Goal: Task Accomplishment & Management: Manage account settings

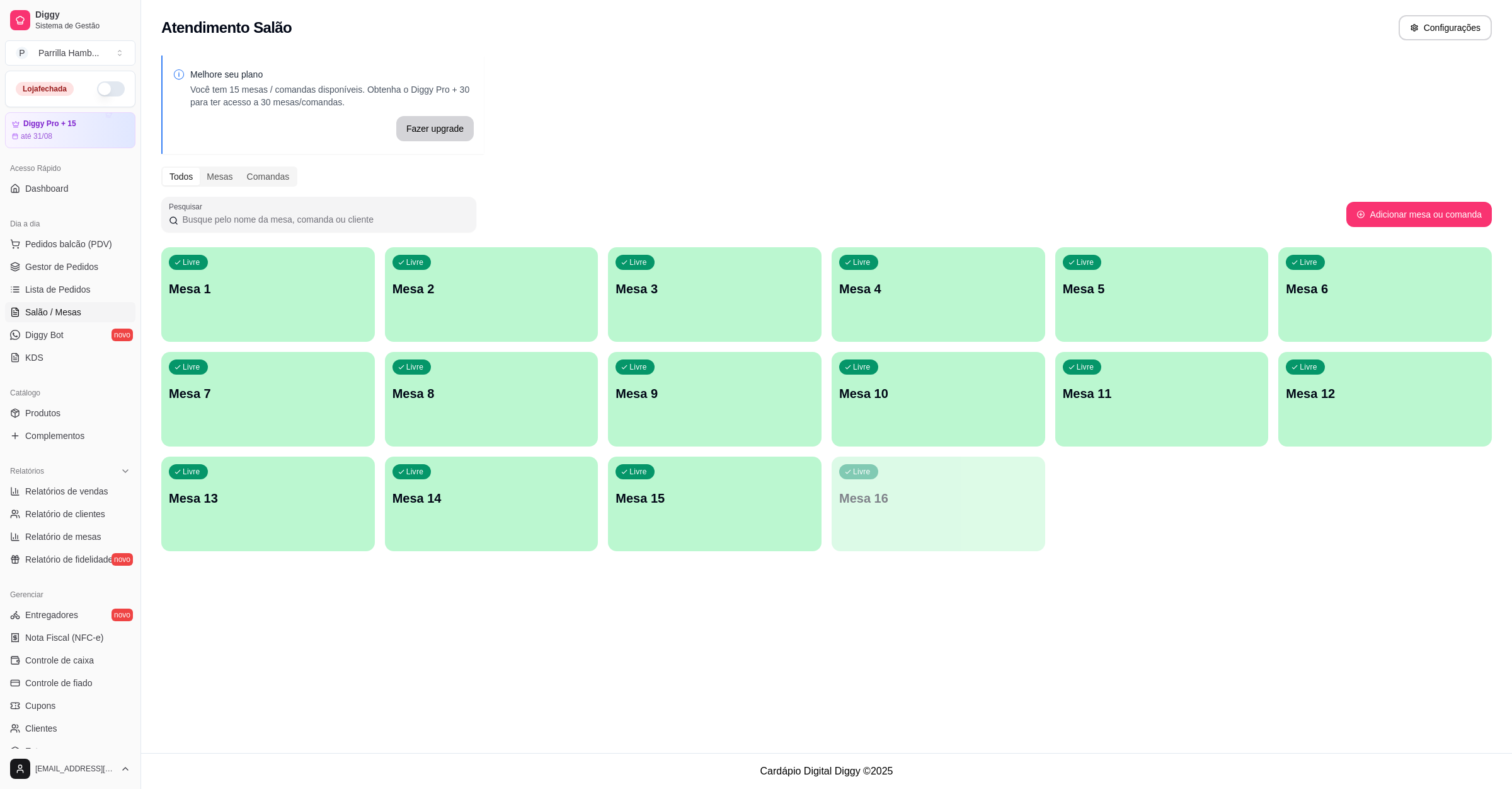
click at [97, 86] on button "button" at bounding box center [110, 88] width 27 height 15
click at [116, 296] on link "Lista de Pedidos" at bounding box center [71, 289] width 131 height 20
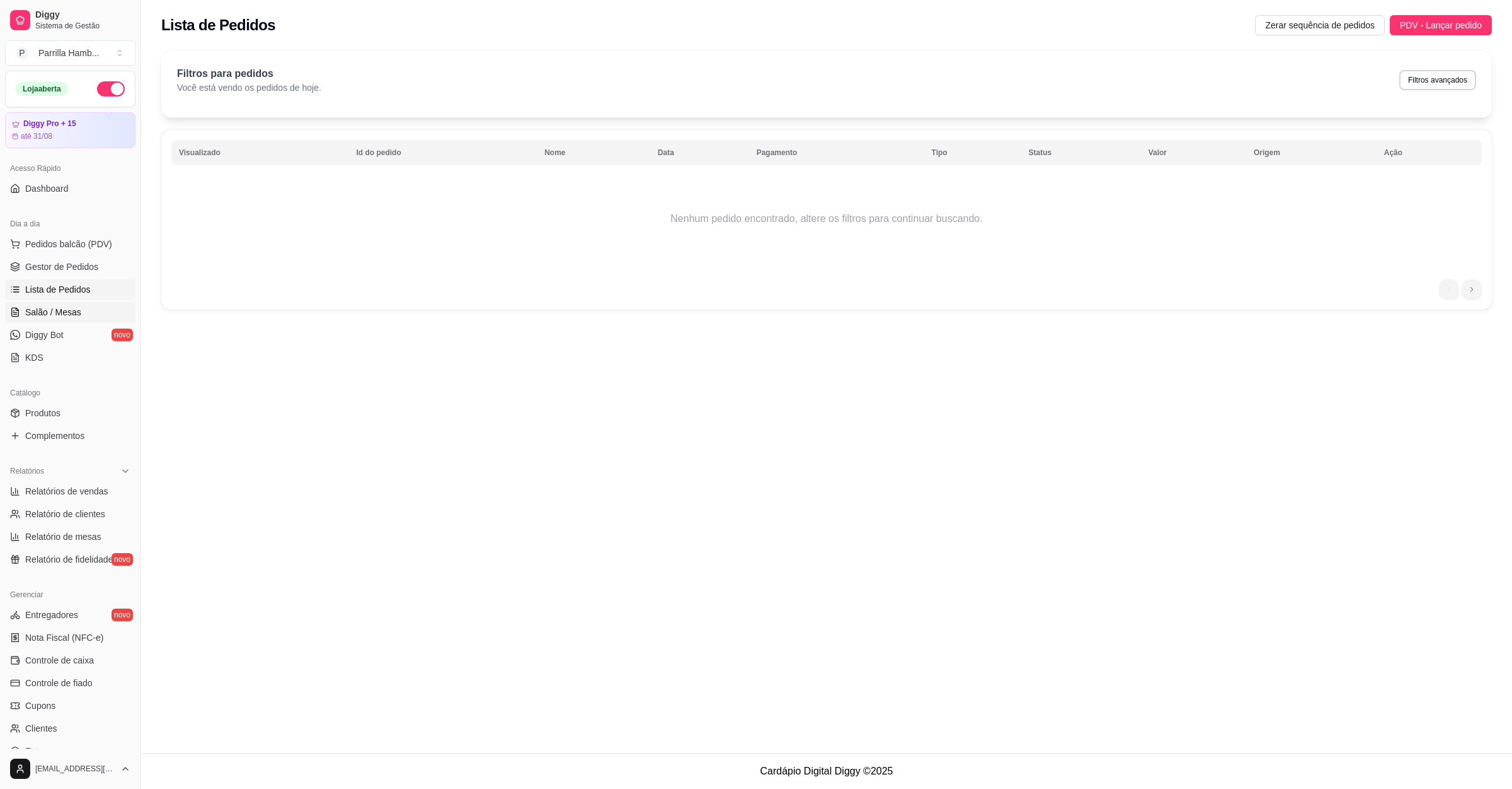
click at [94, 318] on link "Salão / Mesas" at bounding box center [71, 312] width 131 height 20
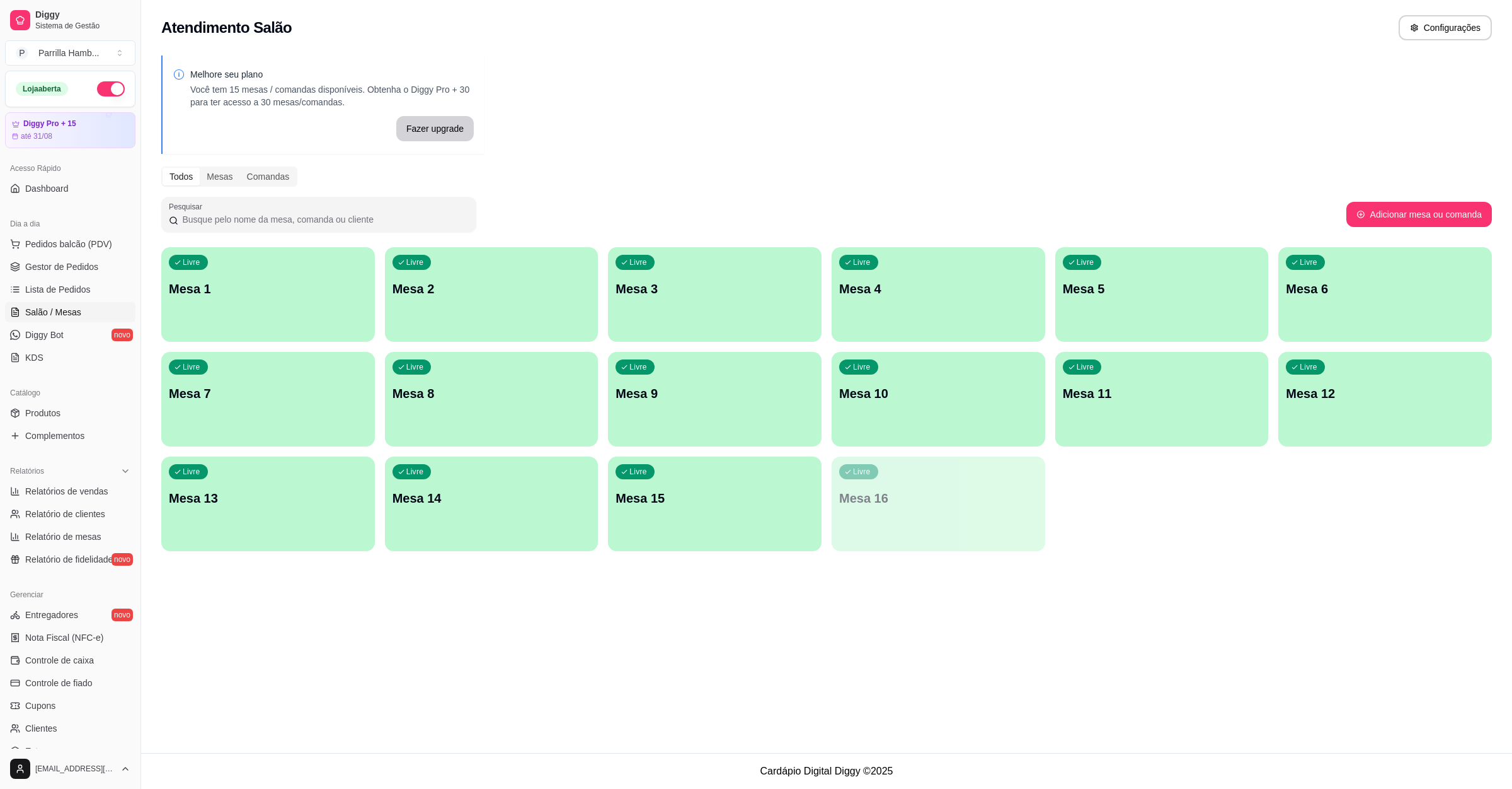
click at [716, 393] on p "Mesa 9" at bounding box center [714, 393] width 199 height 18
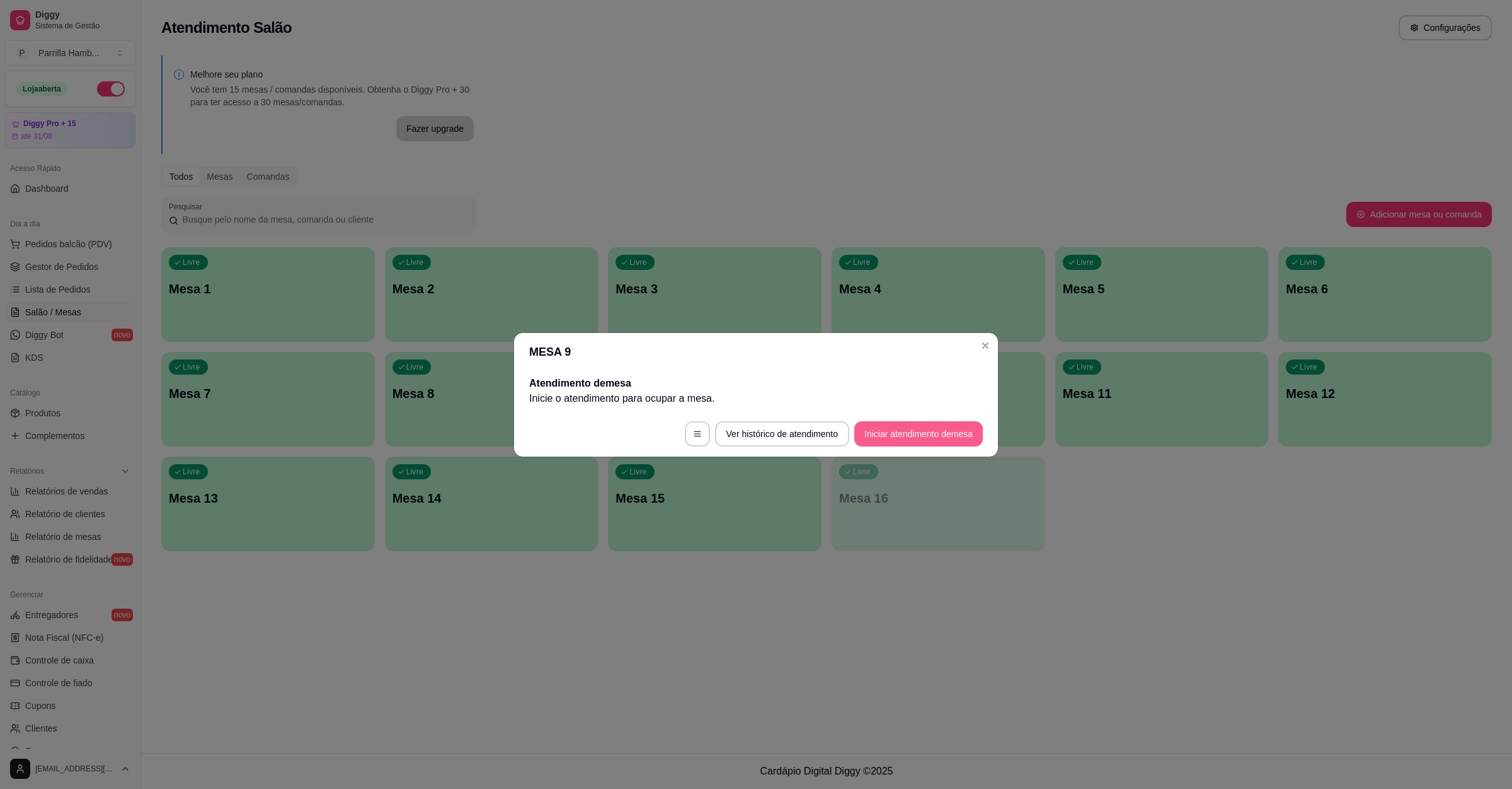
click at [934, 428] on button "Iniciar atendimento de mesa" at bounding box center [919, 434] width 129 height 26
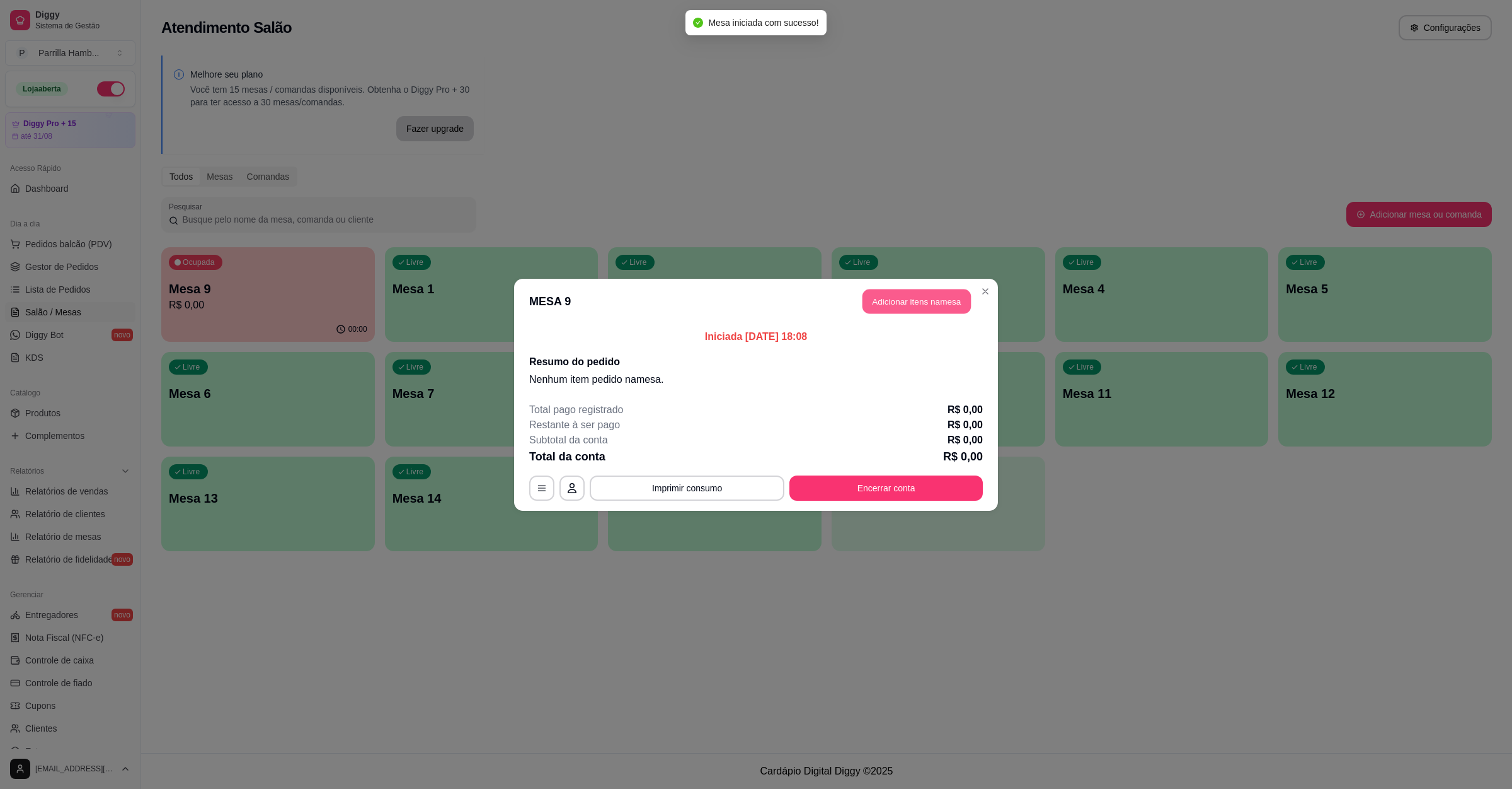
click at [917, 303] on button "Adicionar itens na mesa" at bounding box center [917, 301] width 109 height 25
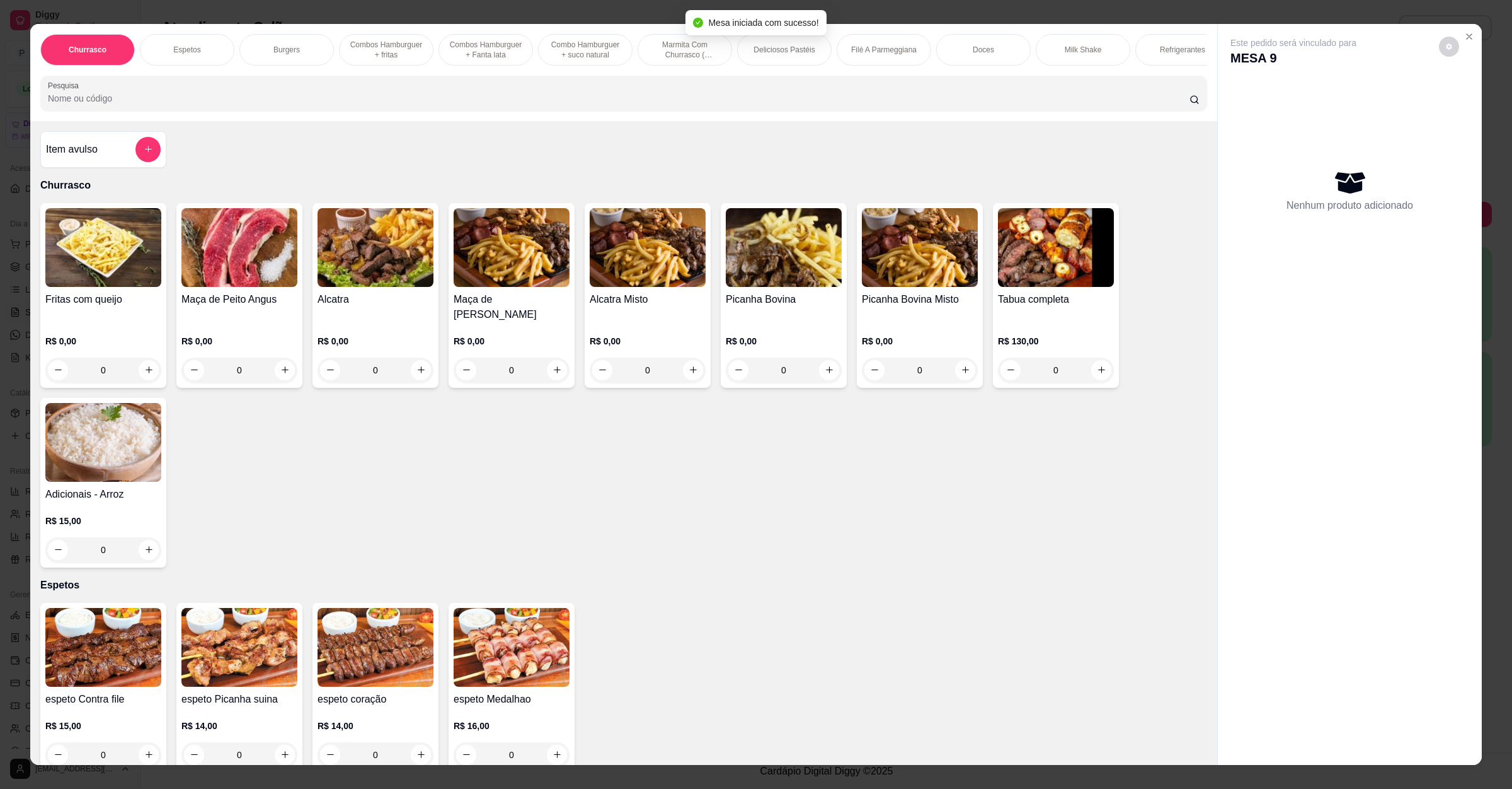
click at [253, 104] on input "Pesquisa" at bounding box center [618, 98] width 1142 height 12
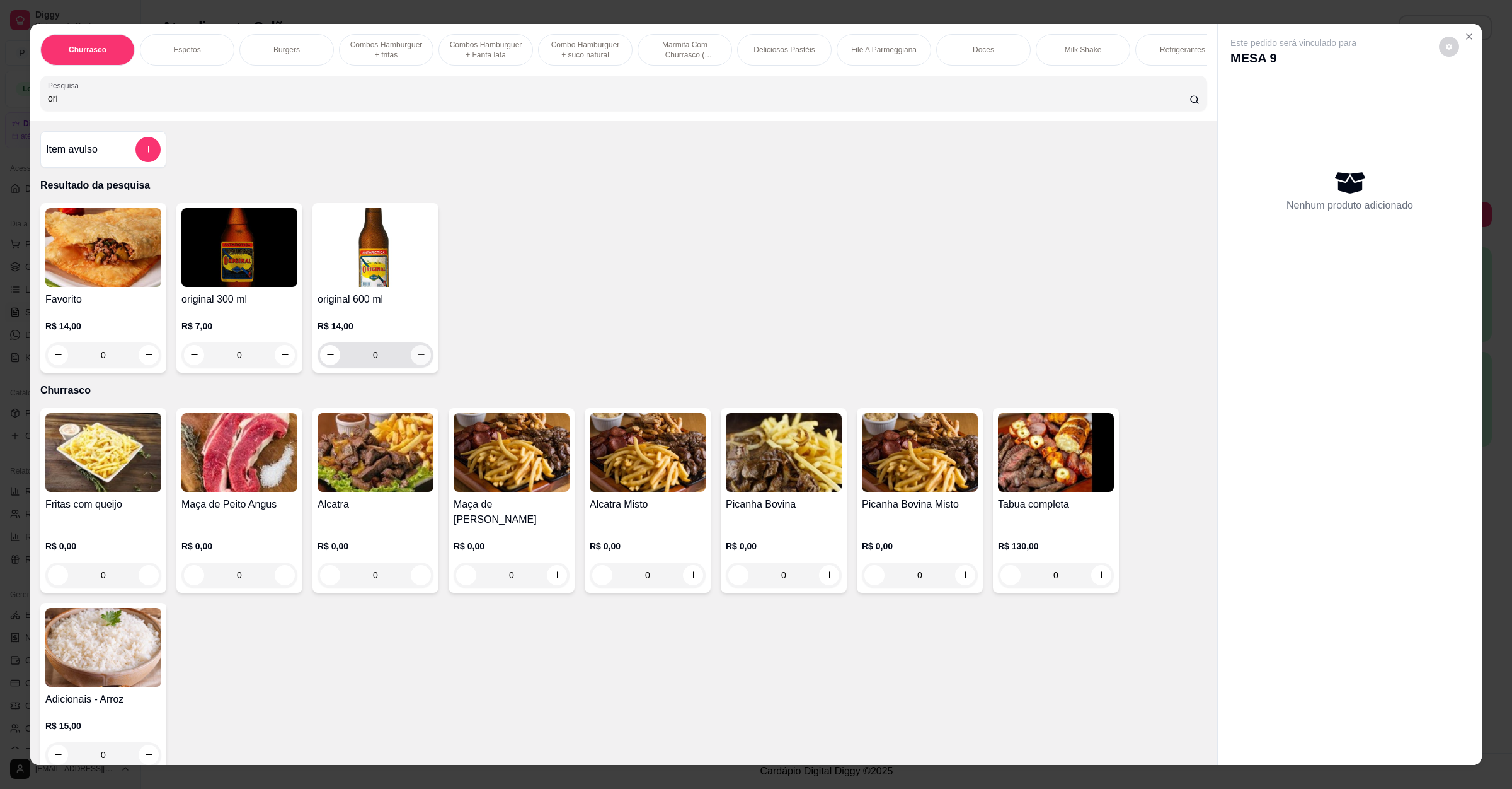
type input "ori"
click at [418, 362] on button "increase-product-quantity" at bounding box center [420, 354] width 19 height 19
type input "1"
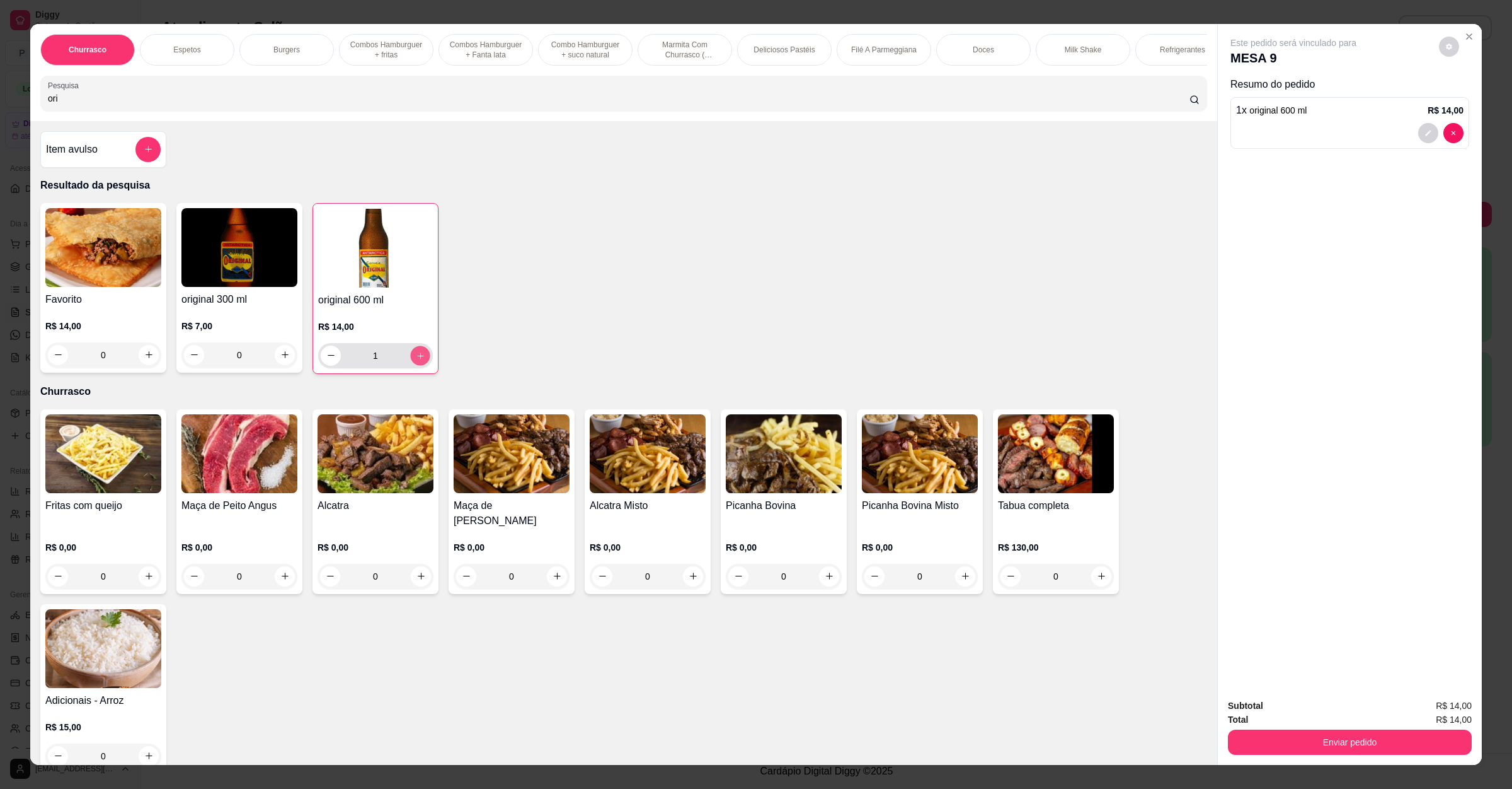
click at [416, 360] on icon "increase-product-quantity" at bounding box center [420, 355] width 10 height 10
type input "2"
drag, startPoint x: 132, startPoint y: 116, endPoint x: 0, endPoint y: 84, distance: 135.8
click at [0, 84] on div "Churrasco Espetos Burgers Combos Hamburguer + fritas Combos Hamburguer + Fanta …" at bounding box center [756, 394] width 1512 height 789
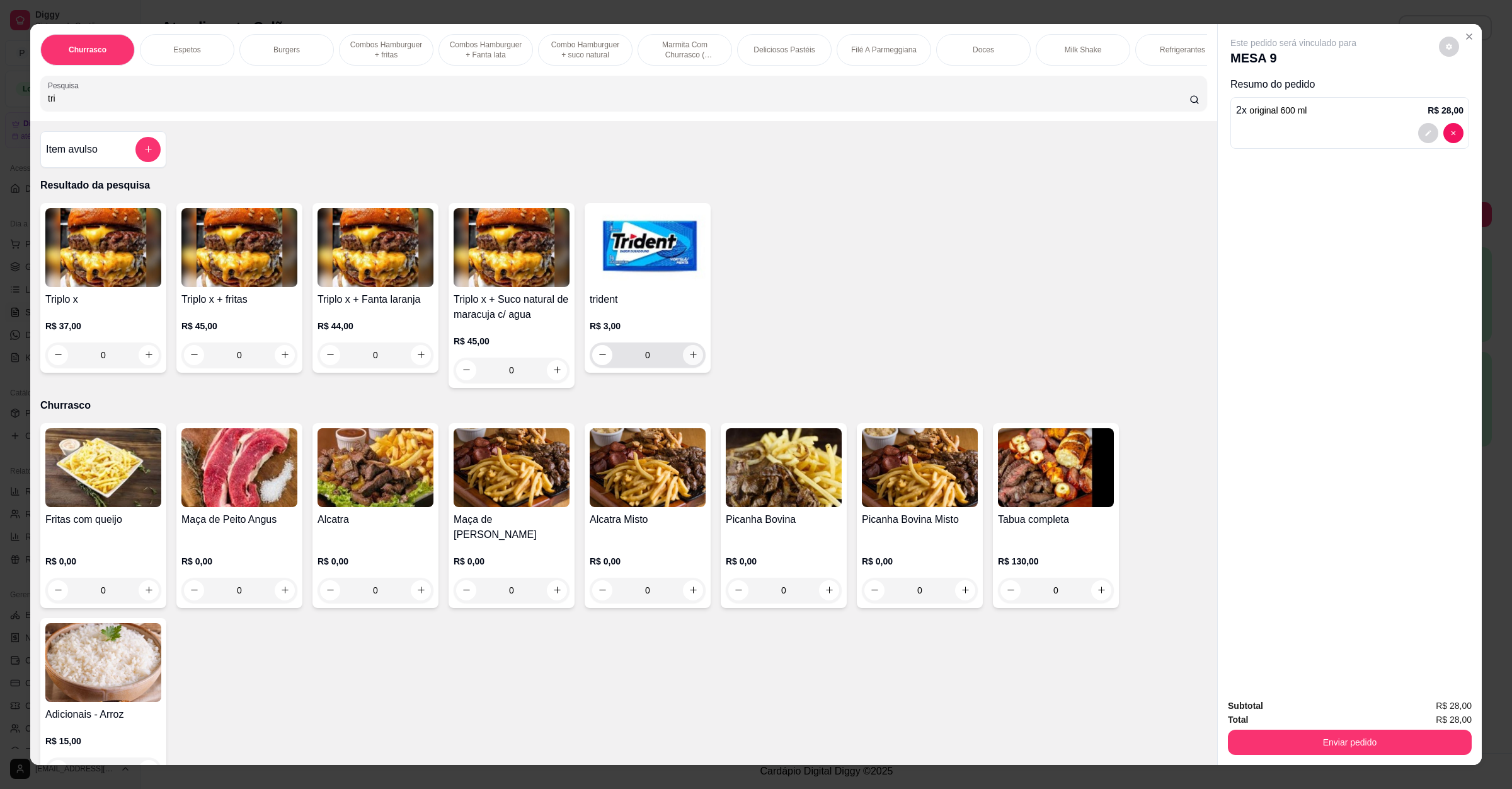
type input "tri"
click at [683, 365] on button "increase-product-quantity" at bounding box center [692, 354] width 20 height 20
type input "1"
click at [1304, 728] on div "Enviar pedido" at bounding box center [1350, 740] width 244 height 28
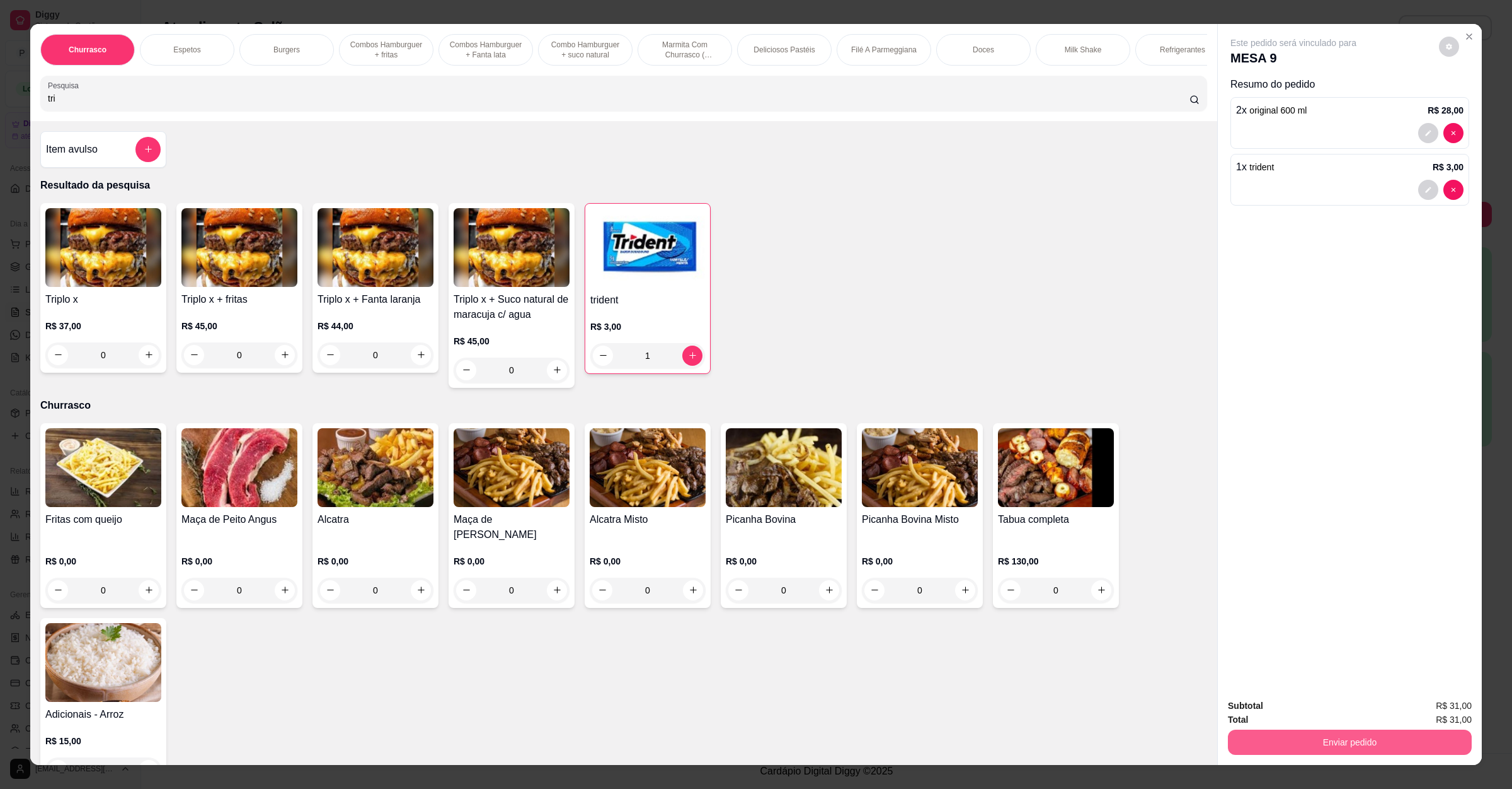
click at [1307, 734] on button "Enviar pedido" at bounding box center [1350, 742] width 244 height 26
click at [1314, 715] on button "Não registrar e enviar pedido" at bounding box center [1306, 710] width 127 height 23
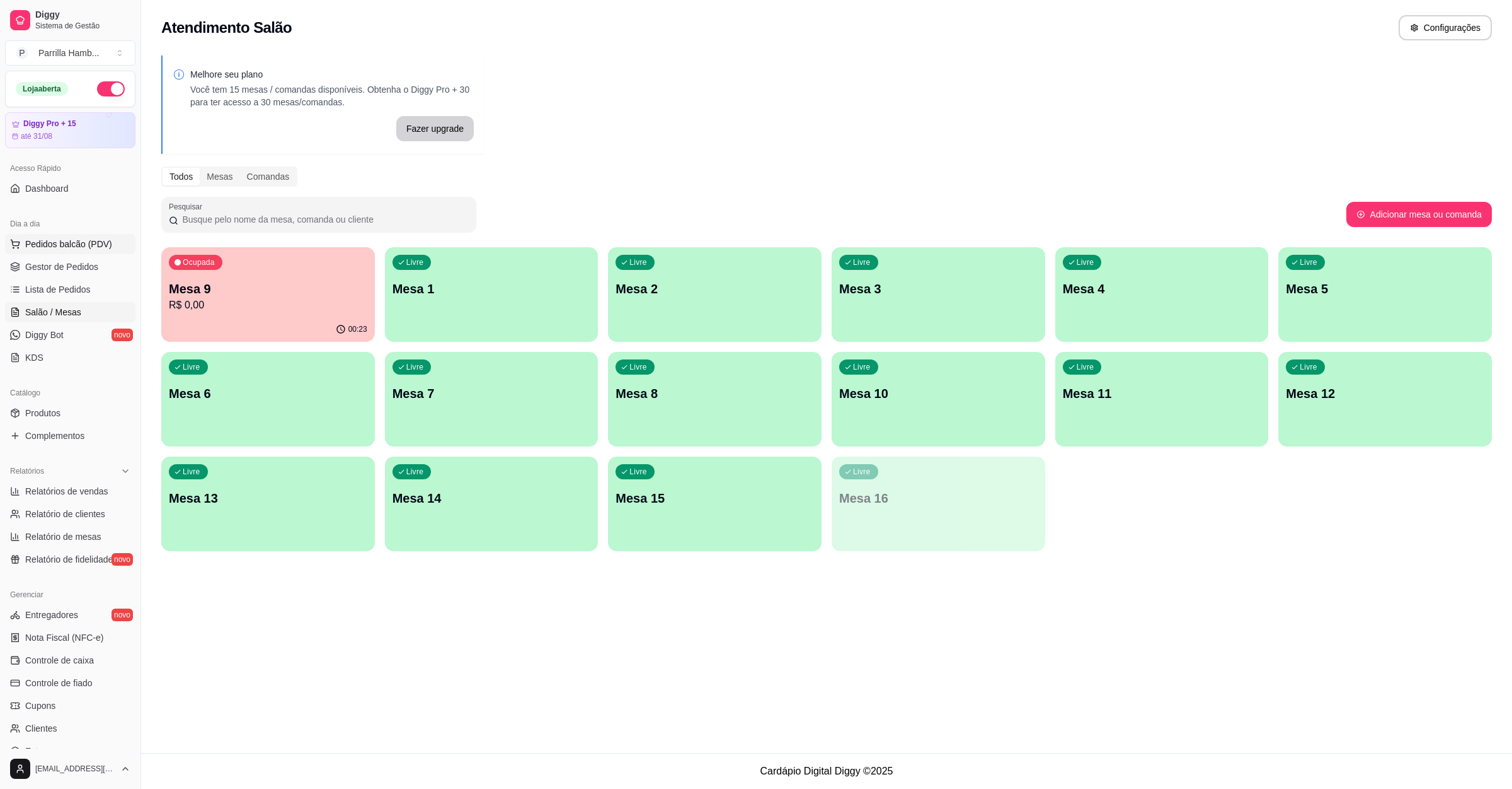
click at [98, 250] on span "Pedidos balcão (PDV)" at bounding box center [69, 244] width 87 height 12
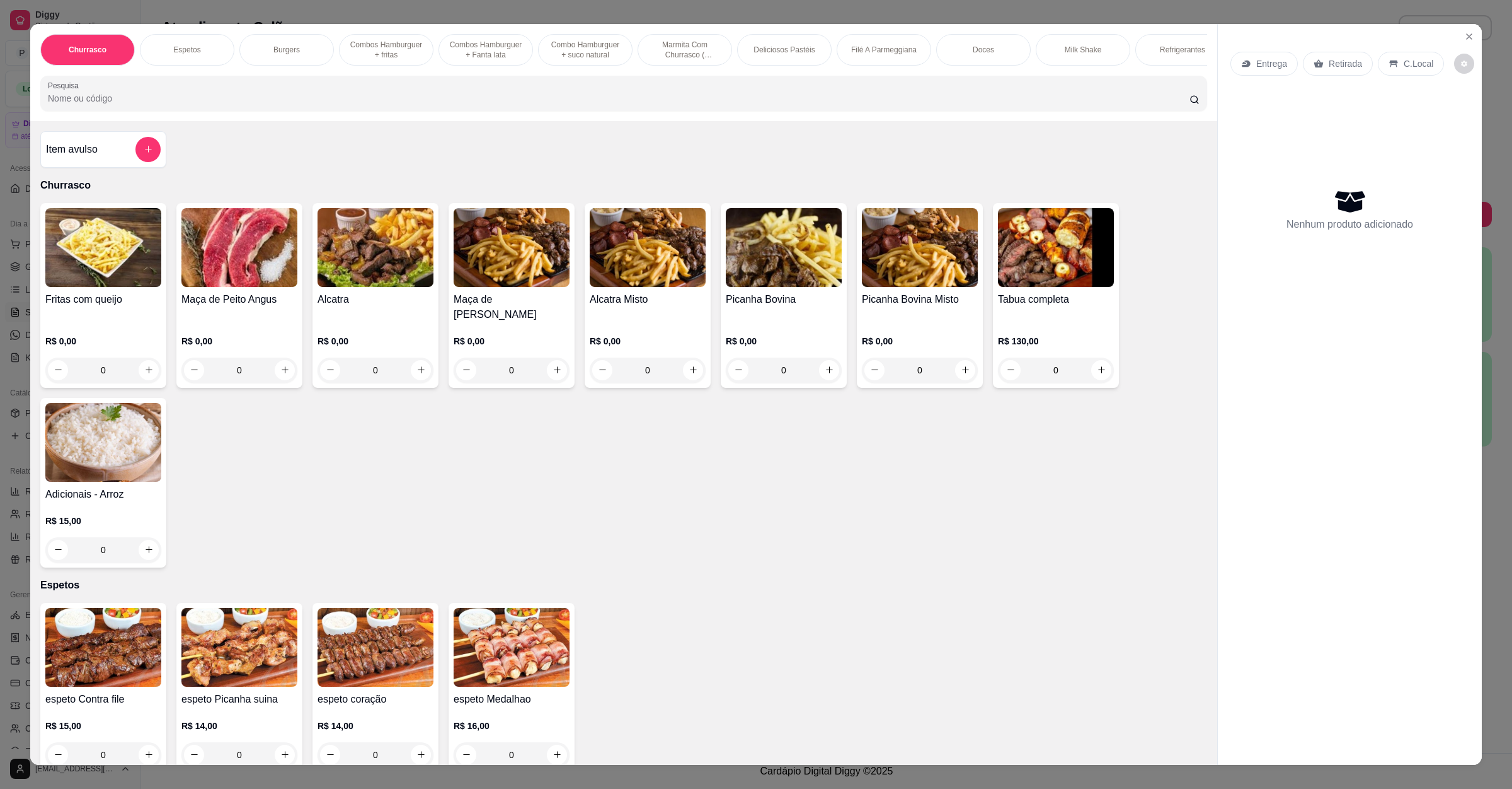
click at [1235, 57] on div "Entrega" at bounding box center [1265, 64] width 67 height 24
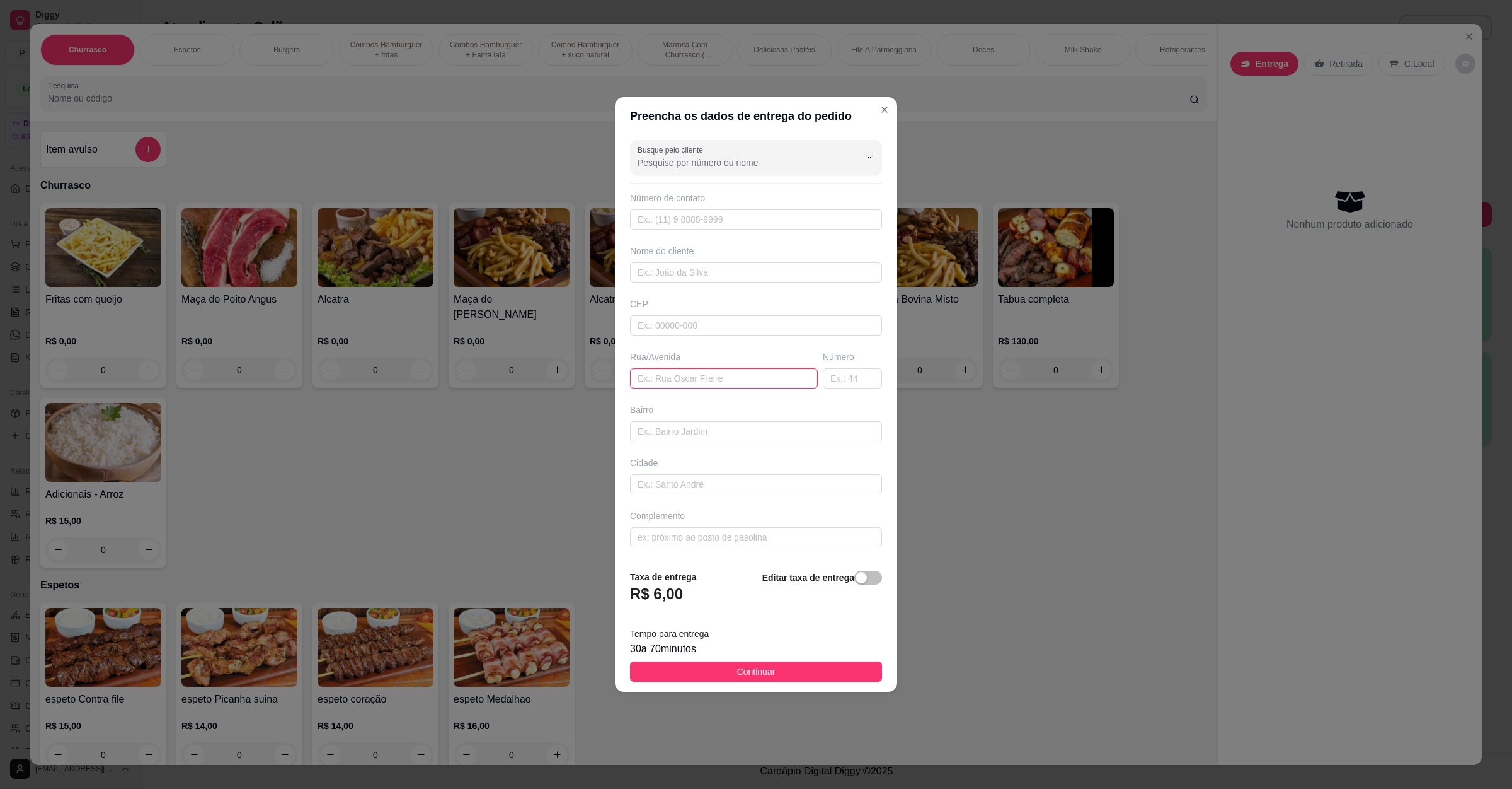
click at [679, 376] on input "text" at bounding box center [724, 378] width 188 height 20
paste input "Av aeroporto 97b"
type input "Av aeroporto 97b"
click at [714, 677] on button "Continuar" at bounding box center [756, 671] width 252 height 20
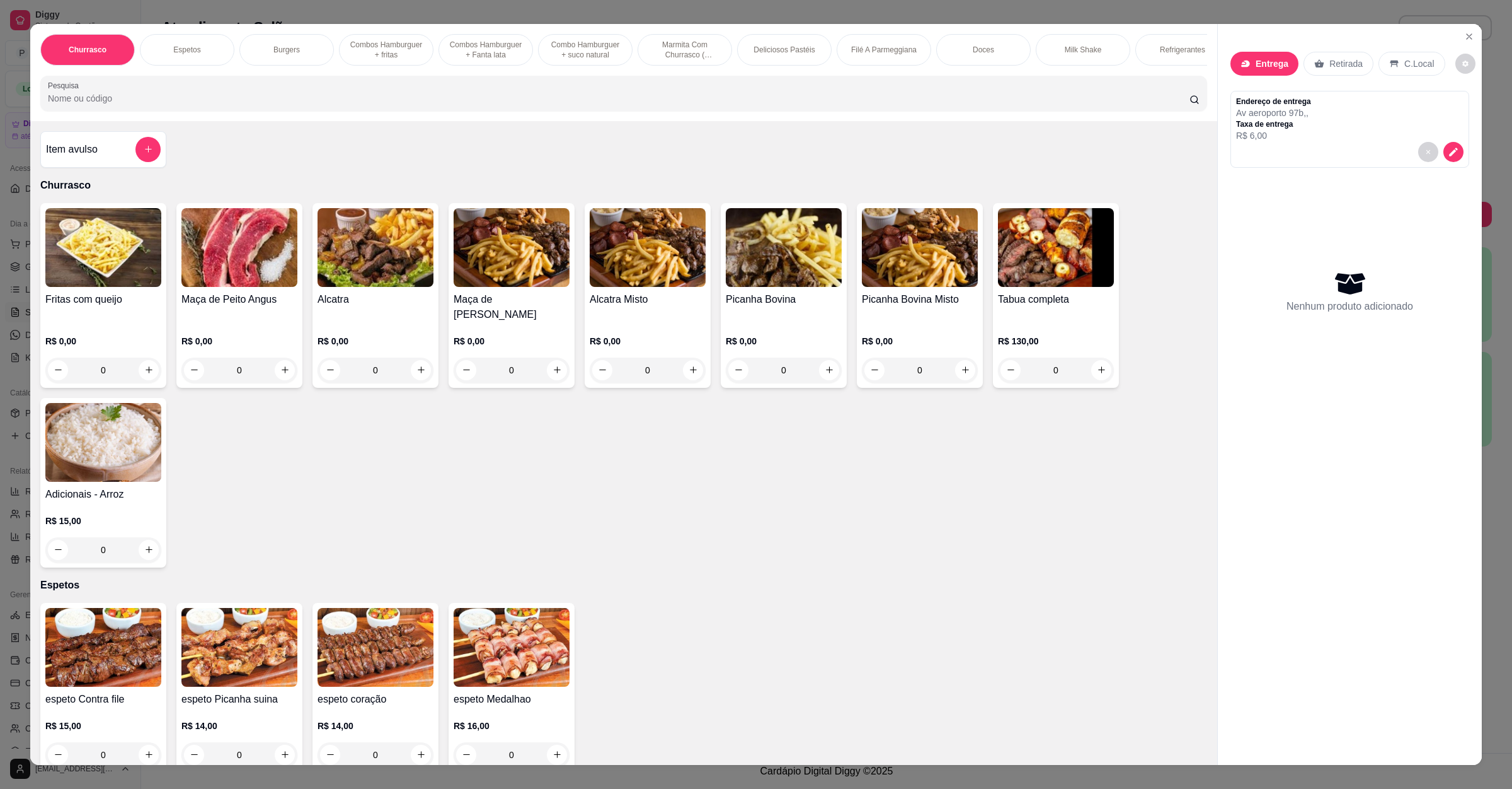
click at [291, 104] on input "Pesquisa" at bounding box center [618, 98] width 1142 height 12
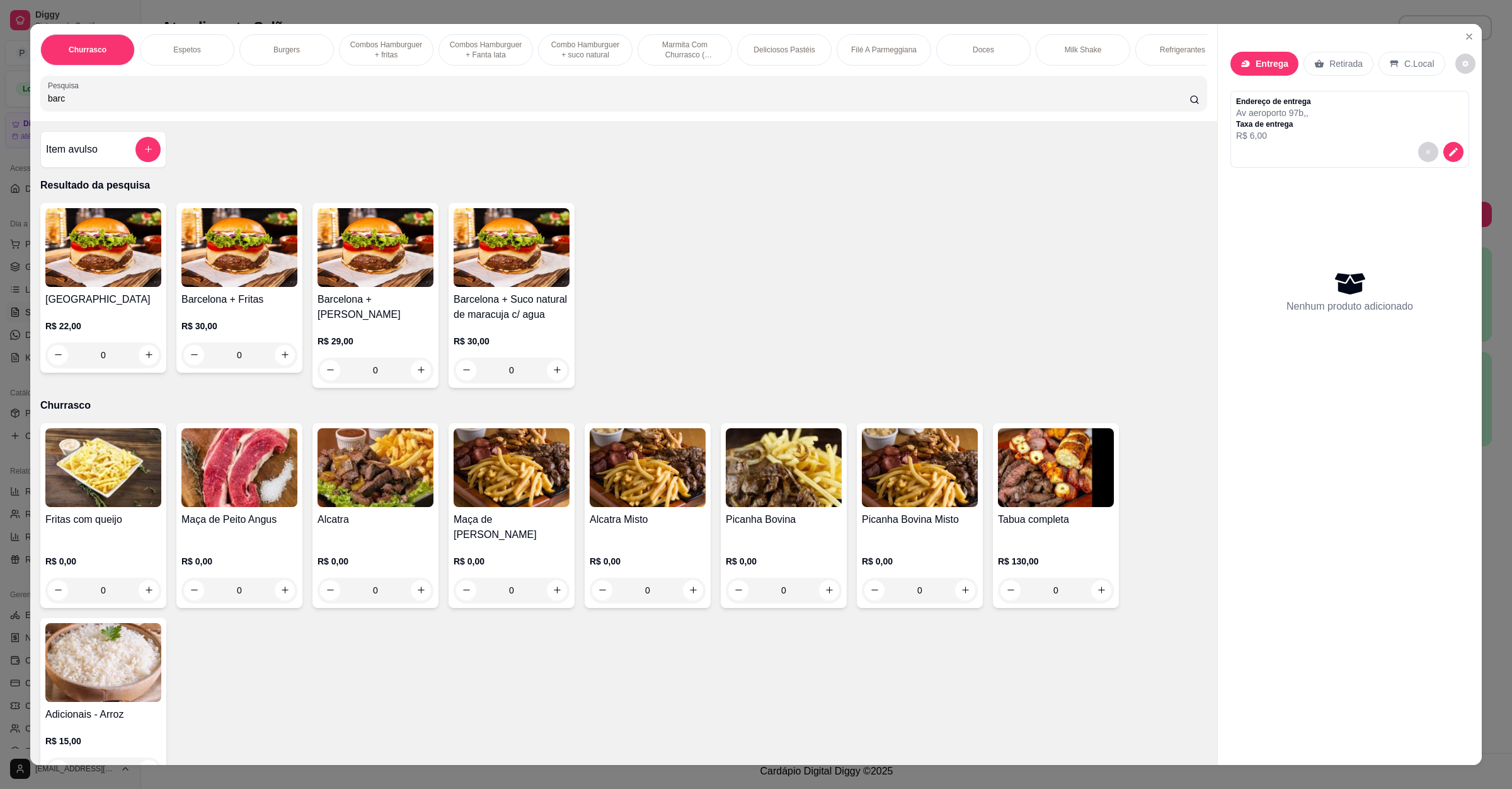
type input "barc"
click at [135, 368] on div "0" at bounding box center [102, 354] width 116 height 26
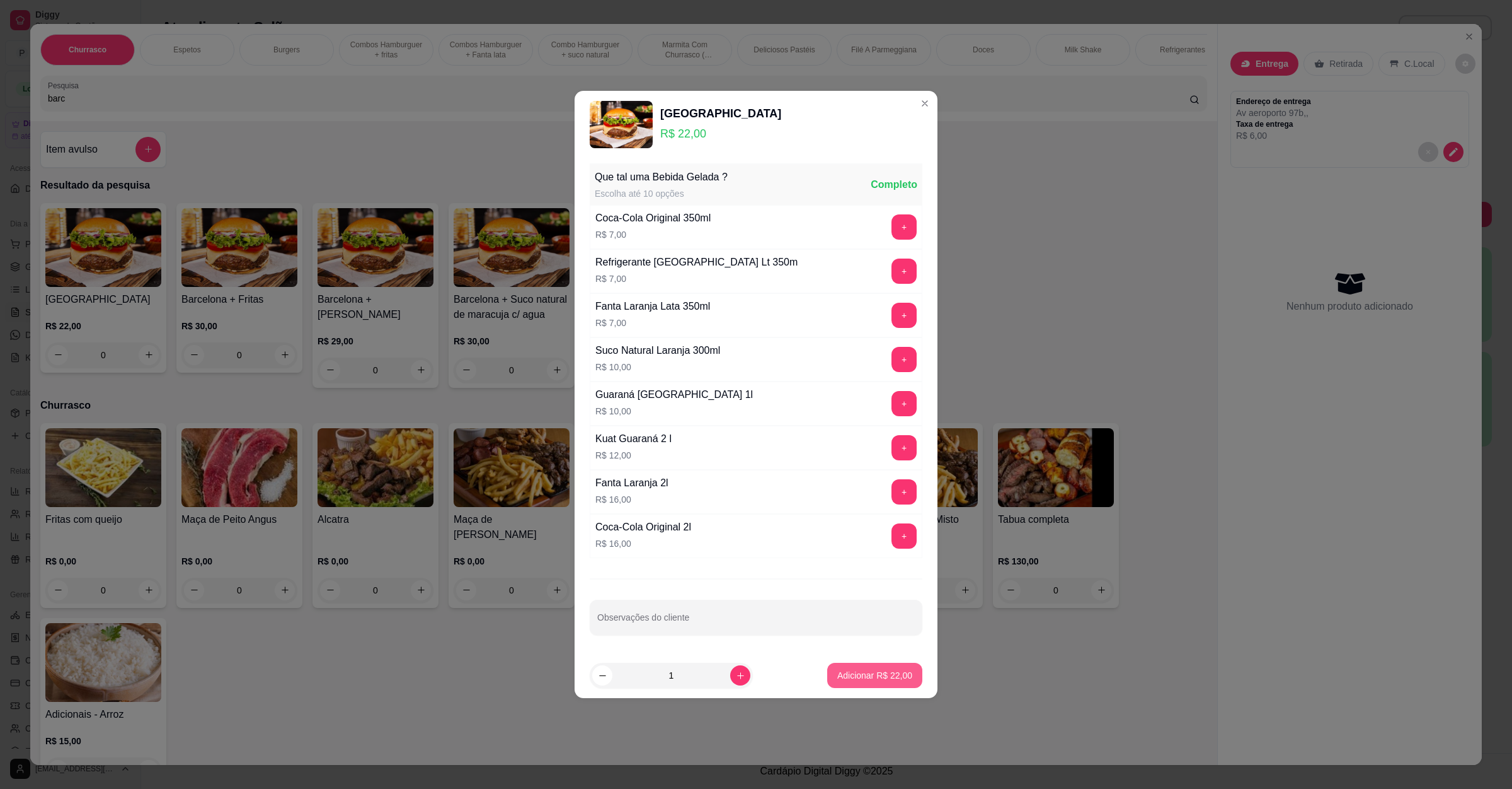
click at [888, 681] on p "Adicionar R$ 22,00" at bounding box center [874, 675] width 75 height 12
type input "1"
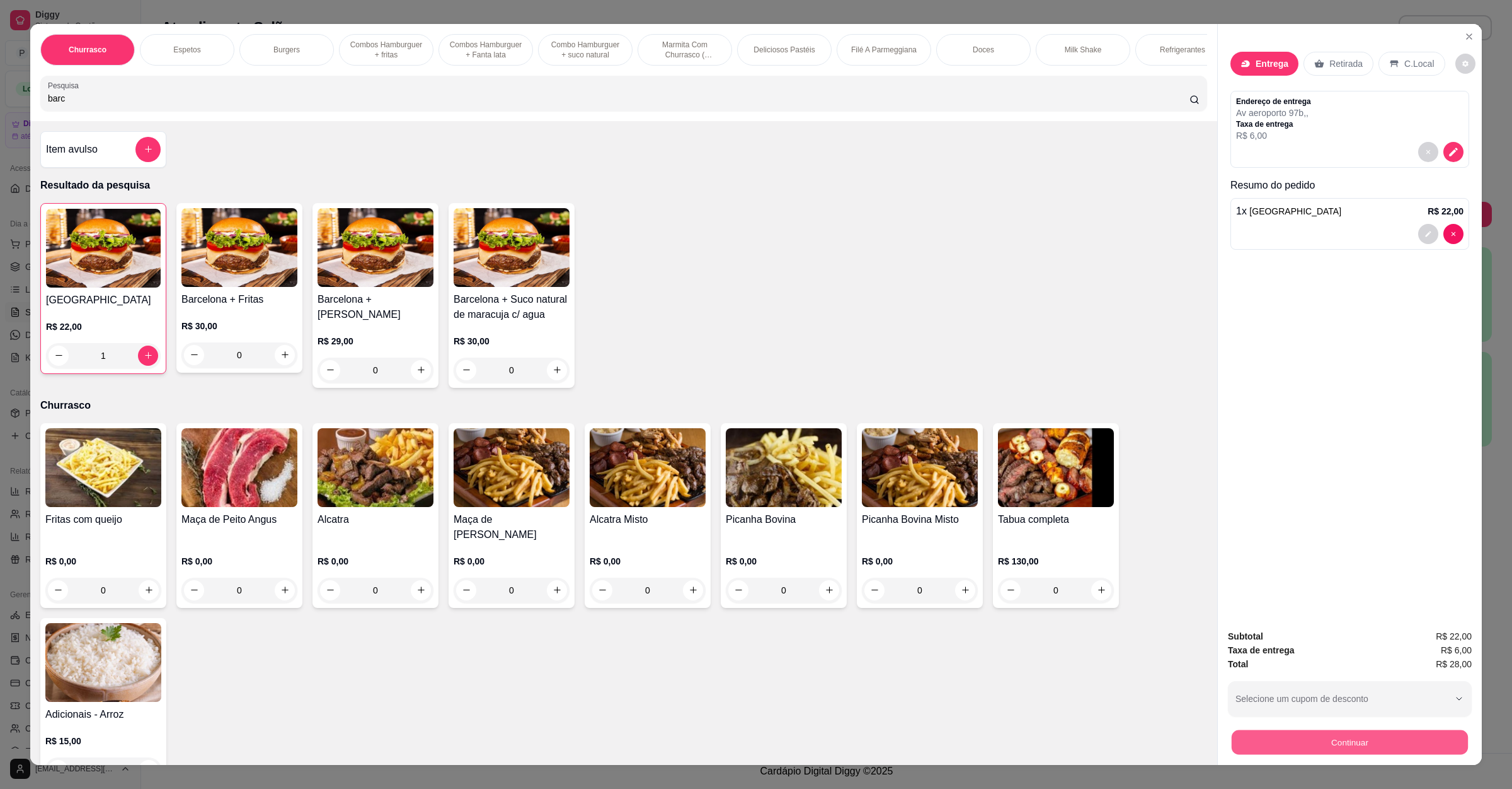
click at [1374, 746] on button "Continuar" at bounding box center [1350, 742] width 237 height 25
click at [1453, 151] on button "decrease-product-quantity" at bounding box center [1454, 152] width 19 height 19
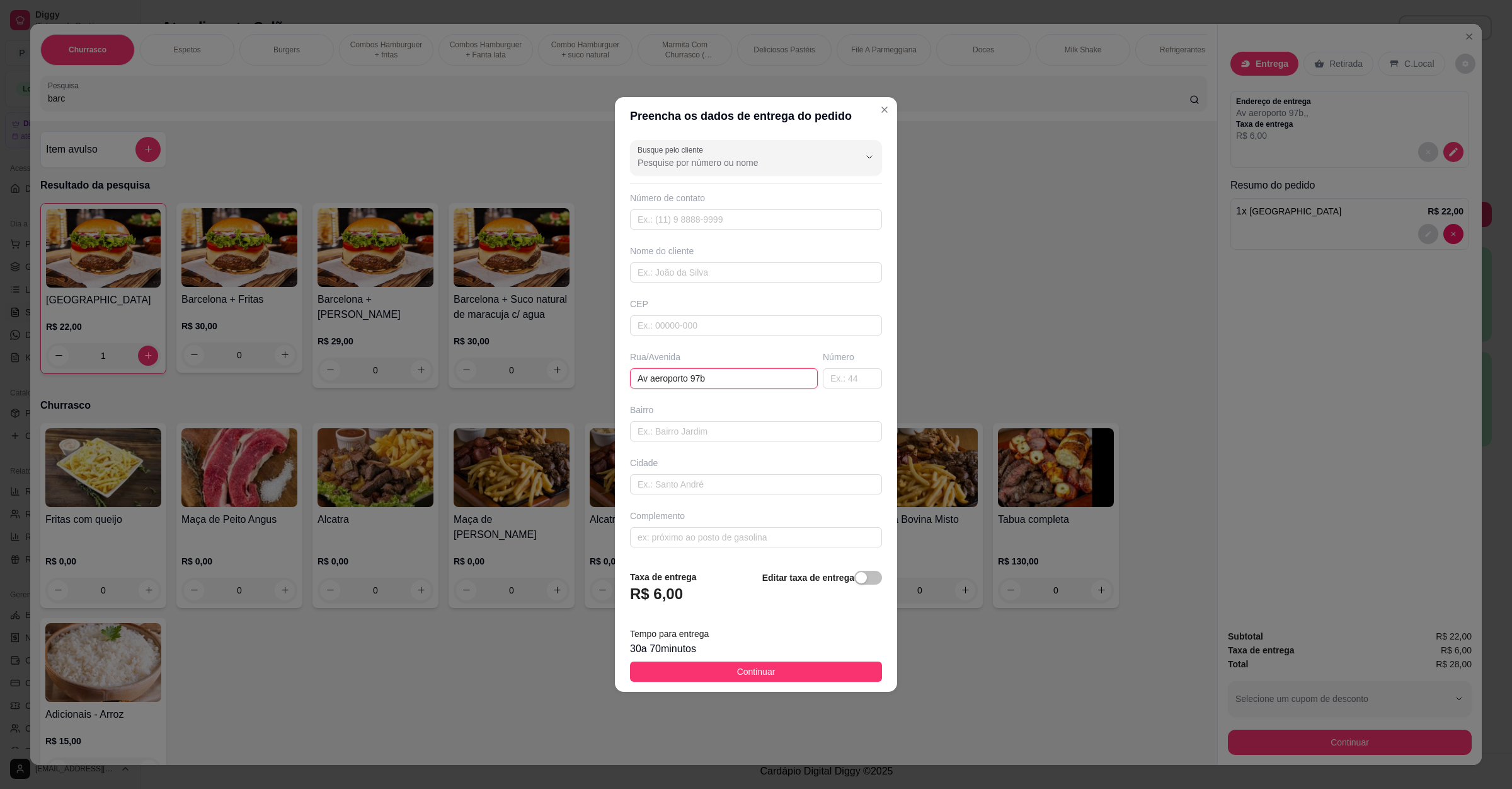
click at [757, 373] on input "Av aeroporto 97b" at bounding box center [724, 378] width 188 height 20
type input "Av aeroporto 97b esquina com a angelo campos"
click at [784, 679] on button "Continuar" at bounding box center [756, 671] width 252 height 20
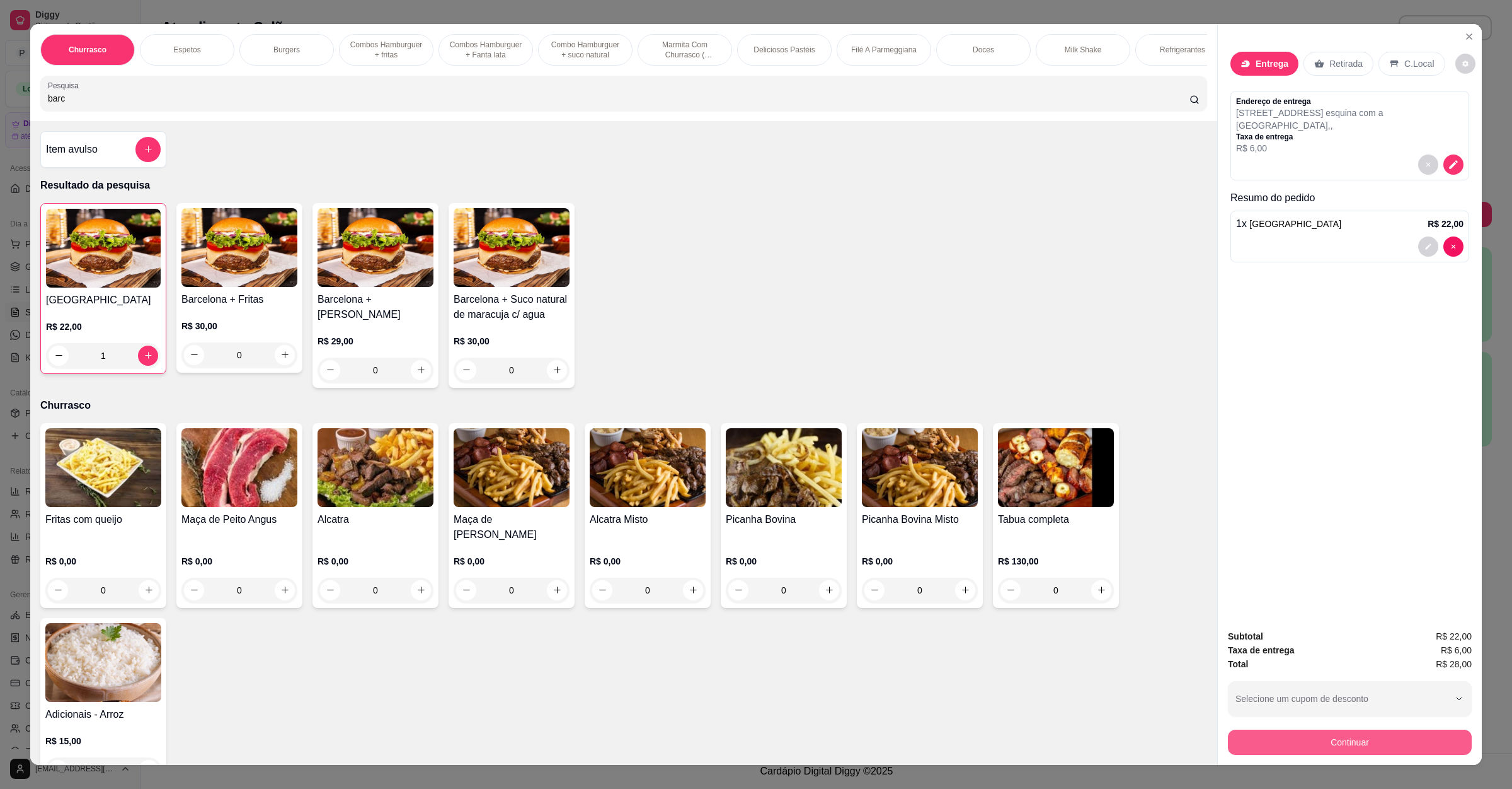
click at [1229, 742] on button "Continuar" at bounding box center [1350, 742] width 244 height 26
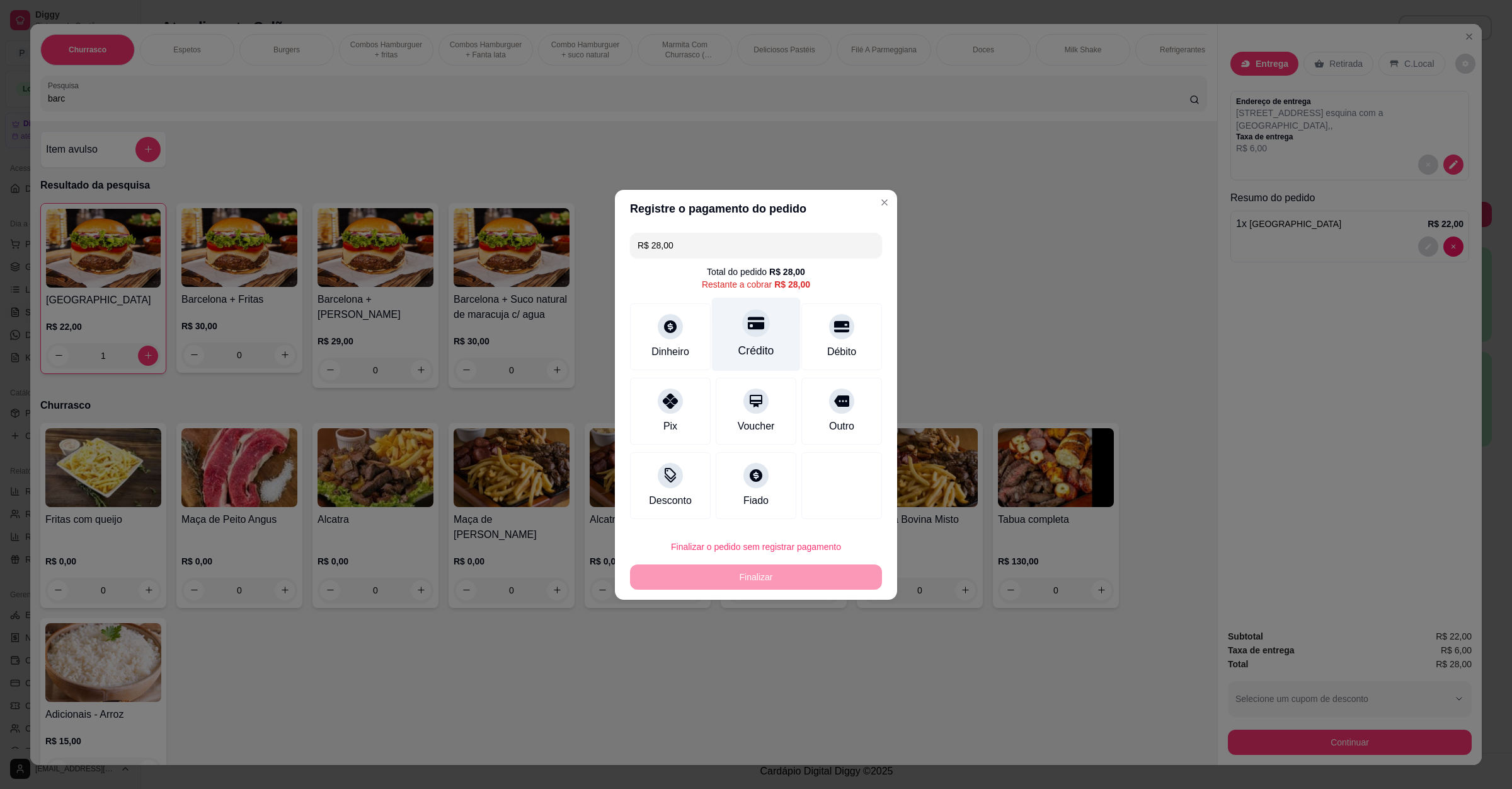
click at [759, 324] on div at bounding box center [756, 322] width 27 height 27
type input "R$ 0,00"
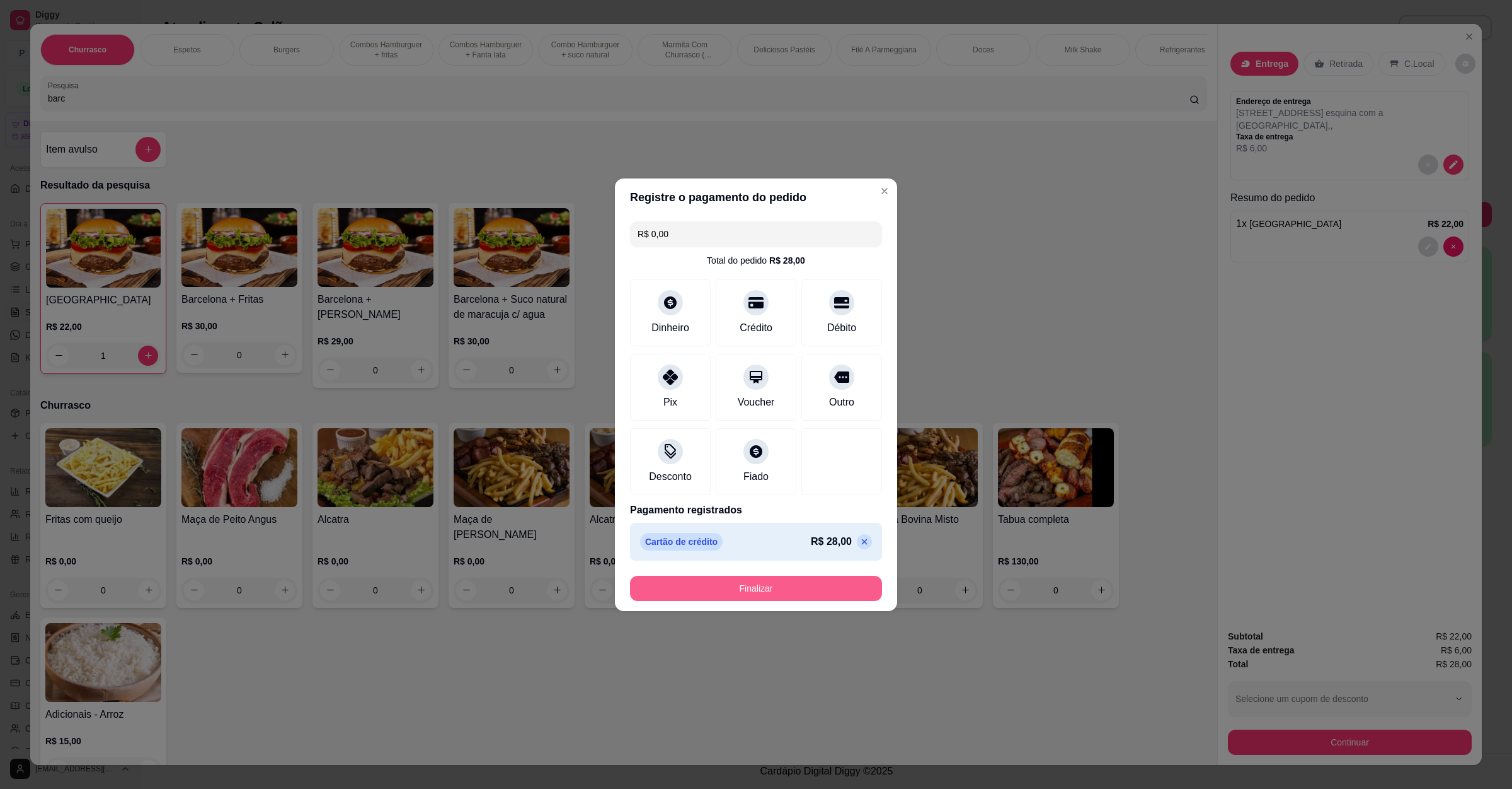
click at [767, 590] on button "Finalizar" at bounding box center [756, 588] width 252 height 26
type input "0"
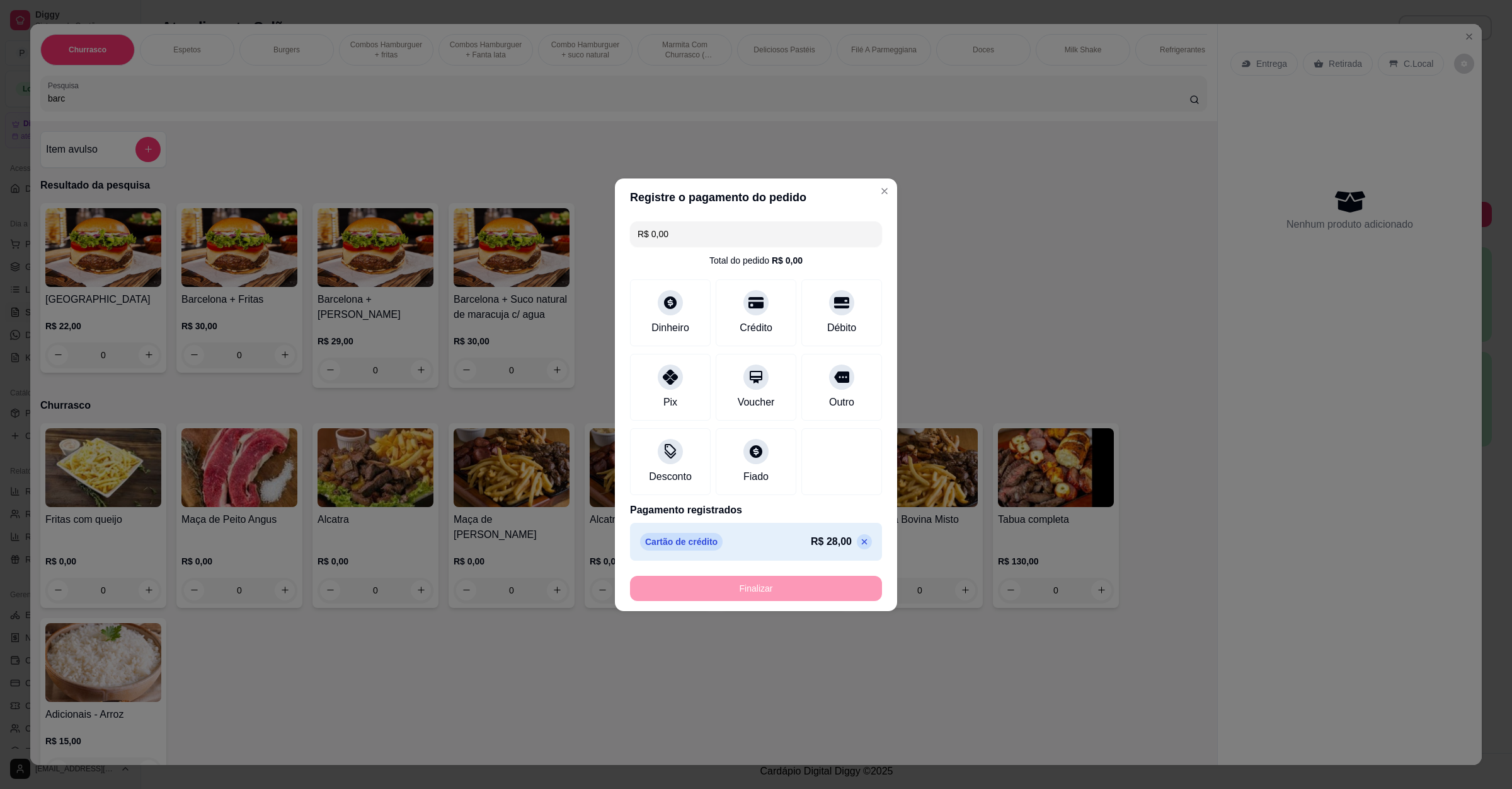
type input "-R$ 28,00"
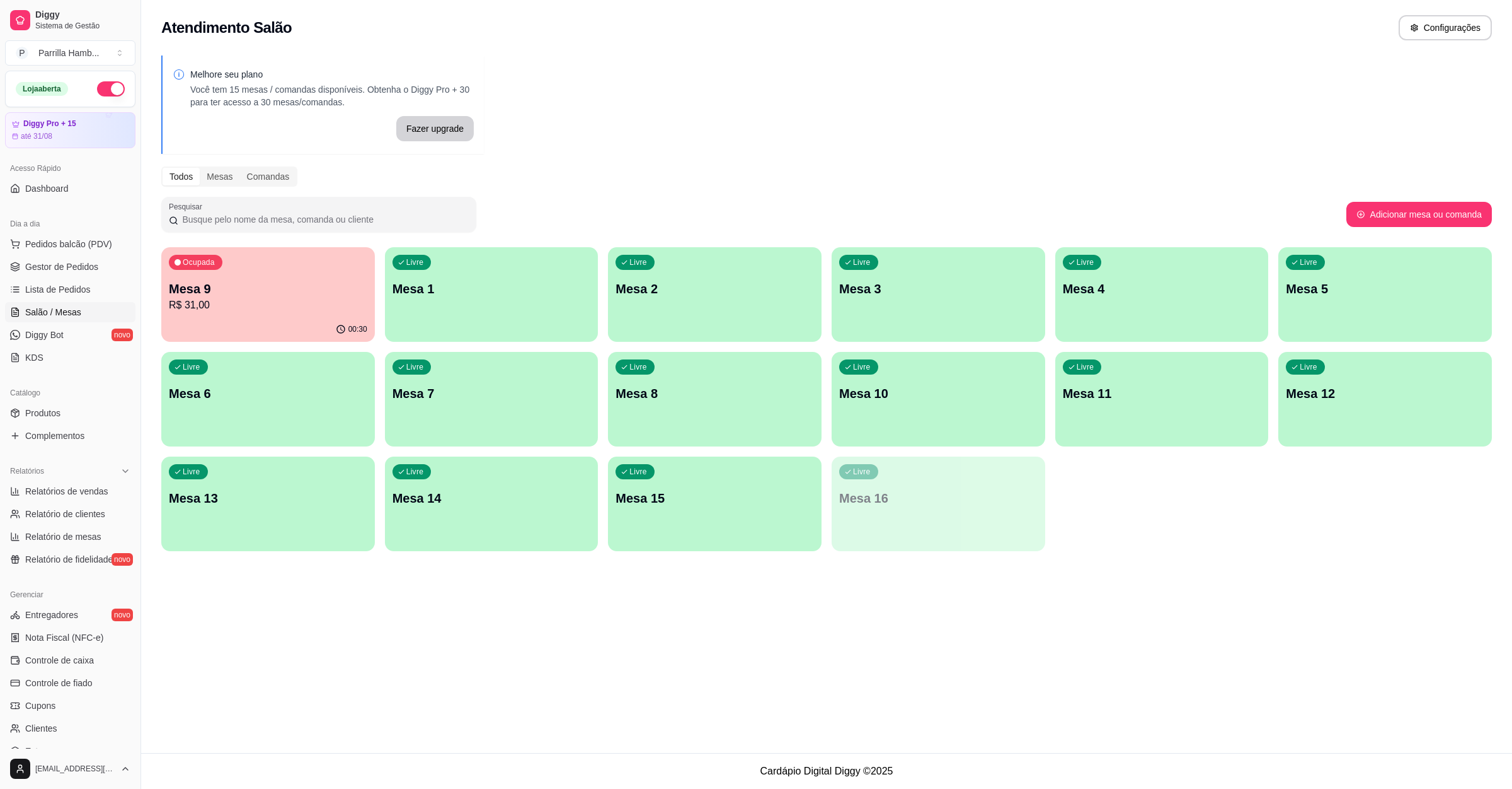
click at [787, 414] on div "Livre Mesa 8" at bounding box center [715, 391] width 214 height 80
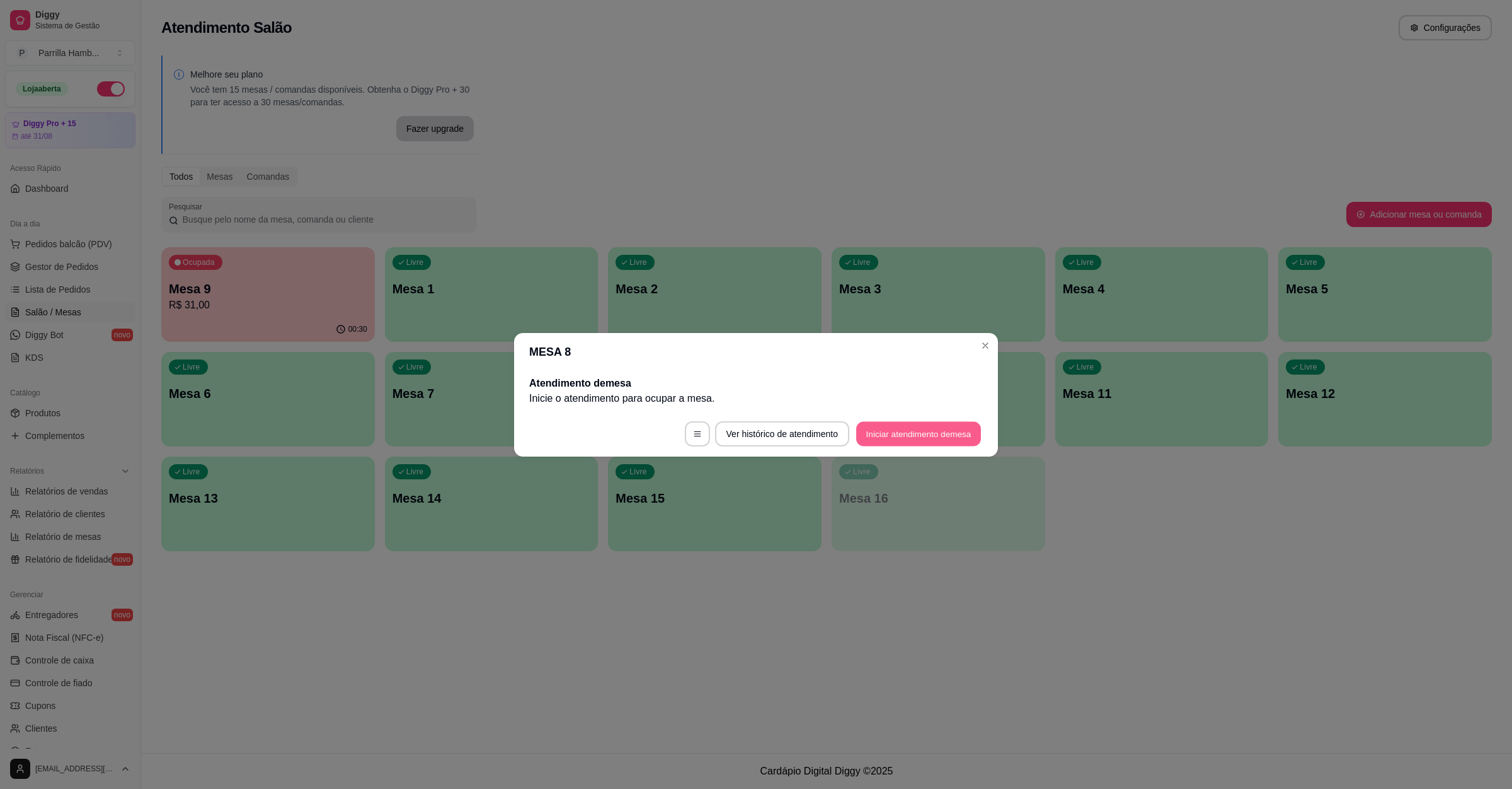
click at [898, 439] on button "Iniciar atendimento de mesa" at bounding box center [919, 434] width 125 height 25
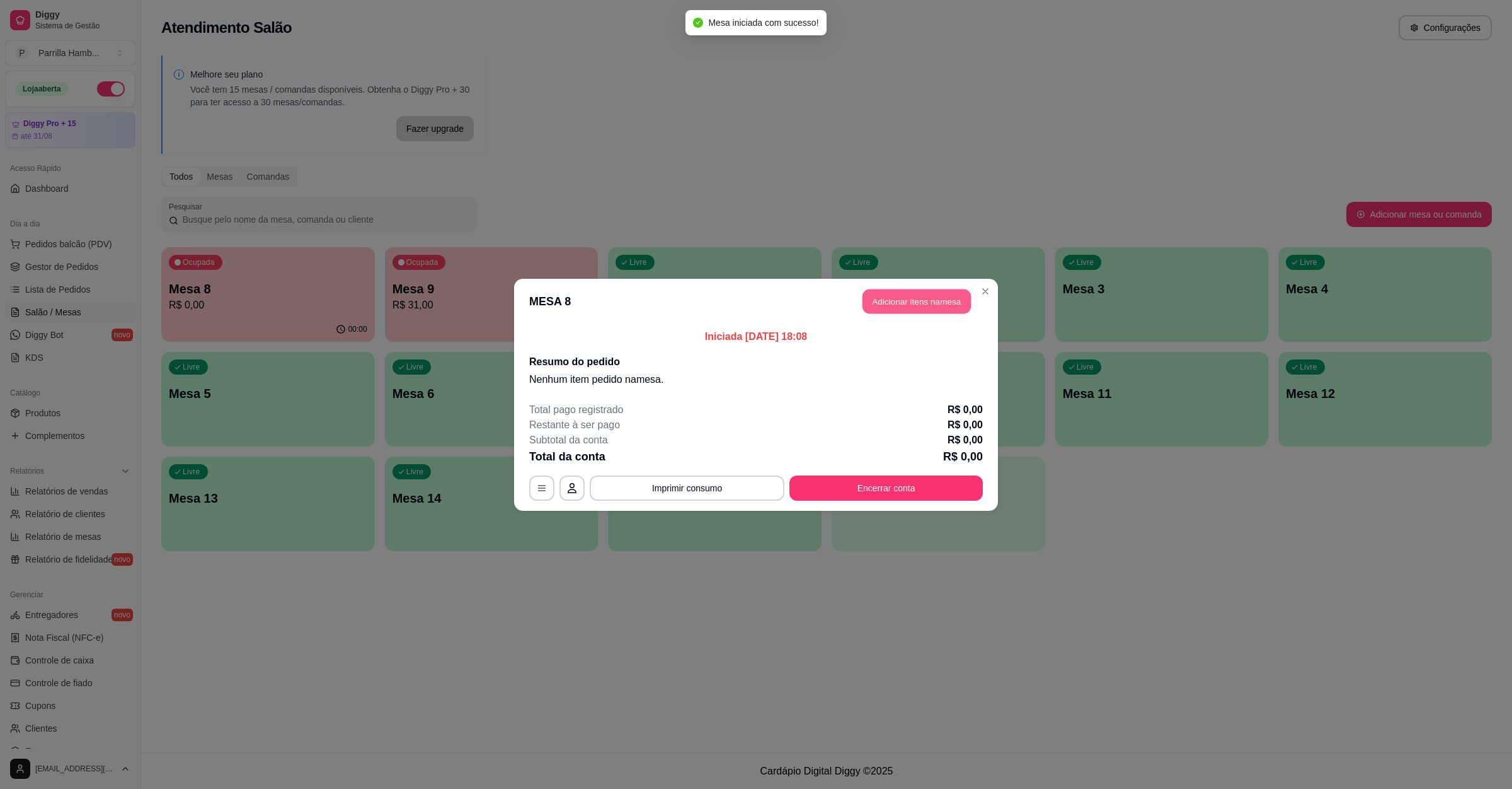
click at [942, 292] on button "Adicionar itens na mesa" at bounding box center [917, 301] width 109 height 25
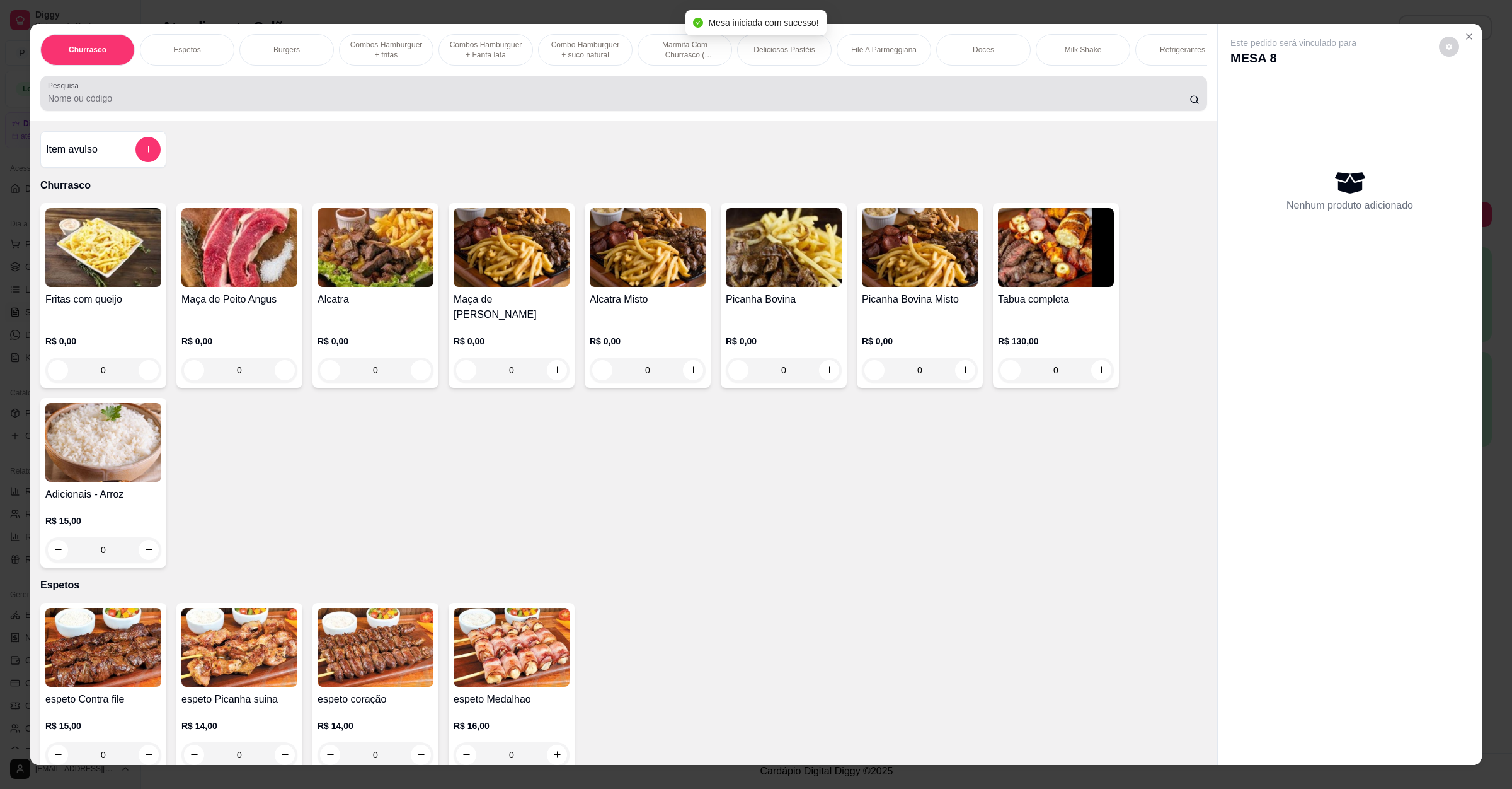
click at [394, 93] on div "Pesquisa" at bounding box center [624, 94] width 1167 height 35
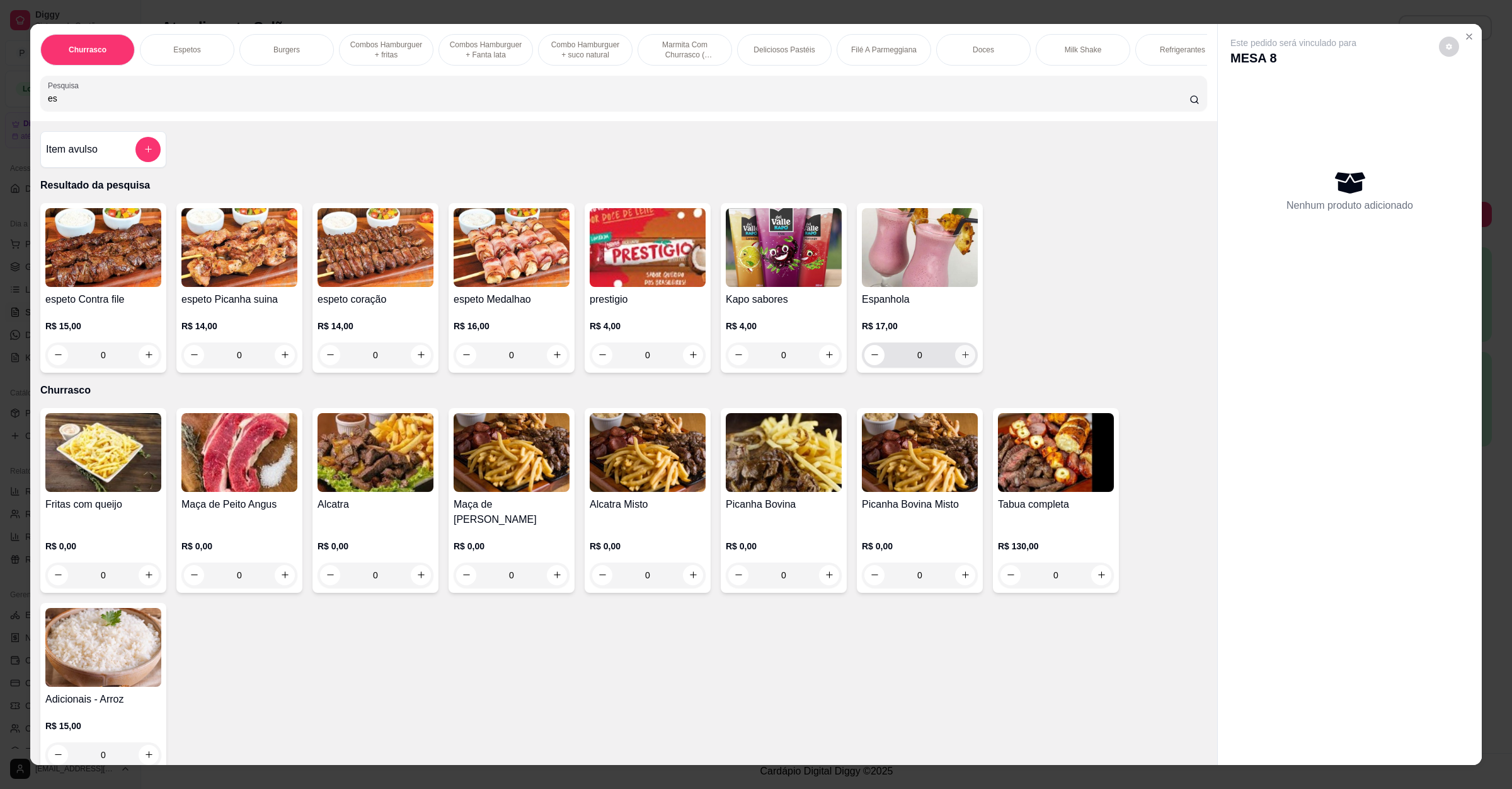
type input "es"
click at [961, 360] on icon "increase-product-quantity" at bounding box center [965, 354] width 10 height 10
type input "2"
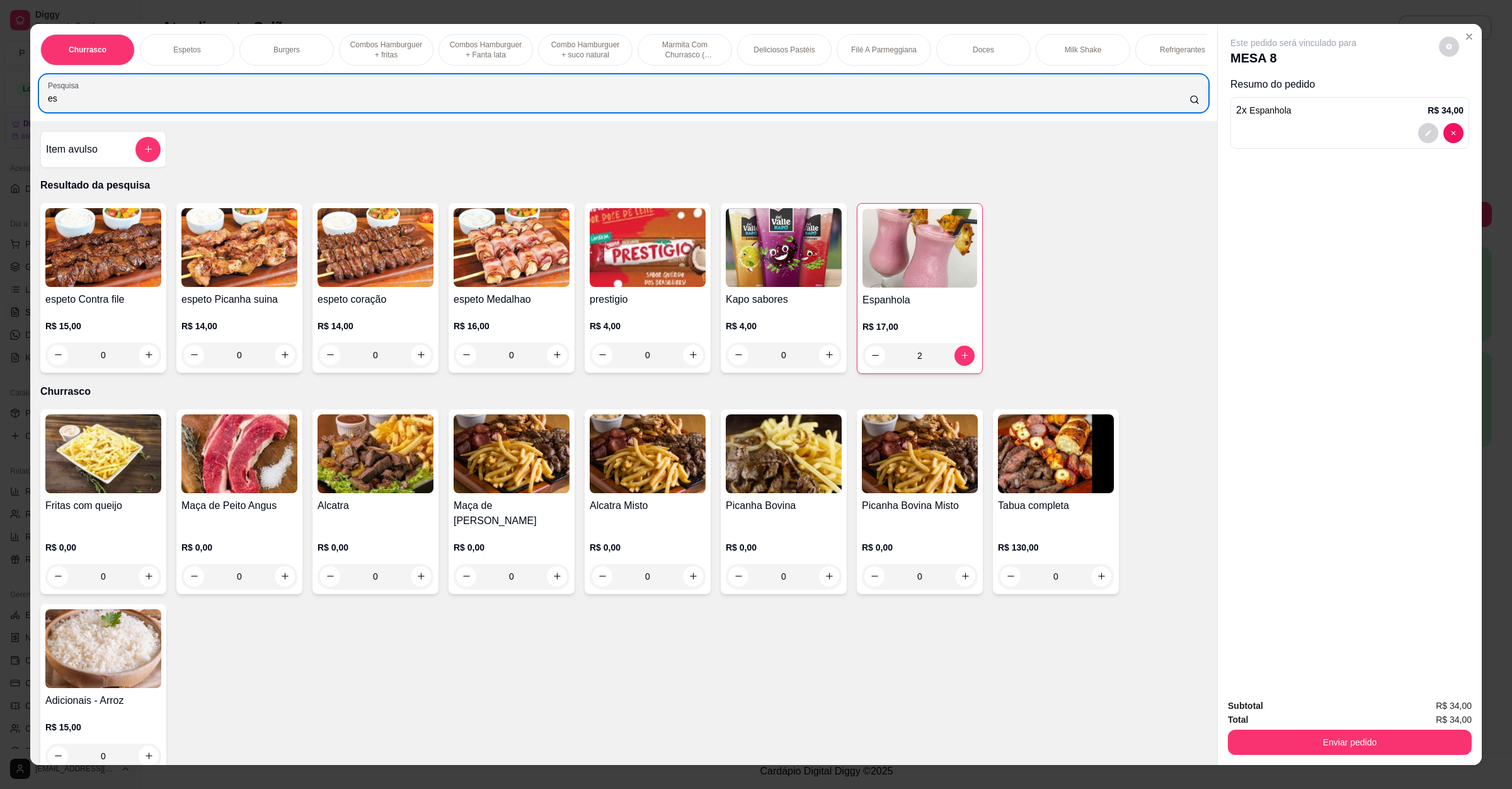
drag, startPoint x: 329, startPoint y: 102, endPoint x: 0, endPoint y: 86, distance: 329.4
click at [0, 86] on div "Churrasco Espetos Burgers Combos Hamburguer + fritas Combos Hamburguer + Fanta …" at bounding box center [756, 394] width 1512 height 789
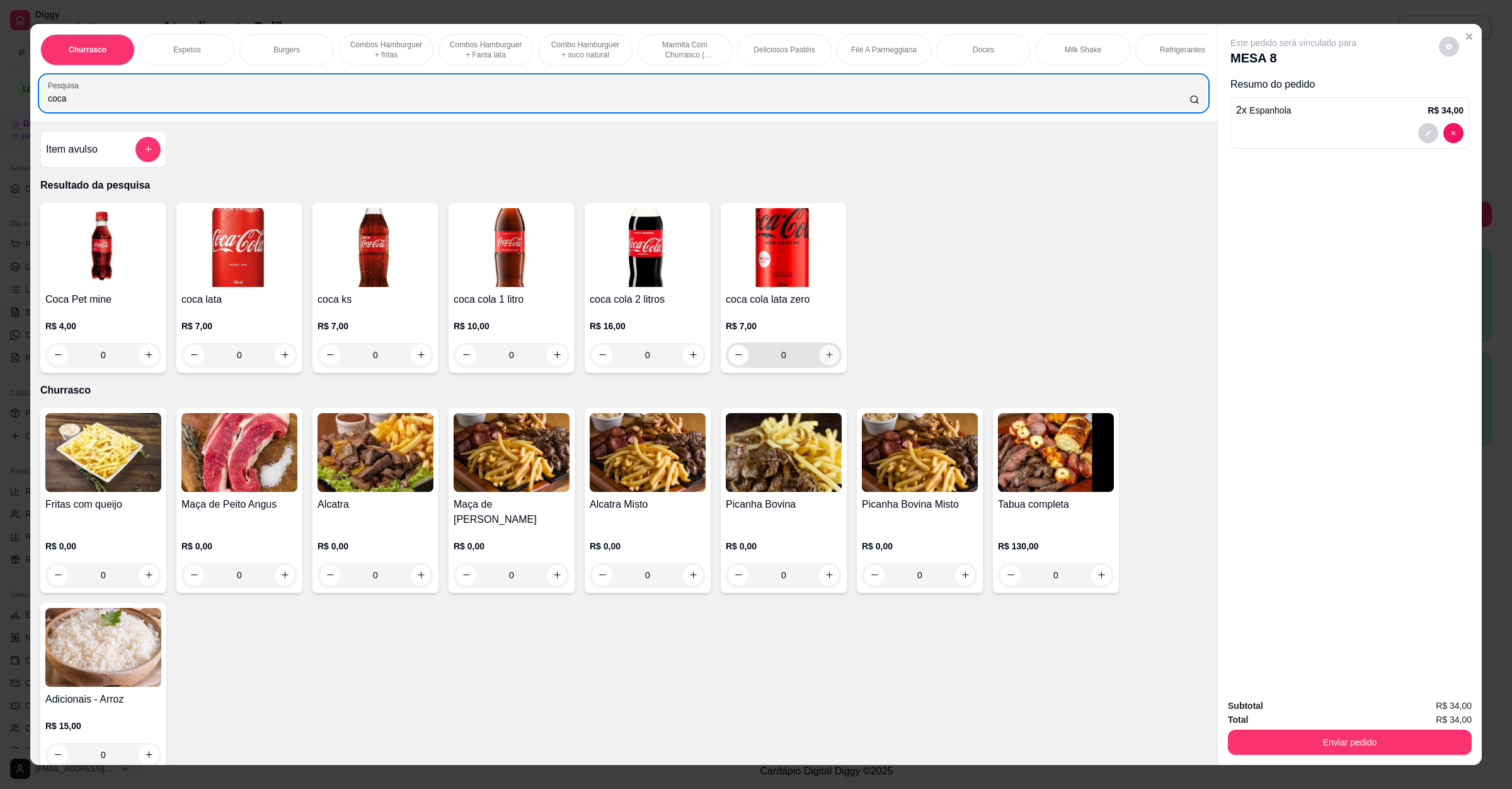
type input "coca"
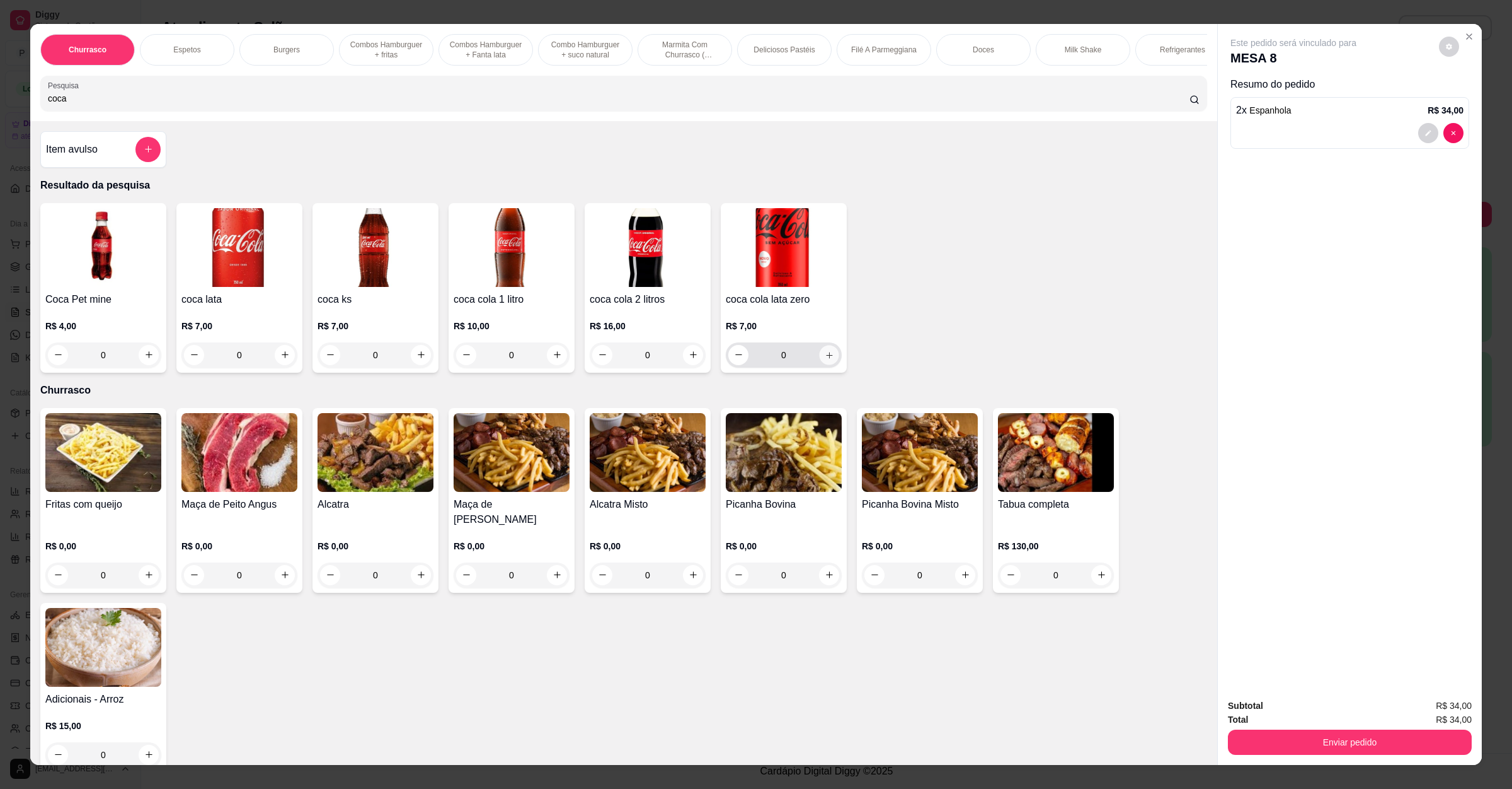
click at [825, 360] on icon "increase-product-quantity" at bounding box center [829, 354] width 10 height 10
type input "1"
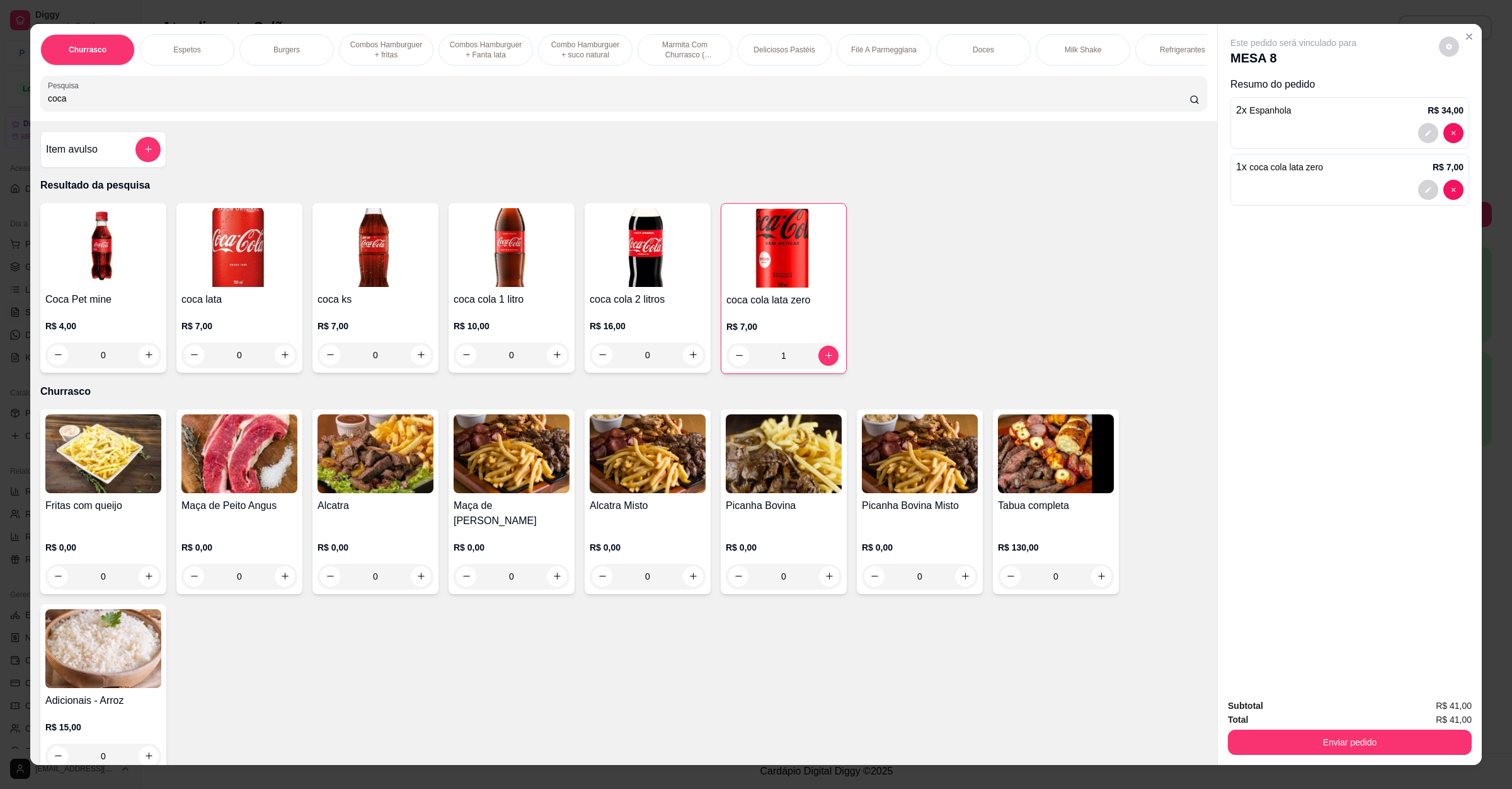
drag, startPoint x: 270, startPoint y: 110, endPoint x: 0, endPoint y: 96, distance: 270.4
click at [0, 96] on div "Churrasco Espetos Burgers Combos Hamburguer + fritas Combos Hamburguer + Fanta …" at bounding box center [756, 394] width 1512 height 789
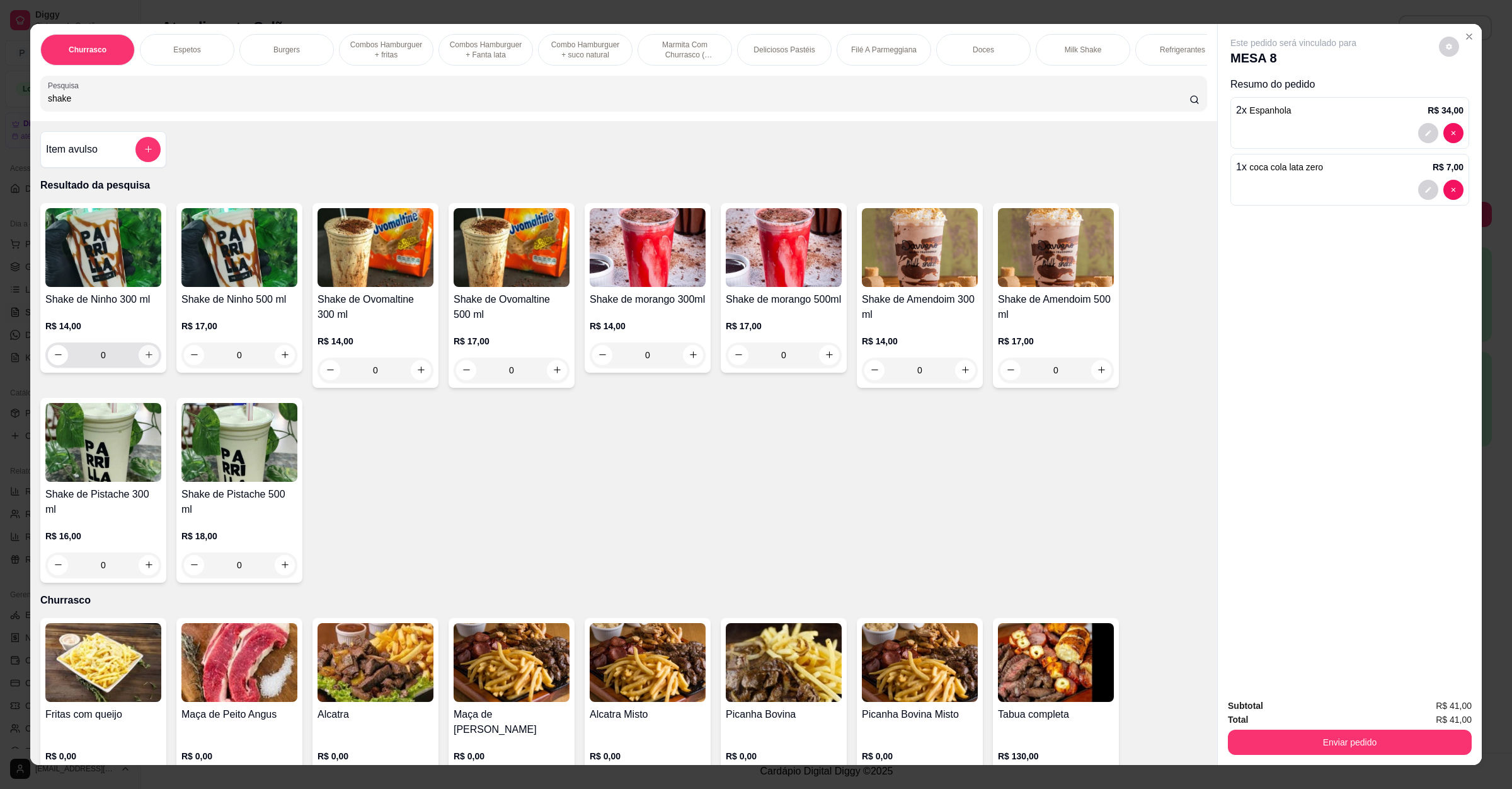
type input "shake"
click at [140, 364] on button "increase-product-quantity" at bounding box center [148, 354] width 19 height 19
type input "1"
click at [1372, 744] on button "Enviar pedido" at bounding box center [1350, 742] width 237 height 25
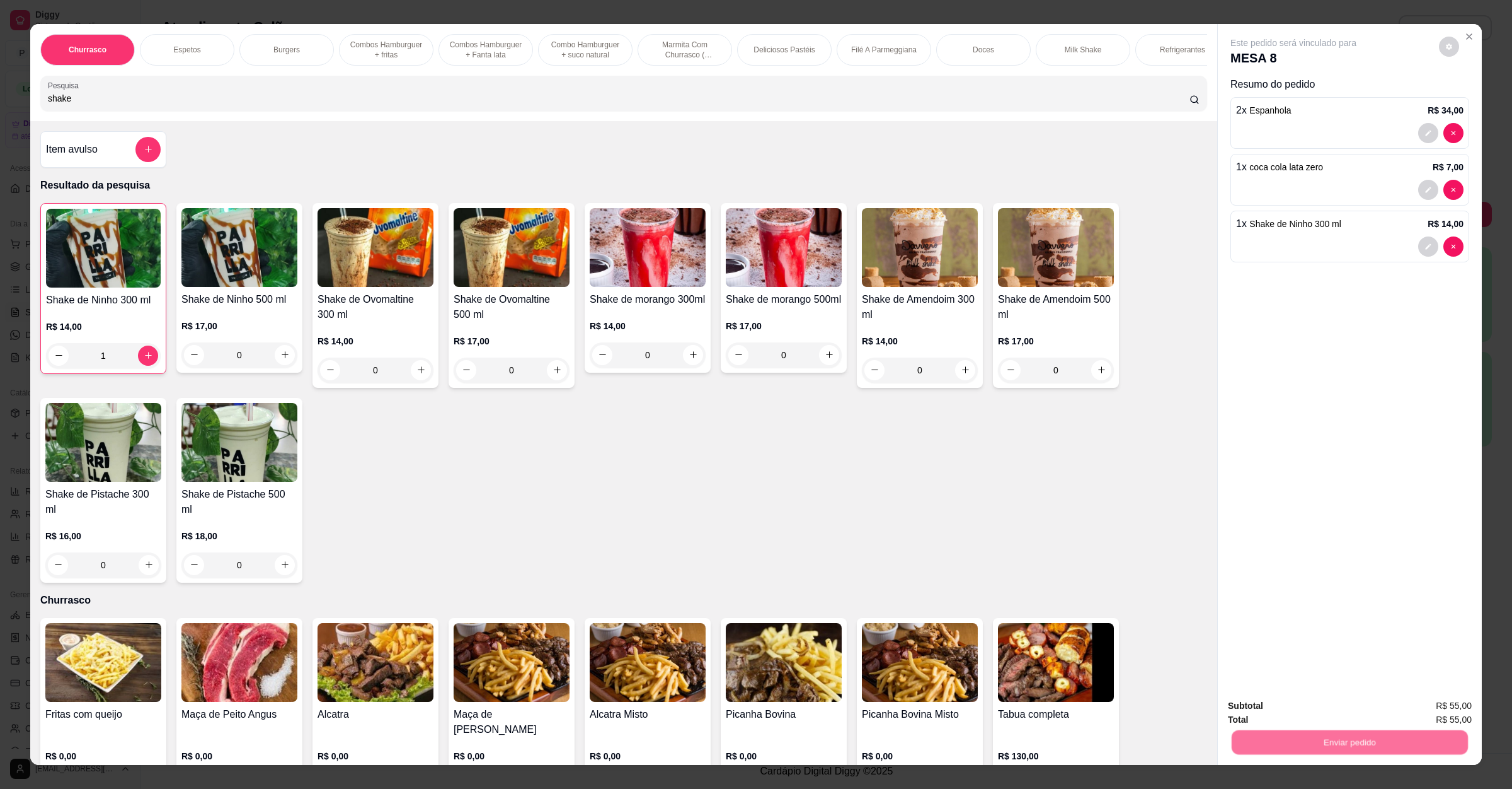
click at [1312, 704] on button "Não registrar e enviar pedido" at bounding box center [1306, 710] width 131 height 24
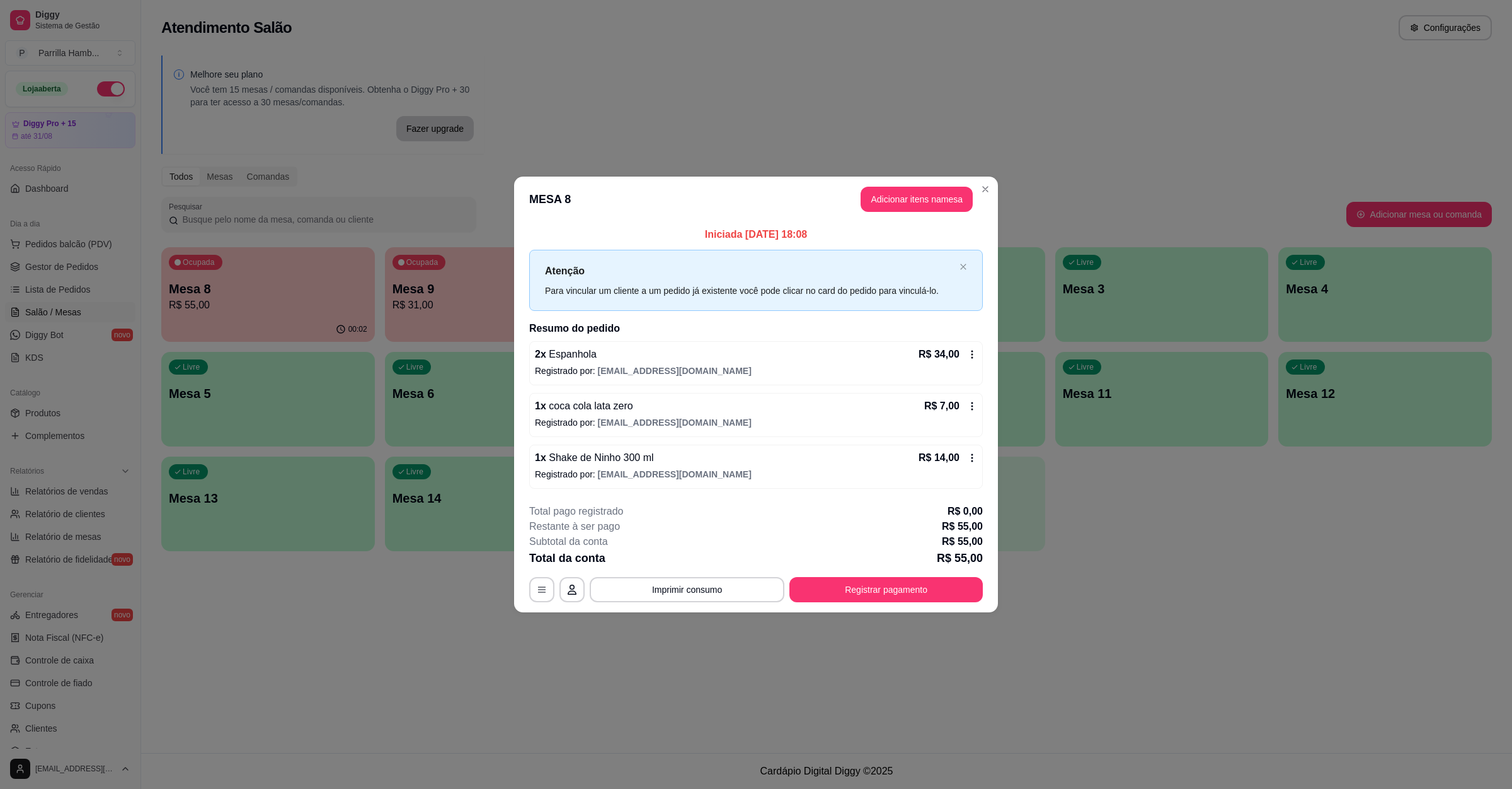
click at [923, 184] on header "MESA 8 Adicionar itens na mesa" at bounding box center [756, 199] width 484 height 45
click at [923, 197] on button "Adicionar itens na mesa" at bounding box center [917, 199] width 112 height 26
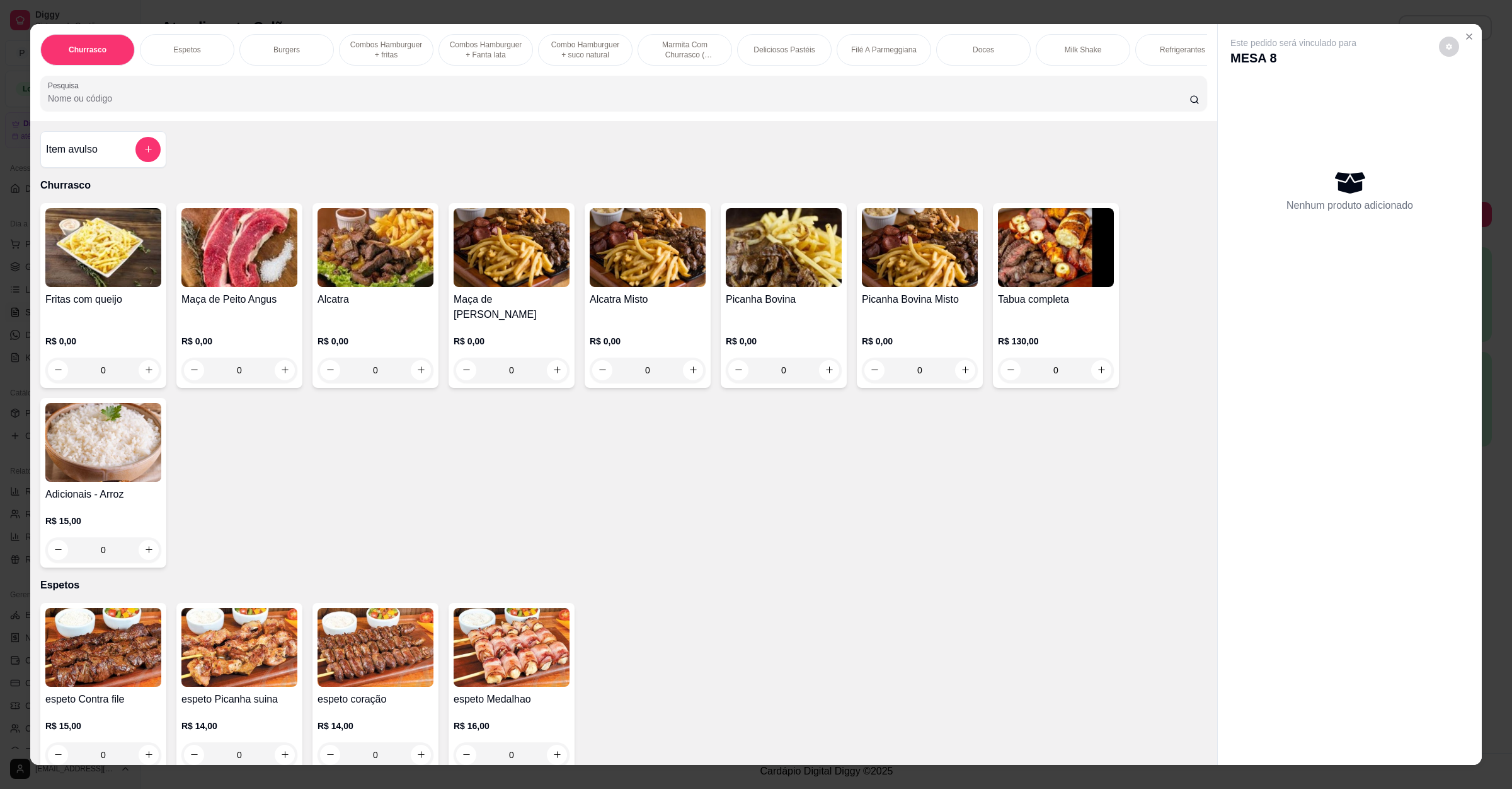
click at [182, 121] on div "Churrasco Espetos Burgers Combos Hamburguer + fritas Combos Hamburguer + Fanta …" at bounding box center [624, 72] width 1187 height 97
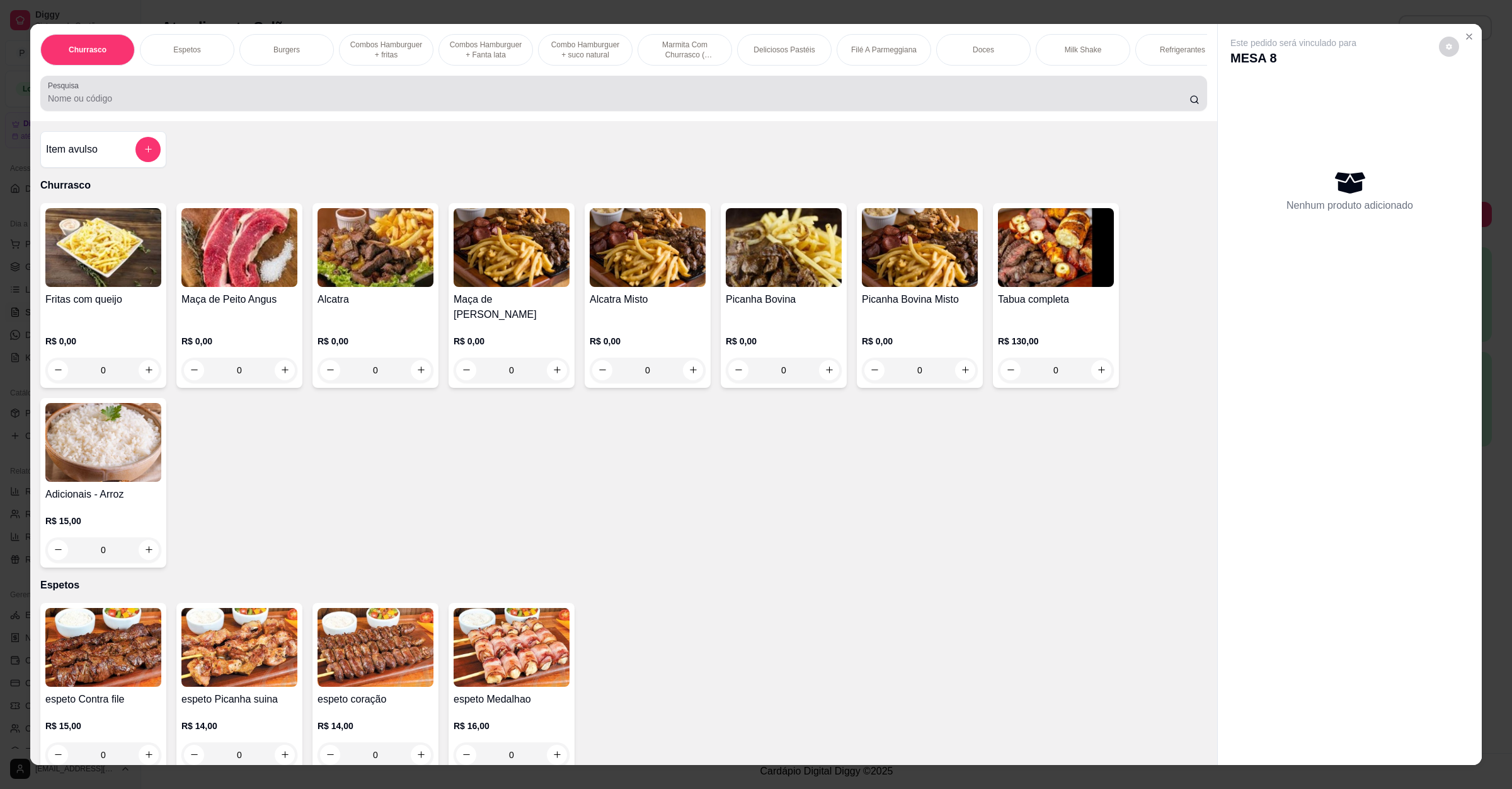
click at [185, 104] on input "Pesquisa" at bounding box center [618, 98] width 1142 height 12
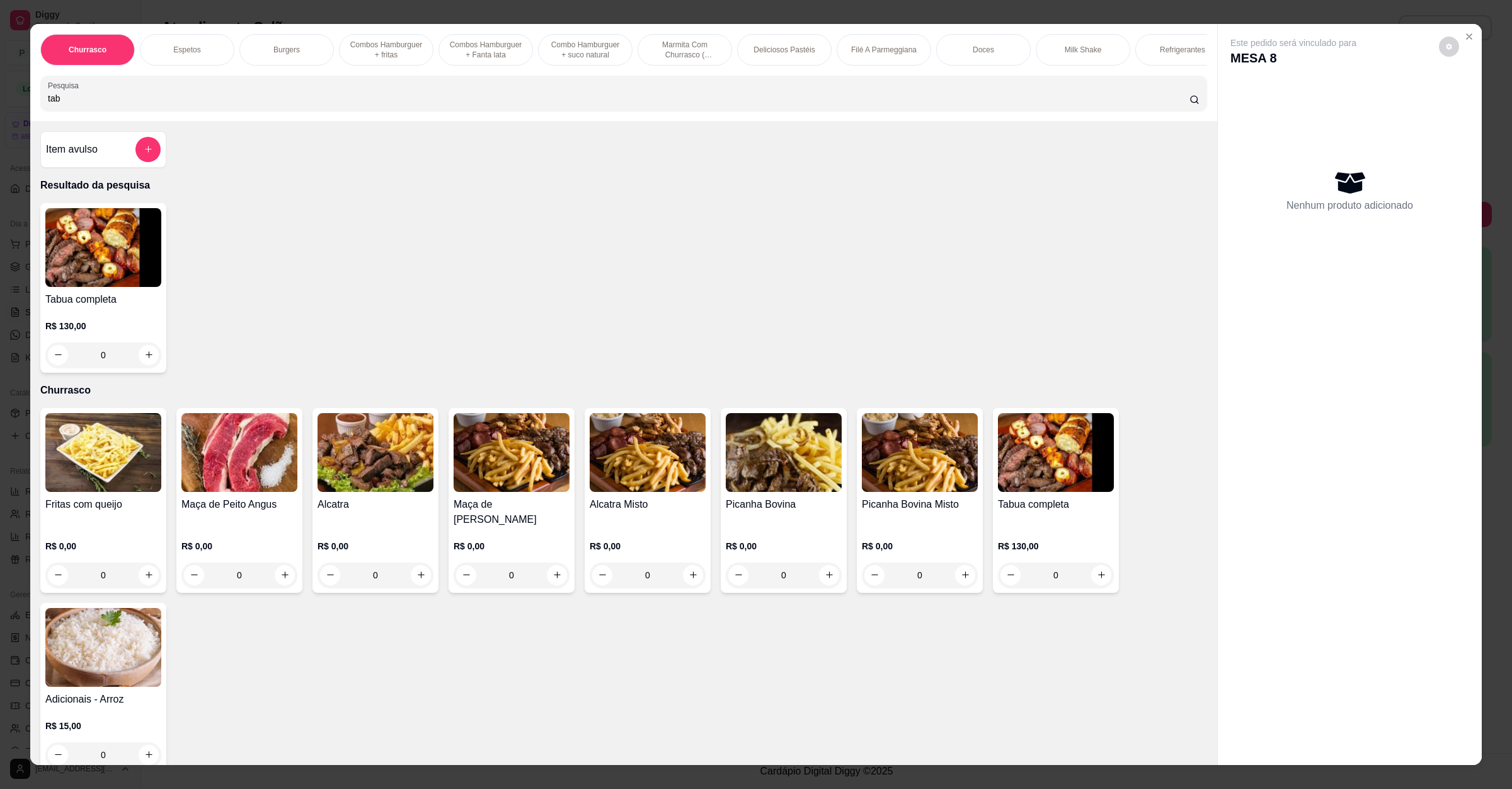
type input "tab"
click at [124, 287] on img at bounding box center [102, 247] width 116 height 79
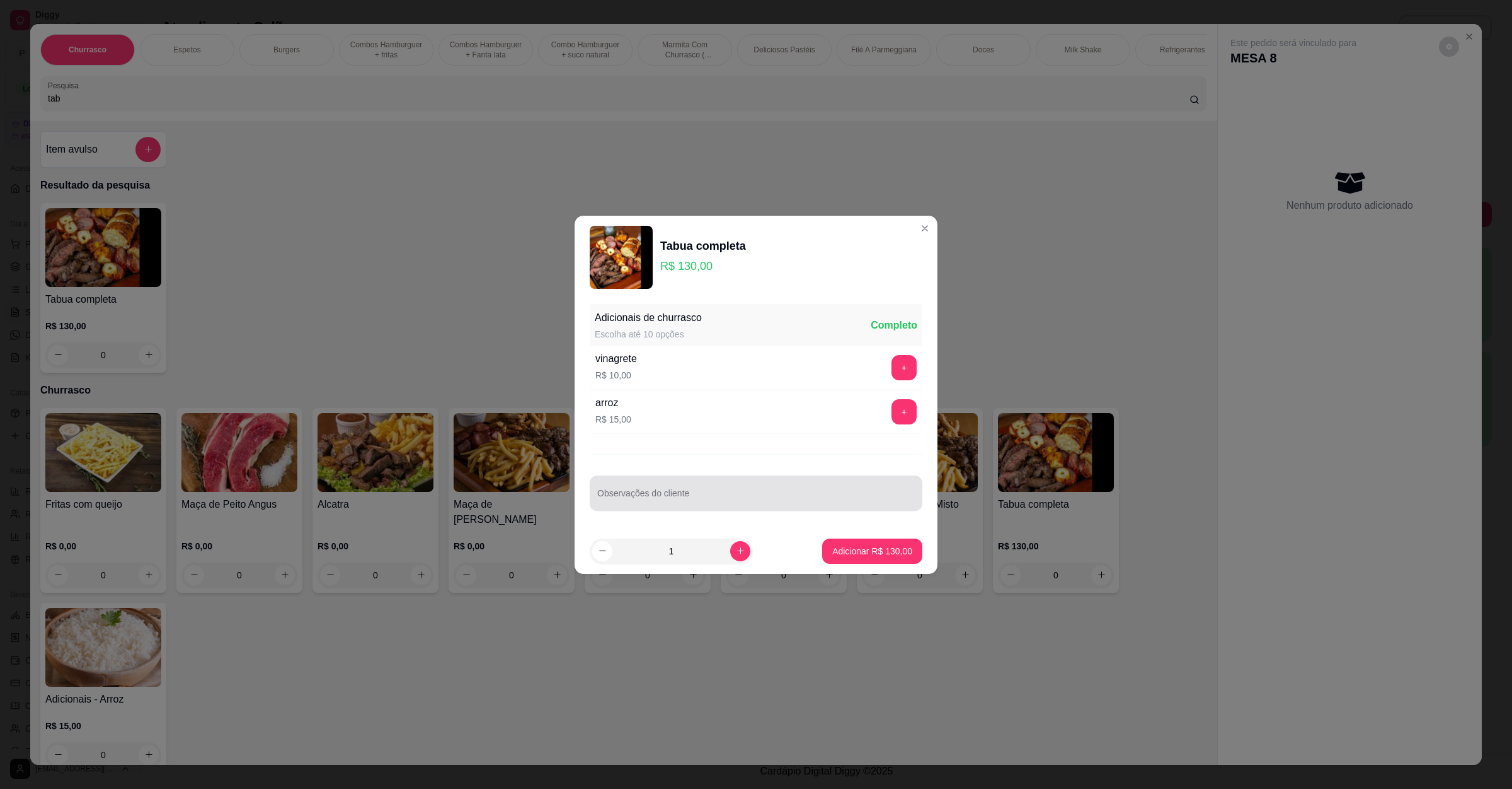
click at [634, 489] on div at bounding box center [756, 493] width 318 height 26
type input "s"
type input "trocar a picanha suina por alcatra"
click at [873, 557] on p "Adicionar R$ 130,00" at bounding box center [873, 550] width 80 height 12
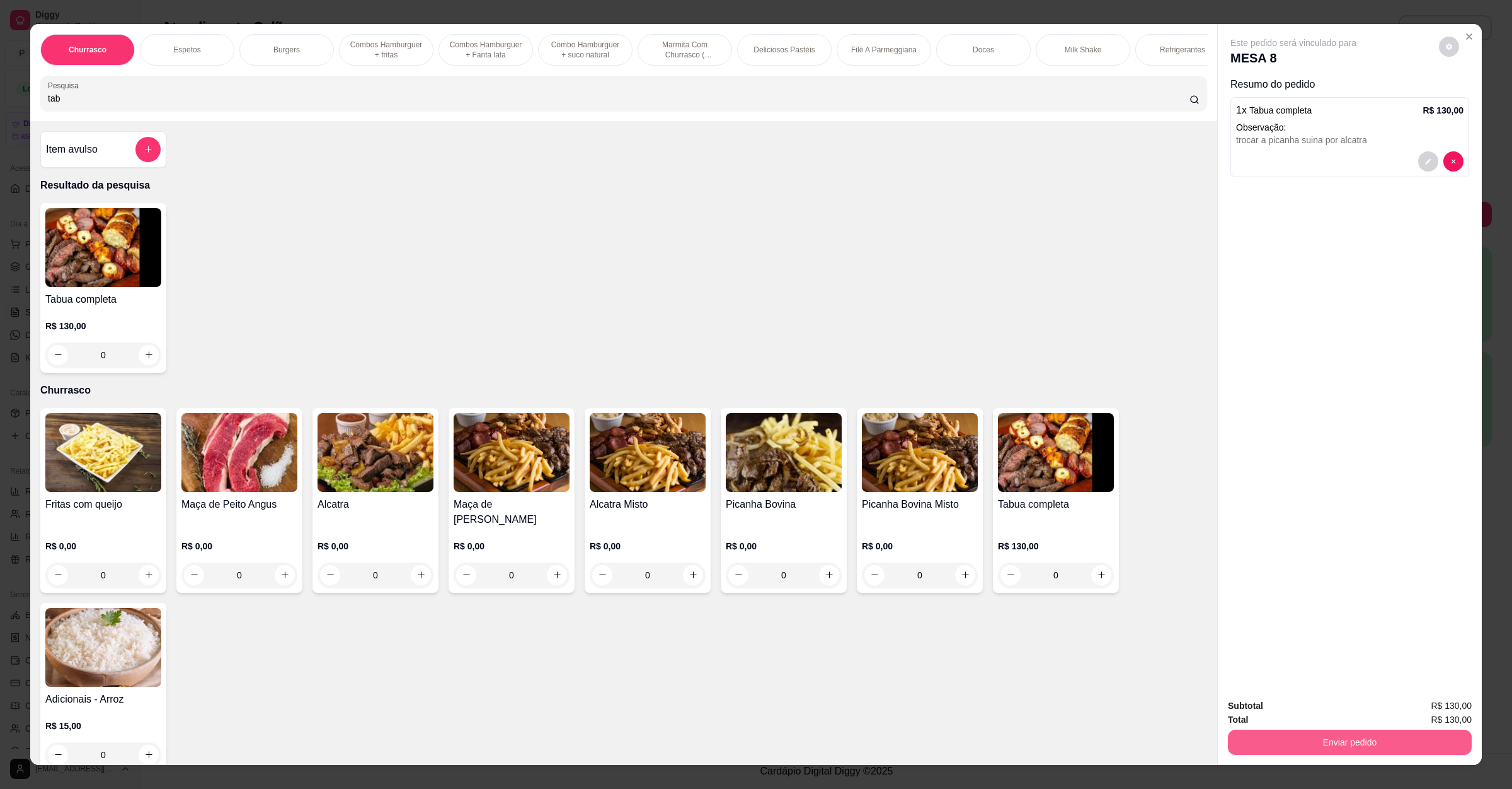
click at [1267, 741] on button "Enviar pedido" at bounding box center [1350, 742] width 244 height 26
click at [1270, 705] on button "Não registrar e enviar pedido" at bounding box center [1306, 710] width 131 height 24
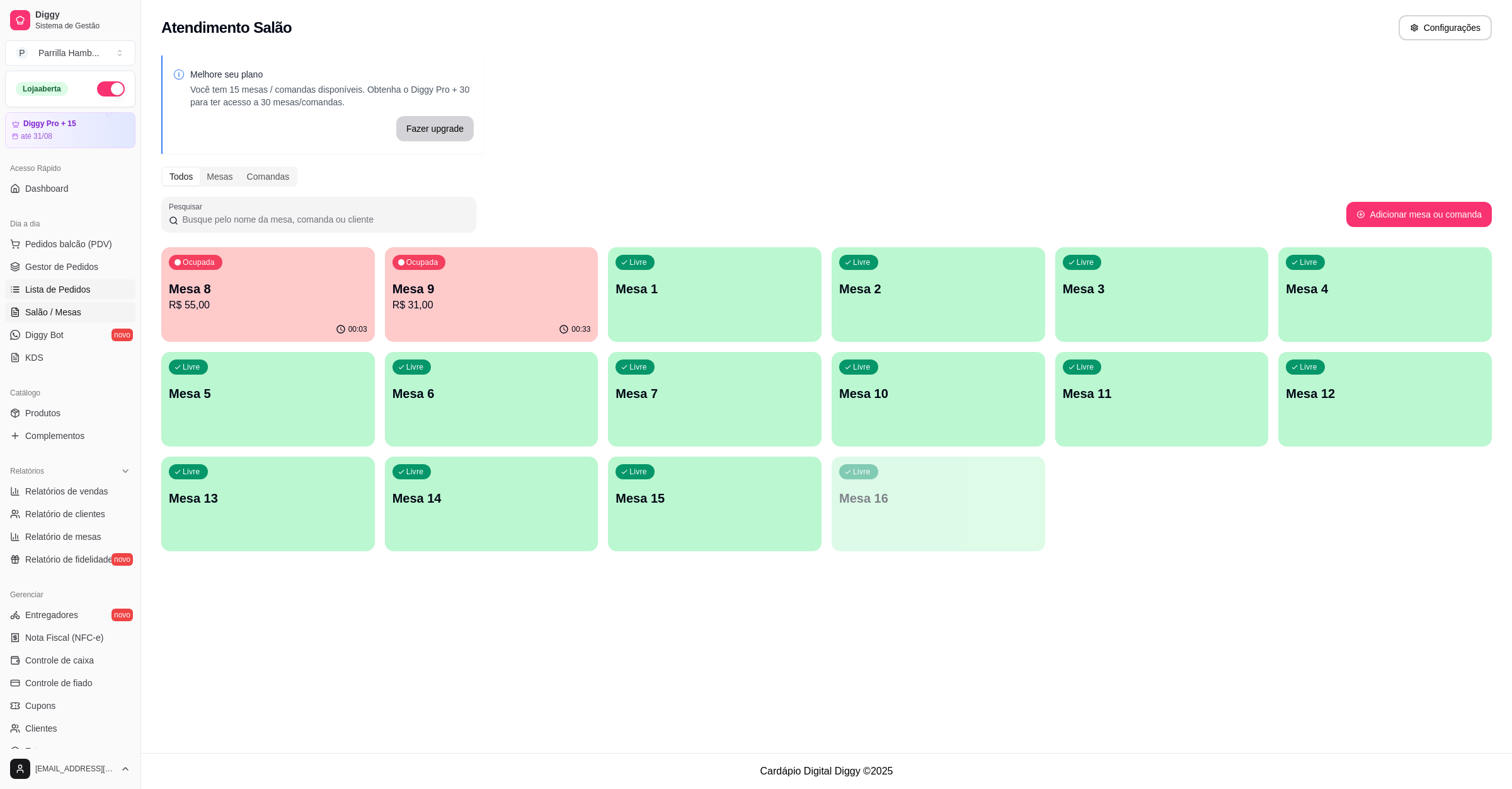
click at [91, 294] on link "Lista de Pedidos" at bounding box center [71, 289] width 131 height 20
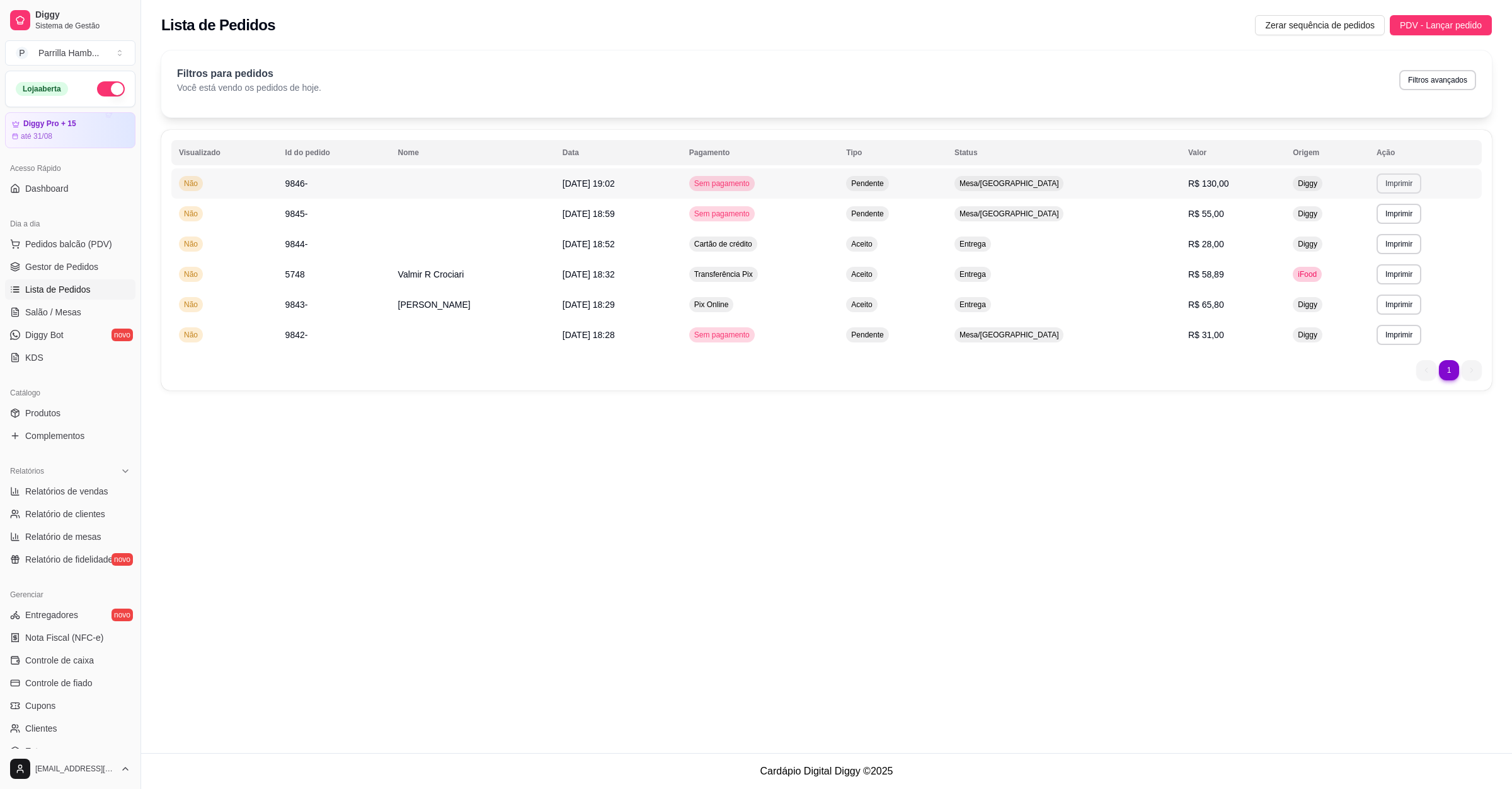
click at [1397, 182] on button "Imprimir" at bounding box center [1399, 183] width 45 height 20
click at [1394, 225] on button "IMPRESSORA" at bounding box center [1377, 228] width 91 height 20
click at [89, 316] on link "Salão / Mesas" at bounding box center [71, 312] width 131 height 20
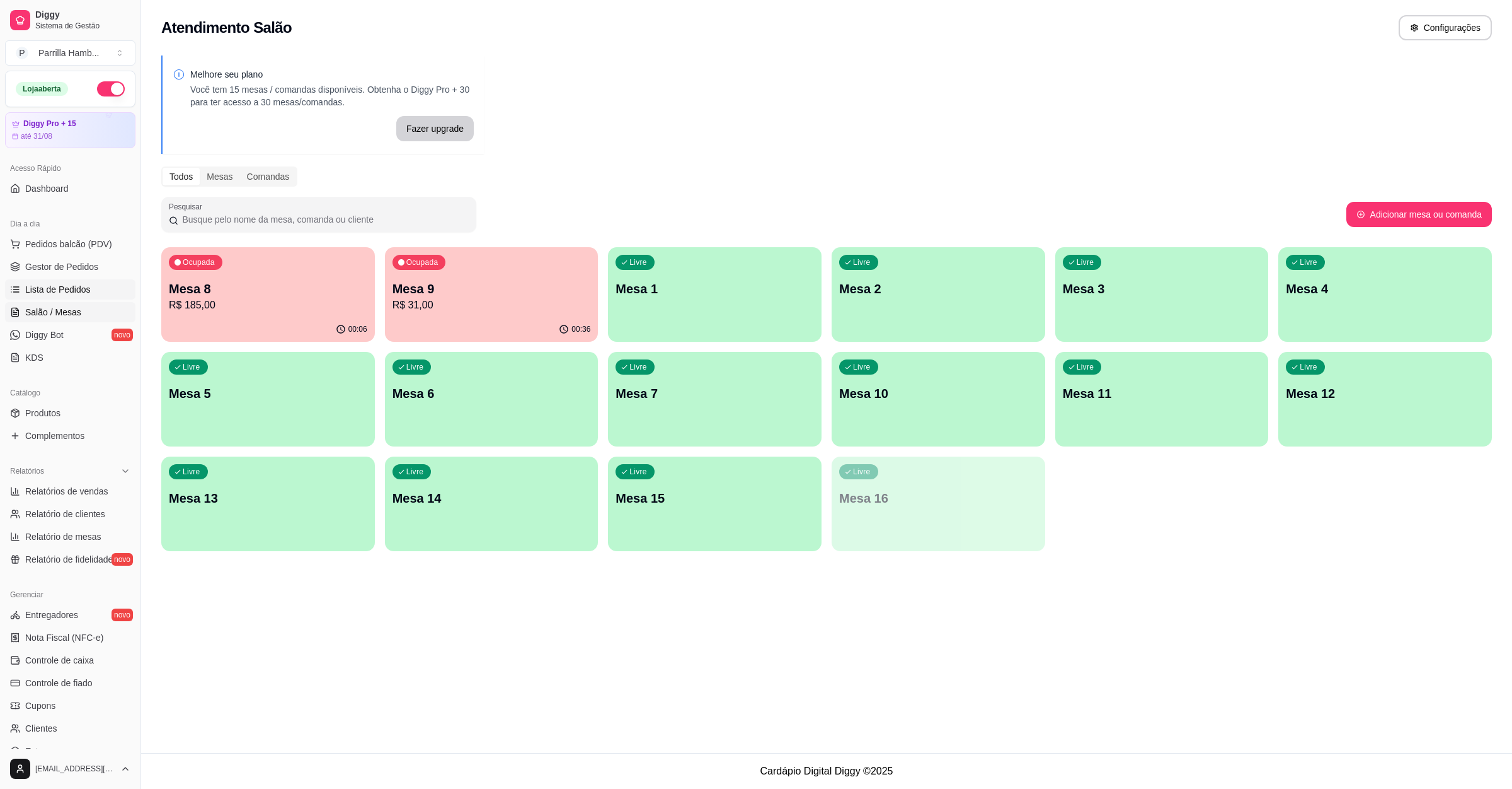
click at [108, 292] on link "Lista de Pedidos" at bounding box center [71, 289] width 131 height 20
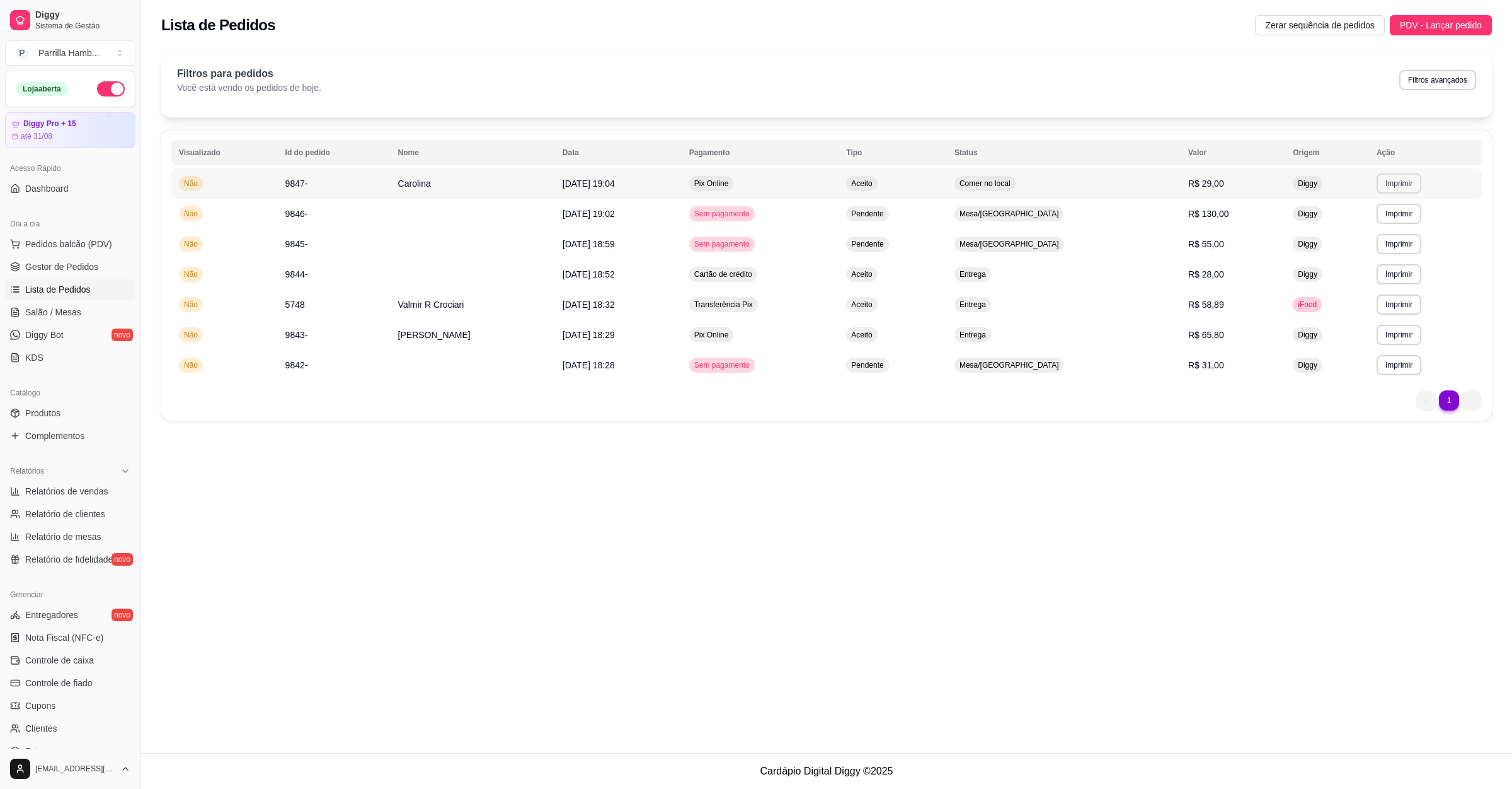
click at [1390, 181] on button "Imprimir" at bounding box center [1399, 183] width 45 height 20
click at [1367, 224] on button "IMPRESSORA" at bounding box center [1377, 228] width 88 height 19
click at [49, 314] on span "Salão / Mesas" at bounding box center [54, 312] width 57 height 12
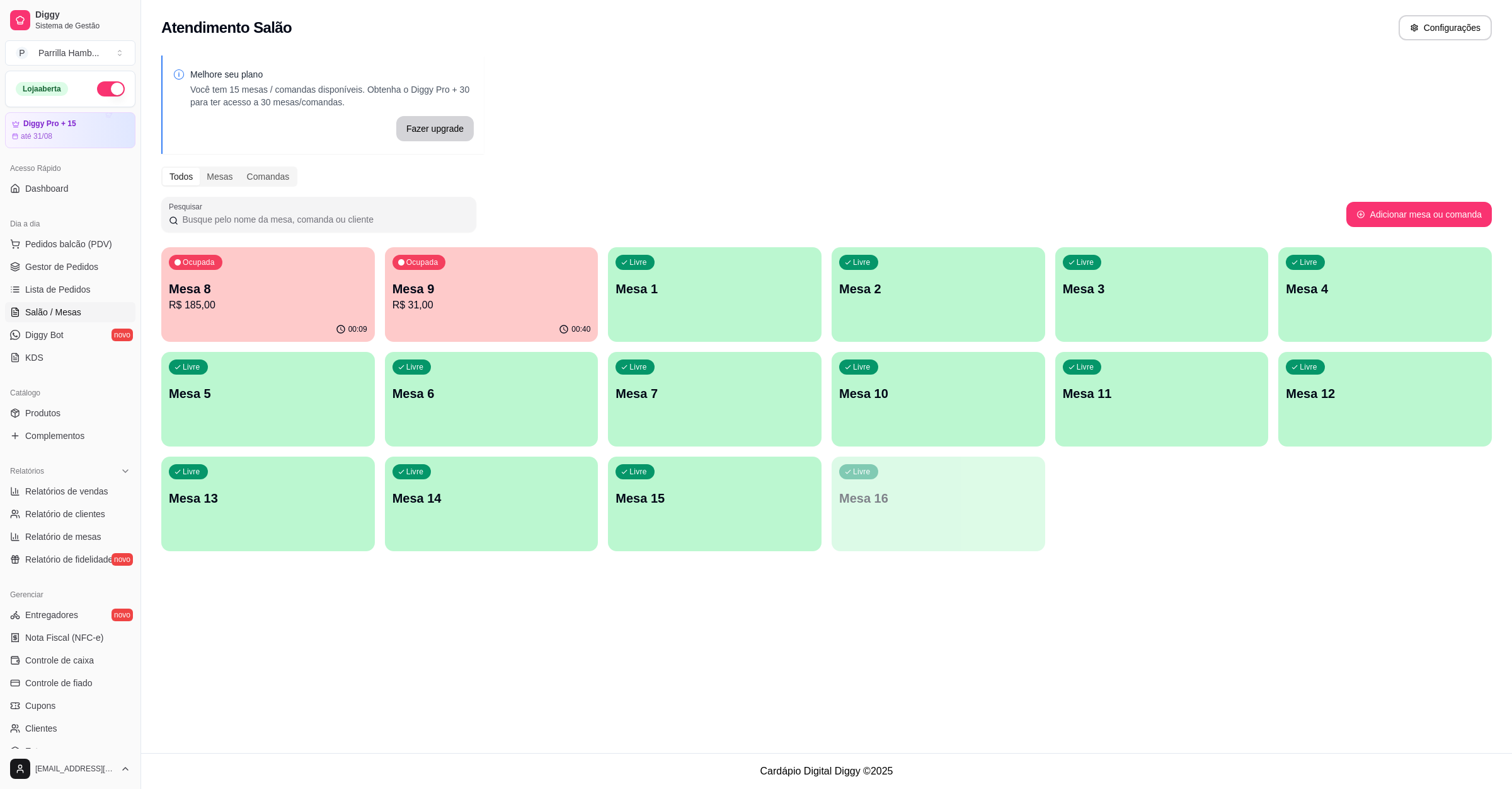
click at [548, 396] on p "Mesa 6" at bounding box center [492, 393] width 199 height 18
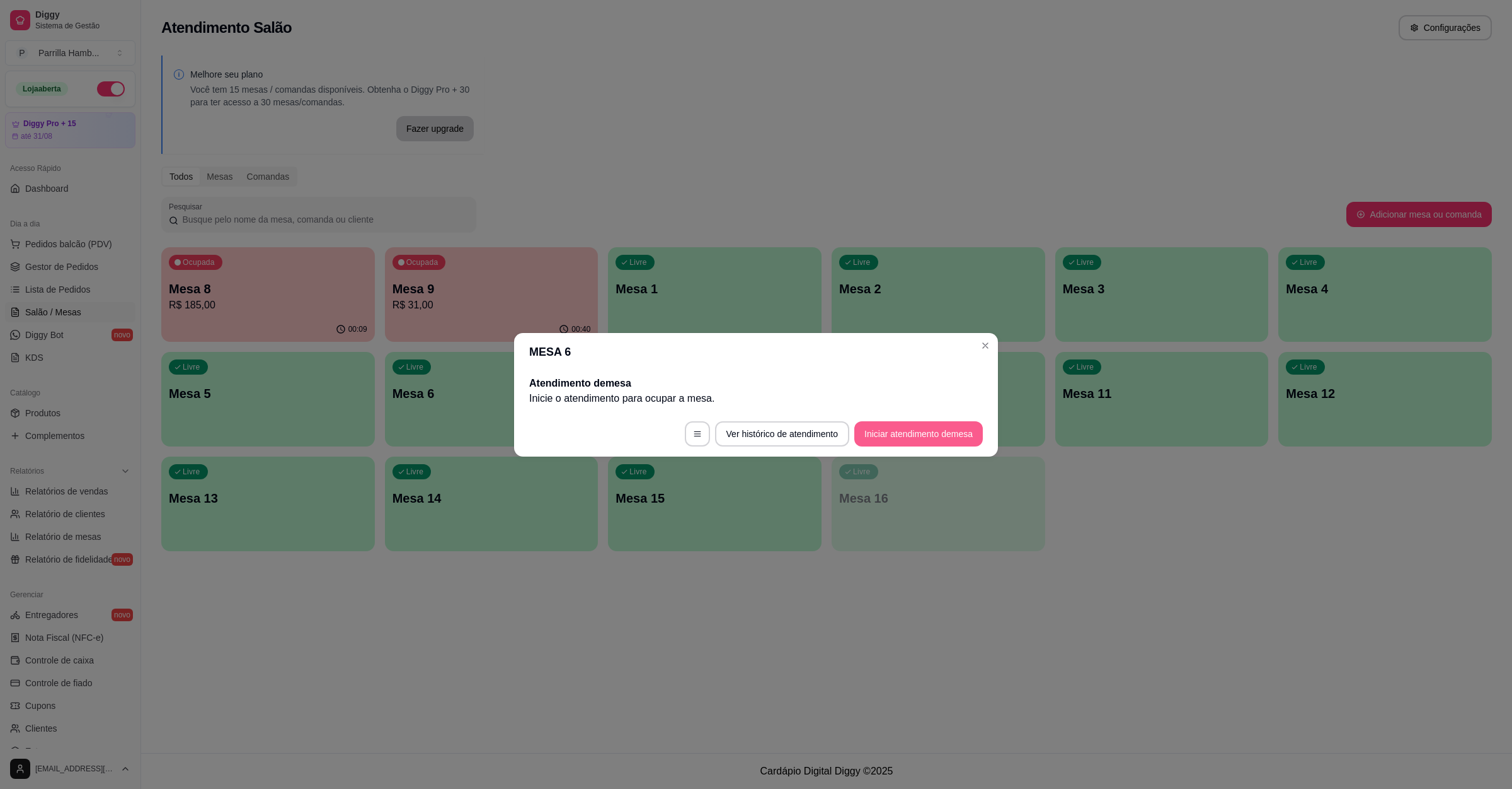
click at [949, 430] on button "Iniciar atendimento de mesa" at bounding box center [919, 434] width 129 height 26
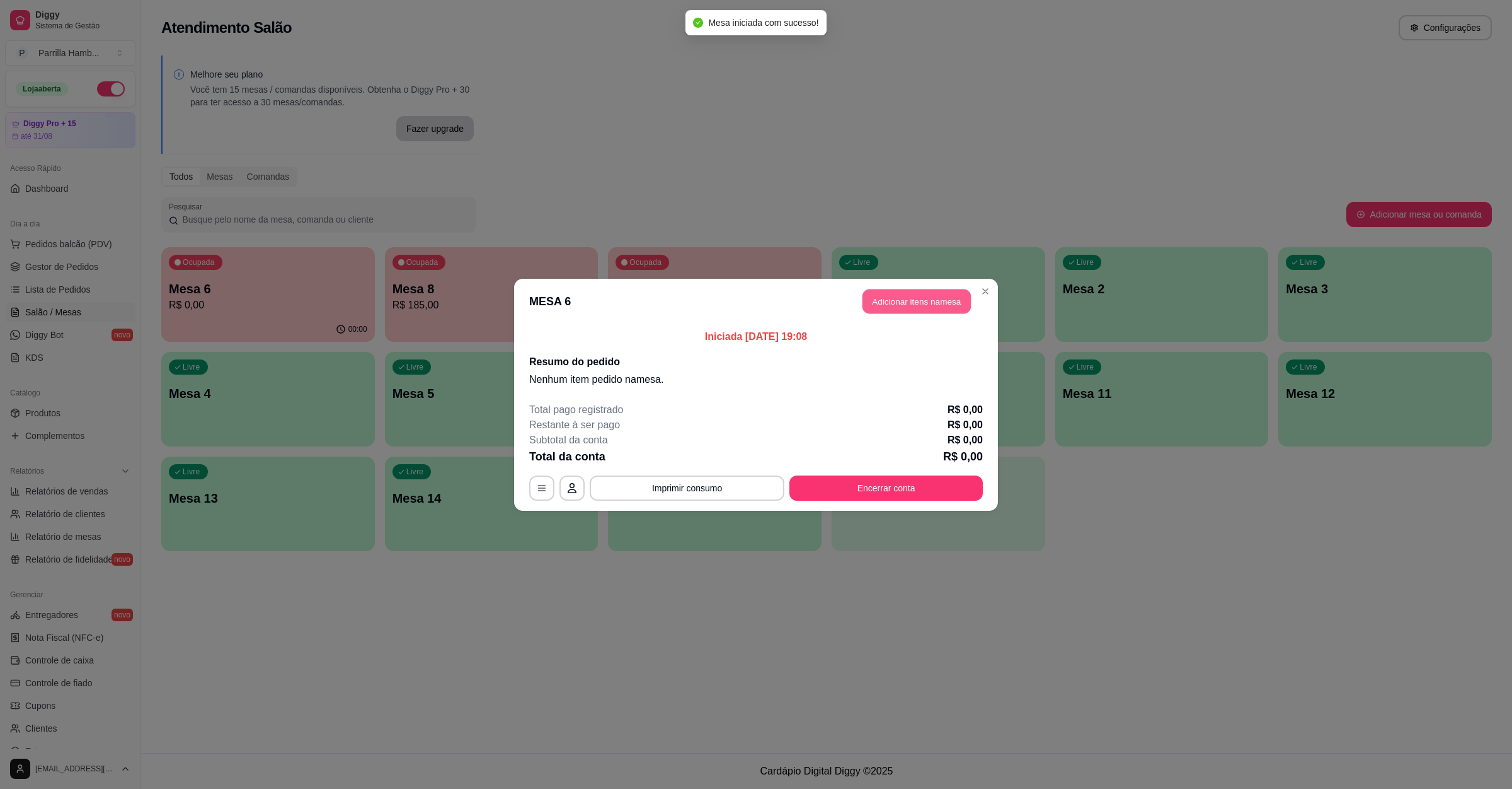
click at [934, 297] on button "Adicionar itens na mesa" at bounding box center [917, 301] width 109 height 25
click at [275, 104] on input "Pesquisa" at bounding box center [618, 98] width 1142 height 12
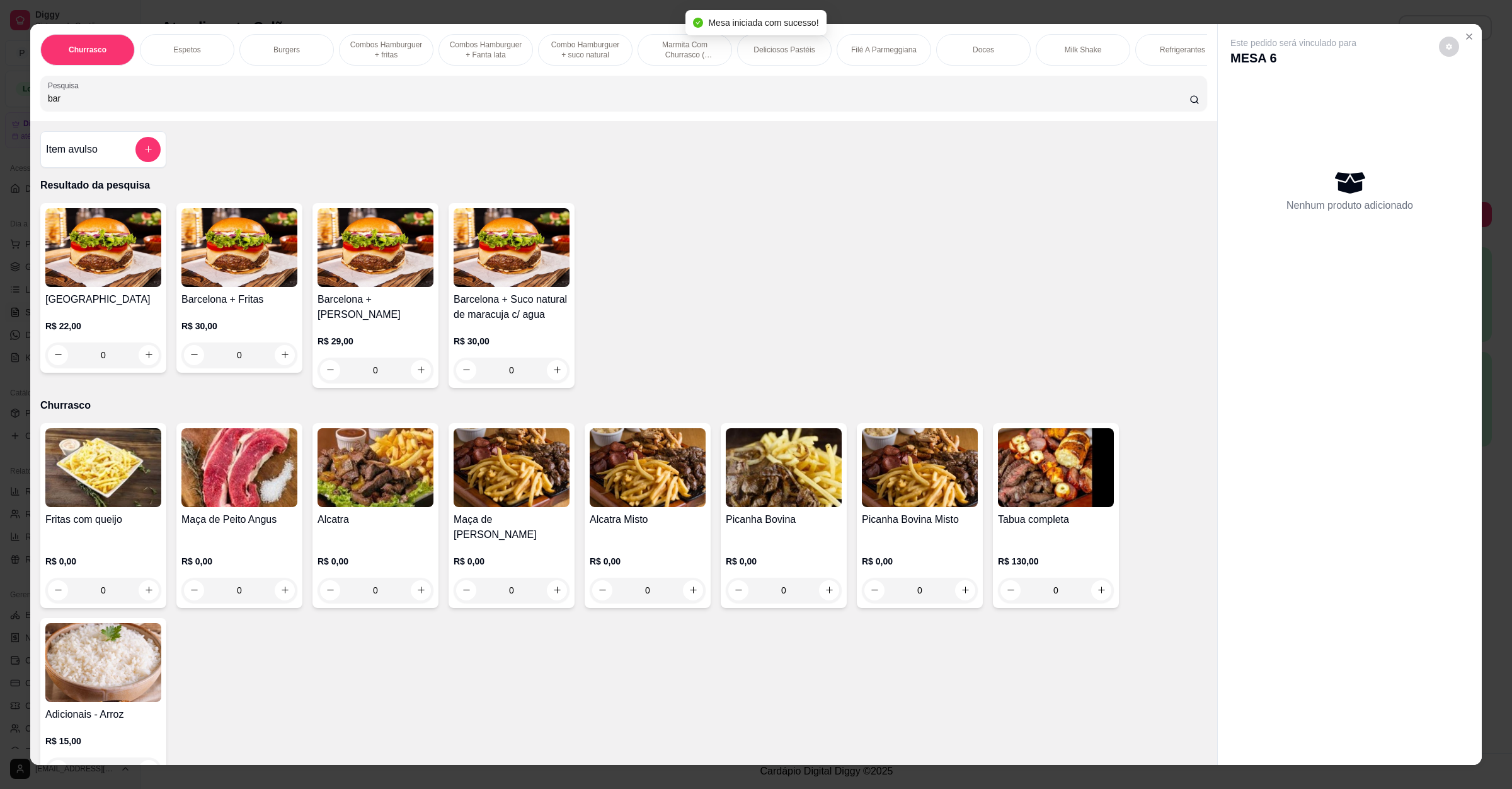
type input "bar"
click at [66, 261] on img at bounding box center [102, 247] width 116 height 79
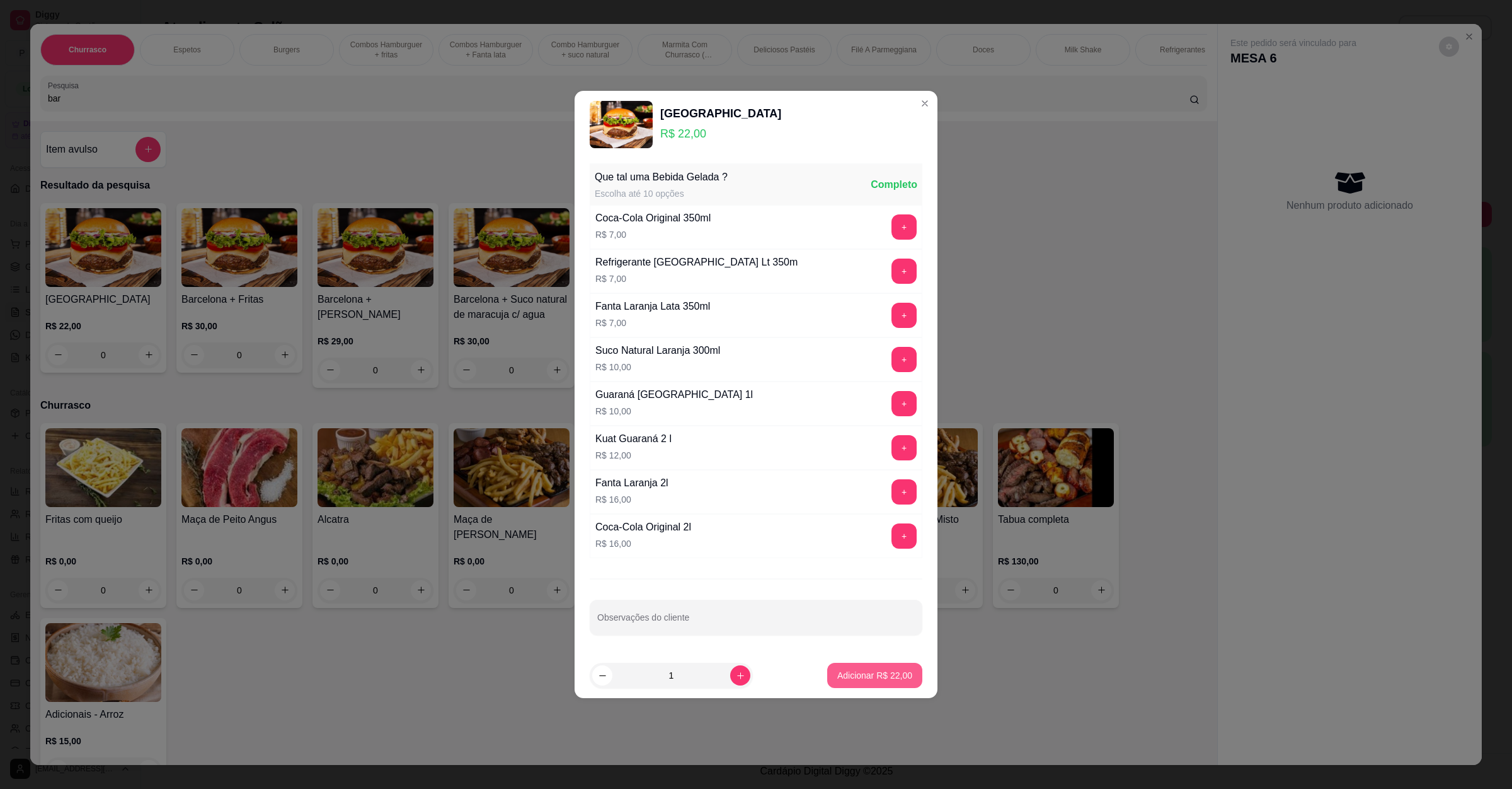
click at [843, 681] on p "Adicionar R$ 22,00" at bounding box center [874, 675] width 75 height 12
type input "1"
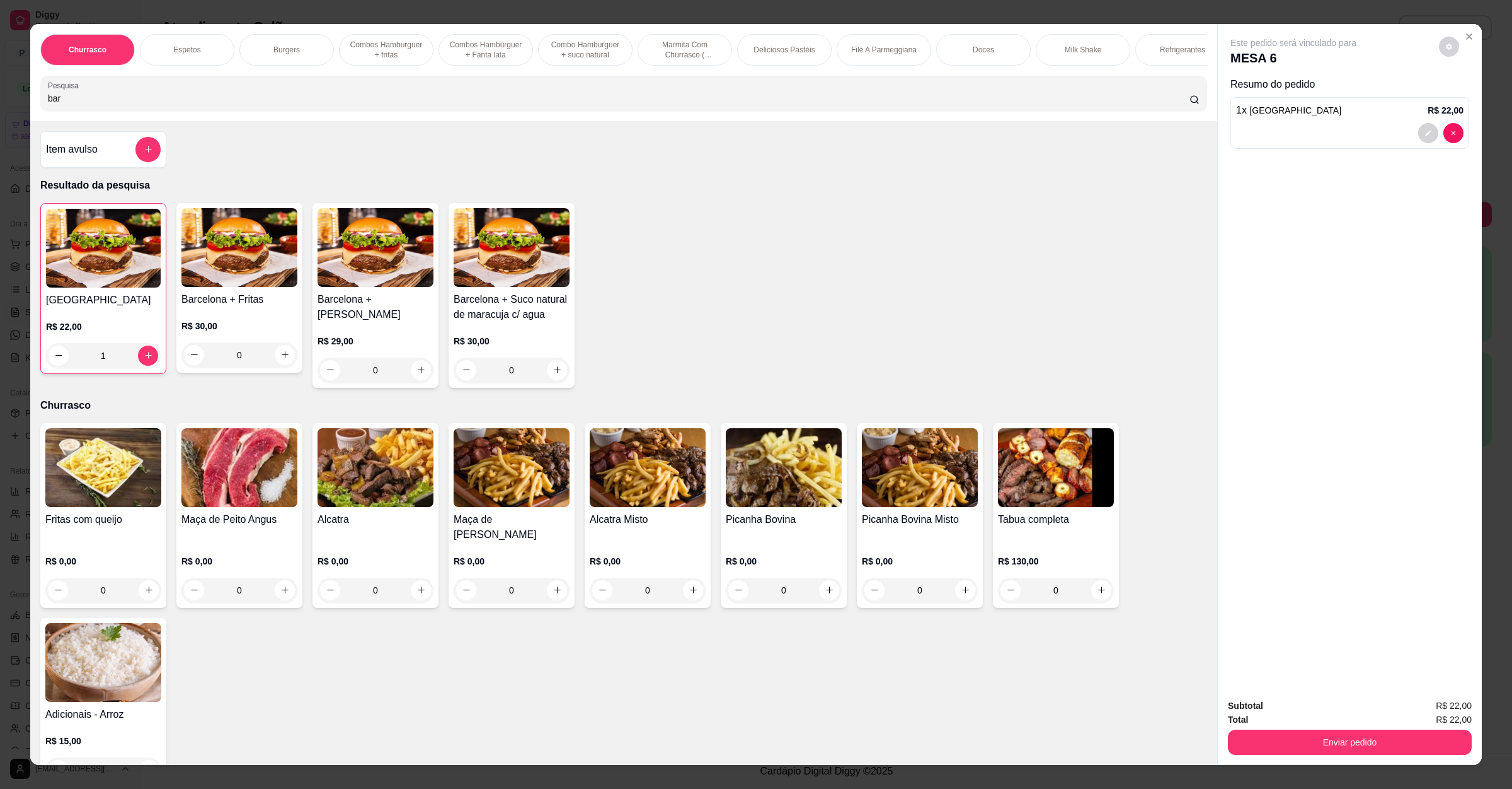
click at [125, 160] on div "Item avulso" at bounding box center [103, 149] width 115 height 26
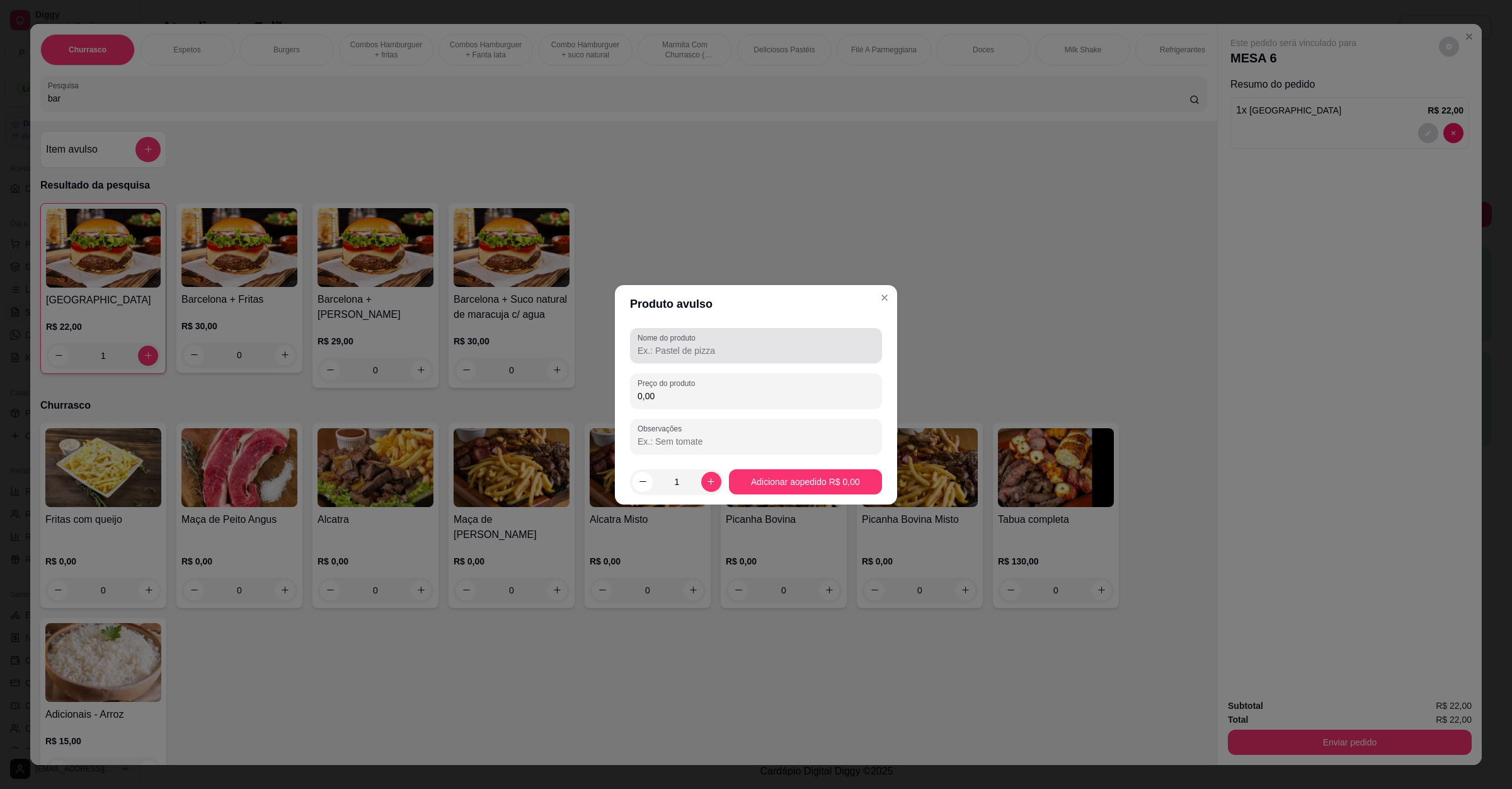
click at [696, 332] on label "Nome do produto" at bounding box center [669, 338] width 63 height 11
click at [696, 345] on input "Nome do produto" at bounding box center [756, 351] width 237 height 12
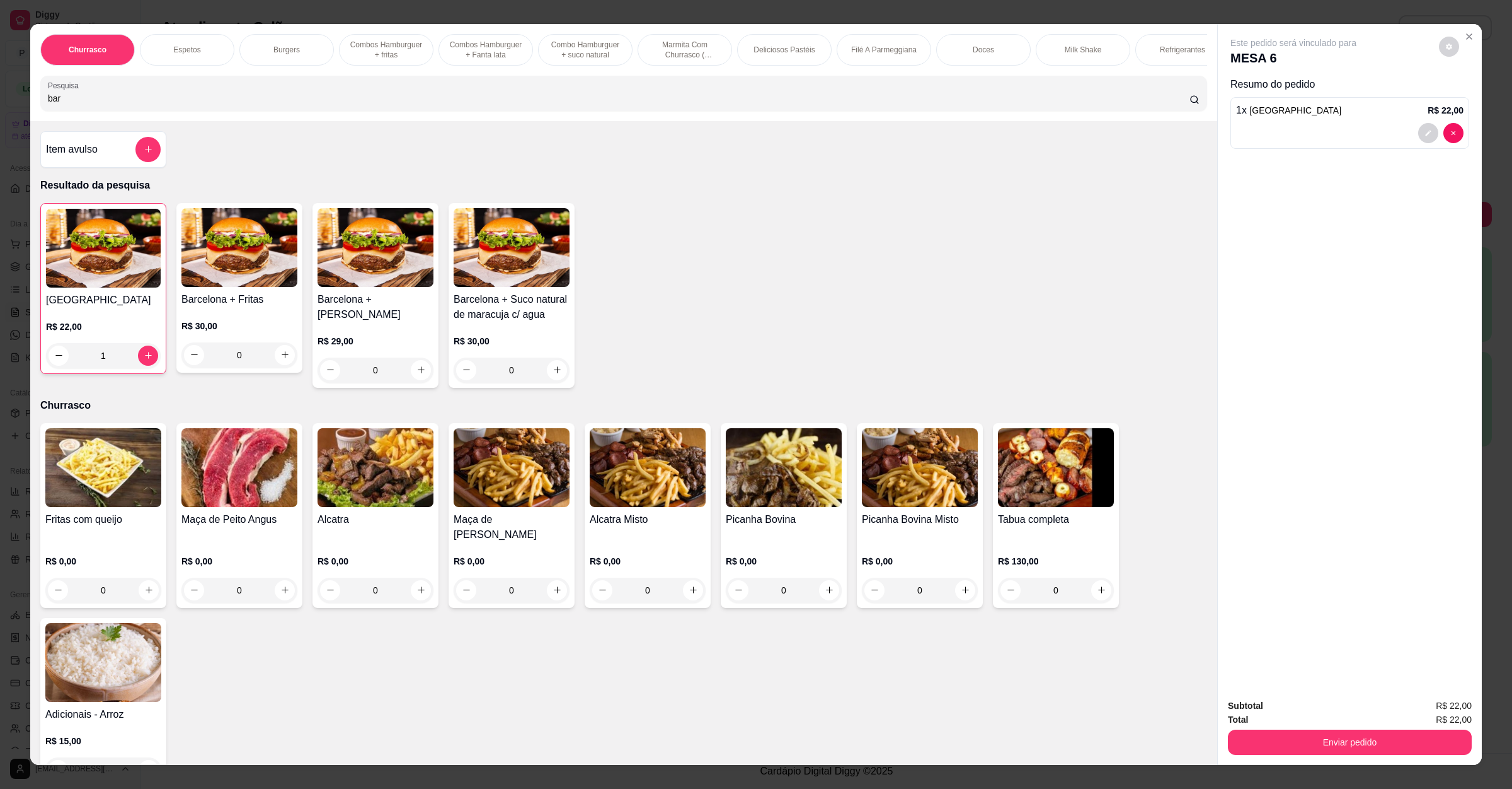
click at [48, 366] on div "1" at bounding box center [103, 355] width 115 height 26
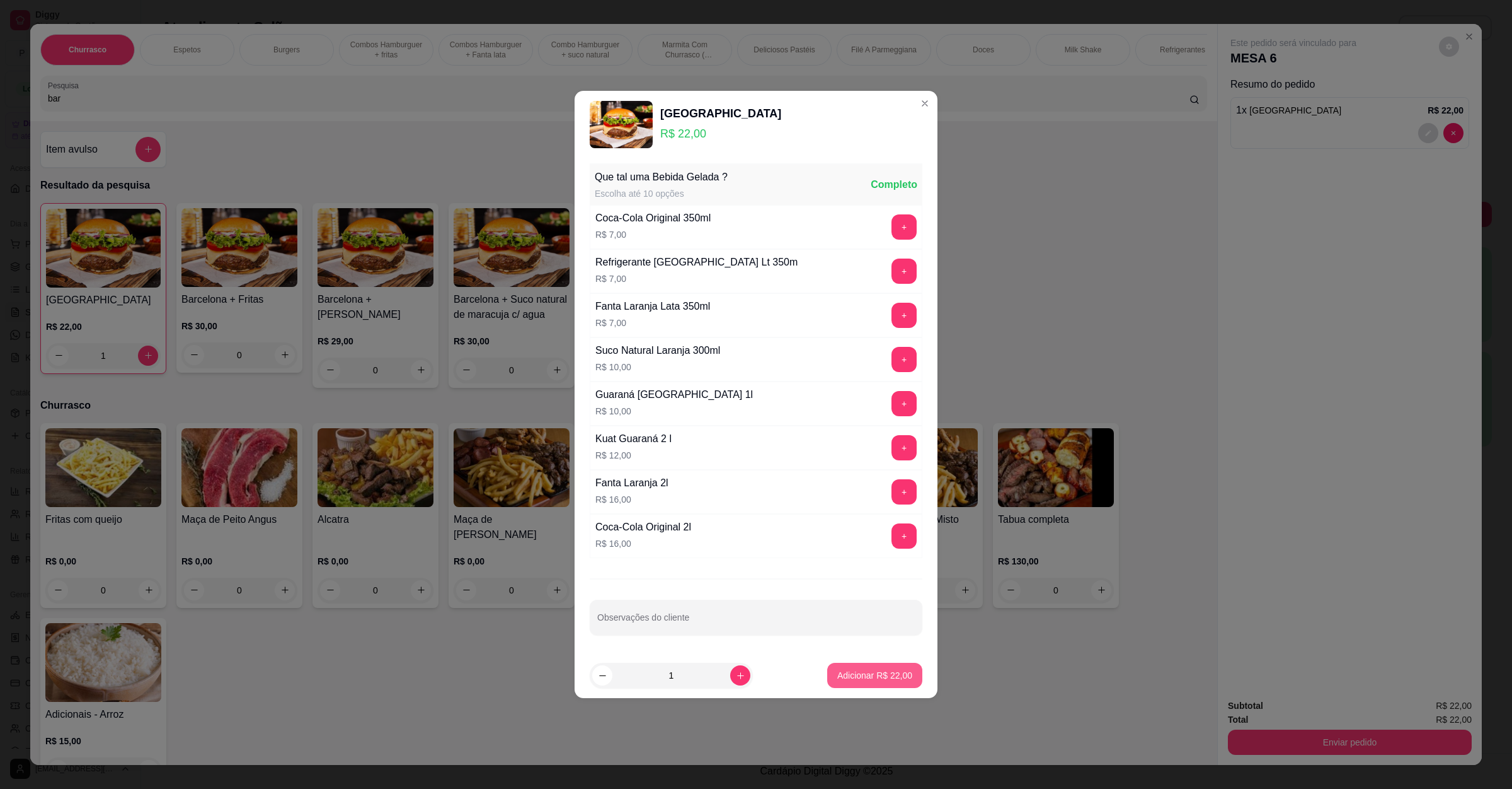
click at [861, 687] on button "Adicionar R$ 22,00" at bounding box center [875, 675] width 95 height 26
type input "2"
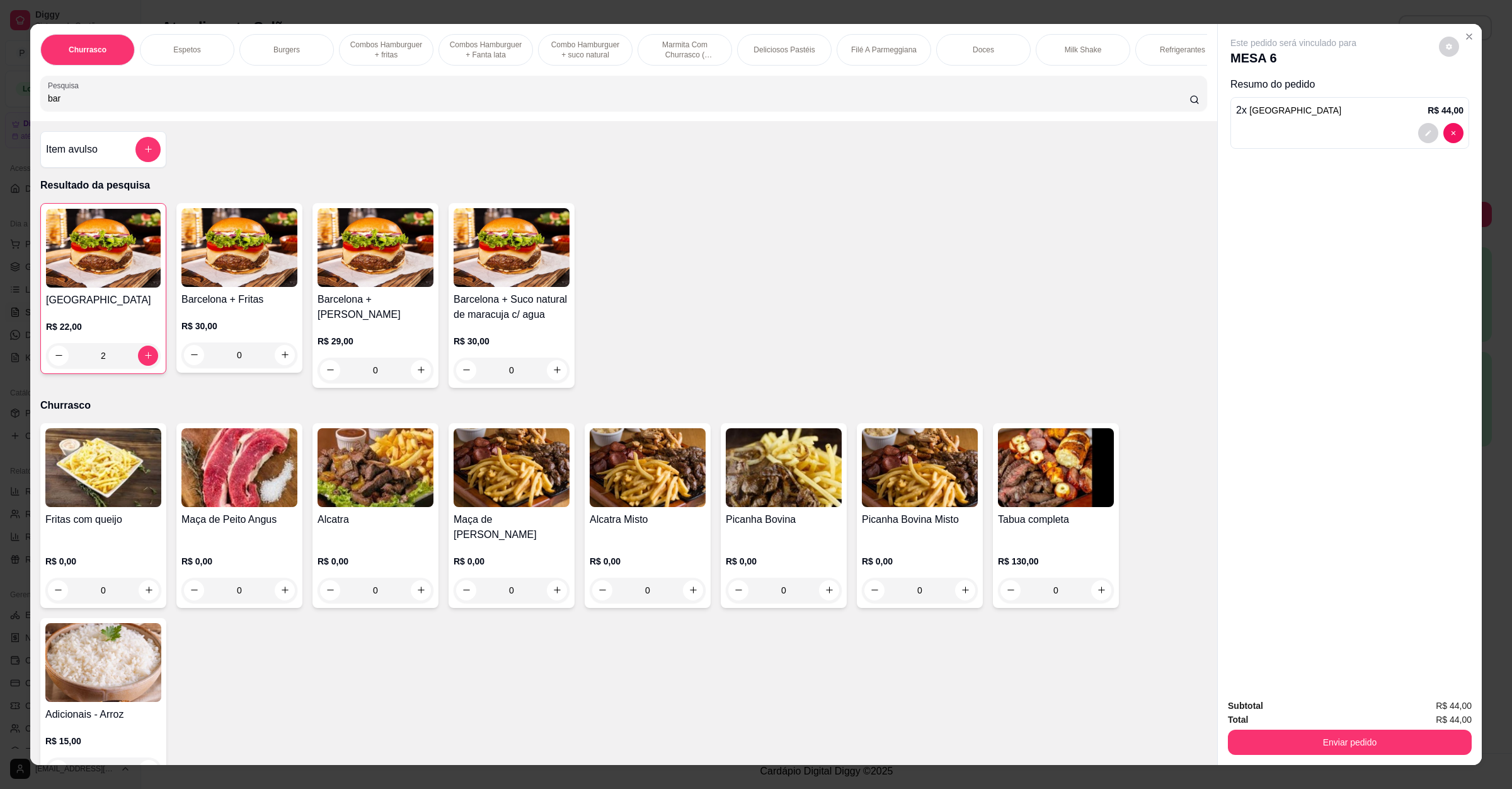
click at [278, 361] on div "0" at bounding box center [238, 354] width 116 height 26
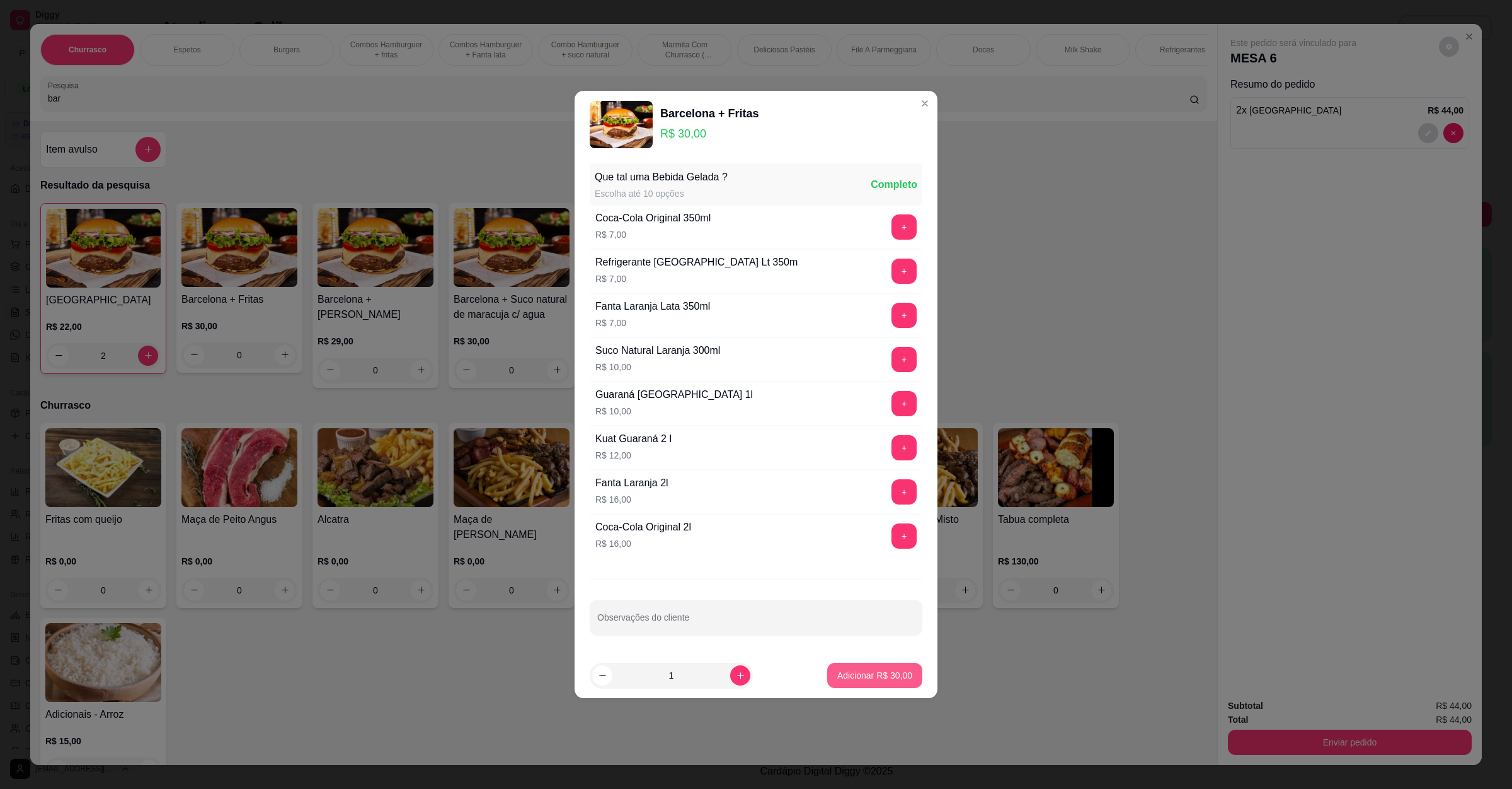
click at [885, 687] on button "Adicionar R$ 30,00" at bounding box center [875, 675] width 95 height 26
type input "1"
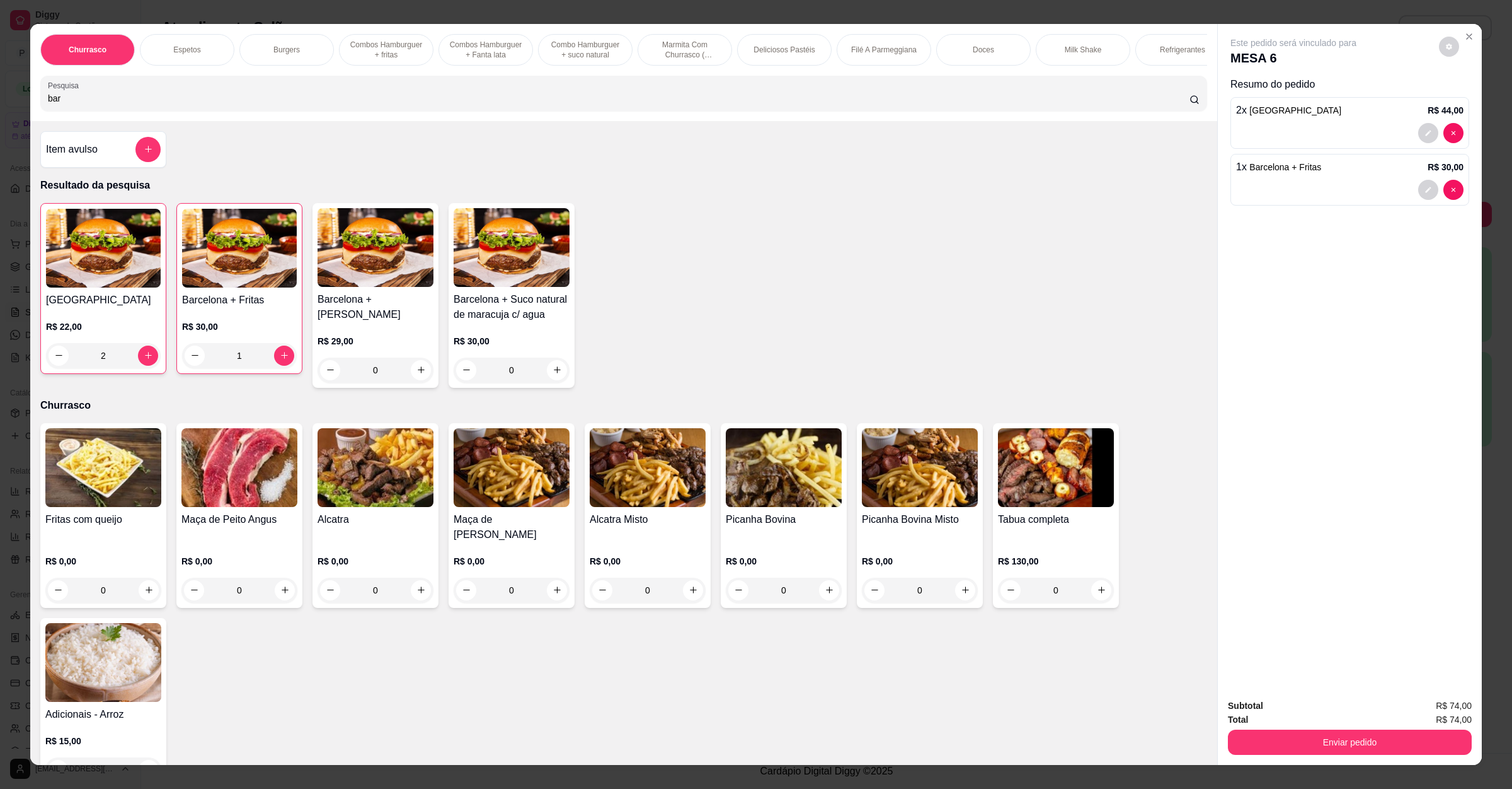
click at [49, 368] on div "2" at bounding box center [103, 355] width 115 height 26
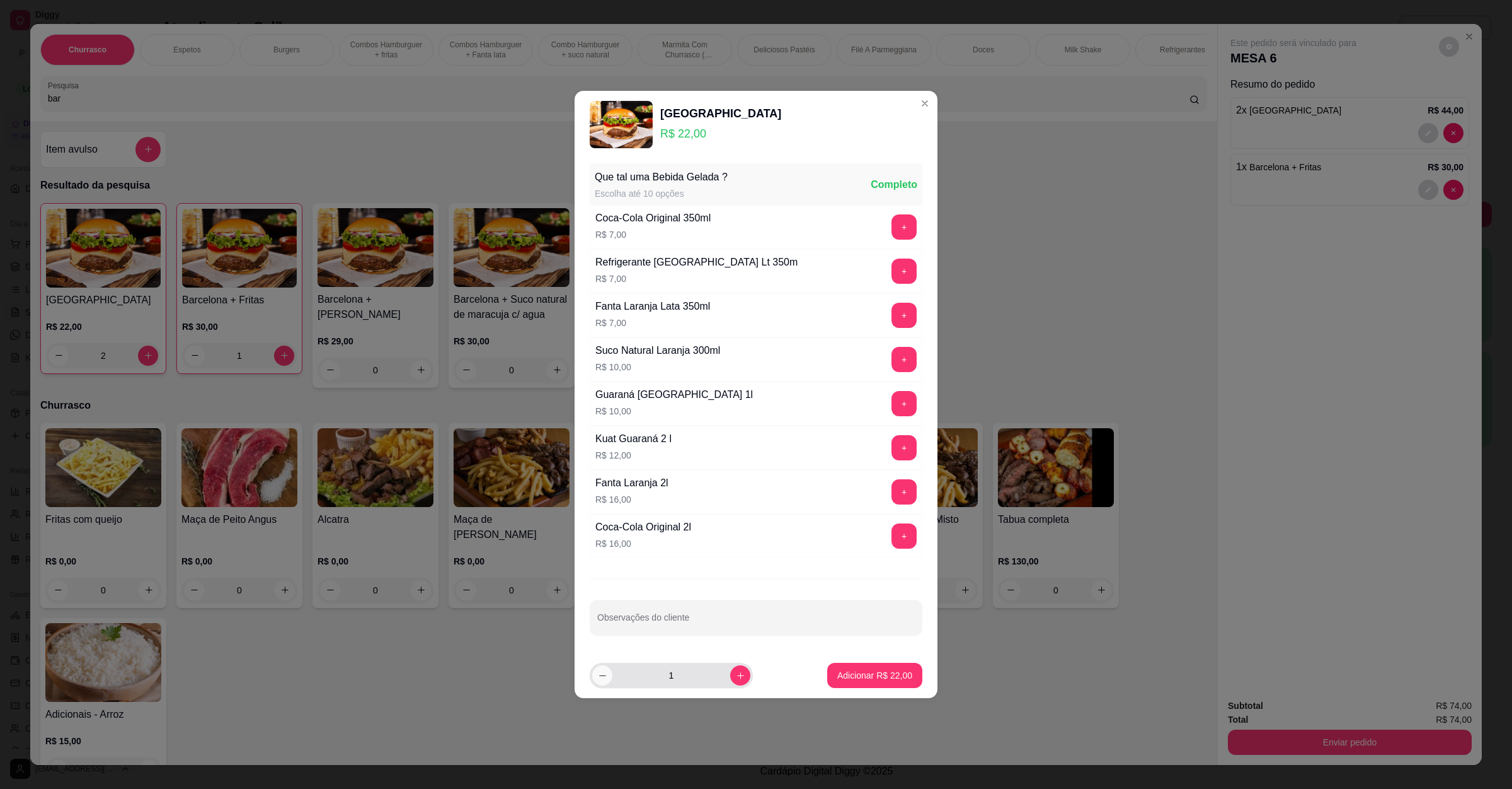
click at [598, 680] on icon "decrease-product-quantity" at bounding box center [602, 675] width 10 height 10
click at [730, 677] on button "increase-product-quantity" at bounding box center [740, 675] width 19 height 19
type input "0"
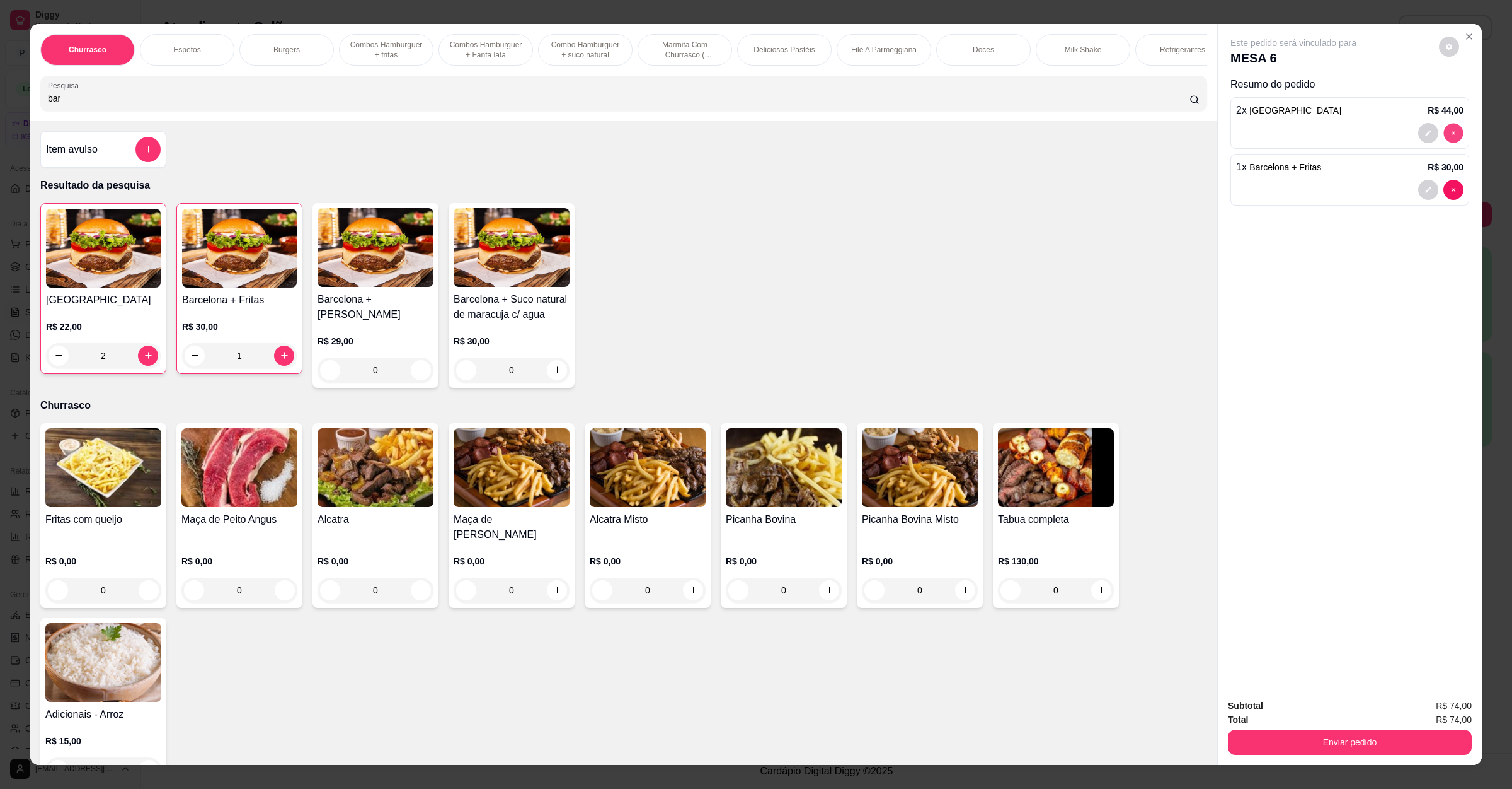
type input "0"
click at [1357, 749] on button "Enviar pedido" at bounding box center [1350, 742] width 237 height 25
click at [1303, 701] on button "Não registrar e enviar pedido" at bounding box center [1306, 710] width 131 height 24
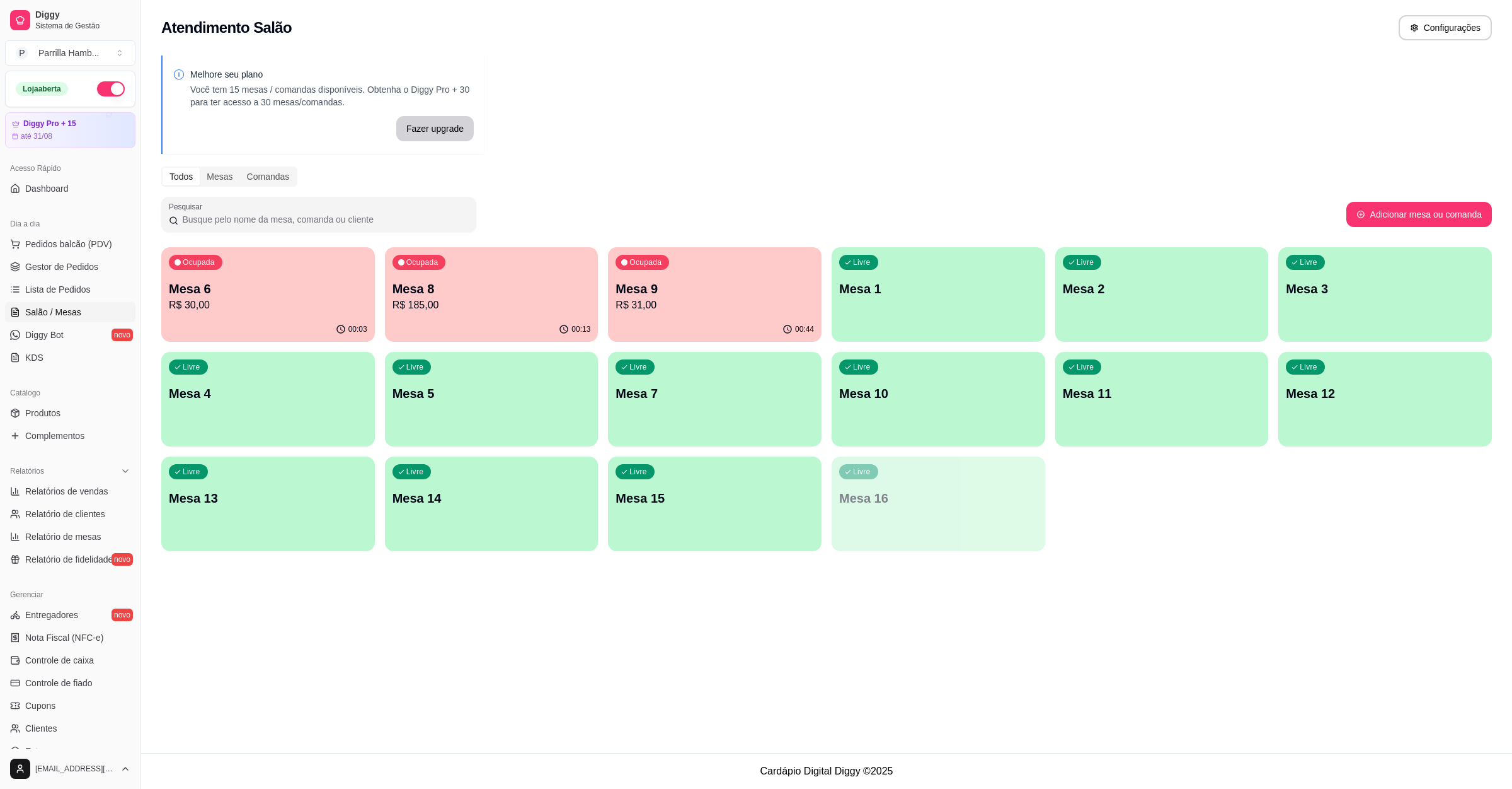
click at [259, 307] on p "R$ 30,00" at bounding box center [268, 305] width 199 height 15
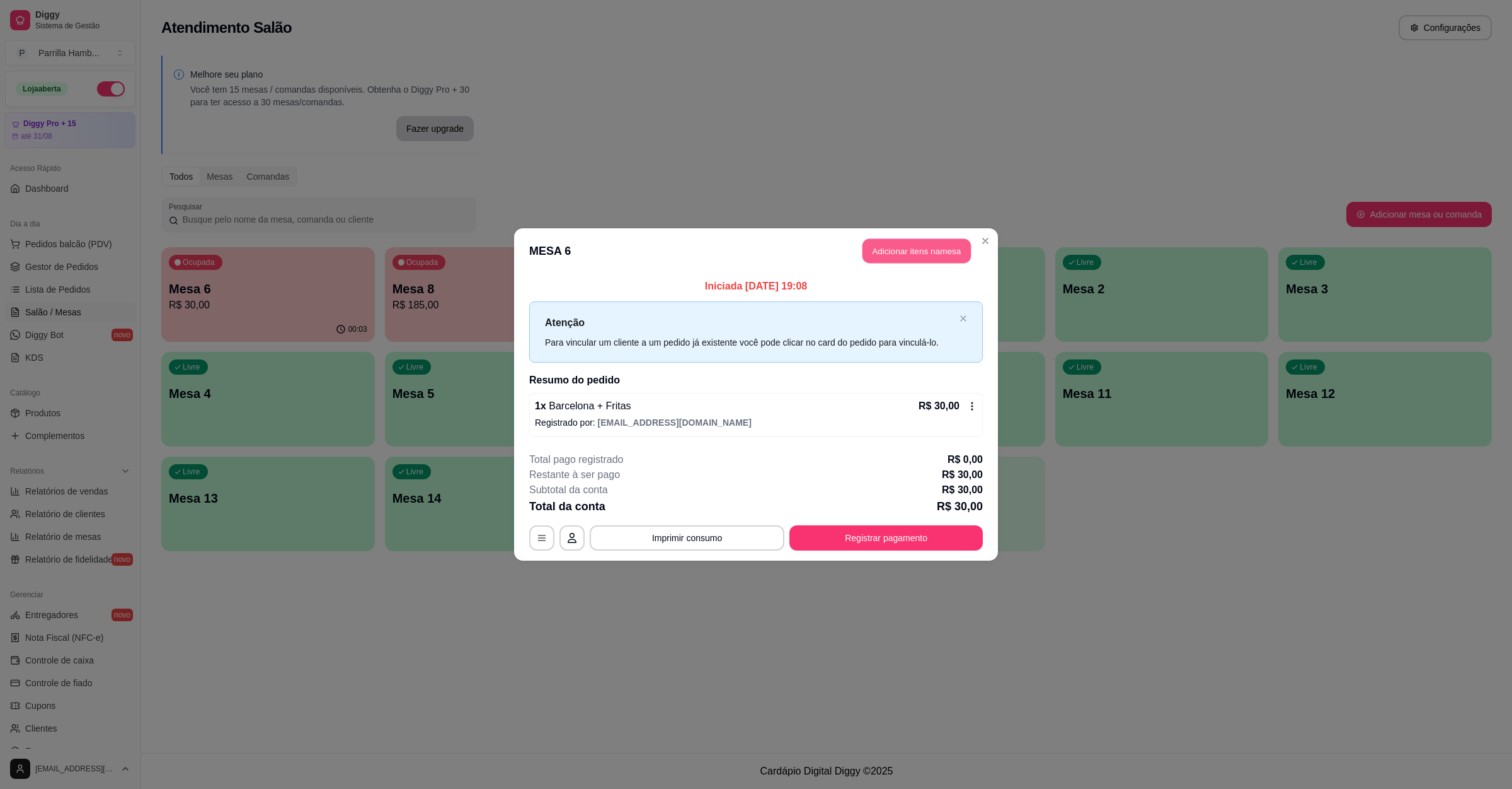
click at [881, 248] on button "Adicionar itens na mesa" at bounding box center [917, 251] width 109 height 25
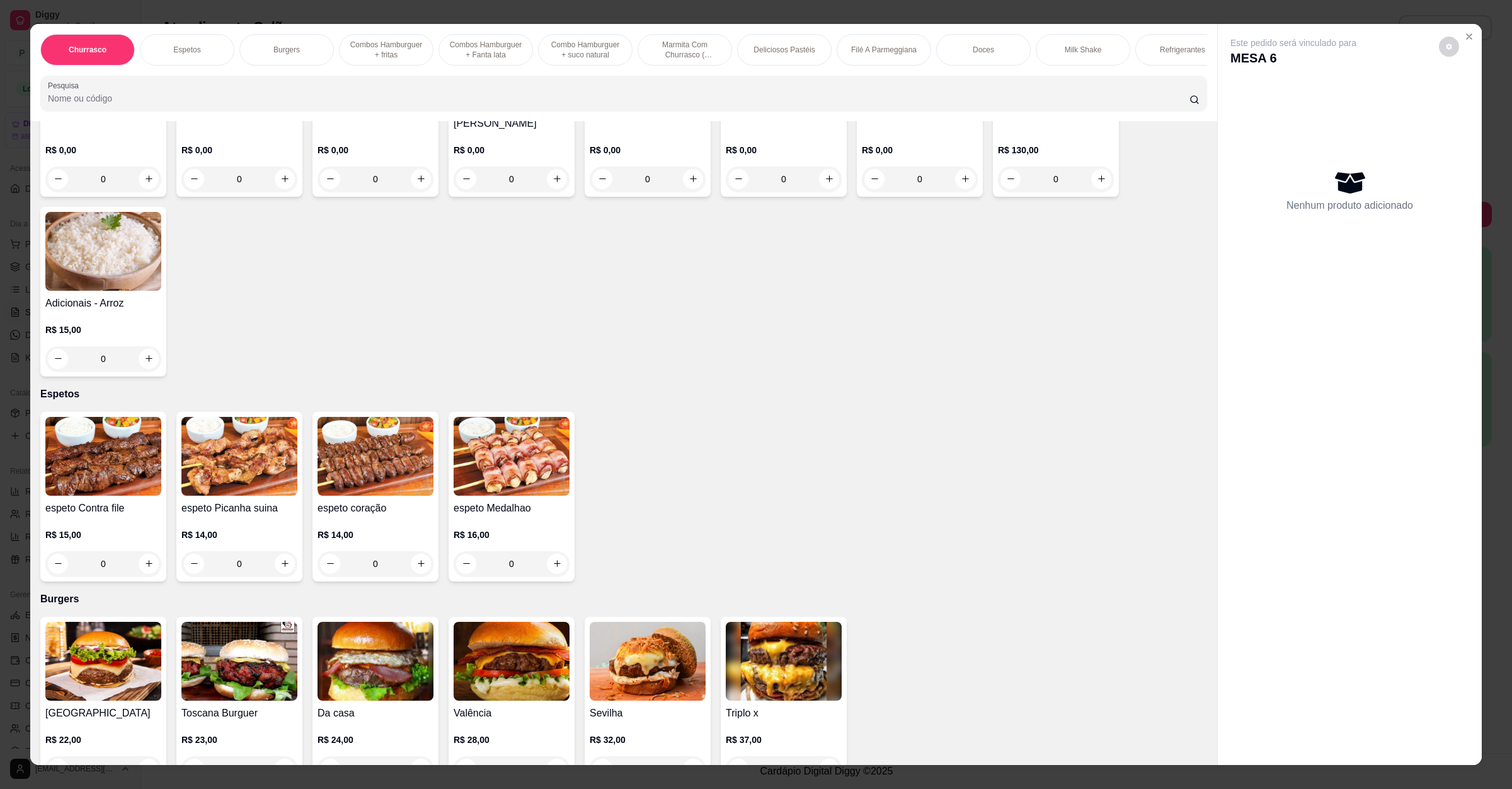
scroll to position [284, 0]
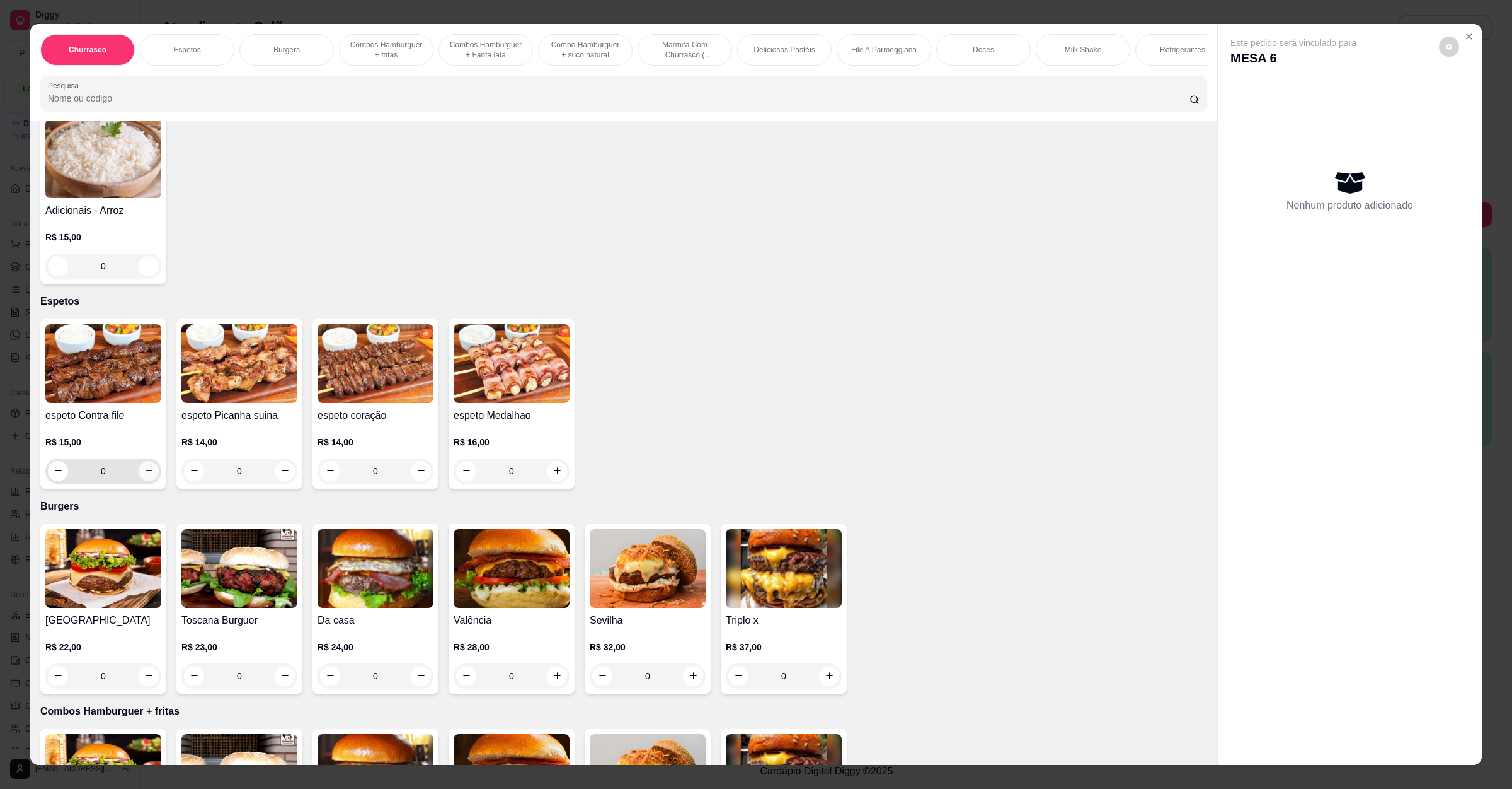
click at [144, 470] on icon "increase-product-quantity" at bounding box center [148, 470] width 10 height 10
type input "1"
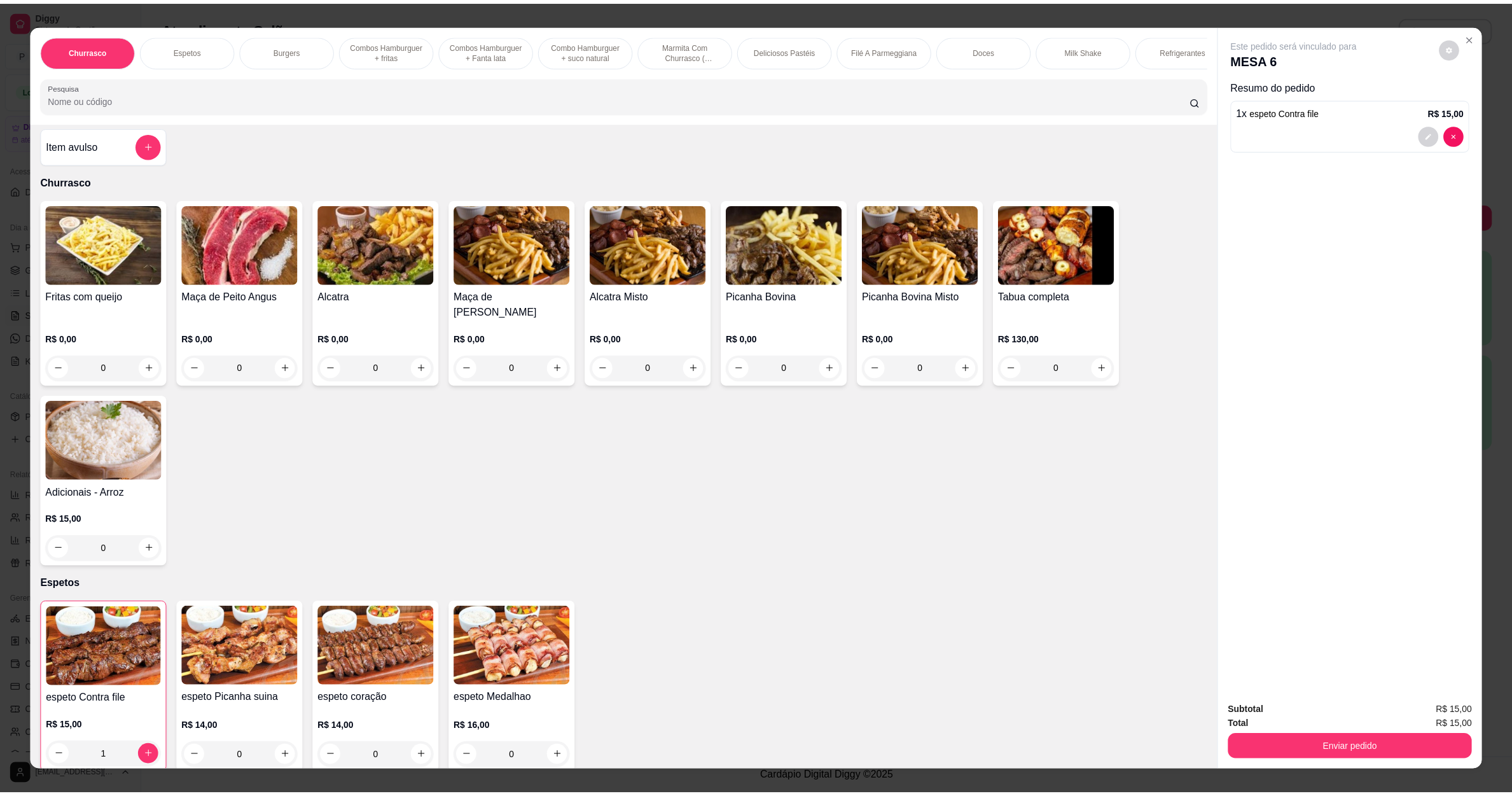
scroll to position [0, 0]
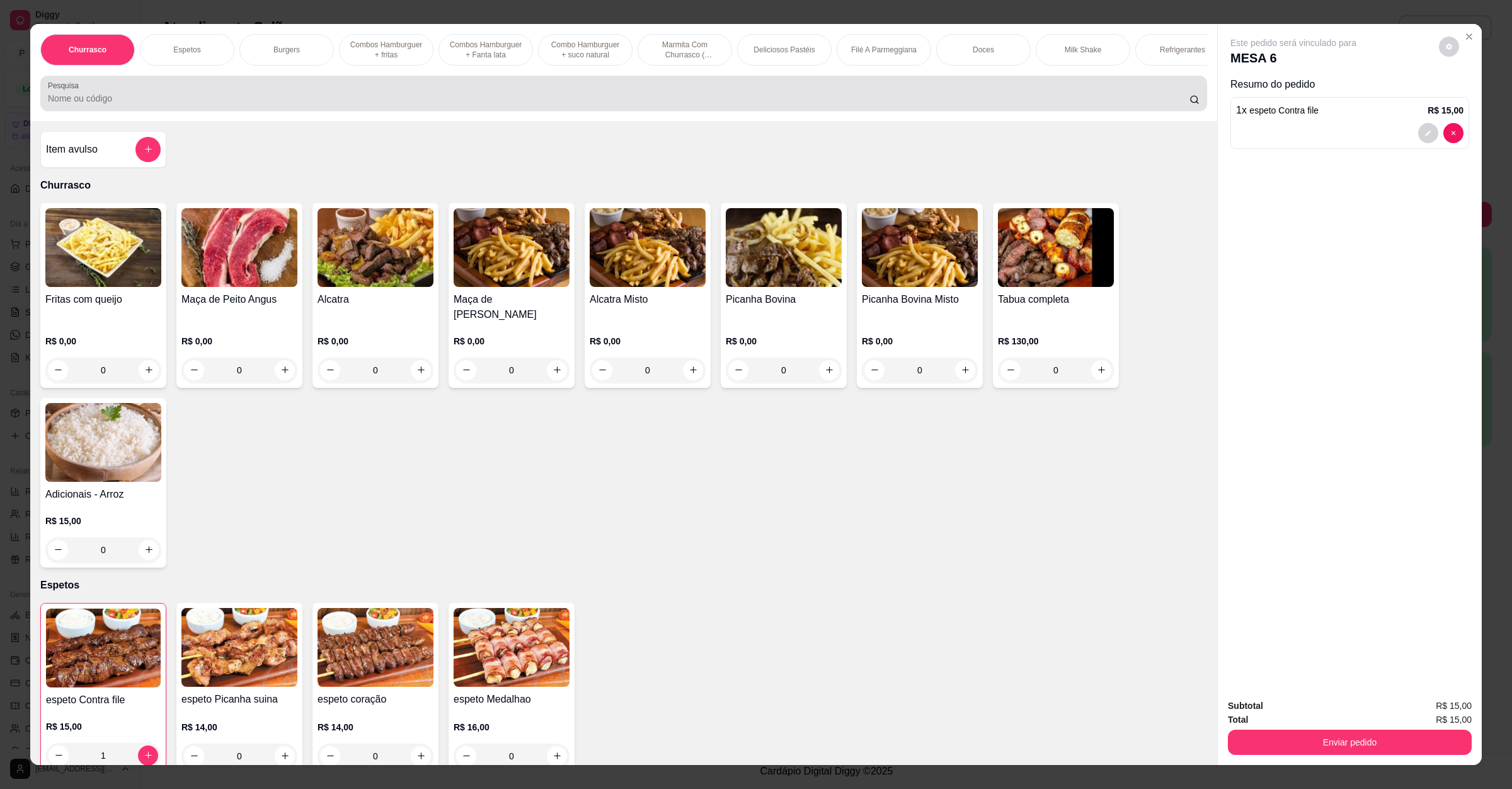
click at [176, 104] on input "Pesquisa" at bounding box center [618, 98] width 1142 height 12
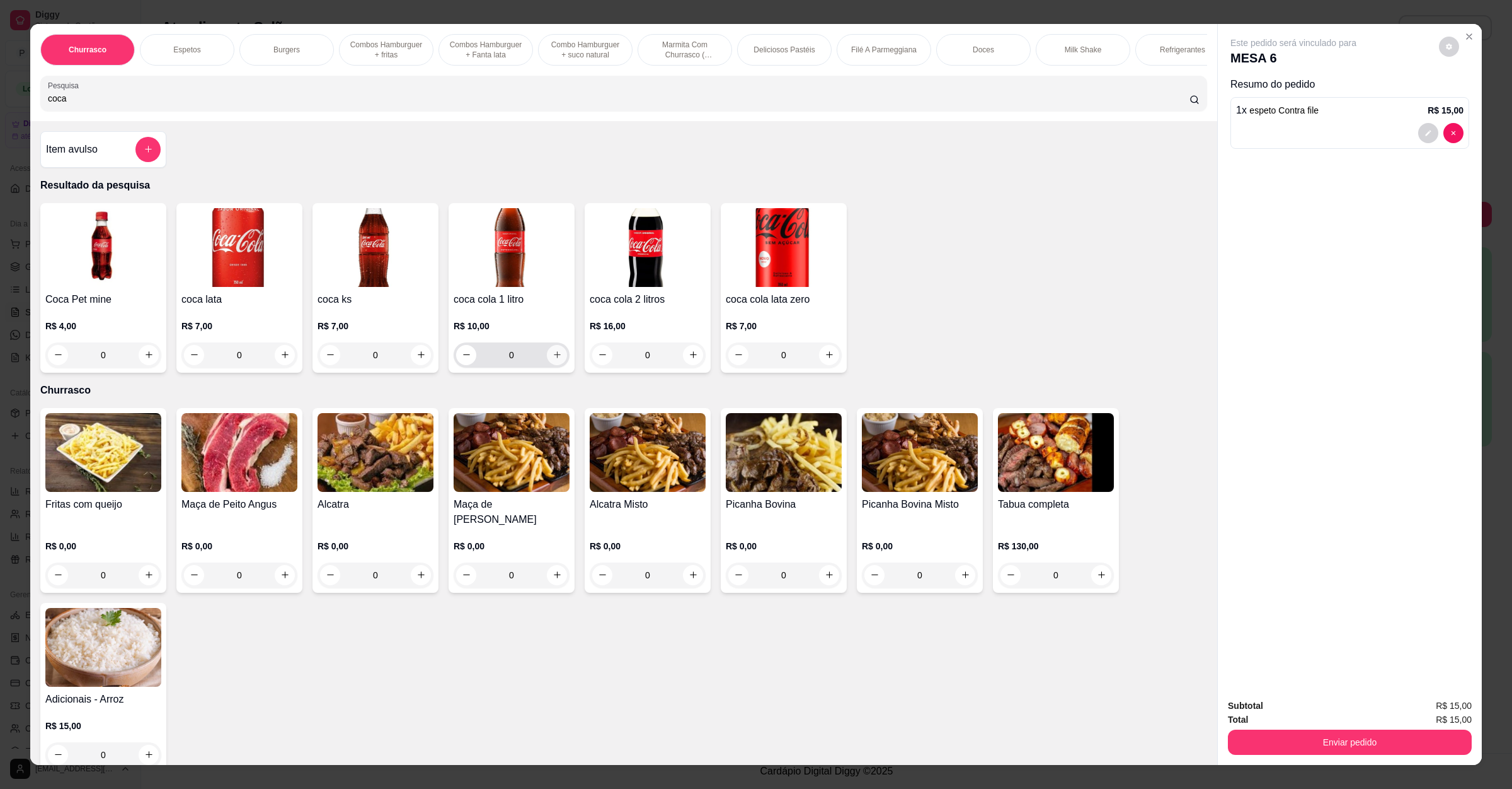
type input "coca"
click at [553, 360] on icon "increase-product-quantity" at bounding box center [557, 354] width 10 height 10
type input "1"
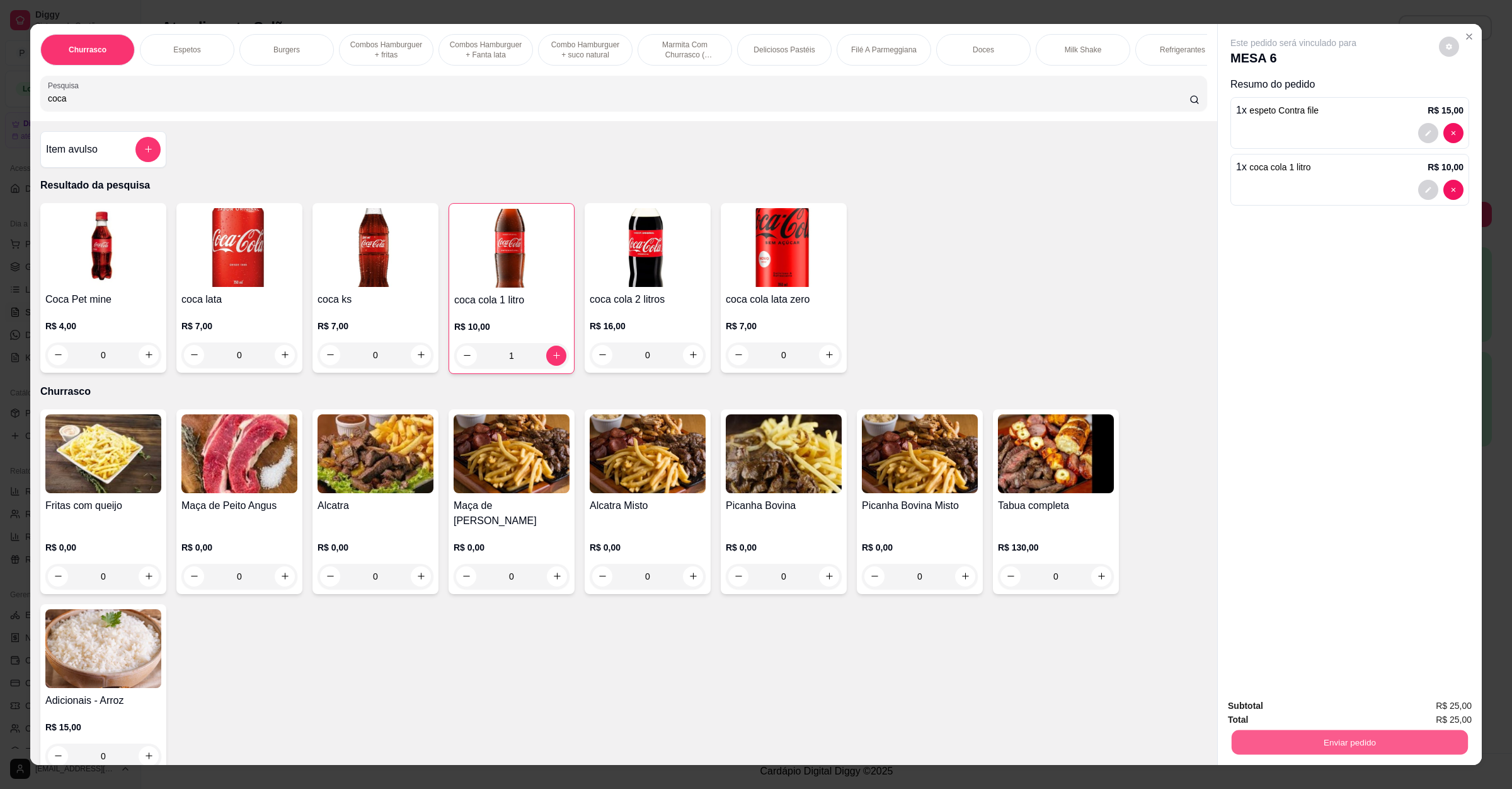
click at [1277, 731] on button "Enviar pedido" at bounding box center [1350, 742] width 237 height 25
click at [1293, 711] on button "Não registrar e enviar pedido" at bounding box center [1306, 710] width 131 height 24
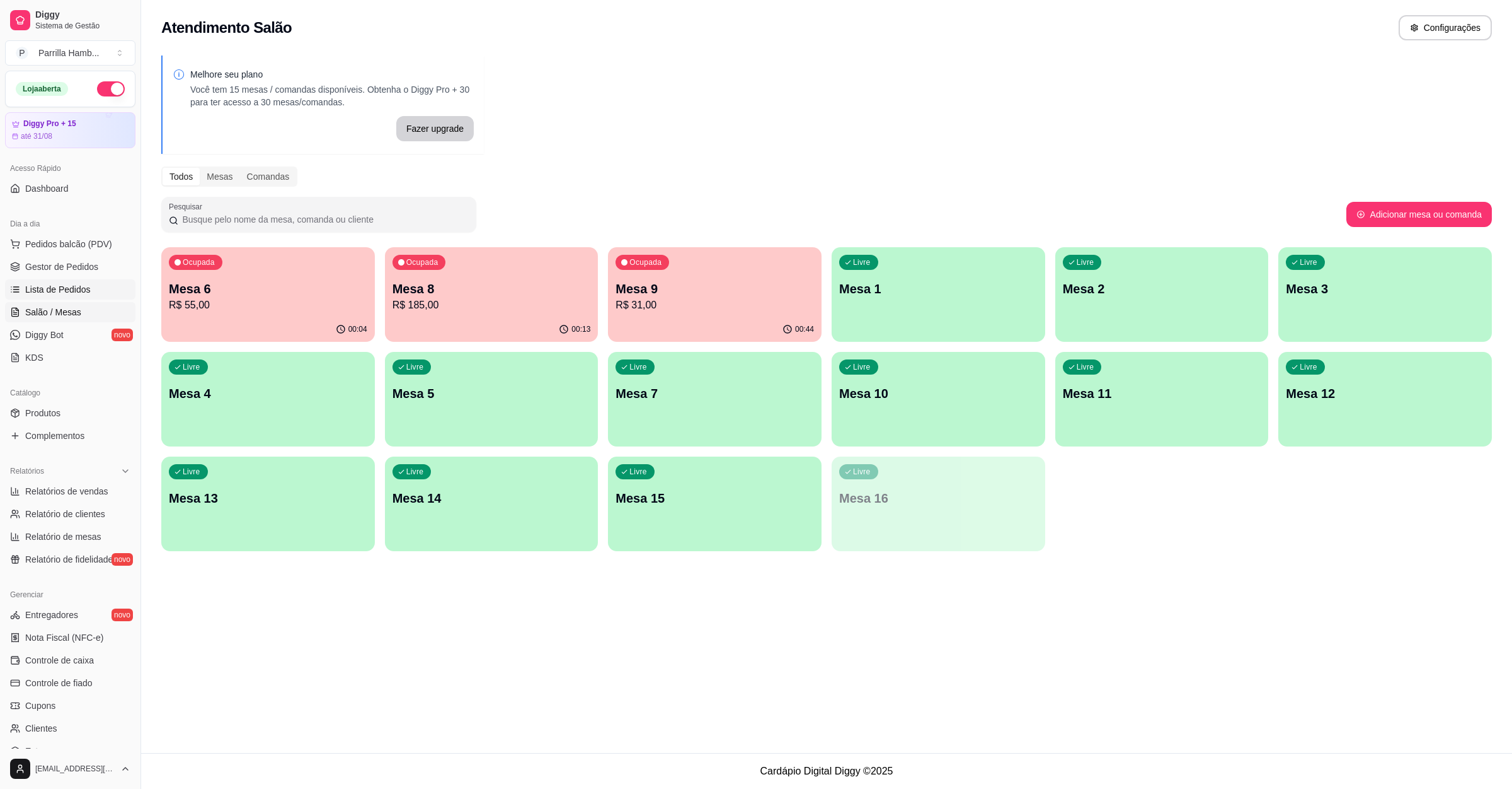
click at [57, 287] on span "Lista de Pedidos" at bounding box center [58, 289] width 65 height 12
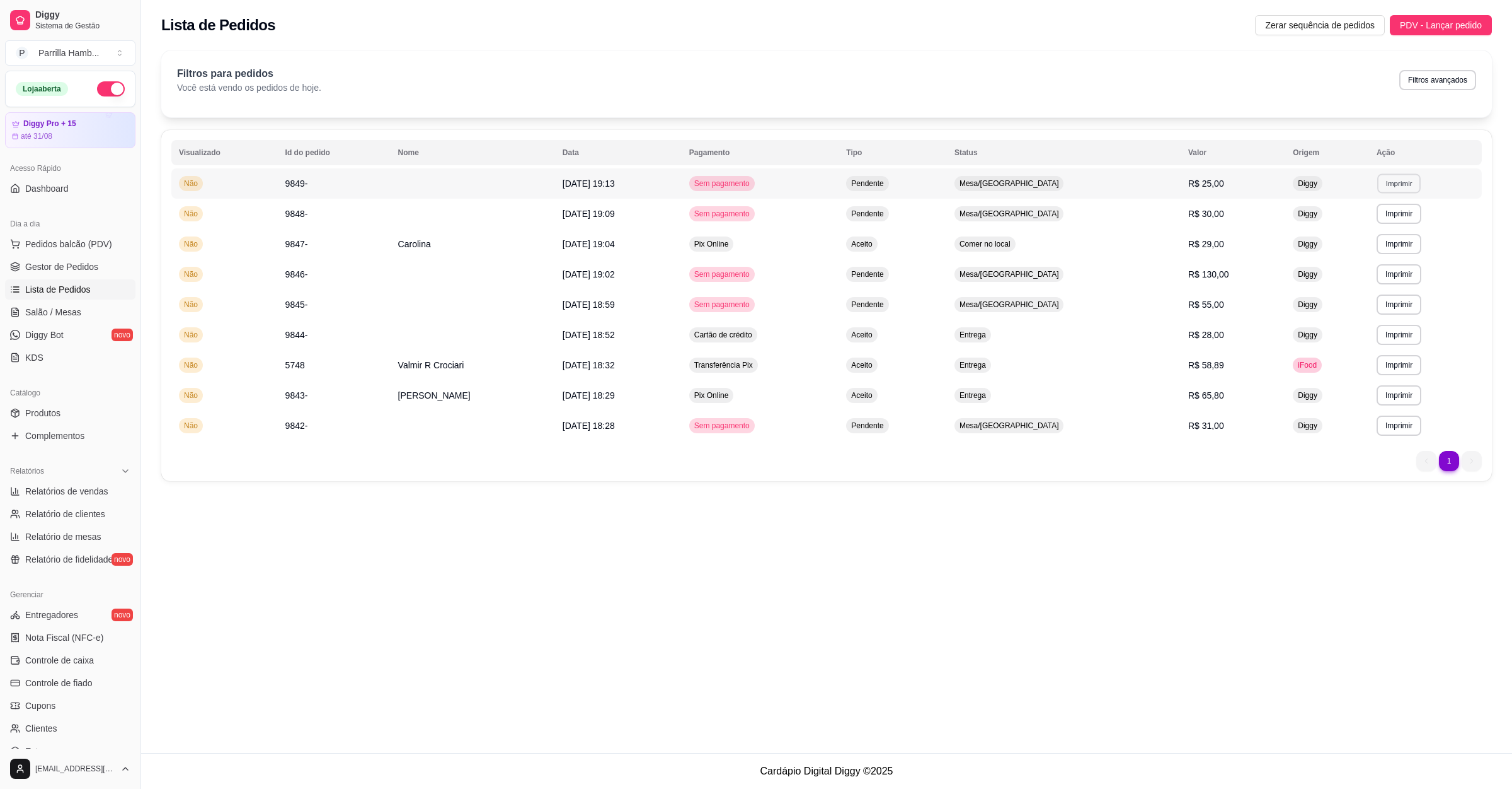
click at [1400, 180] on button "Imprimir" at bounding box center [1399, 183] width 43 height 19
click at [1382, 231] on button "IMPRESSORA" at bounding box center [1377, 228] width 88 height 19
click at [102, 315] on link "Salão / Mesas" at bounding box center [71, 312] width 131 height 20
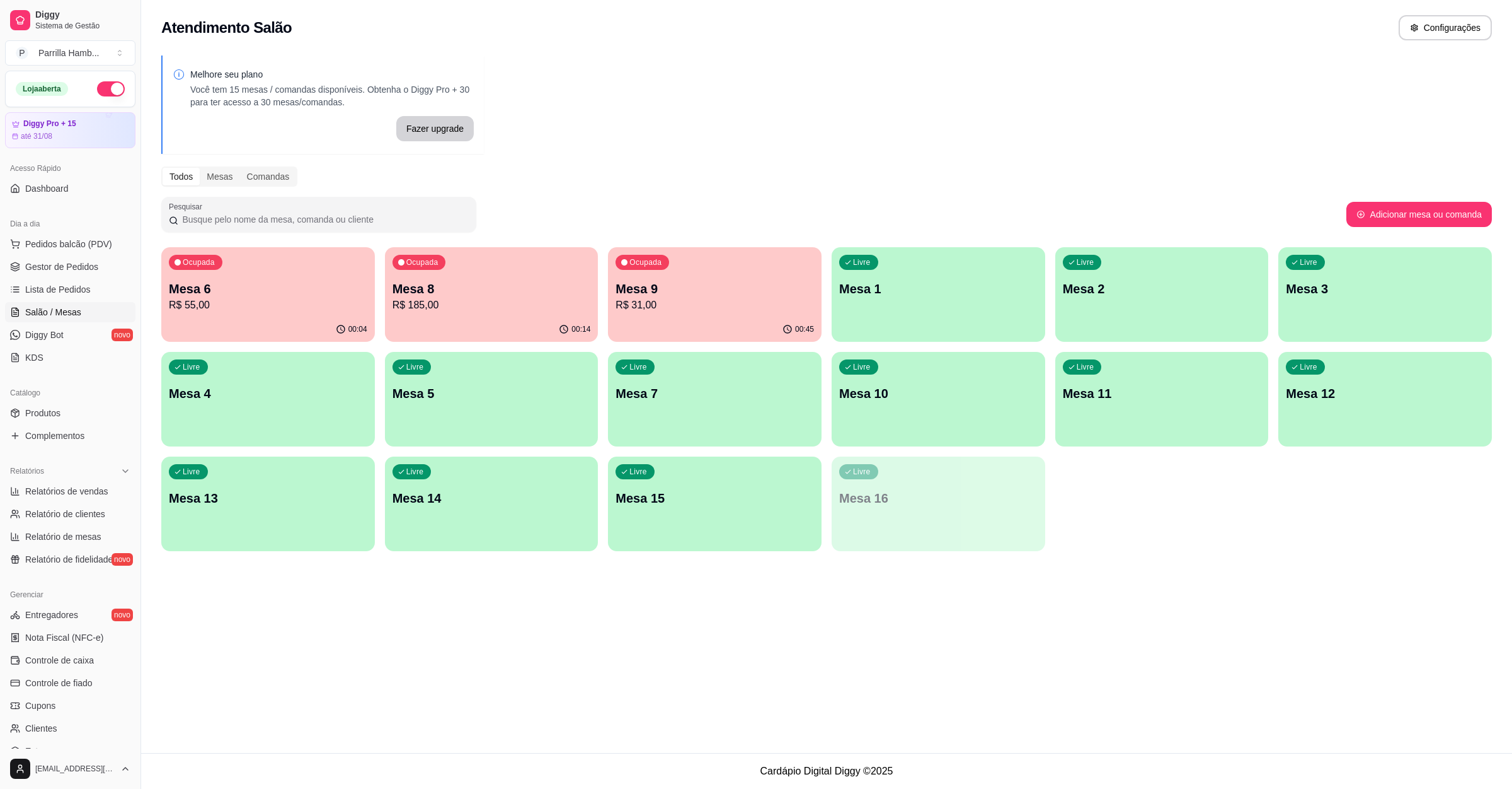
click at [715, 294] on p "Mesa 9" at bounding box center [714, 289] width 199 height 18
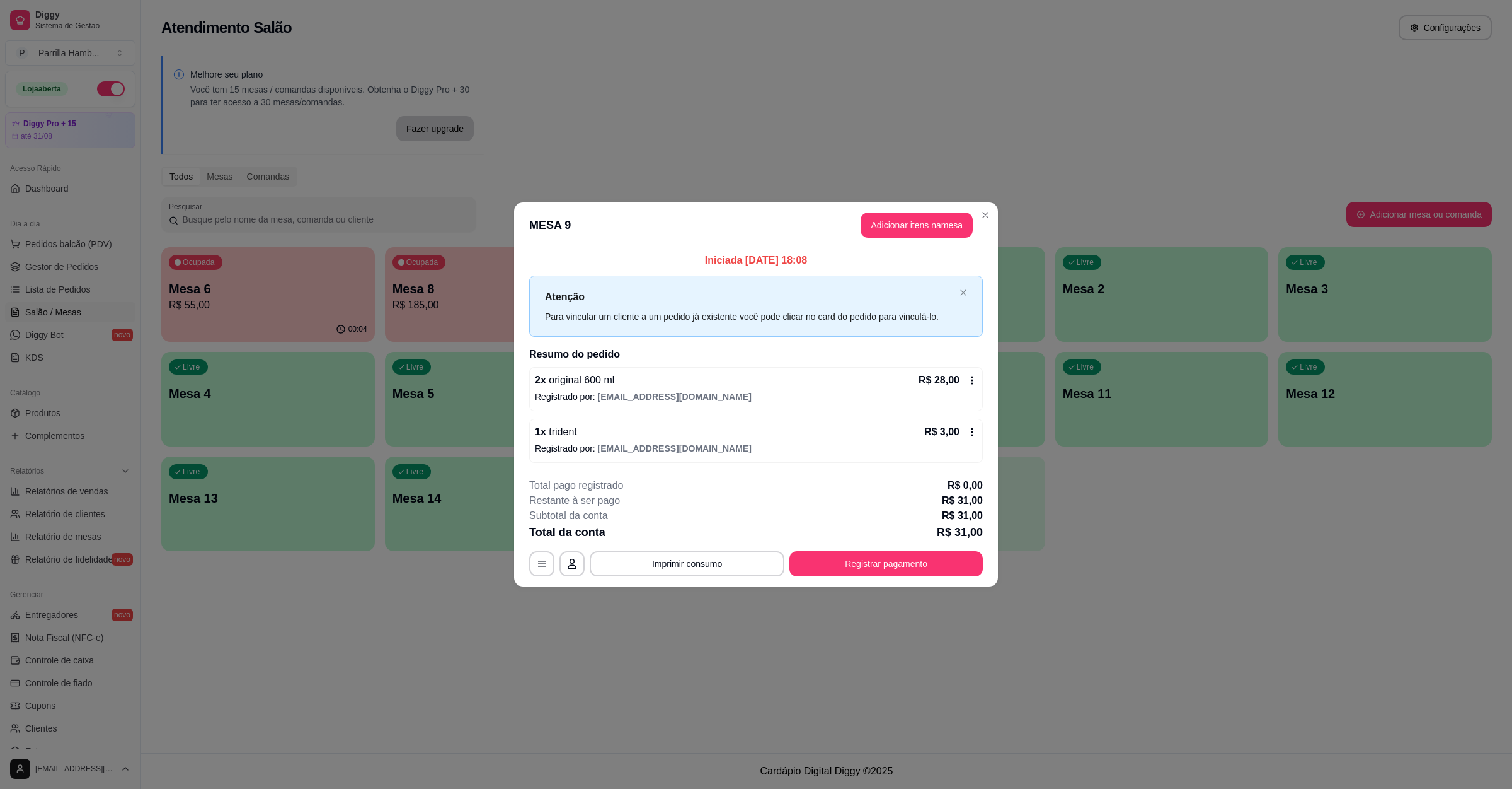
click at [880, 230] on button "Adicionar itens na mesa" at bounding box center [917, 224] width 112 height 26
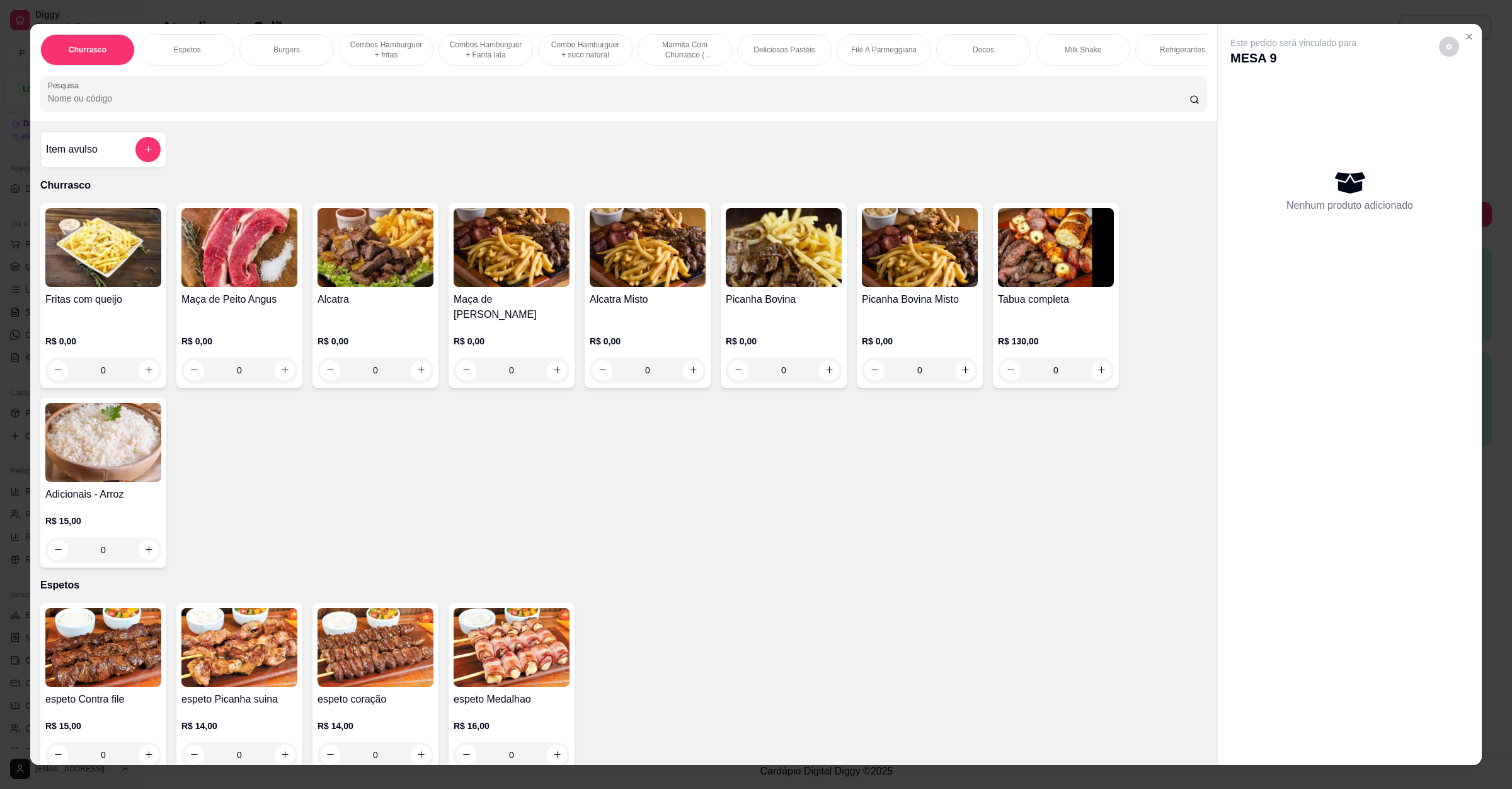
click at [382, 111] on div "Pesquisa" at bounding box center [624, 94] width 1167 height 35
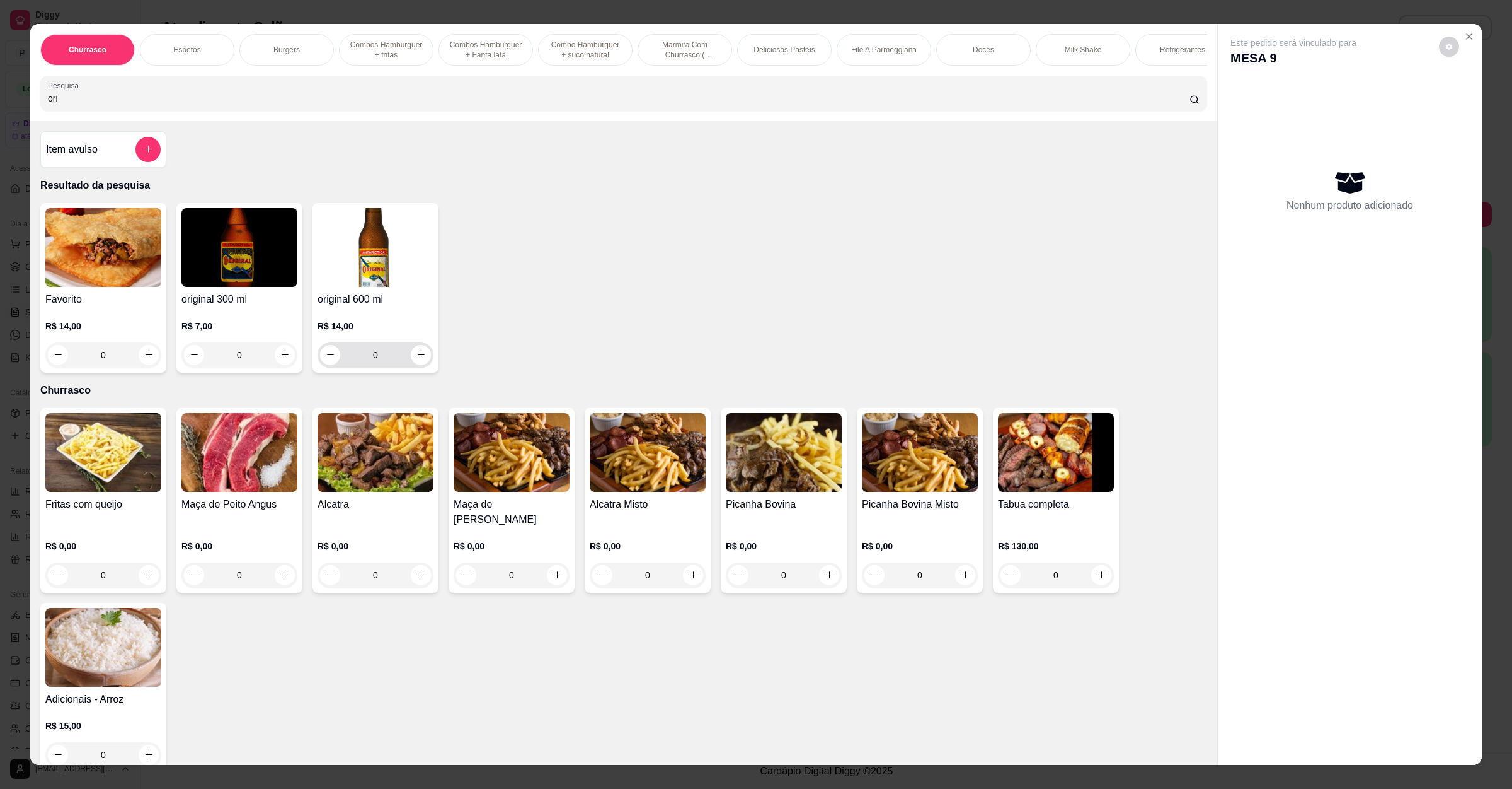
type input "ori"
click at [417, 360] on icon "increase-product-quantity" at bounding box center [421, 354] width 10 height 10
type input "1"
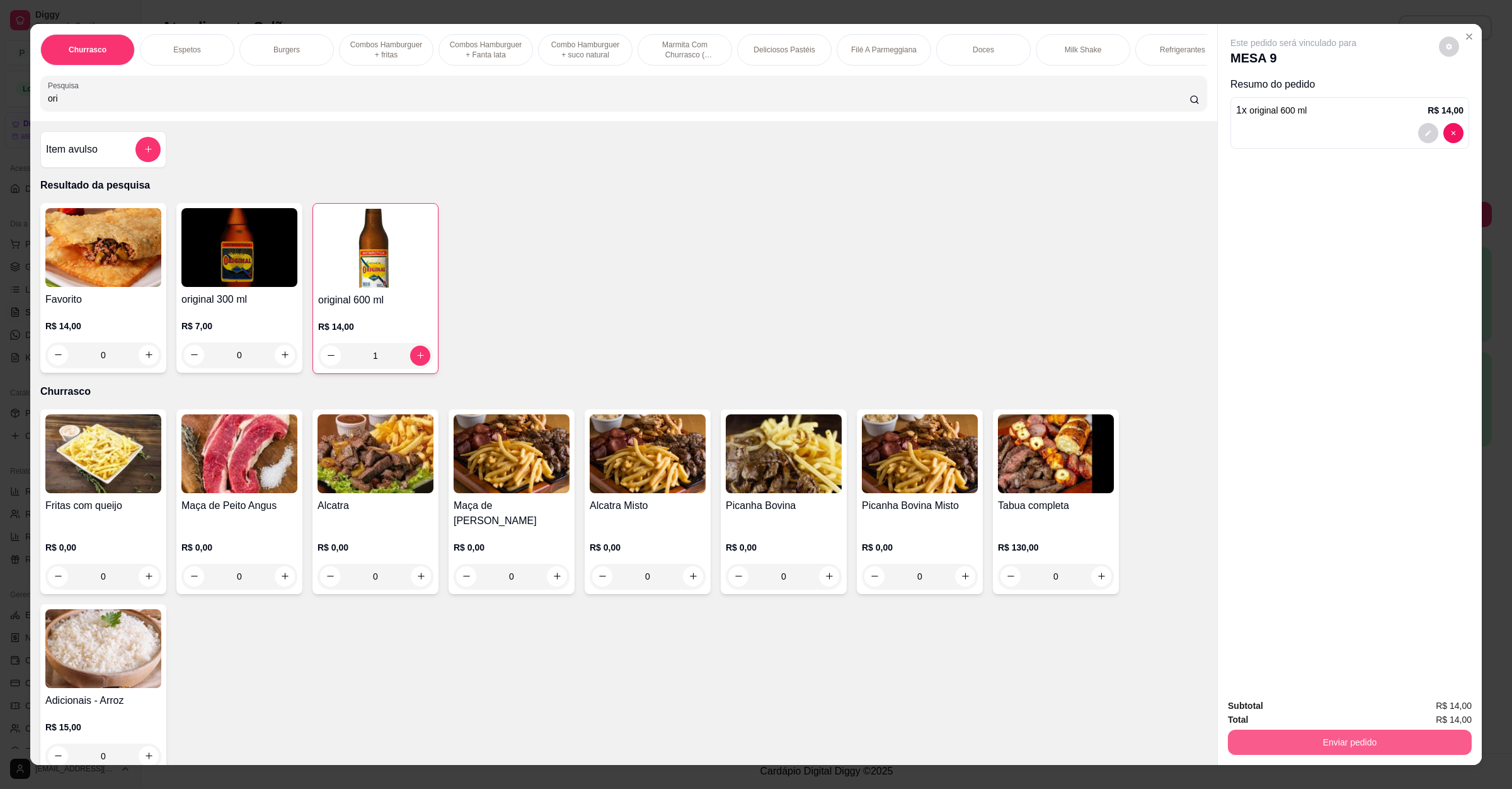
click at [1388, 743] on button "Enviar pedido" at bounding box center [1350, 742] width 244 height 26
click at [1336, 709] on button "Não registrar e enviar pedido" at bounding box center [1306, 710] width 131 height 24
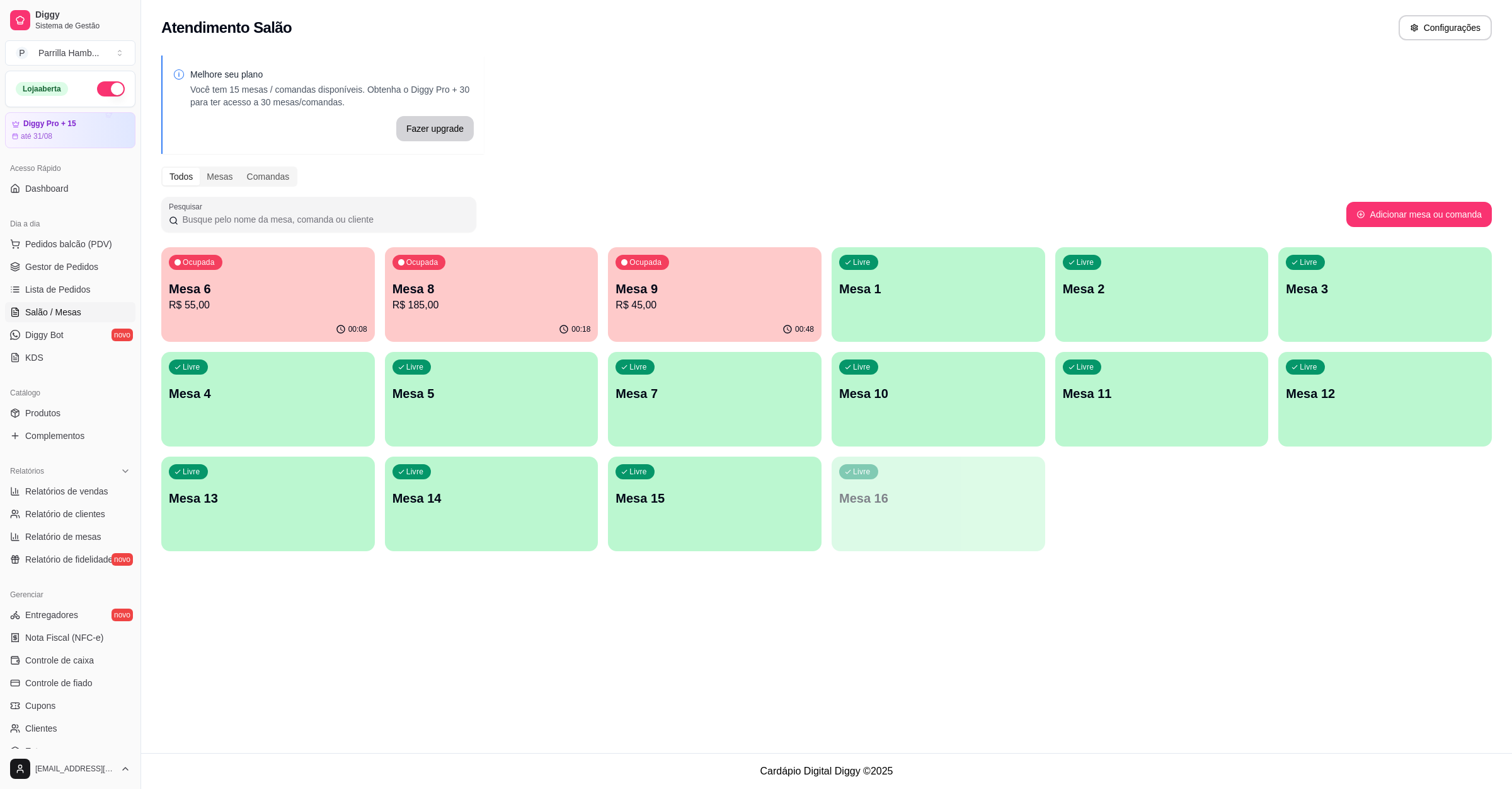
click at [535, 292] on p "Mesa 8" at bounding box center [492, 289] width 199 height 18
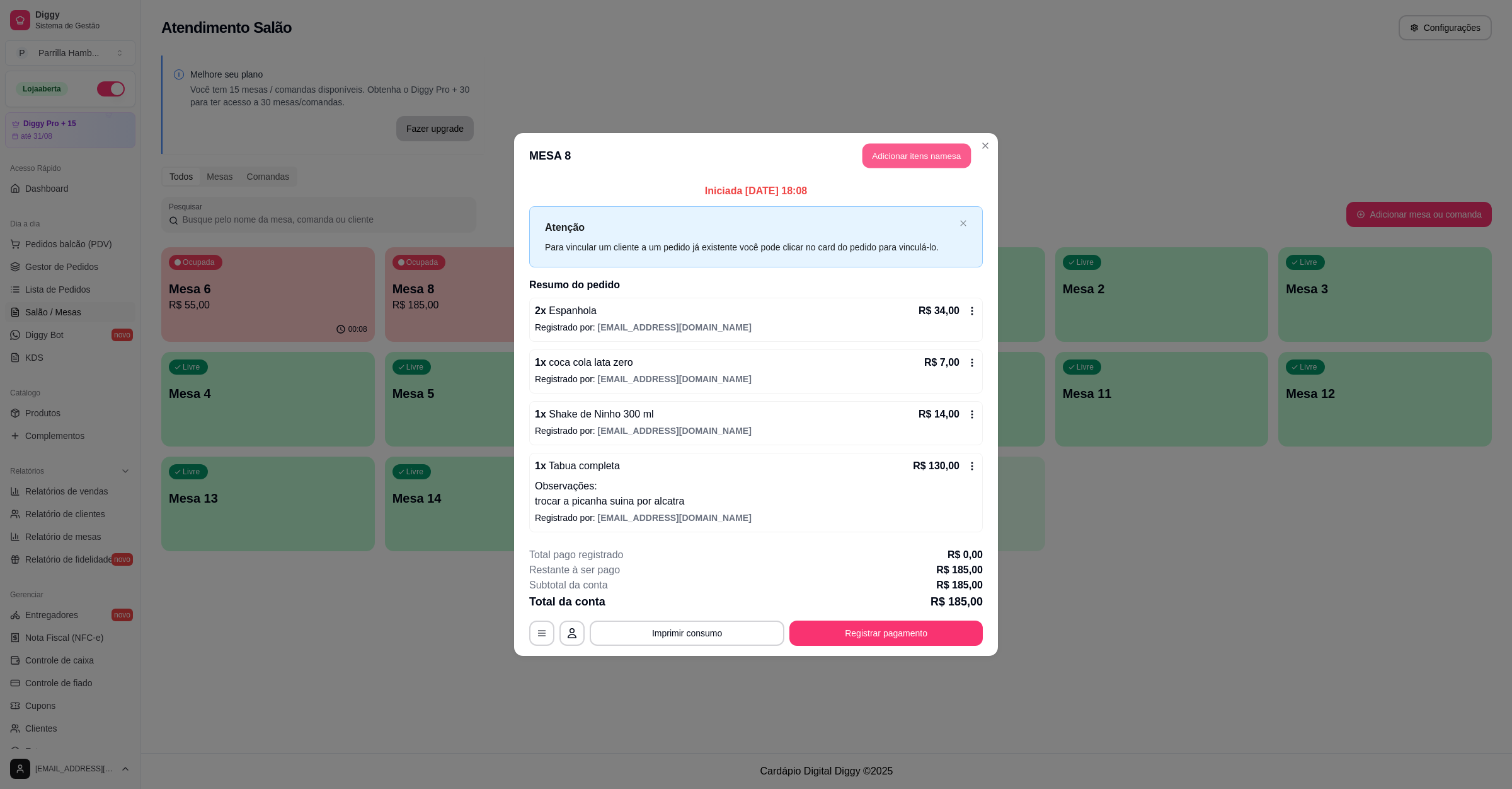
click at [907, 156] on button "Adicionar itens na mesa" at bounding box center [917, 156] width 109 height 25
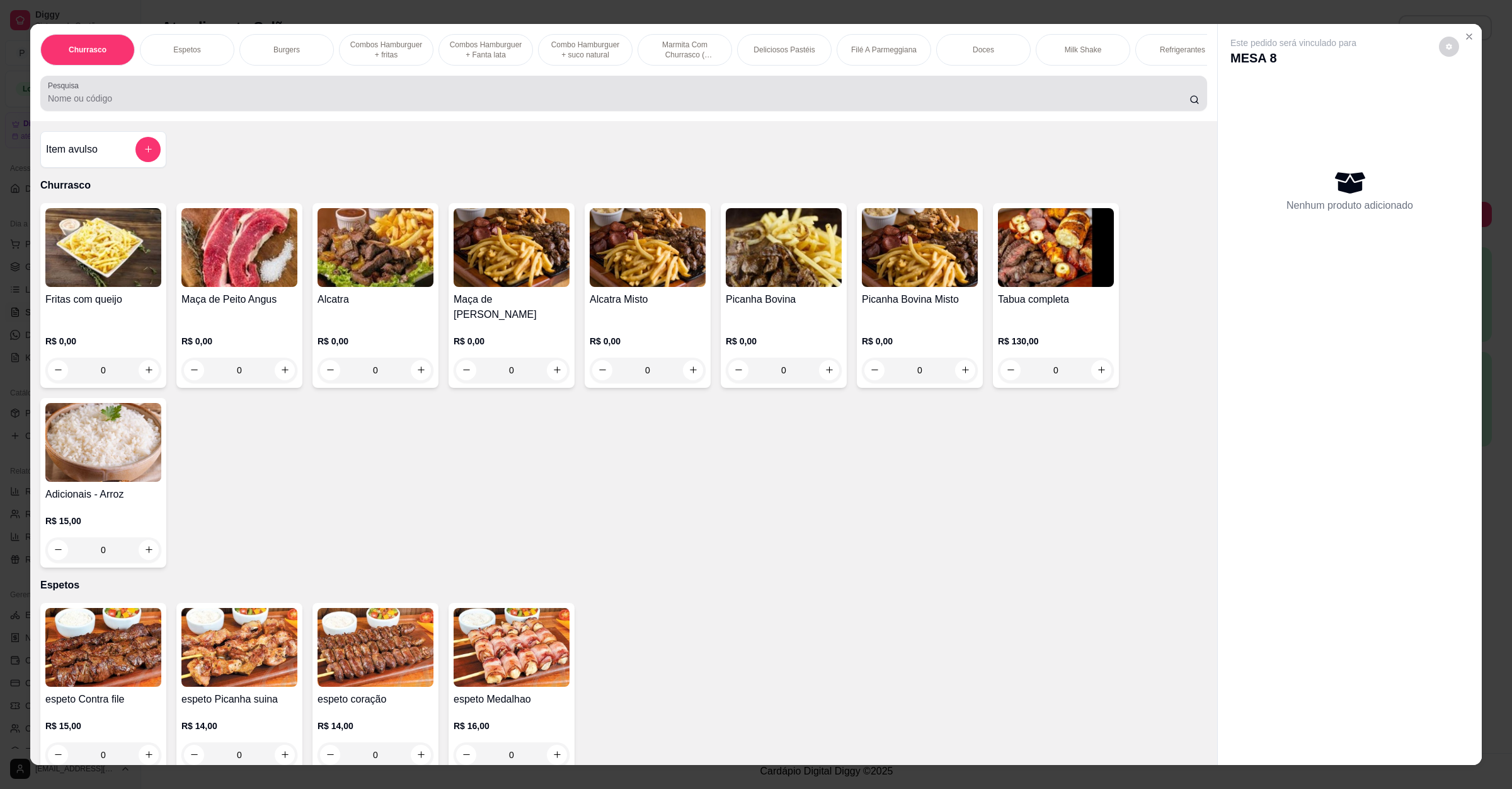
click at [295, 98] on div at bounding box center [624, 93] width 1152 height 26
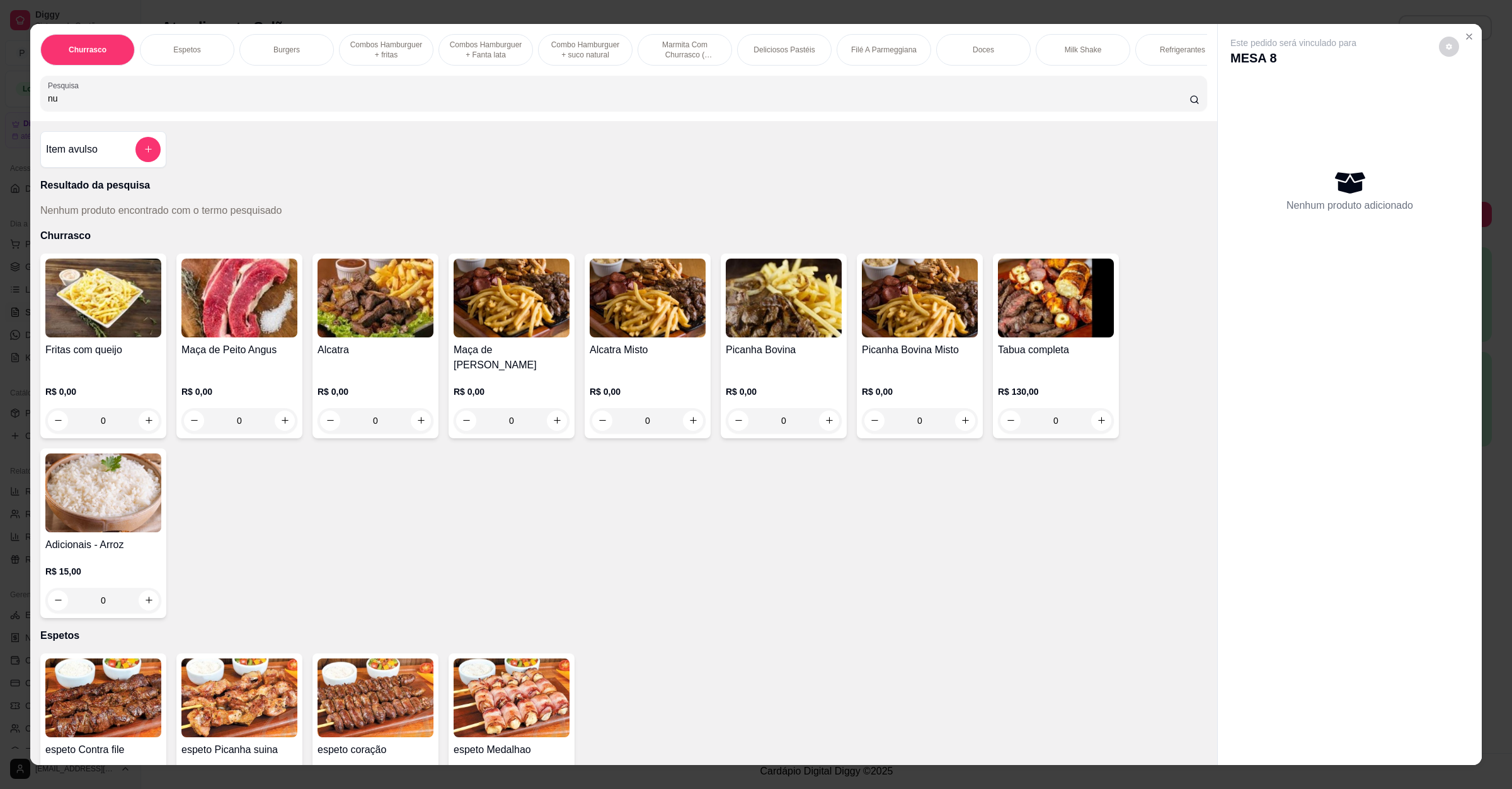
type input "n"
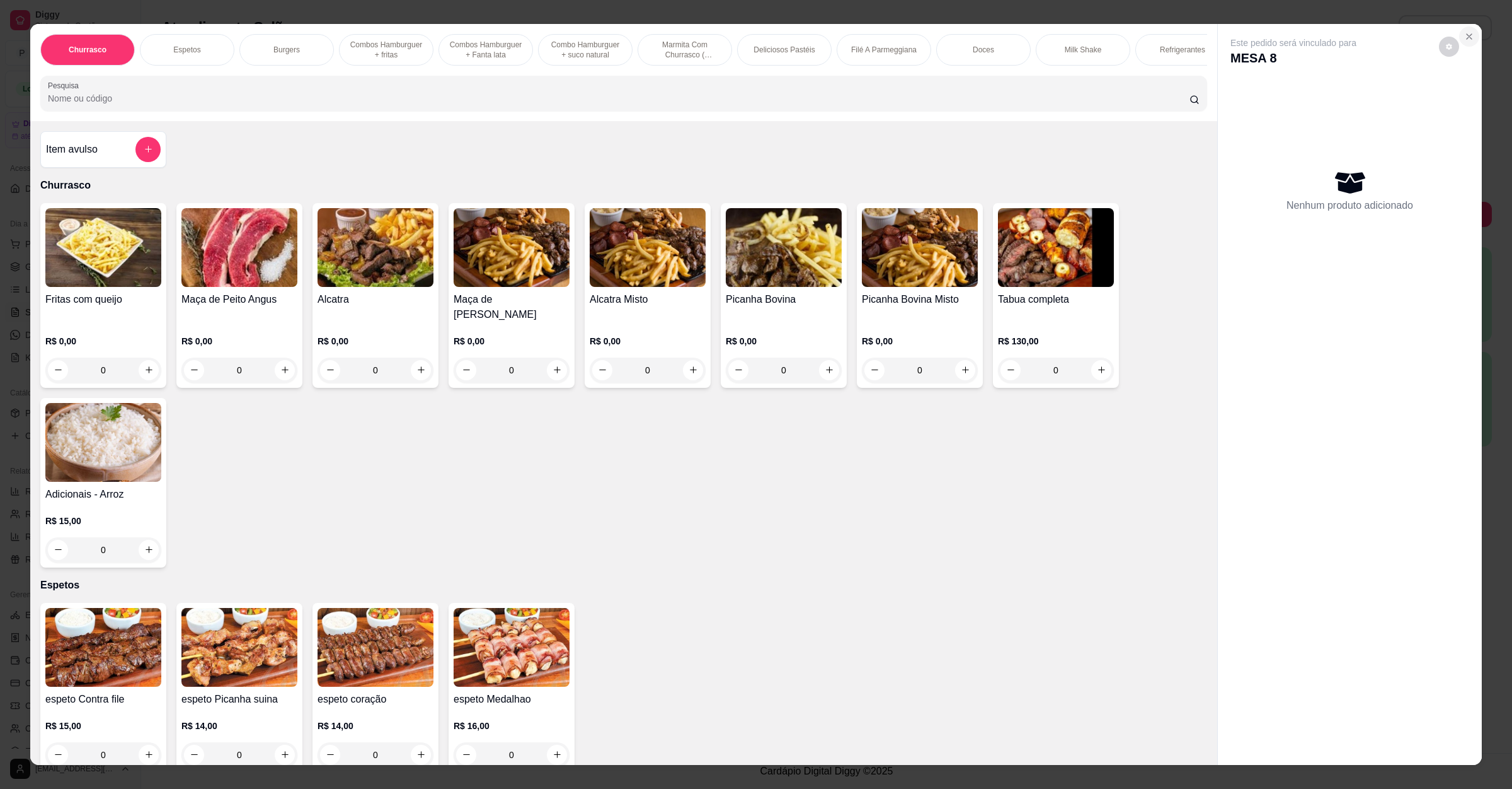
click at [1470, 33] on button "Close" at bounding box center [1470, 36] width 20 height 20
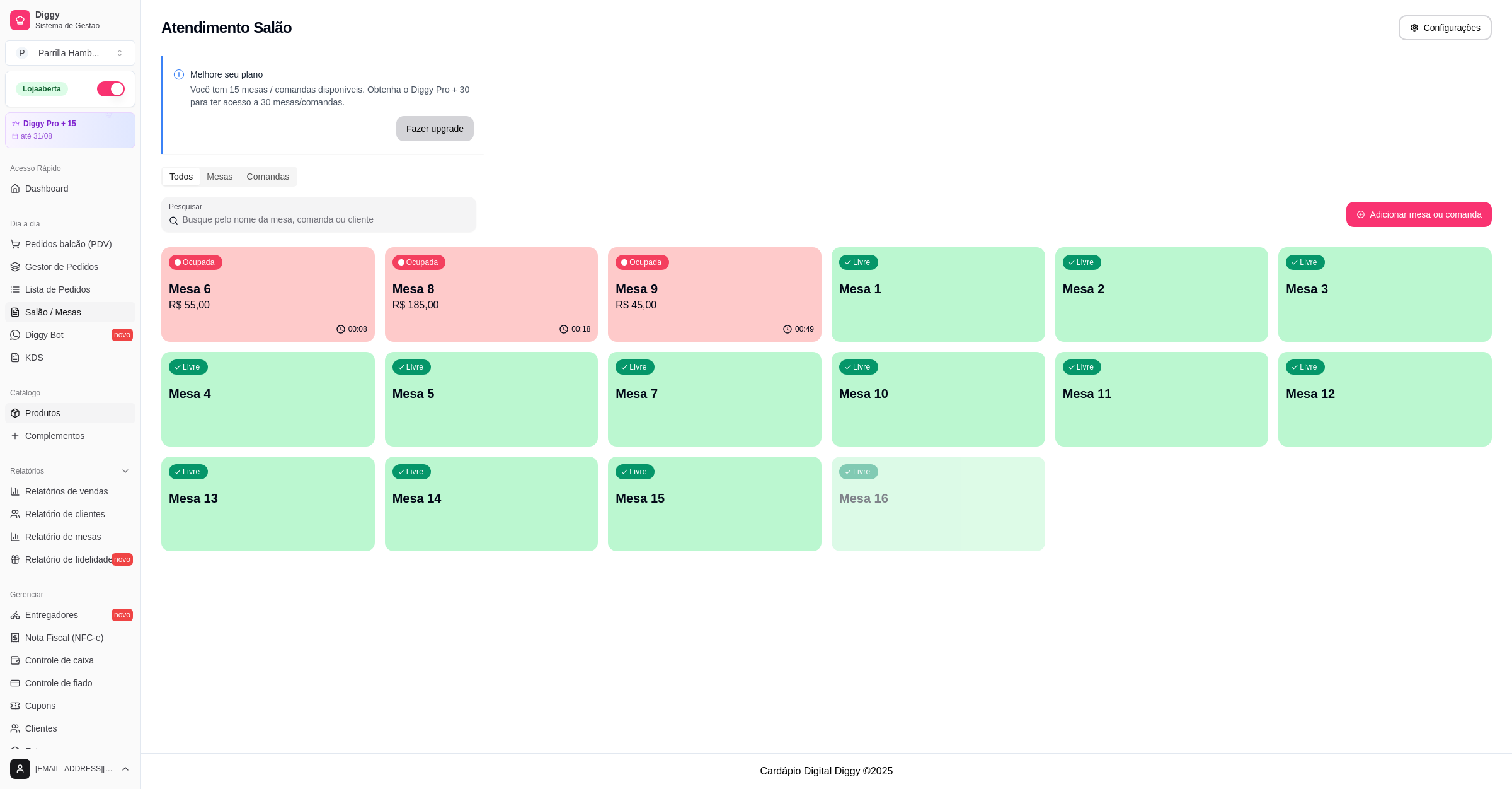
click at [51, 408] on span "Produtos" at bounding box center [43, 413] width 35 height 12
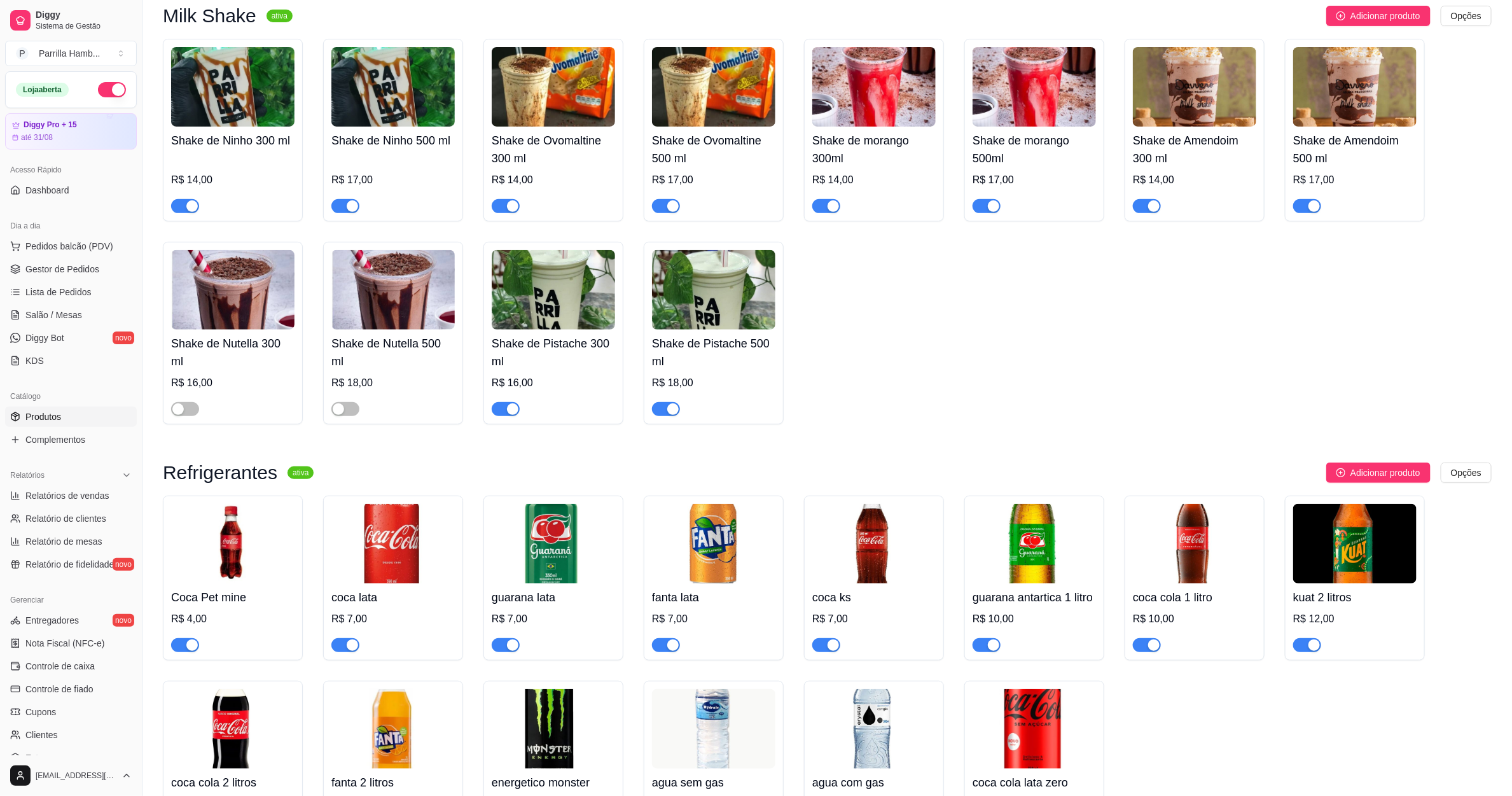
scroll to position [3148, 0]
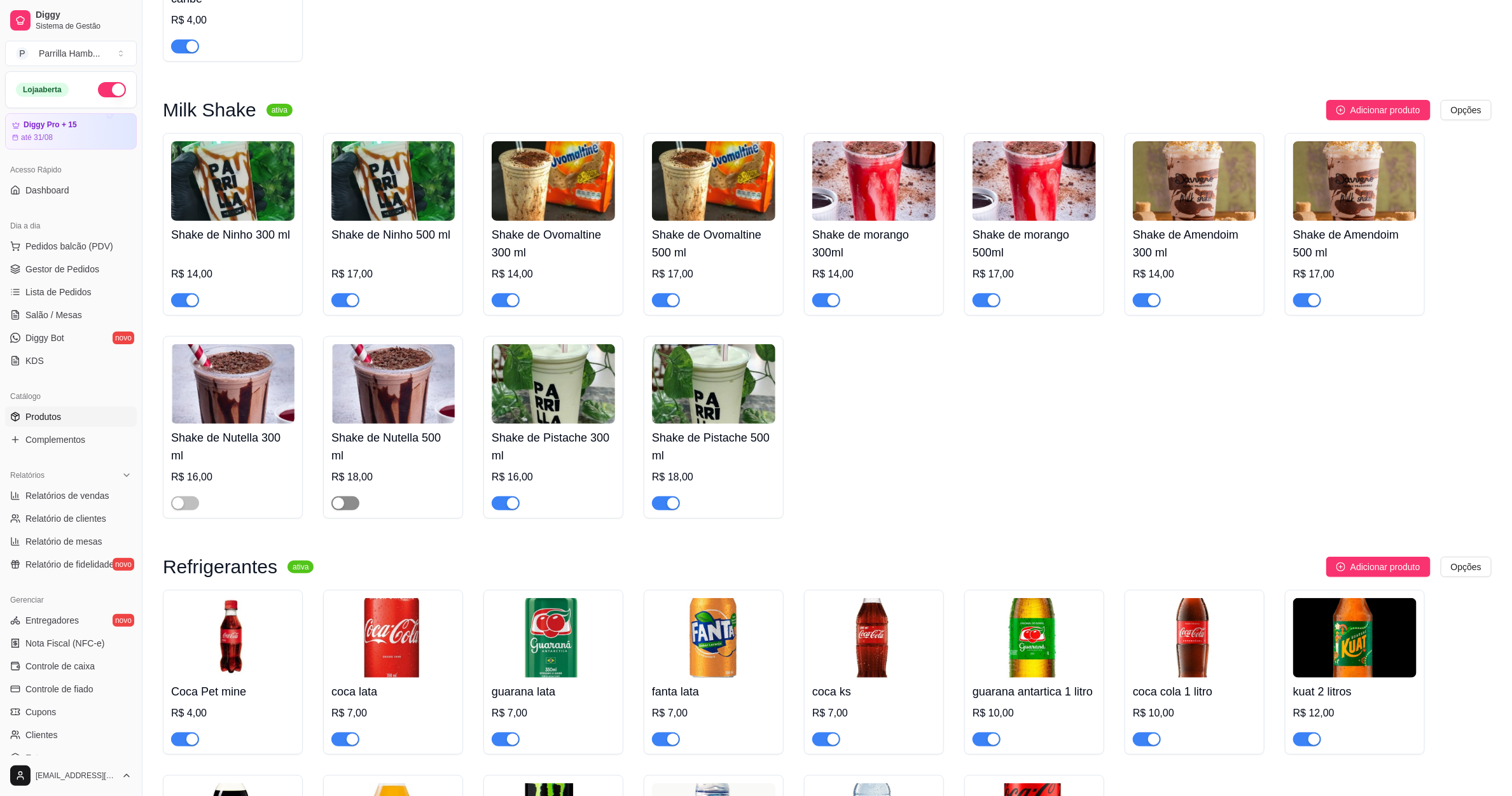
click at [348, 496] on span "button" at bounding box center [345, 504] width 28 height 14
click at [199, 496] on span "button" at bounding box center [185, 504] width 28 height 14
click at [72, 291] on span "Lista de Pedidos" at bounding box center [59, 291] width 66 height 12
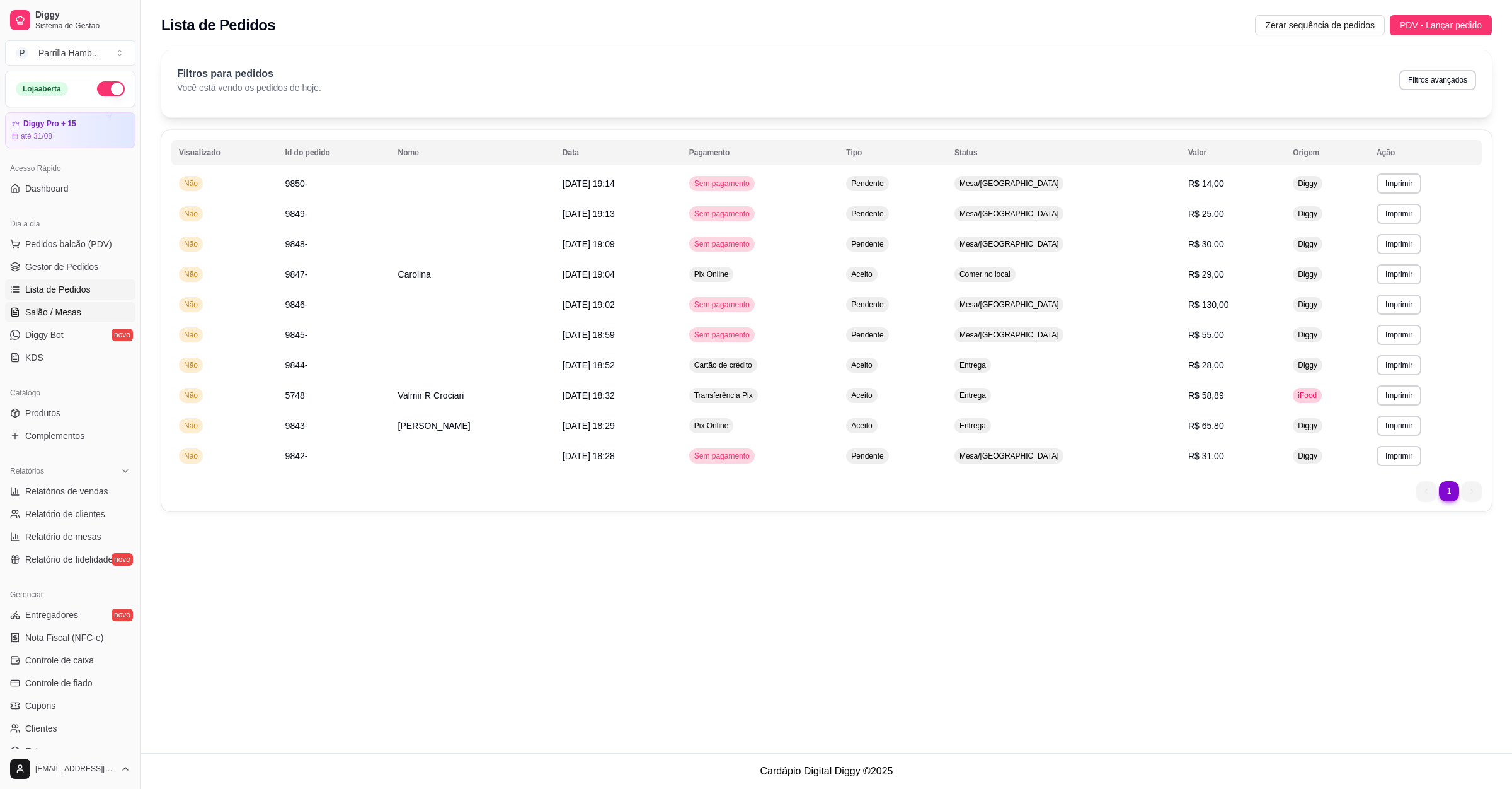
click at [67, 322] on link "Salão / Mesas" at bounding box center [71, 312] width 131 height 20
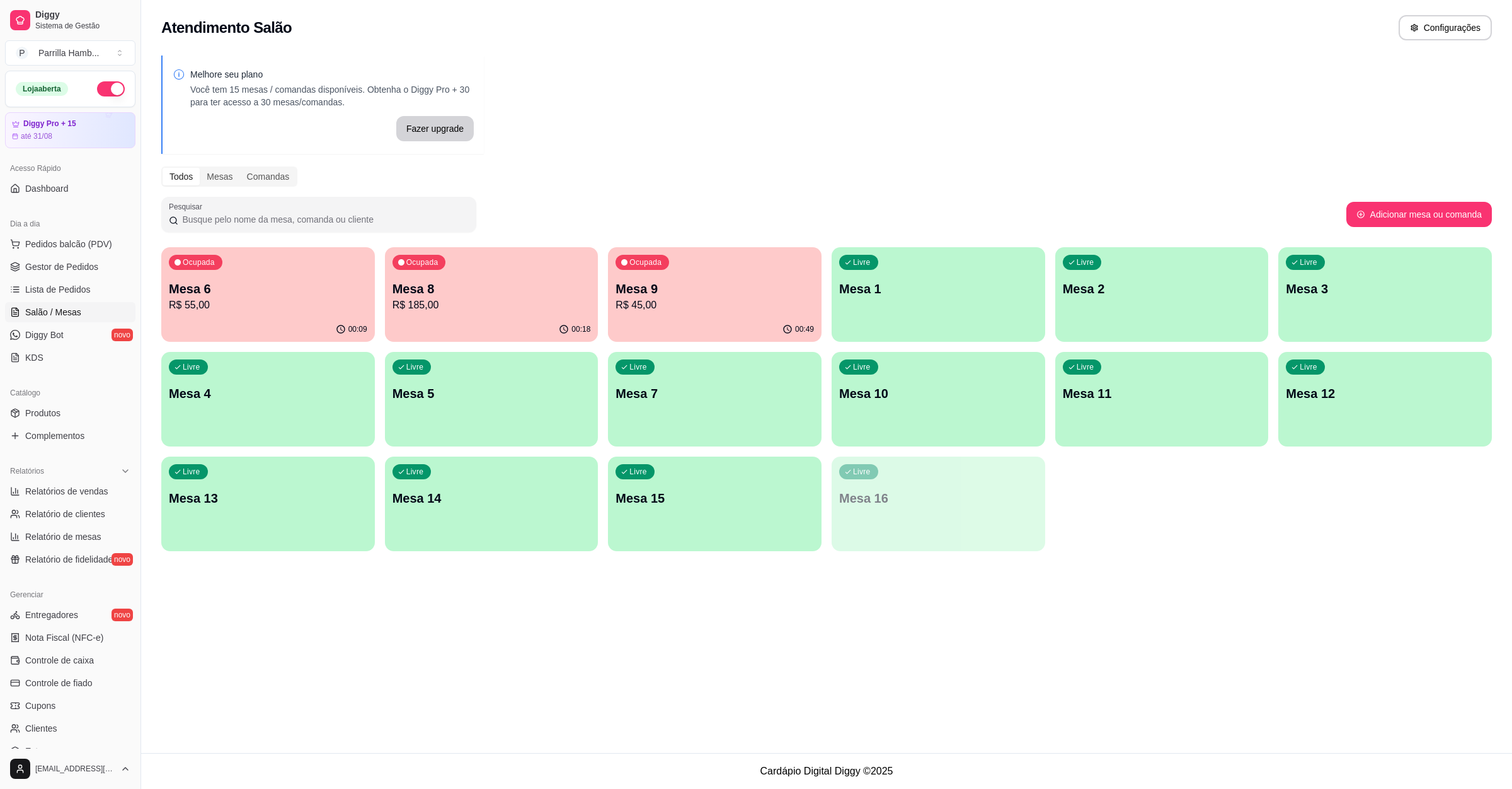
click at [564, 300] on p "R$ 185,00" at bounding box center [492, 305] width 199 height 15
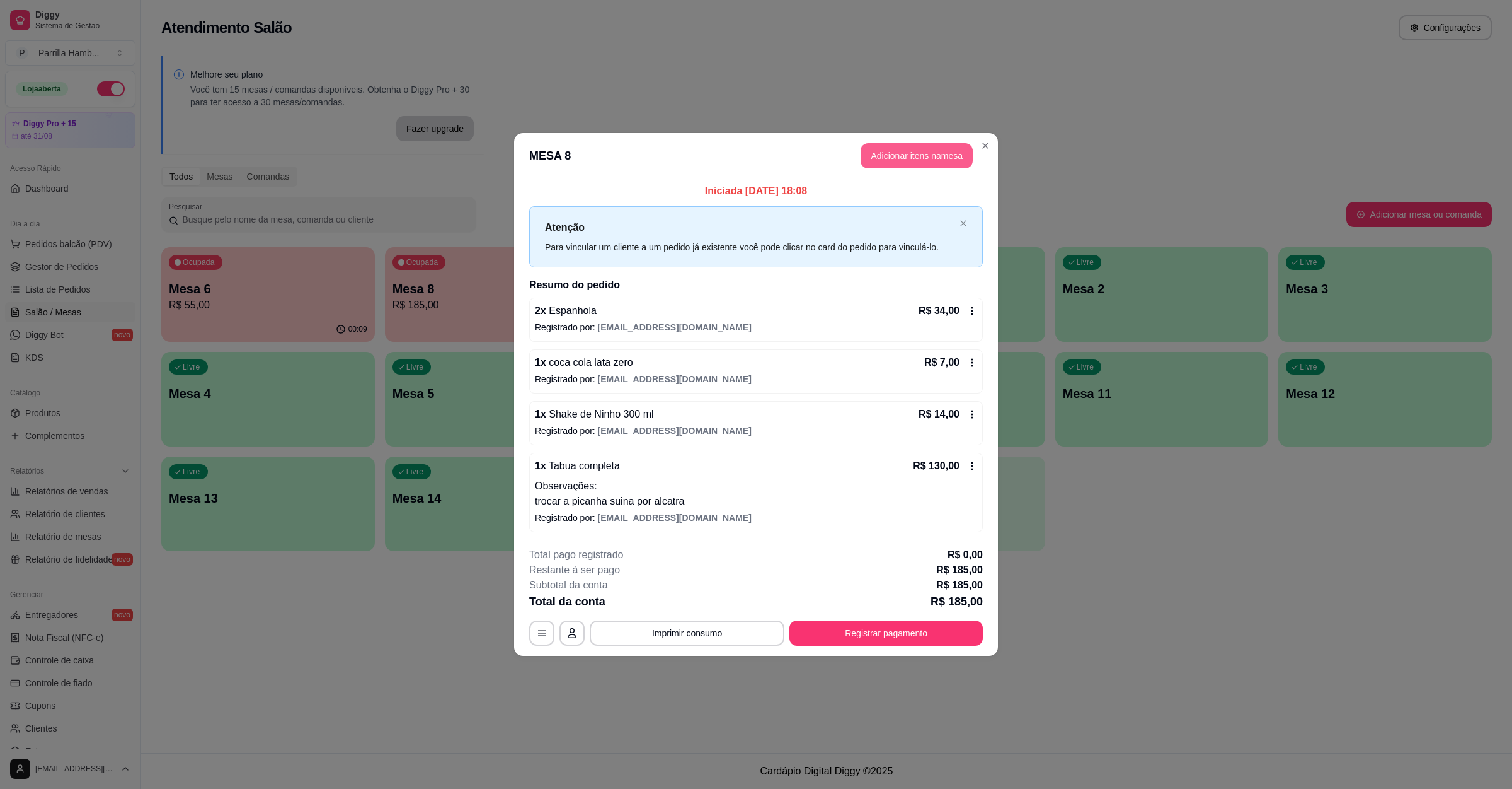
click at [928, 159] on button "Adicionar itens na mesa" at bounding box center [917, 156] width 112 height 26
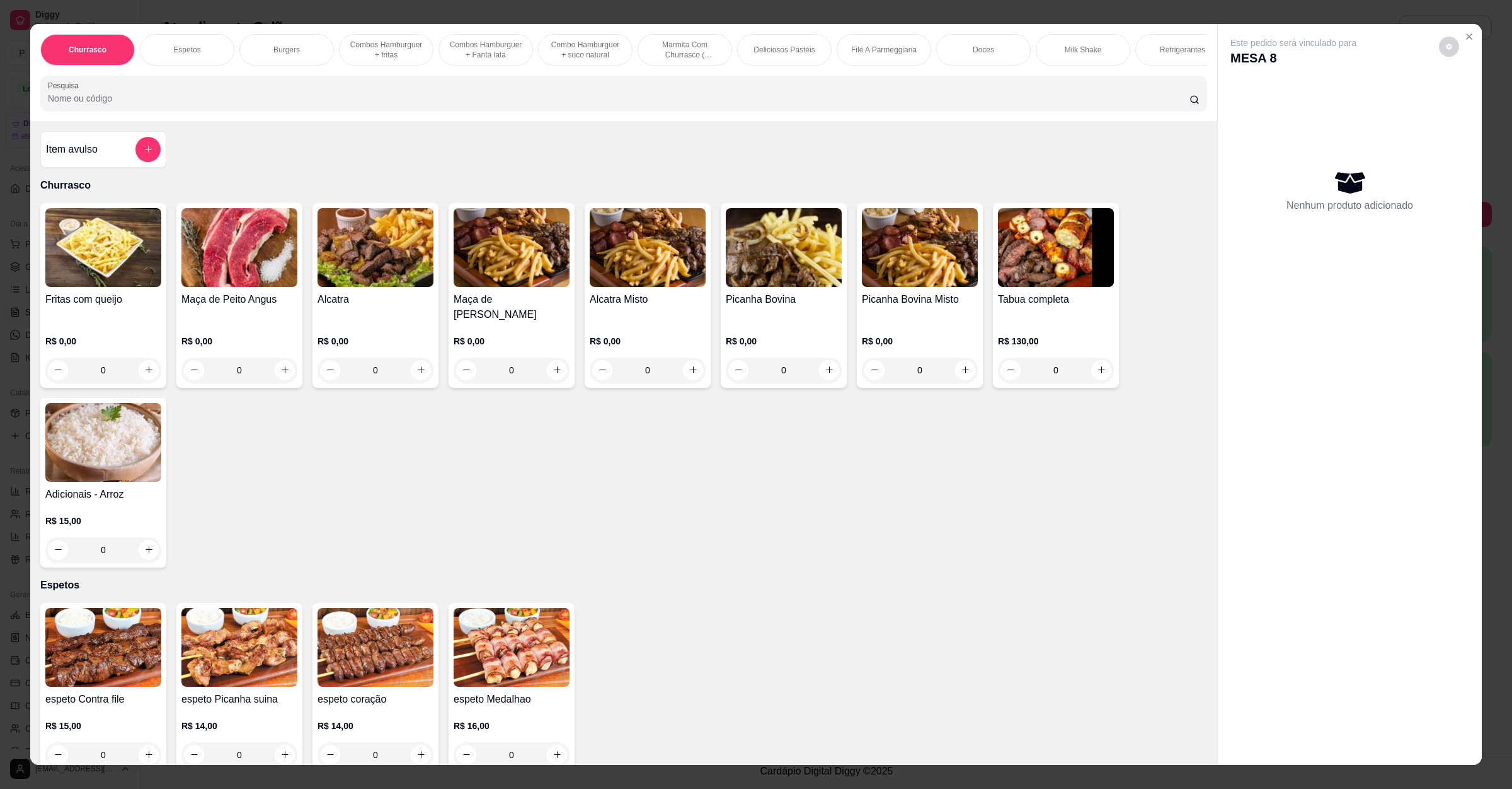
click at [452, 104] on input "Pesquisa" at bounding box center [618, 98] width 1142 height 12
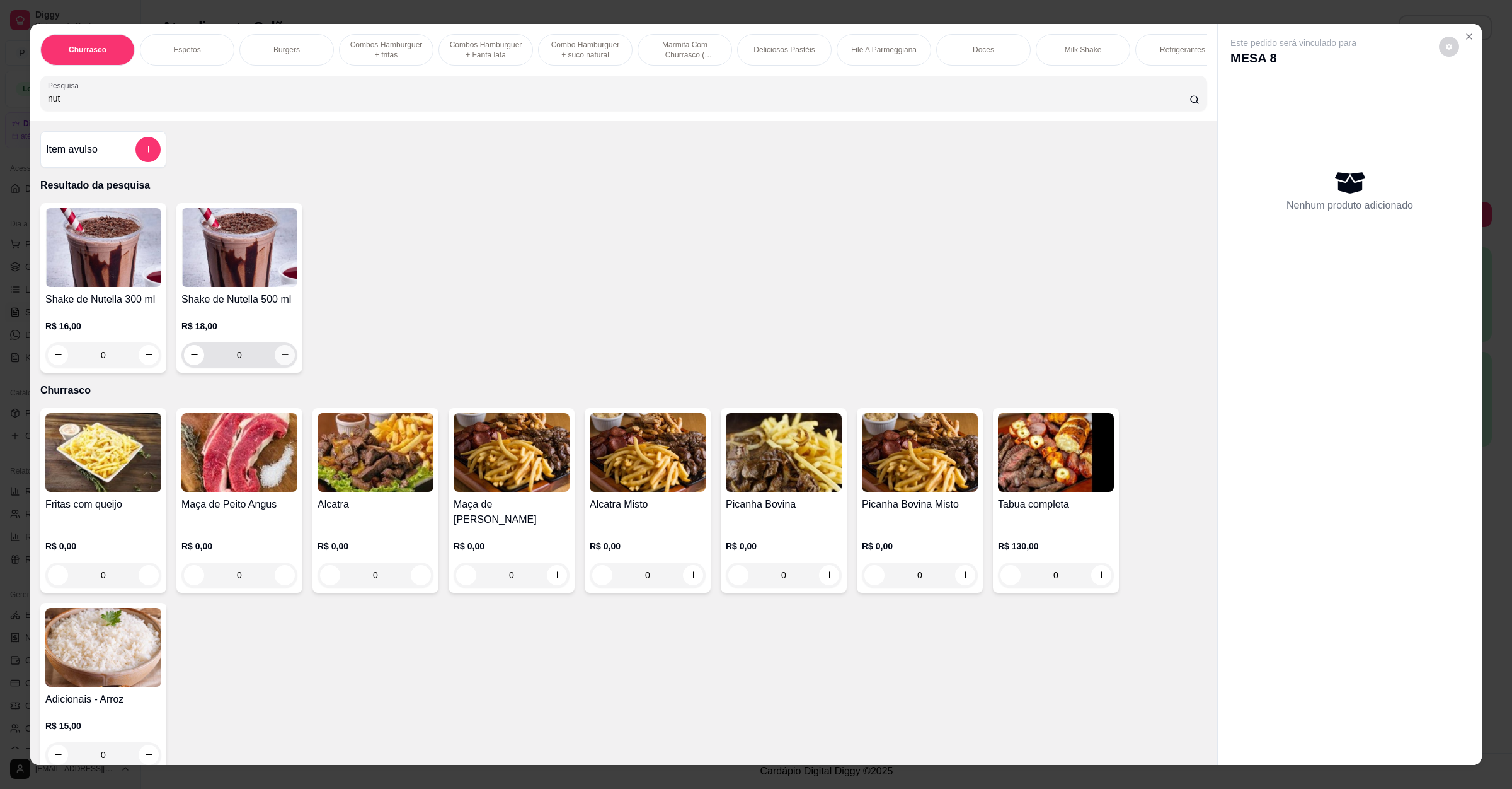
type input "nut"
click at [281, 360] on icon "increase-product-quantity" at bounding box center [285, 354] width 10 height 10
type input "1"
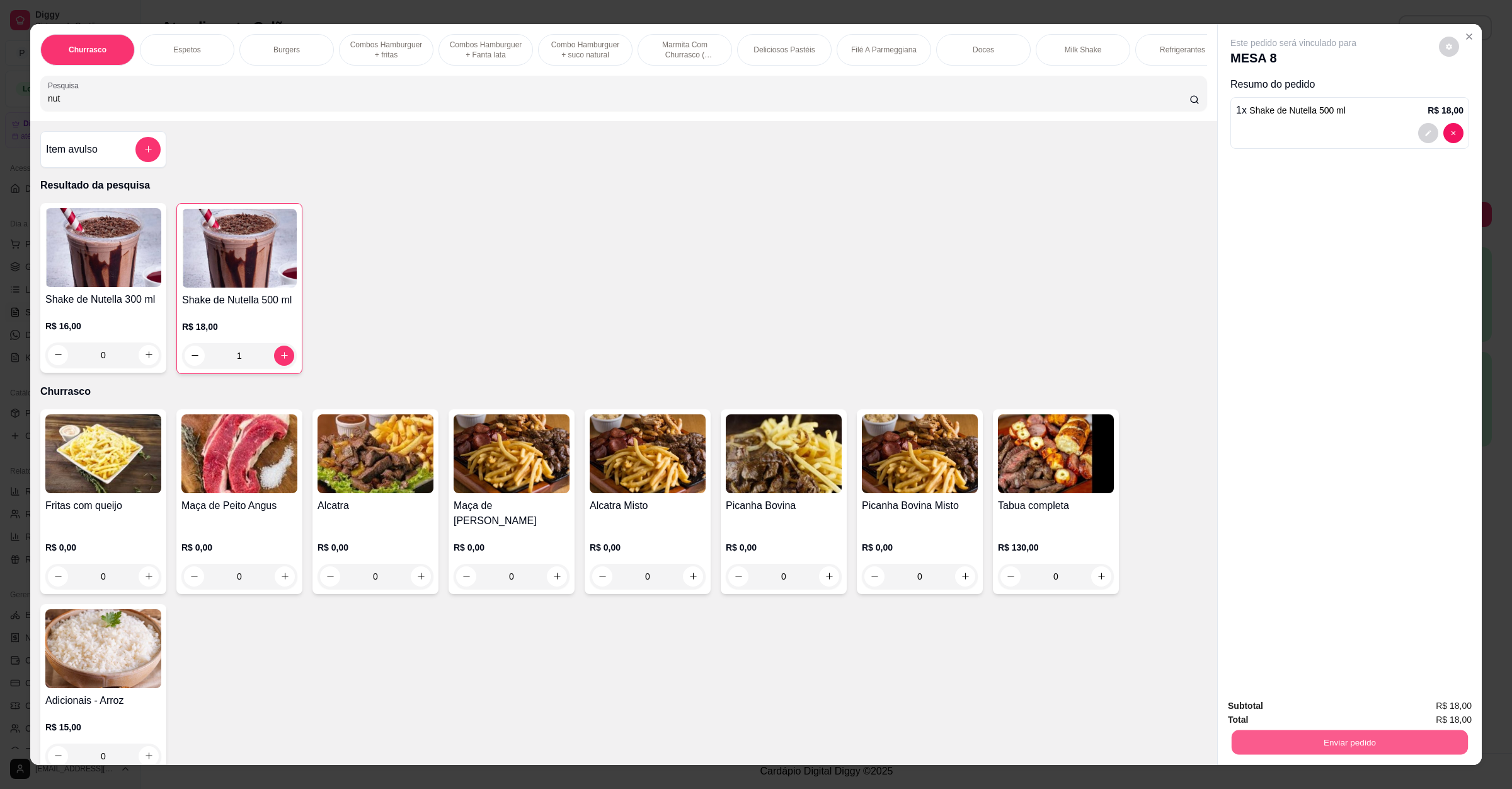
click at [1290, 745] on button "Enviar pedido" at bounding box center [1350, 742] width 237 height 25
click at [1314, 708] on button "Não registrar e enviar pedido" at bounding box center [1306, 710] width 131 height 24
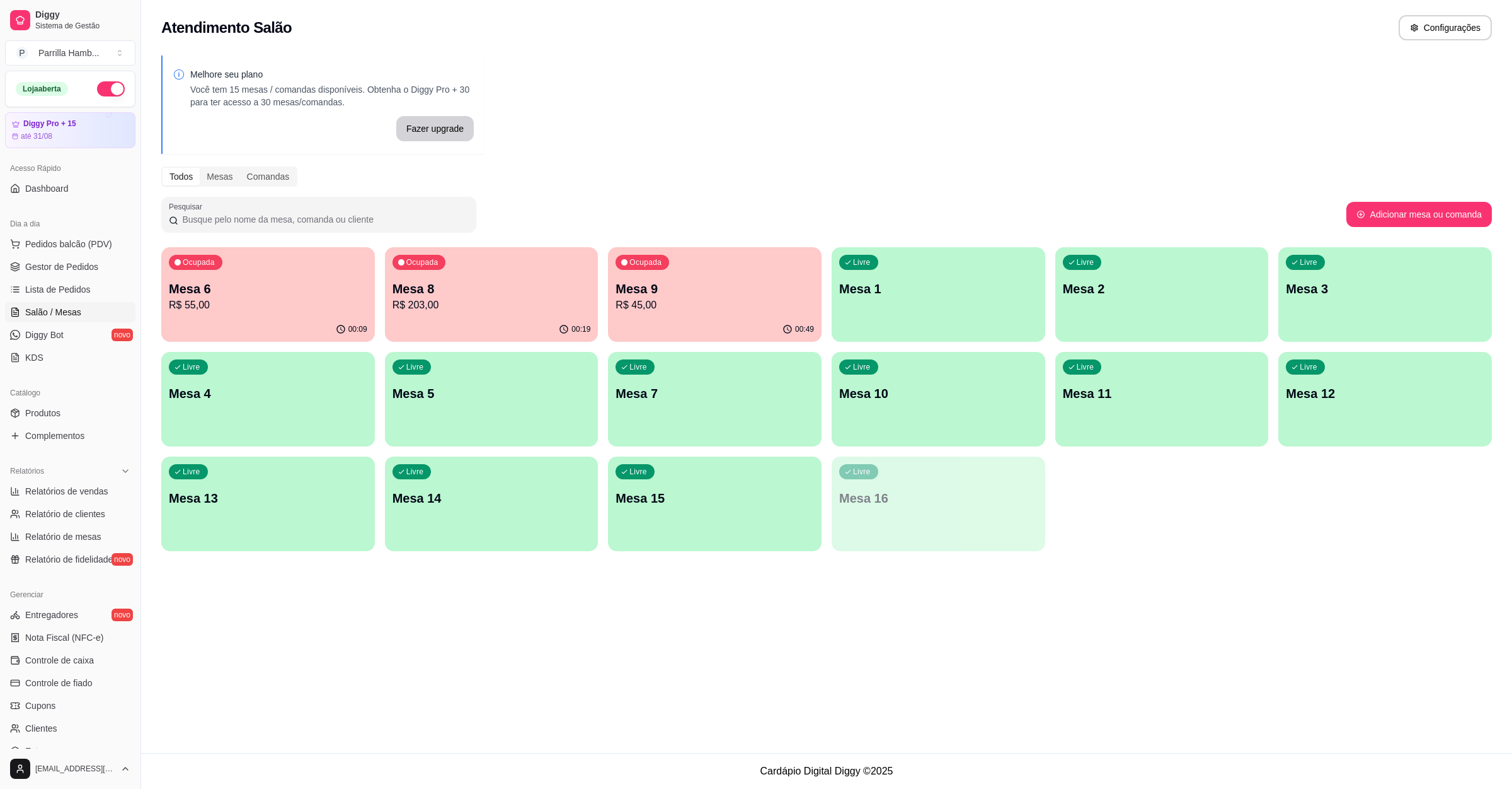
click at [507, 504] on p "Mesa 14" at bounding box center [492, 498] width 199 height 18
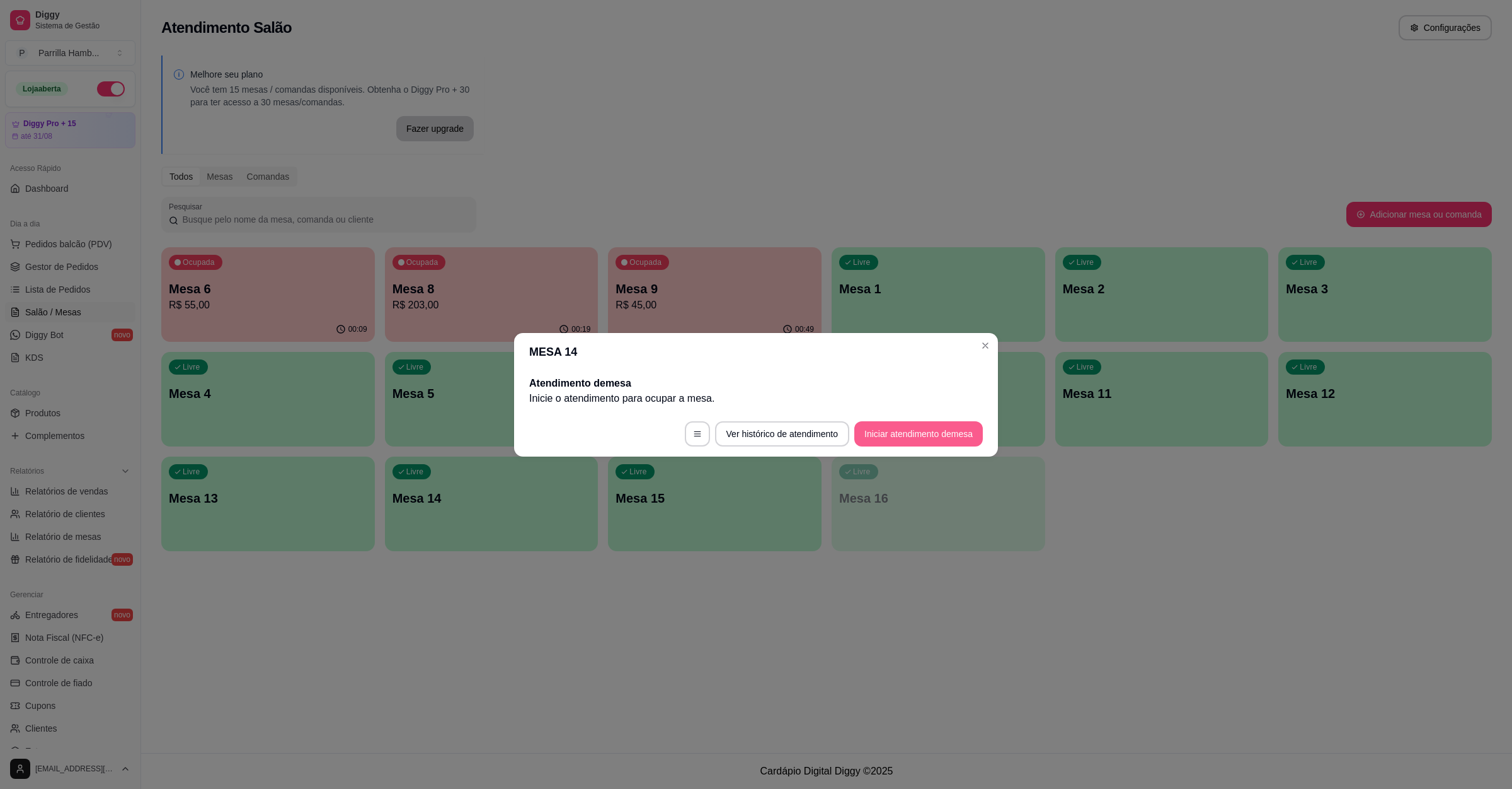
click at [900, 434] on button "Iniciar atendimento de mesa" at bounding box center [919, 434] width 129 height 26
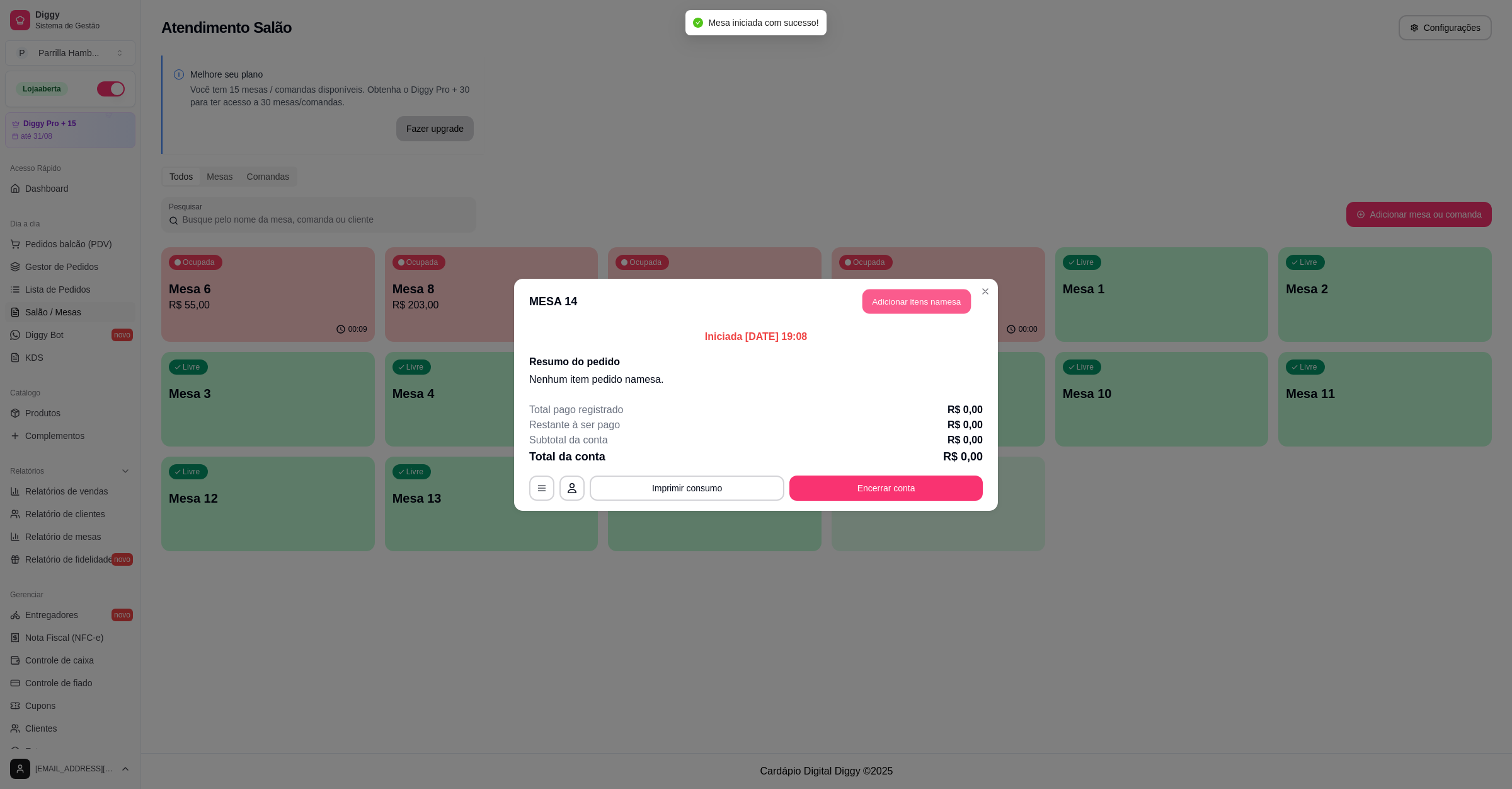
click at [916, 302] on button "Adicionar itens na mesa" at bounding box center [917, 301] width 109 height 25
click at [243, 99] on div at bounding box center [624, 93] width 1152 height 26
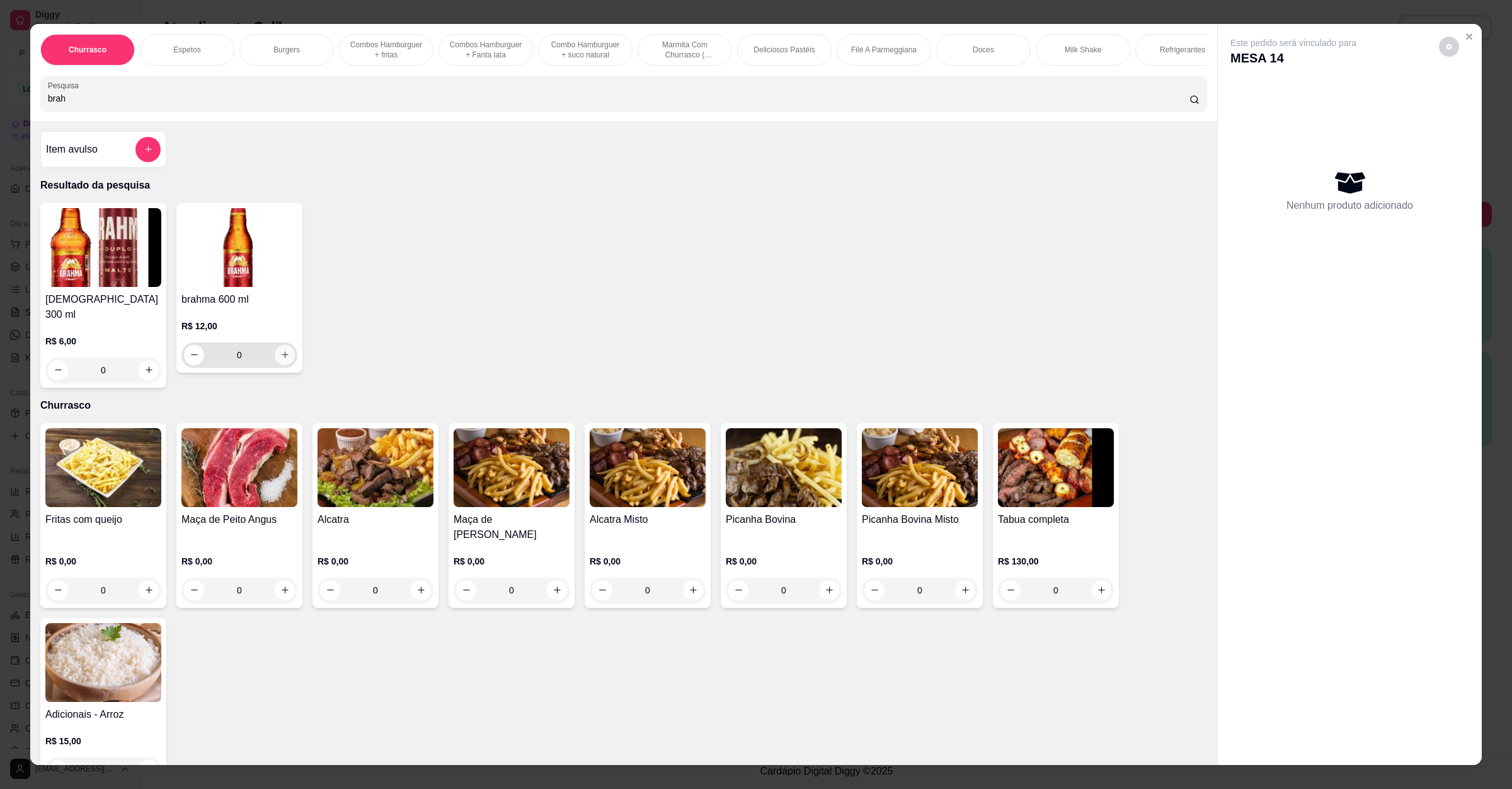
type input "brah"
click at [281, 360] on icon "increase-product-quantity" at bounding box center [285, 354] width 10 height 10
type input "1"
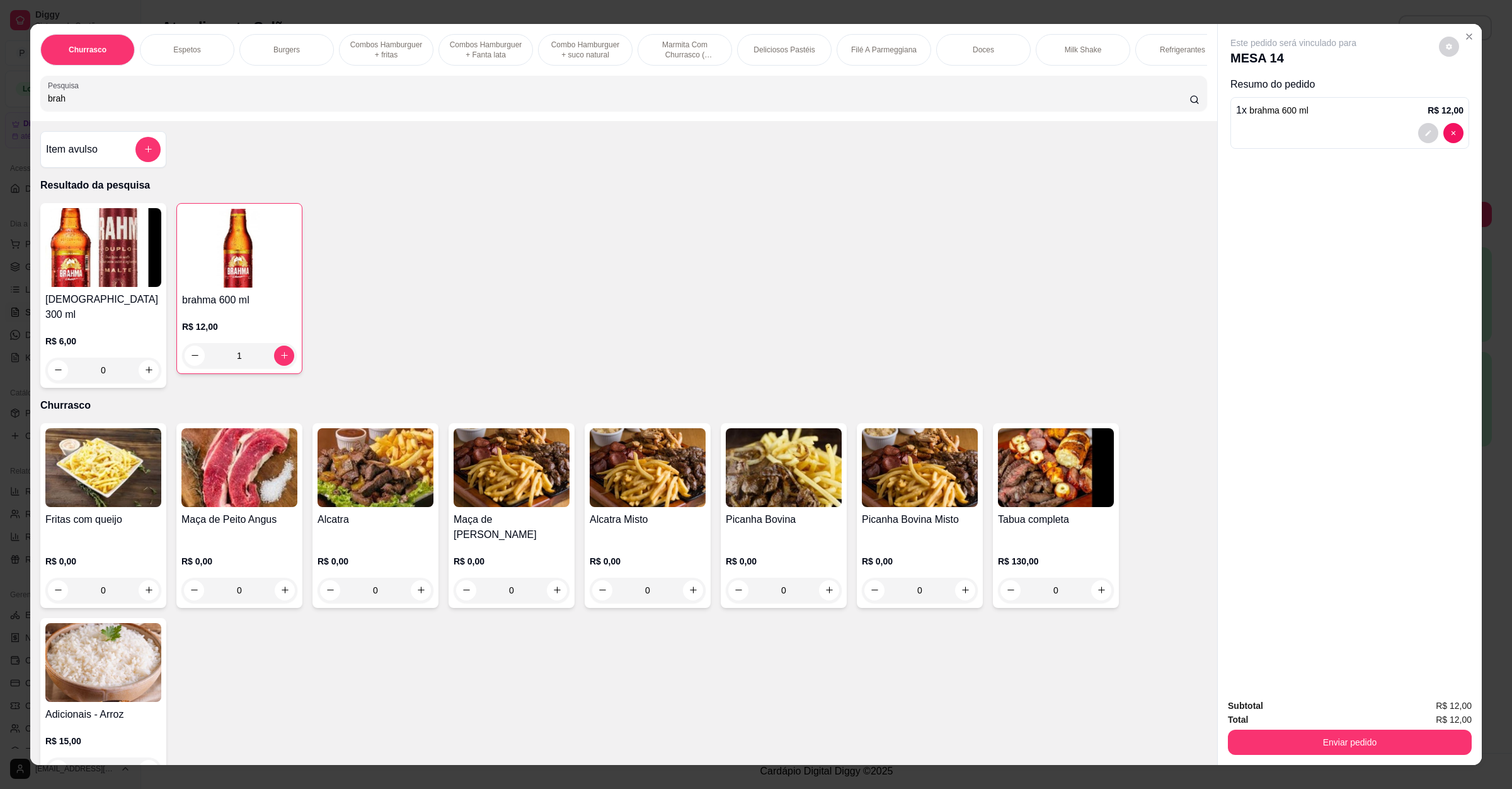
click at [736, 513] on h4 "Picanha Bovina" at bounding box center [783, 519] width 116 height 15
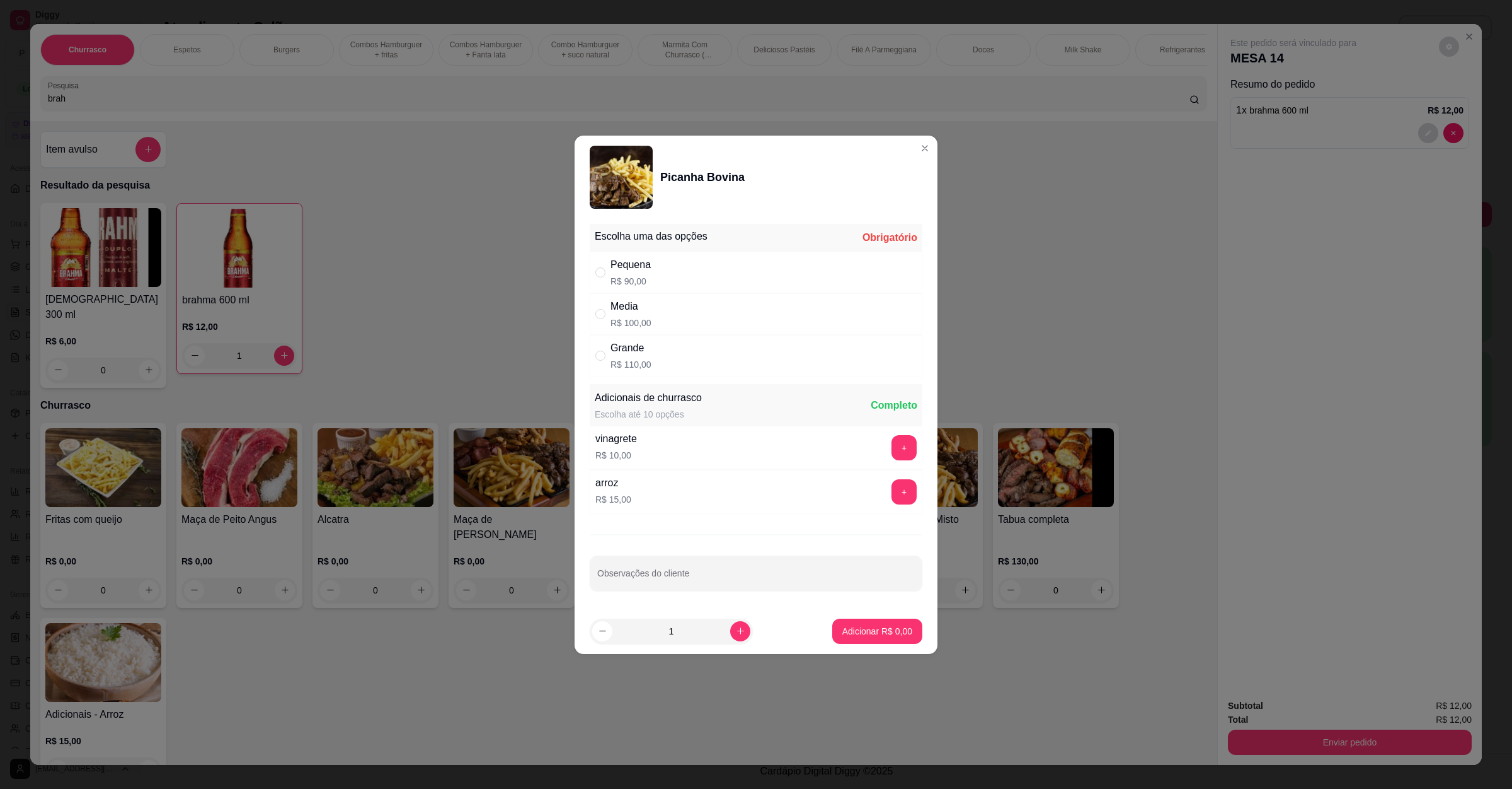
click at [687, 300] on div "Media R$ 100,00" at bounding box center [756, 314] width 333 height 42
radio input "true"
click at [824, 621] on button "Adicionar R$ 100,00" at bounding box center [873, 631] width 97 height 25
type input "1"
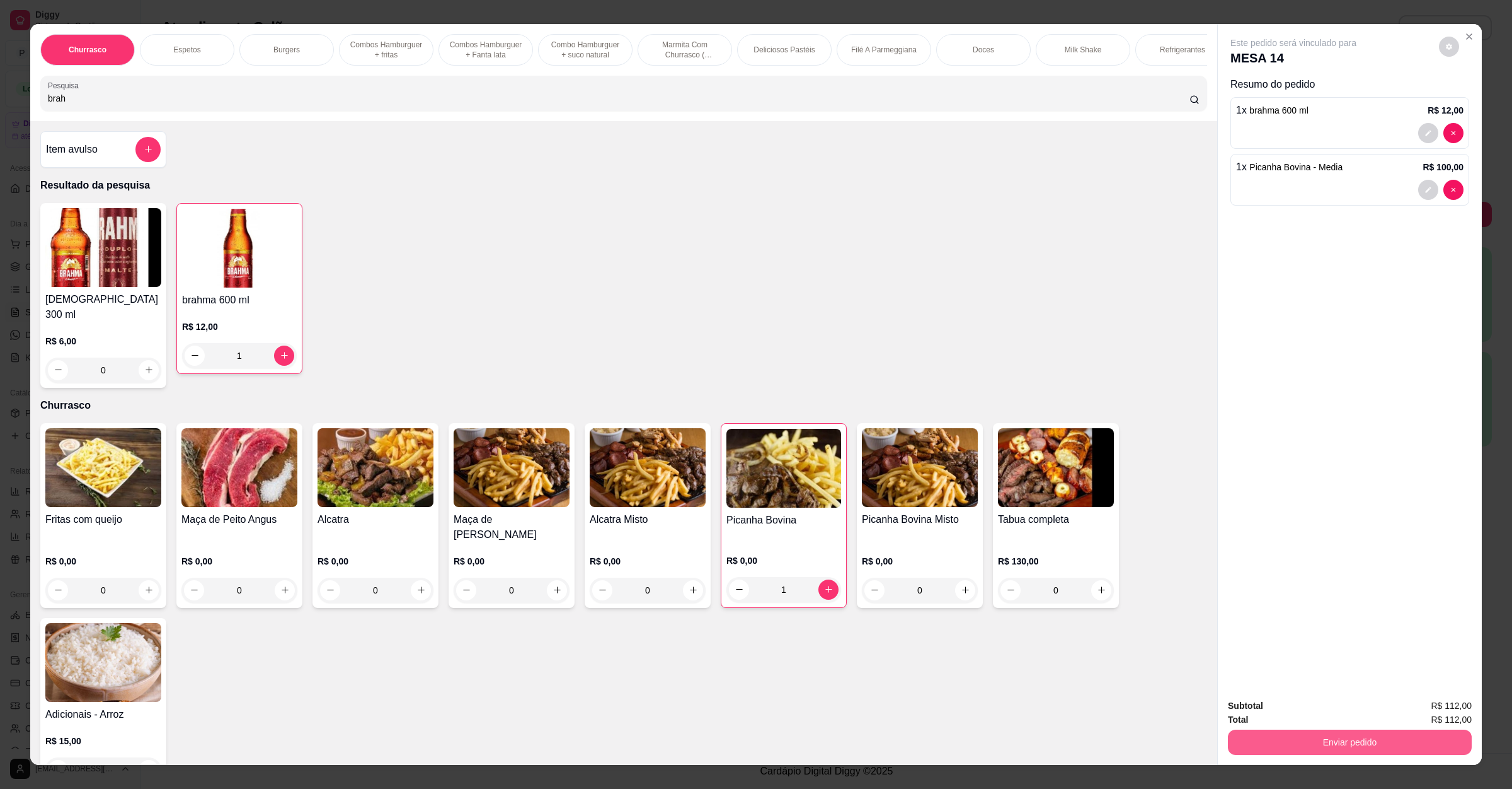
click at [1369, 749] on button "Enviar pedido" at bounding box center [1350, 742] width 244 height 26
click at [1327, 717] on button "Não registrar e enviar pedido" at bounding box center [1306, 710] width 127 height 23
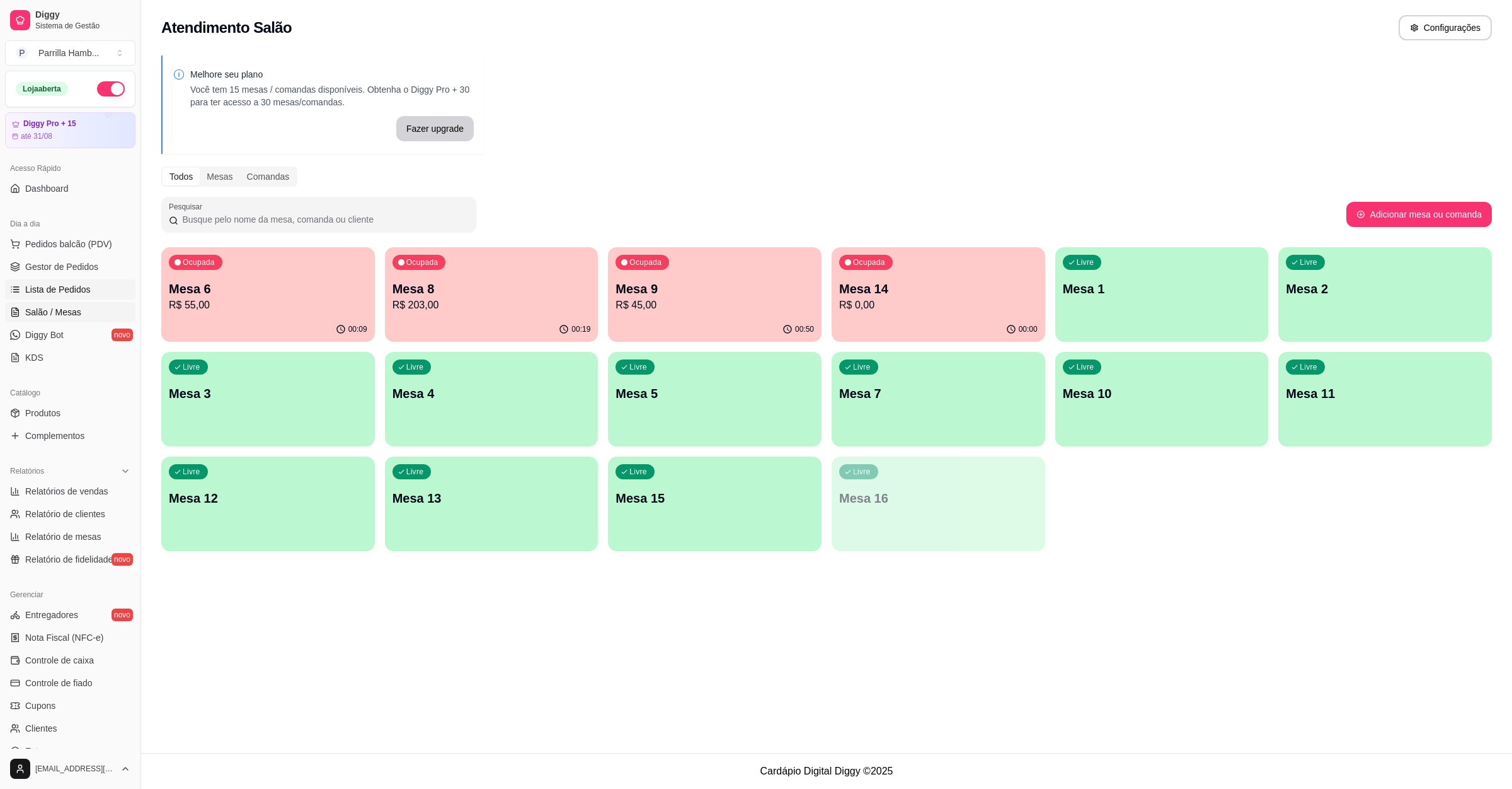
click at [113, 292] on link "Lista de Pedidos" at bounding box center [71, 289] width 131 height 20
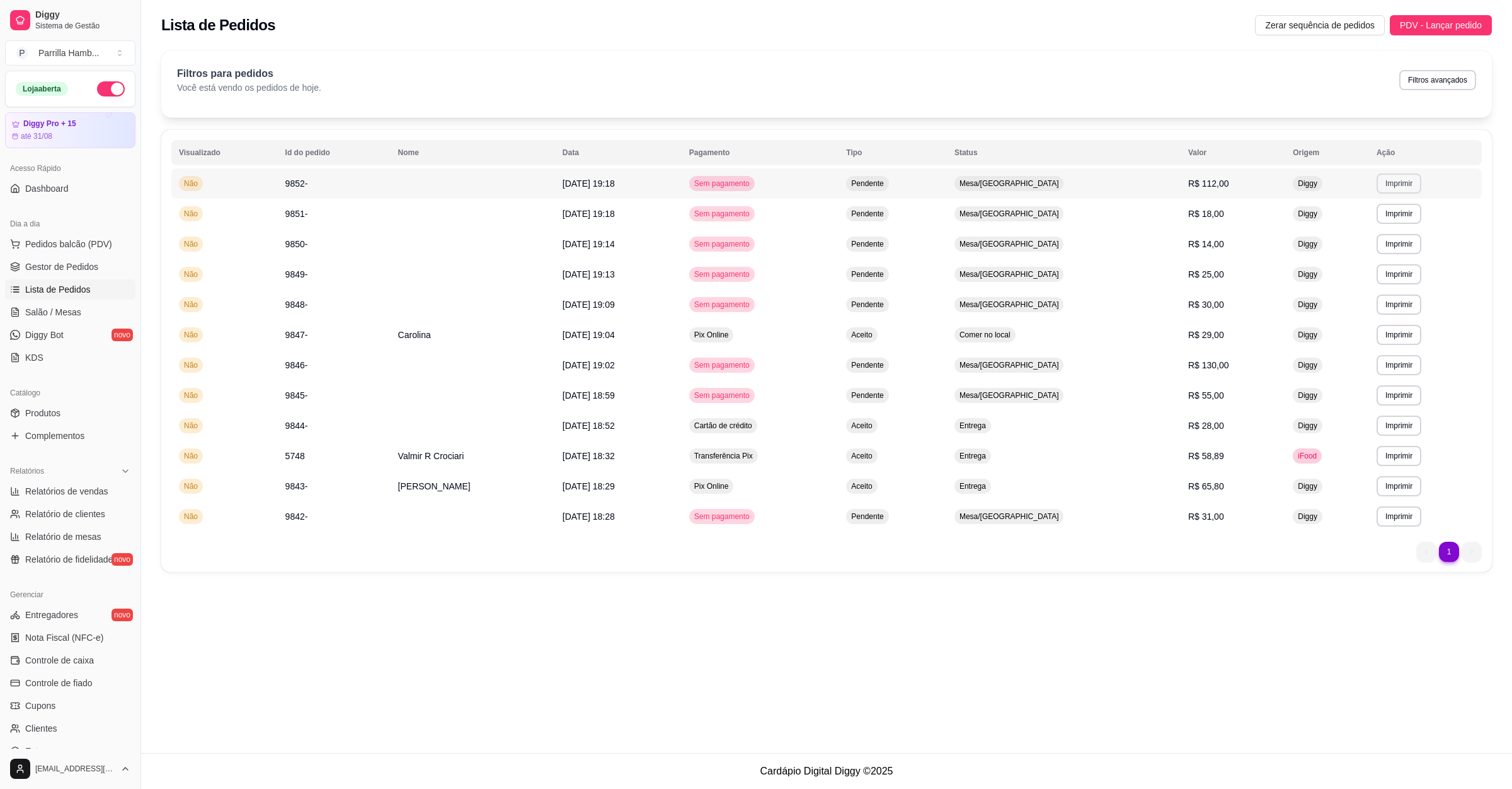
click at [1394, 186] on button "Imprimir" at bounding box center [1399, 183] width 45 height 20
click at [1375, 224] on button "IMPRESSORA" at bounding box center [1377, 228] width 91 height 20
click at [61, 303] on link "Salão / Mesas" at bounding box center [71, 312] width 131 height 20
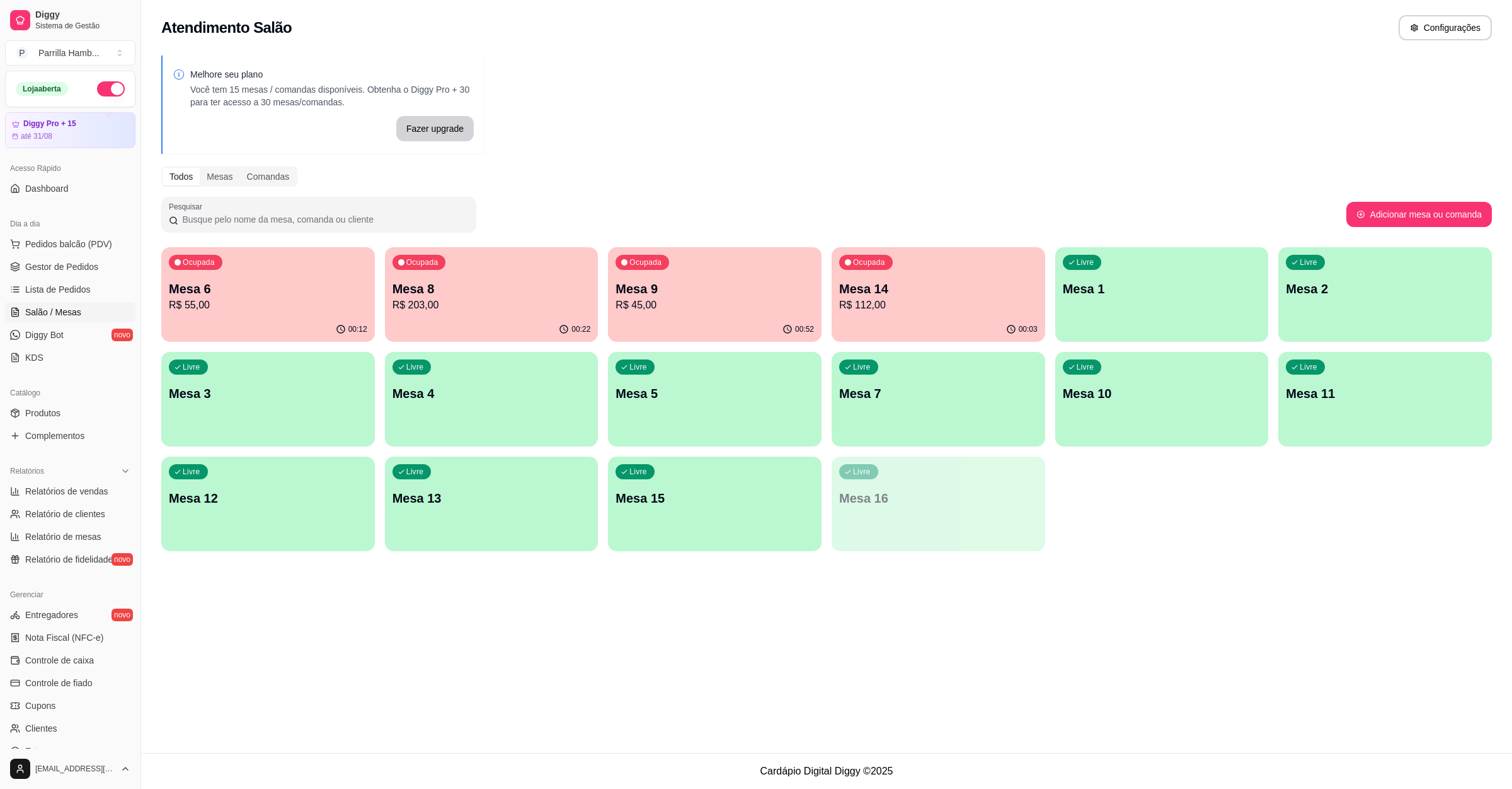
click at [940, 299] on p "R$ 112,00" at bounding box center [938, 305] width 199 height 15
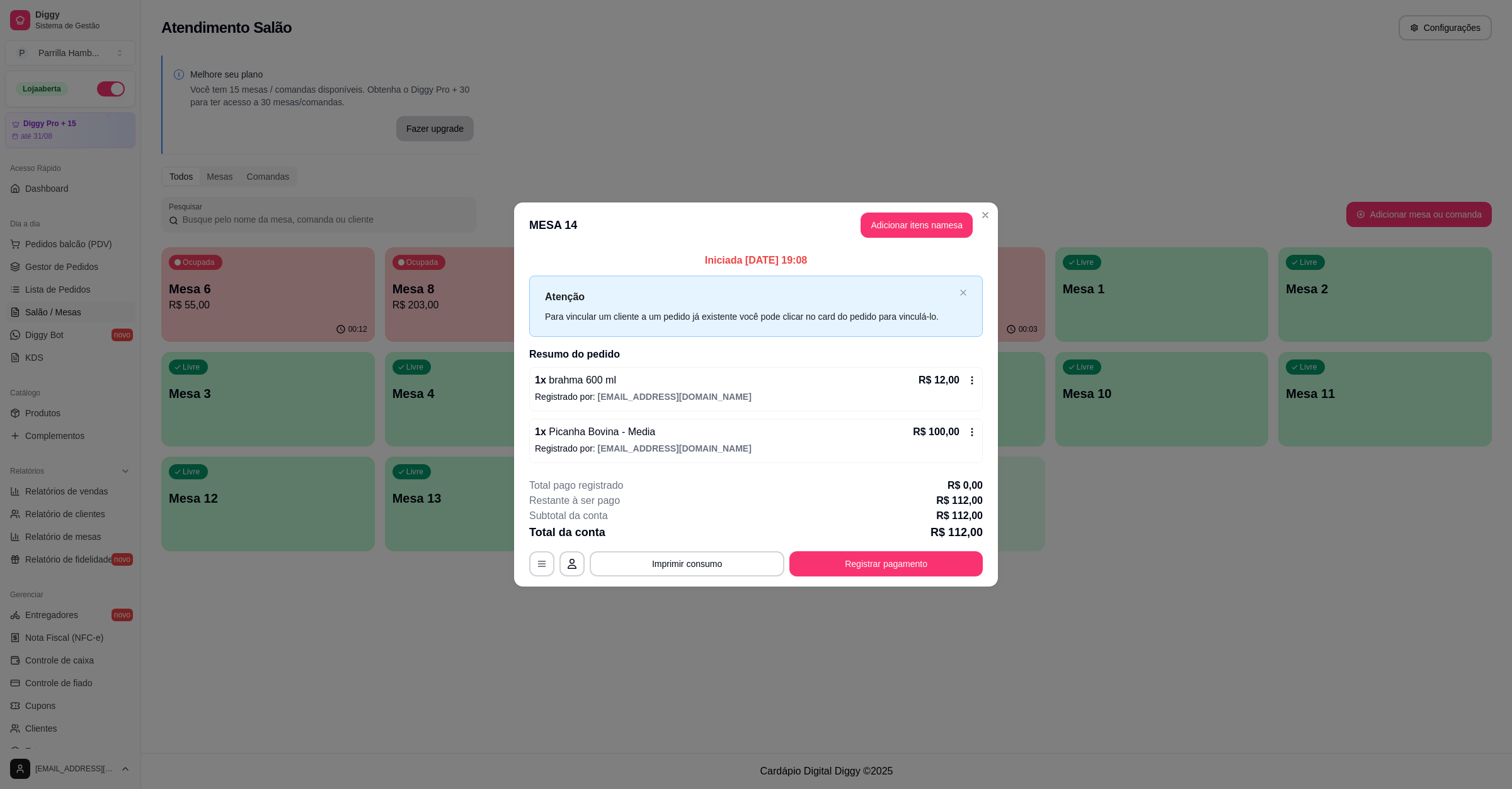
click at [946, 242] on header "MESA 14 Adicionar itens na mesa" at bounding box center [756, 224] width 484 height 45
click at [944, 230] on button "Adicionar itens na mesa" at bounding box center [917, 224] width 112 height 26
click at [326, 106] on div at bounding box center [624, 93] width 1152 height 26
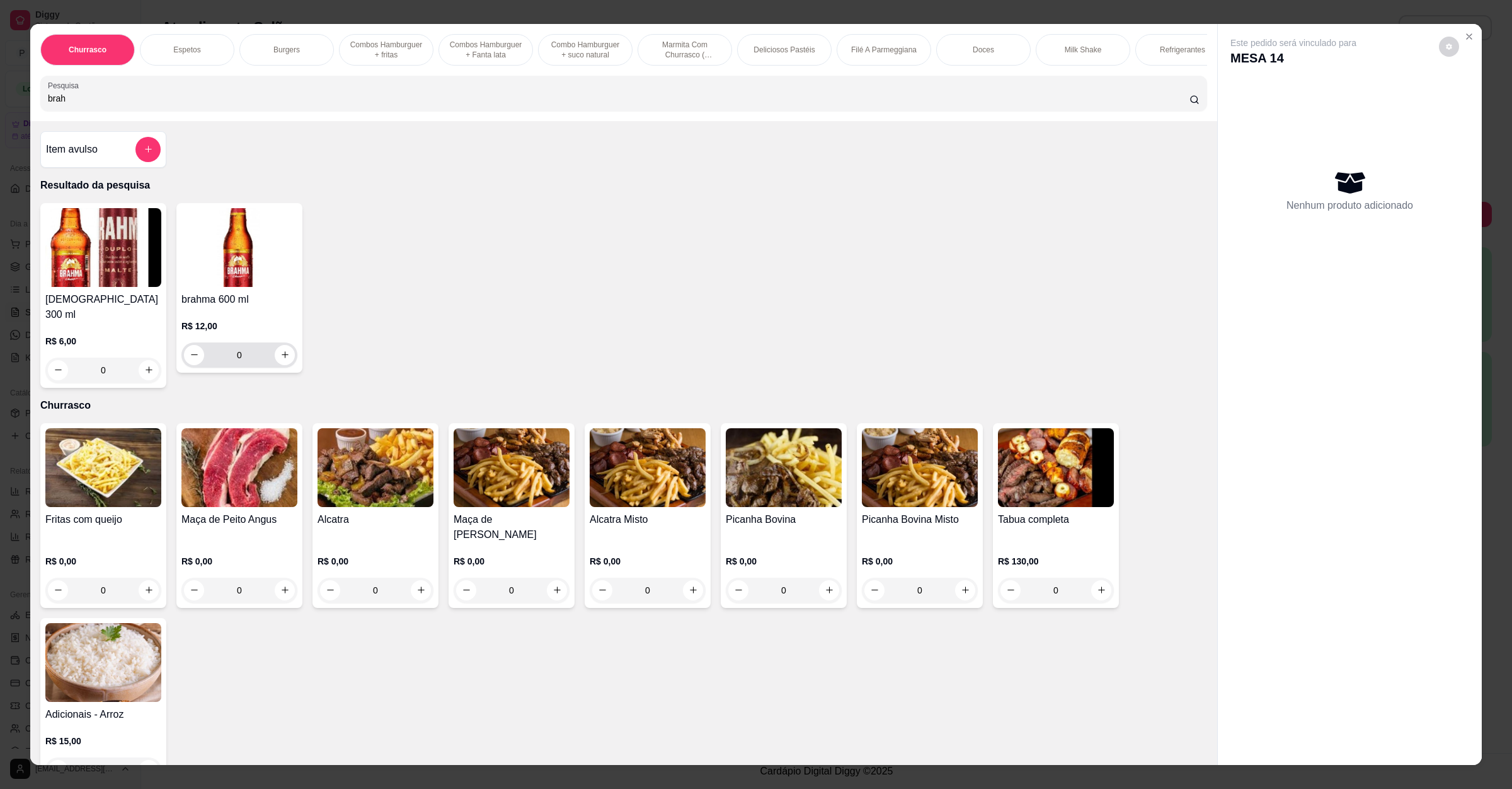
type input "brah"
click at [281, 360] on icon "increase-product-quantity" at bounding box center [285, 354] width 10 height 10
type input "1"
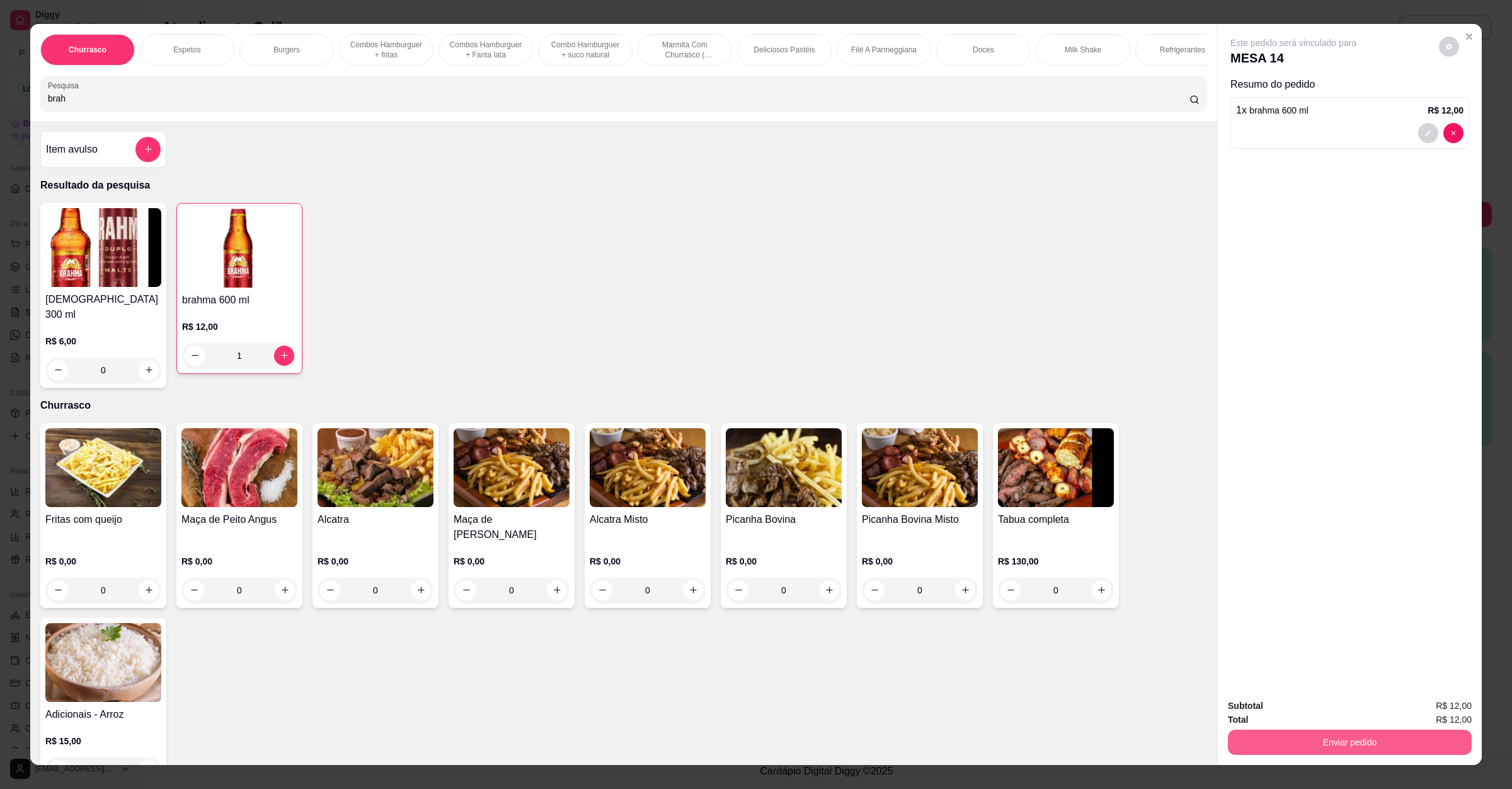
click at [1263, 741] on button "Enviar pedido" at bounding box center [1350, 742] width 244 height 26
click at [1263, 716] on button "Não registrar e enviar pedido" at bounding box center [1306, 710] width 131 height 24
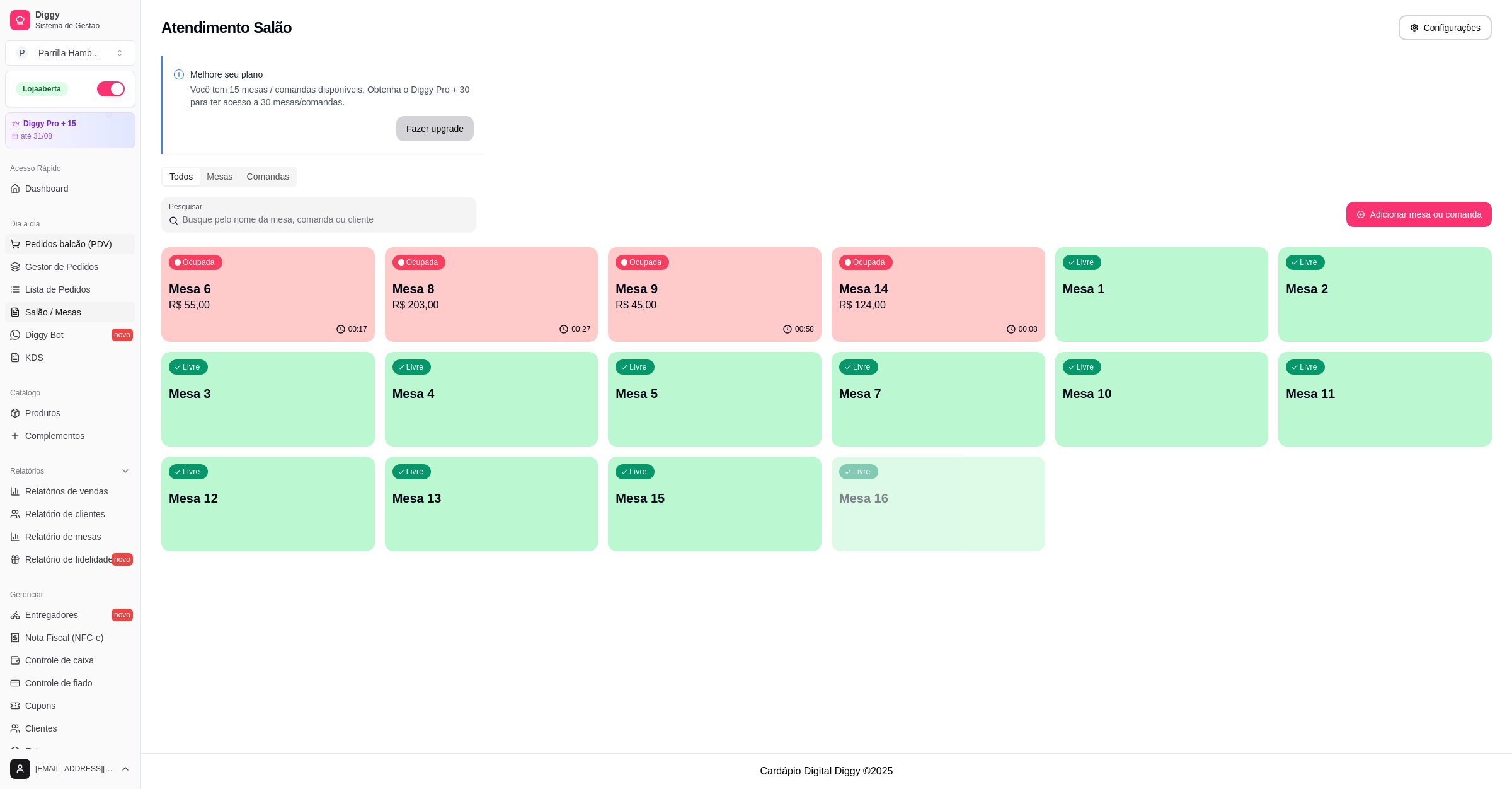
click at [98, 254] on button "Pedidos balcão (PDV)" at bounding box center [71, 244] width 131 height 20
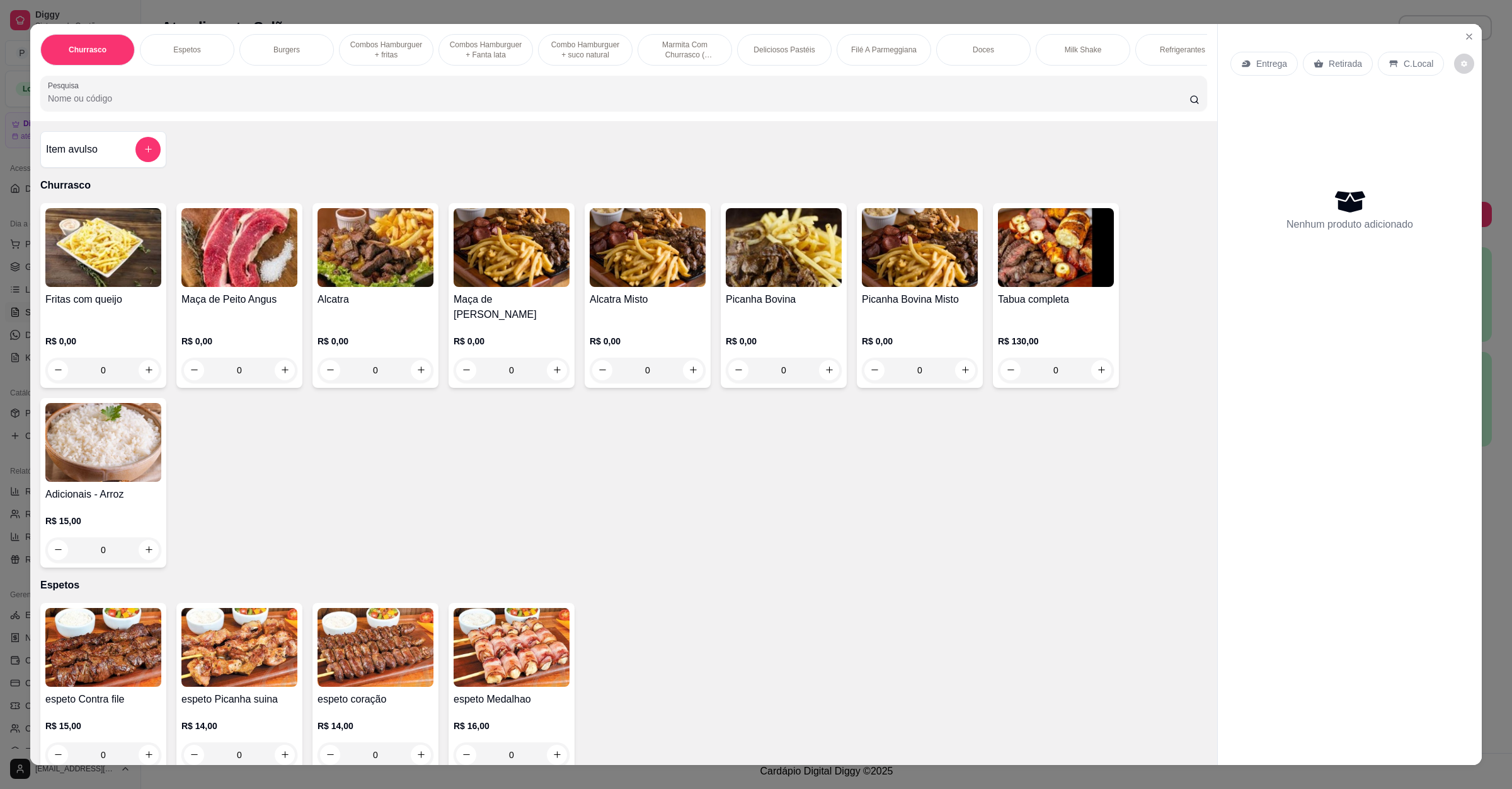
click at [125, 162] on div "Item avulso" at bounding box center [103, 149] width 115 height 26
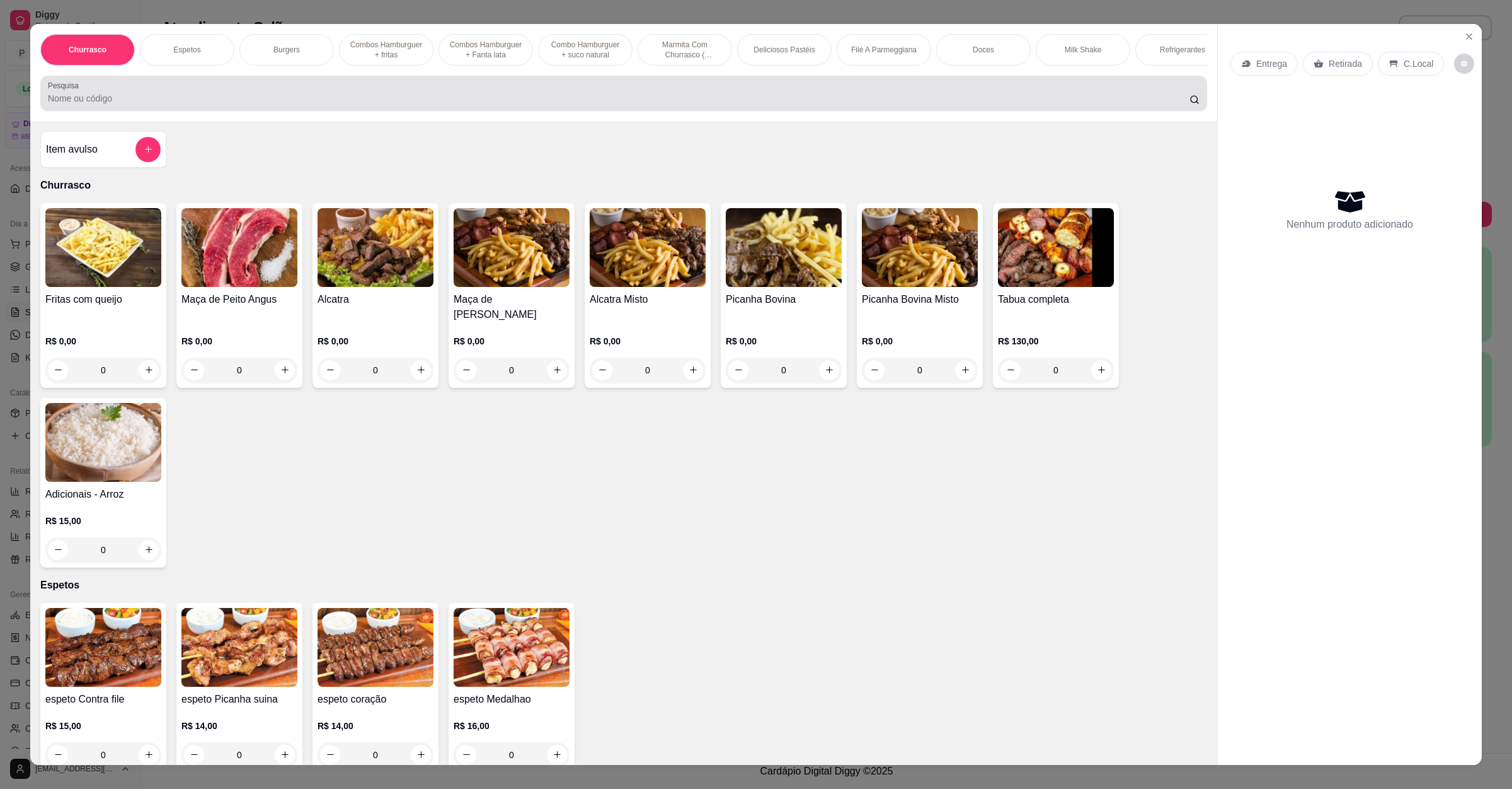
click at [173, 104] on input "Pesquisa" at bounding box center [618, 98] width 1142 height 12
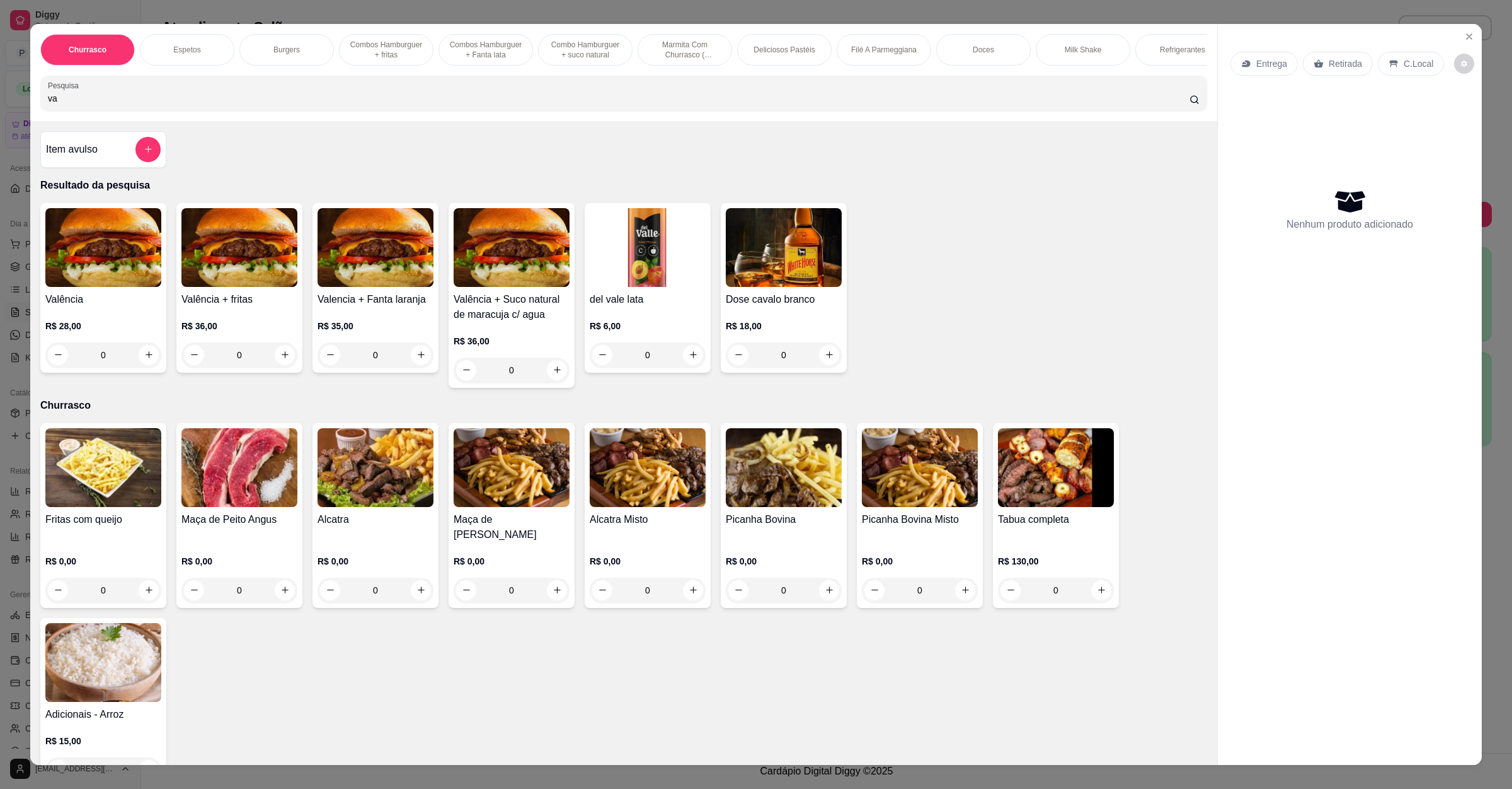
type input "va"
click at [112, 305] on div "Valência R$ 28,00 0" at bounding box center [103, 288] width 126 height 170
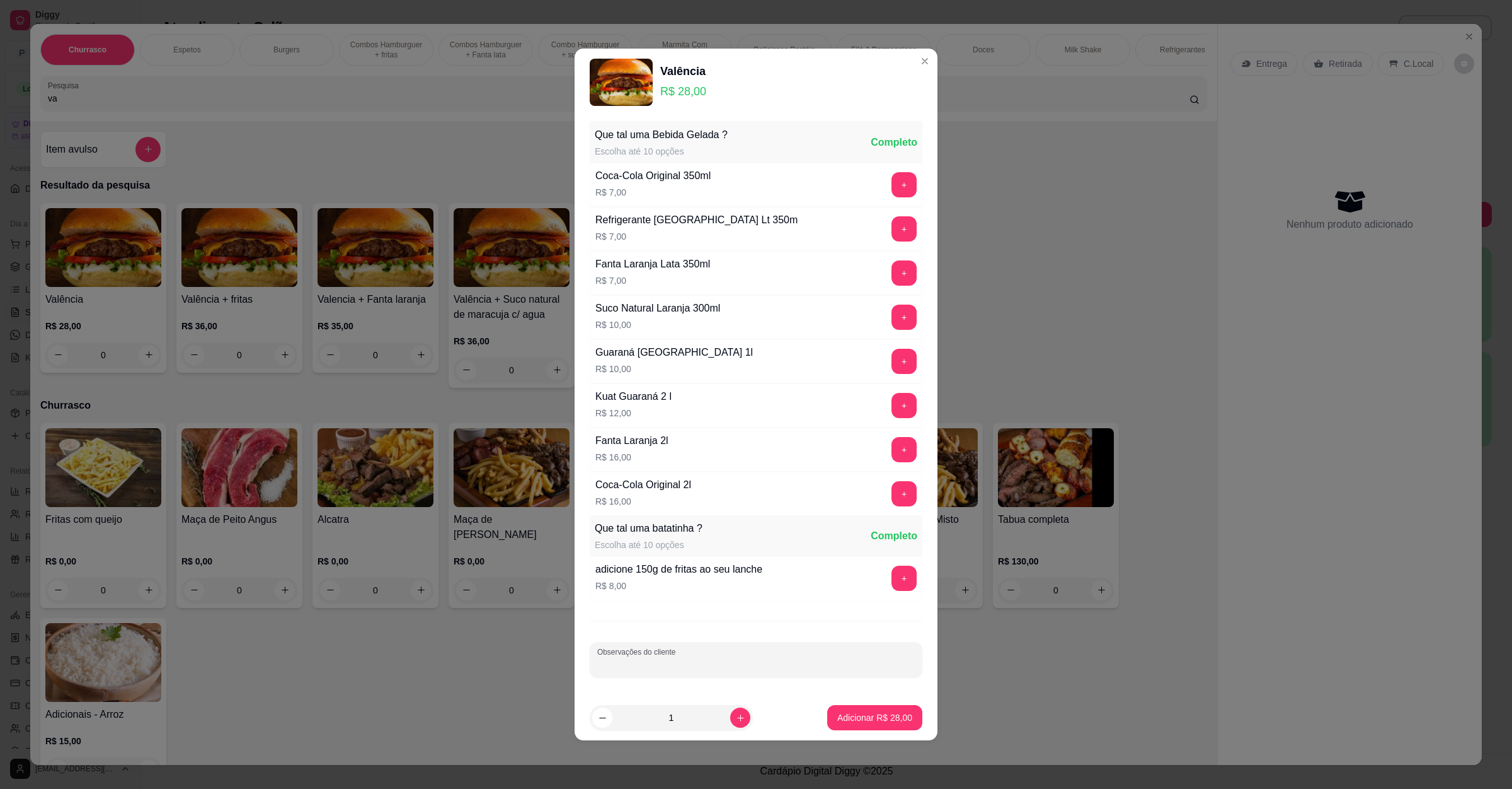
click at [624, 661] on div "Observações do cliente" at bounding box center [756, 659] width 333 height 35
type input "bem passado"
click at [850, 716] on p "Adicionar R$ 28,00" at bounding box center [874, 717] width 75 height 12
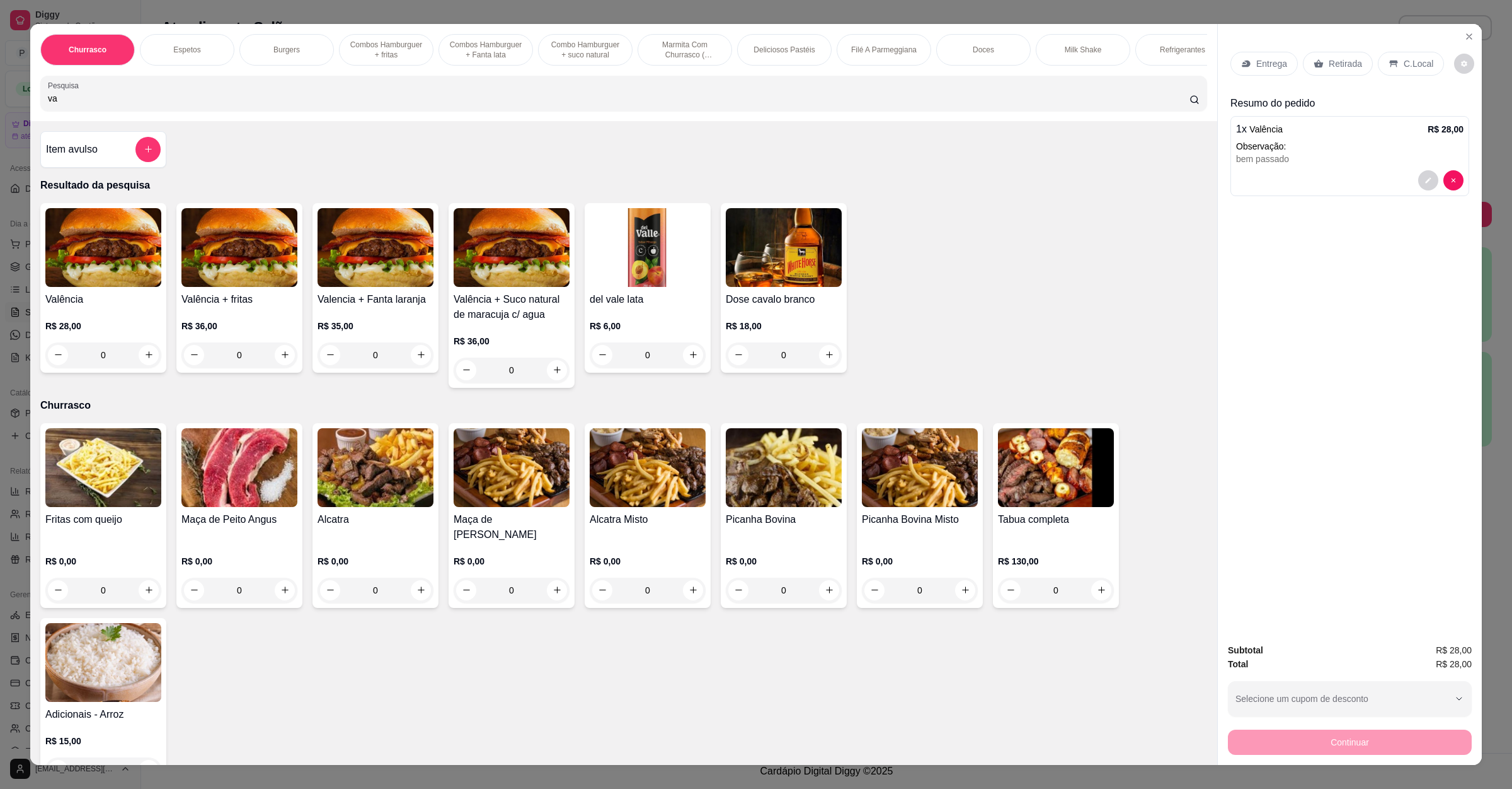
click at [1329, 60] on p "Retirada" at bounding box center [1346, 64] width 34 height 12
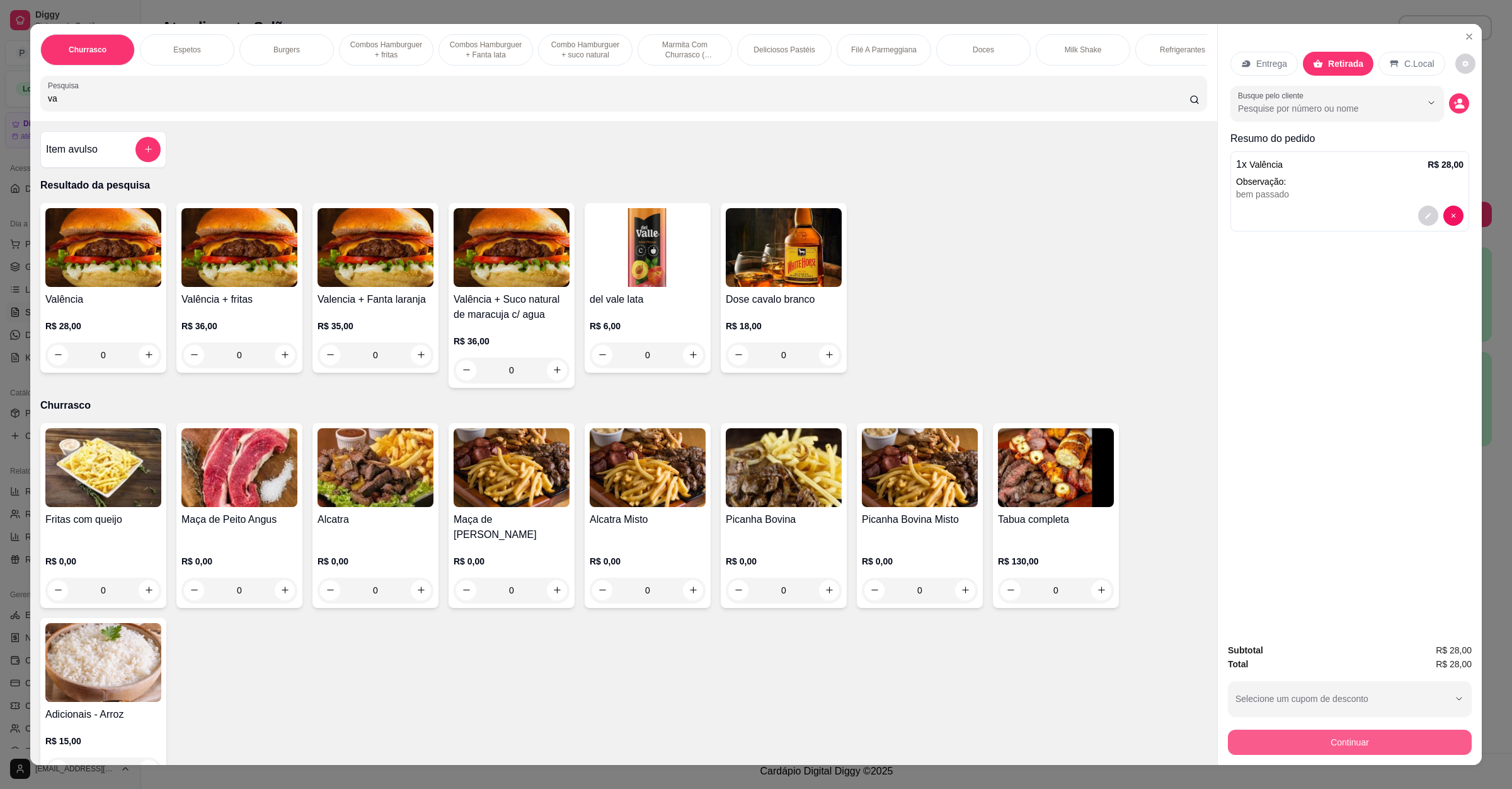
click at [1369, 745] on button "Continuar" at bounding box center [1350, 742] width 244 height 26
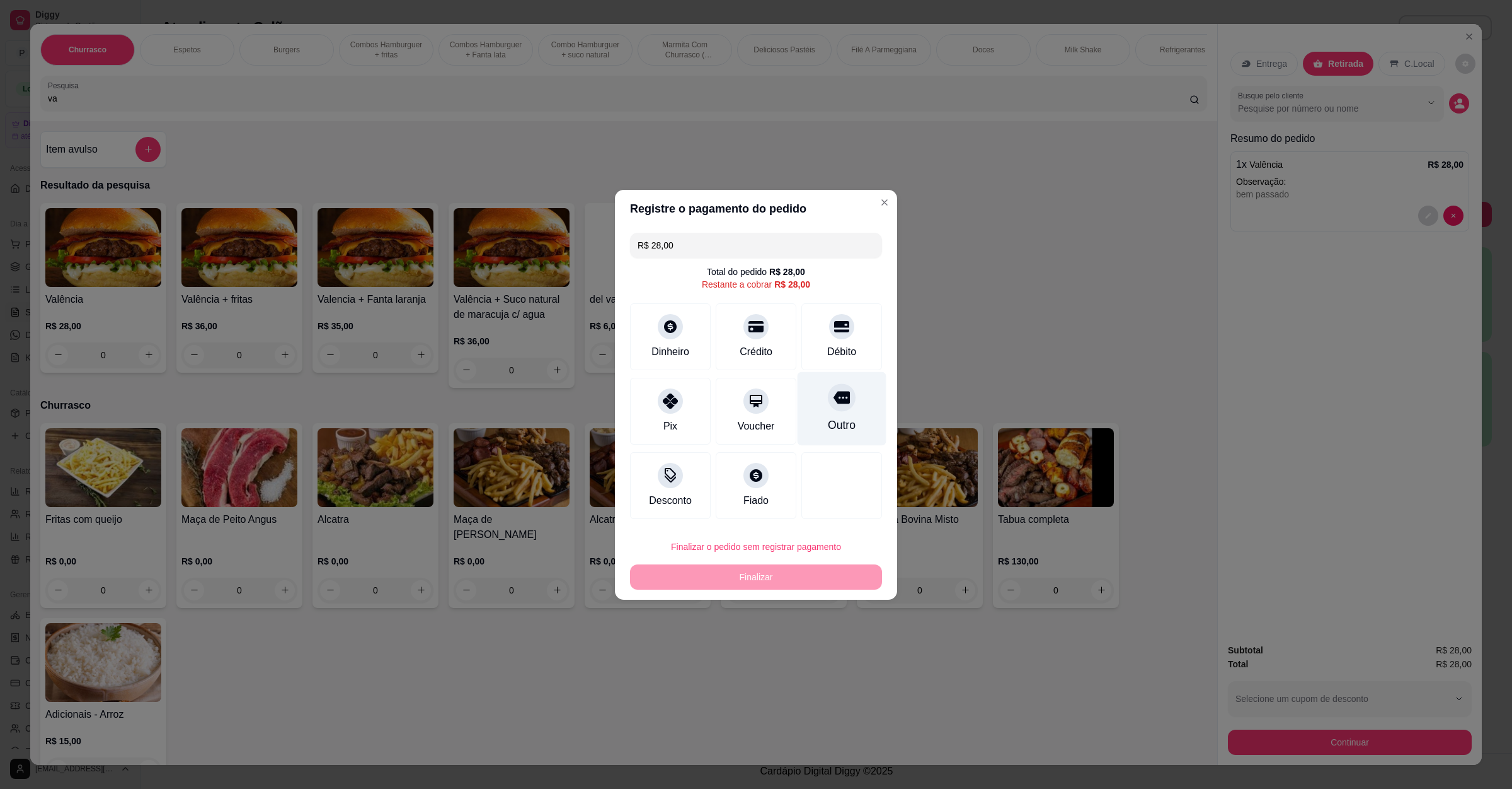
click at [817, 406] on div "Outro" at bounding box center [842, 407] width 89 height 73
type input "R$ 0,00"
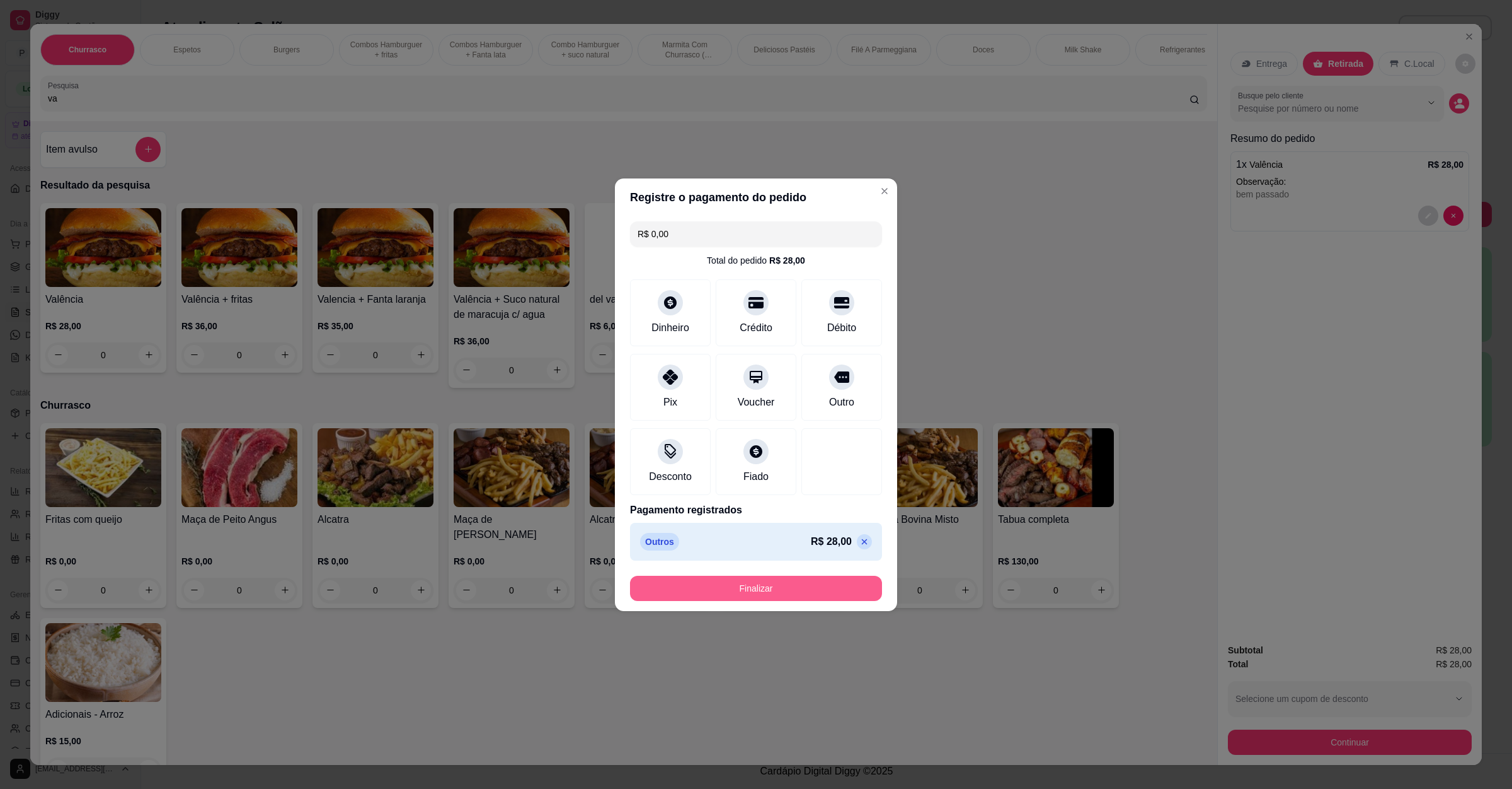
click at [769, 588] on button "Finalizar" at bounding box center [756, 588] width 252 height 26
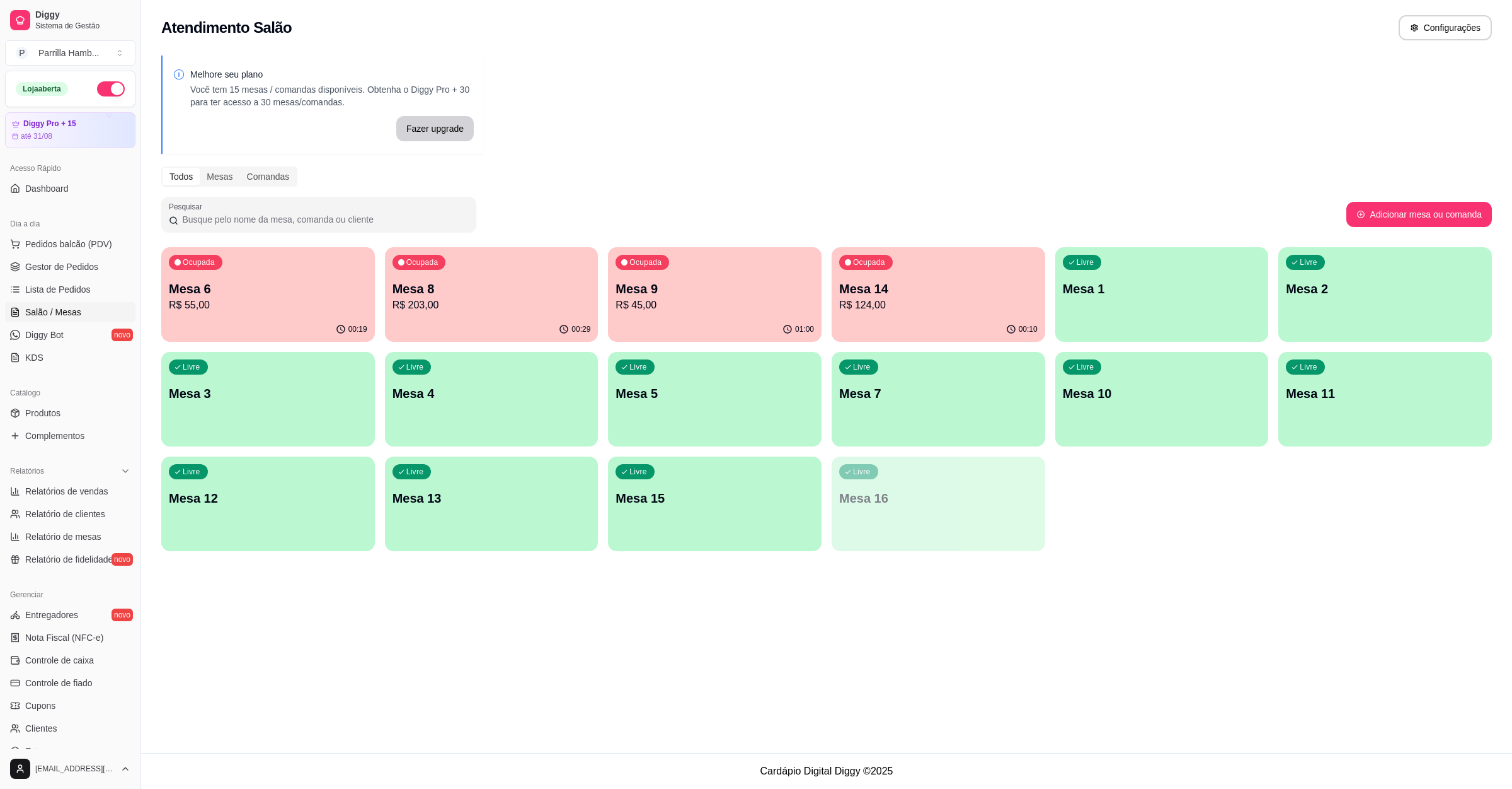
click at [781, 302] on p "R$ 45,00" at bounding box center [714, 305] width 199 height 15
click at [911, 290] on p "Mesa 14" at bounding box center [939, 289] width 193 height 17
click at [730, 302] on p "R$ 45,00" at bounding box center [714, 305] width 199 height 15
click at [42, 287] on span "Lista de Pedidos" at bounding box center [58, 289] width 65 height 12
click at [929, 411] on div "Livre Mesa 7" at bounding box center [939, 391] width 214 height 80
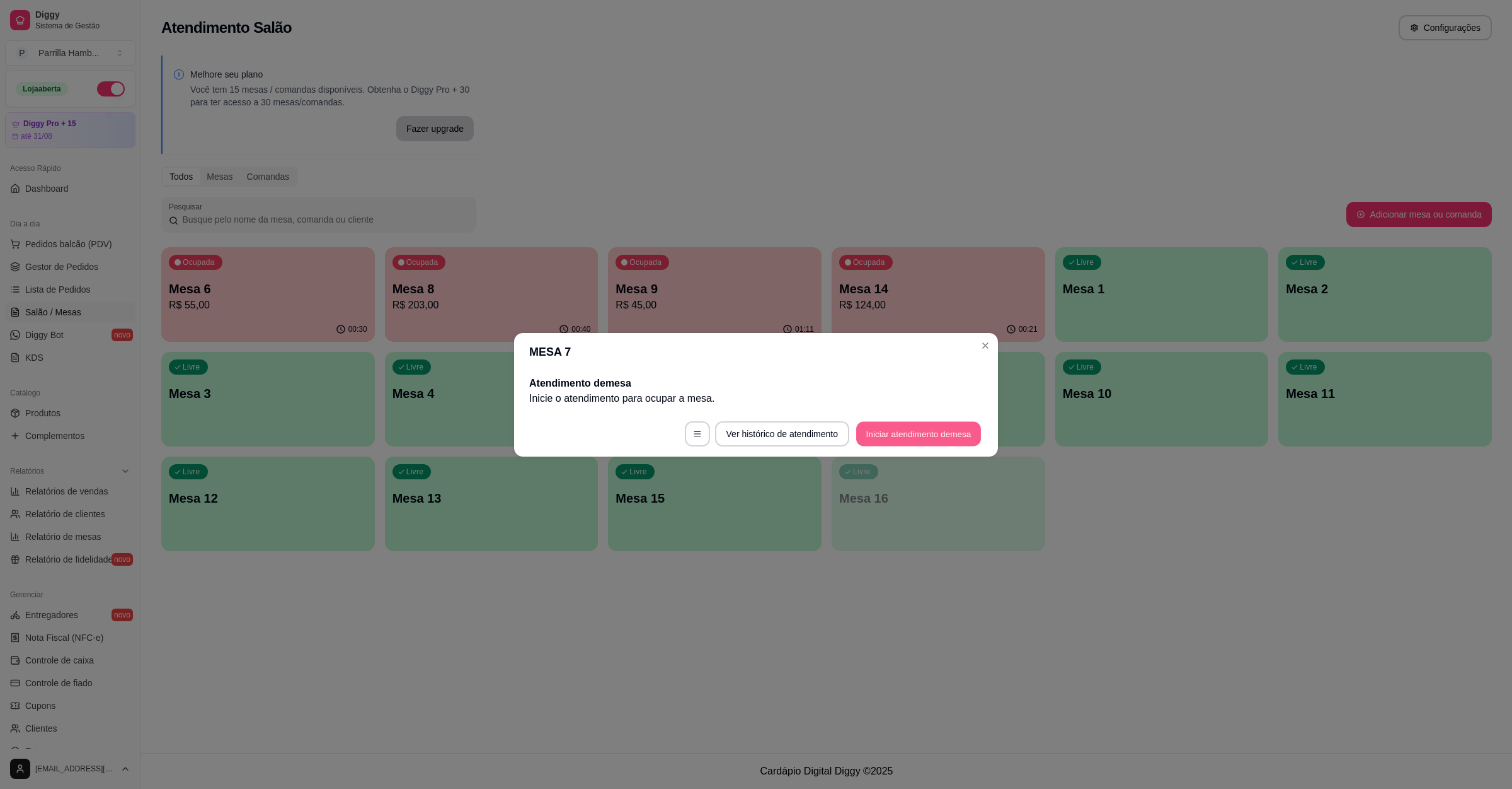
click at [958, 430] on button "Iniciar atendimento de mesa" at bounding box center [919, 434] width 125 height 25
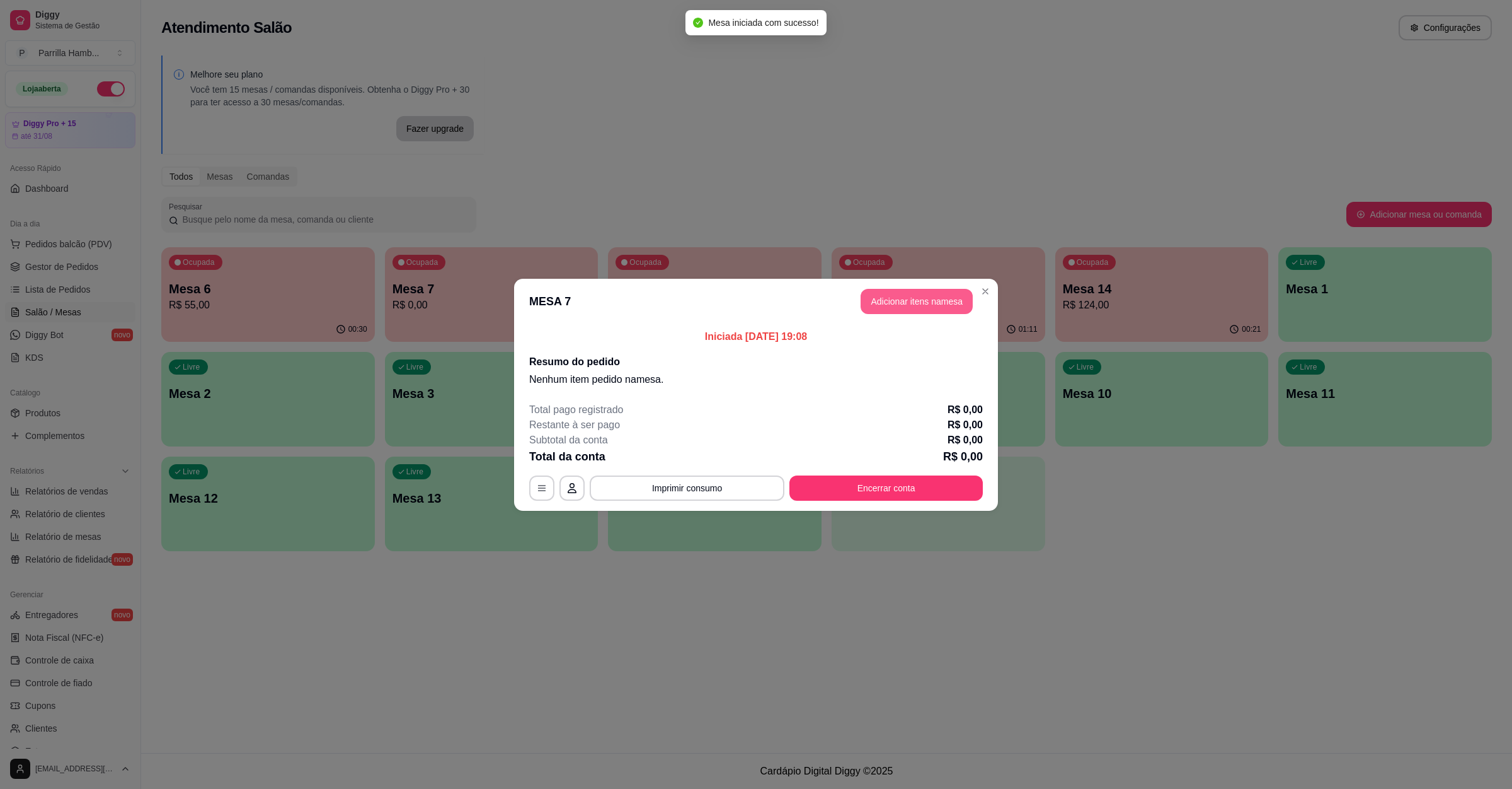
click at [914, 308] on button "Adicionar itens na mesa" at bounding box center [917, 301] width 112 height 26
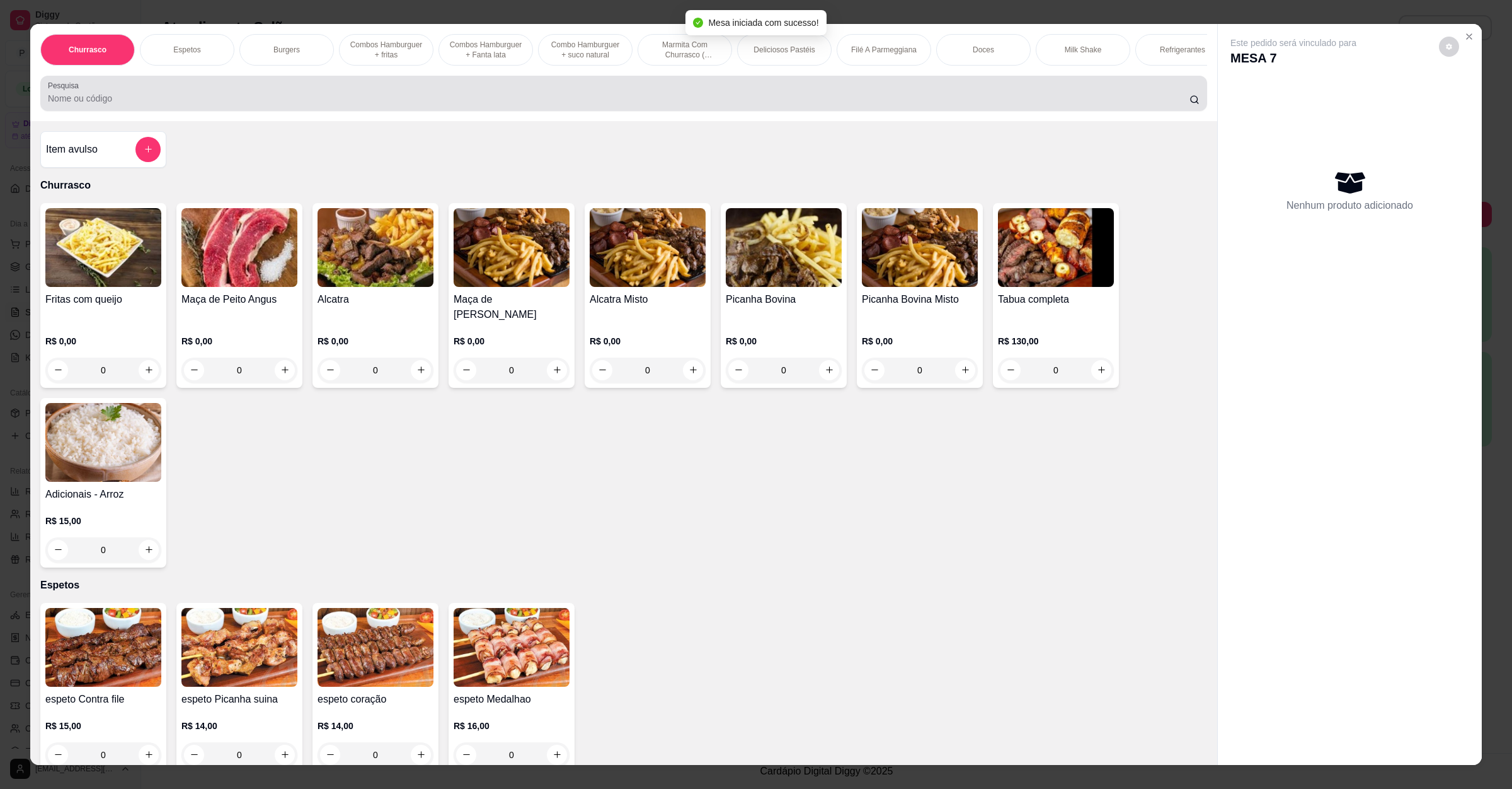
click at [568, 104] on input "Pesquisa" at bounding box center [618, 98] width 1142 height 12
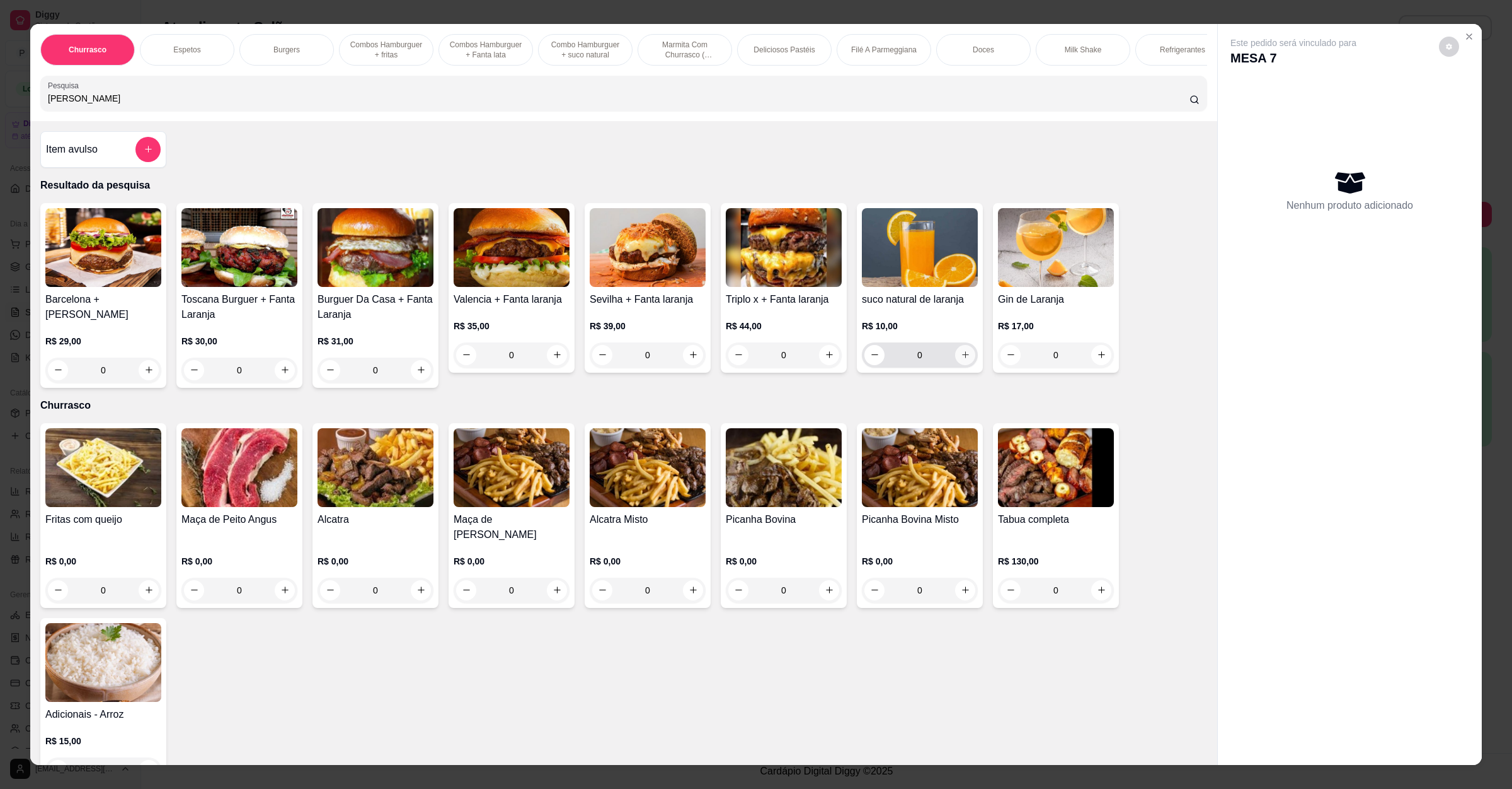
type input "[PERSON_NAME]"
click at [956, 365] on button "increase-product-quantity" at bounding box center [965, 354] width 20 height 20
type input "1"
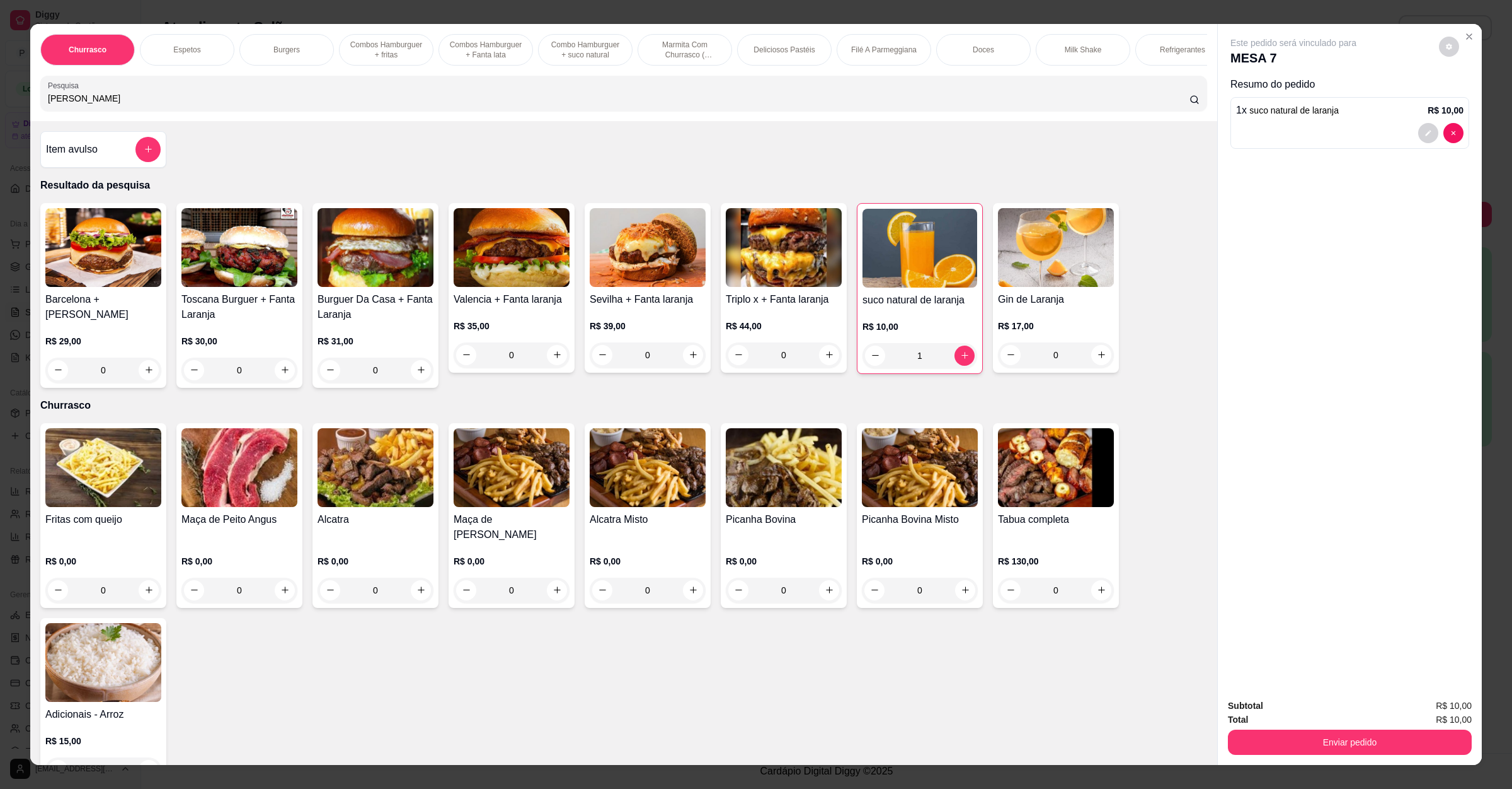
click at [1339, 734] on button "Enviar pedido" at bounding box center [1350, 742] width 244 height 26
click at [1343, 701] on button "Não registrar e enviar pedido" at bounding box center [1306, 710] width 127 height 23
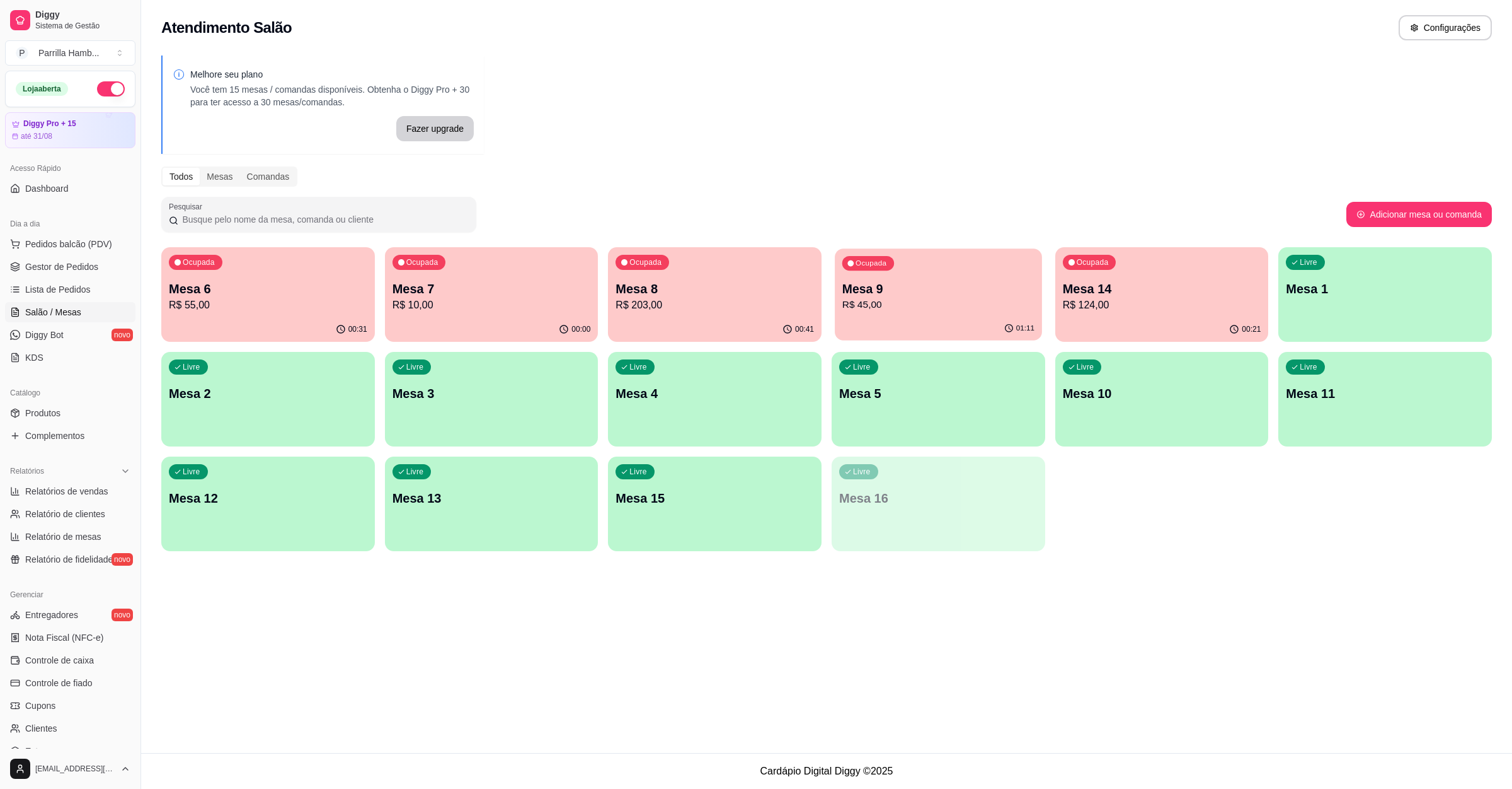
click at [951, 288] on p "Mesa 9" at bounding box center [939, 289] width 193 height 17
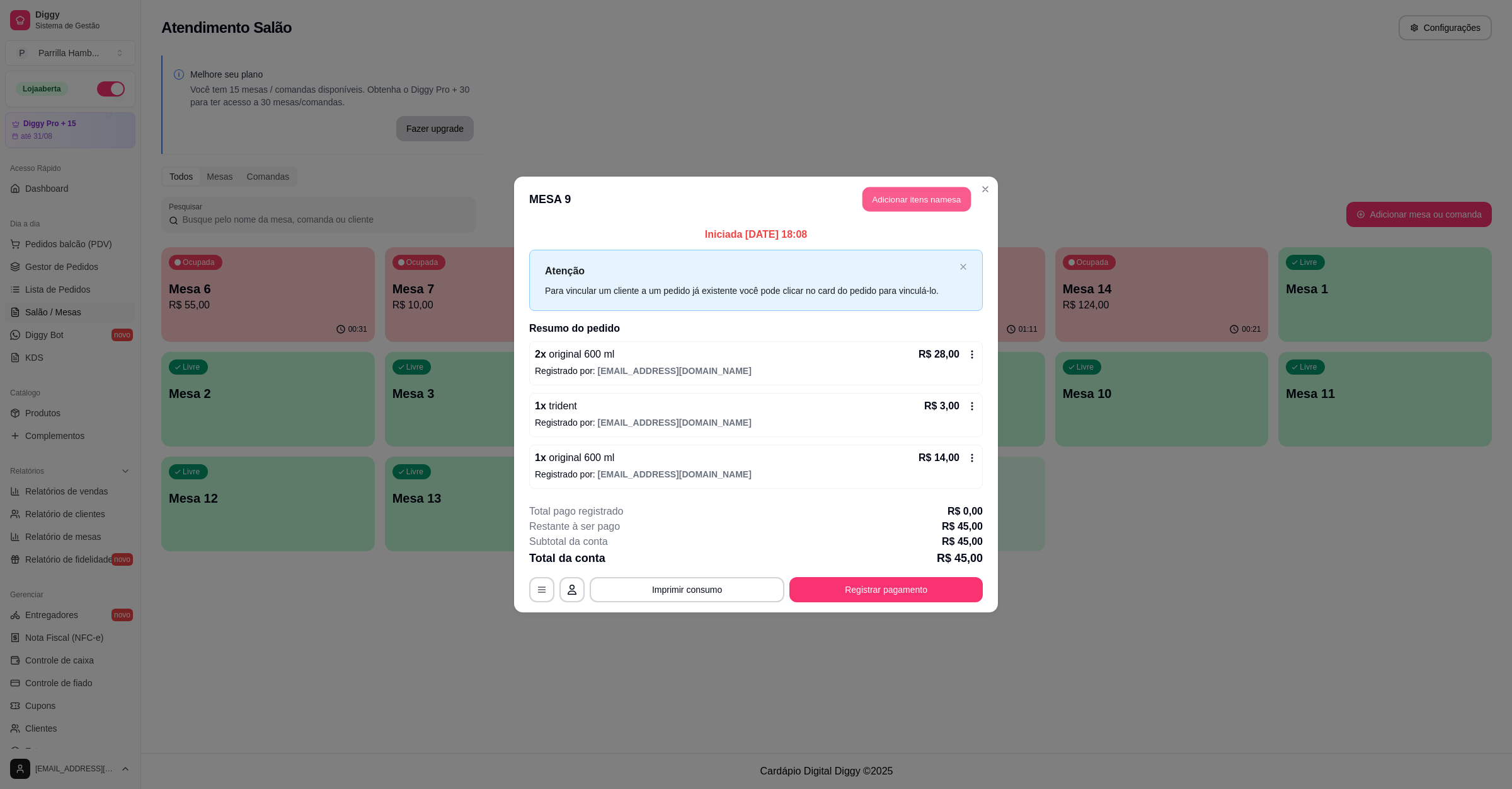
click at [918, 193] on button "Adicionar itens na mesa" at bounding box center [917, 200] width 109 height 25
click at [465, 104] on input "Pesquisa" at bounding box center [618, 98] width 1142 height 12
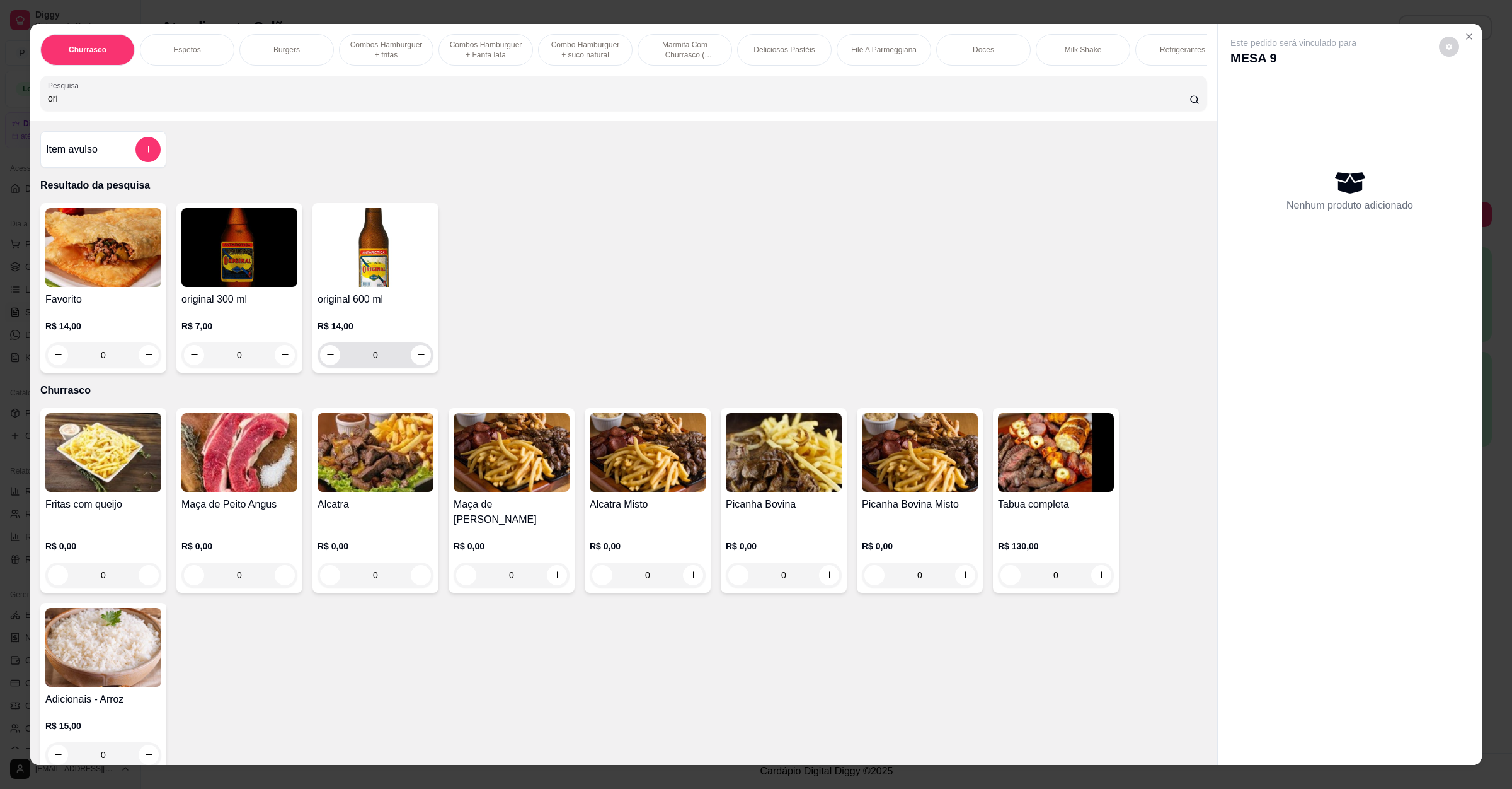
type input "ori"
click at [417, 360] on icon "increase-product-quantity" at bounding box center [421, 354] width 10 height 10
type input "1"
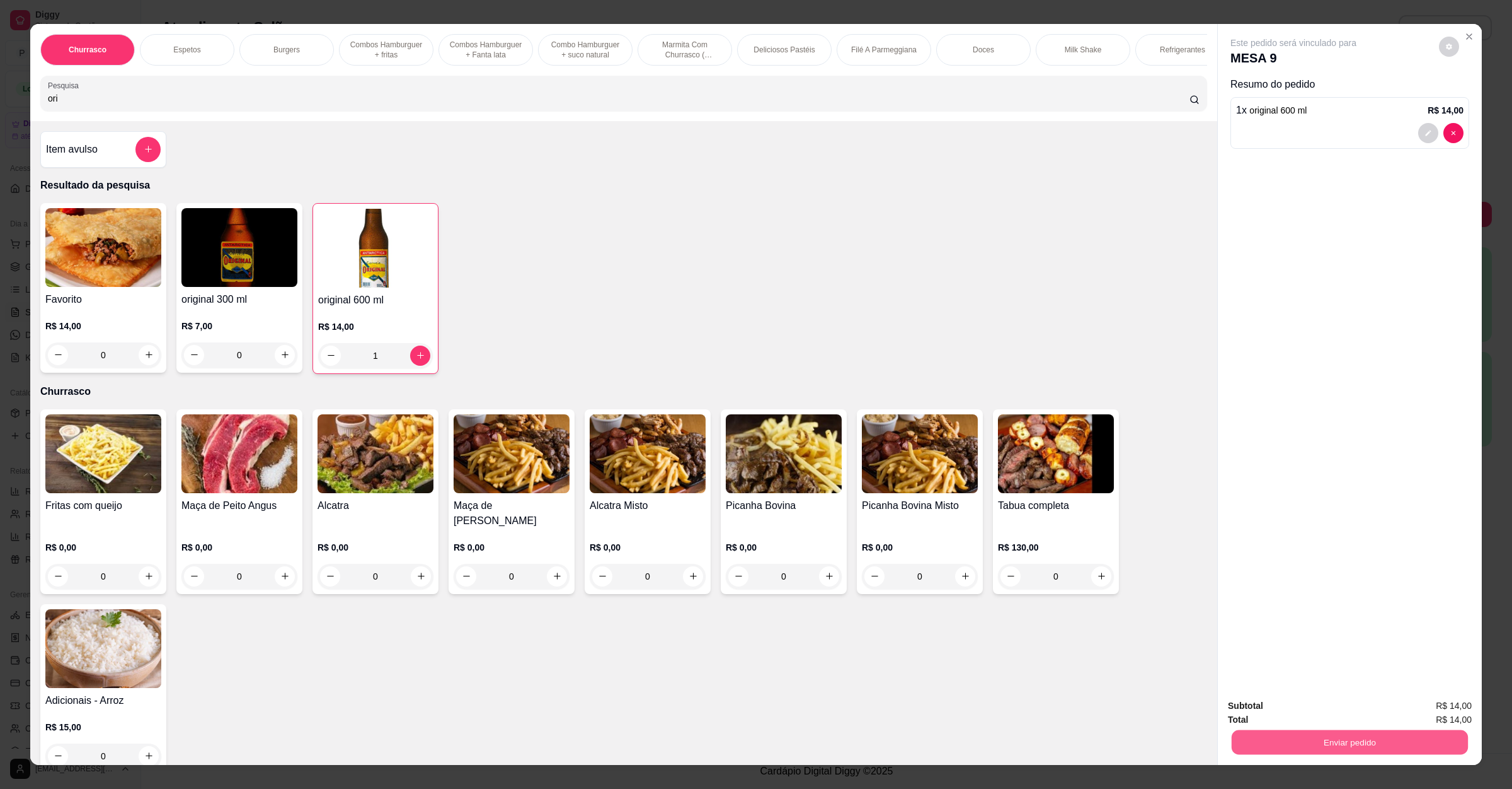
click at [1352, 747] on button "Enviar pedido" at bounding box center [1350, 742] width 237 height 25
click at [1321, 708] on button "Não registrar e enviar pedido" at bounding box center [1306, 710] width 127 height 23
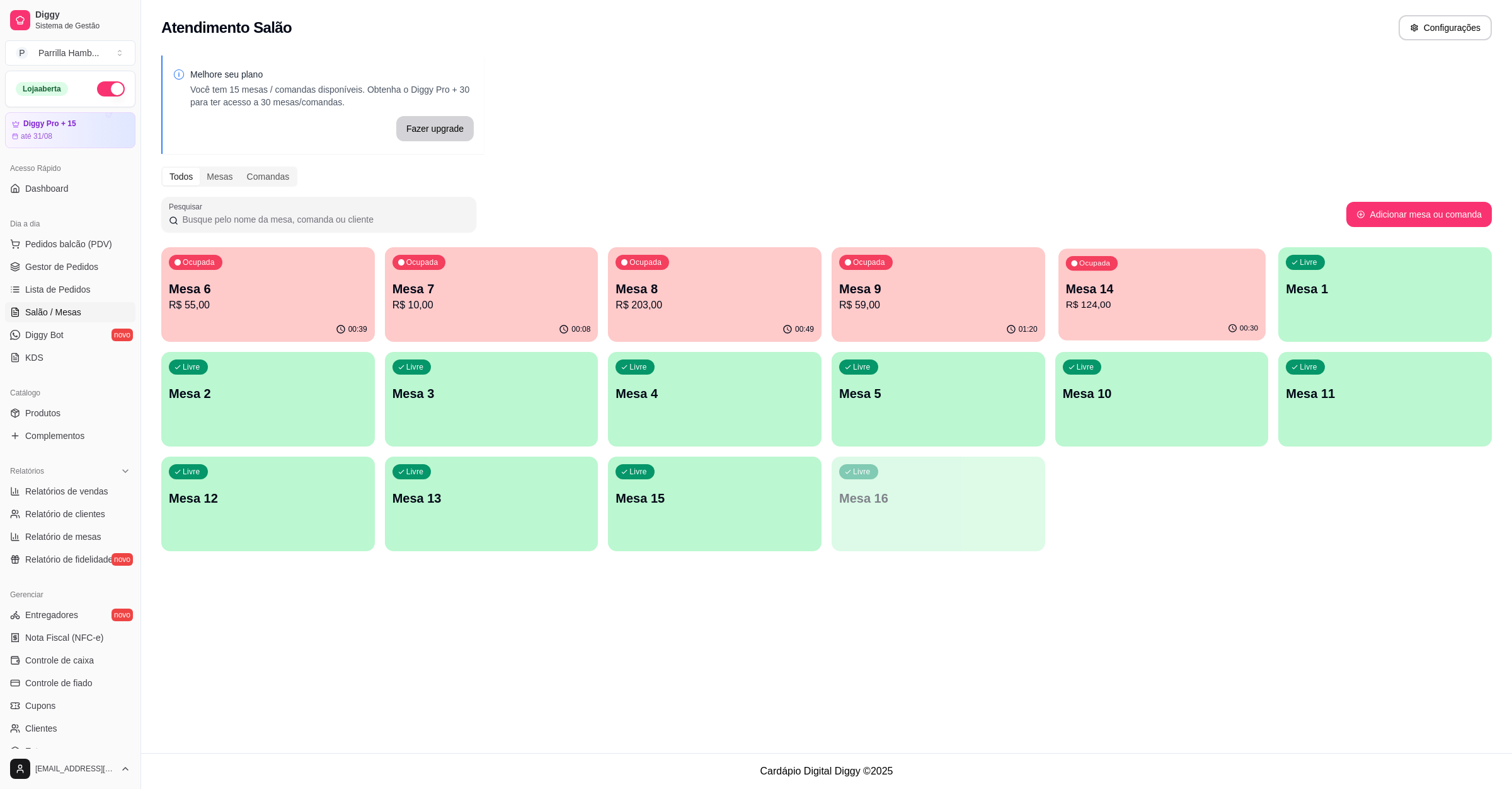
click at [1146, 274] on div "Ocupada Mesa 14 R$ 124,00" at bounding box center [1162, 282] width 208 height 68
click at [1121, 269] on div "Ocupada Mesa 14 R$ 124,00" at bounding box center [1162, 282] width 208 height 68
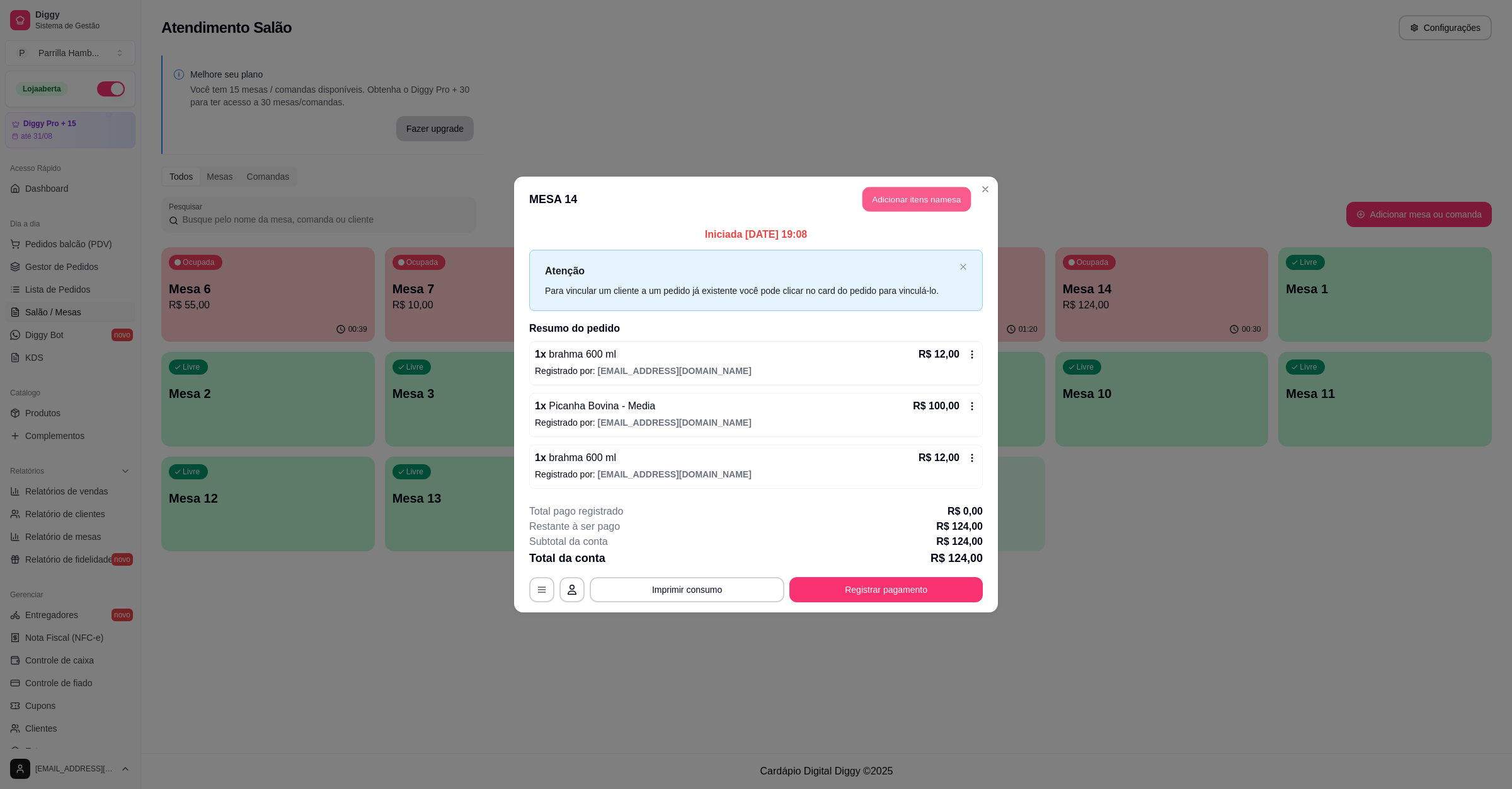
click at [895, 190] on button "Adicionar itens na mesa" at bounding box center [917, 200] width 109 height 25
click at [408, 104] on input "Pesquisa" at bounding box center [618, 98] width 1142 height 12
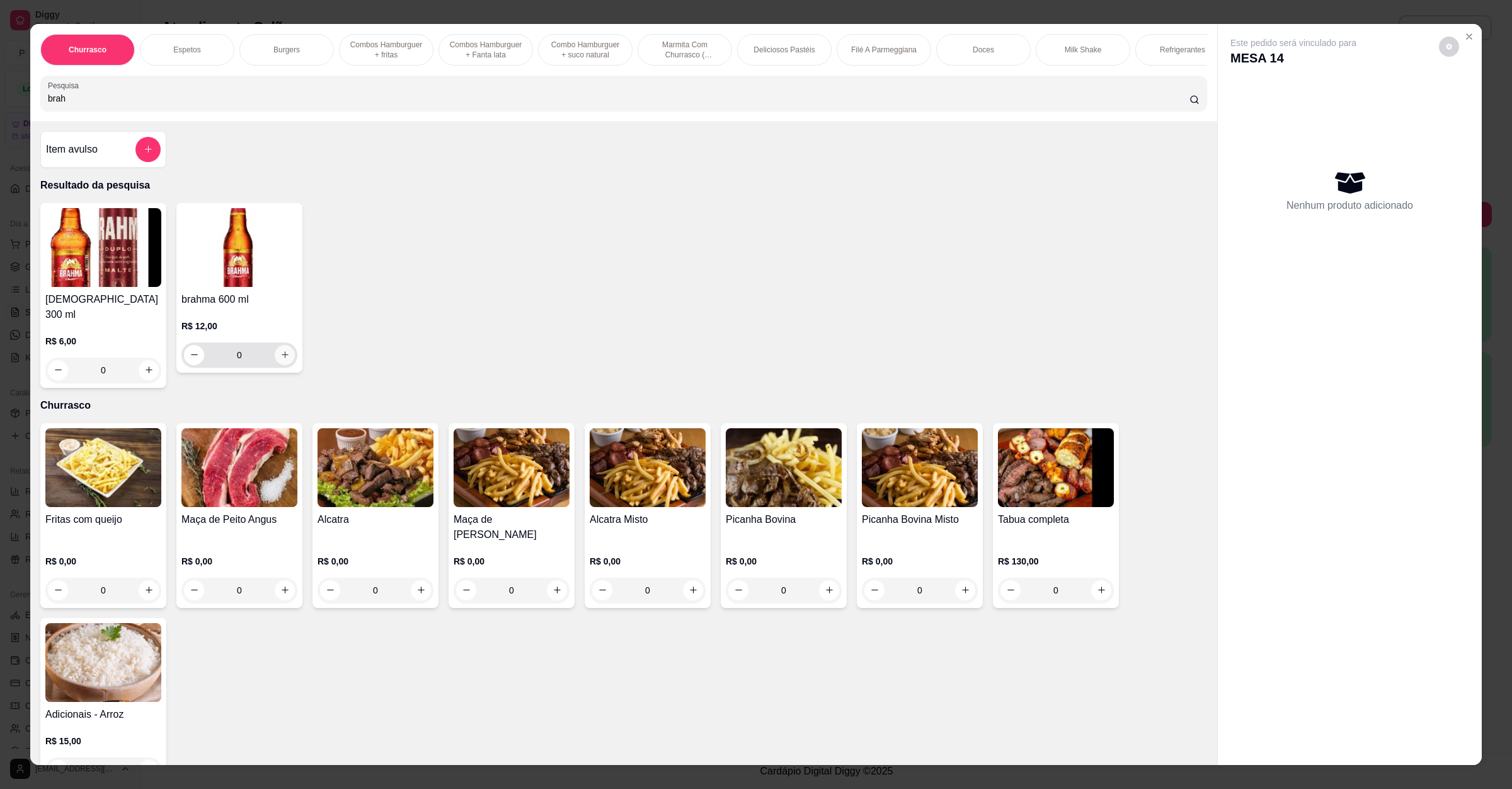
type input "brah"
click at [281, 360] on icon "increase-product-quantity" at bounding box center [285, 354] width 10 height 10
type input "1"
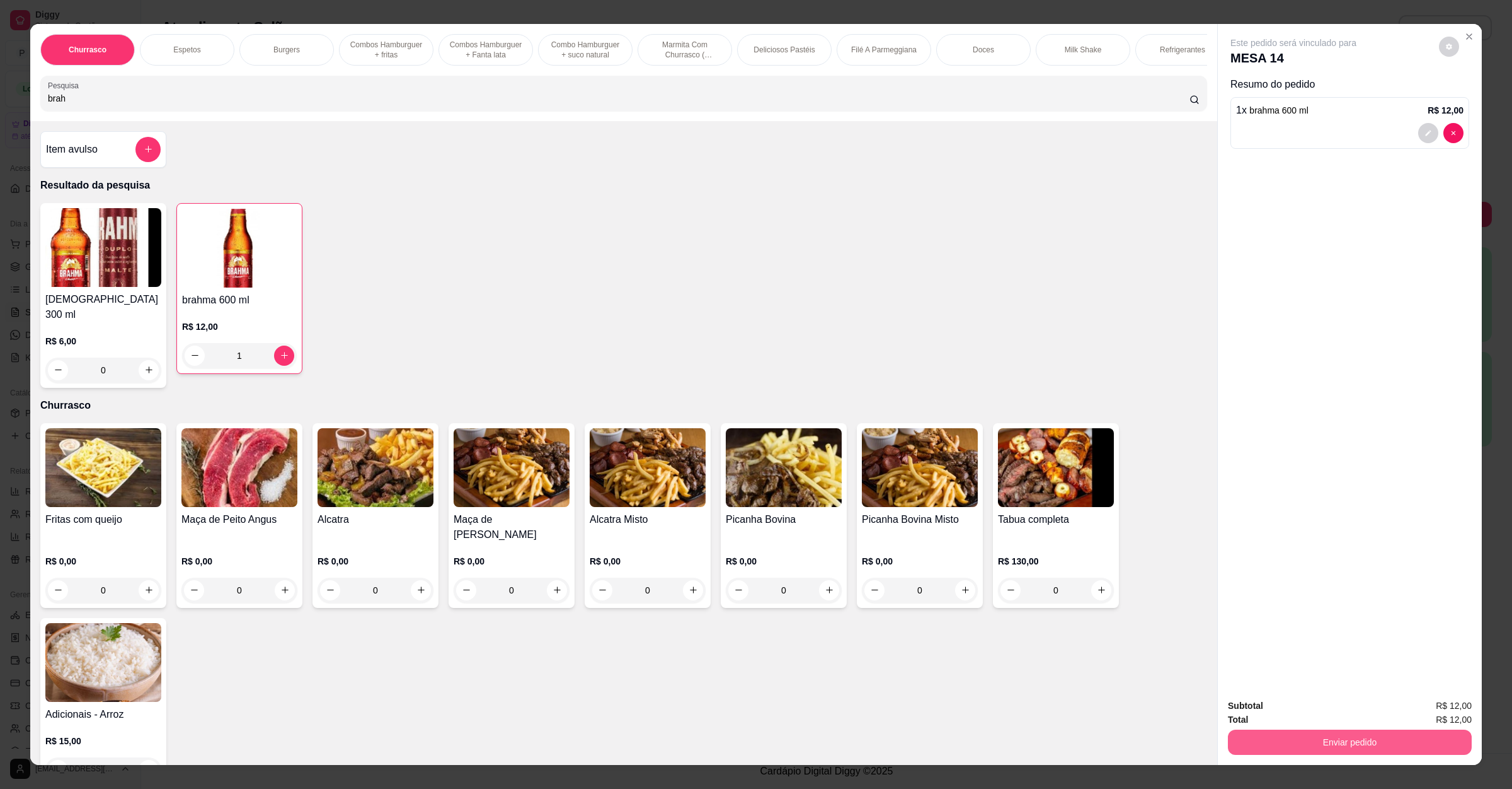
click at [1371, 744] on button "Enviar pedido" at bounding box center [1350, 742] width 244 height 26
click at [1339, 716] on button "Não registrar e enviar pedido" at bounding box center [1306, 710] width 127 height 23
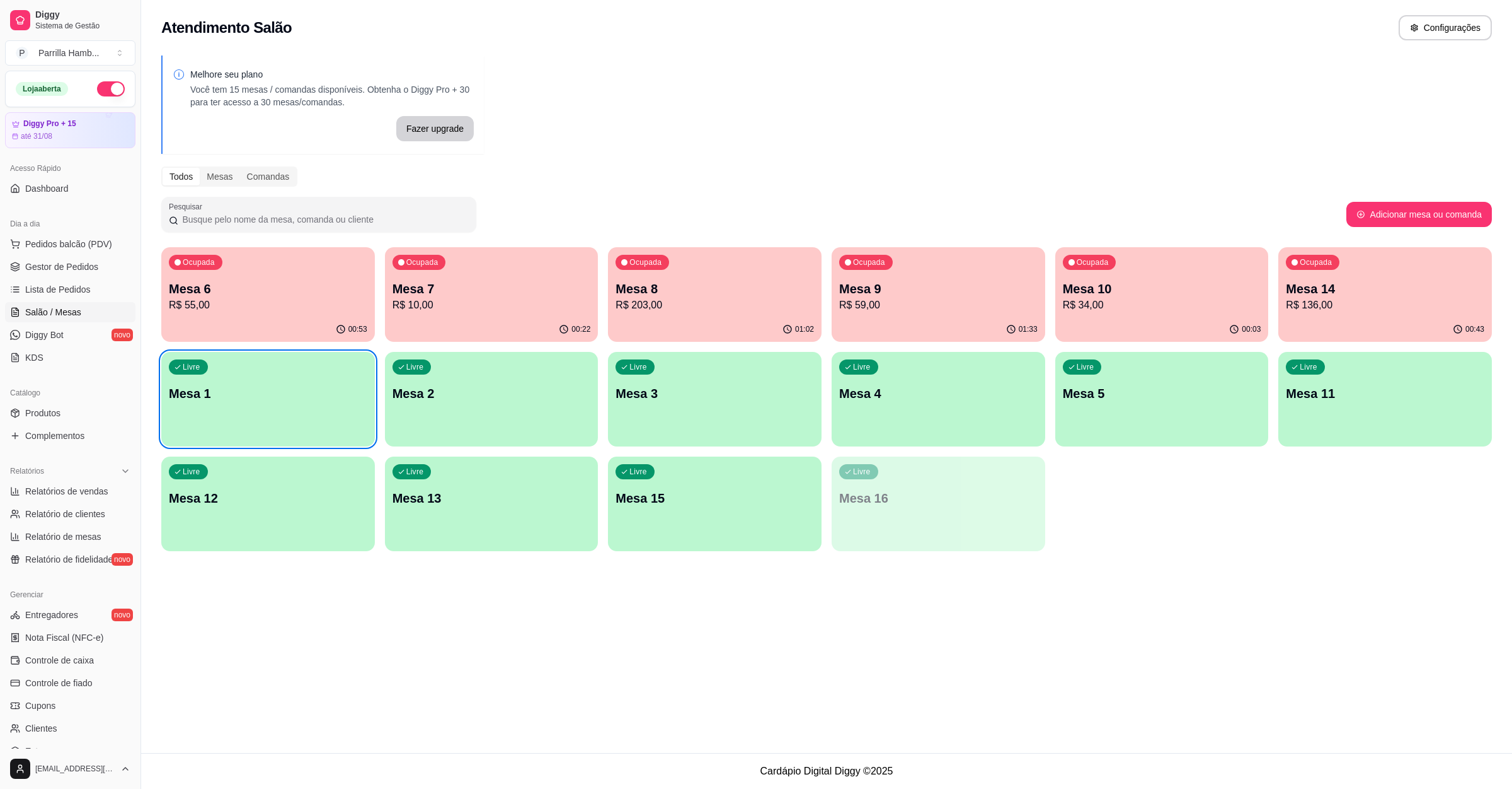
click at [291, 290] on p "Mesa 6" at bounding box center [268, 289] width 199 height 18
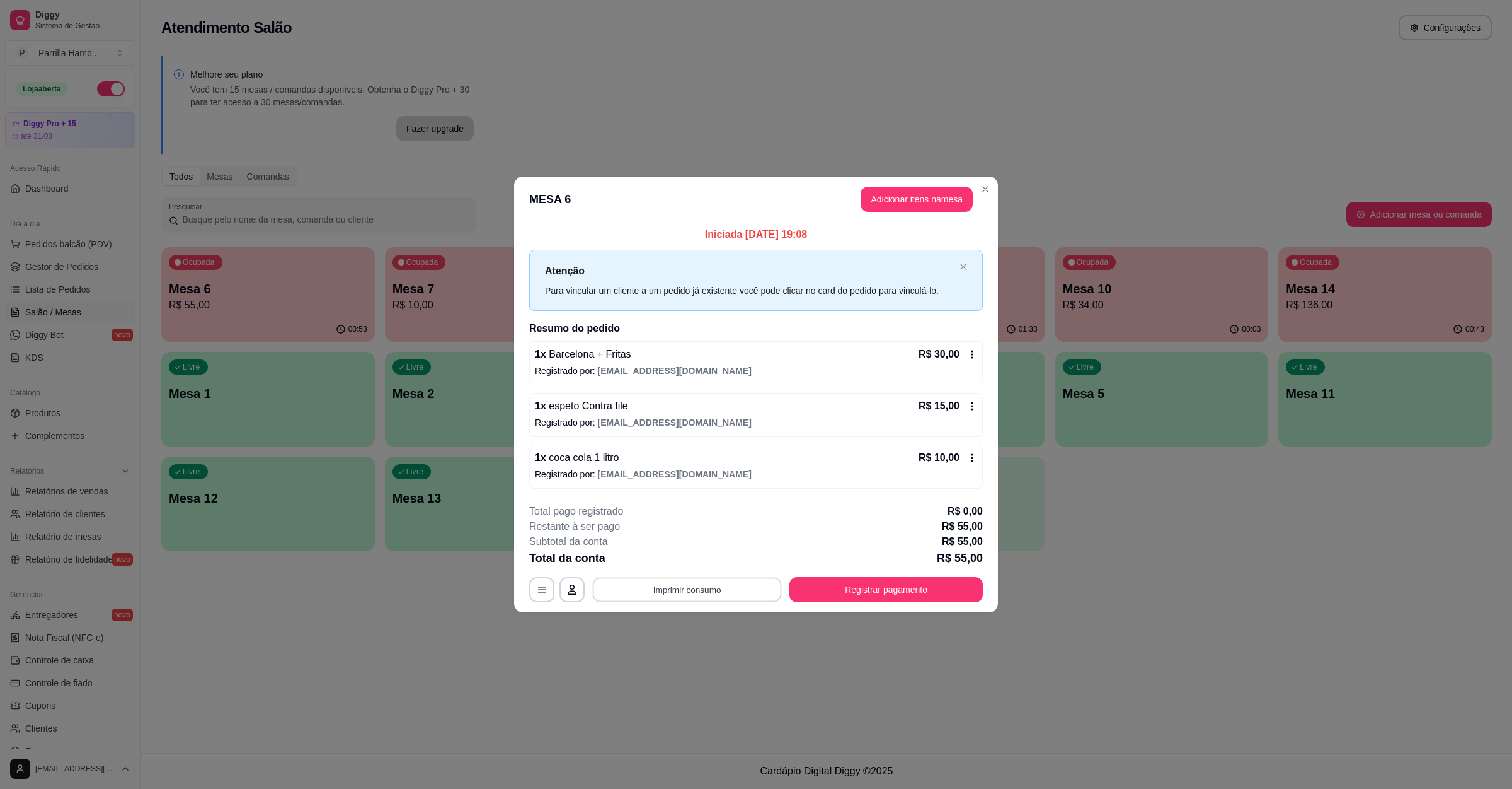
click at [645, 587] on button "Imprimir consumo" at bounding box center [687, 590] width 189 height 25
click at [654, 572] on div "Escolha a impressora IMPRESSORA" at bounding box center [692, 552] width 104 height 43
click at [692, 569] on button "IMPRESSORA" at bounding box center [691, 561] width 88 height 19
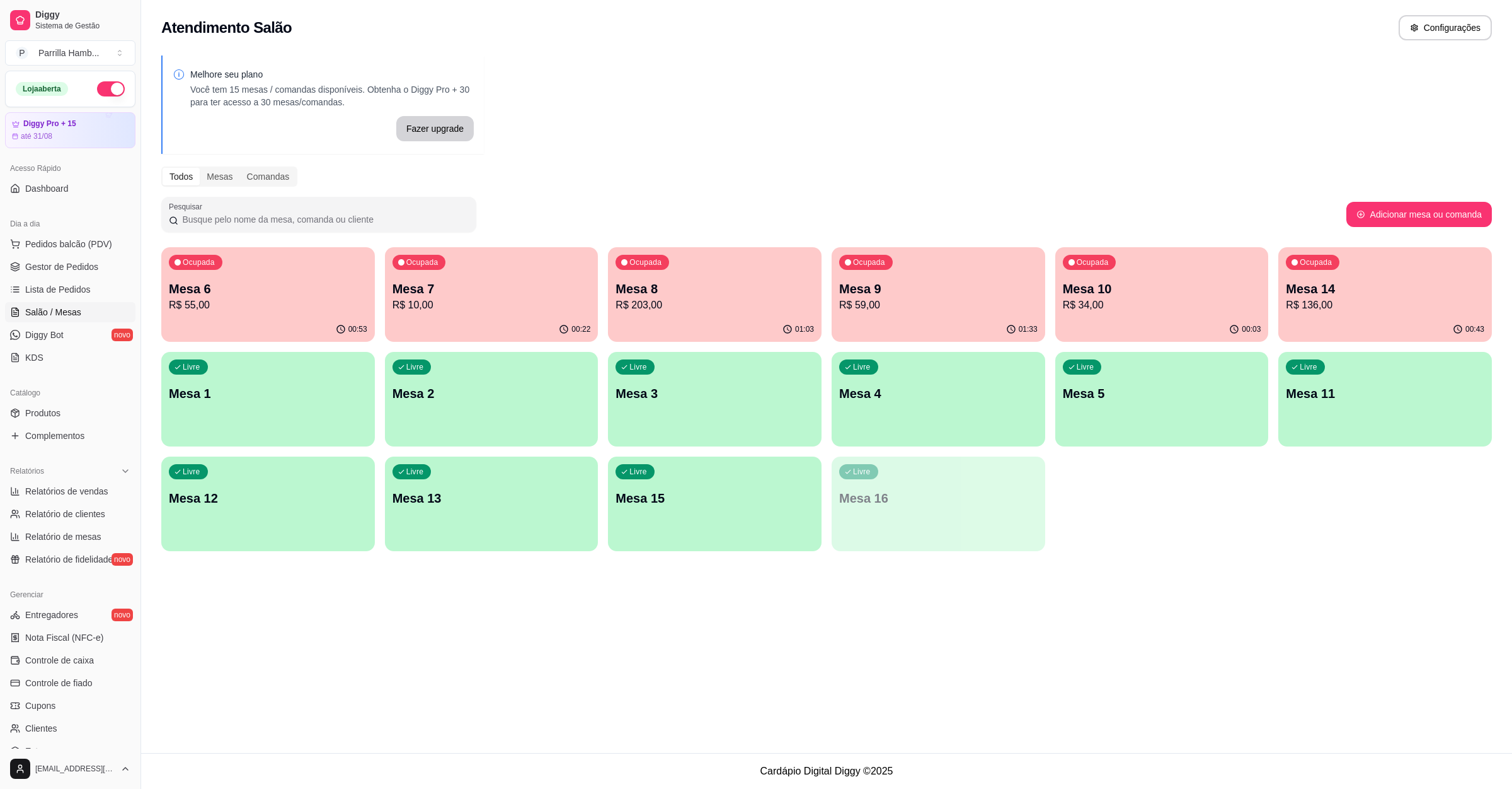
click at [333, 309] on p "R$ 55,00" at bounding box center [268, 305] width 199 height 15
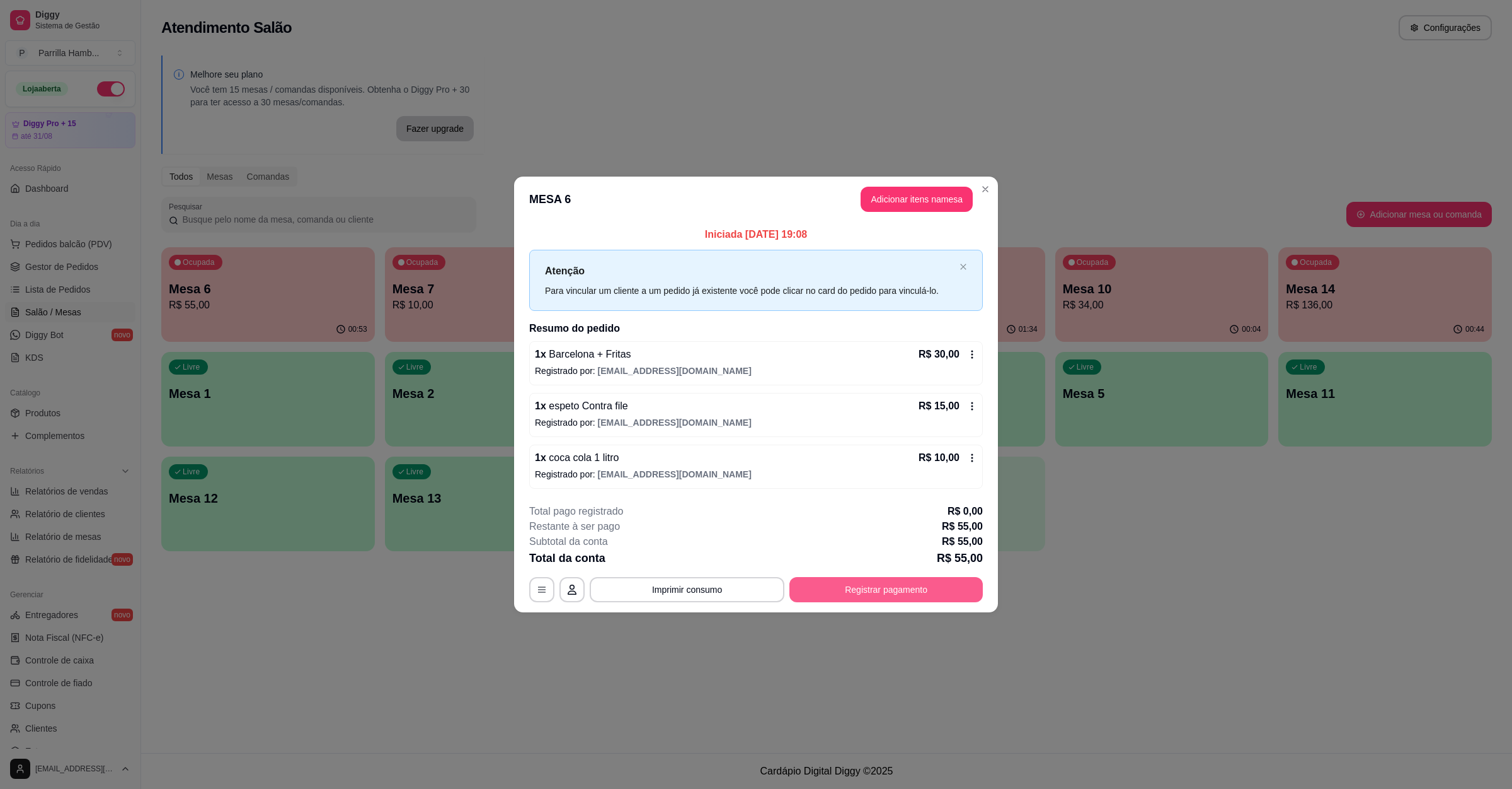
click at [951, 595] on button "Registrar pagamento" at bounding box center [886, 589] width 193 height 26
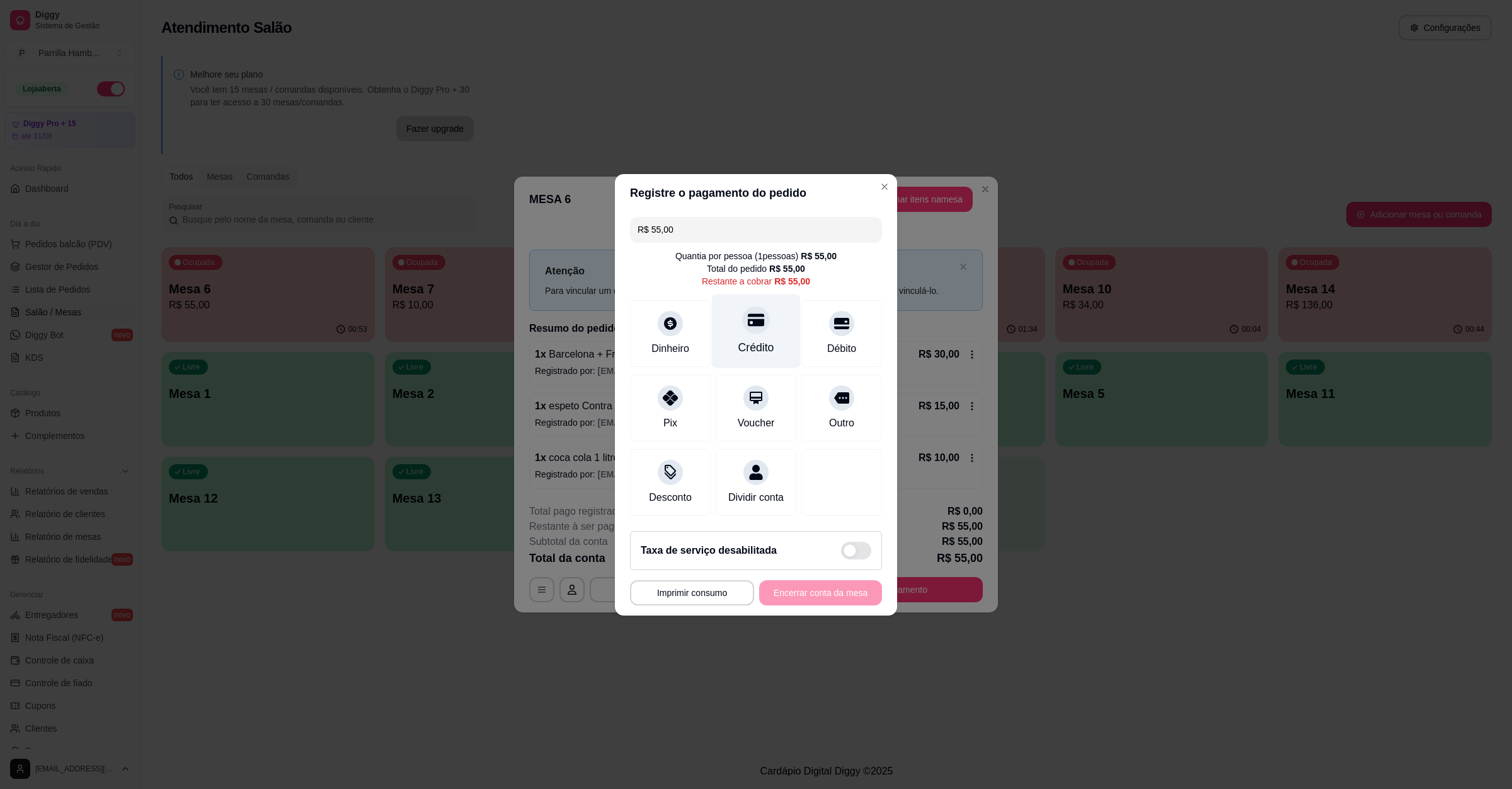
click at [765, 318] on div "Crédito" at bounding box center [756, 330] width 89 height 73
type input "R$ 0,00"
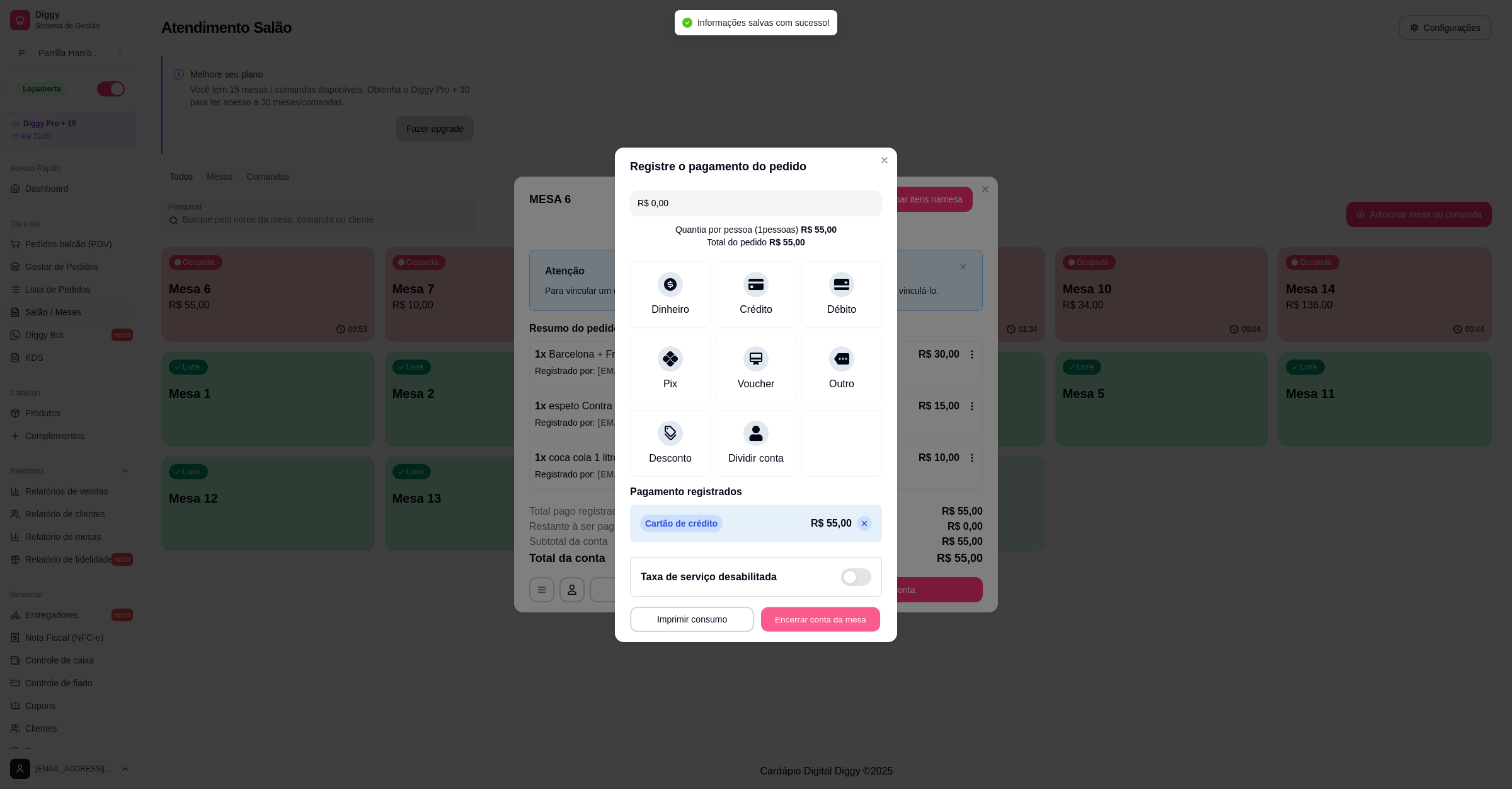
click at [813, 621] on button "Encerrar conta da mesa" at bounding box center [820, 618] width 119 height 25
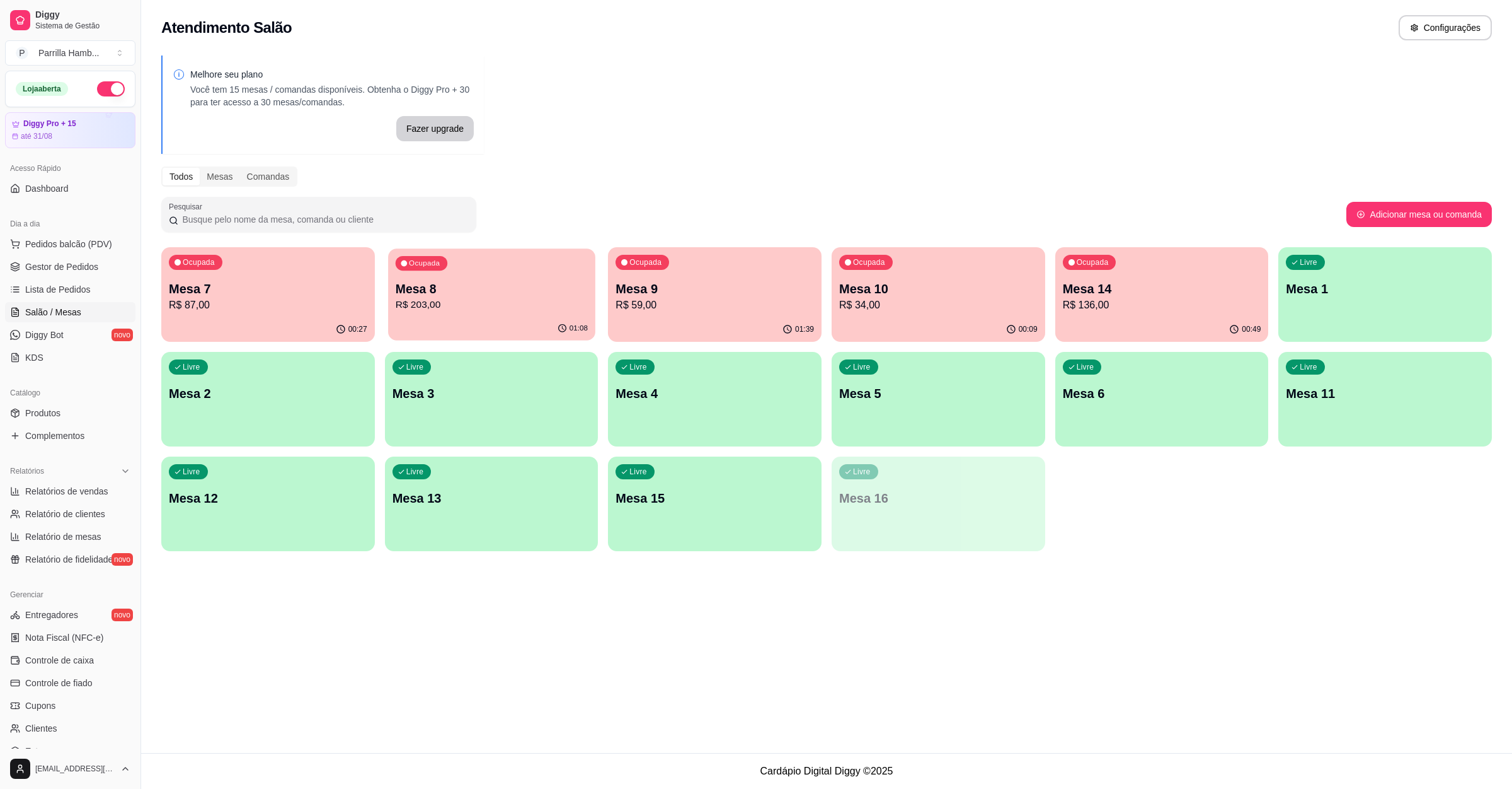
click at [467, 307] on p "R$ 203,00" at bounding box center [491, 305] width 193 height 14
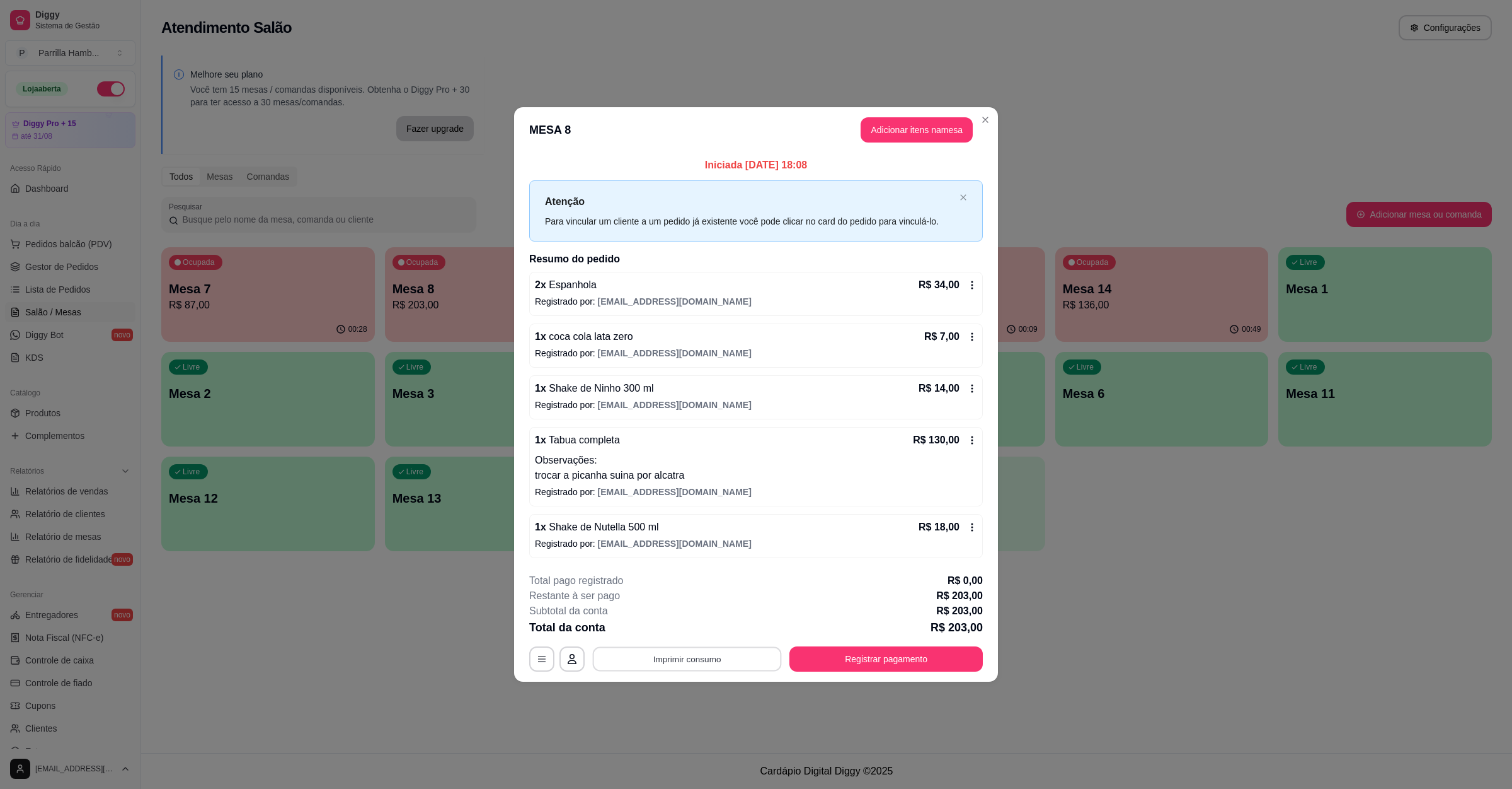
click at [649, 655] on button "Imprimir consumo" at bounding box center [687, 659] width 189 height 25
click at [658, 633] on button "IMPRESSORA" at bounding box center [691, 634] width 73 height 17
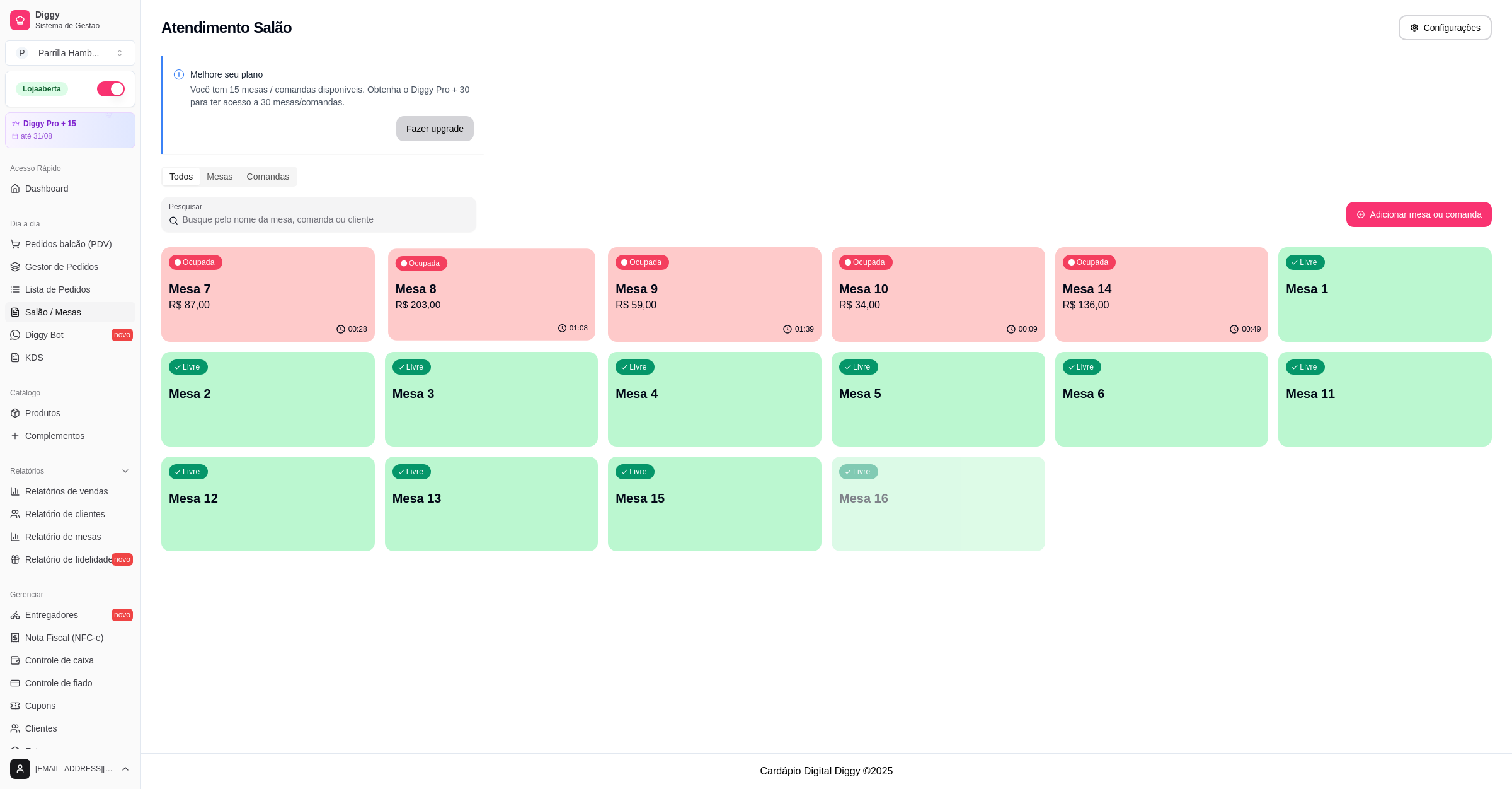
click at [510, 282] on p "Mesa 8" at bounding box center [491, 289] width 193 height 17
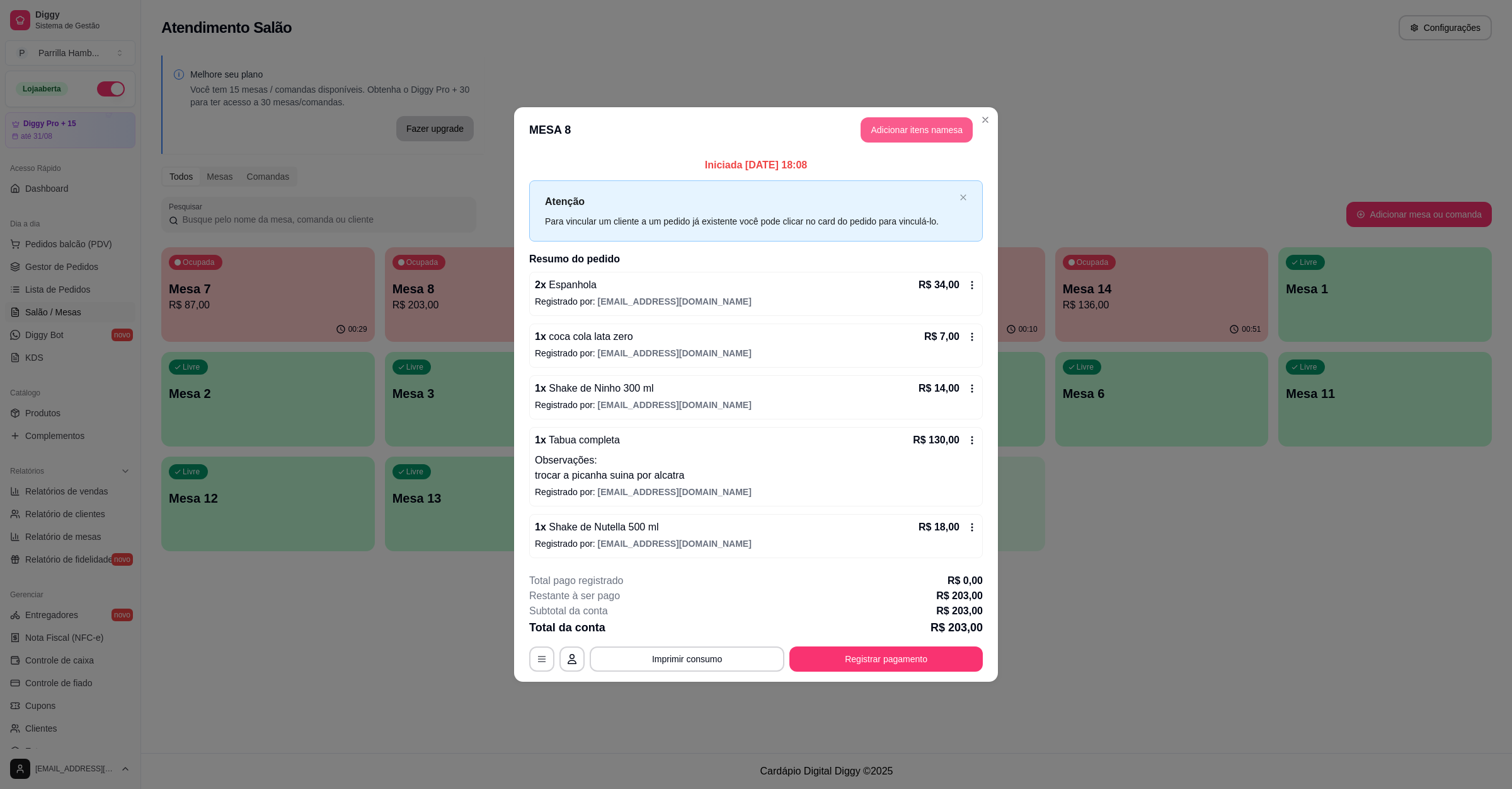
click at [880, 122] on button "Adicionar itens na mesa" at bounding box center [917, 130] width 112 height 26
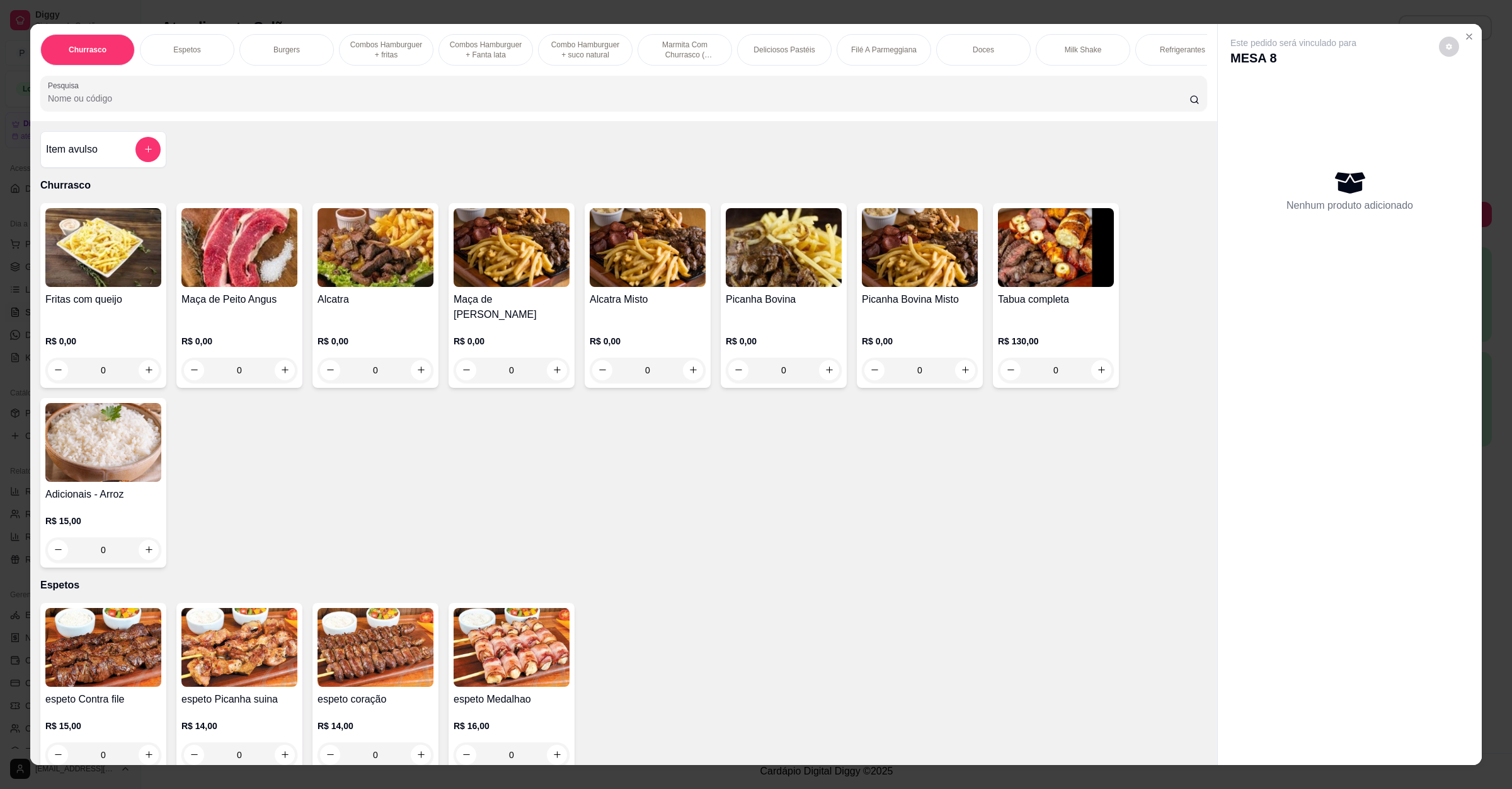
click at [270, 104] on input "Pesquisa" at bounding box center [618, 98] width 1142 height 12
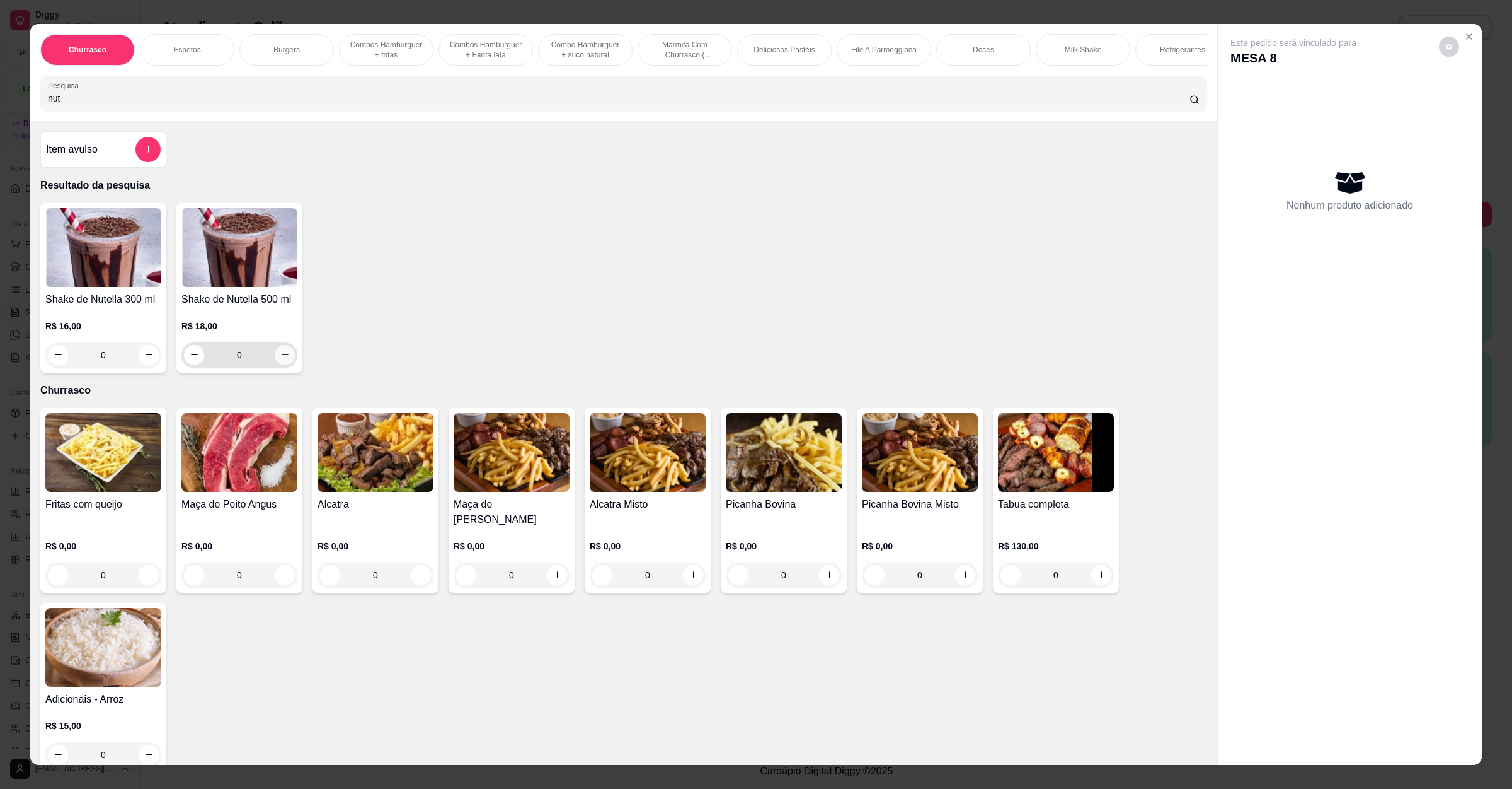
type input "nut"
click at [276, 360] on button "increase-product-quantity" at bounding box center [284, 354] width 20 height 20
type input "1"
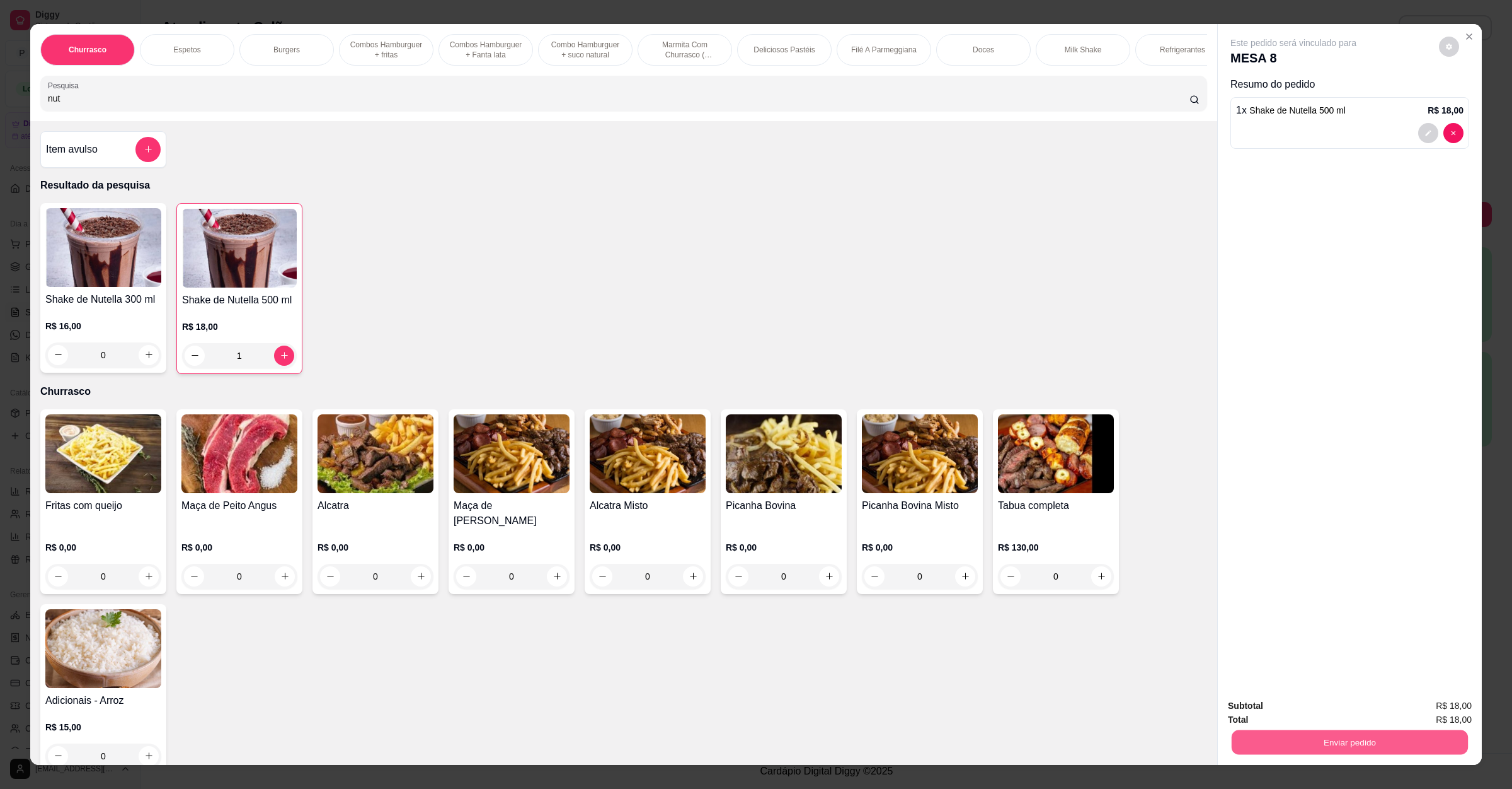
click at [1271, 734] on button "Enviar pedido" at bounding box center [1350, 742] width 237 height 25
click at [1278, 716] on button "Não registrar e enviar pedido" at bounding box center [1306, 710] width 127 height 23
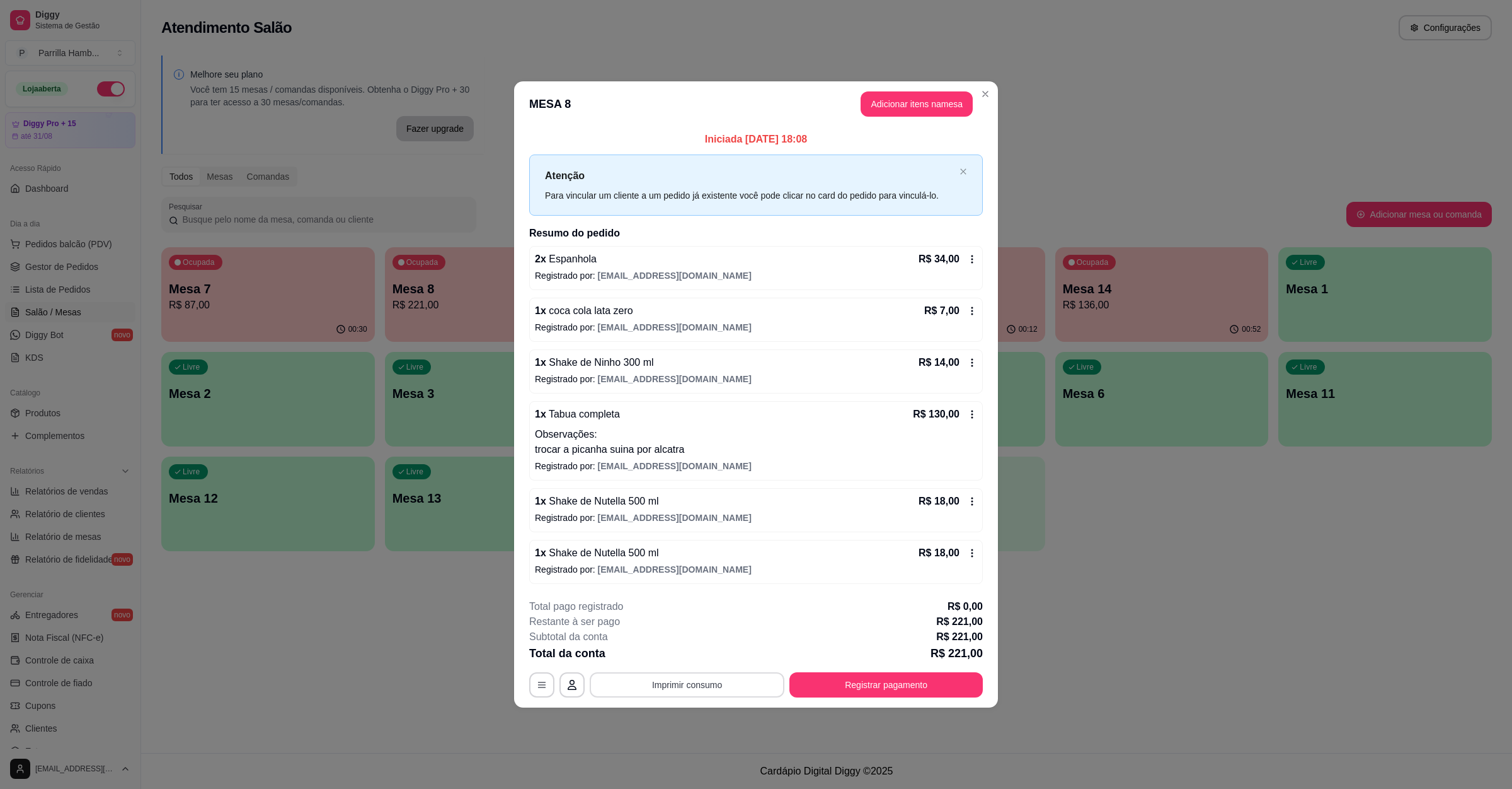
click at [690, 690] on button "Imprimir consumo" at bounding box center [687, 685] width 194 height 26
click at [696, 670] on div "**********" at bounding box center [756, 648] width 454 height 98
click at [699, 664] on div "**********" at bounding box center [756, 648] width 454 height 98
click at [696, 697] on button "Imprimir consumo" at bounding box center [687, 685] width 194 height 26
click at [714, 652] on button "IMPRESSORA" at bounding box center [691, 657] width 88 height 19
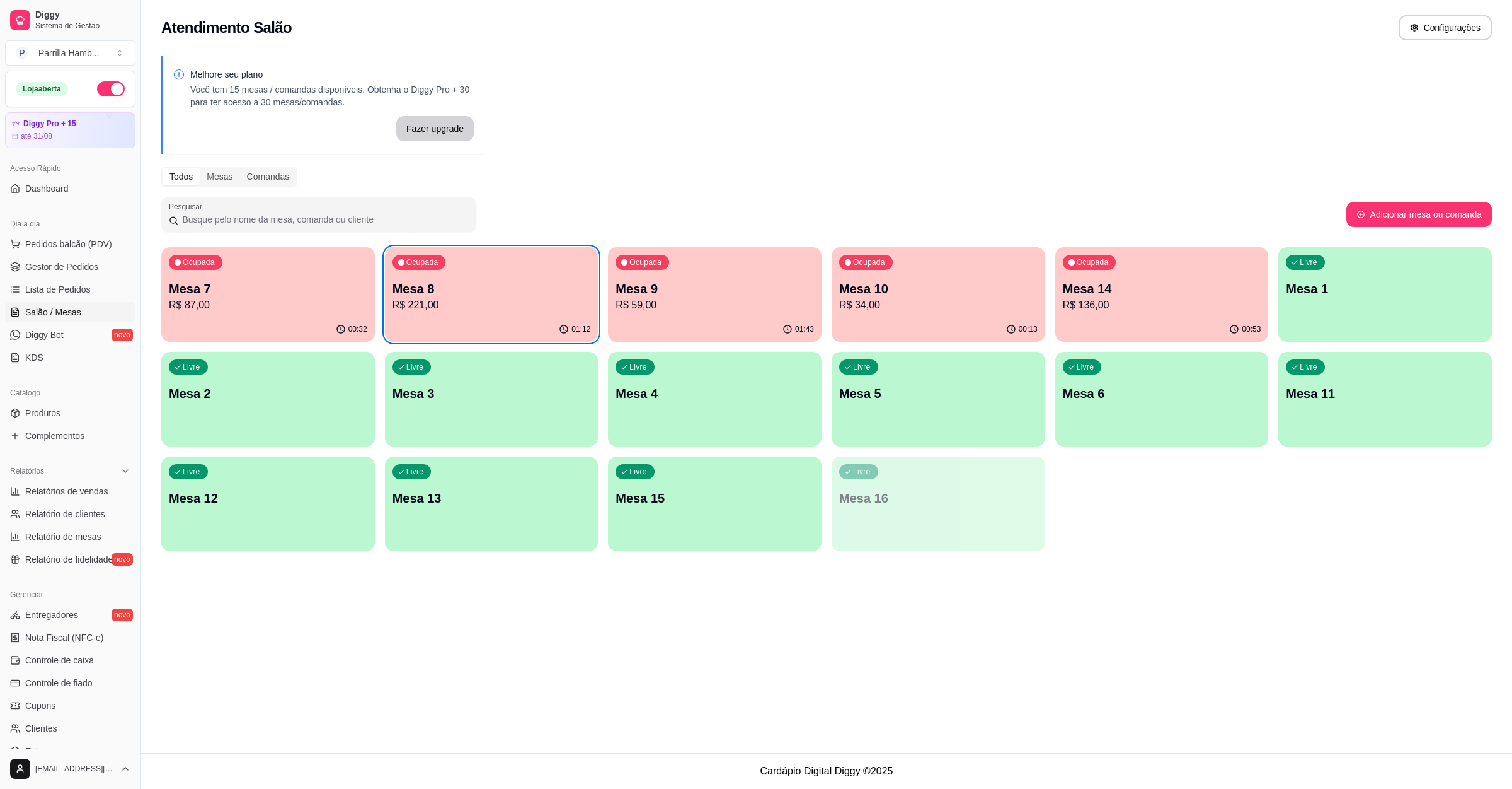
click at [429, 301] on p "R$ 221,00" at bounding box center [492, 305] width 199 height 15
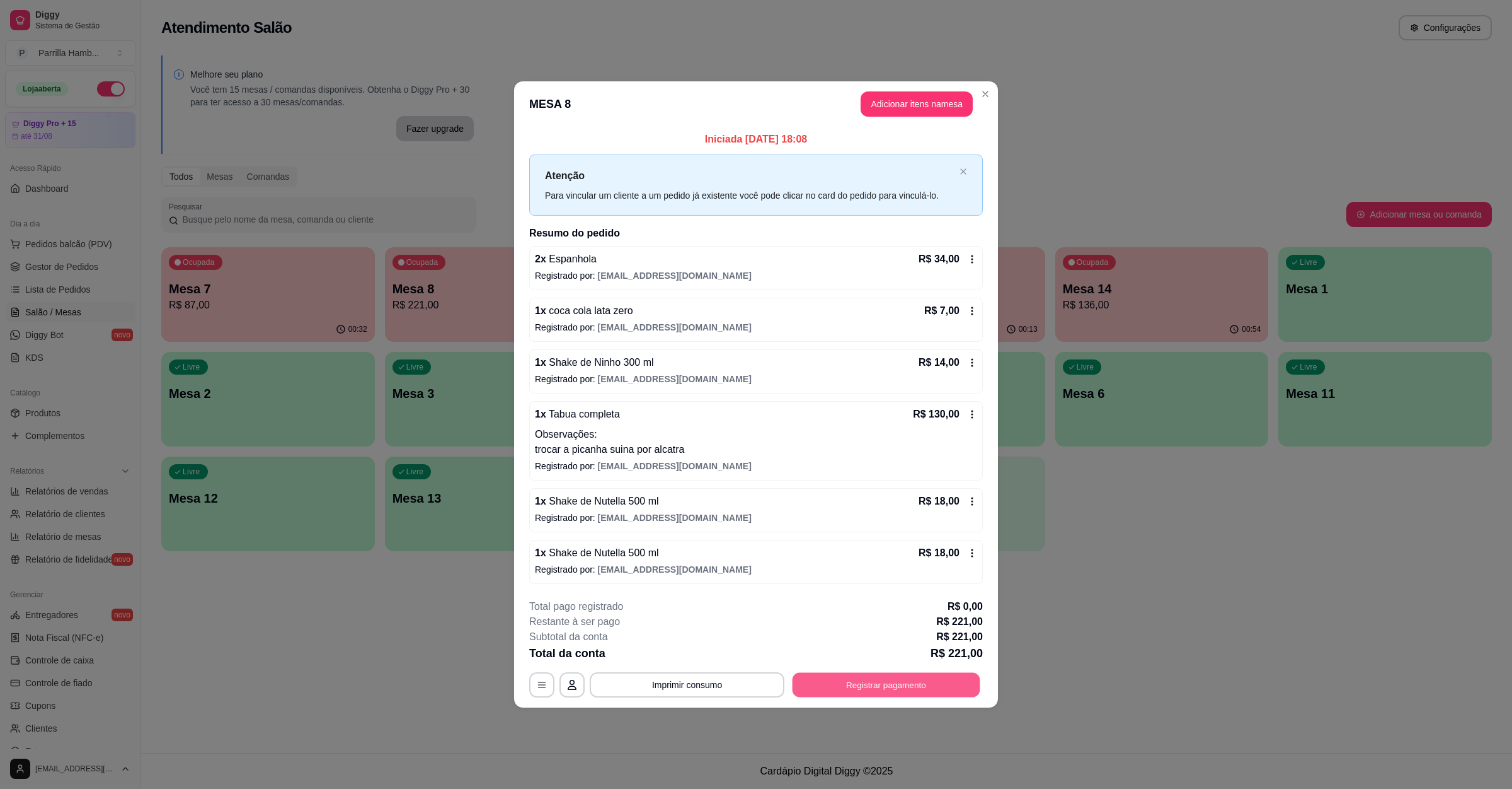
click at [830, 683] on button "Registrar pagamento" at bounding box center [887, 685] width 188 height 25
click at [757, 330] on div "Crédito" at bounding box center [756, 330] width 89 height 73
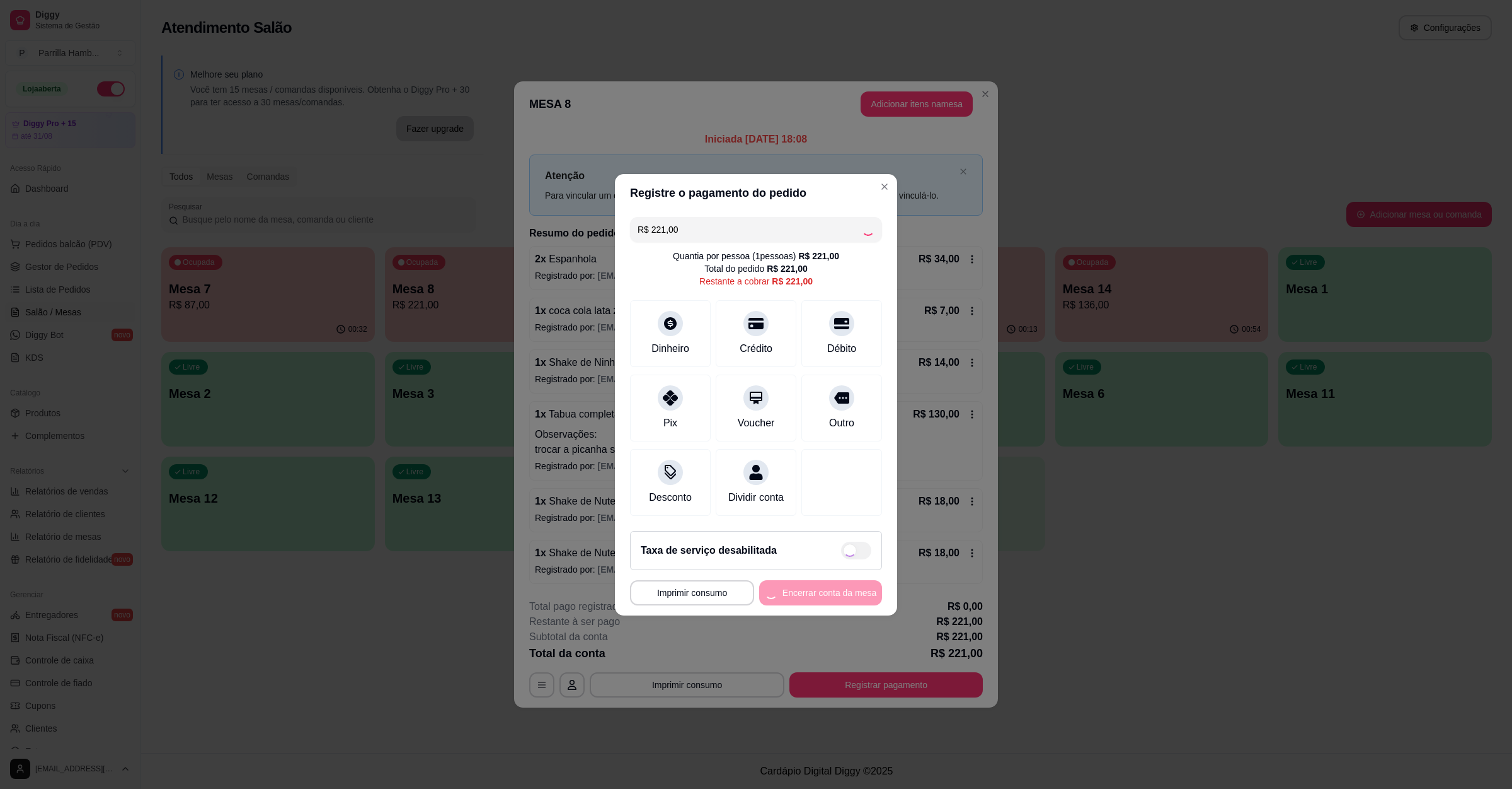
type input "R$ 0,00"
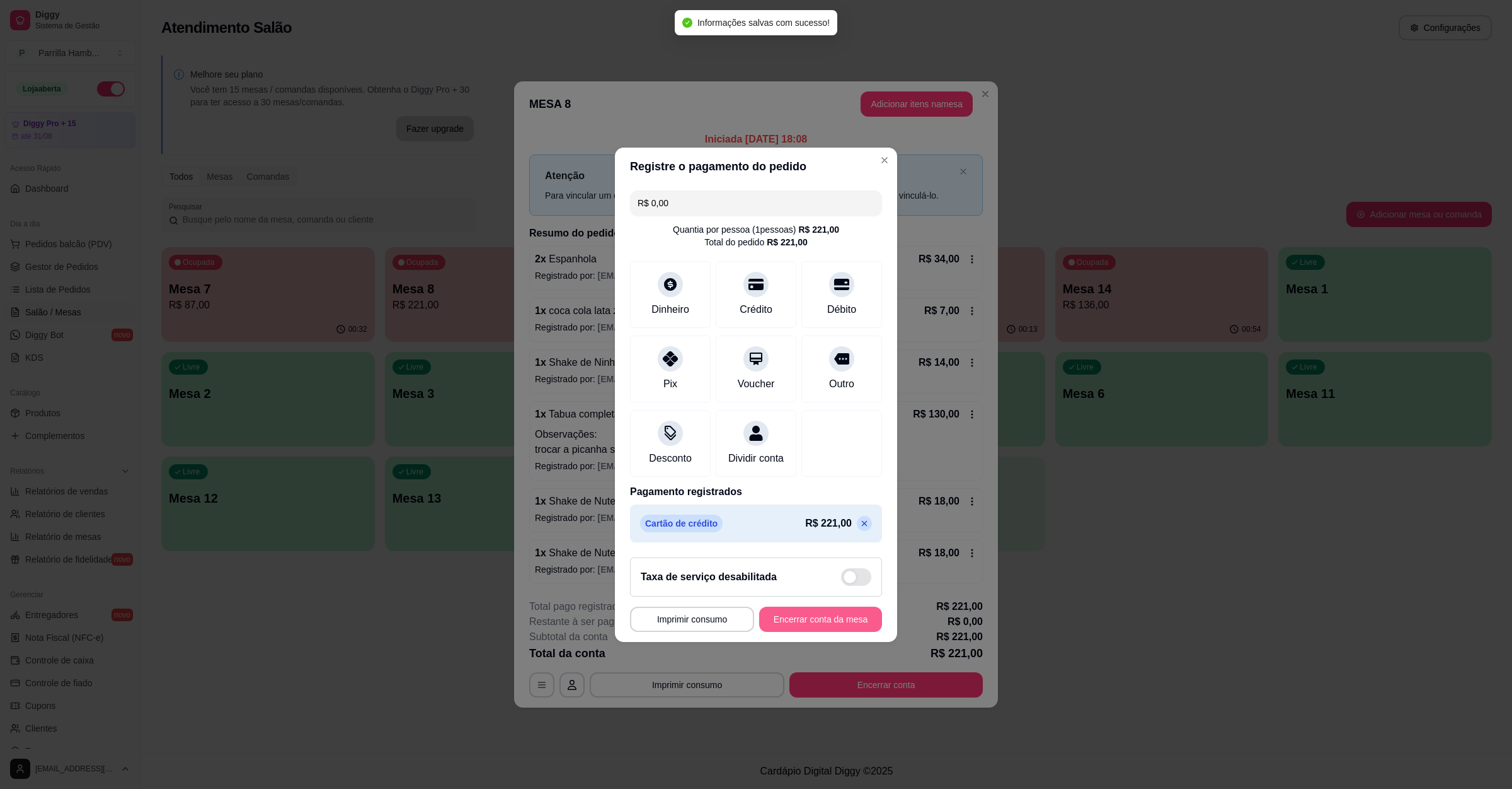
click at [837, 632] on button "Encerrar conta da mesa" at bounding box center [820, 618] width 123 height 26
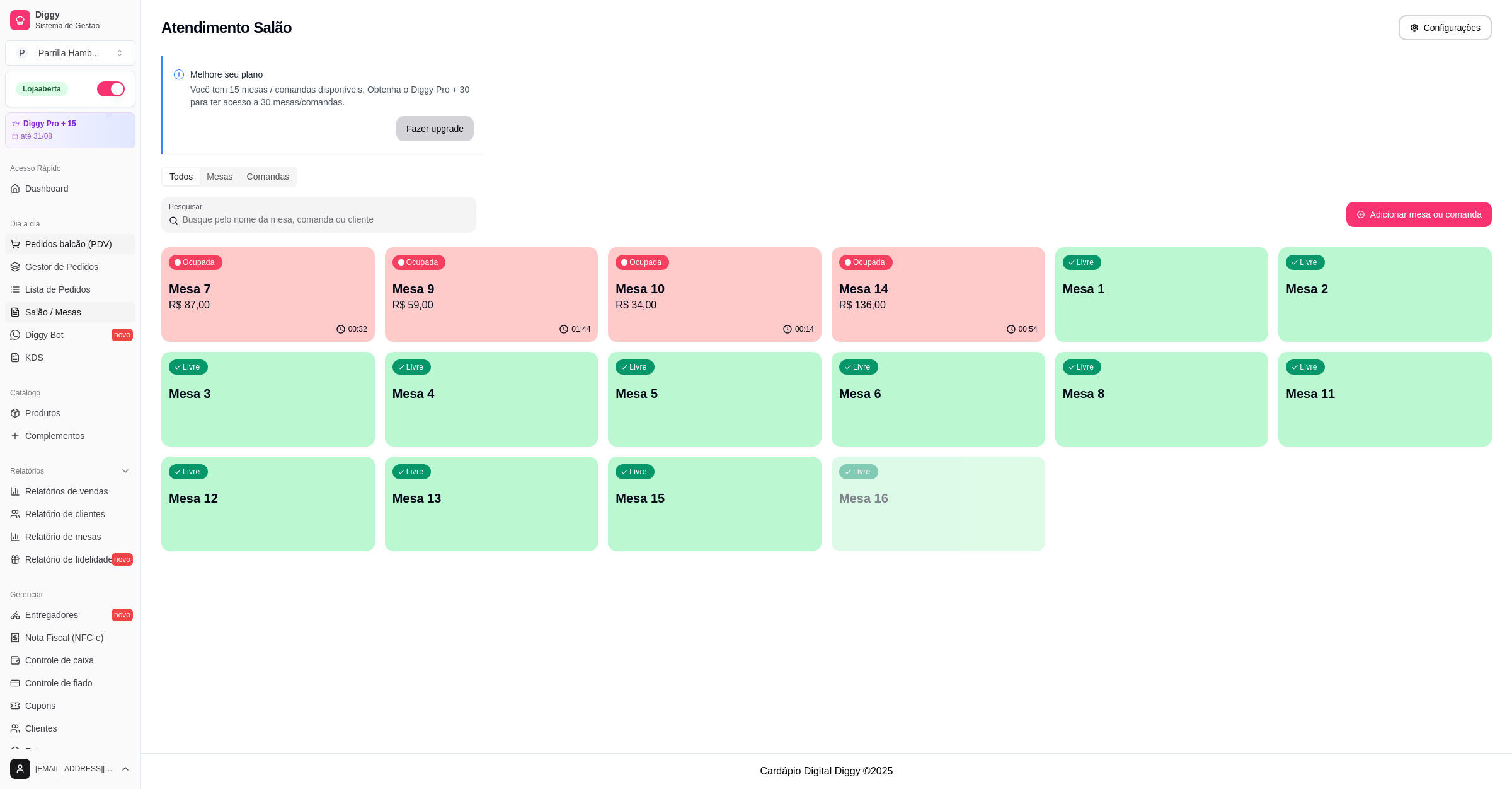
click at [59, 242] on span "Pedidos balcão (PDV)" at bounding box center [69, 244] width 87 height 12
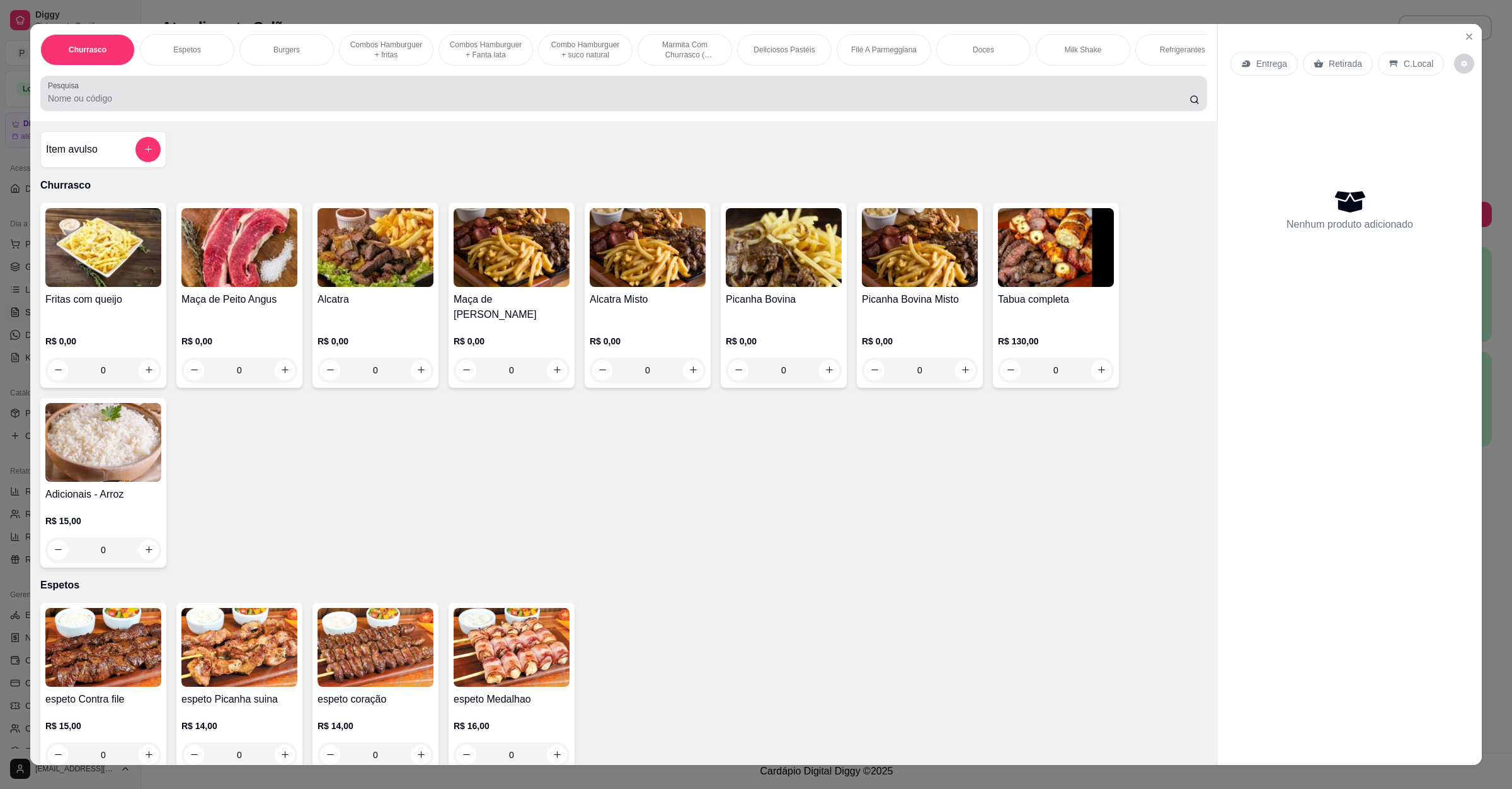
click at [265, 96] on div at bounding box center [624, 93] width 1152 height 26
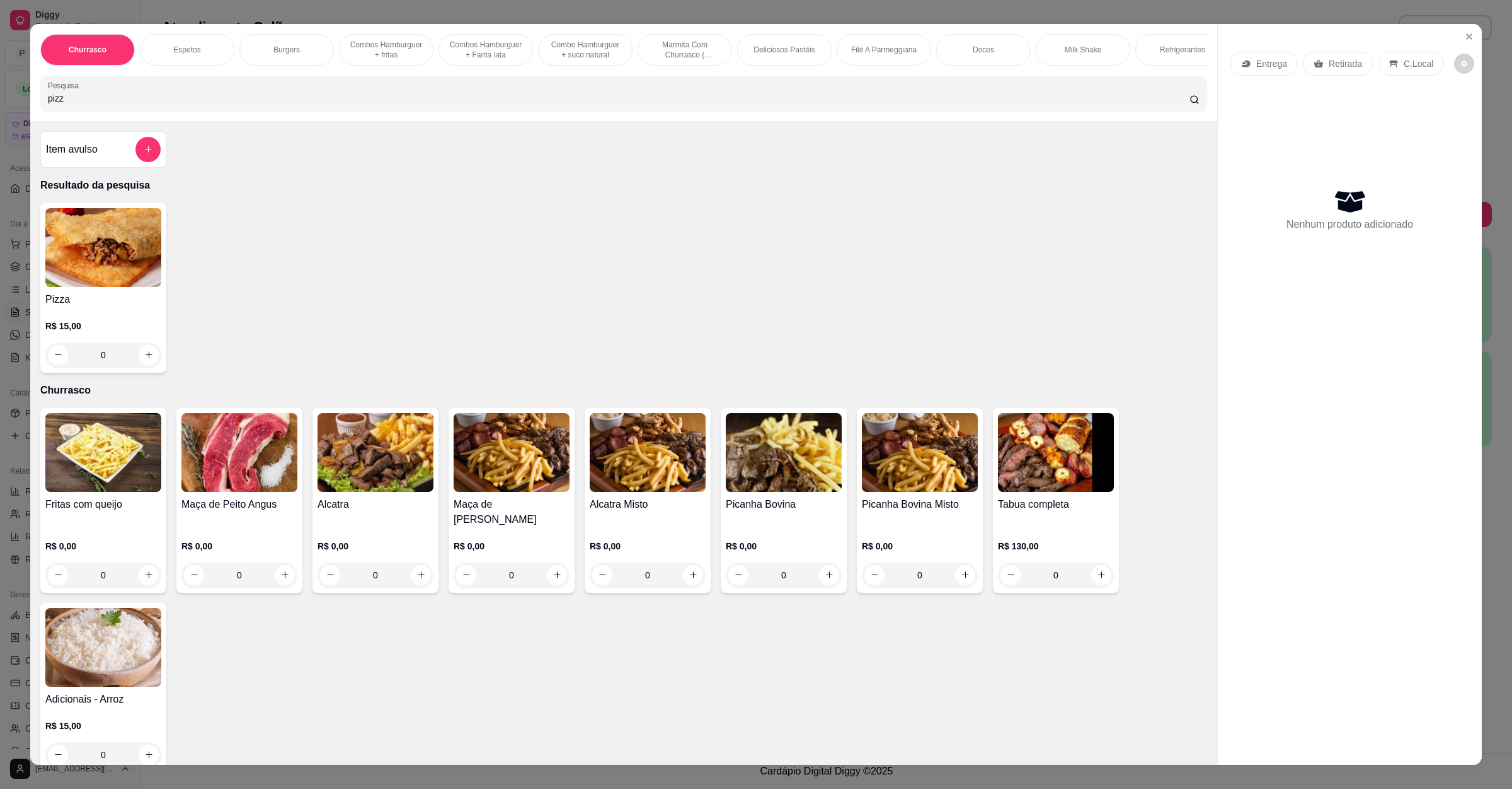
type input "pizz"
click at [147, 368] on div "0" at bounding box center [102, 354] width 116 height 26
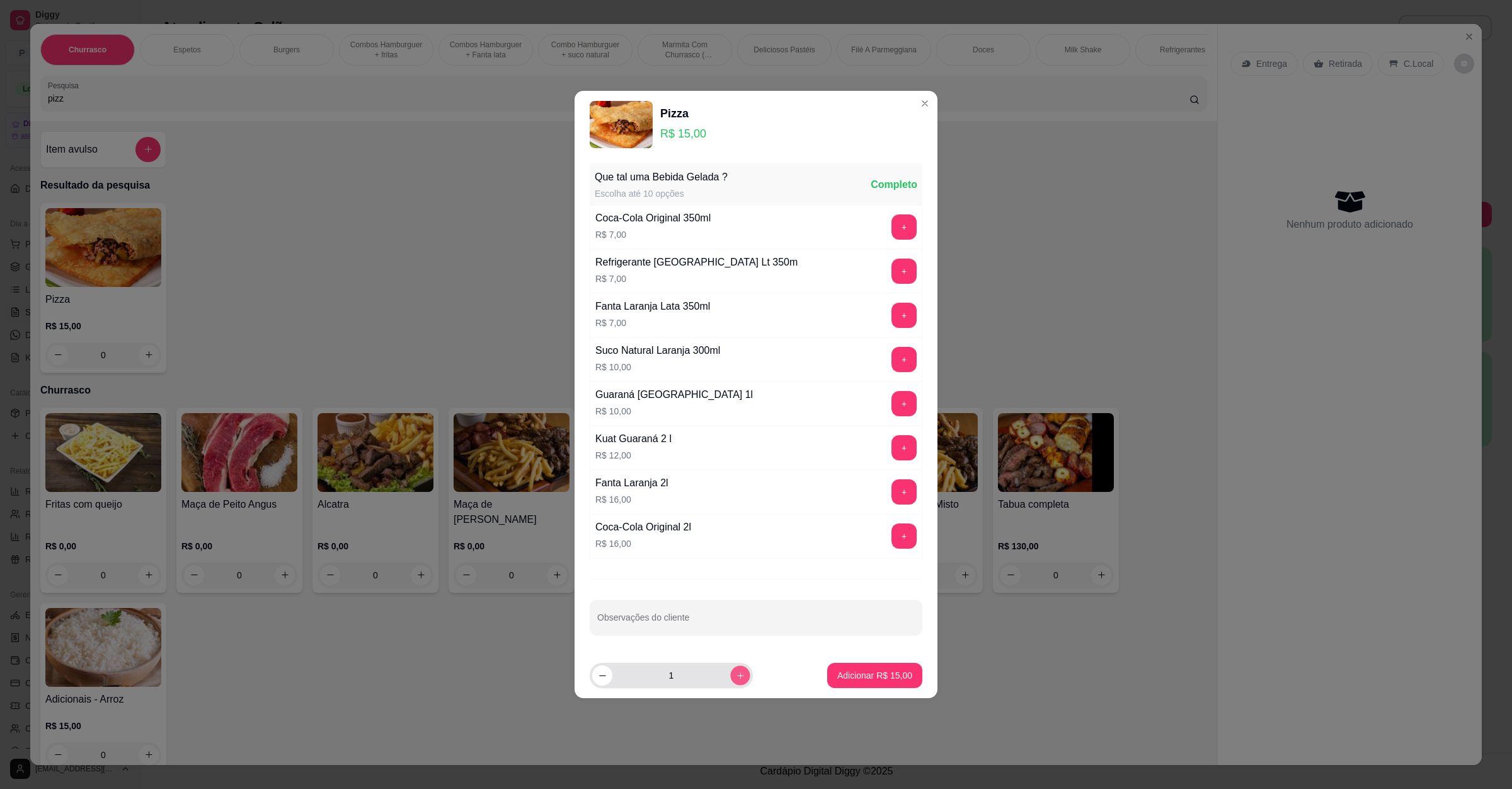
click at [736, 673] on icon "increase-product-quantity" at bounding box center [740, 675] width 10 height 10
type input "2"
click at [873, 681] on p "Adicionar R$ 30,00" at bounding box center [874, 675] width 75 height 12
type input "2"
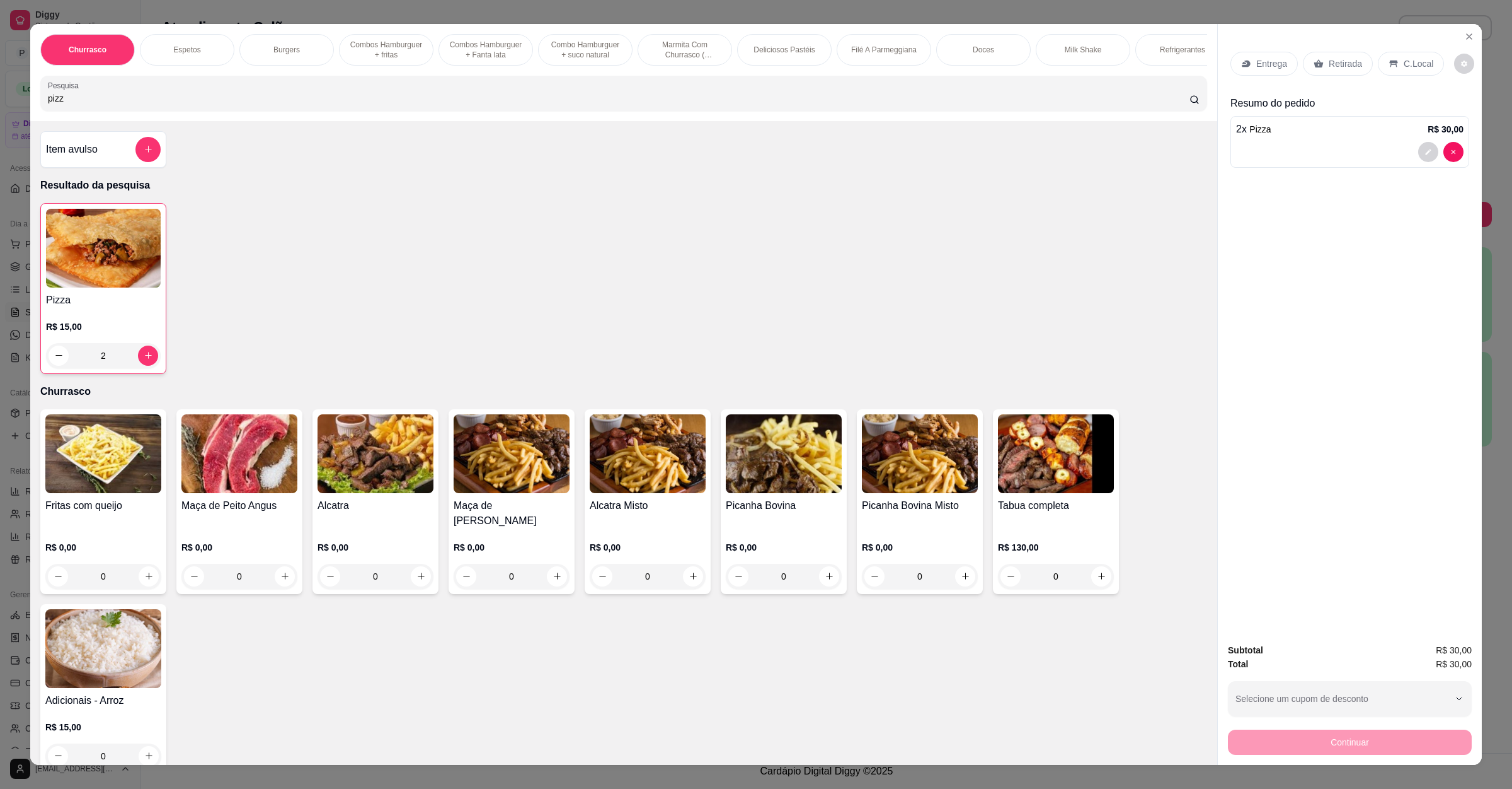
click at [1335, 70] on div "Retirada" at bounding box center [1338, 64] width 70 height 24
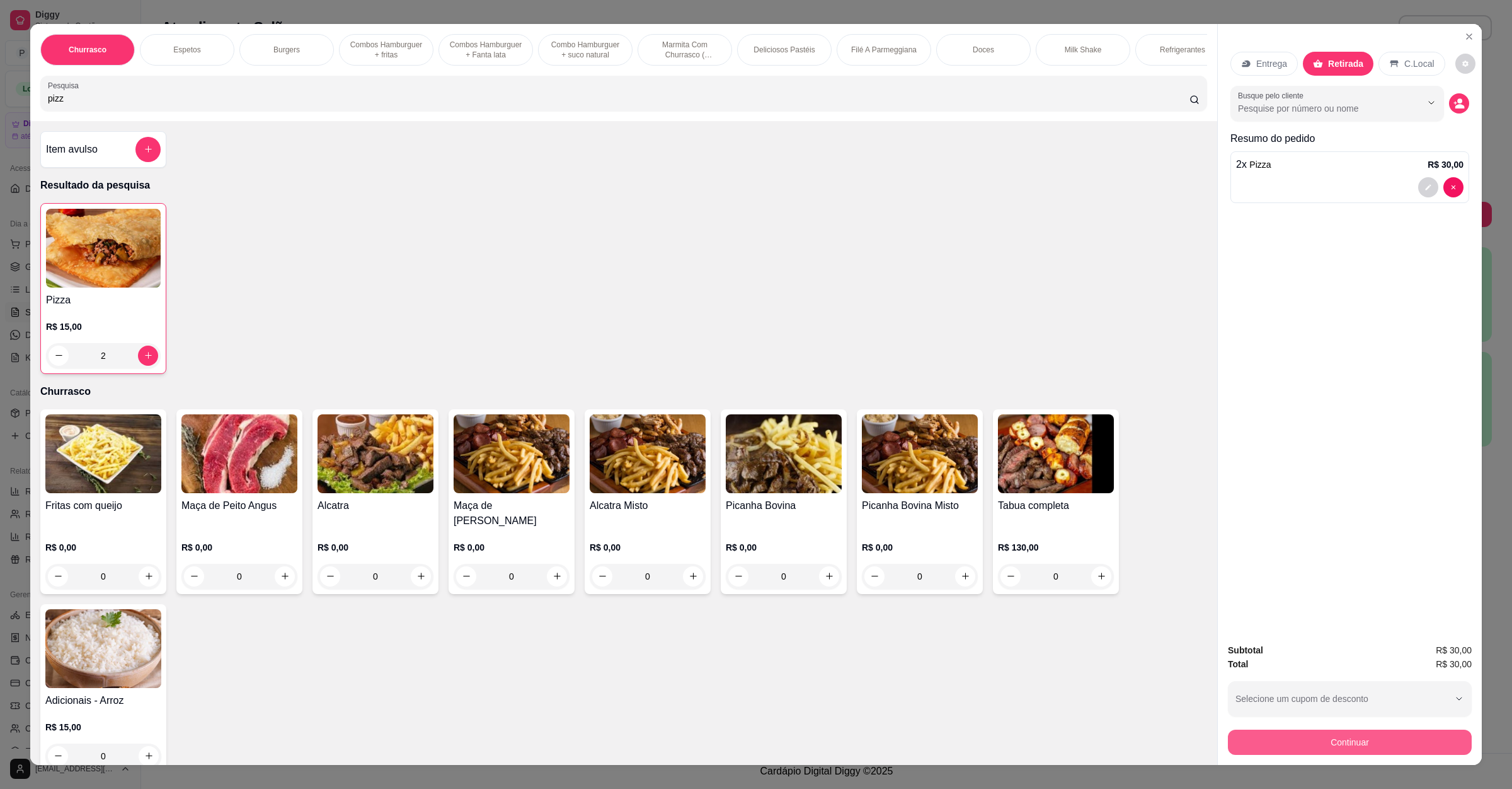
click at [1337, 743] on button "Continuar" at bounding box center [1350, 742] width 244 height 26
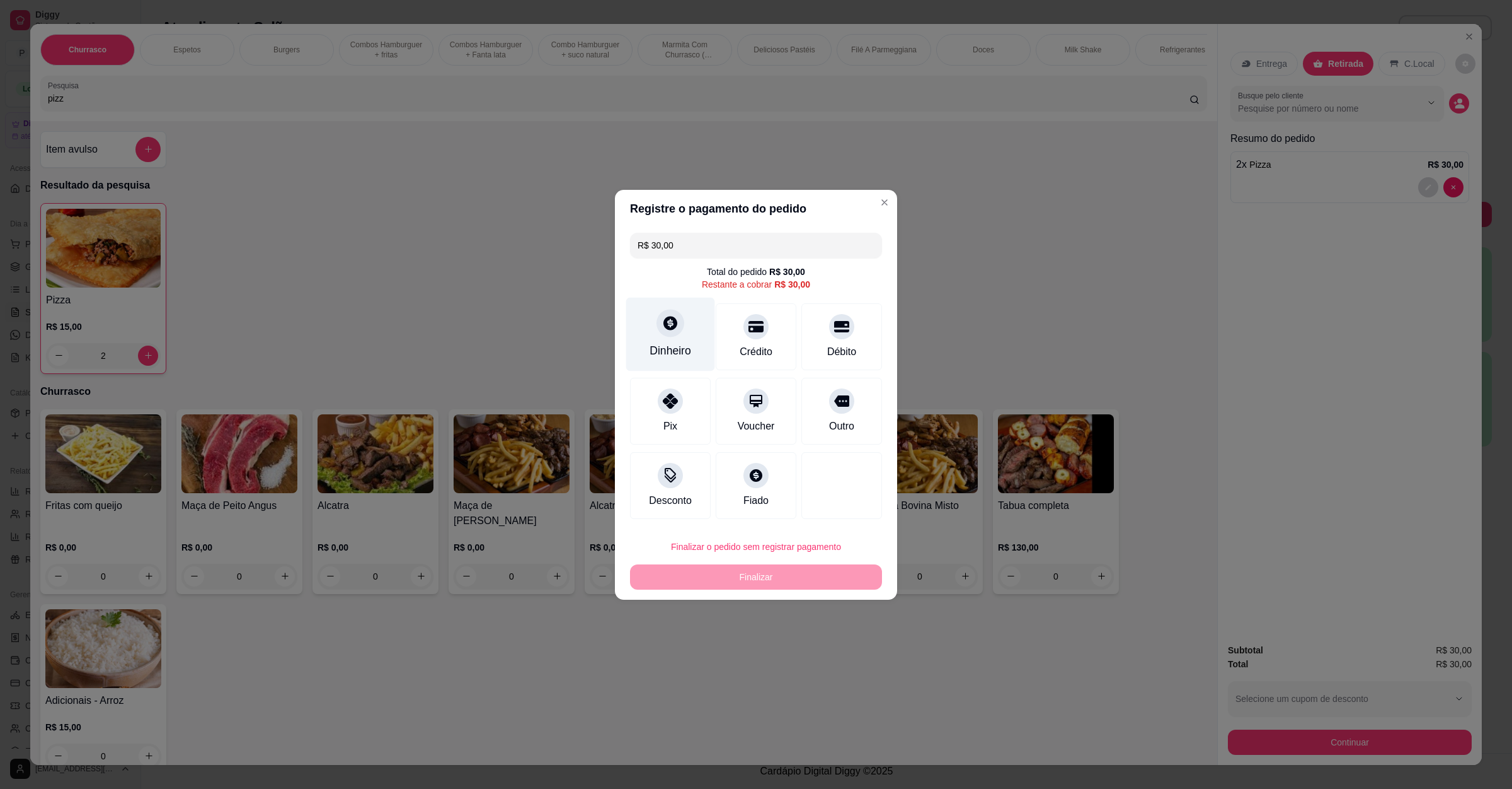
click at [663, 325] on icon at bounding box center [670, 322] width 14 height 14
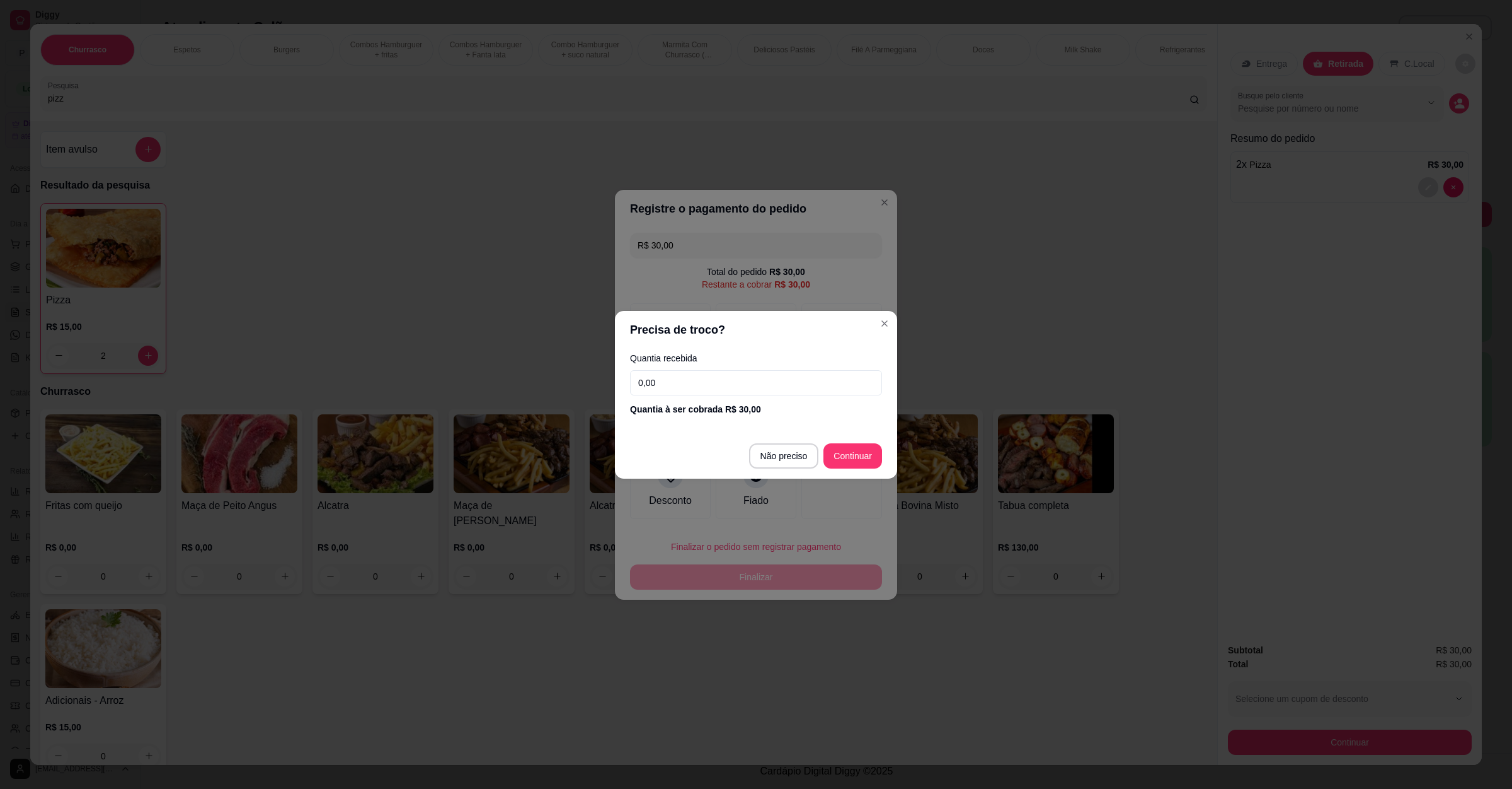
click at [714, 376] on input "0,00" at bounding box center [756, 383] width 252 height 26
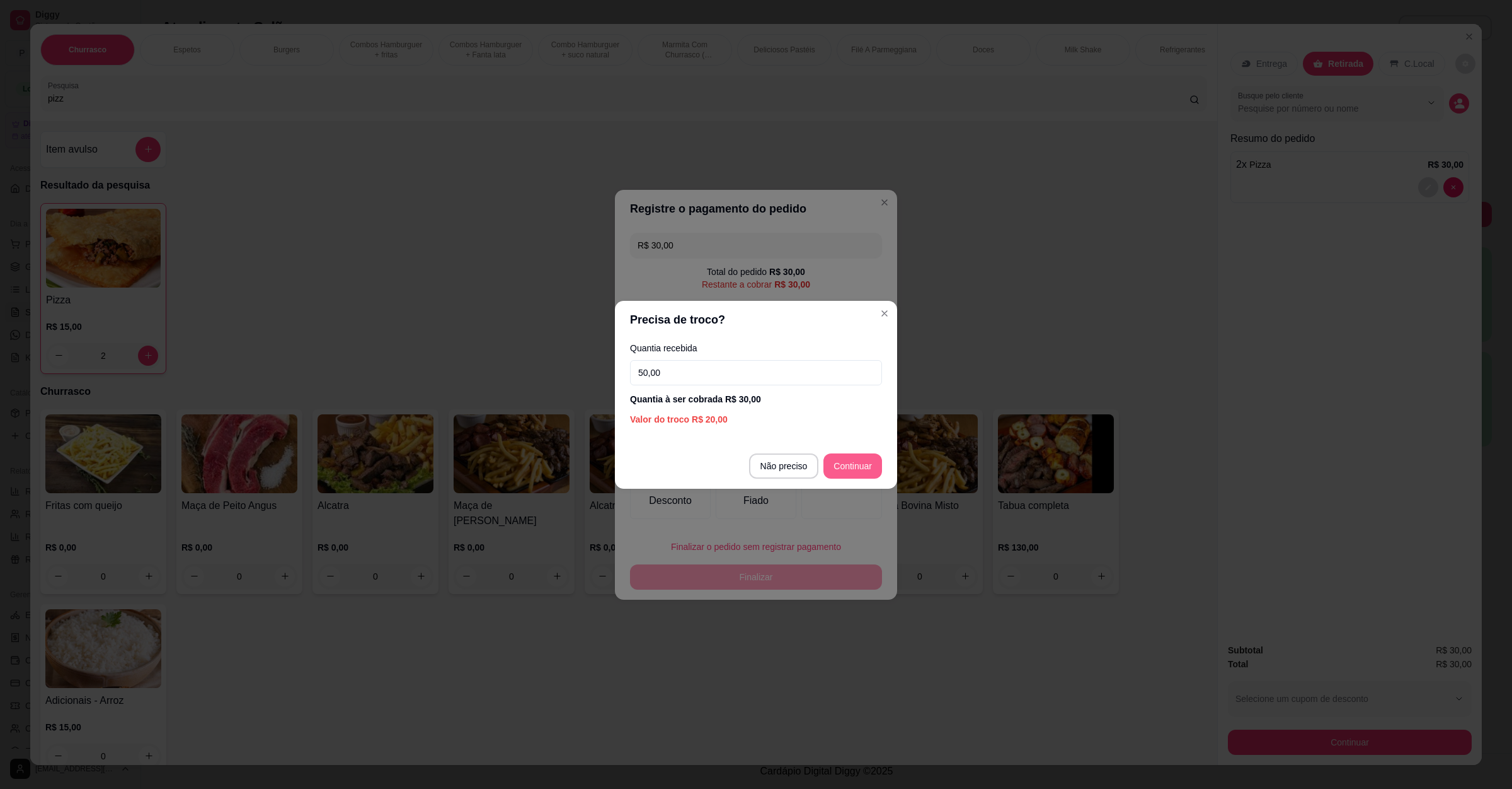
type input "50,00"
type input "R$ 0,00"
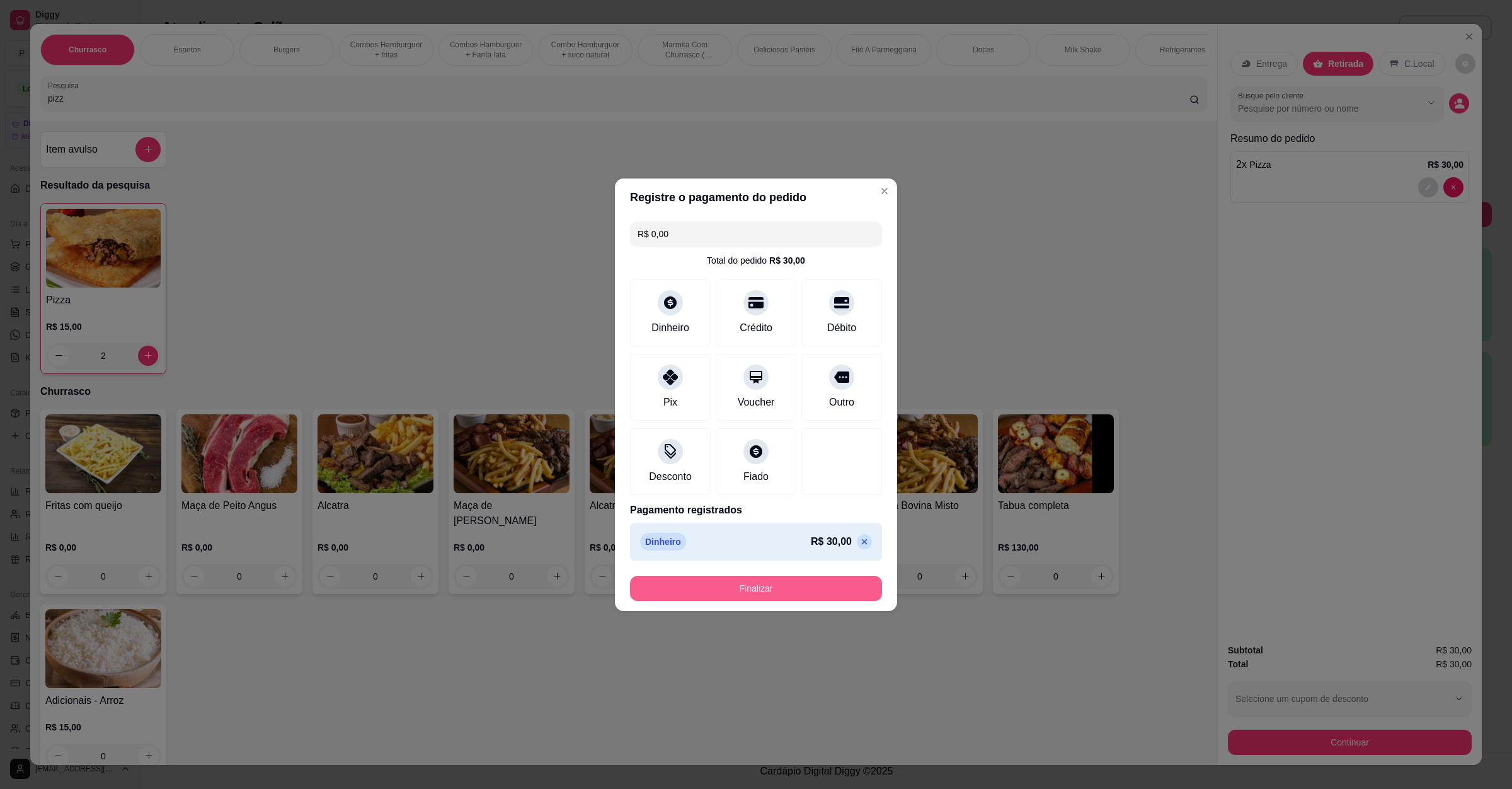
click at [780, 580] on button "Finalizar" at bounding box center [756, 588] width 252 height 26
type input "0"
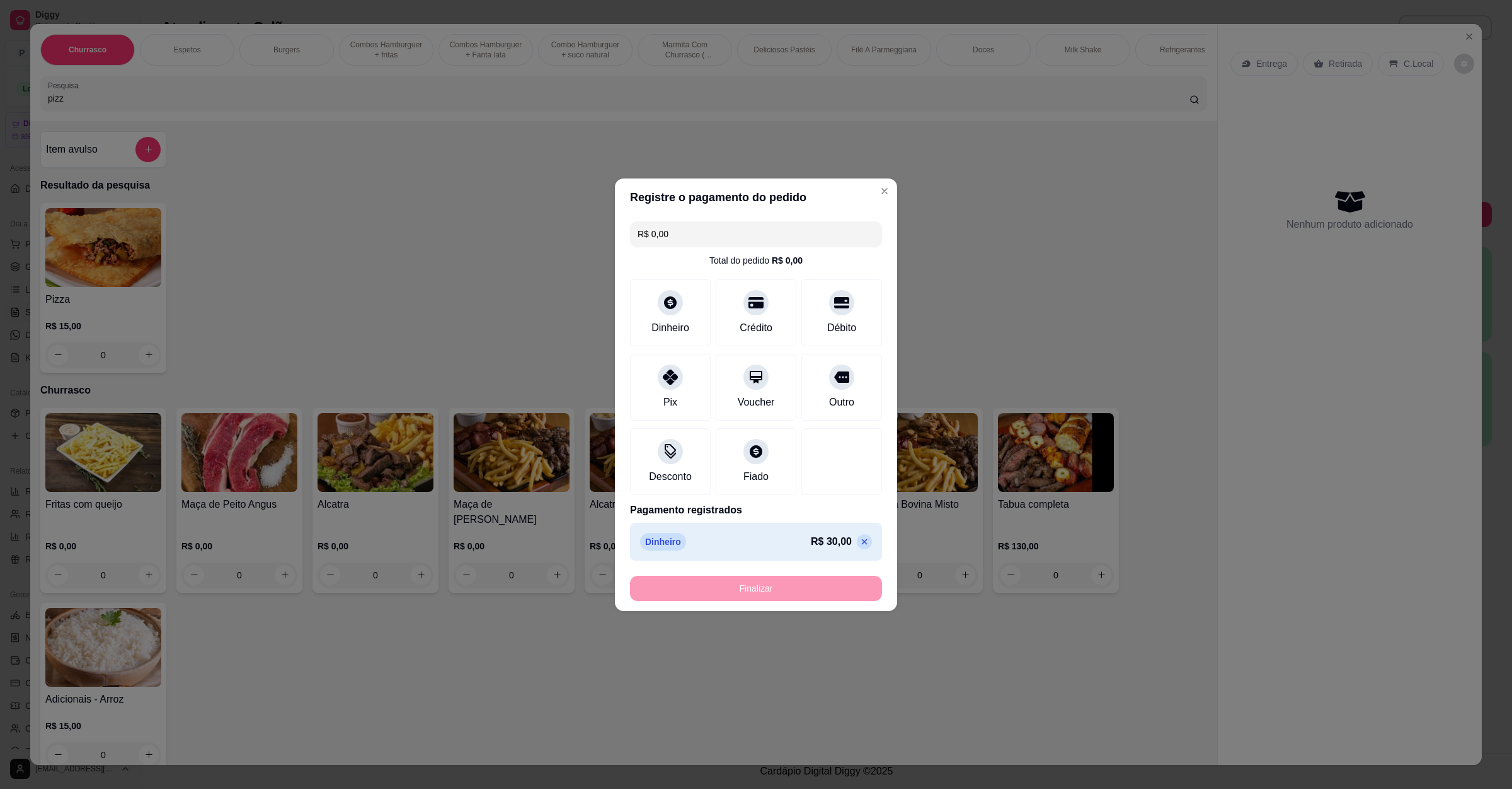
type input "-R$ 30,00"
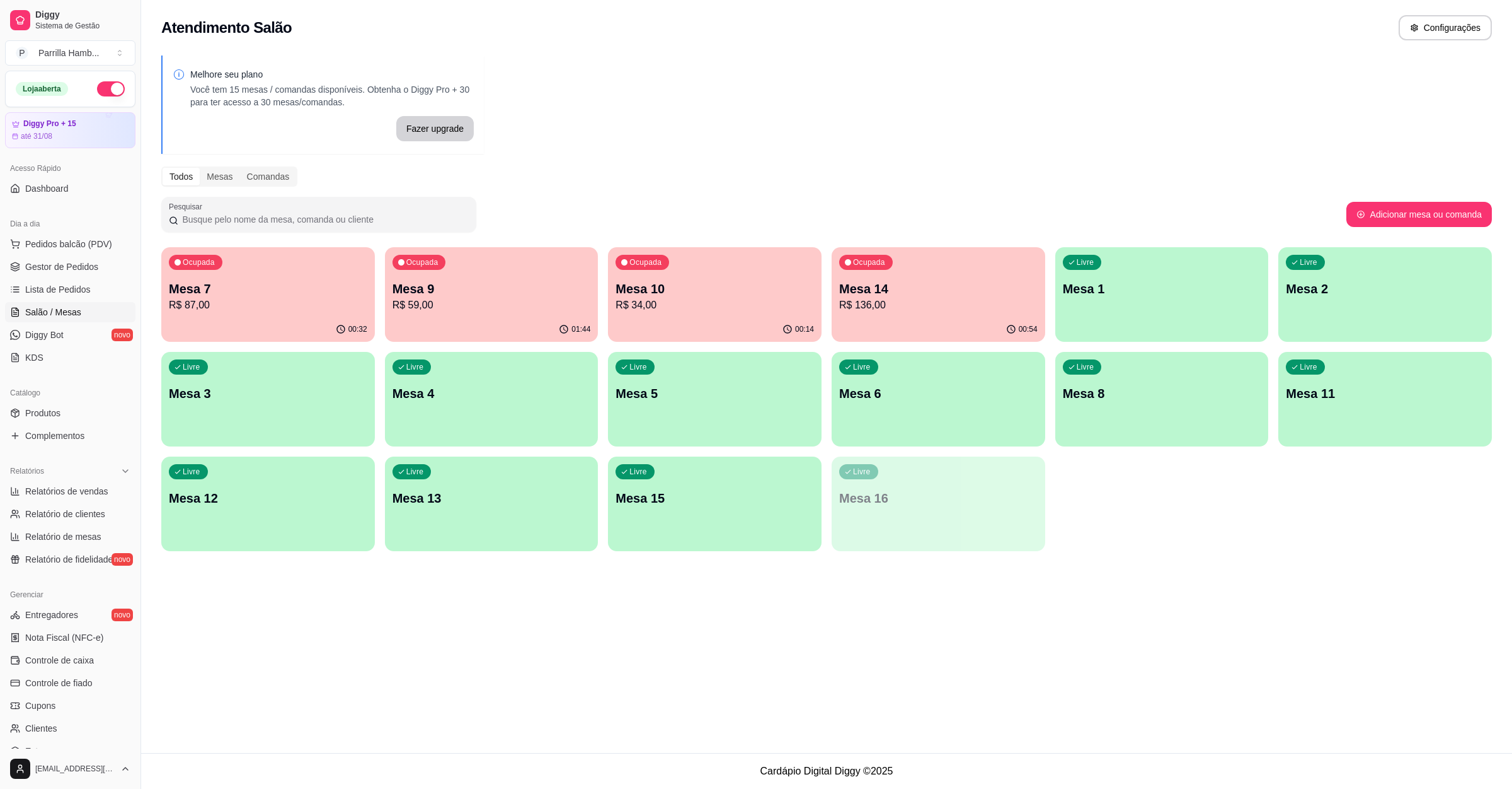
click at [295, 305] on p "R$ 87,00" at bounding box center [268, 305] width 199 height 15
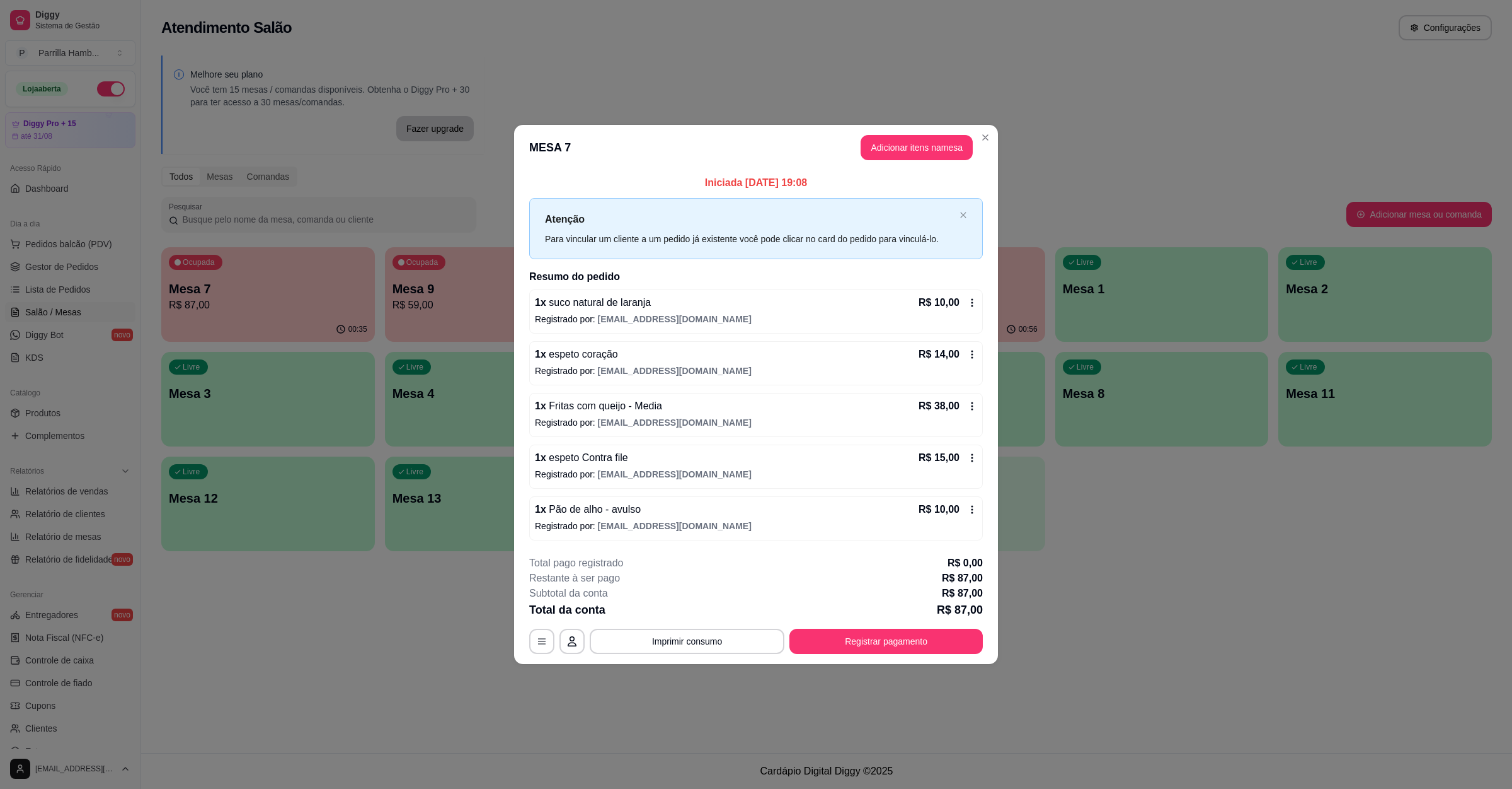
click at [892, 144] on button "Adicionar itens na mesa" at bounding box center [917, 148] width 112 height 26
click at [318, 111] on div "Pesquisa" at bounding box center [624, 94] width 1167 height 35
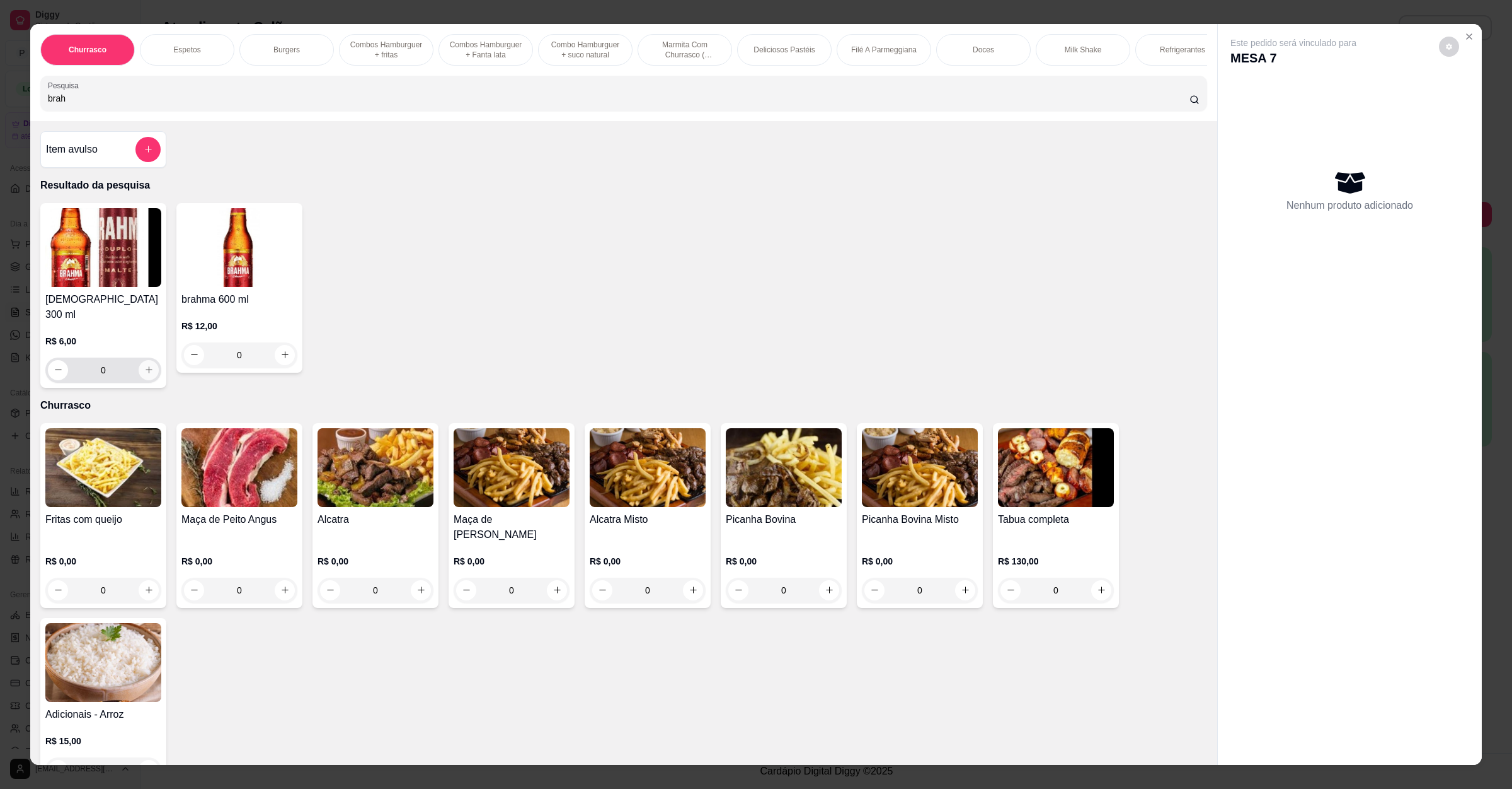
type input "brah"
click at [139, 367] on button "increase-product-quantity" at bounding box center [148, 369] width 20 height 20
type input "1"
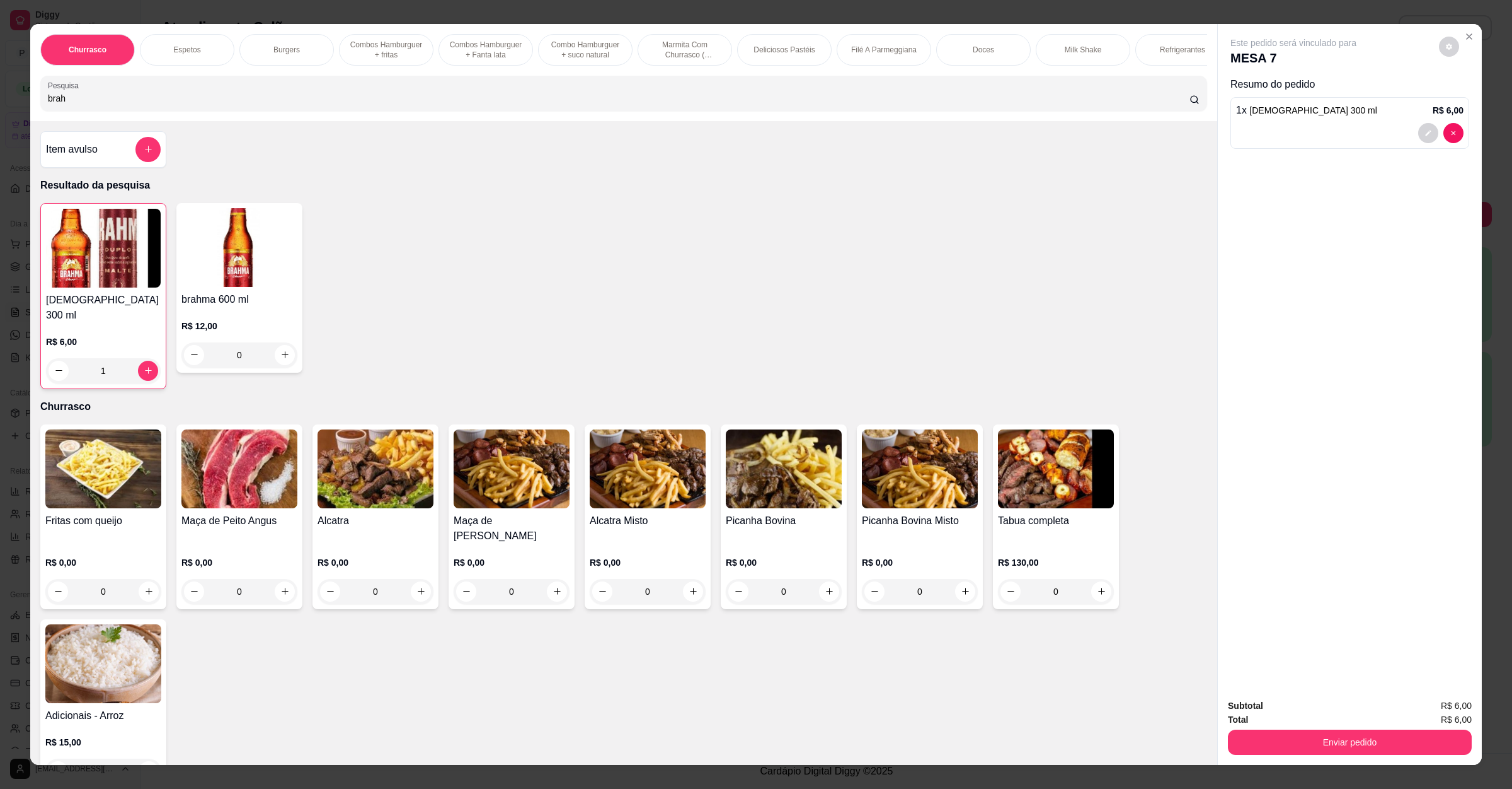
click at [1380, 766] on div "Churrasco Espetos Burgers Combos Hamburguer + fritas Combos Hamburguer + Fanta …" at bounding box center [756, 394] width 1512 height 789
click at [1379, 742] on button "Enviar pedido" at bounding box center [1350, 742] width 237 height 25
click at [1331, 708] on button "Não registrar e enviar pedido" at bounding box center [1306, 710] width 127 height 23
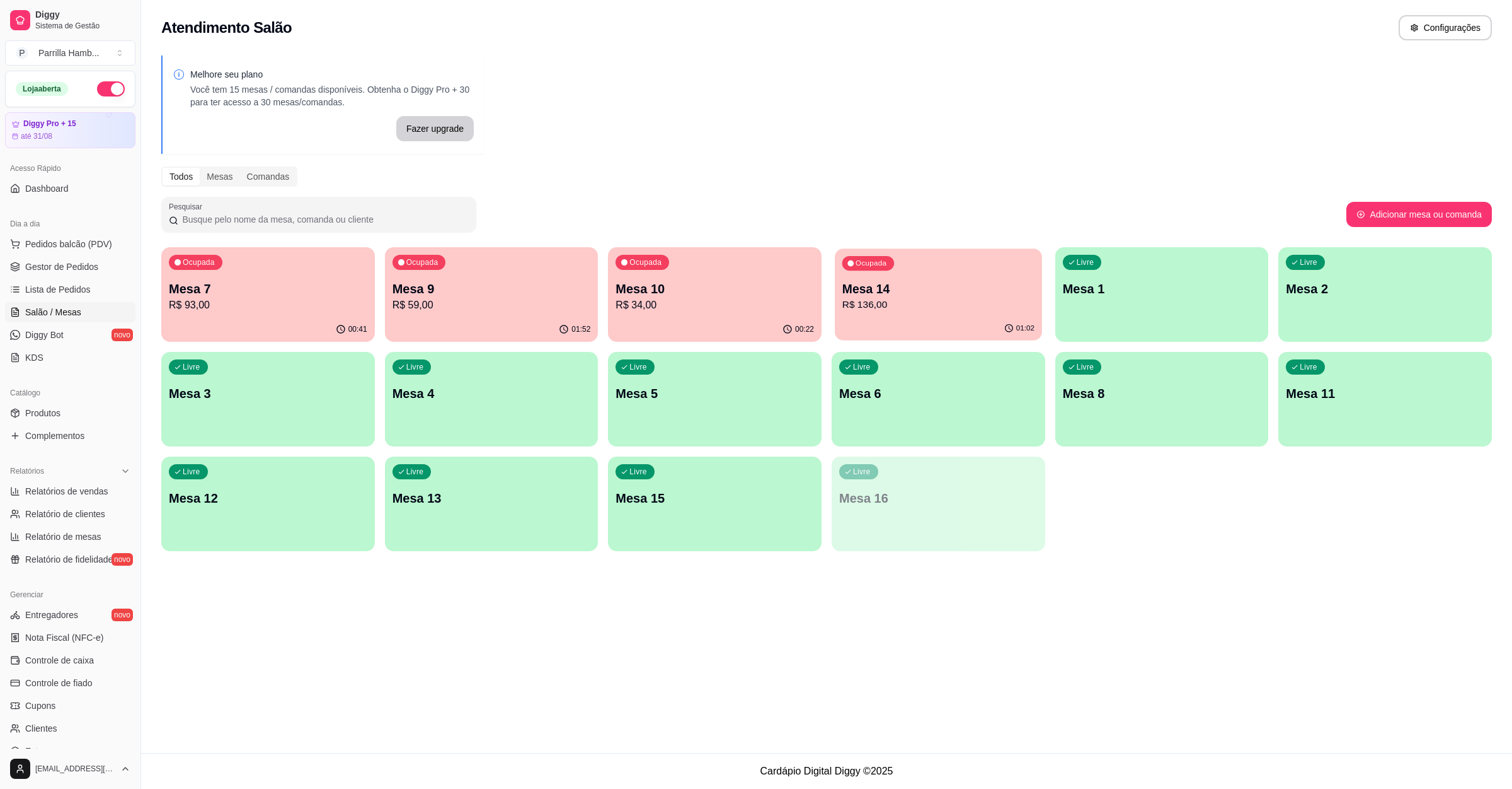
click at [941, 284] on p "Mesa 14" at bounding box center [939, 289] width 193 height 17
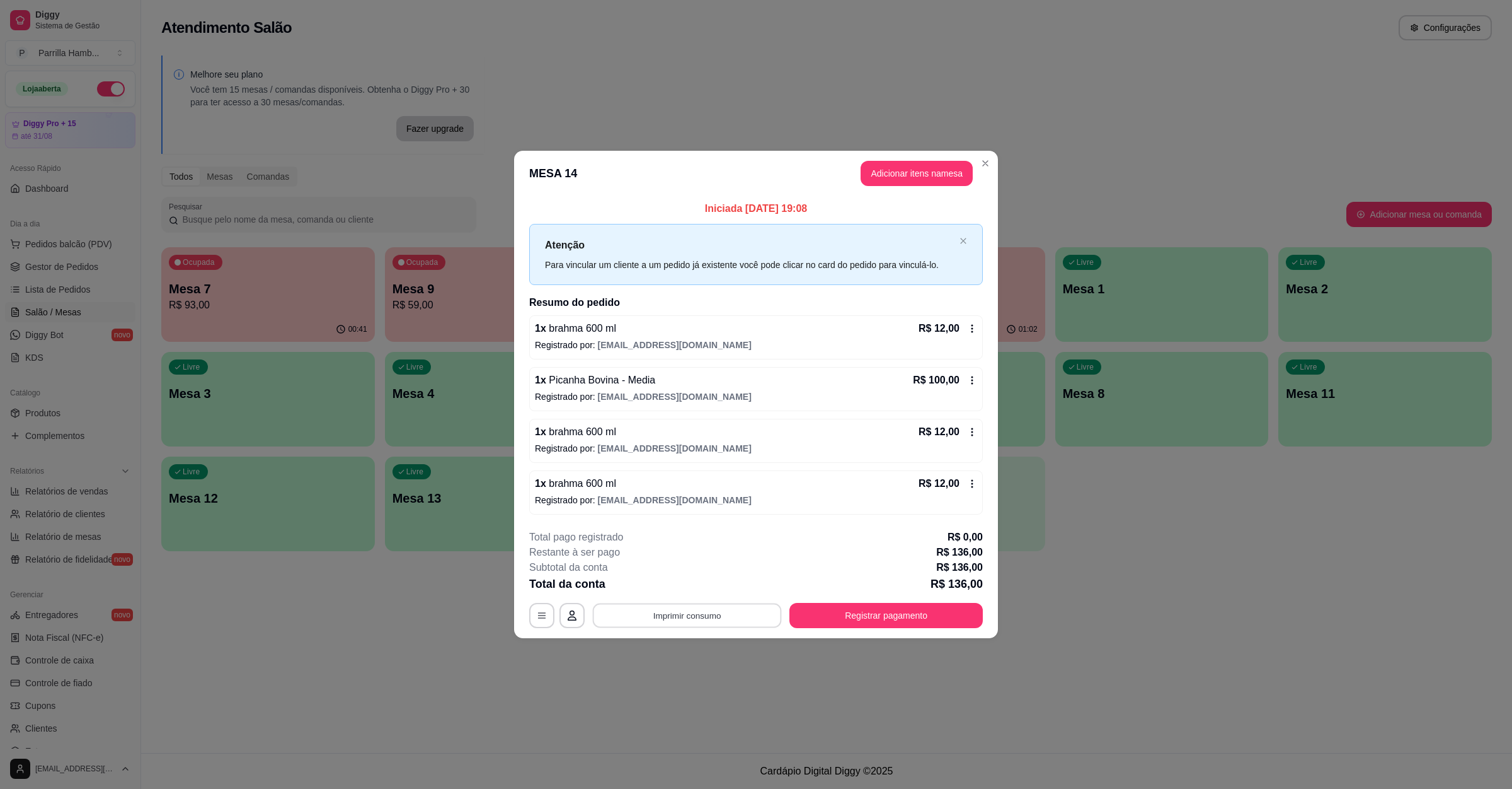
click at [639, 619] on button "Imprimir consumo" at bounding box center [687, 616] width 189 height 25
click at [673, 588] on button "IMPRESSORA" at bounding box center [691, 588] width 91 height 20
click at [969, 487] on icon at bounding box center [971, 483] width 10 height 10
click at [878, 626] on button "Registrar pagamento" at bounding box center [887, 616] width 188 height 25
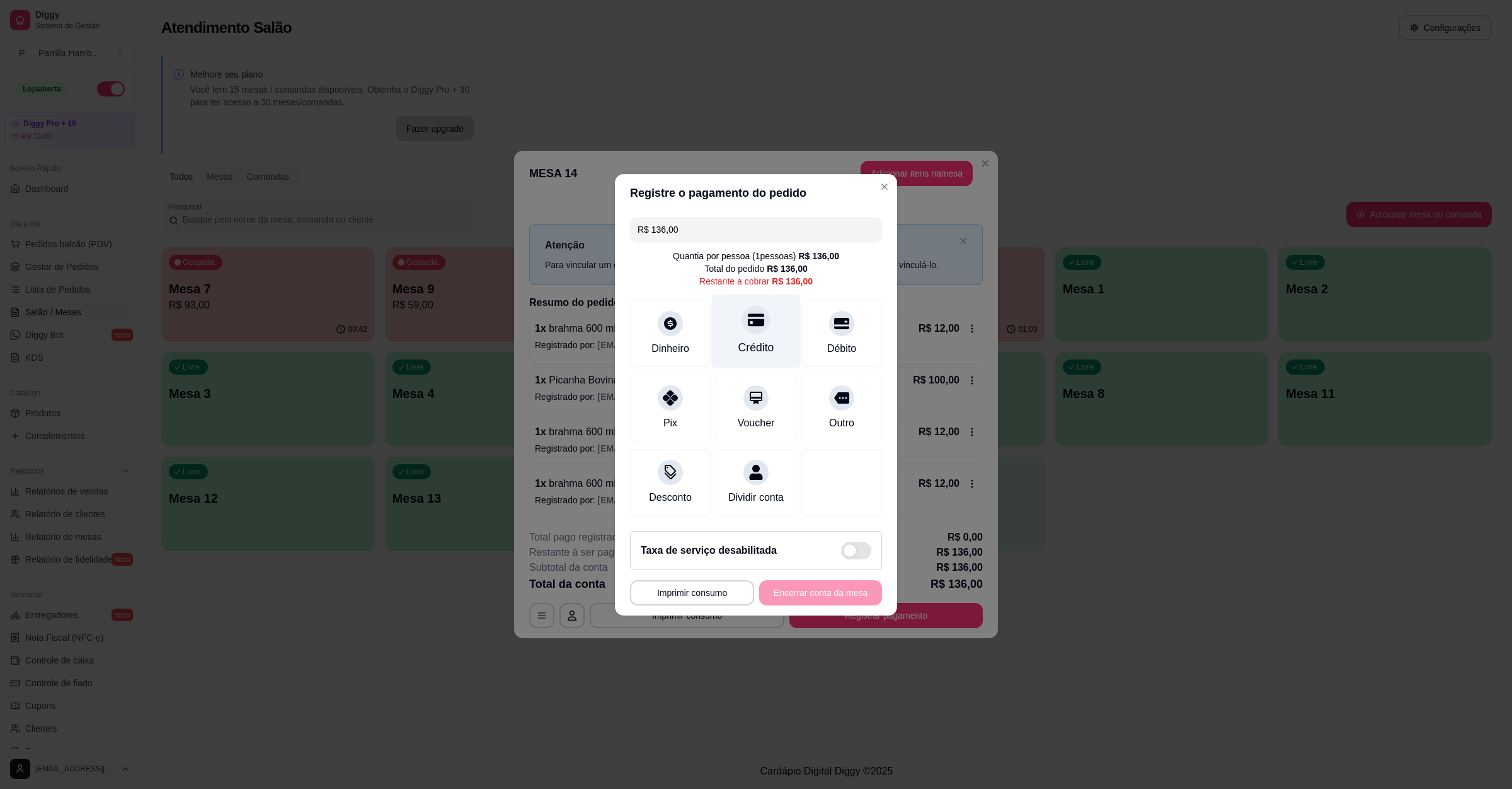
click at [749, 339] on div "Crédito" at bounding box center [756, 347] width 36 height 17
type input "R$ 0,00"
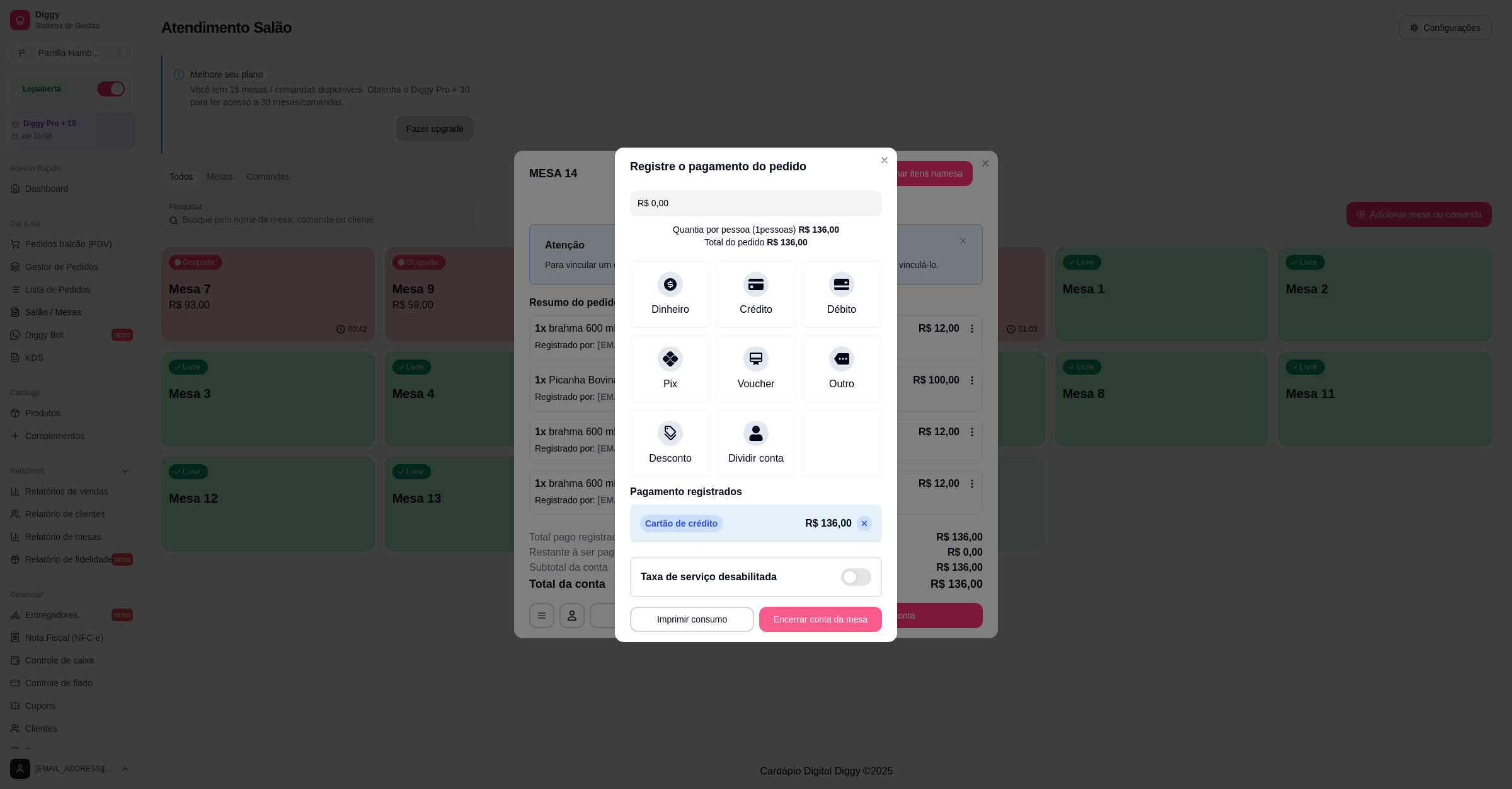
click at [804, 622] on button "Encerrar conta da mesa" at bounding box center [820, 618] width 123 height 26
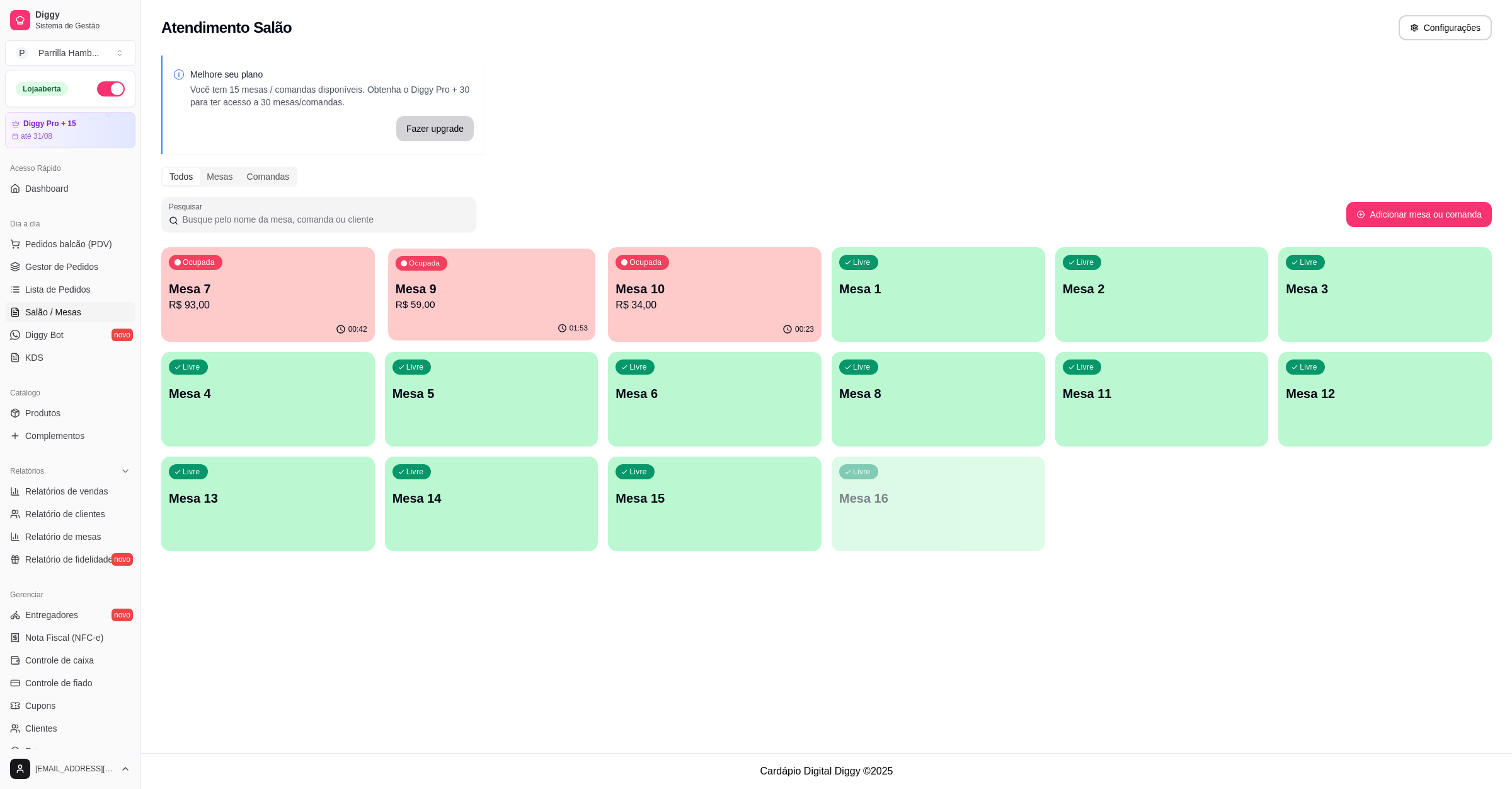
click at [420, 315] on div "Ocupada Mesa 9 R$ 59,00" at bounding box center [492, 282] width 208 height 68
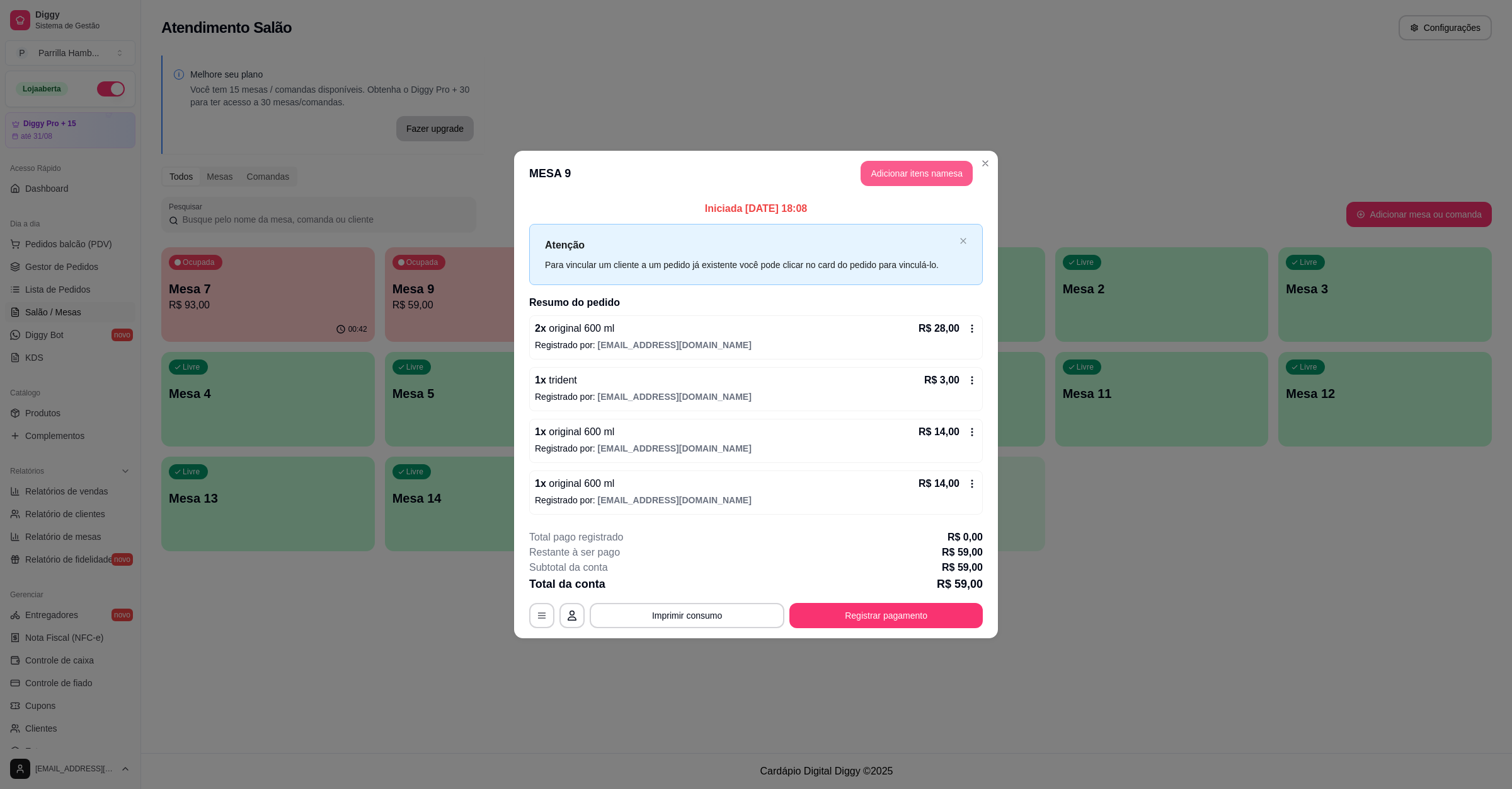
click at [911, 163] on button "Adicionar itens na mesa" at bounding box center [917, 173] width 112 height 26
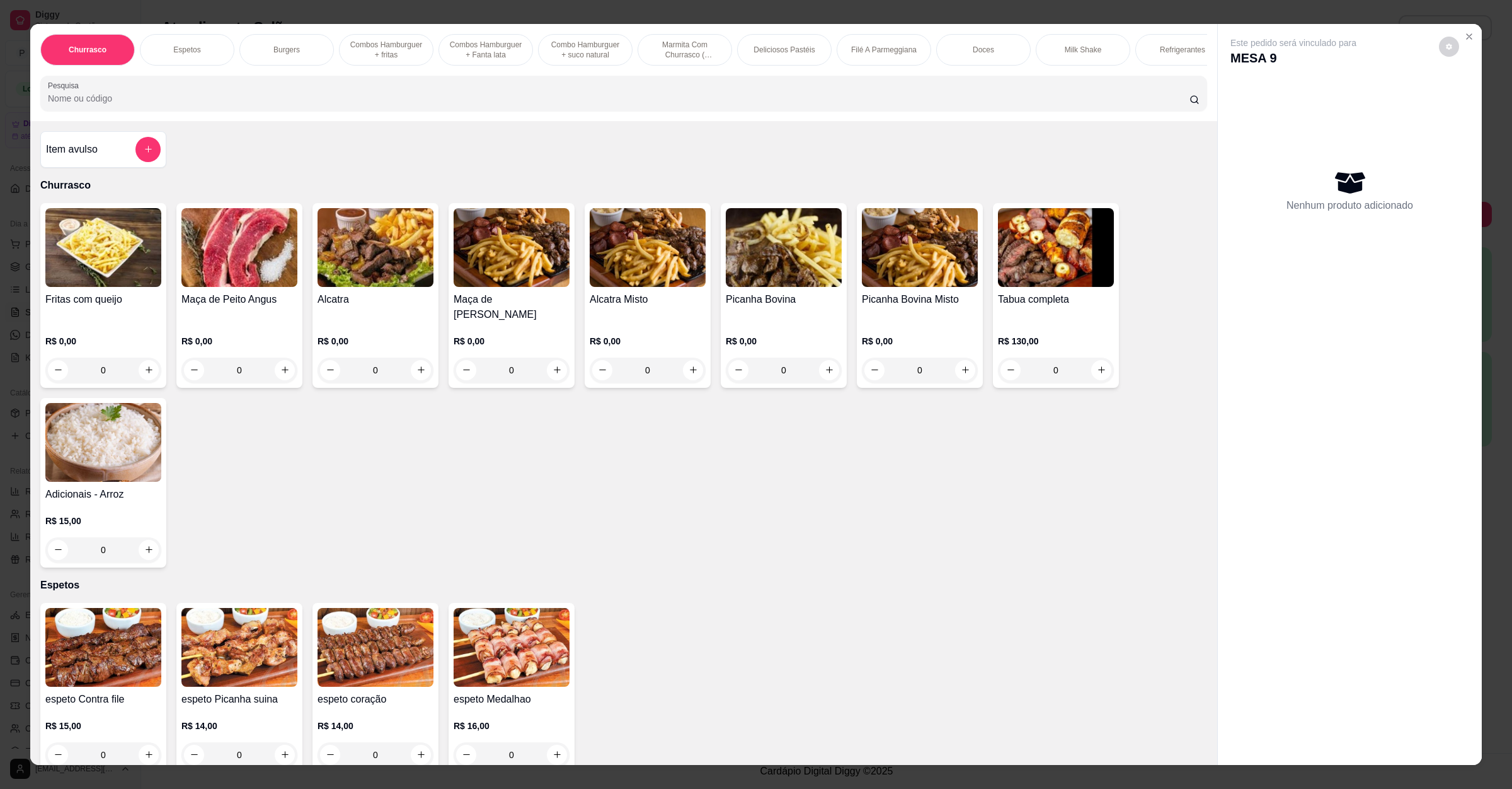
click at [411, 102] on div at bounding box center [624, 93] width 1152 height 26
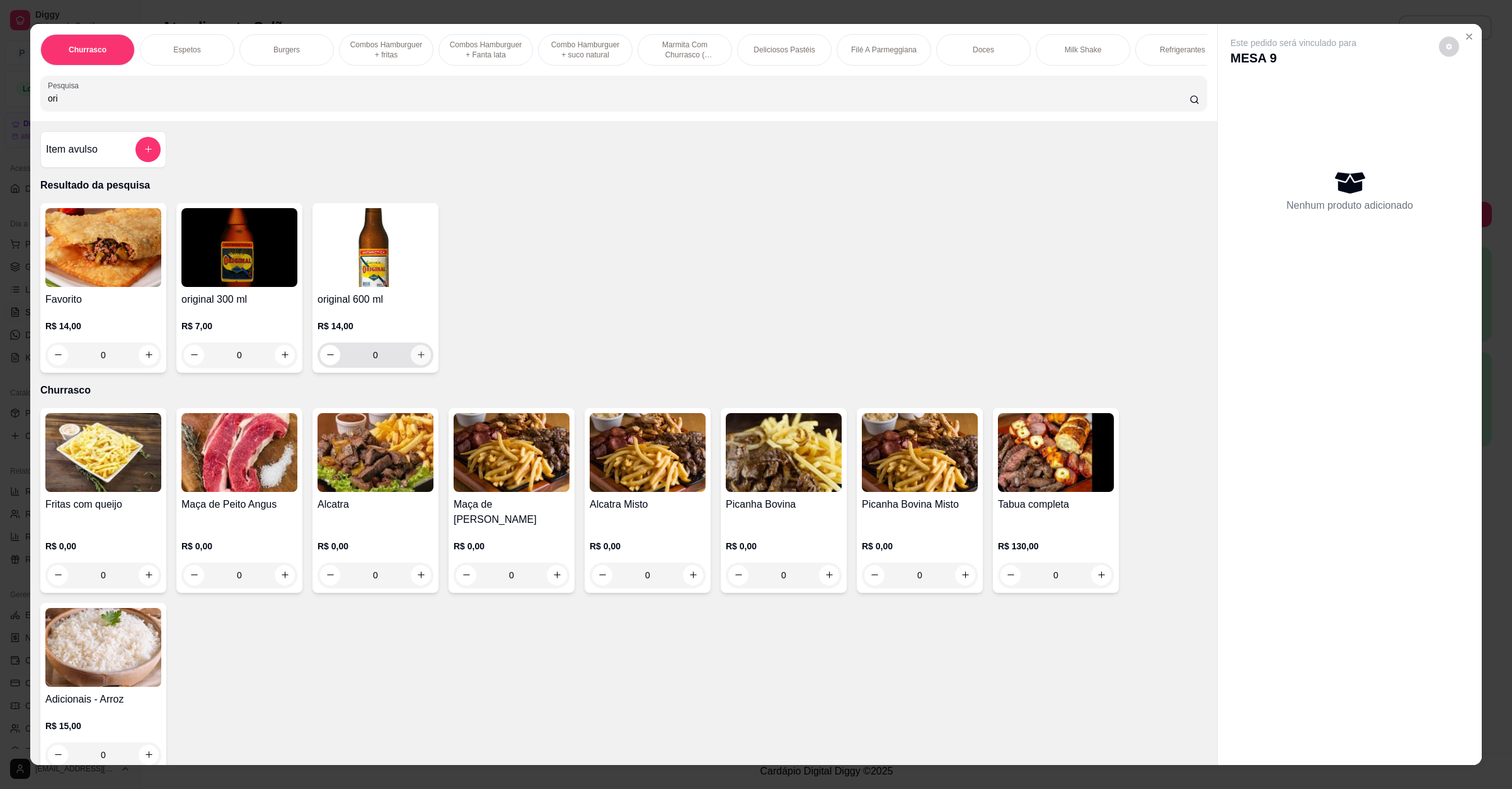
type input "ori"
click at [417, 360] on icon "increase-product-quantity" at bounding box center [421, 354] width 10 height 10
type input "1"
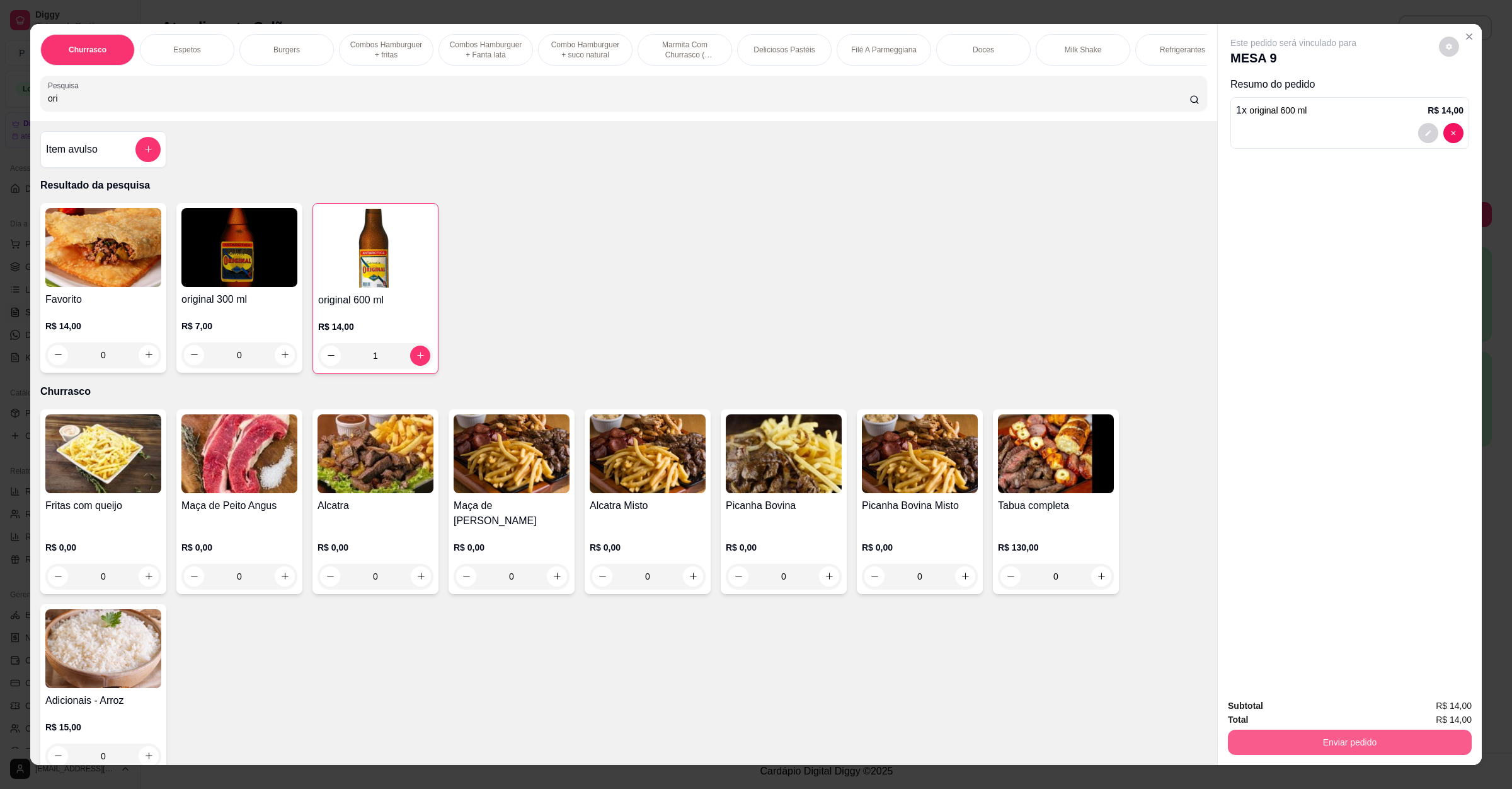
click at [1312, 744] on button "Enviar pedido" at bounding box center [1350, 742] width 244 height 26
click at [1309, 715] on button "Não registrar e enviar pedido" at bounding box center [1306, 710] width 127 height 23
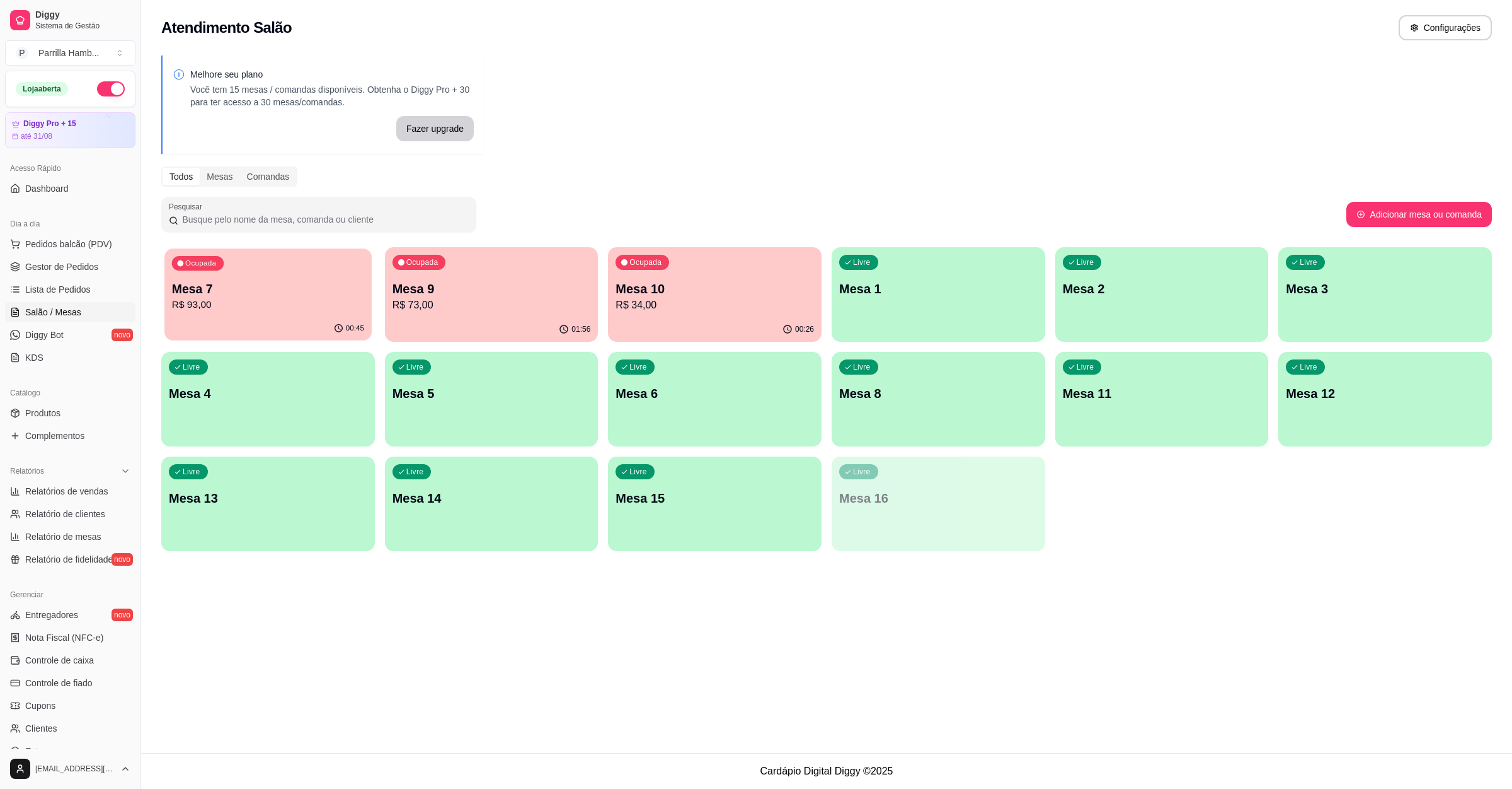
click at [269, 281] on p "Mesa 7" at bounding box center [268, 289] width 193 height 17
click at [674, 492] on p "Mesa 15" at bounding box center [715, 497] width 193 height 17
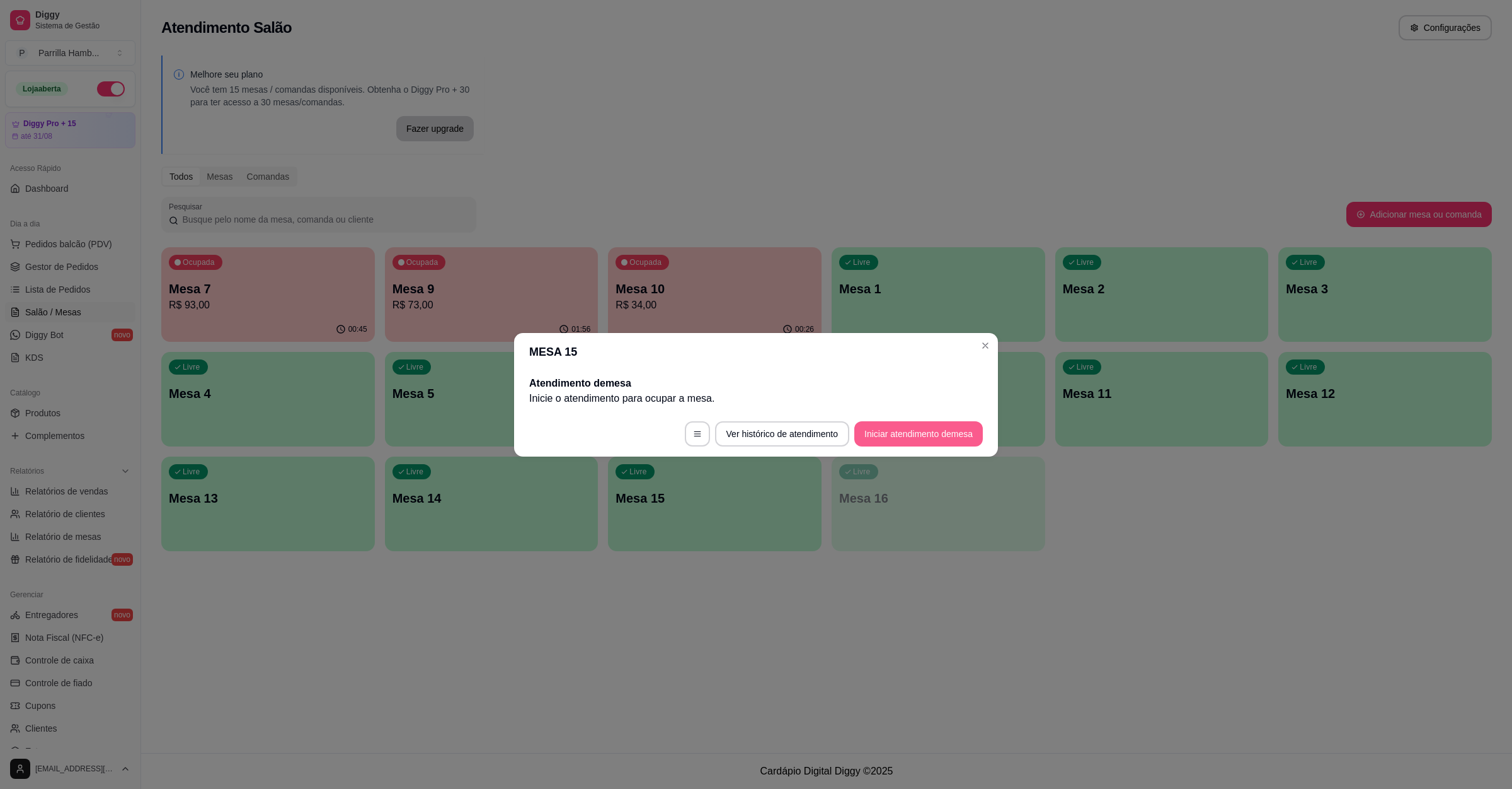
click at [877, 434] on button "Iniciar atendimento de mesa" at bounding box center [919, 434] width 129 height 26
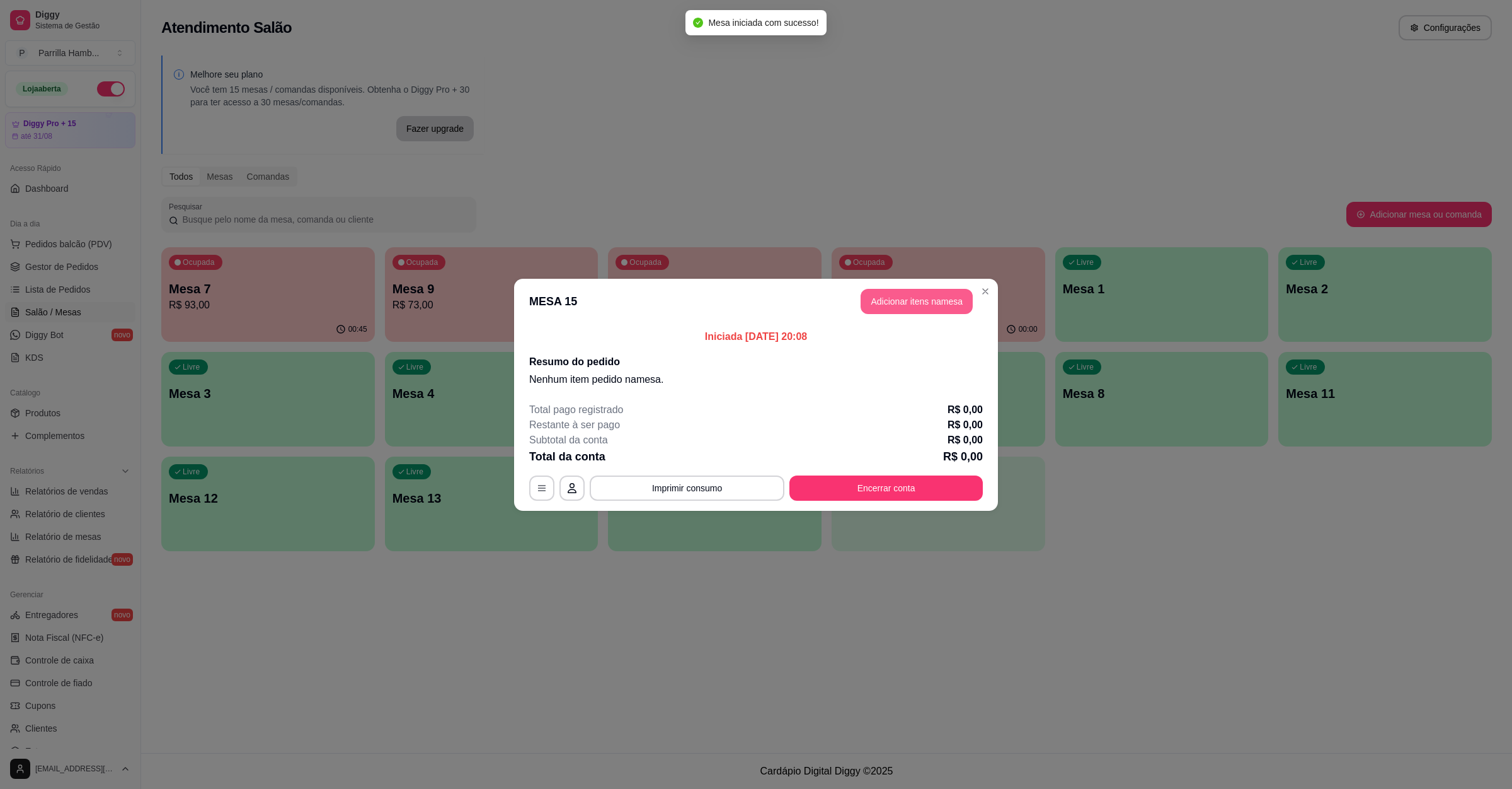
click at [936, 295] on button "Adicionar itens na mesa" at bounding box center [917, 301] width 112 height 26
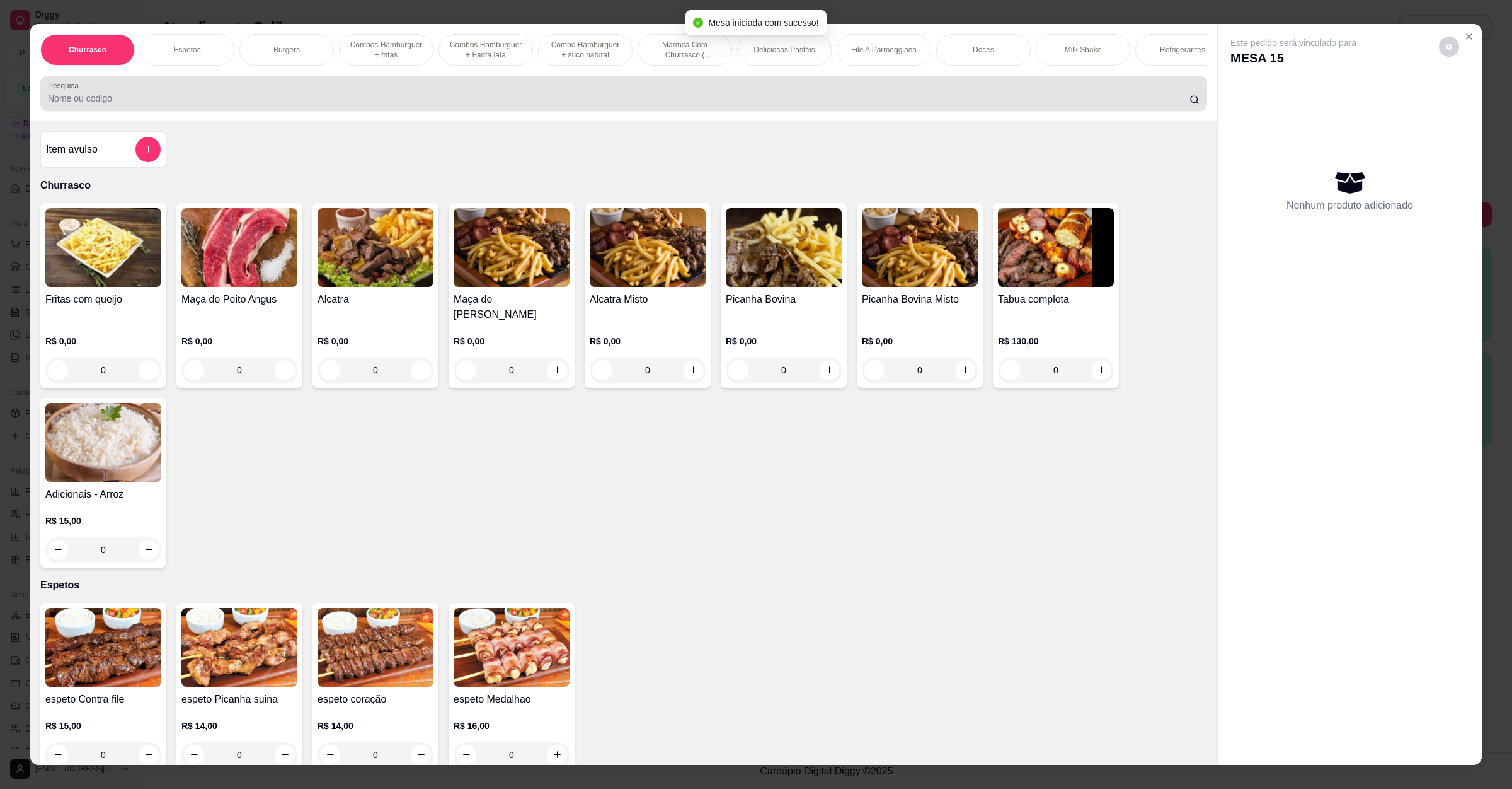
click at [509, 111] on div "Pesquisa" at bounding box center [624, 94] width 1167 height 35
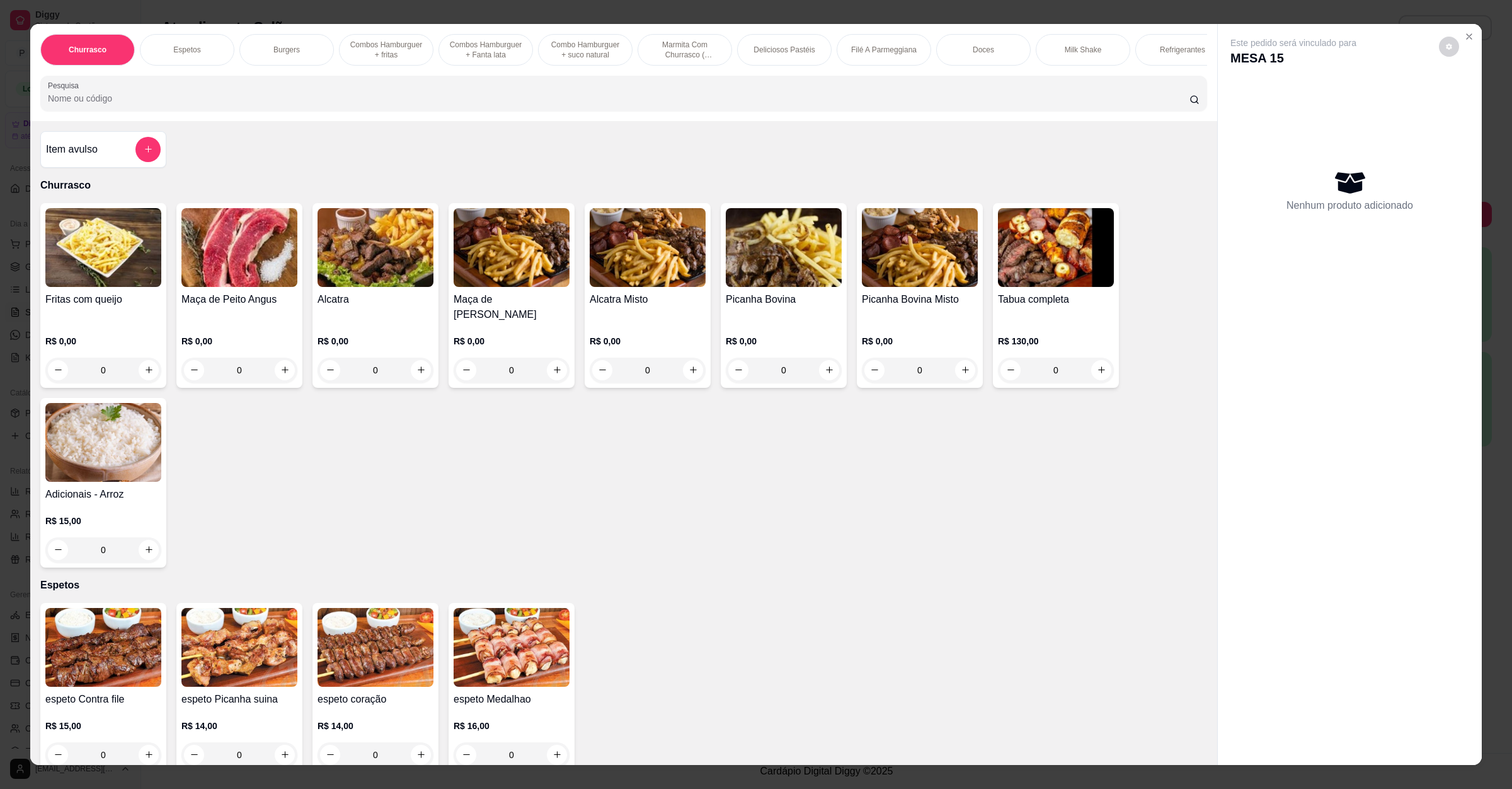
click at [129, 671] on img at bounding box center [102, 647] width 116 height 79
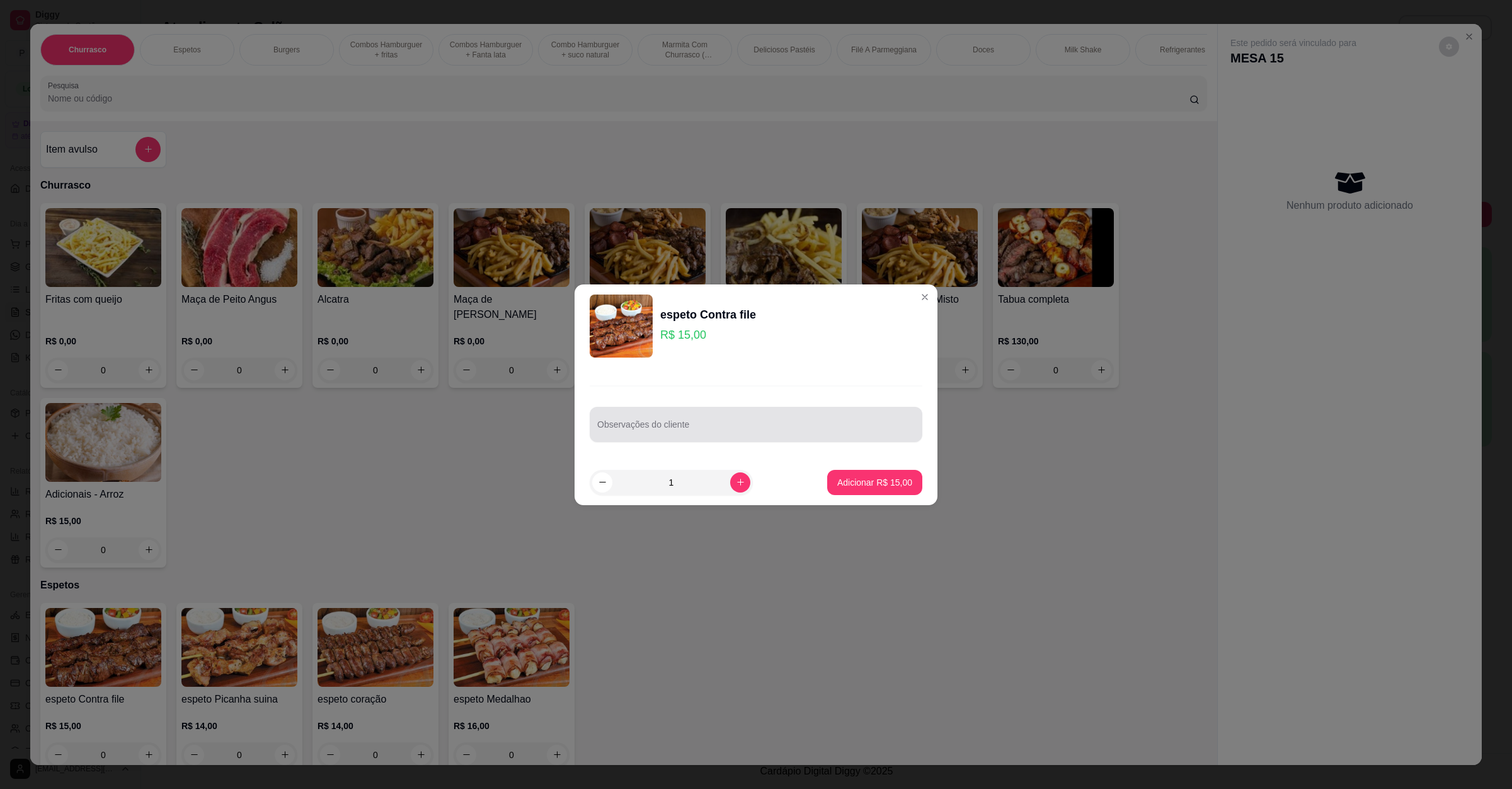
click at [691, 418] on div at bounding box center [756, 424] width 318 height 26
type input "sem vinagrete"
click at [859, 485] on p "Adicionar R$ 15,00" at bounding box center [875, 482] width 73 height 12
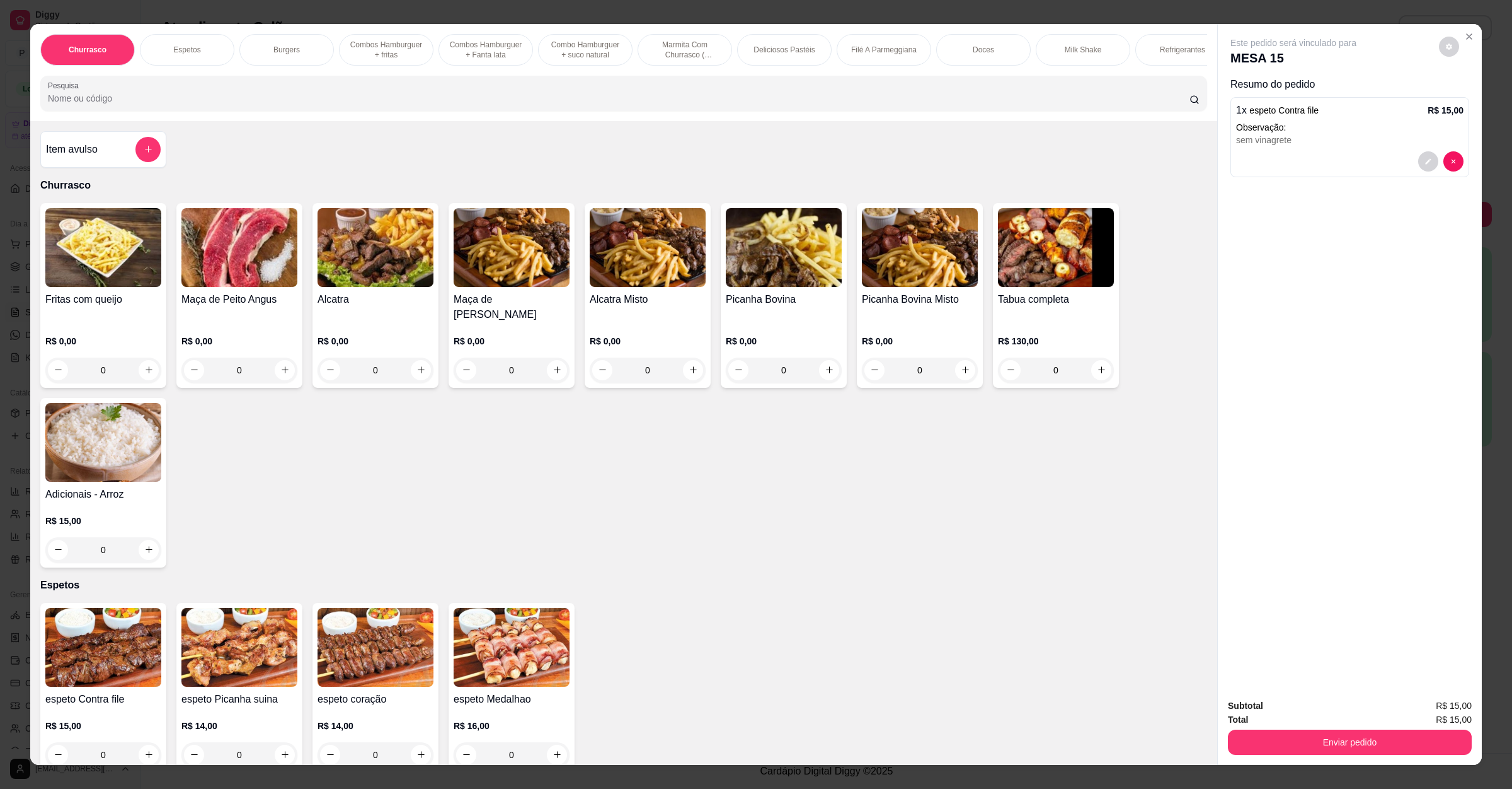
click at [74, 104] on input "Pesquisa" at bounding box center [618, 98] width 1142 height 12
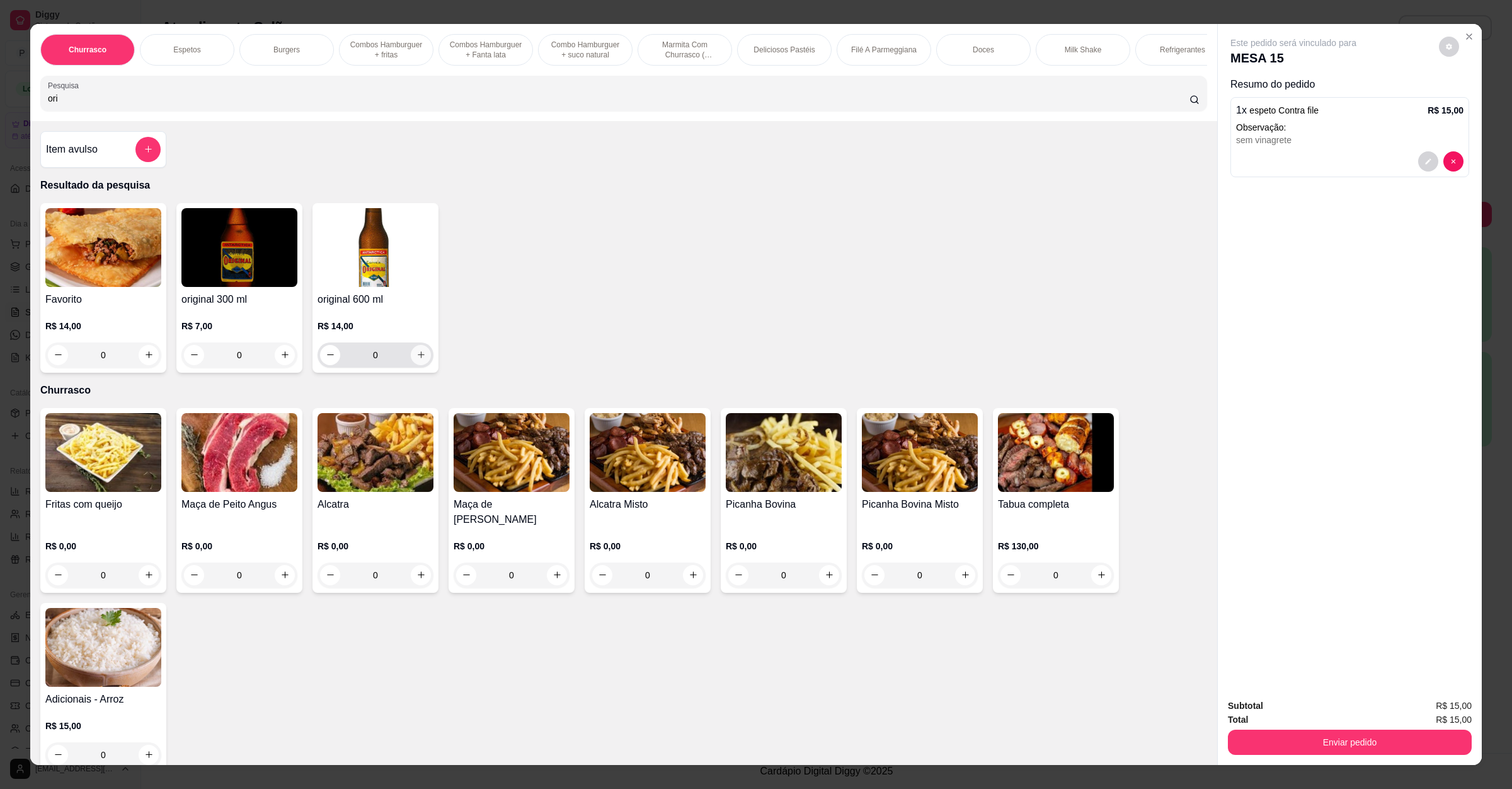
type input "ori"
click at [417, 360] on icon "increase-product-quantity" at bounding box center [421, 354] width 10 height 10
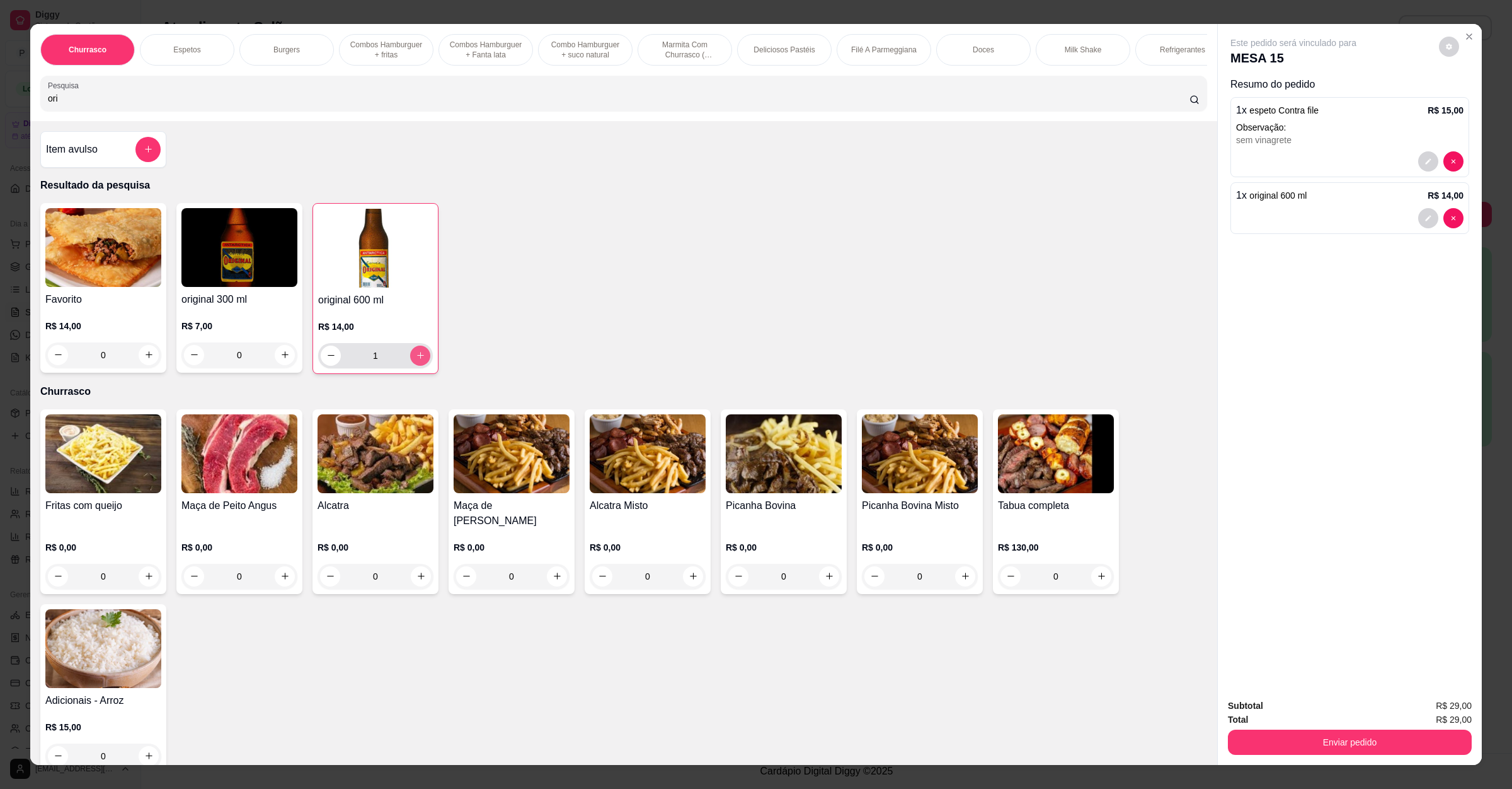
type input "1"
click at [1278, 743] on button "Enviar pedido" at bounding box center [1350, 742] width 244 height 26
click at [1288, 717] on button "Não registrar e enviar pedido" at bounding box center [1306, 710] width 131 height 24
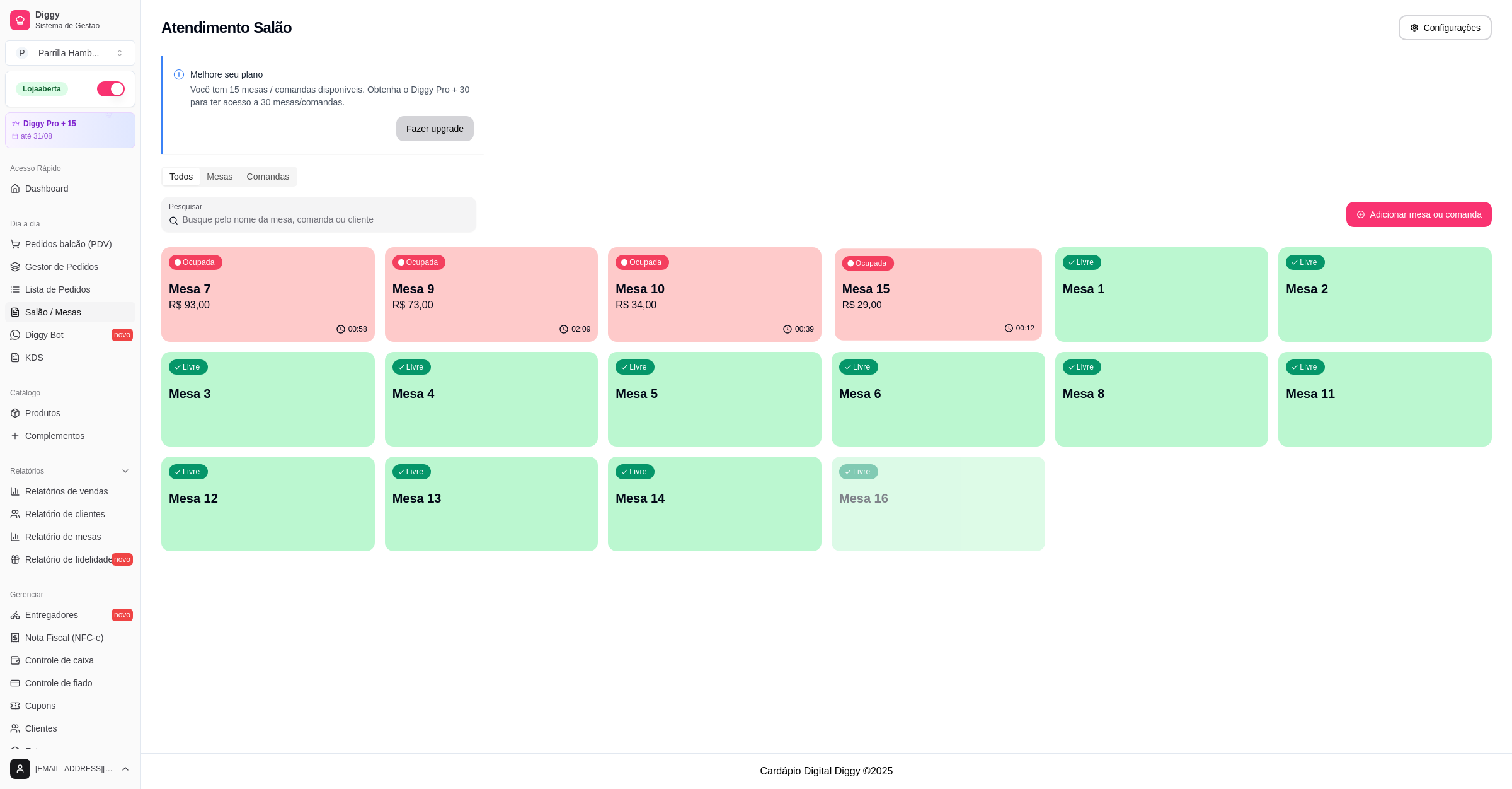
click at [883, 288] on p "Mesa 15" at bounding box center [939, 289] width 193 height 17
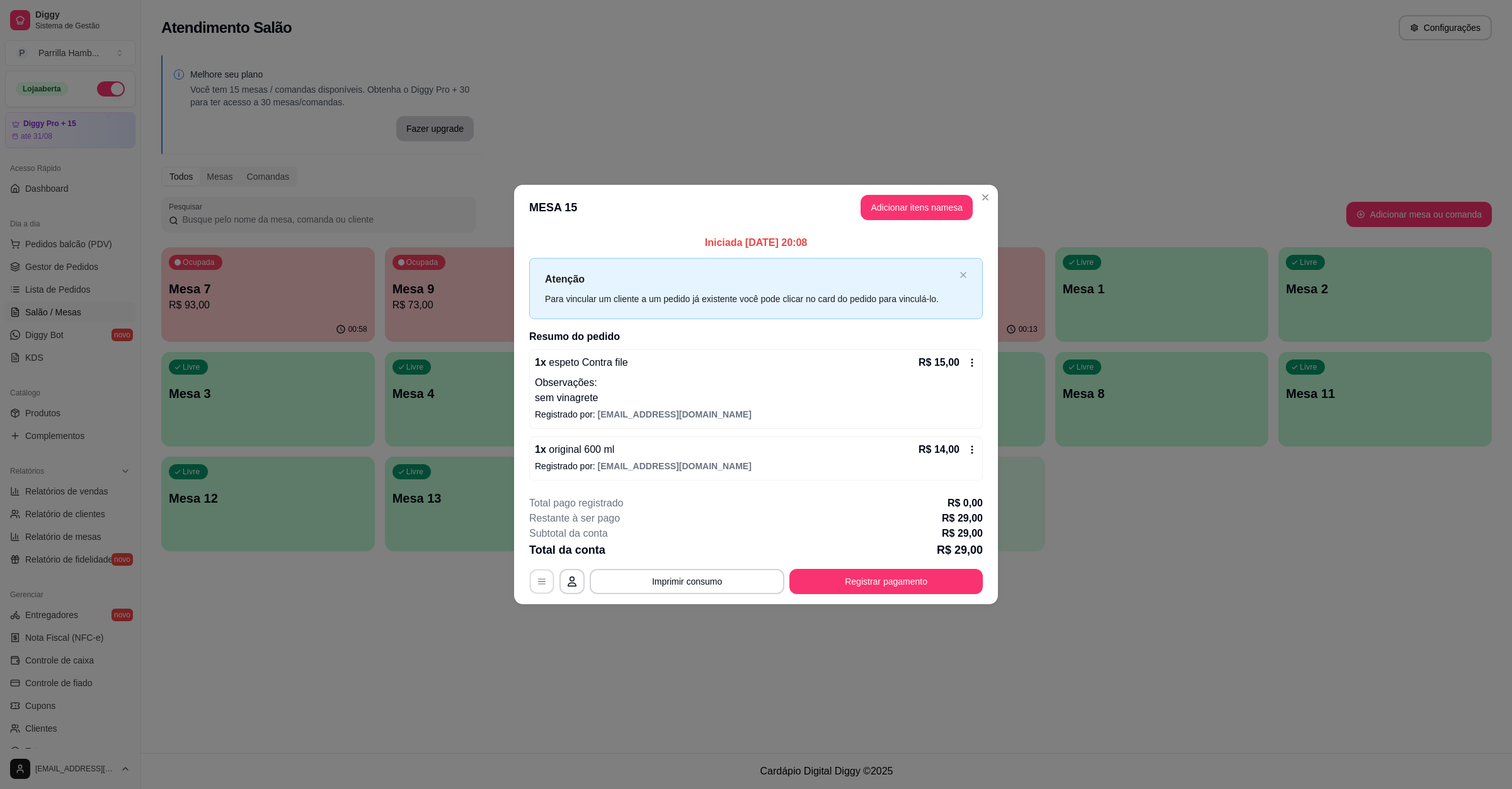
click at [547, 578] on icon "button" at bounding box center [541, 580] width 10 height 10
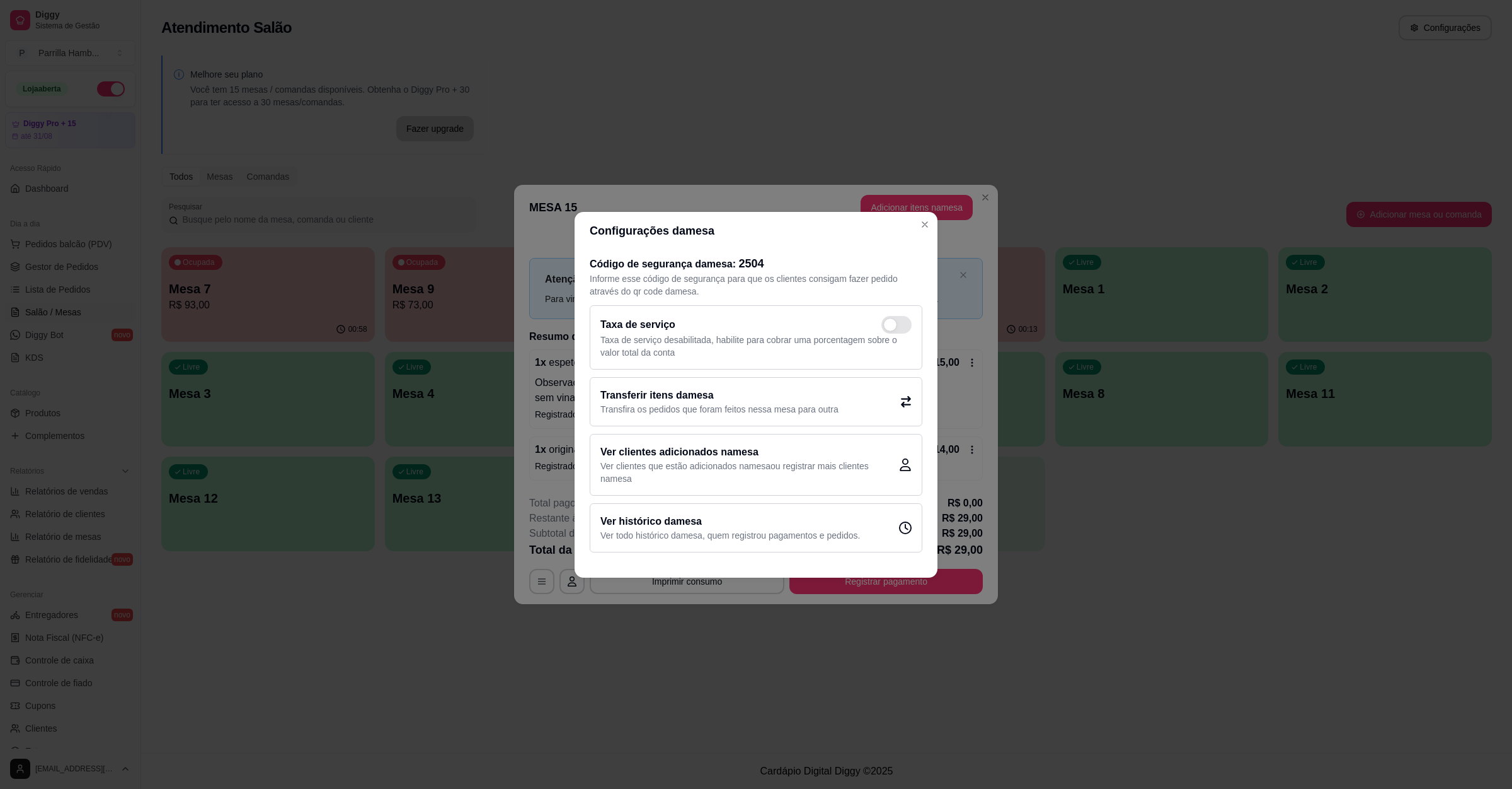
click at [622, 388] on h2 "Transferir itens da mesa" at bounding box center [720, 395] width 238 height 15
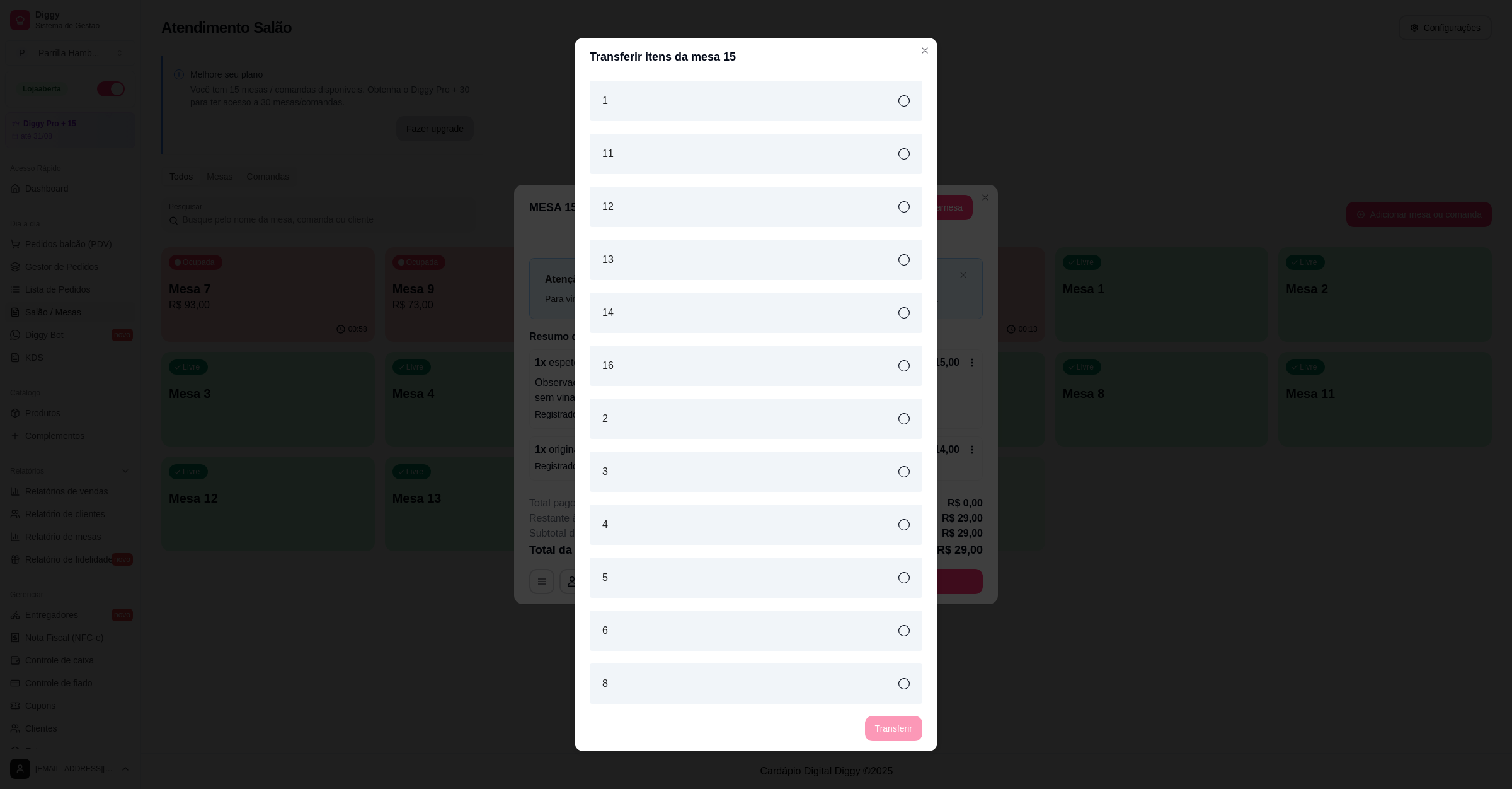
click at [644, 315] on div "14" at bounding box center [756, 313] width 333 height 41
click at [911, 731] on button "Transferir" at bounding box center [894, 728] width 57 height 26
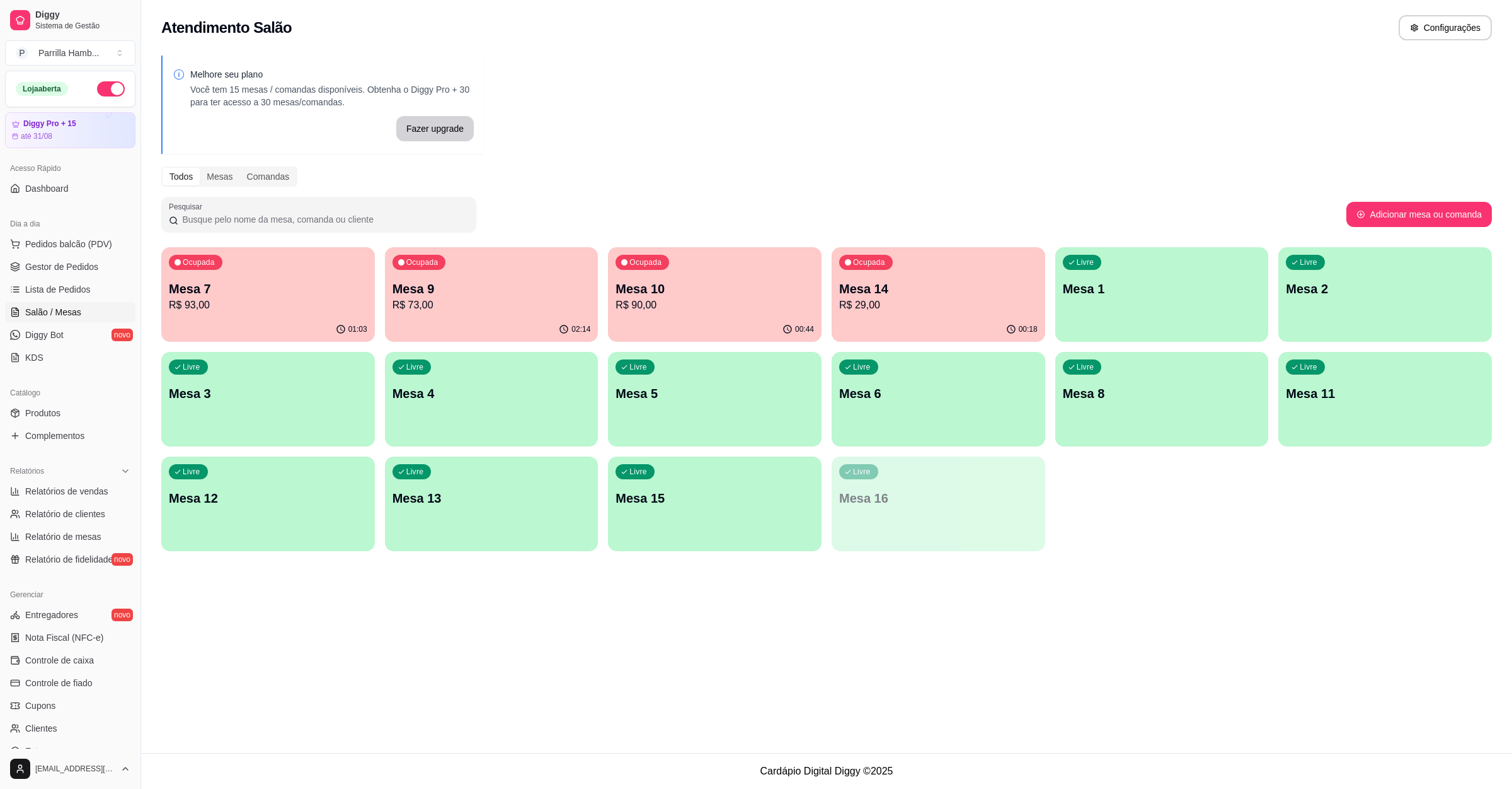
click at [335, 312] on p "R$ 93,00" at bounding box center [268, 305] width 199 height 15
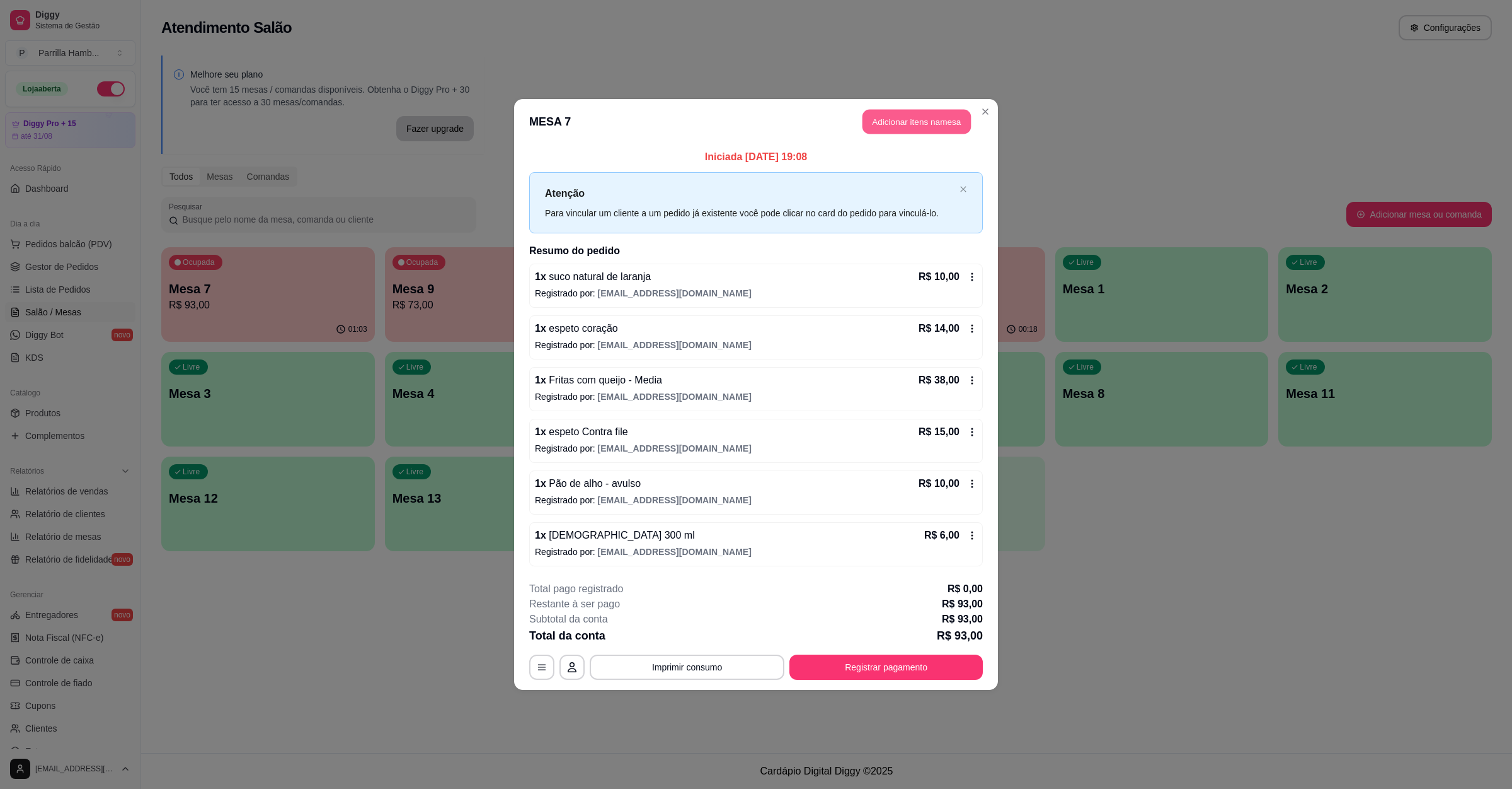
click at [881, 125] on button "Adicionar itens na mesa" at bounding box center [917, 122] width 109 height 25
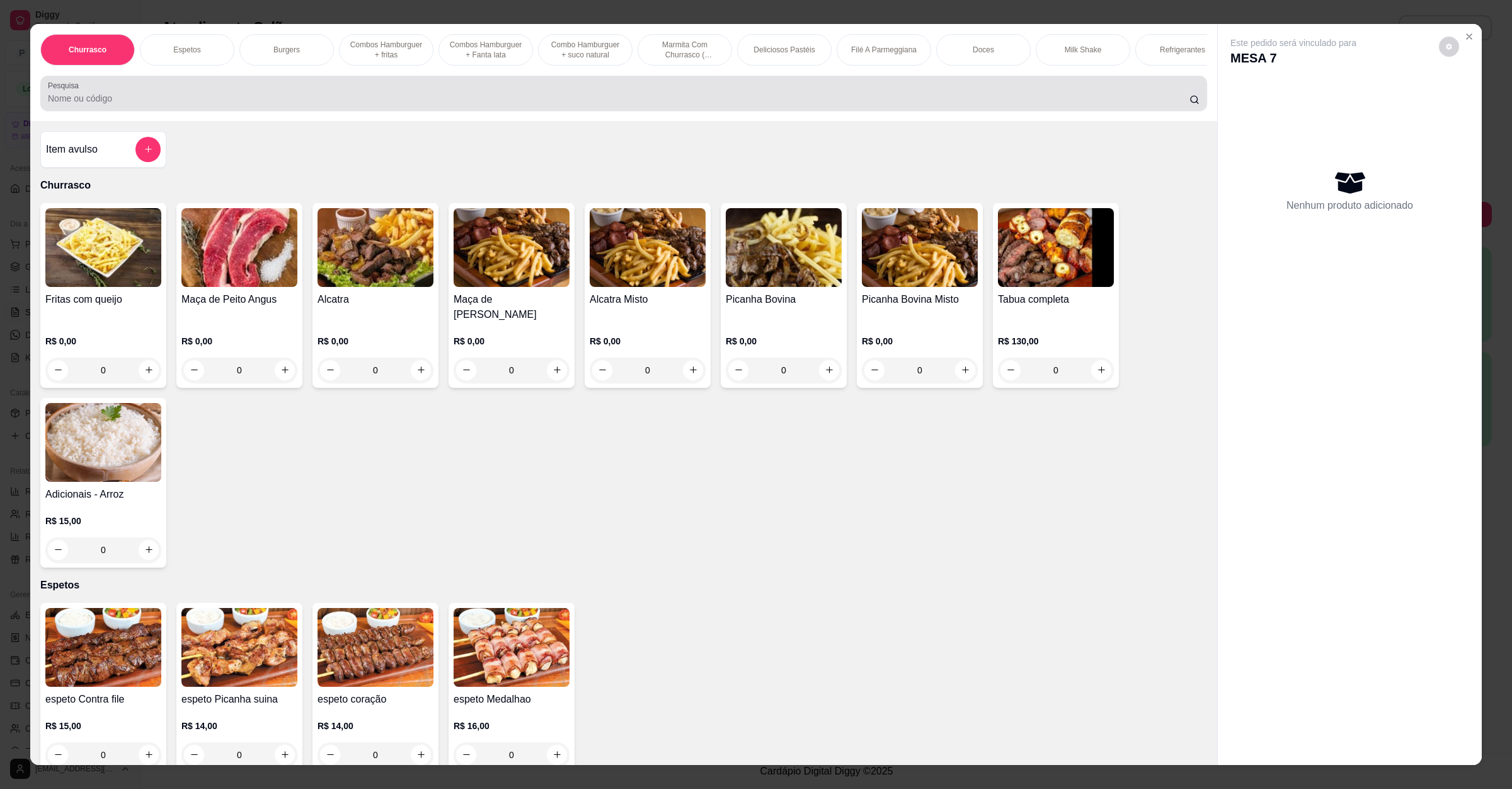
click at [405, 111] on div "Pesquisa" at bounding box center [624, 94] width 1167 height 35
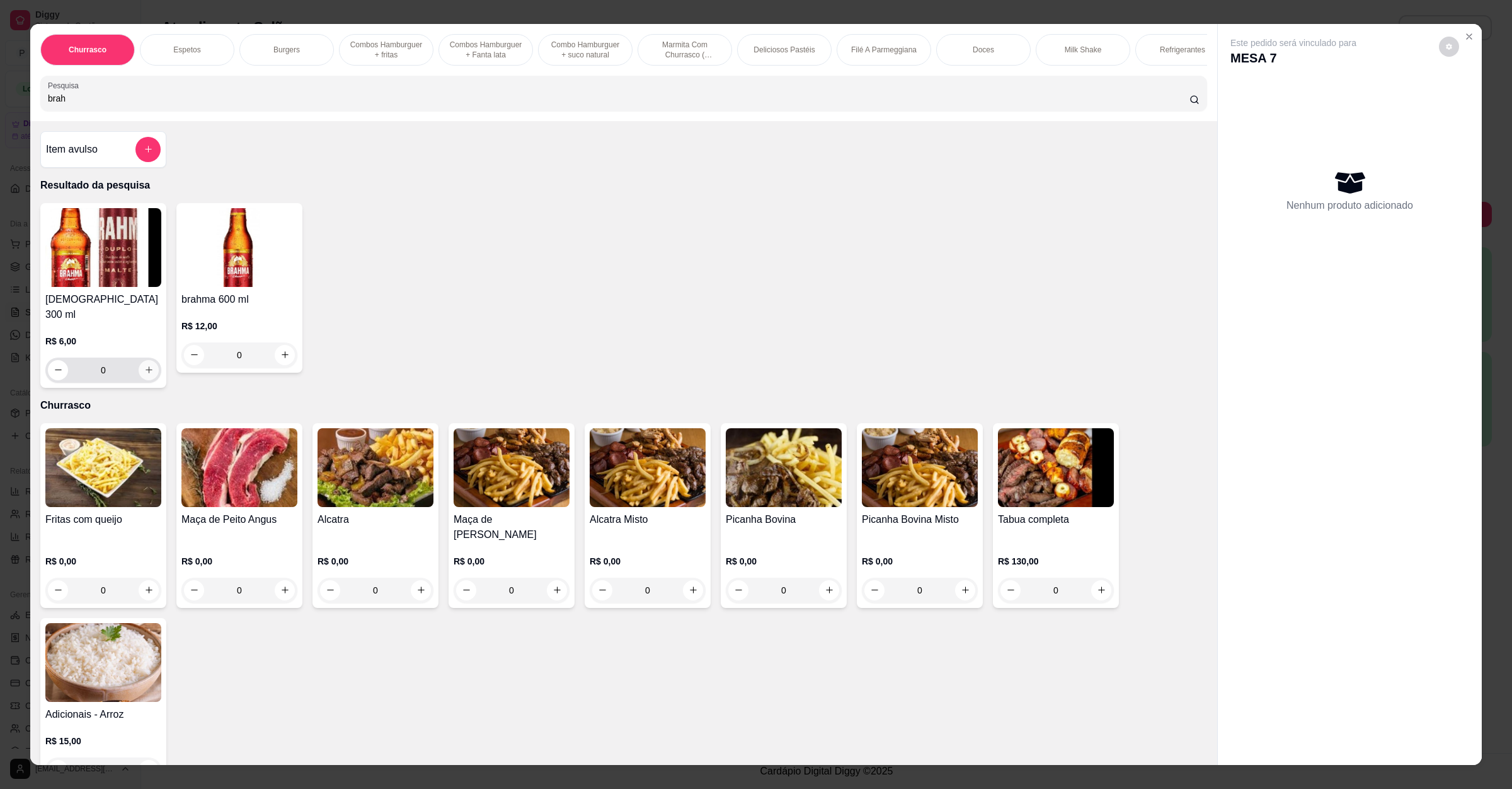
type input "brah"
click at [144, 367] on icon "increase-product-quantity" at bounding box center [148, 369] width 10 height 10
type input "1"
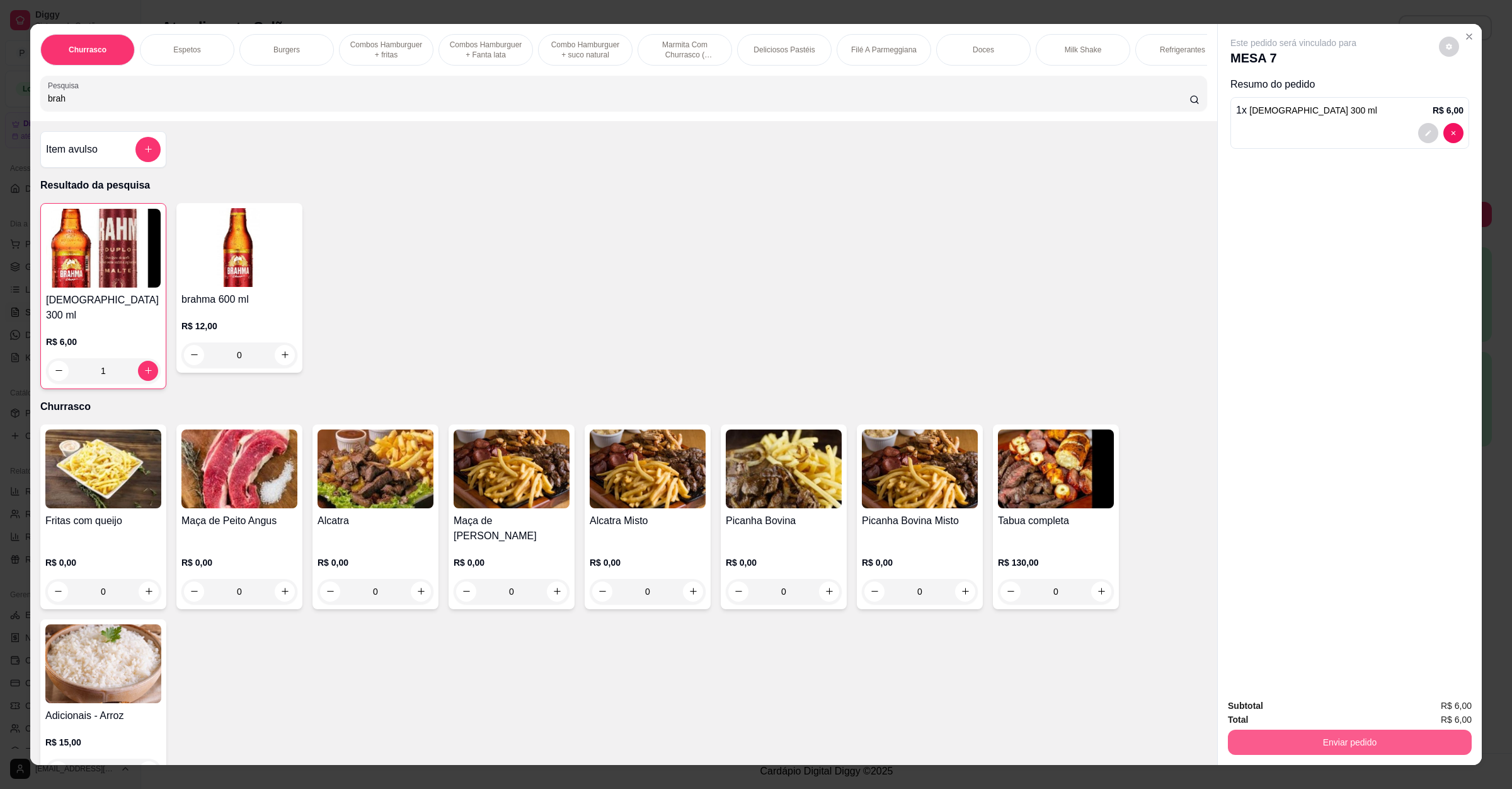
click at [1365, 732] on button "Enviar pedido" at bounding box center [1350, 742] width 244 height 26
click at [1308, 703] on button "Não registrar e enviar pedido" at bounding box center [1306, 710] width 127 height 23
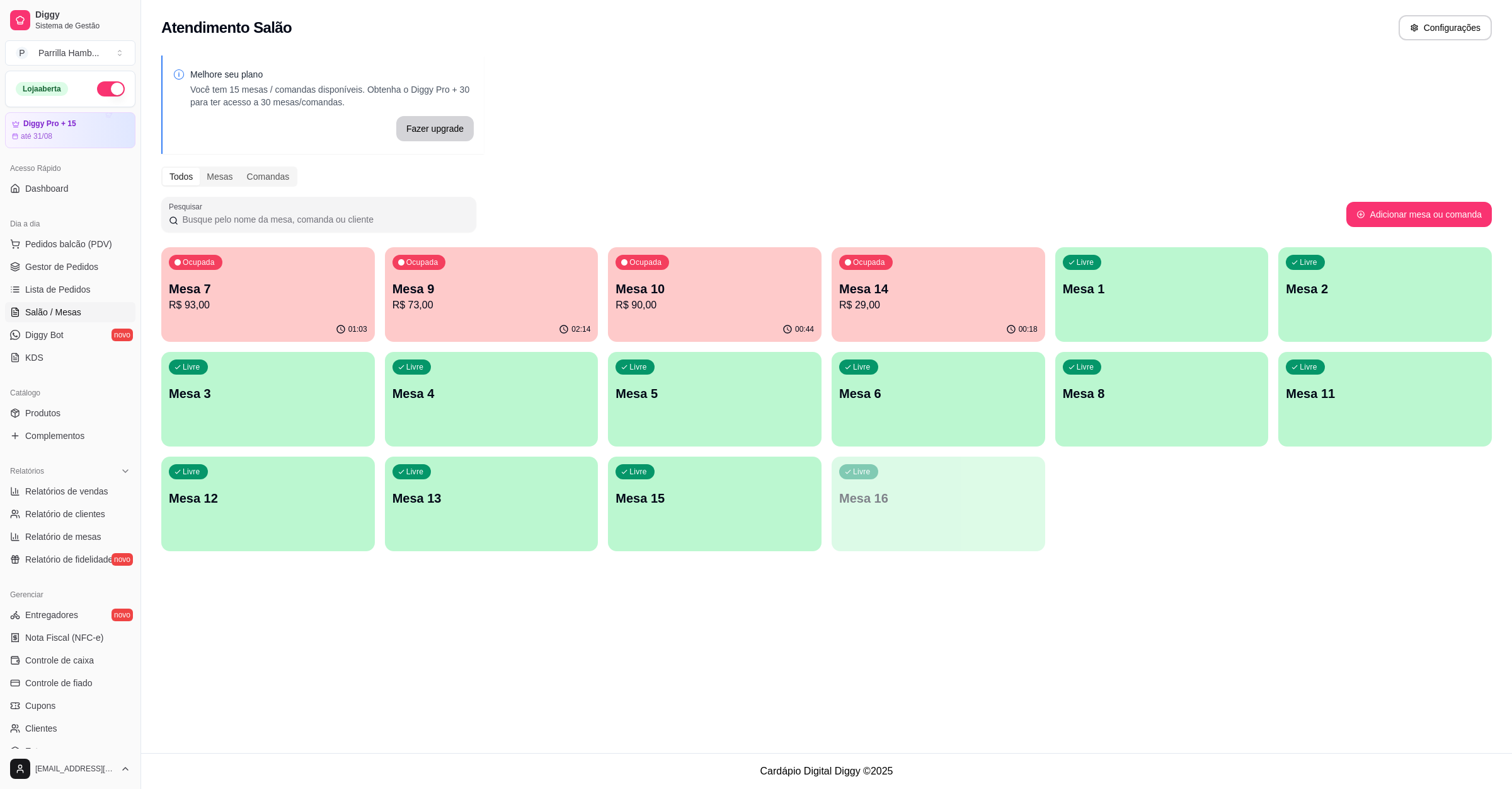
click at [923, 290] on p "Mesa 14" at bounding box center [938, 289] width 199 height 18
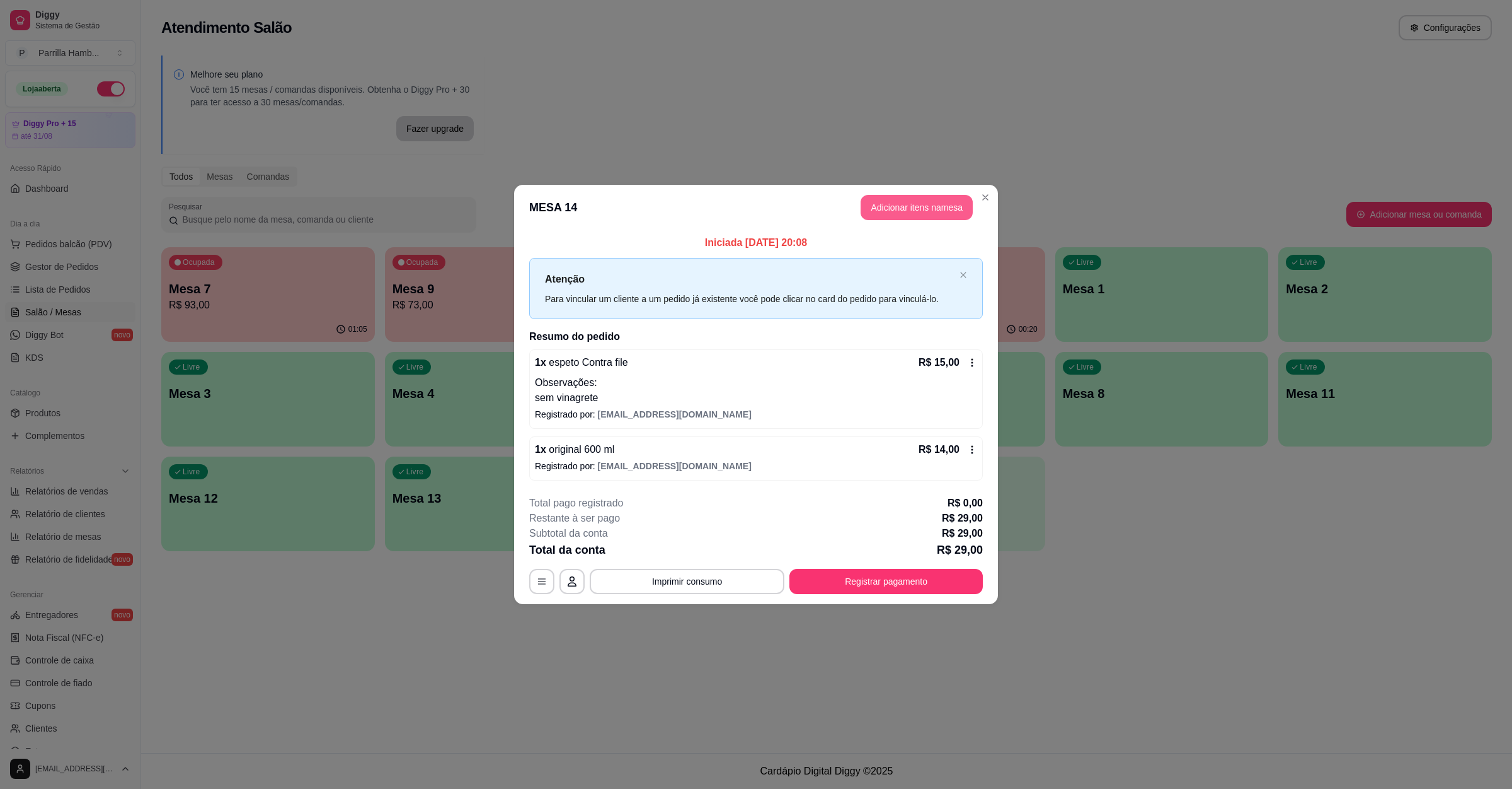
click at [901, 208] on button "Adicionar itens na mesa" at bounding box center [917, 207] width 112 height 26
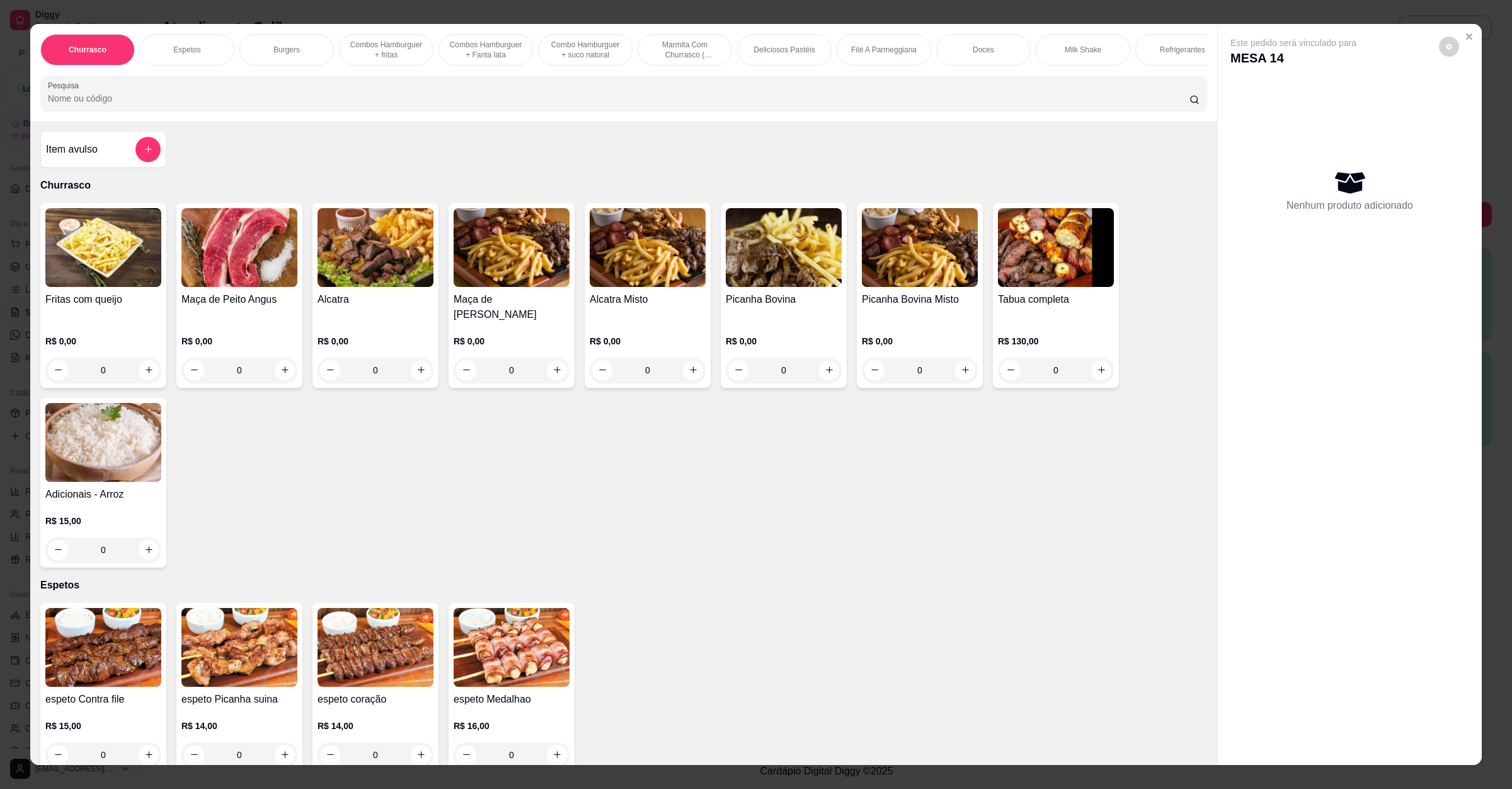
click at [452, 121] on div "Churrasco Espetos Burgers Combos Hamburguer + fritas Combos Hamburguer + Fanta …" at bounding box center [624, 72] width 1187 height 97
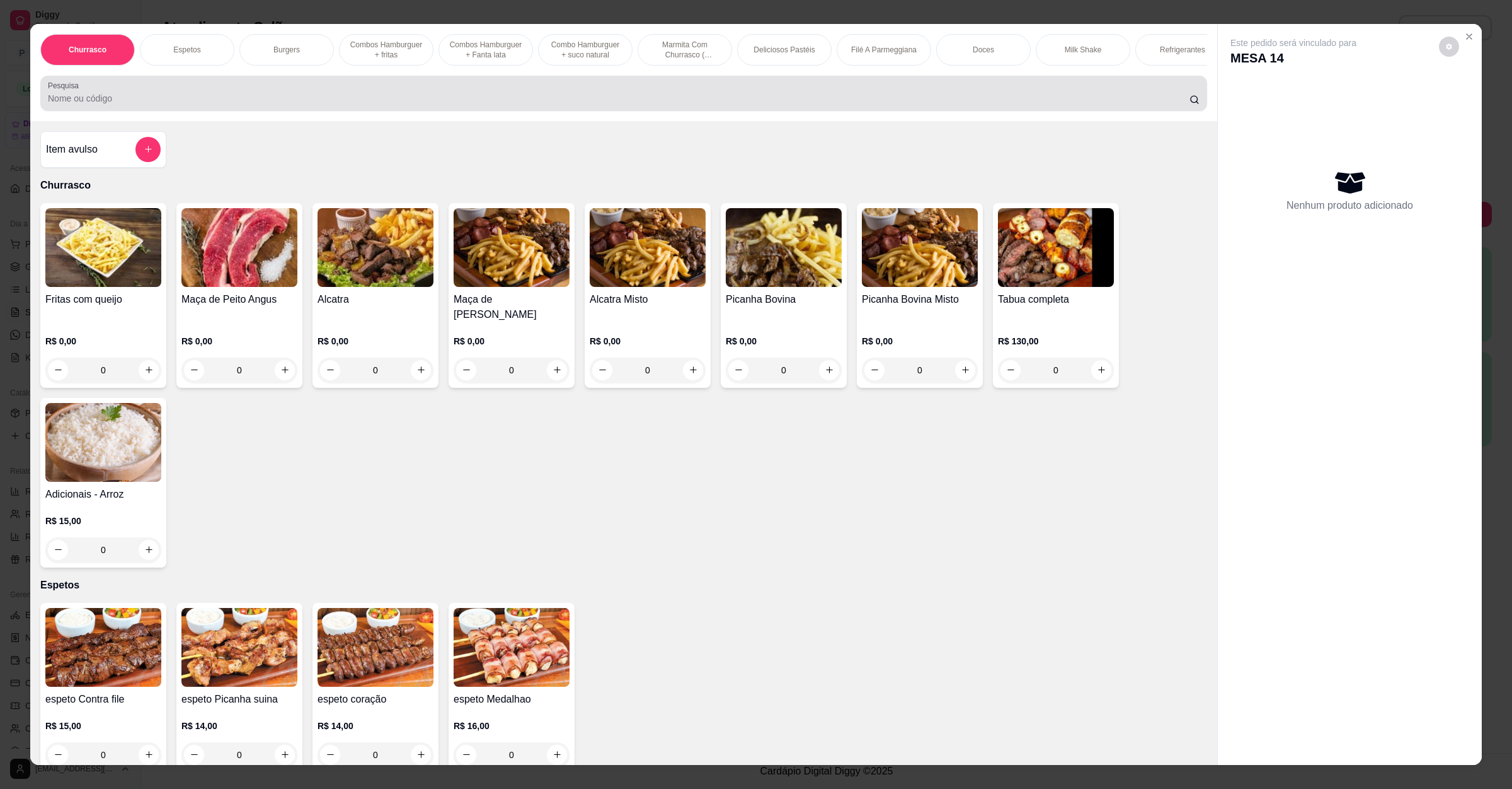
click at [457, 106] on div at bounding box center [624, 93] width 1152 height 26
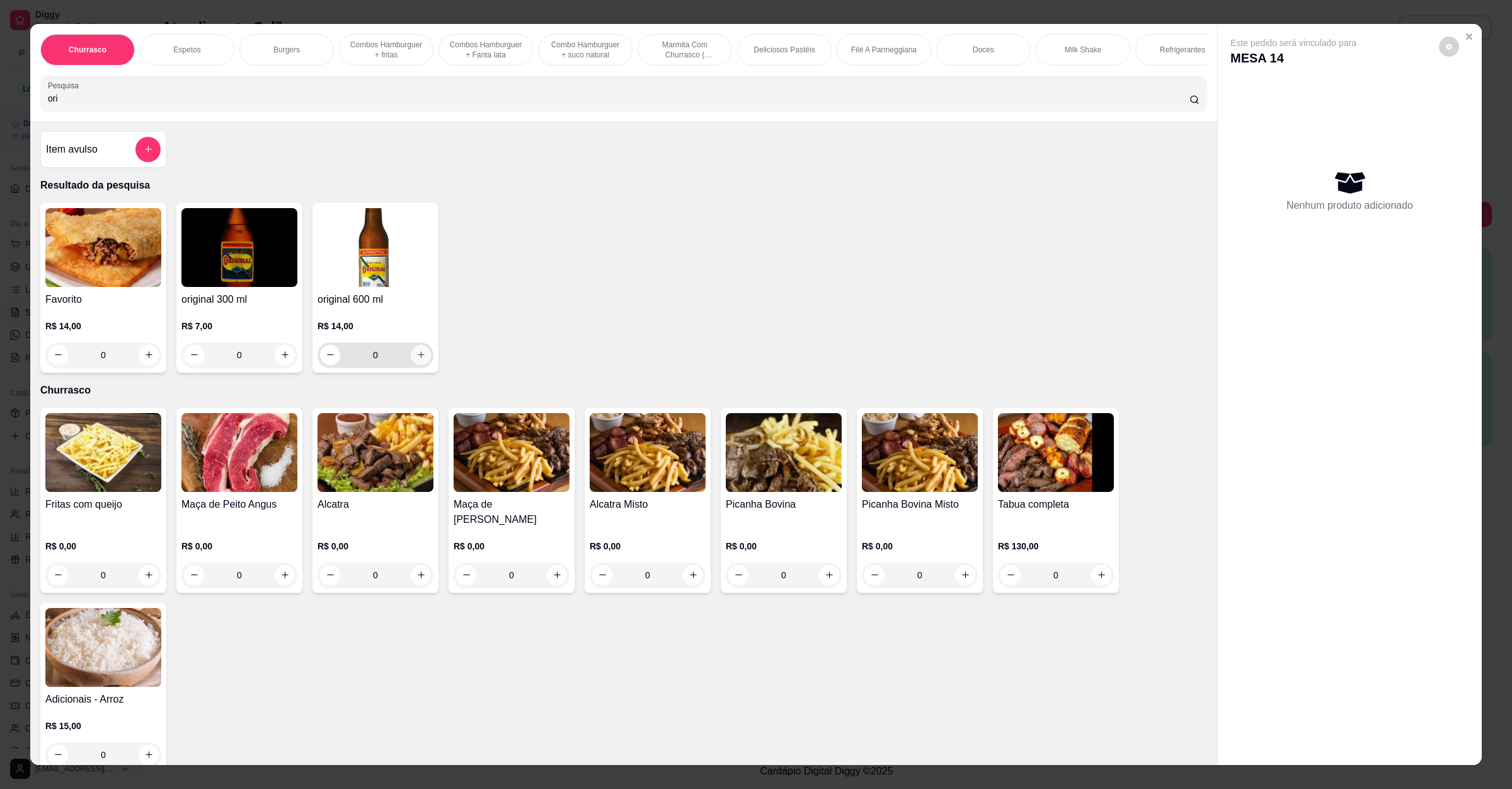
type input "ori"
click at [417, 360] on icon "increase-product-quantity" at bounding box center [421, 354] width 10 height 10
type input "1"
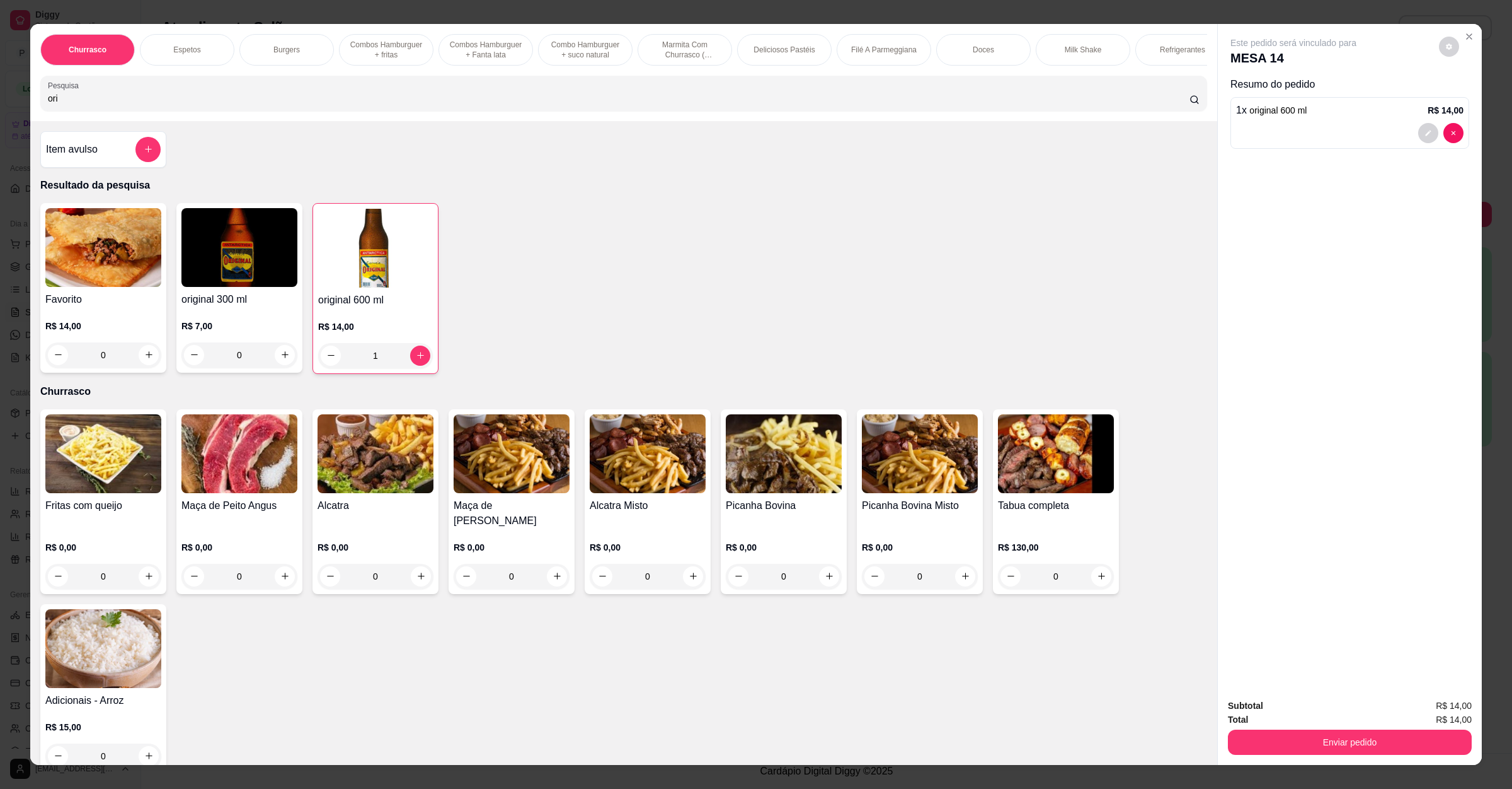
click at [1319, 726] on div "Enviar pedido" at bounding box center [1350, 740] width 244 height 28
click at [1319, 734] on button "Enviar pedido" at bounding box center [1350, 742] width 244 height 26
click at [1322, 703] on button "Não registrar e enviar pedido" at bounding box center [1306, 710] width 131 height 24
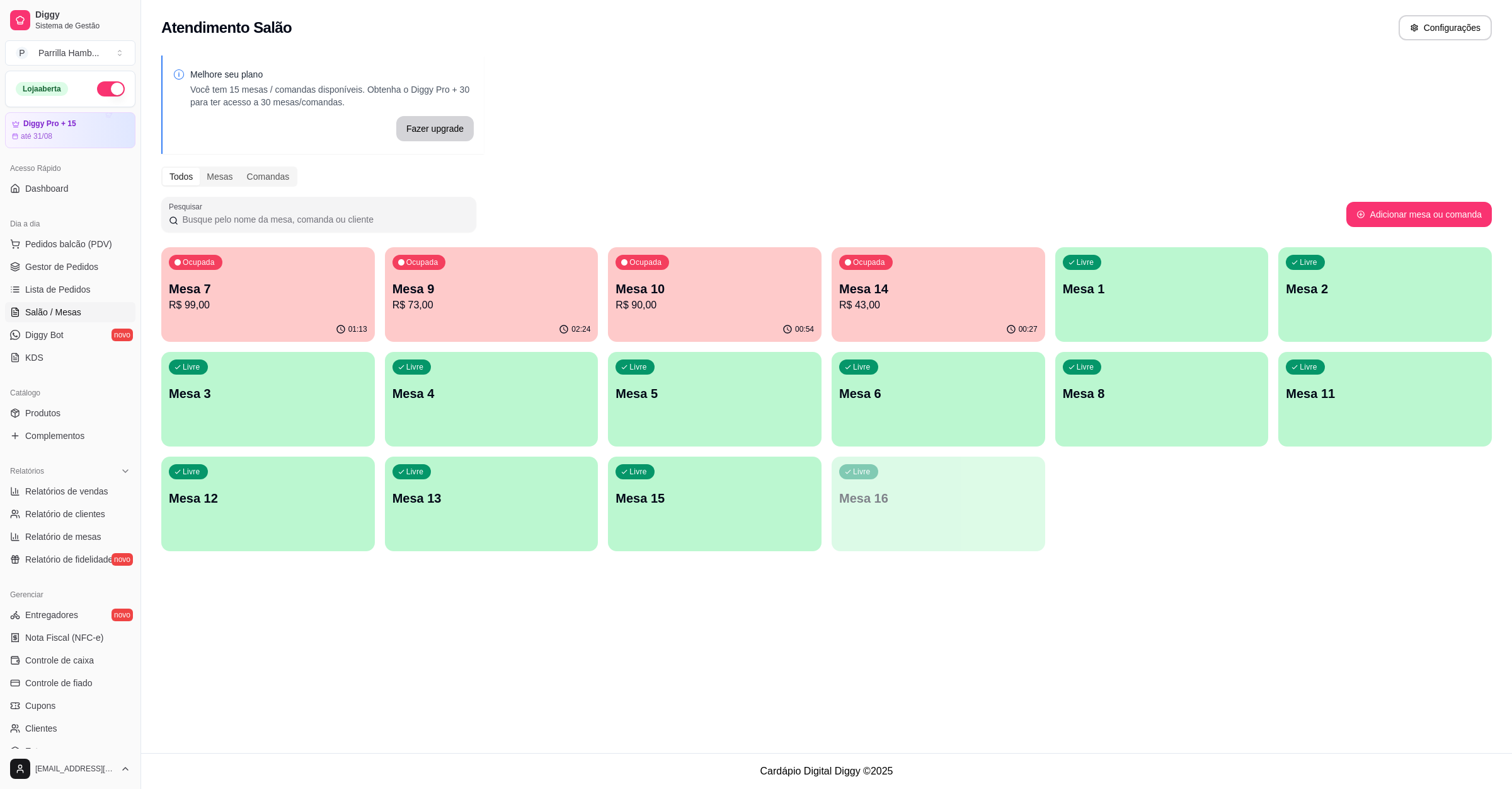
click at [881, 284] on p "Mesa 14" at bounding box center [938, 289] width 199 height 18
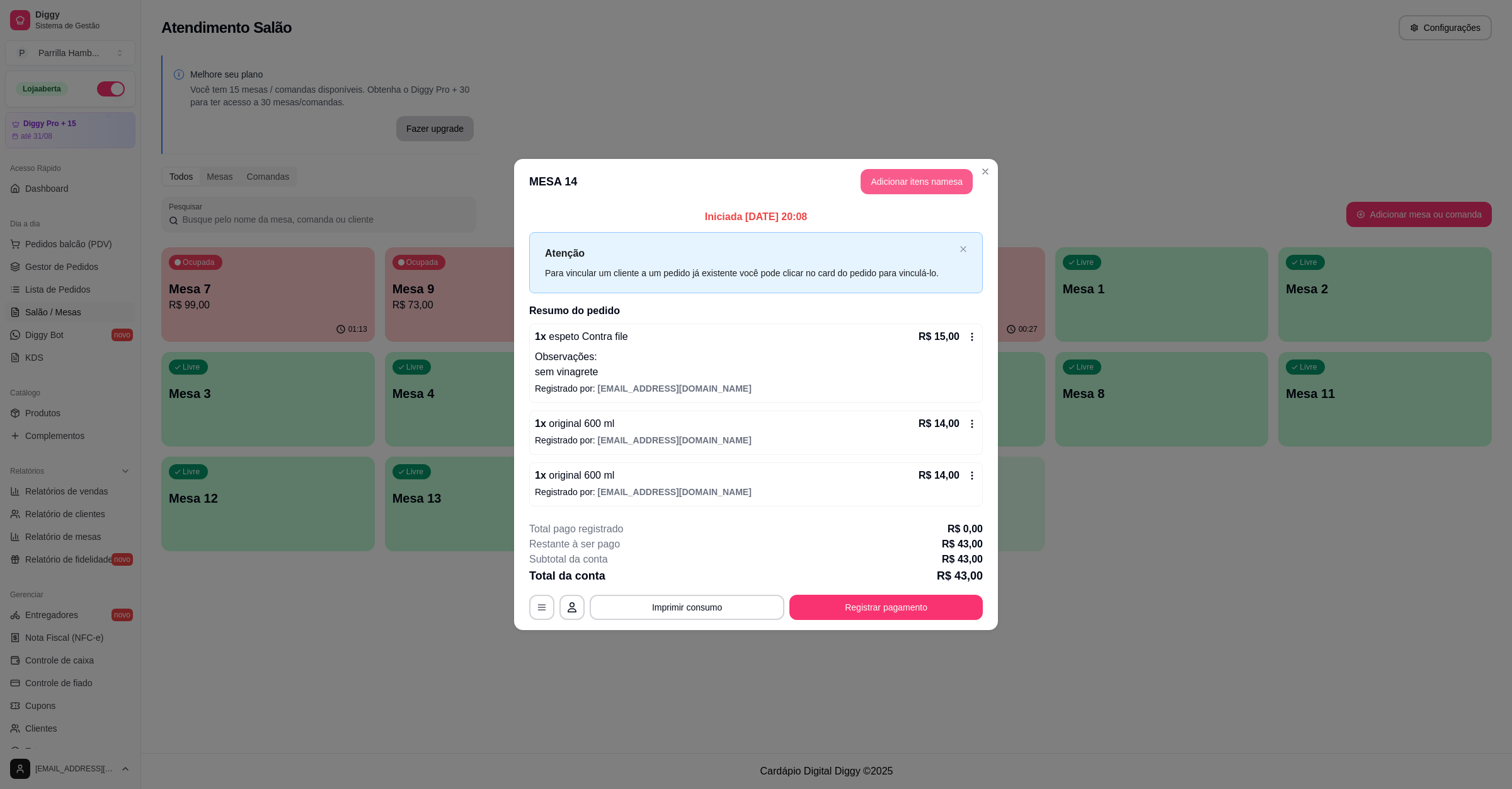
click at [902, 178] on button "Adicionar itens na mesa" at bounding box center [917, 181] width 112 height 26
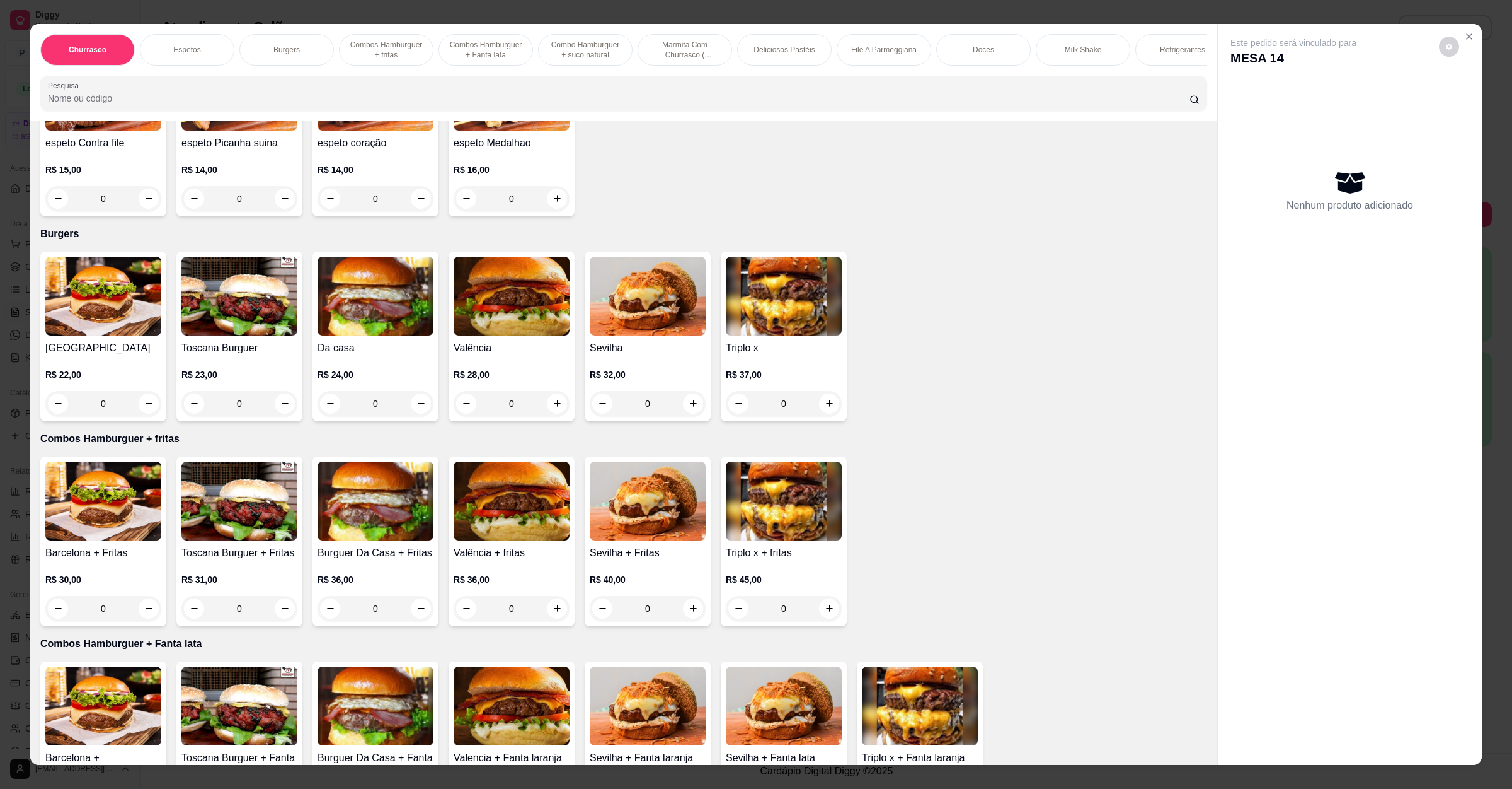
scroll to position [473, 0]
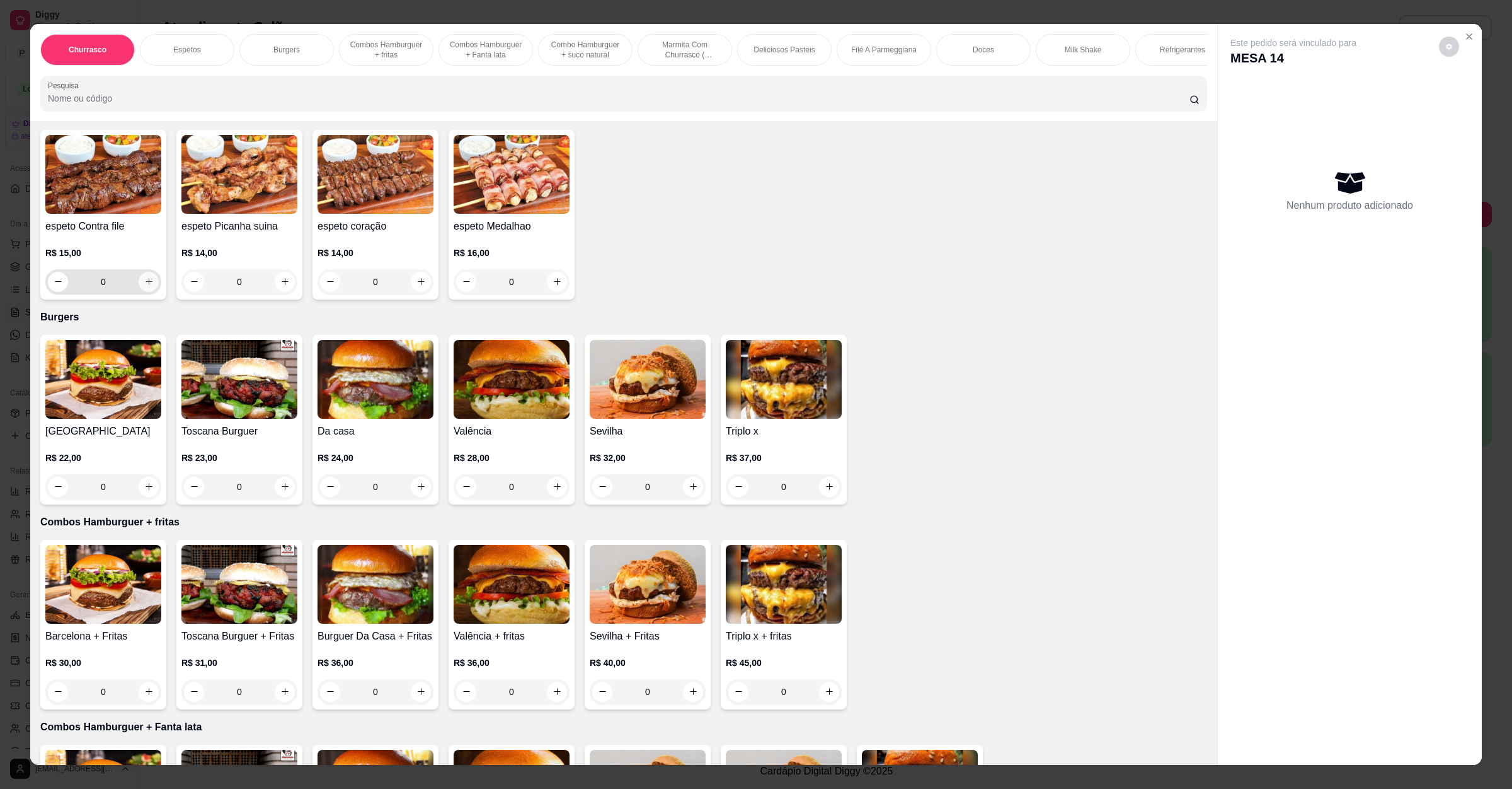
click at [148, 283] on button "increase-product-quantity" at bounding box center [148, 282] width 20 height 20
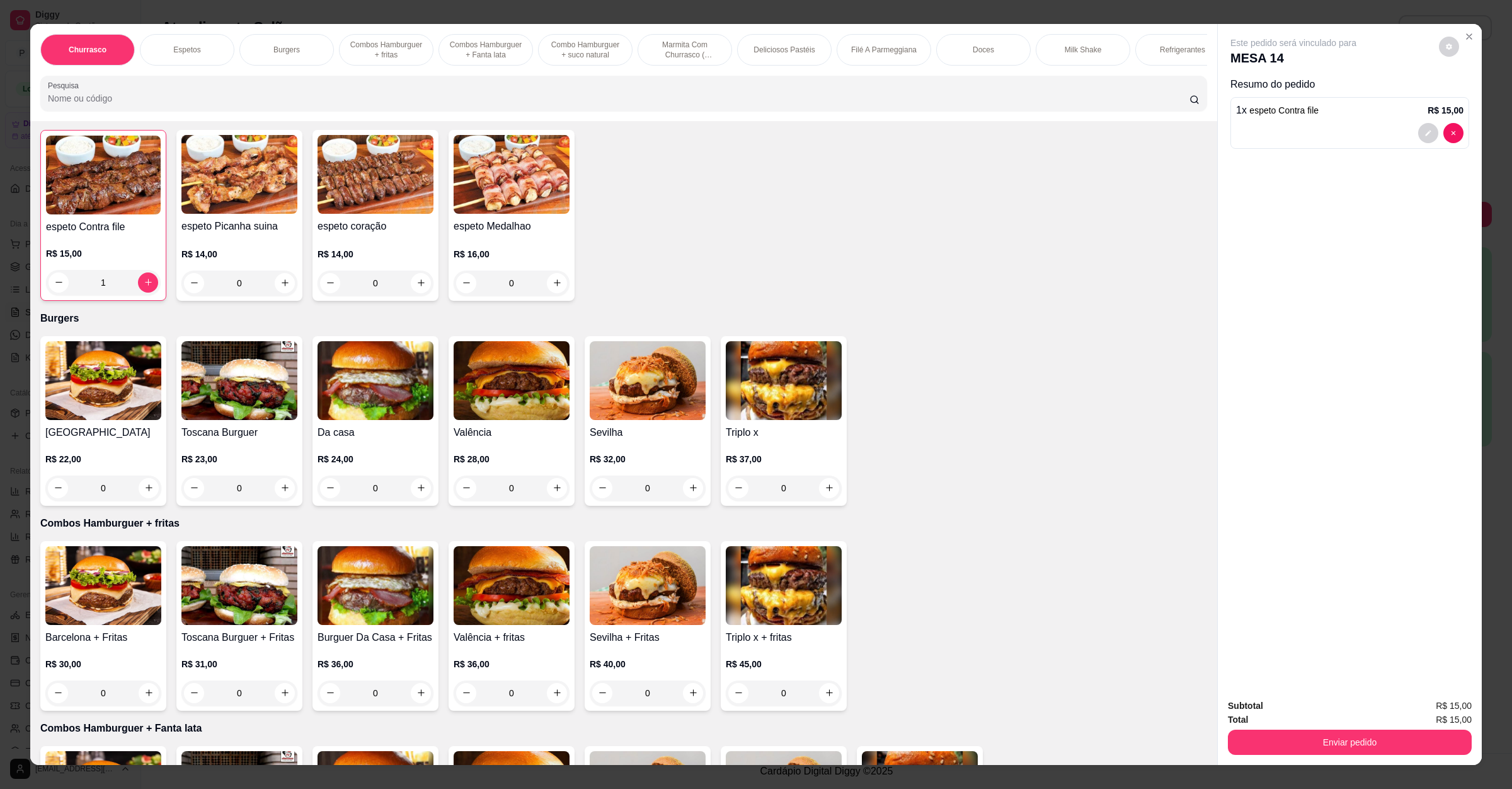
type input "1"
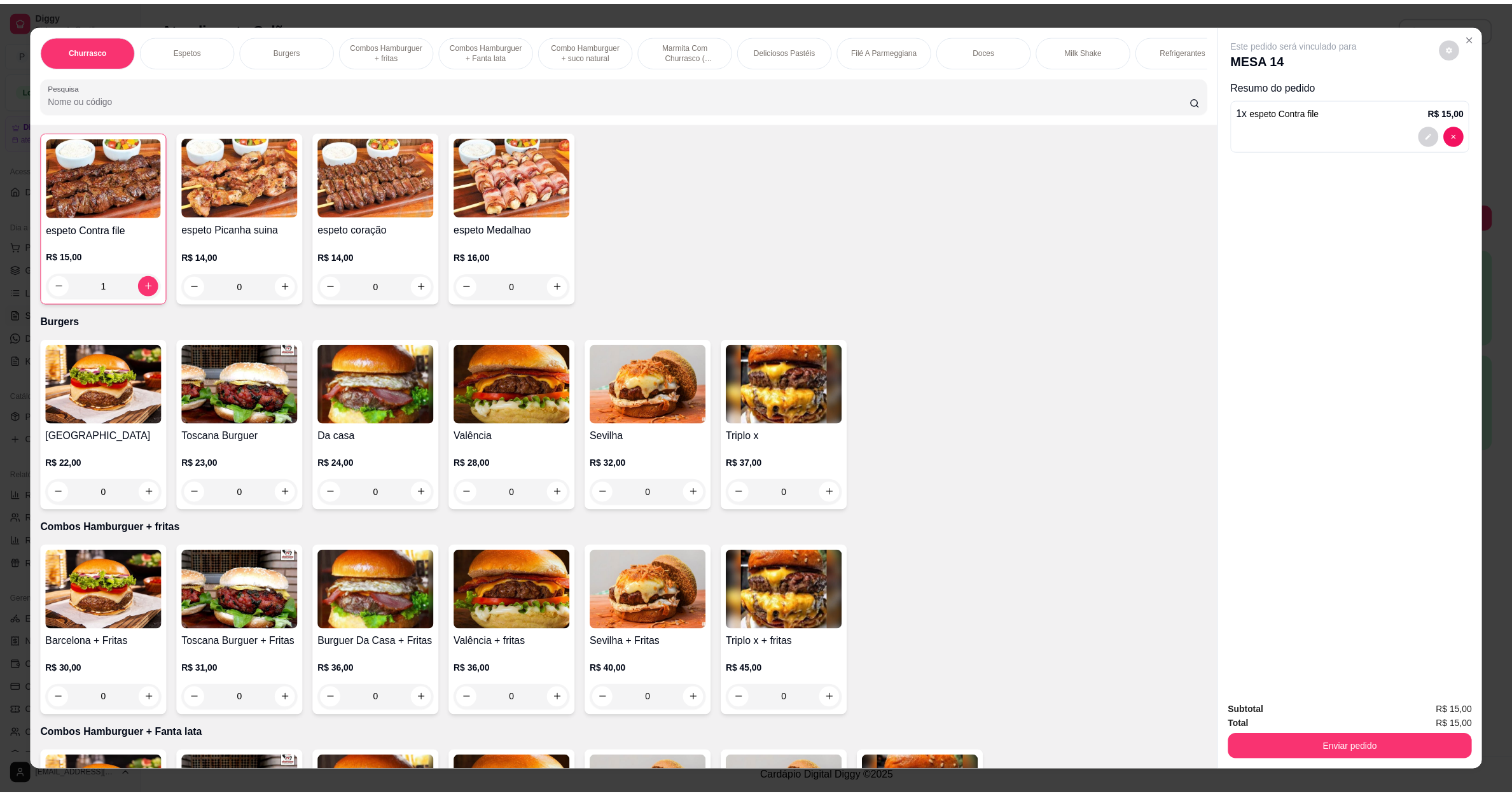
scroll to position [478, 0]
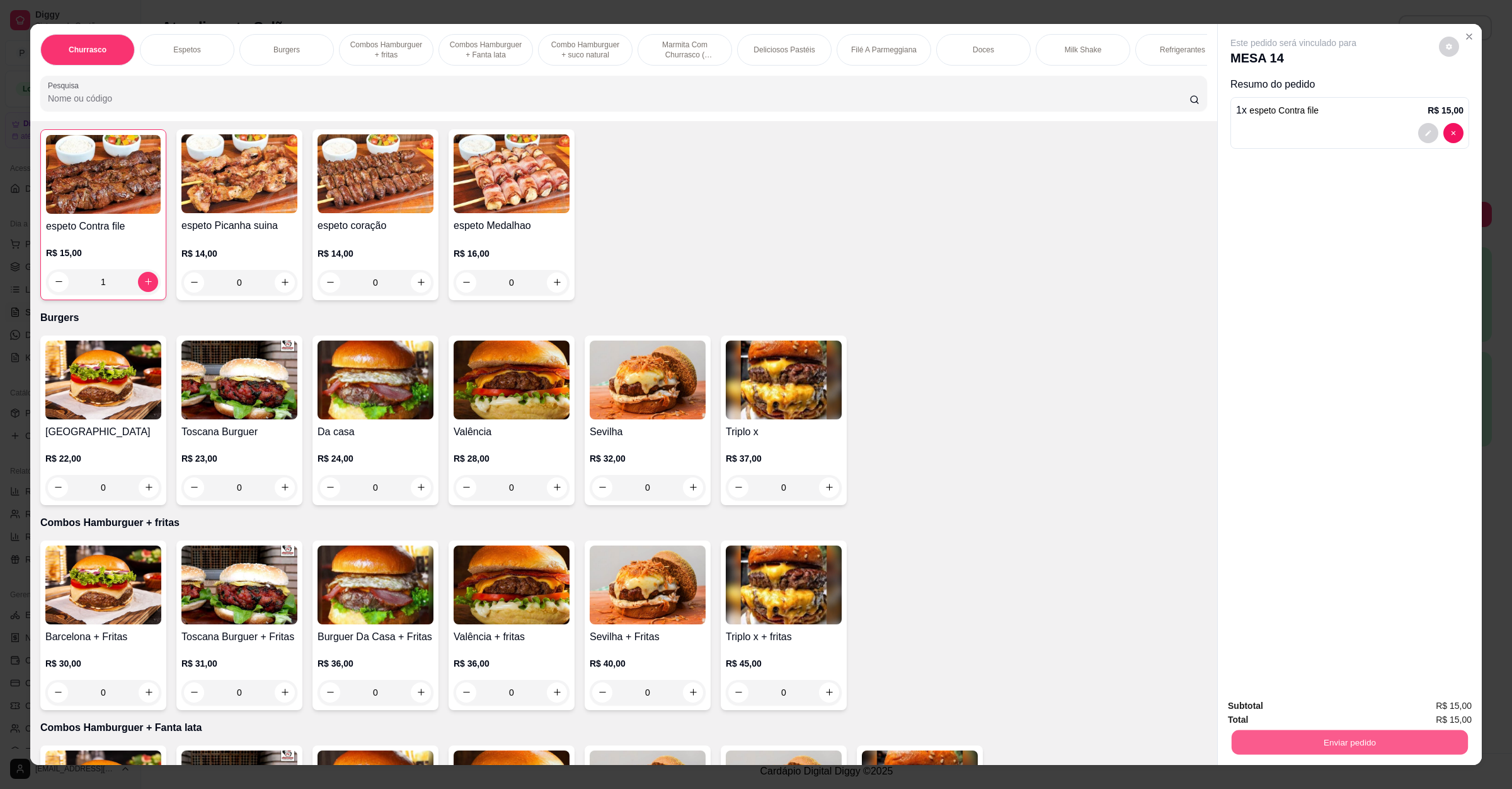
click at [1281, 739] on button "Enviar pedido" at bounding box center [1350, 742] width 237 height 25
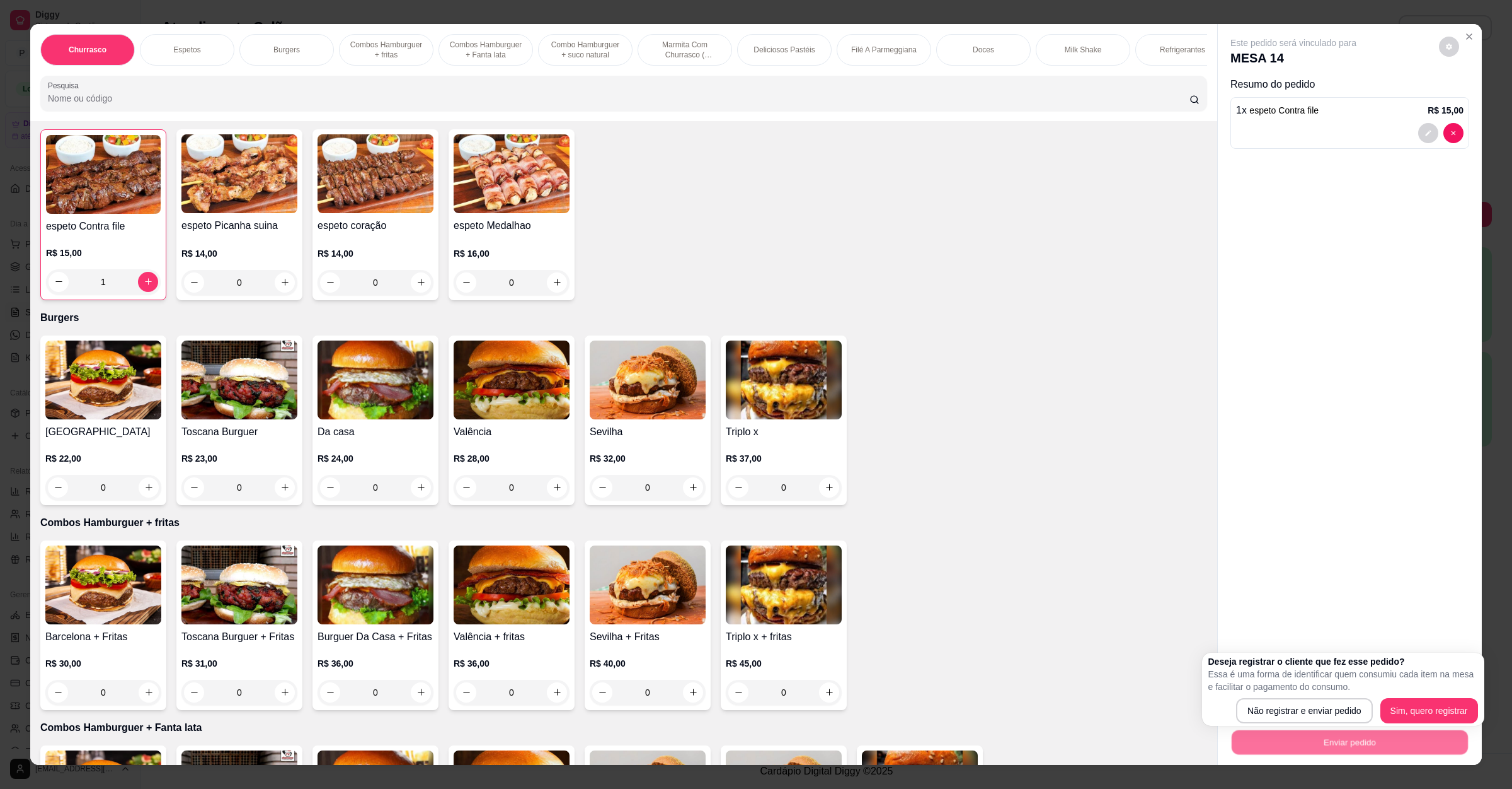
click at [1288, 725] on div "Deseja registrar o cliente que fez esse pedido? Essa é uma forma de identificar…" at bounding box center [1343, 688] width 283 height 73
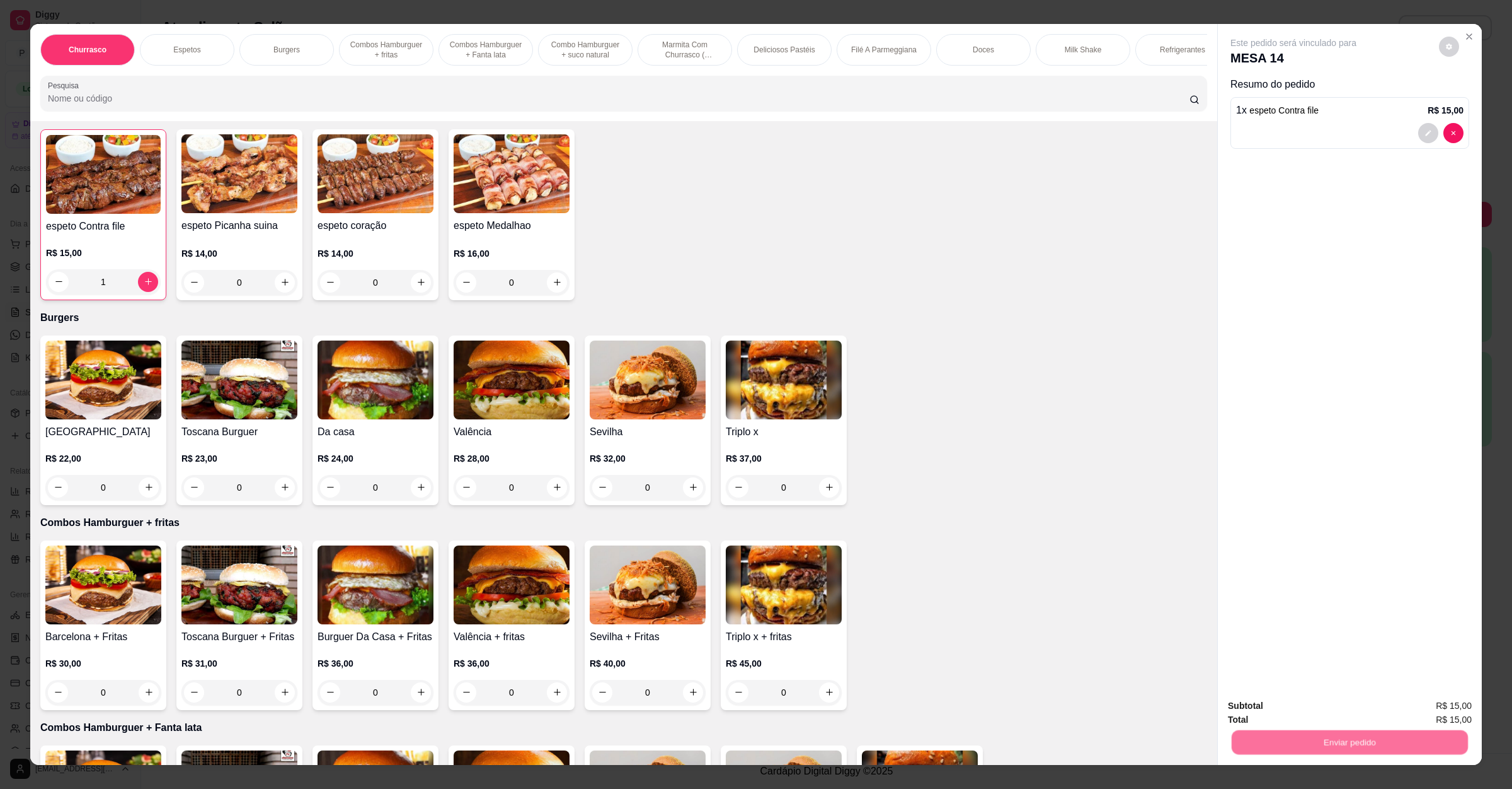
click at [1301, 716] on button "Não registrar e enviar pedido" at bounding box center [1306, 710] width 127 height 23
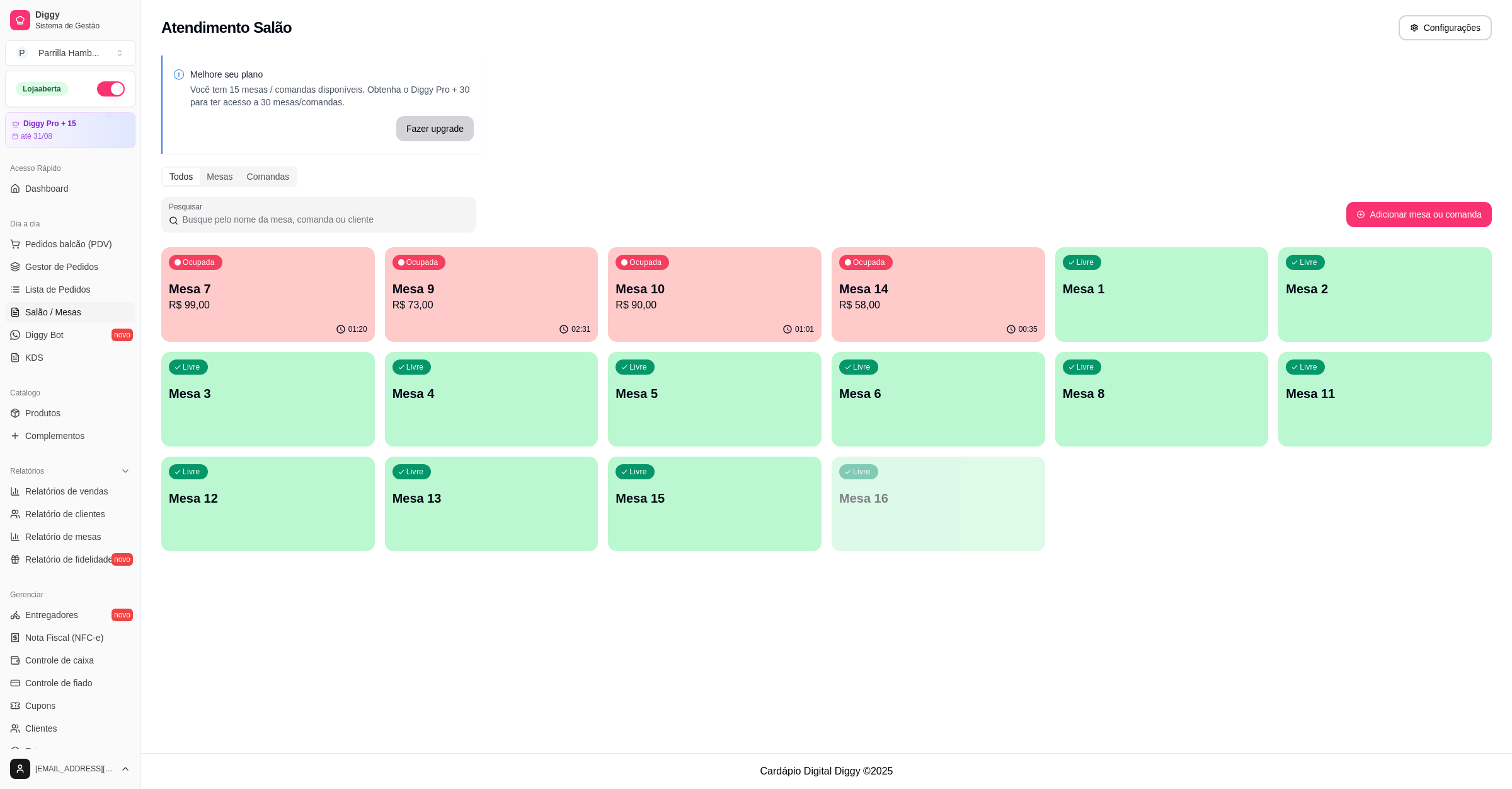
click at [691, 313] on div "Ocupada Mesa 10 R$ 90,00" at bounding box center [715, 282] width 214 height 70
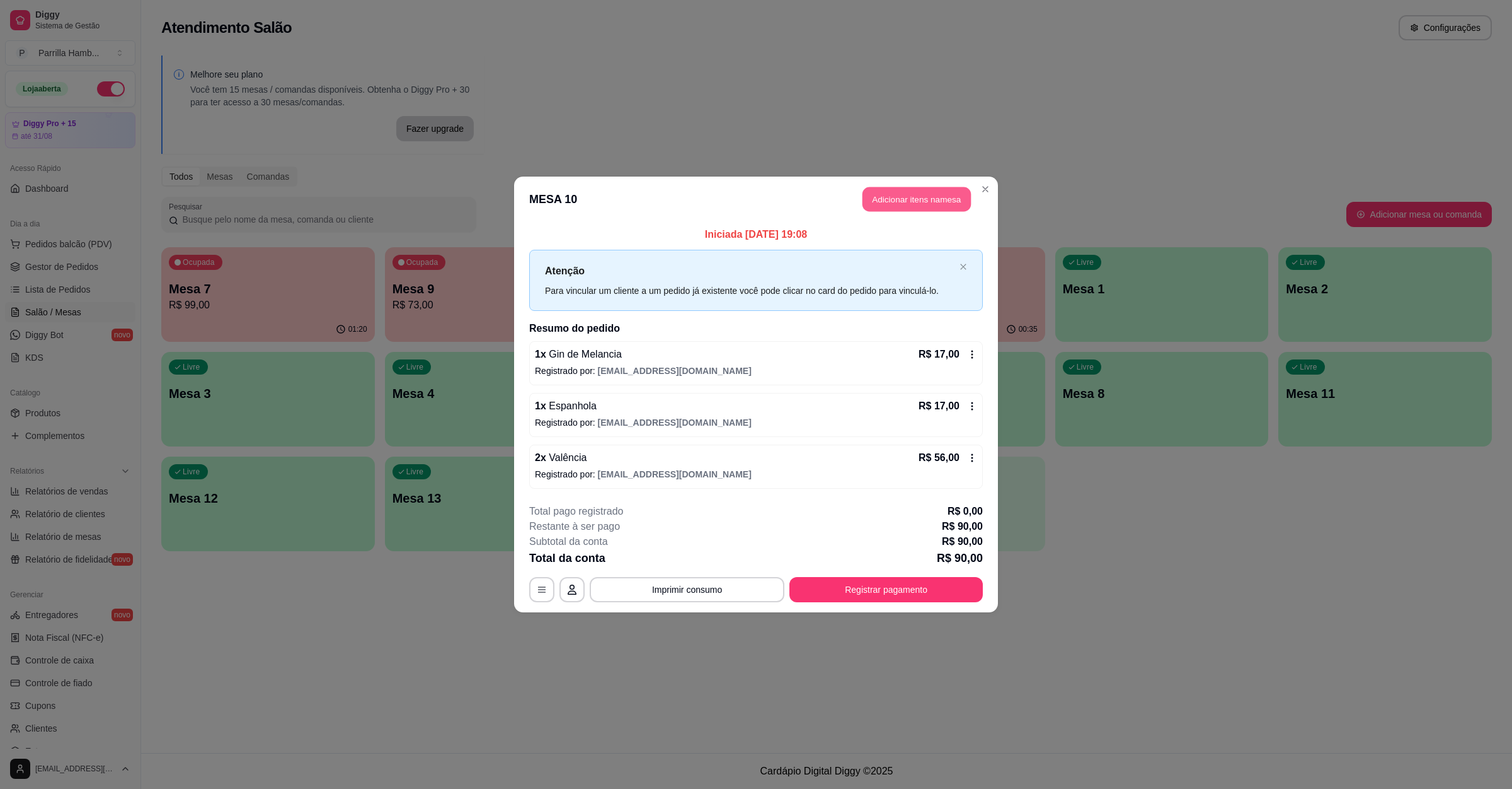
click at [913, 201] on button "Adicionar itens na mesa" at bounding box center [917, 200] width 109 height 25
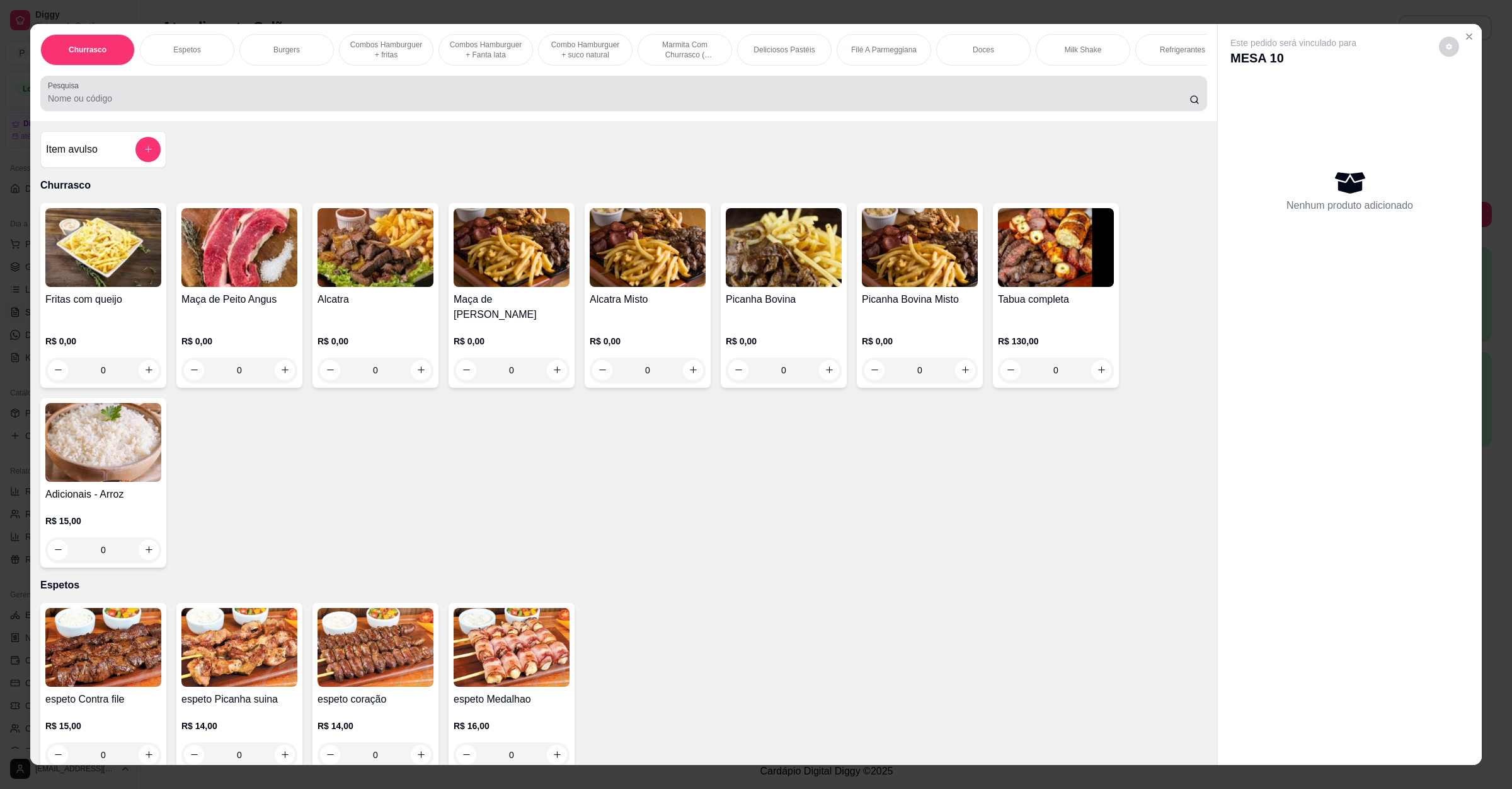
click at [314, 104] on input "Pesquisa" at bounding box center [618, 98] width 1142 height 12
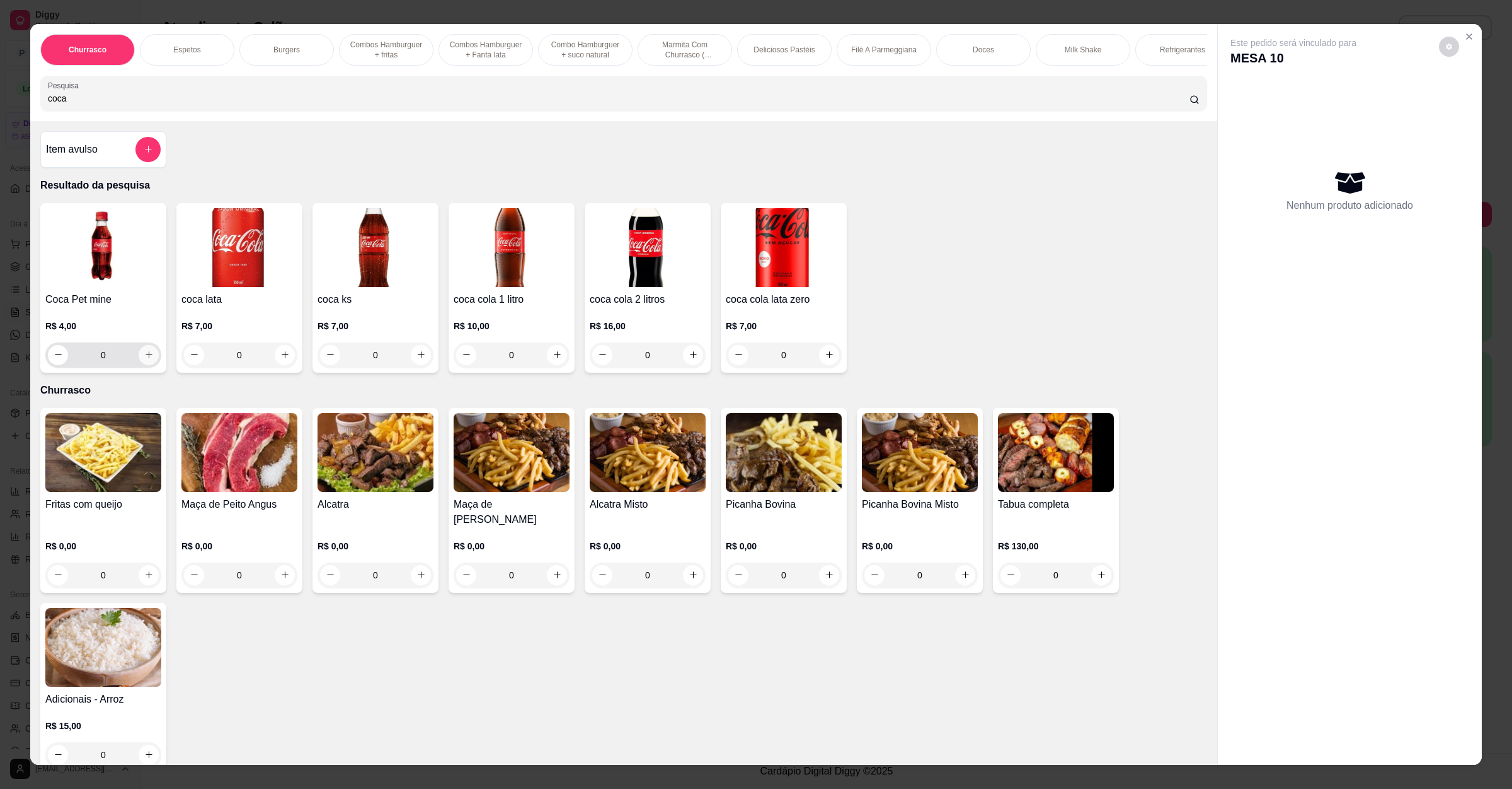
type input "coca"
click at [148, 365] on button "increase-product-quantity" at bounding box center [148, 354] width 20 height 20
type input "2"
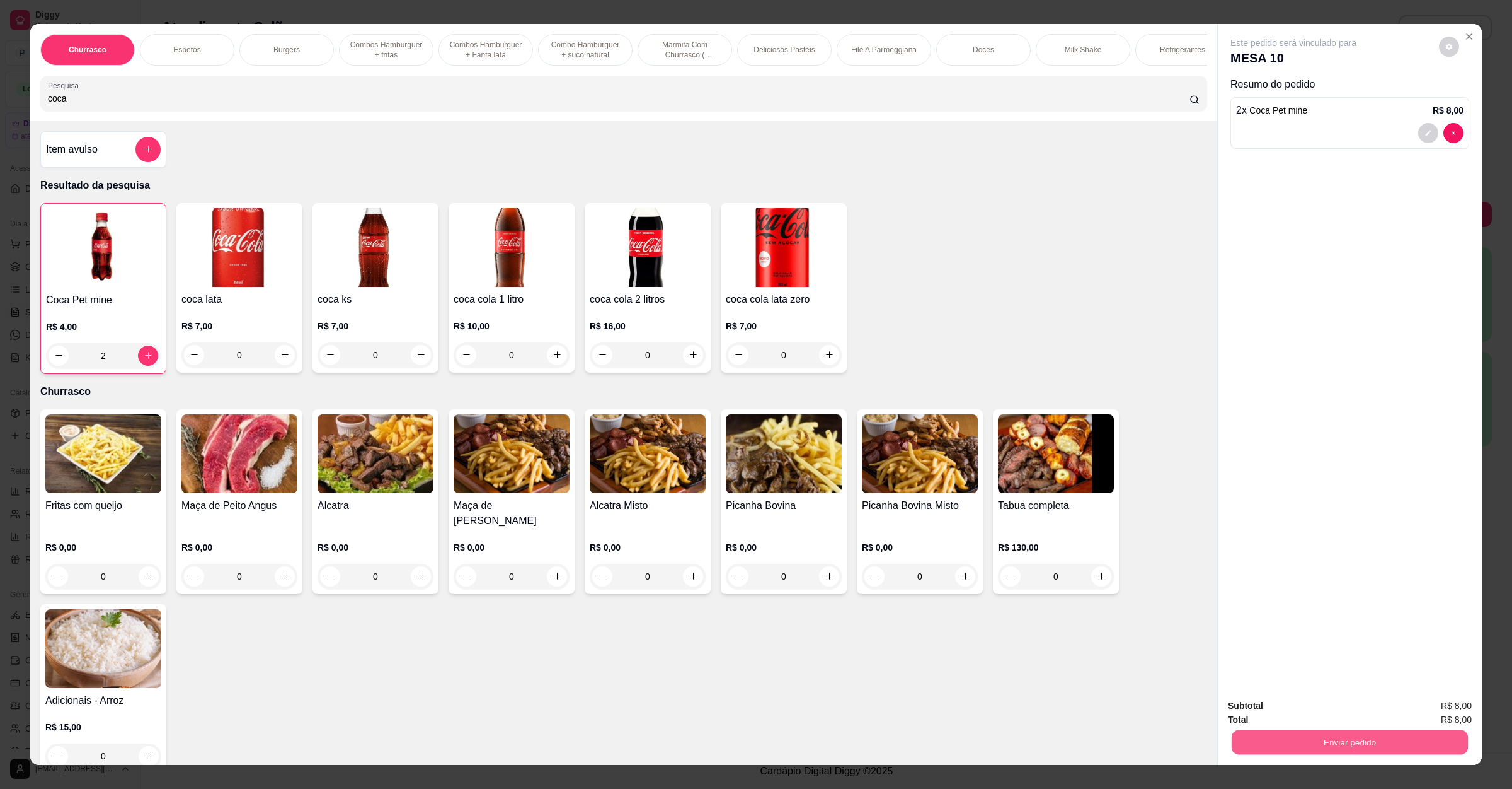
click at [1293, 739] on button "Enviar pedido" at bounding box center [1350, 742] width 237 height 25
click at [1310, 703] on button "Não registrar e enviar pedido" at bounding box center [1306, 710] width 131 height 24
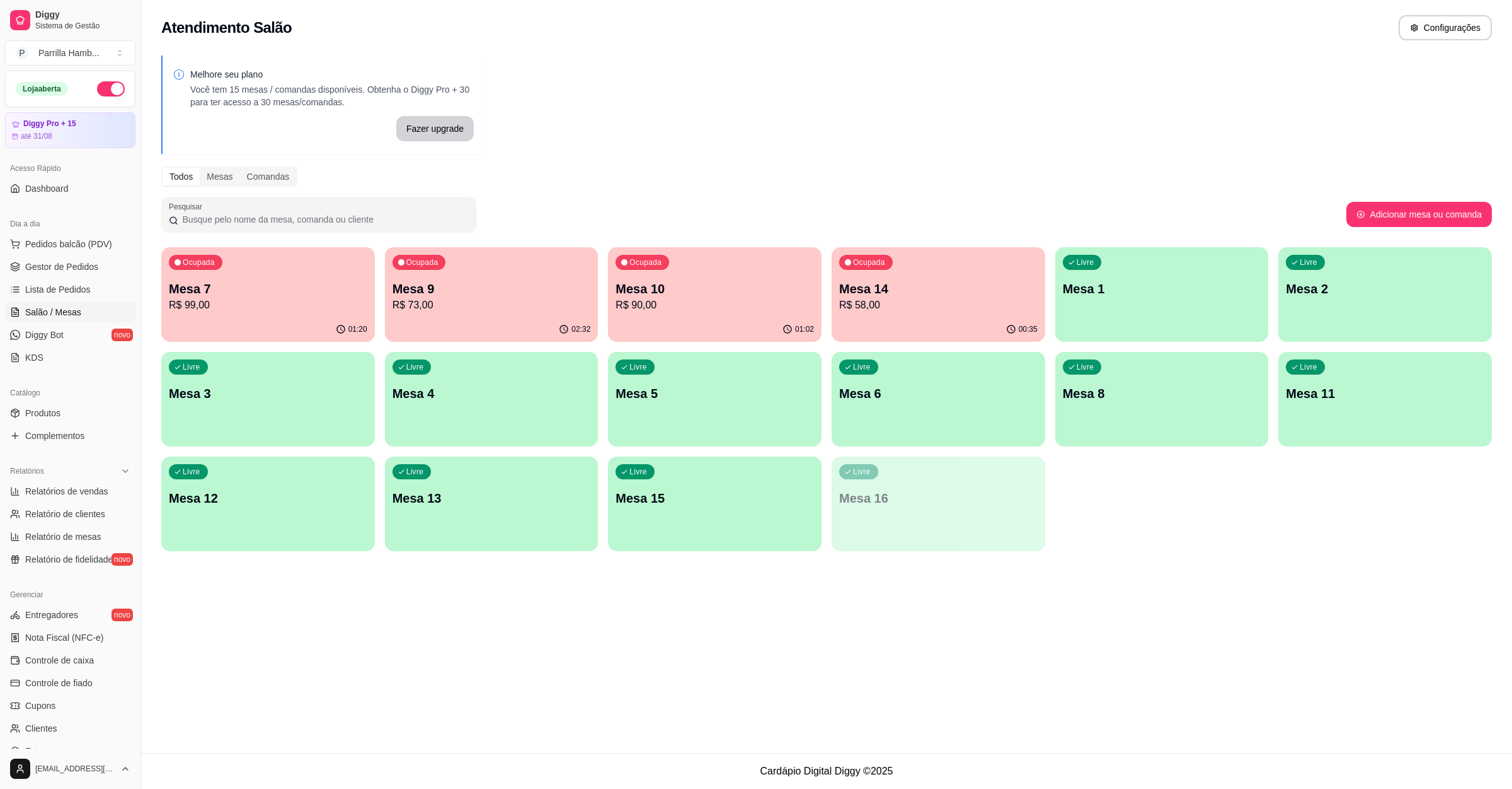
click at [416, 311] on p "R$ 73,00" at bounding box center [492, 305] width 199 height 15
click at [299, 302] on p "R$ 99,00" at bounding box center [268, 305] width 199 height 15
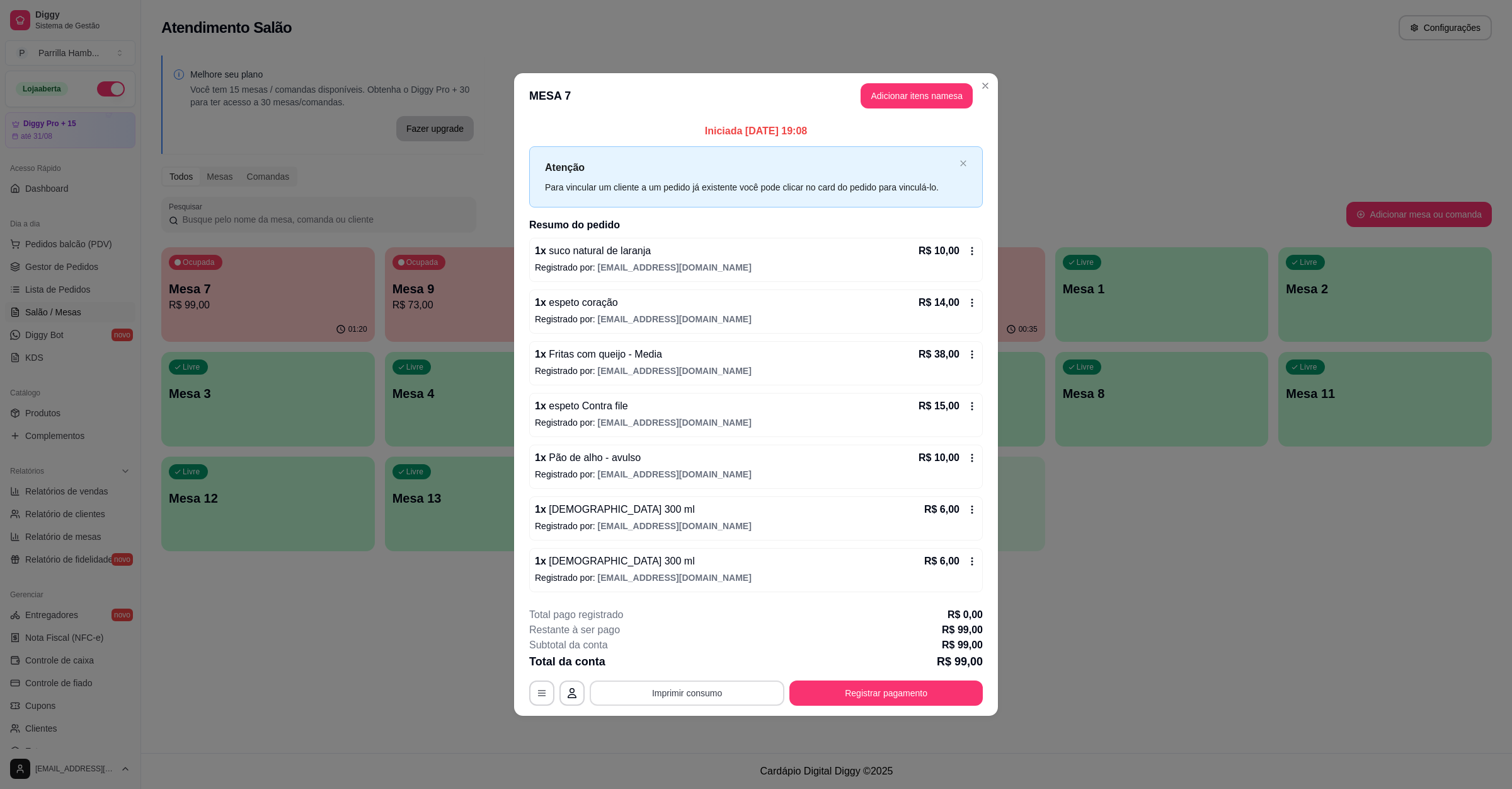
click at [714, 701] on button "Imprimir consumo" at bounding box center [687, 693] width 194 height 26
click at [692, 666] on button "IMPRESSORA" at bounding box center [691, 666] width 88 height 19
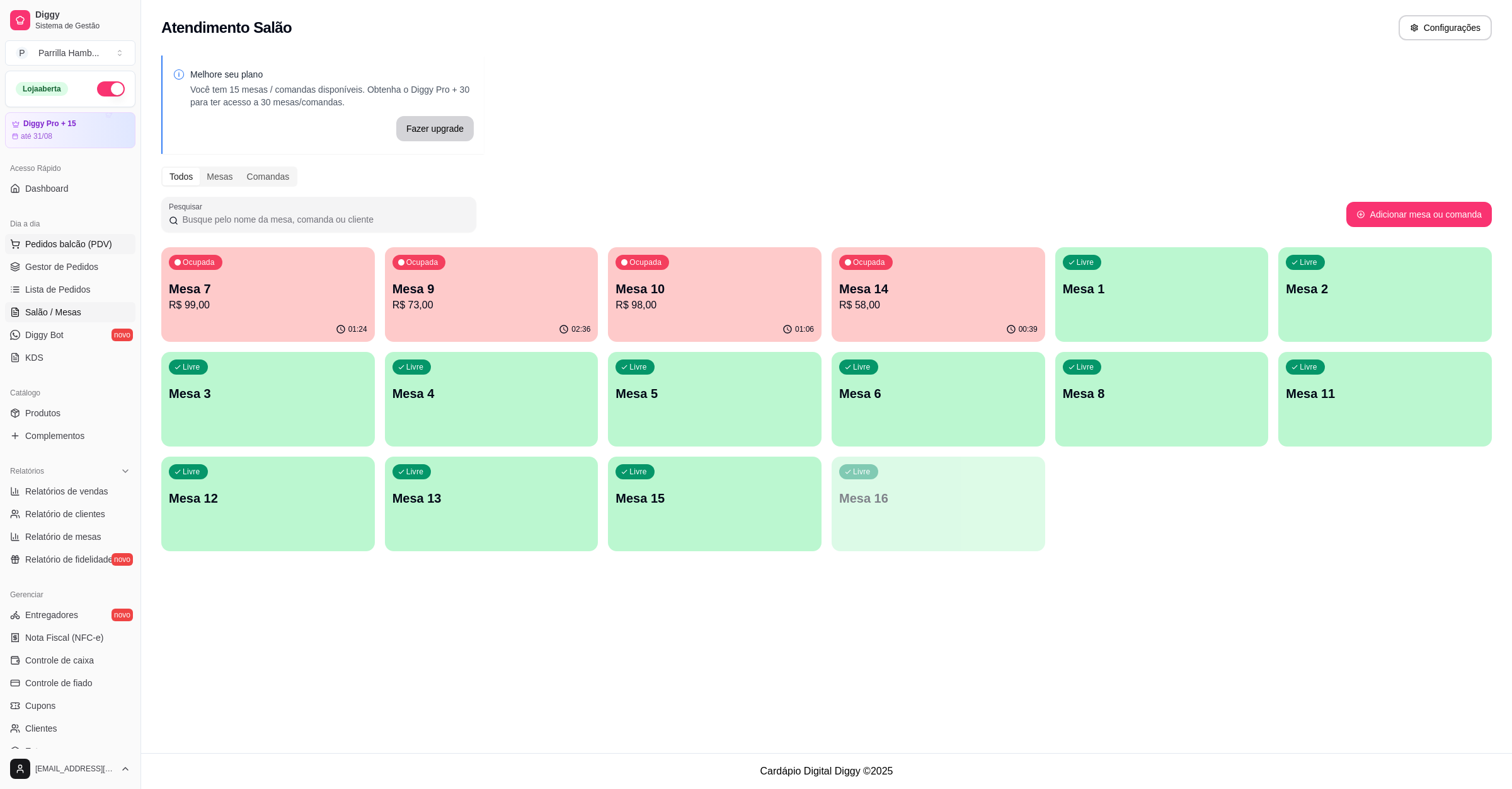
click at [94, 234] on button "Pedidos balcão (PDV)" at bounding box center [71, 244] width 131 height 20
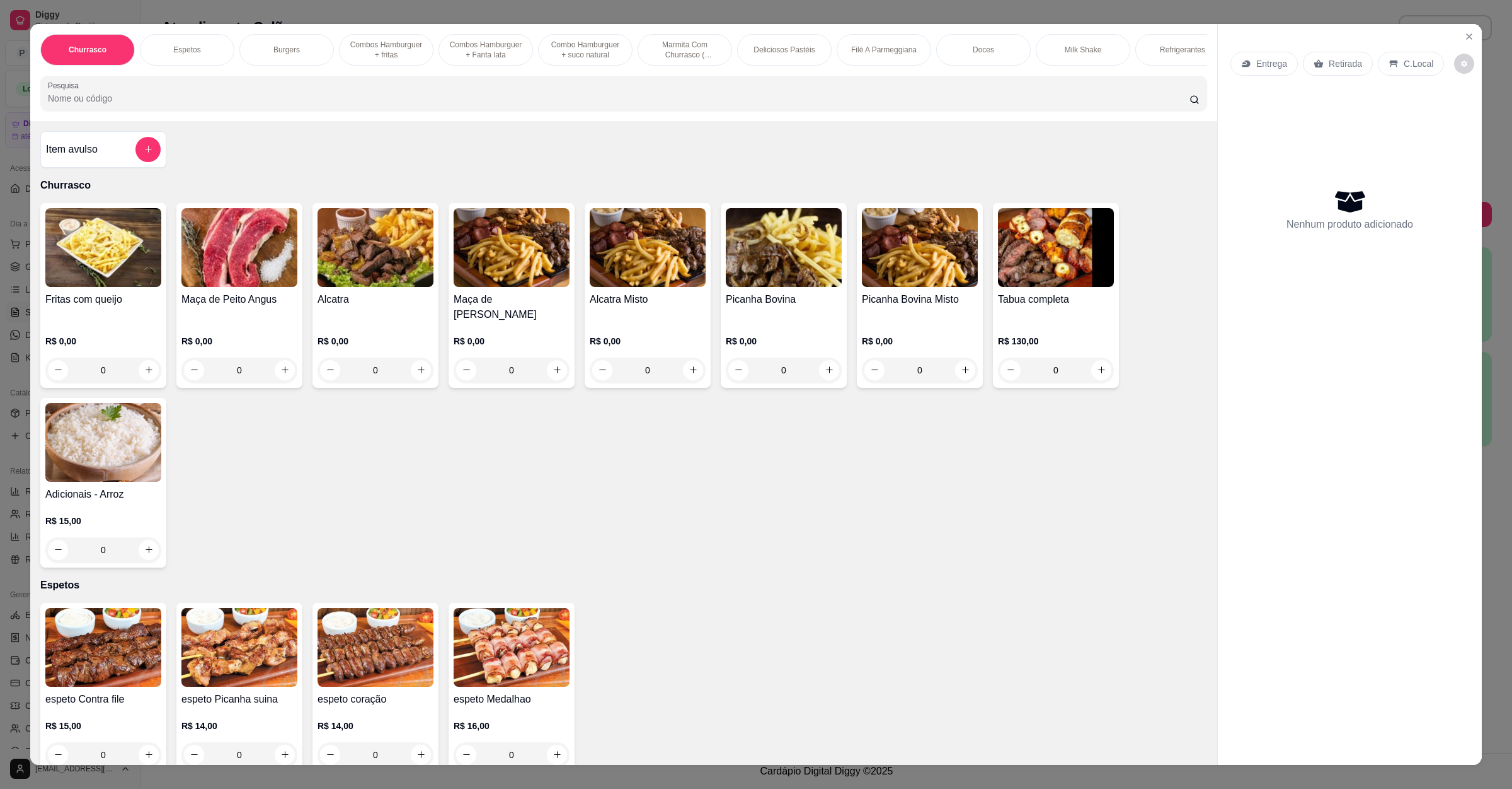
click at [344, 104] on input "Pesquisa" at bounding box center [618, 98] width 1142 height 12
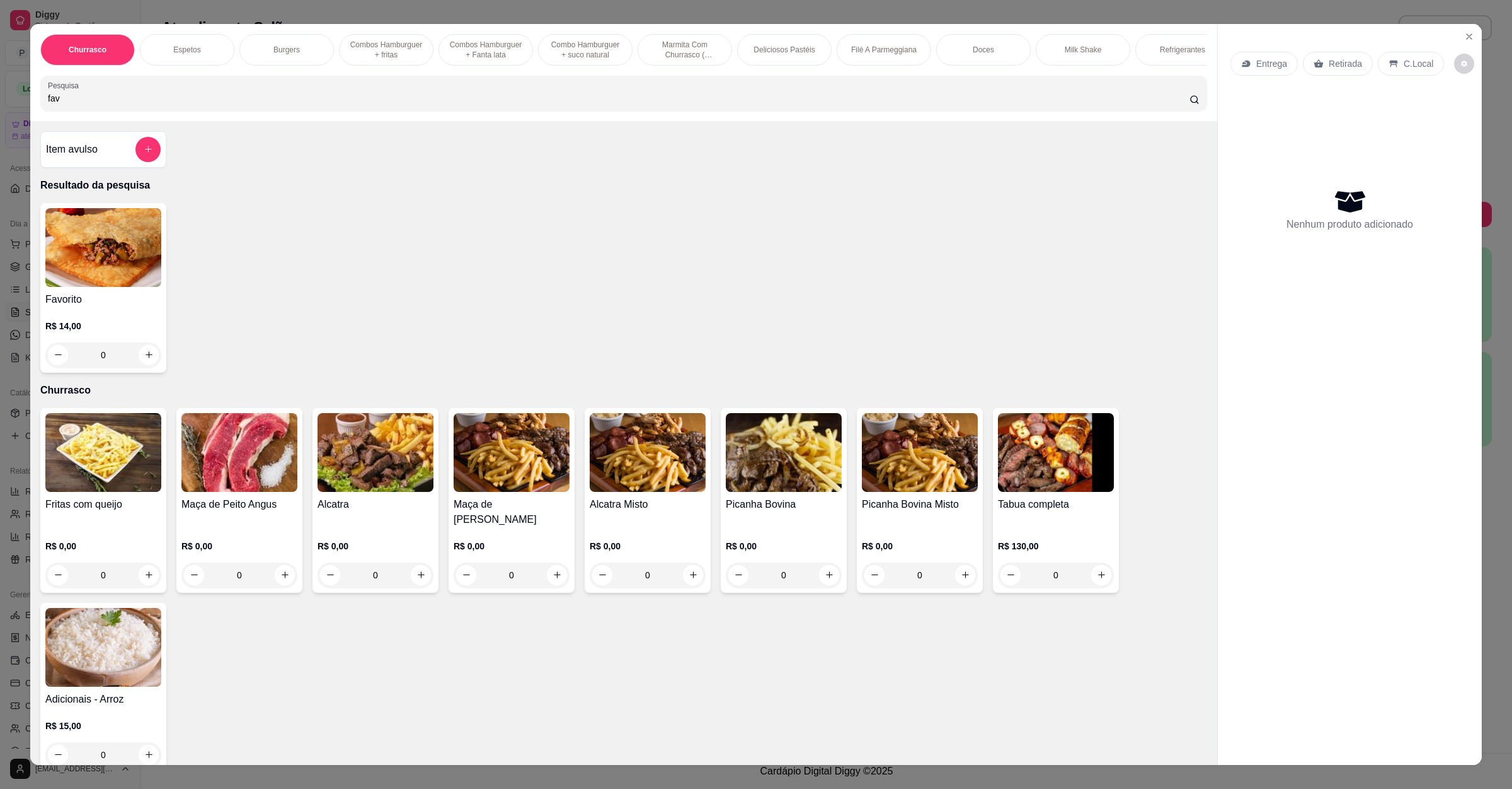
type input "fav"
click at [53, 265] on img at bounding box center [102, 247] width 116 height 79
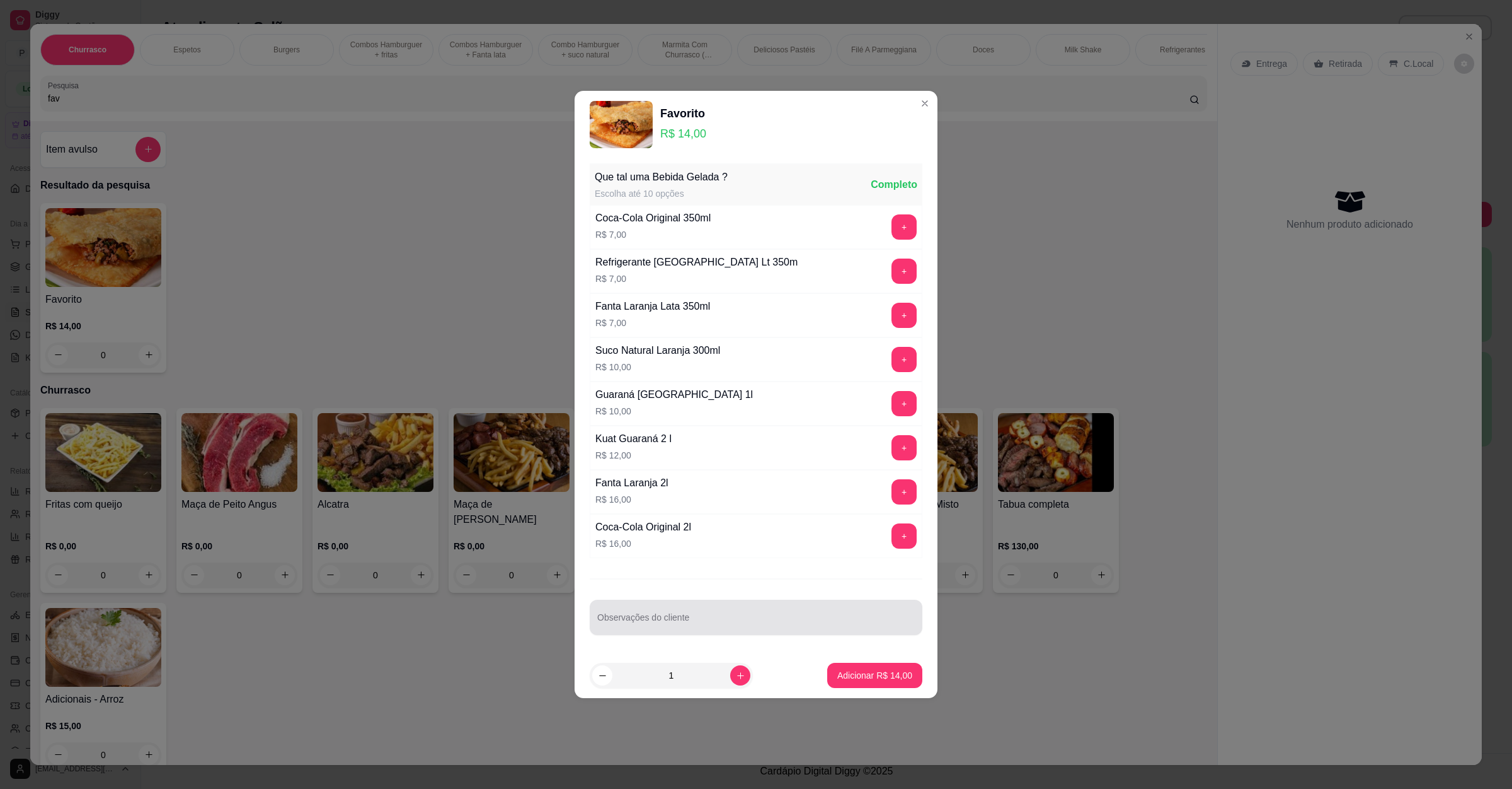
click at [689, 619] on input "Observações do cliente" at bounding box center [756, 622] width 318 height 12
click at [638, 628] on input "sem catuóry" at bounding box center [756, 622] width 318 height 12
type input "sem catupiry"
click at [873, 687] on button "Adicionar R$ 14,00" at bounding box center [874, 676] width 93 height 25
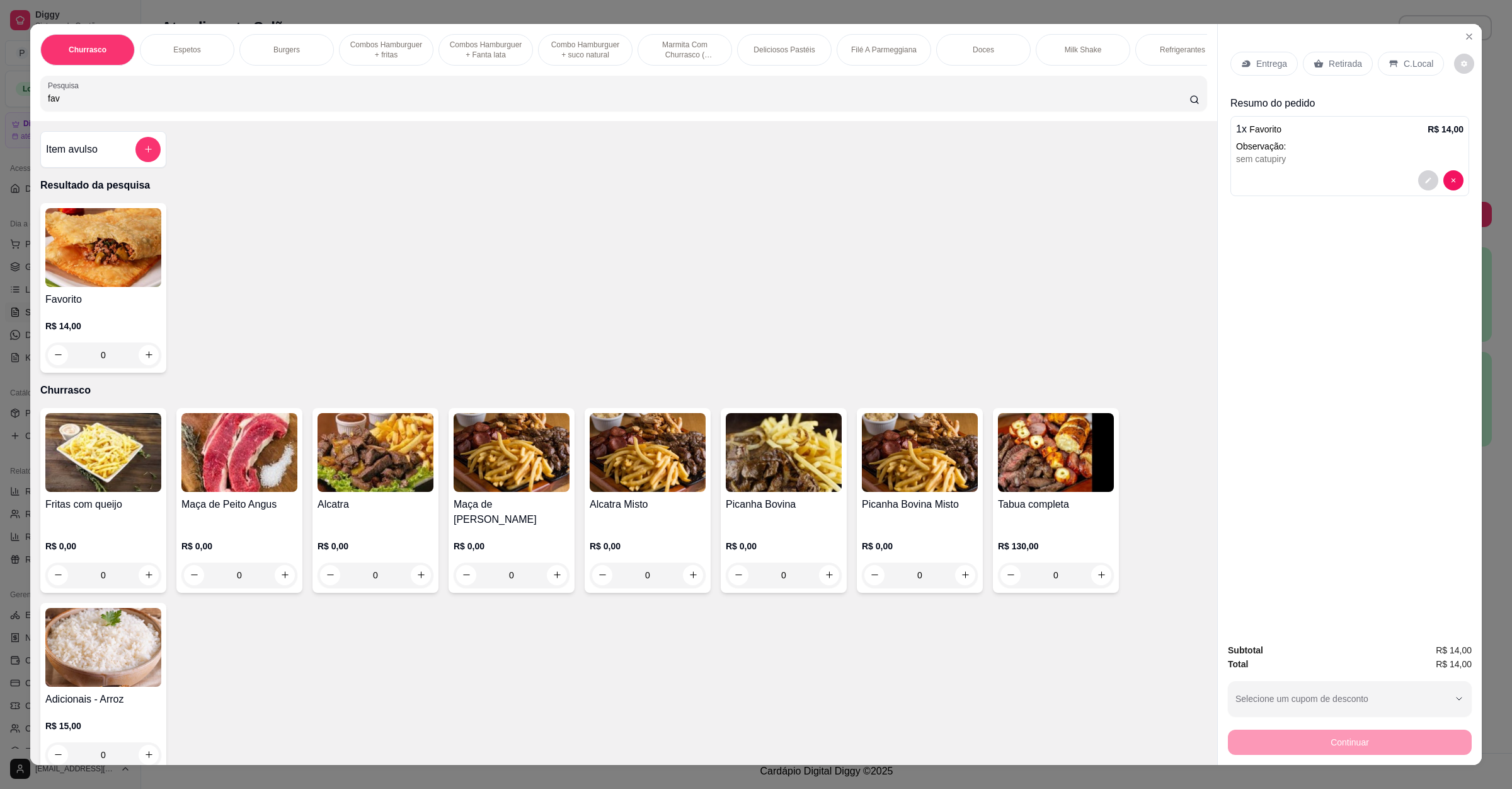
drag, startPoint x: 242, startPoint y: 131, endPoint x: 246, endPoint y: 123, distance: 8.9
click at [246, 121] on div "Churrasco Espetos Burgers Combos Hamburguer + fritas Combos Hamburguer + Fanta …" at bounding box center [624, 72] width 1187 height 97
drag, startPoint x: 246, startPoint y: 123, endPoint x: 0, endPoint y: 111, distance: 246.3
click at [0, 111] on div "Churrasco Espetos Burgers Combos Hamburguer + fritas Combos Hamburguer + Fanta …" at bounding box center [756, 394] width 1512 height 789
type input "pizz"
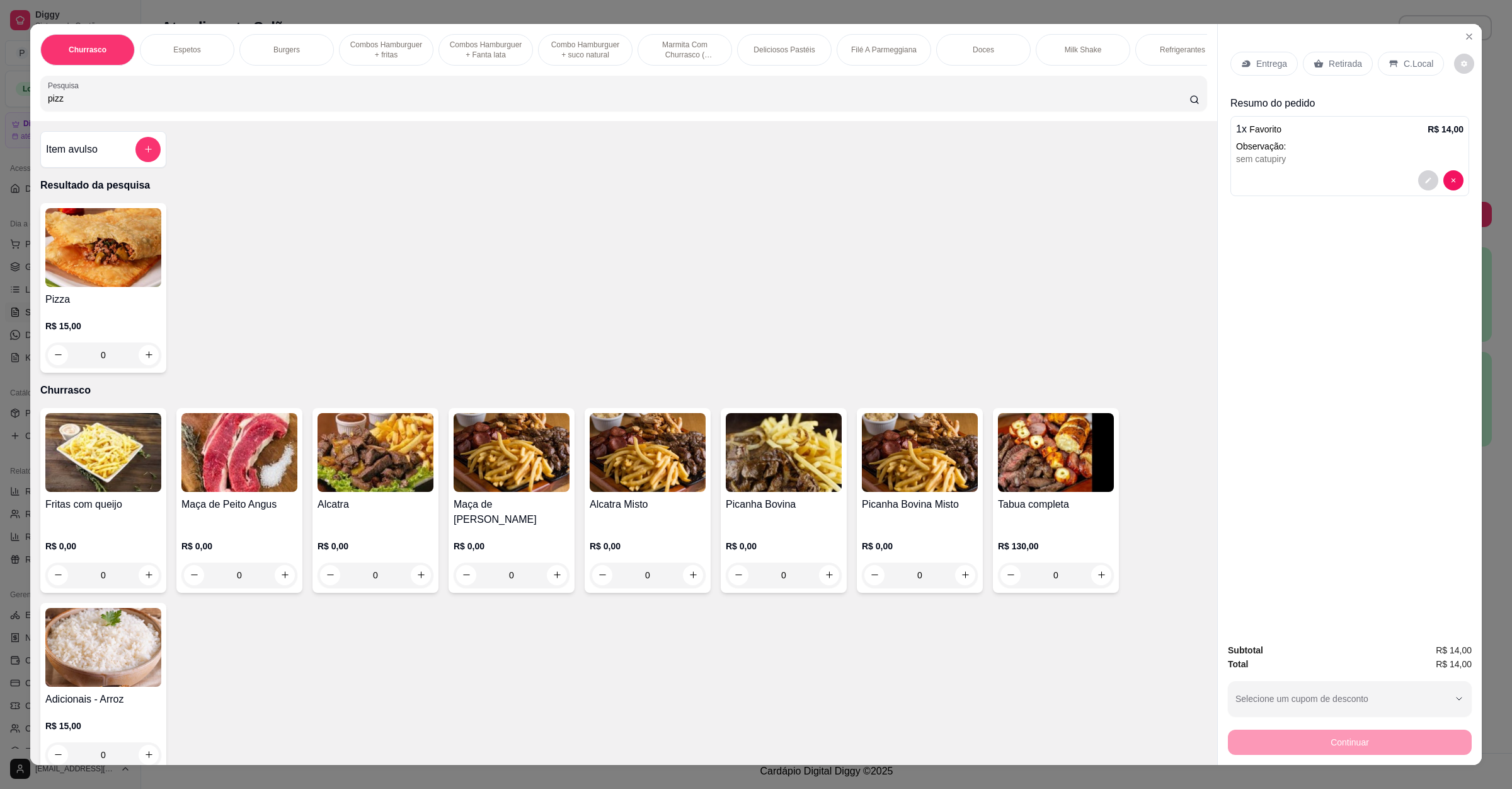
click at [138, 368] on div "0" at bounding box center [102, 354] width 116 height 26
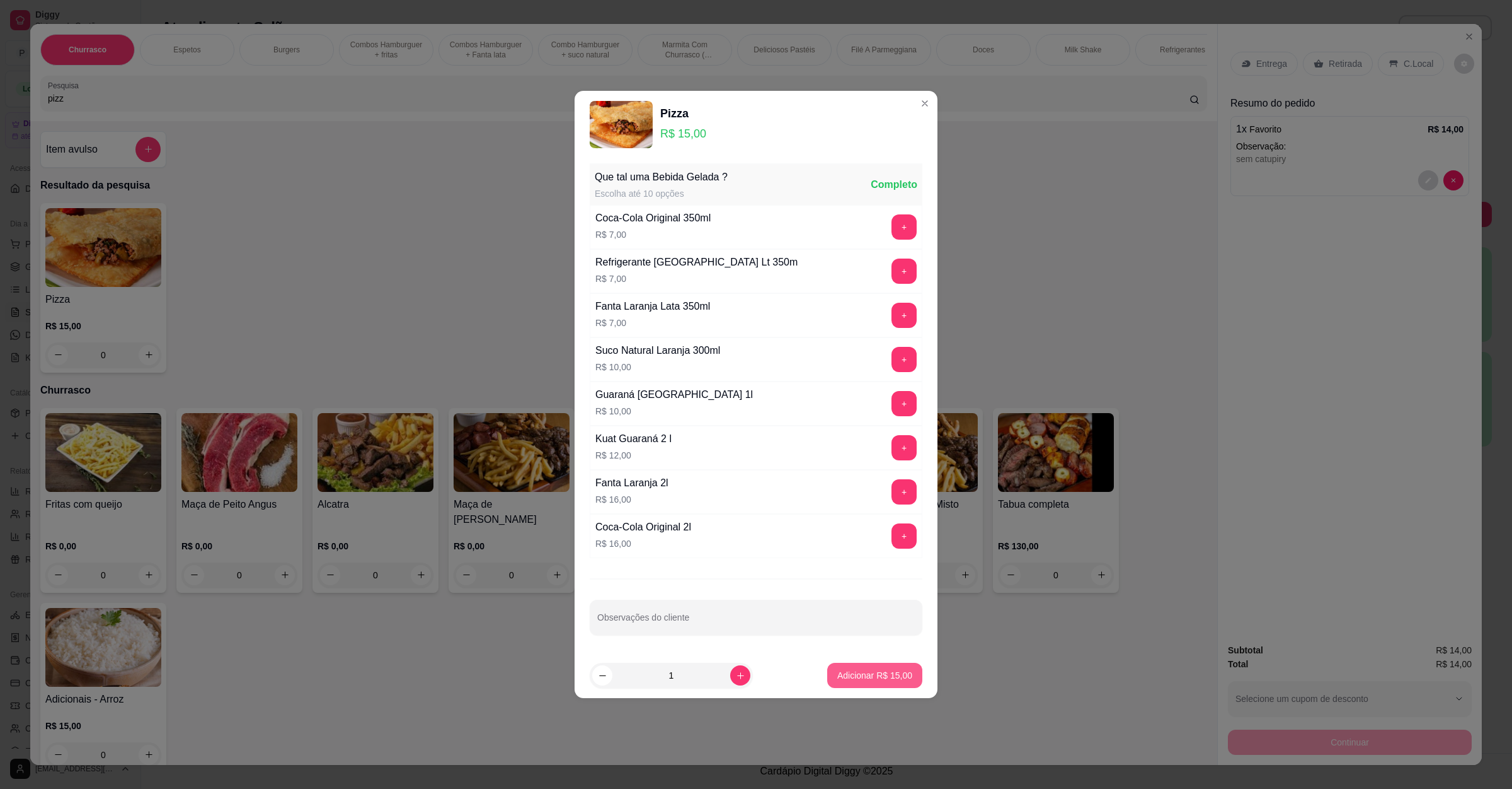
click at [872, 687] on button "Adicionar R$ 15,00" at bounding box center [875, 675] width 95 height 26
type input "1"
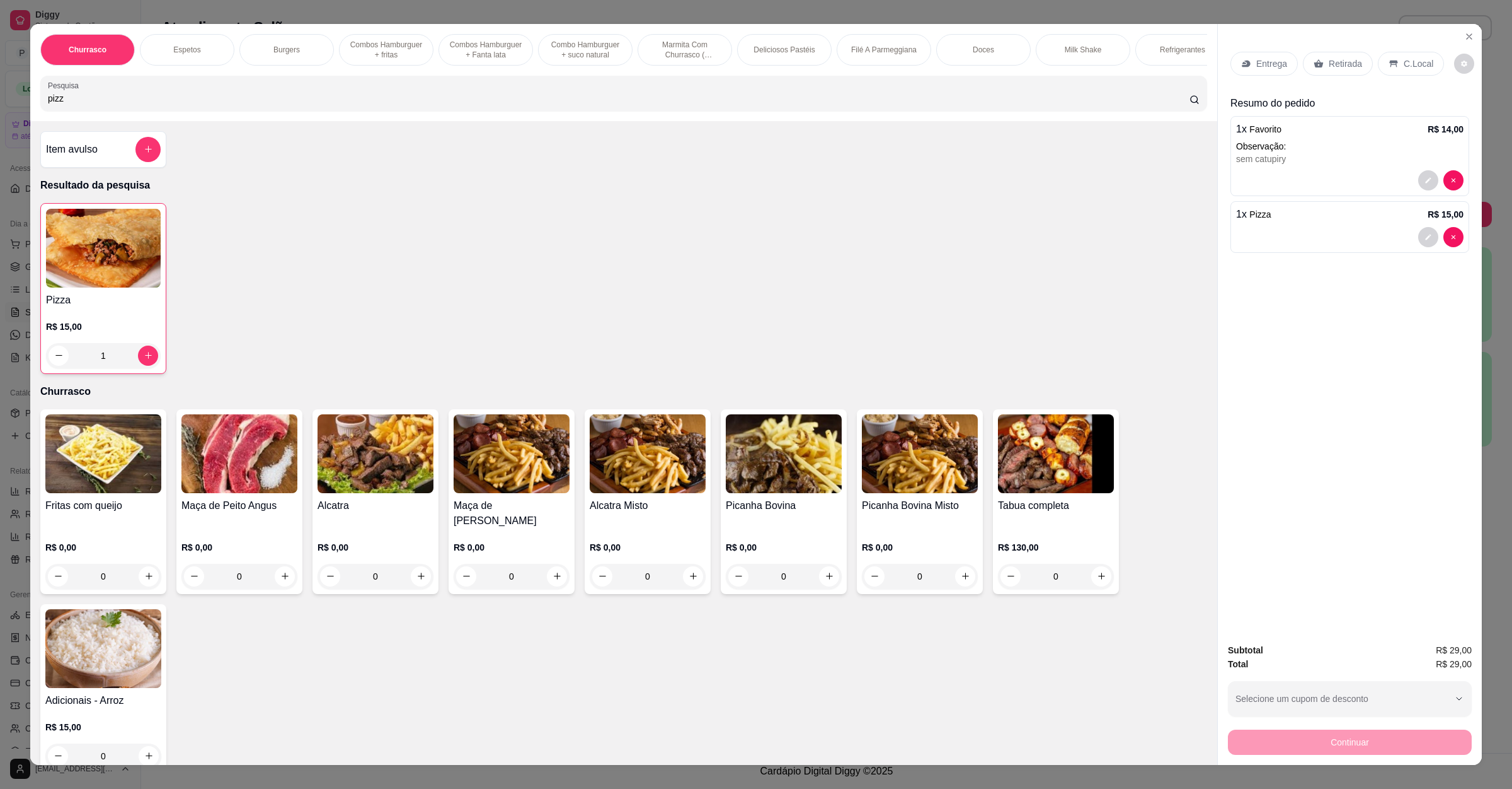
click at [1265, 69] on p "Entrega" at bounding box center [1272, 64] width 31 height 12
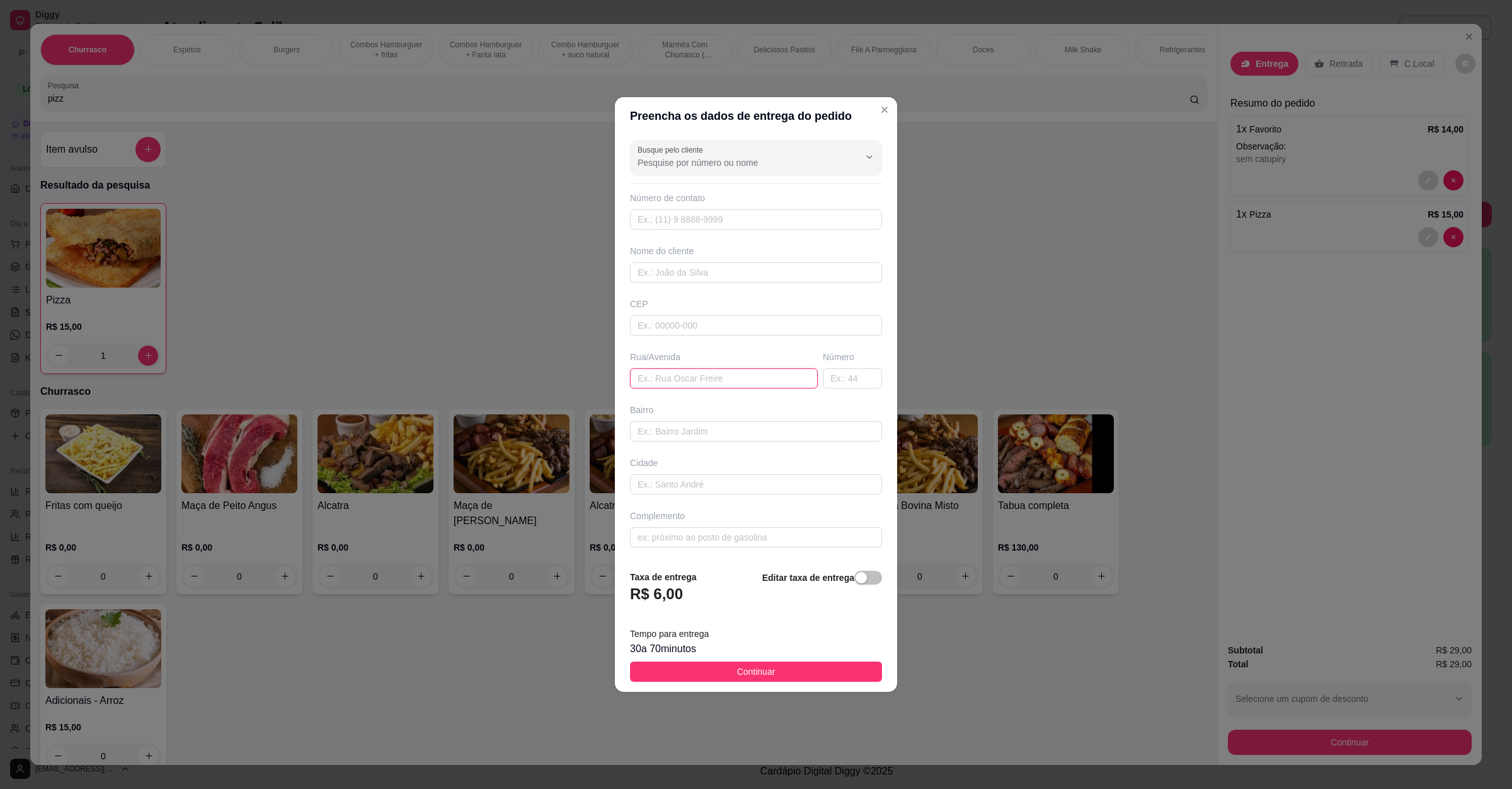
click at [721, 384] on input "text" at bounding box center [724, 378] width 188 height 20
paste input "[STREET_ADDRESS][PERSON_NAME]"
type input "[STREET_ADDRESS][PERSON_NAME]"
click at [739, 675] on span "Continuar" at bounding box center [757, 671] width 39 height 14
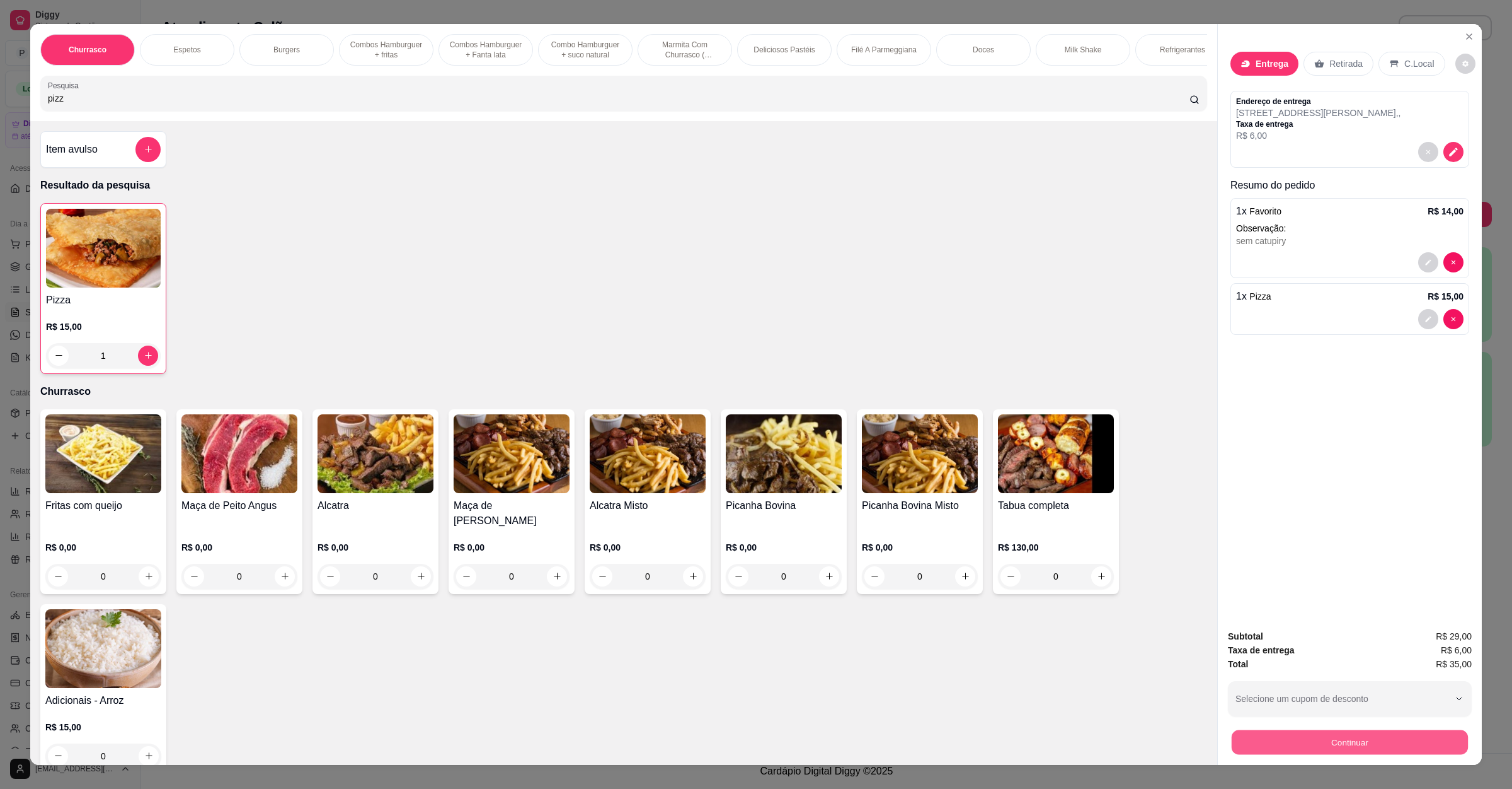
click at [1293, 749] on button "Continuar" at bounding box center [1350, 742] width 237 height 25
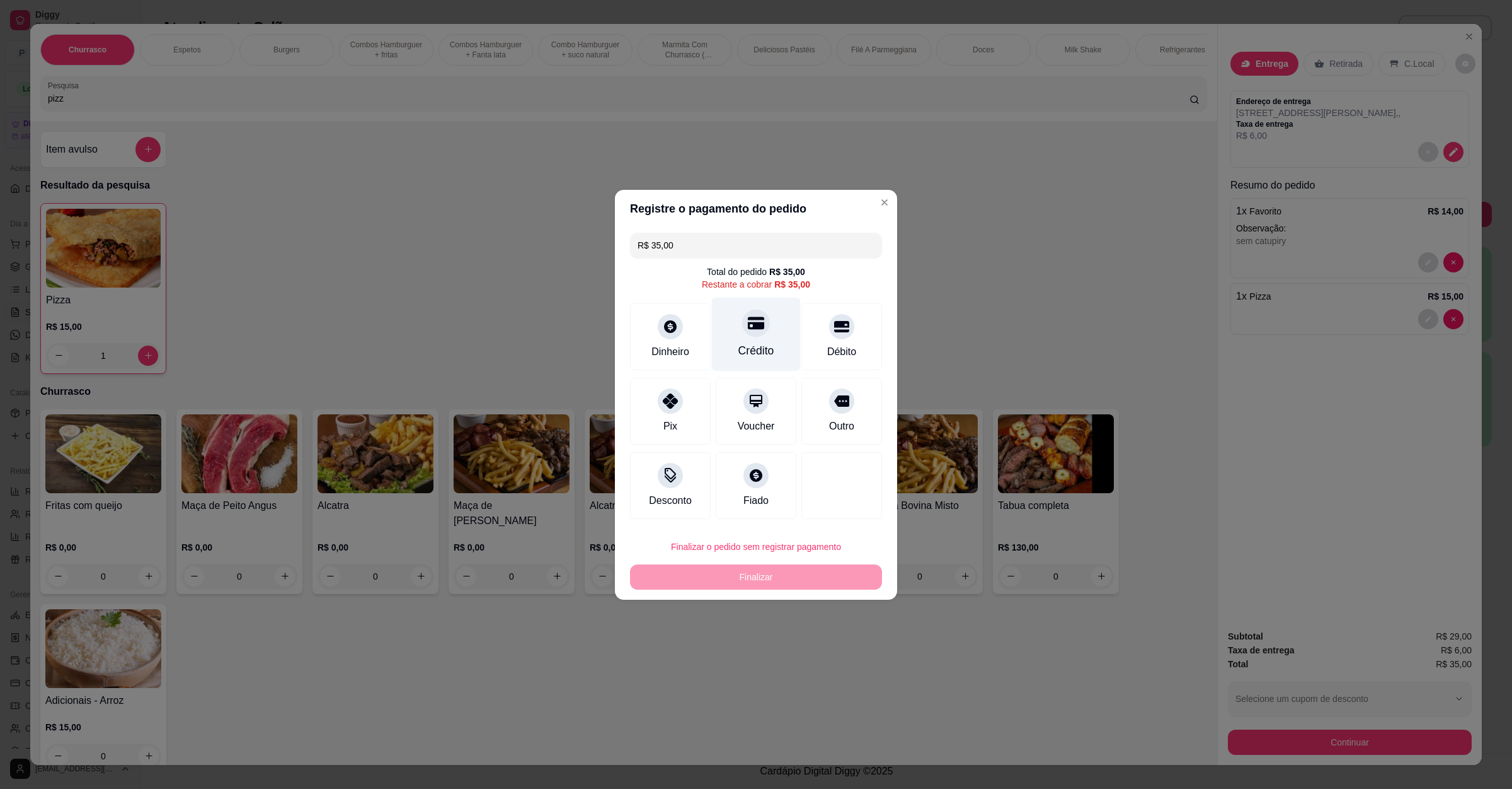
click at [758, 353] on div "Crédito" at bounding box center [756, 350] width 36 height 17
type input "R$ 0,00"
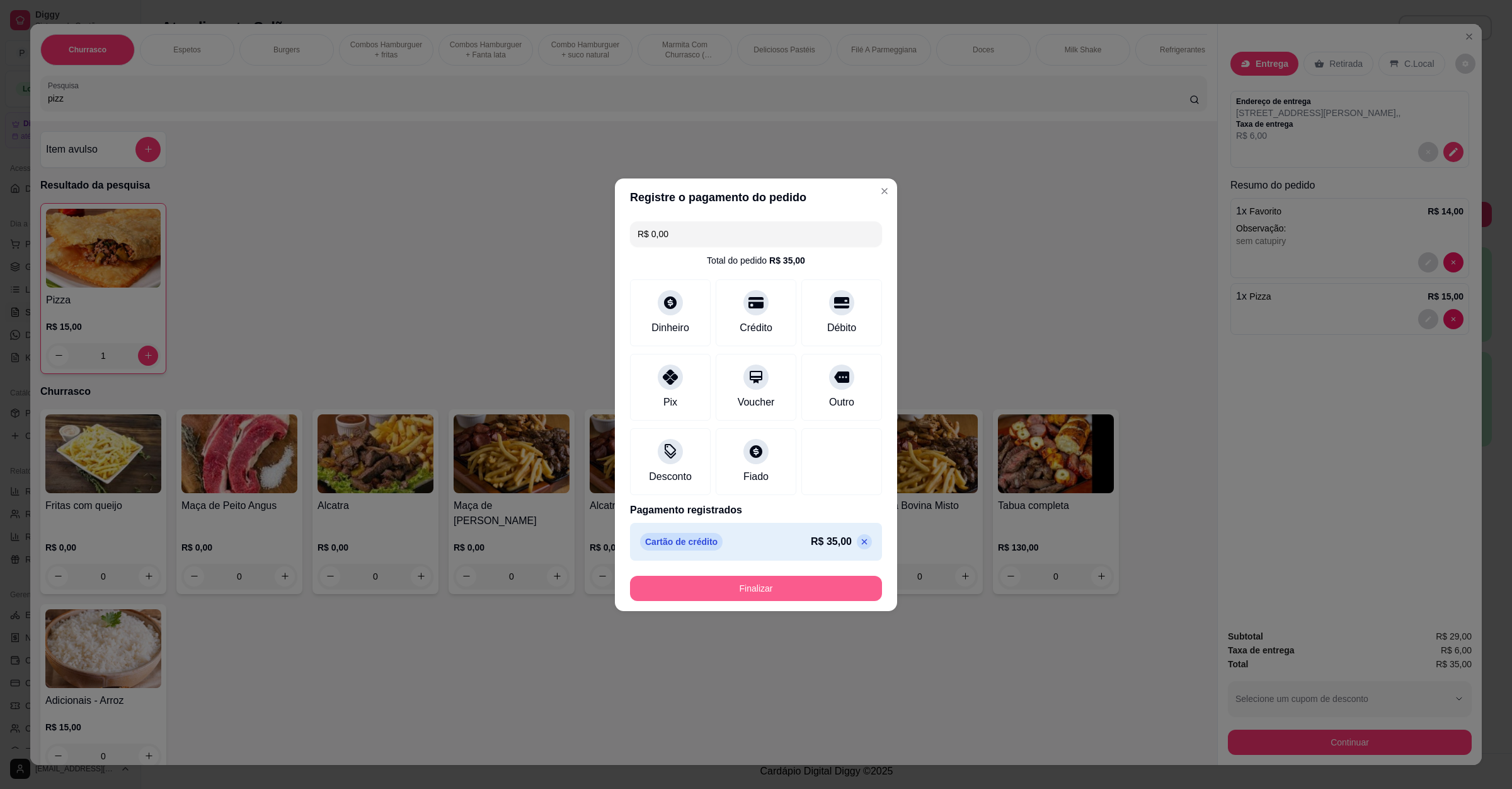
click at [786, 587] on button "Finalizar" at bounding box center [756, 588] width 252 height 26
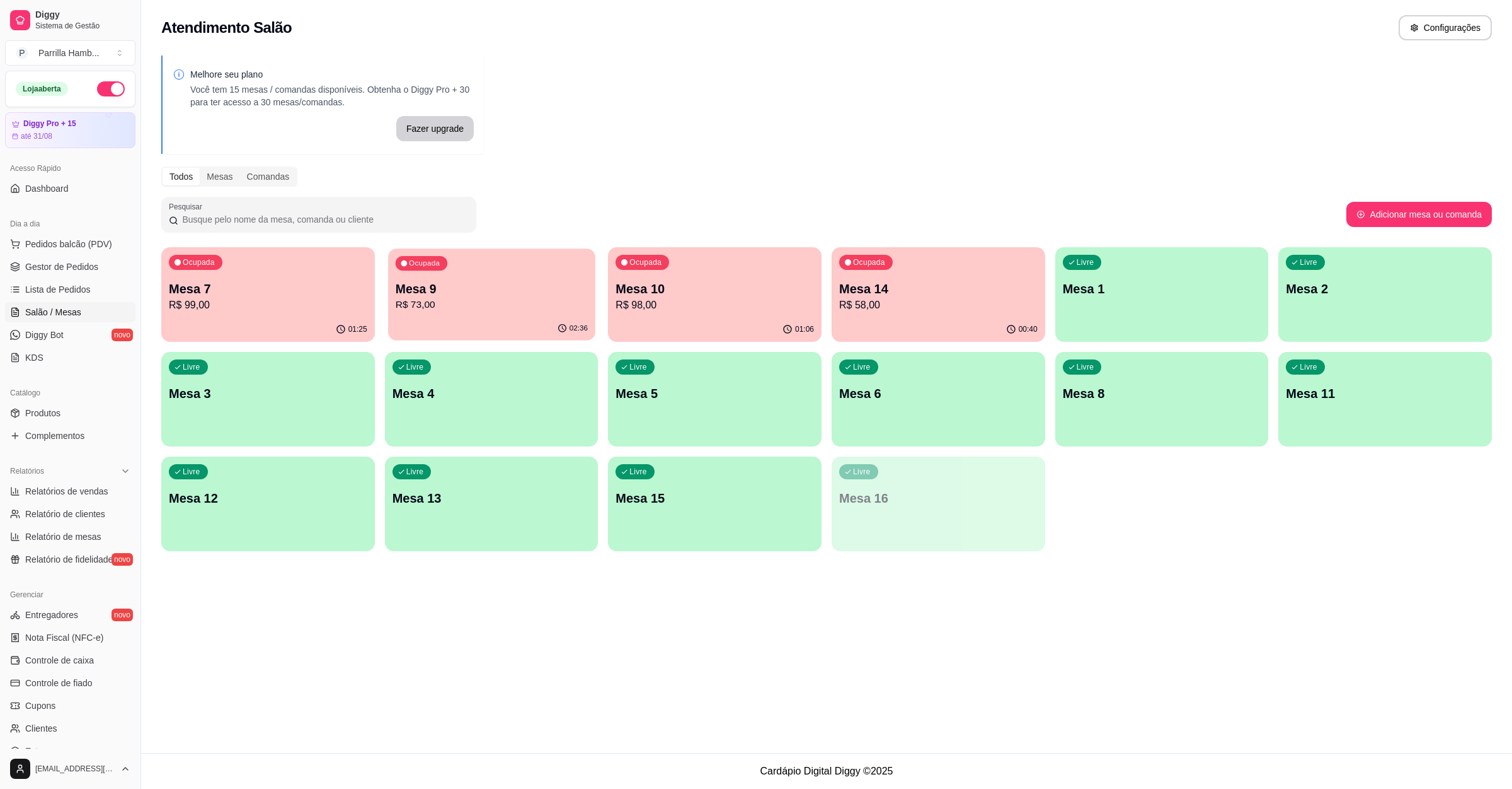
click at [471, 273] on div "Ocupada Mesa 9 R$ 73,00" at bounding box center [492, 282] width 208 height 68
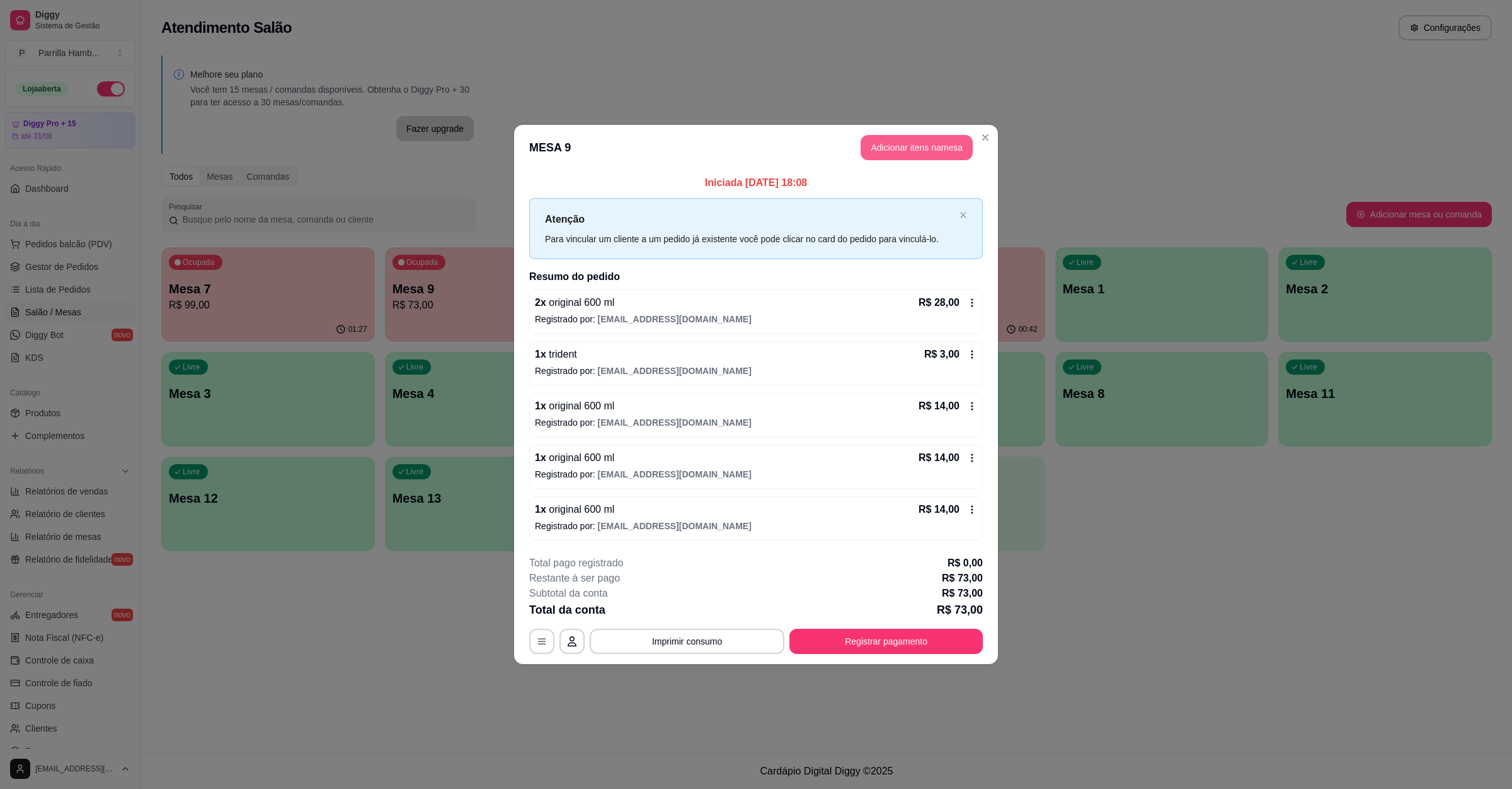
click at [921, 135] on button "Adicionar itens na mesa" at bounding box center [917, 148] width 112 height 26
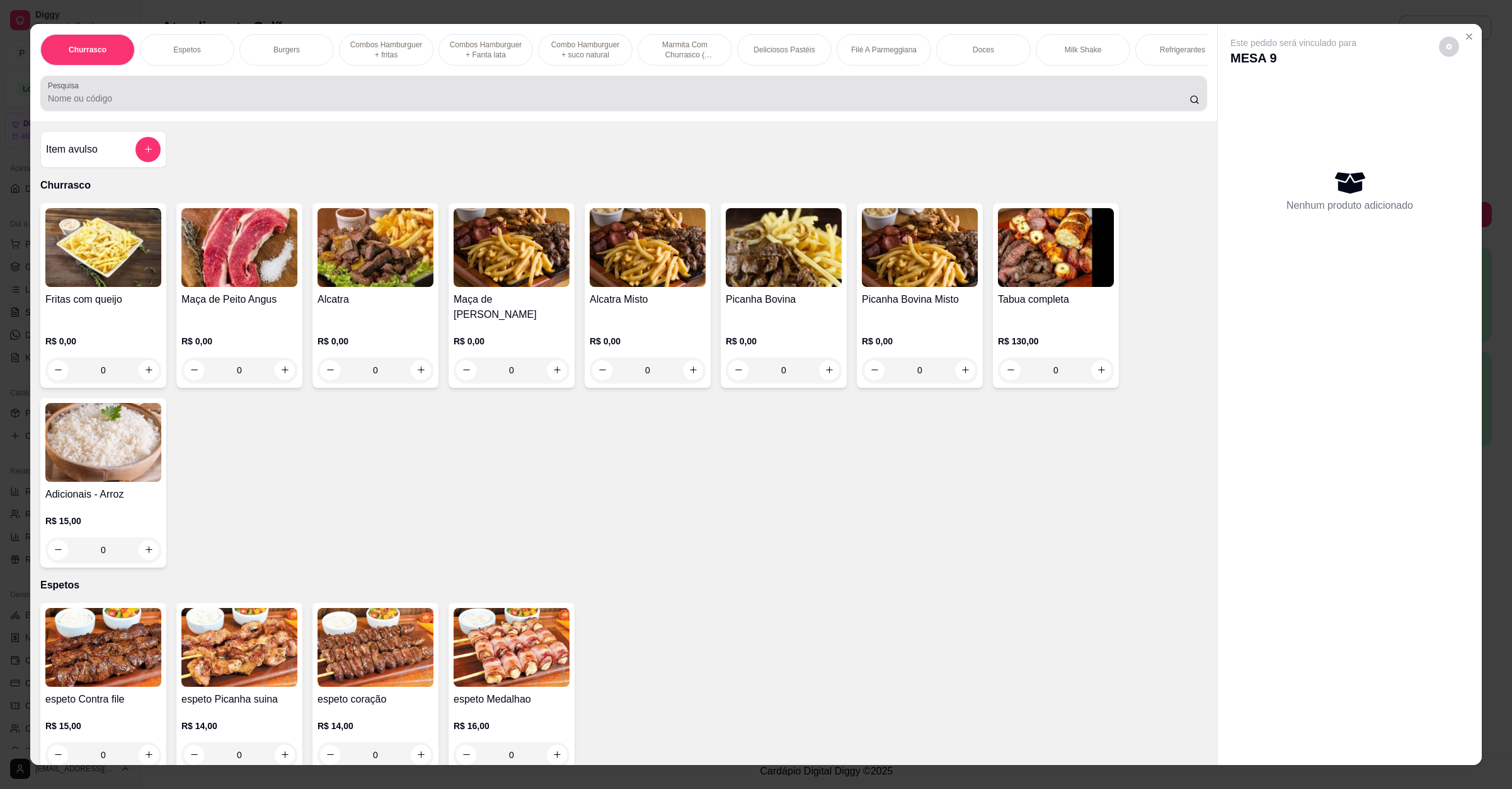
click at [476, 104] on input "Pesquisa" at bounding box center [618, 98] width 1142 height 12
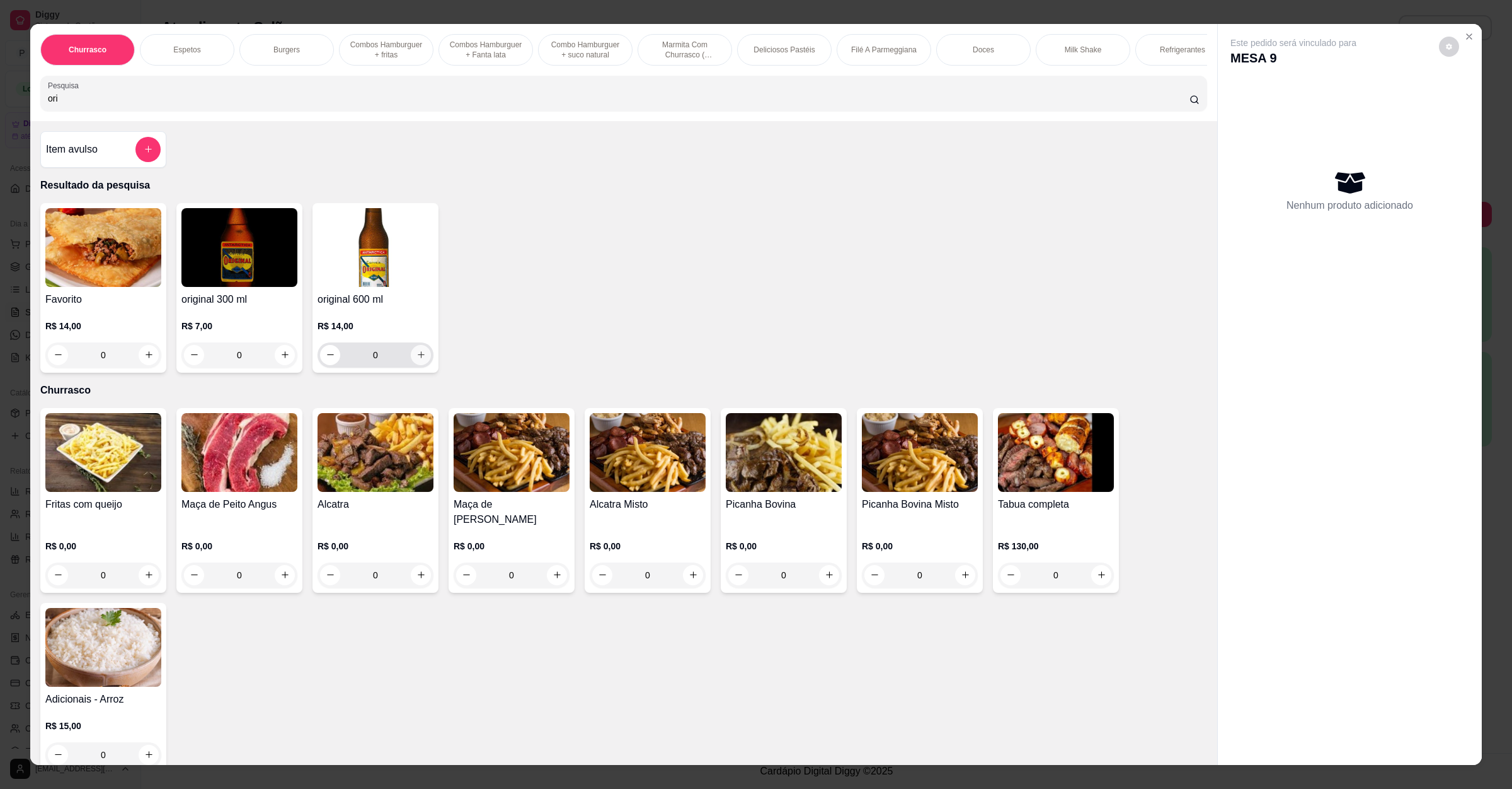
type input "ori"
click at [417, 360] on icon "increase-product-quantity" at bounding box center [421, 354] width 10 height 10
type input "1"
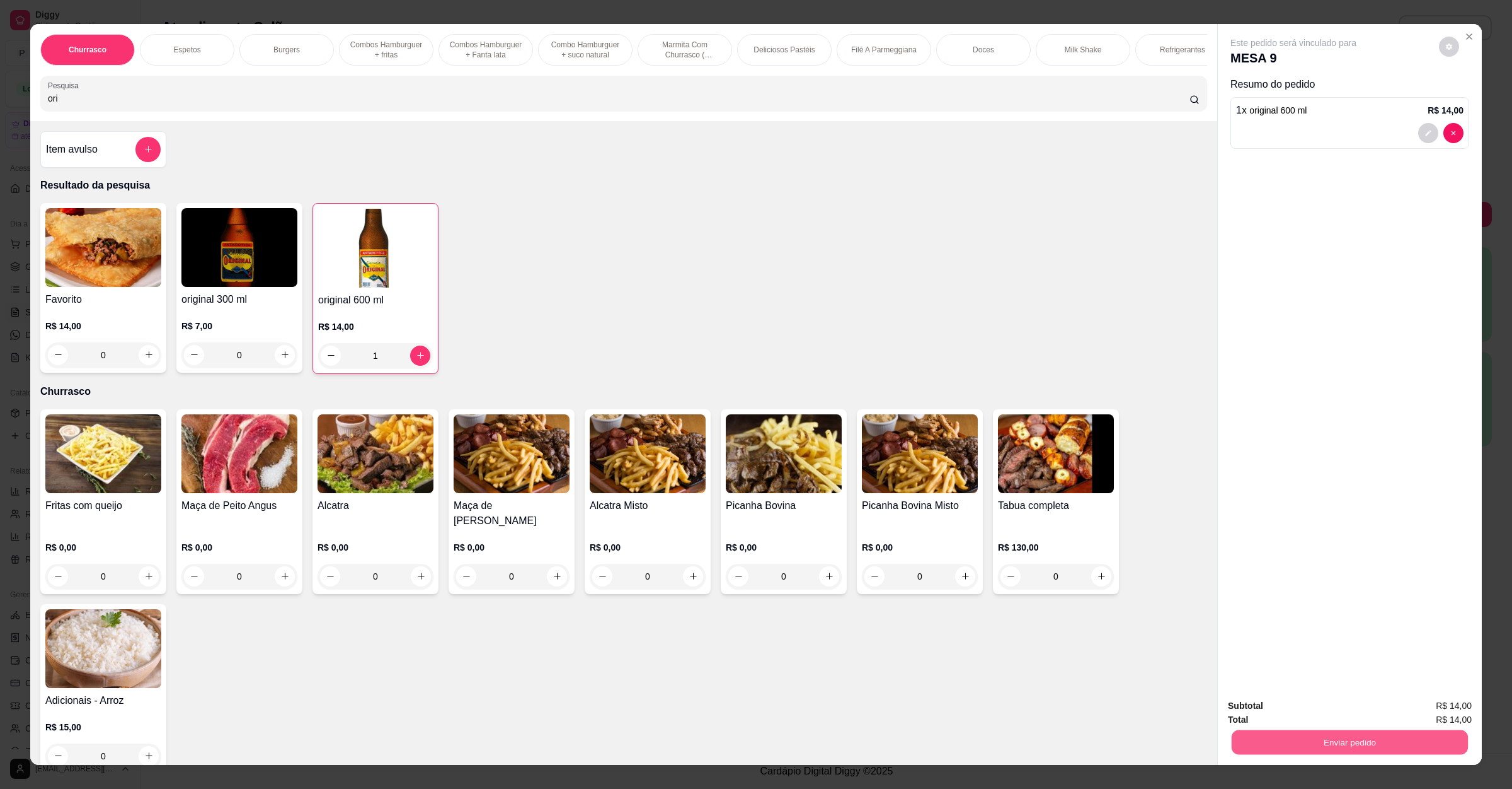
click at [1250, 734] on button "Enviar pedido" at bounding box center [1350, 742] width 237 height 25
click at [1271, 694] on div "Deseja registrar o cliente que fez esse pedido? Essa é uma forma de identificar…" at bounding box center [1343, 696] width 215 height 54
click at [1270, 708] on button "Não registrar e enviar pedido" at bounding box center [1306, 711] width 127 height 23
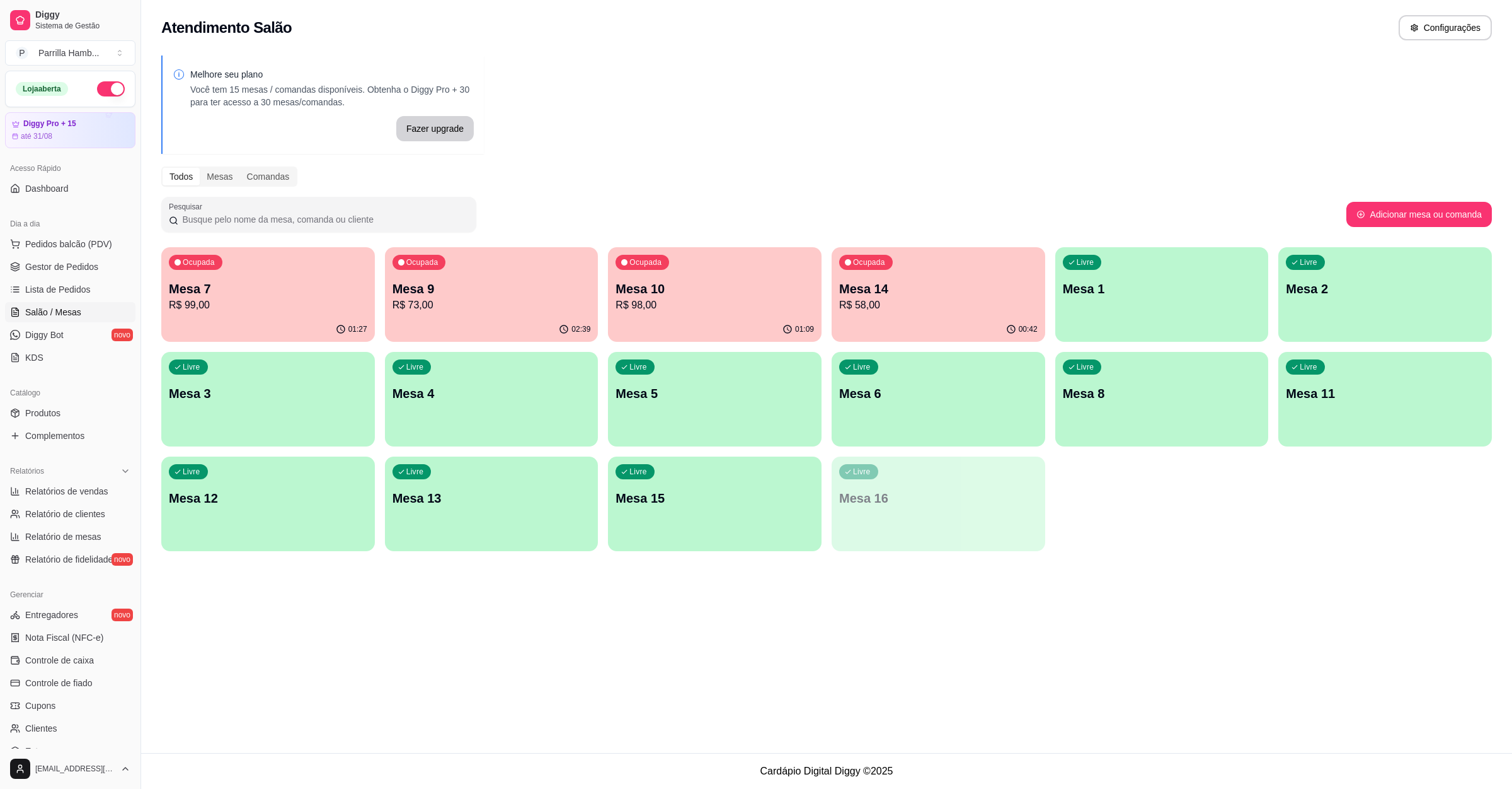
click at [313, 305] on p "R$ 99,00" at bounding box center [268, 305] width 199 height 15
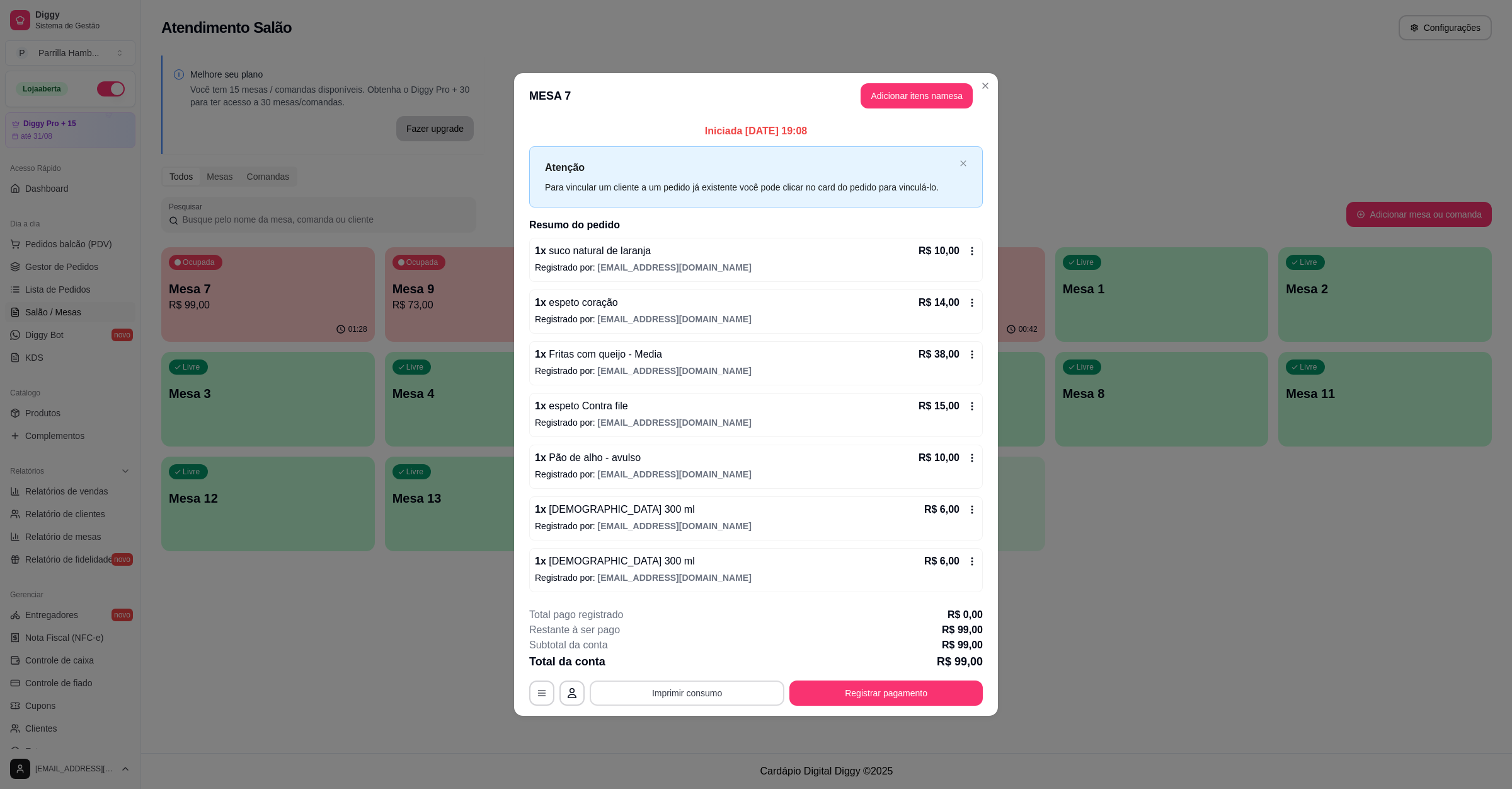
click at [727, 703] on button "Imprimir consumo" at bounding box center [687, 693] width 194 height 26
click at [820, 694] on button "Registrar pagamento" at bounding box center [886, 693] width 193 height 26
click at [887, 709] on footer "**********" at bounding box center [756, 656] width 484 height 118
click at [883, 694] on button "Registrar pagamento" at bounding box center [886, 693] width 193 height 26
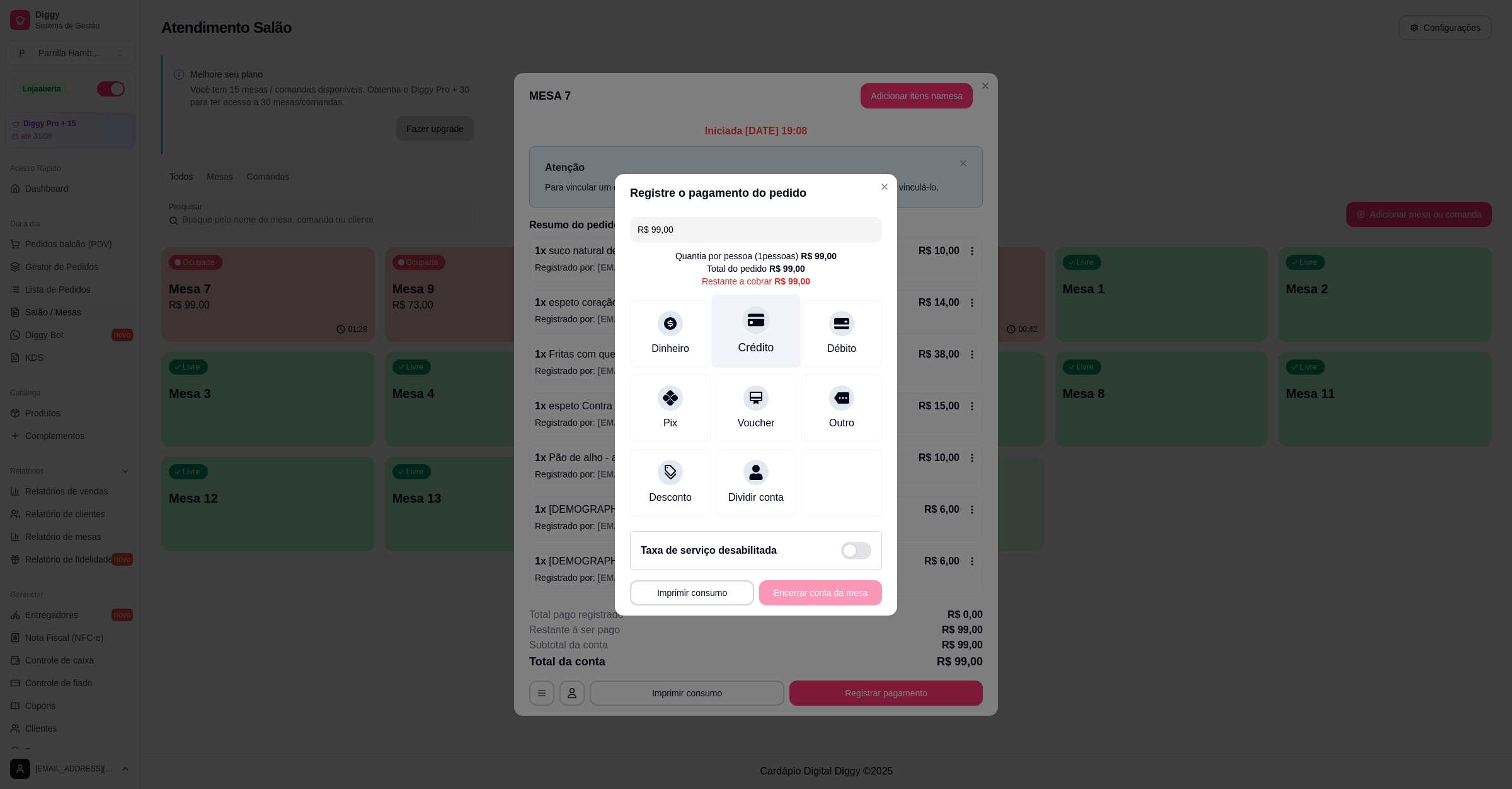
click at [767, 325] on div "Crédito" at bounding box center [756, 330] width 89 height 73
type input "R$ 0,00"
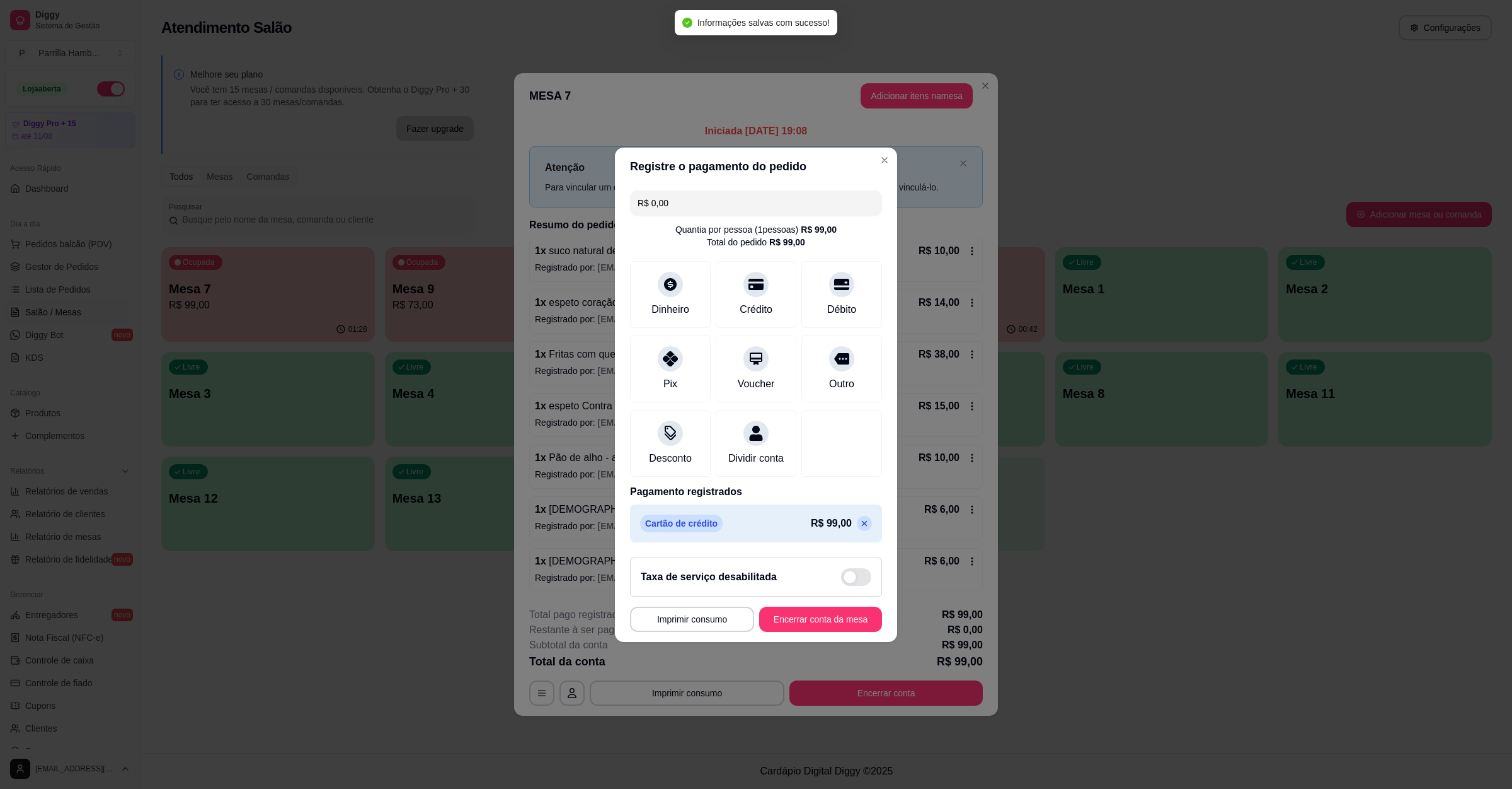
click at [849, 641] on footer "**********" at bounding box center [756, 594] width 283 height 95
click at [766, 626] on button "Encerrar conta da mesa" at bounding box center [820, 618] width 123 height 26
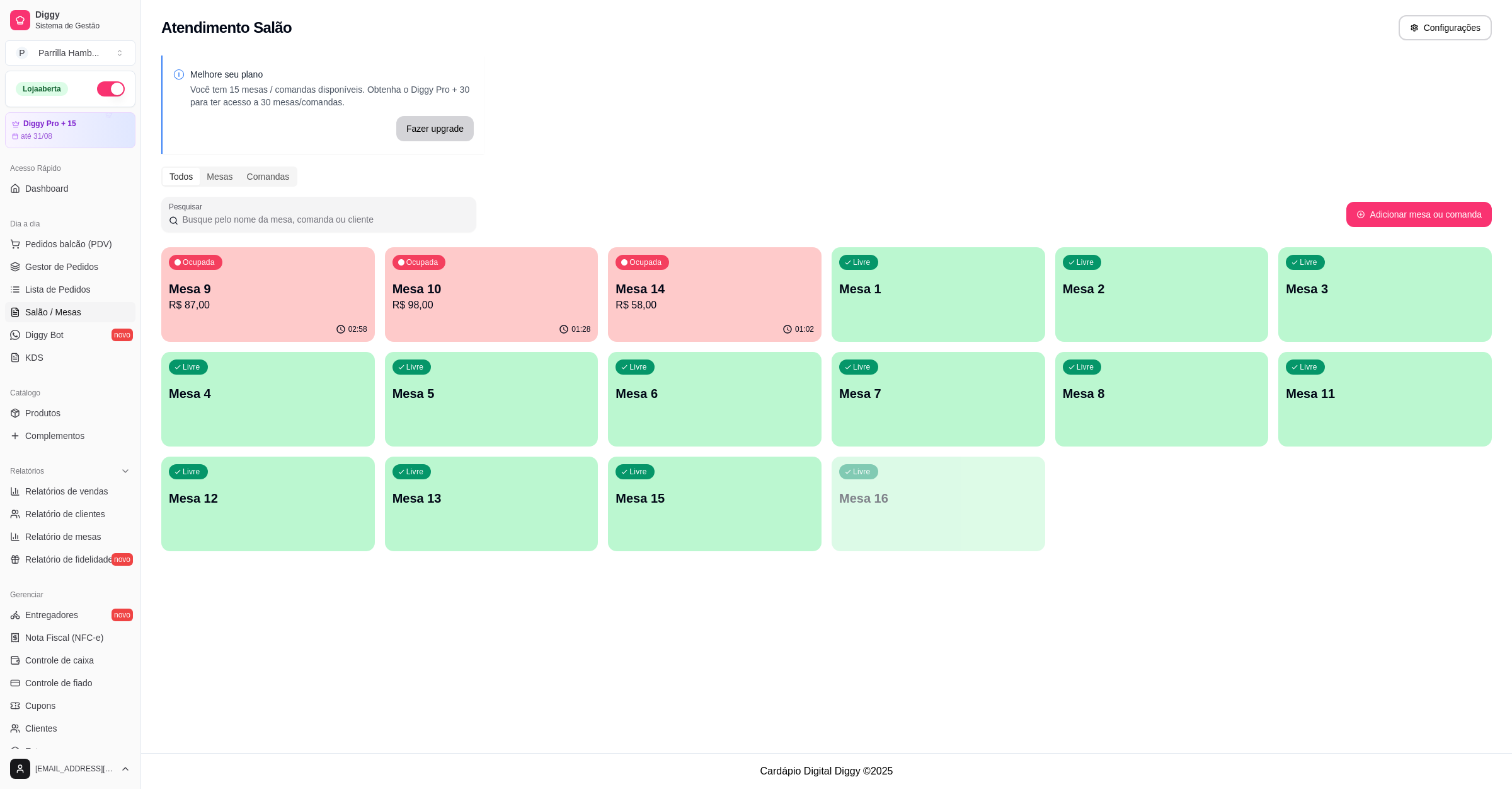
click at [439, 285] on p "Mesa 10" at bounding box center [492, 289] width 199 height 18
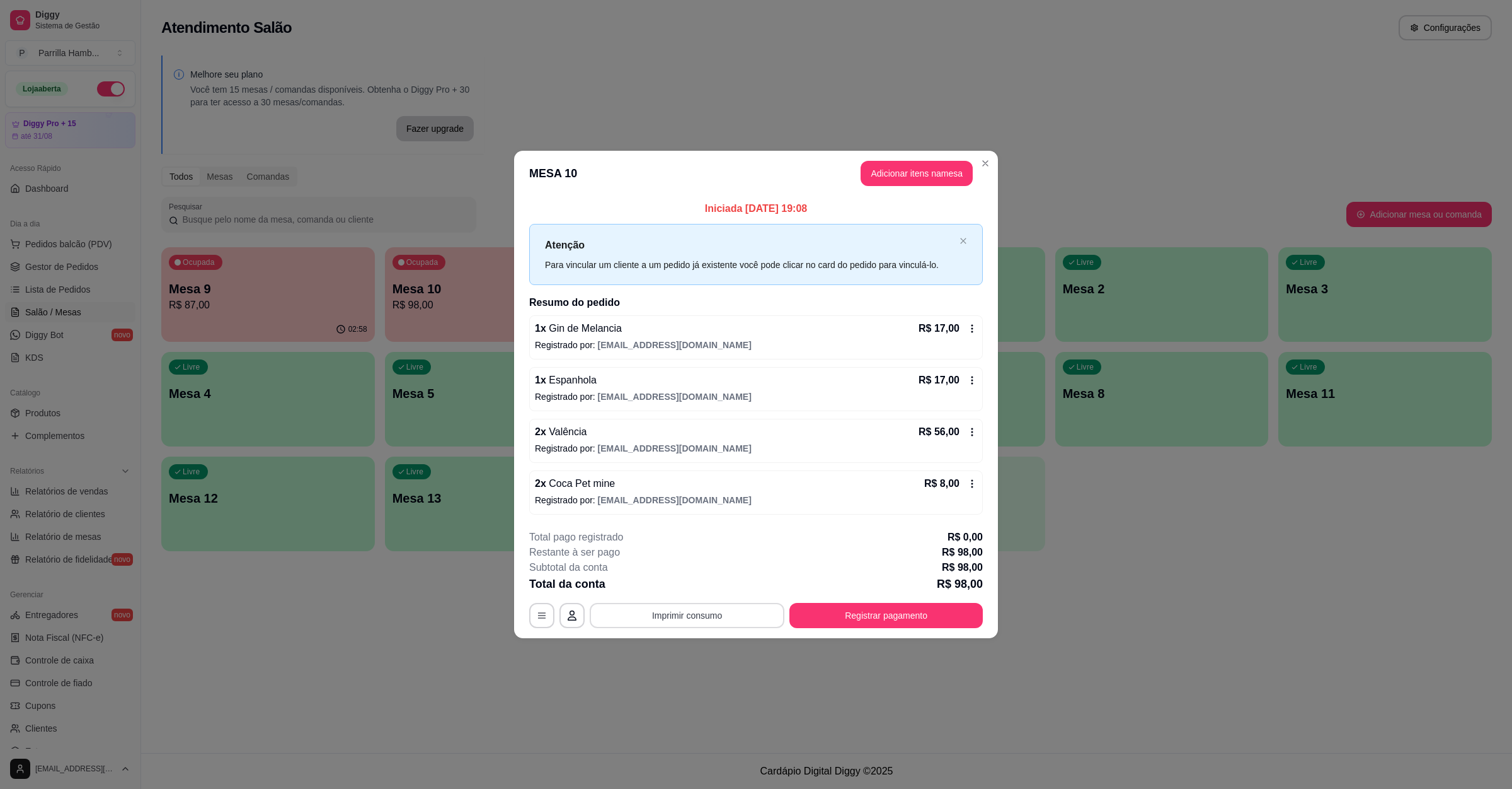
click at [694, 611] on button "Imprimir consumo" at bounding box center [687, 615] width 194 height 26
click at [691, 587] on button "IMPRESSORA" at bounding box center [691, 590] width 73 height 17
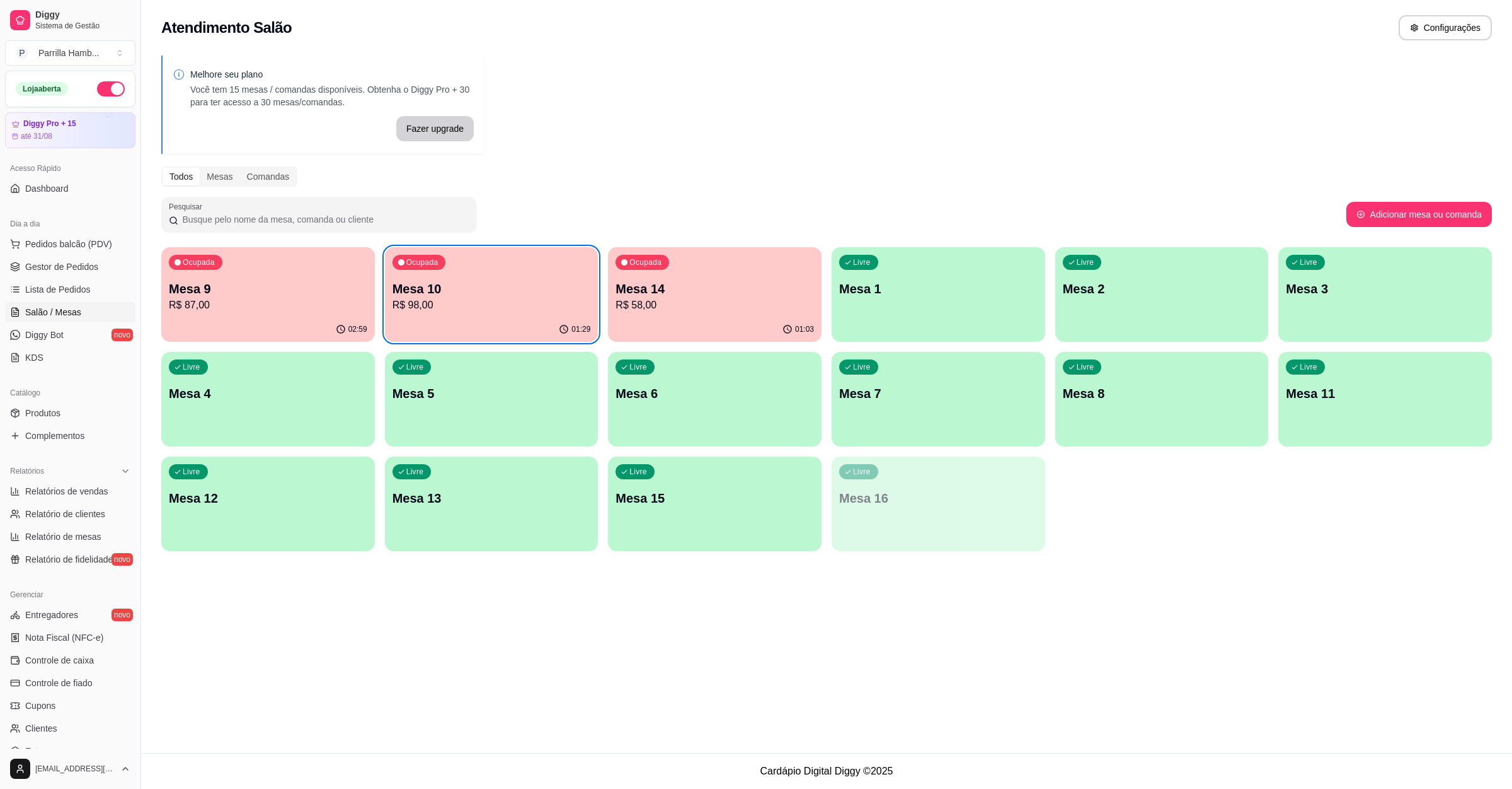
click at [529, 313] on div "Ocupada Mesa 10 R$ 98,00" at bounding box center [492, 282] width 214 height 70
click at [664, 305] on p "R$ 58,00" at bounding box center [714, 305] width 199 height 15
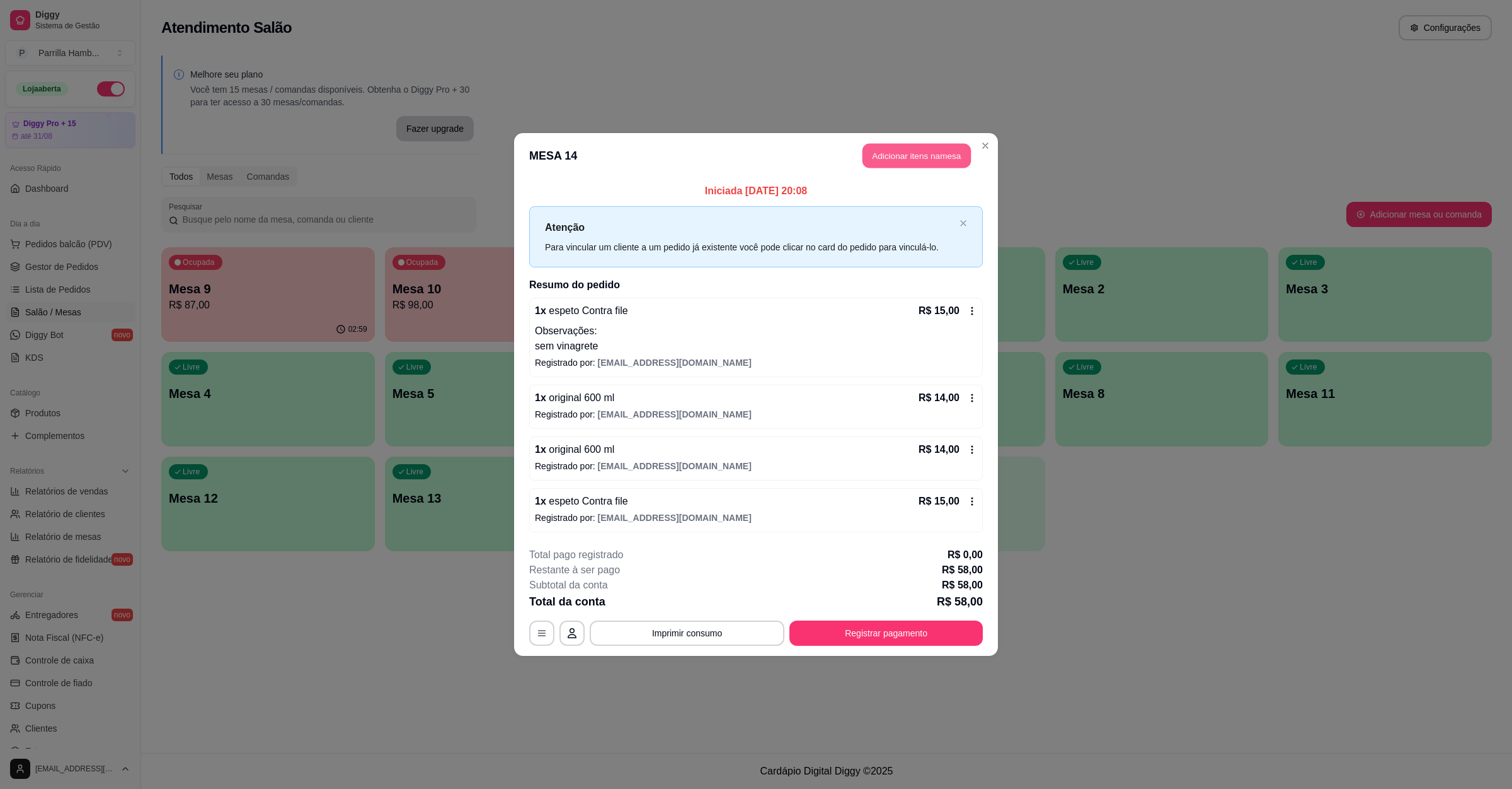
click at [941, 156] on button "Adicionar itens na mesa" at bounding box center [917, 156] width 109 height 25
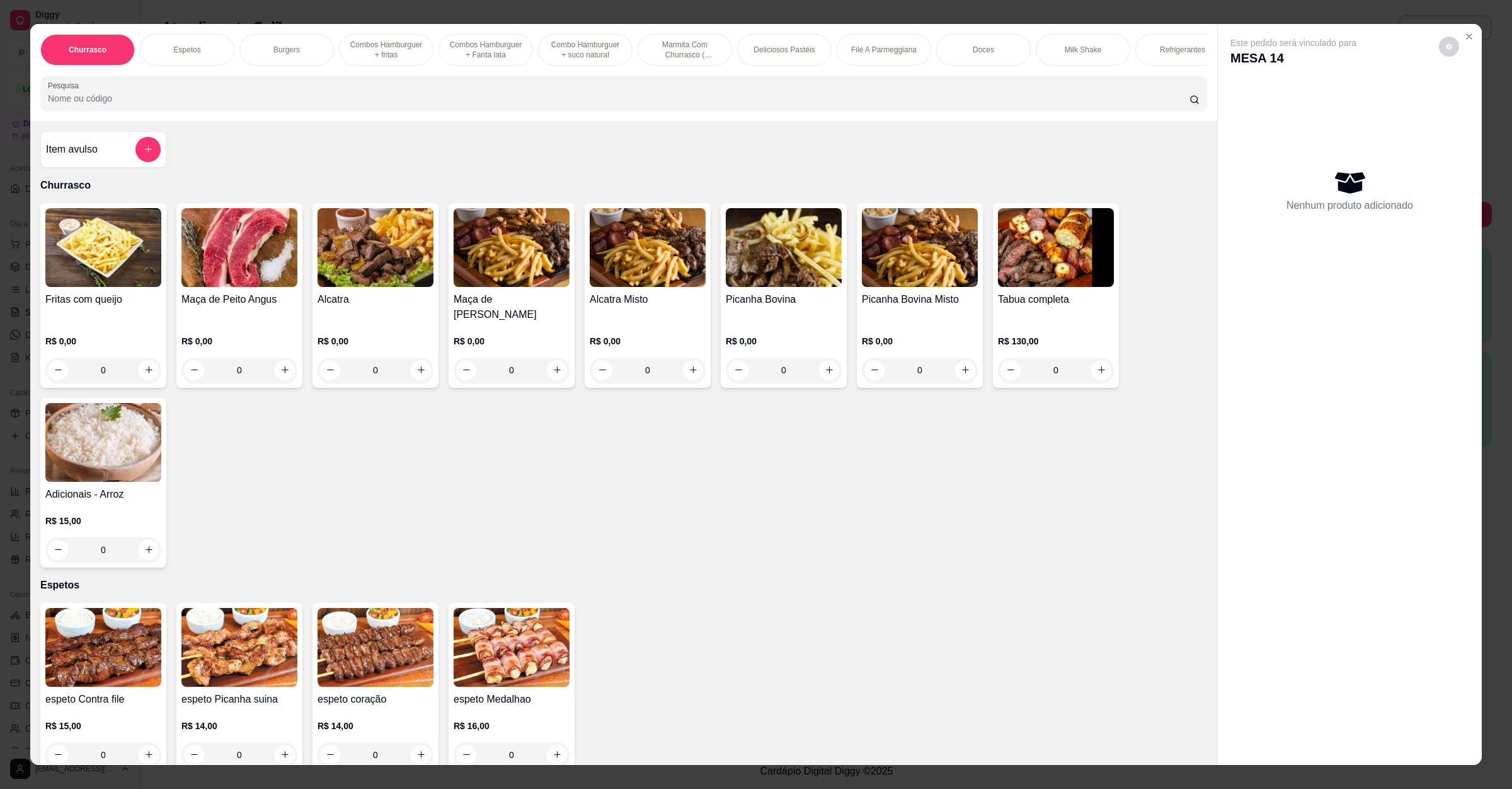
click at [444, 104] on input "Pesquisa" at bounding box center [618, 98] width 1142 height 12
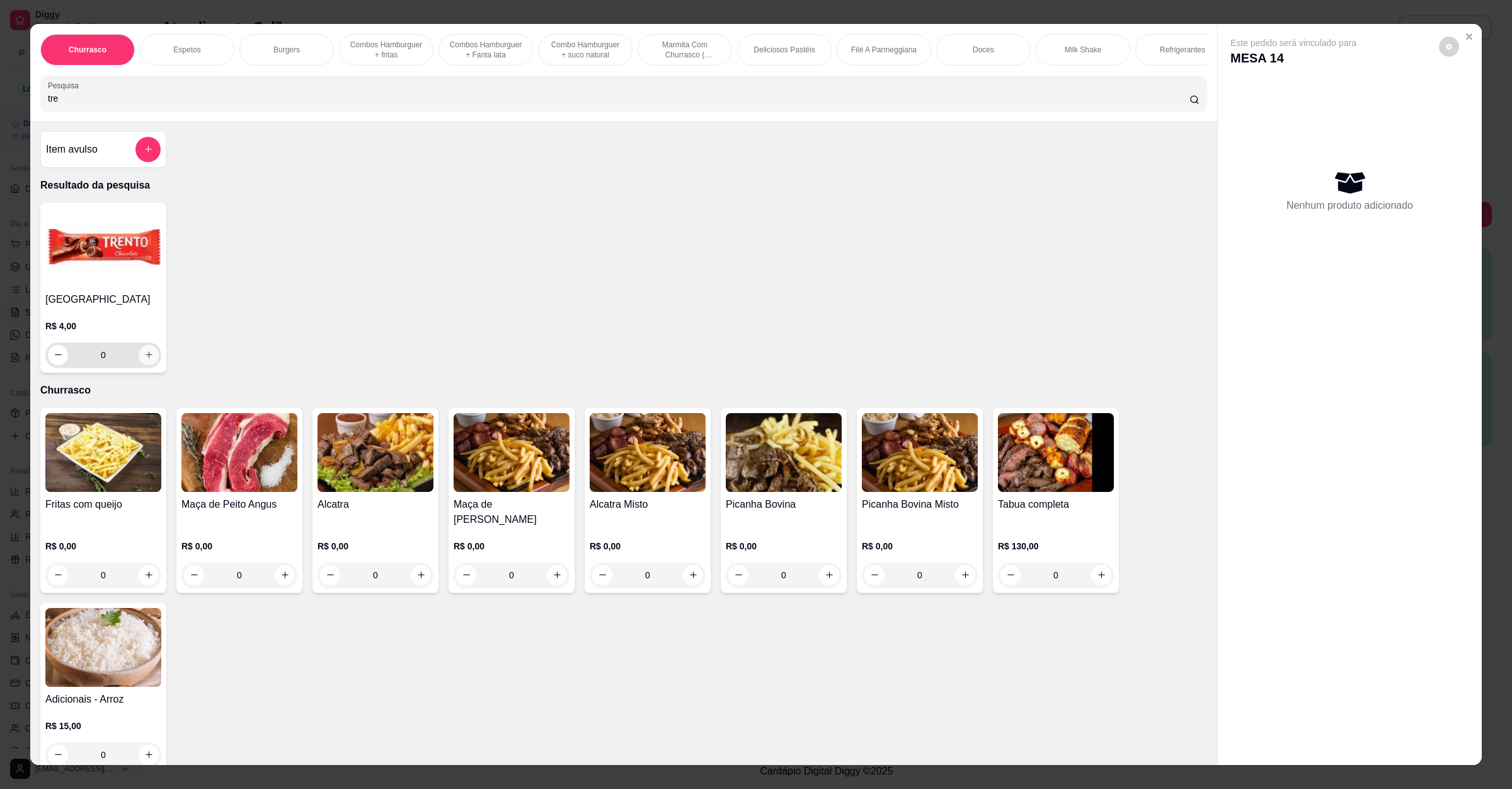
type input "tre"
click at [144, 360] on icon "increase-product-quantity" at bounding box center [148, 354] width 10 height 10
type input "1"
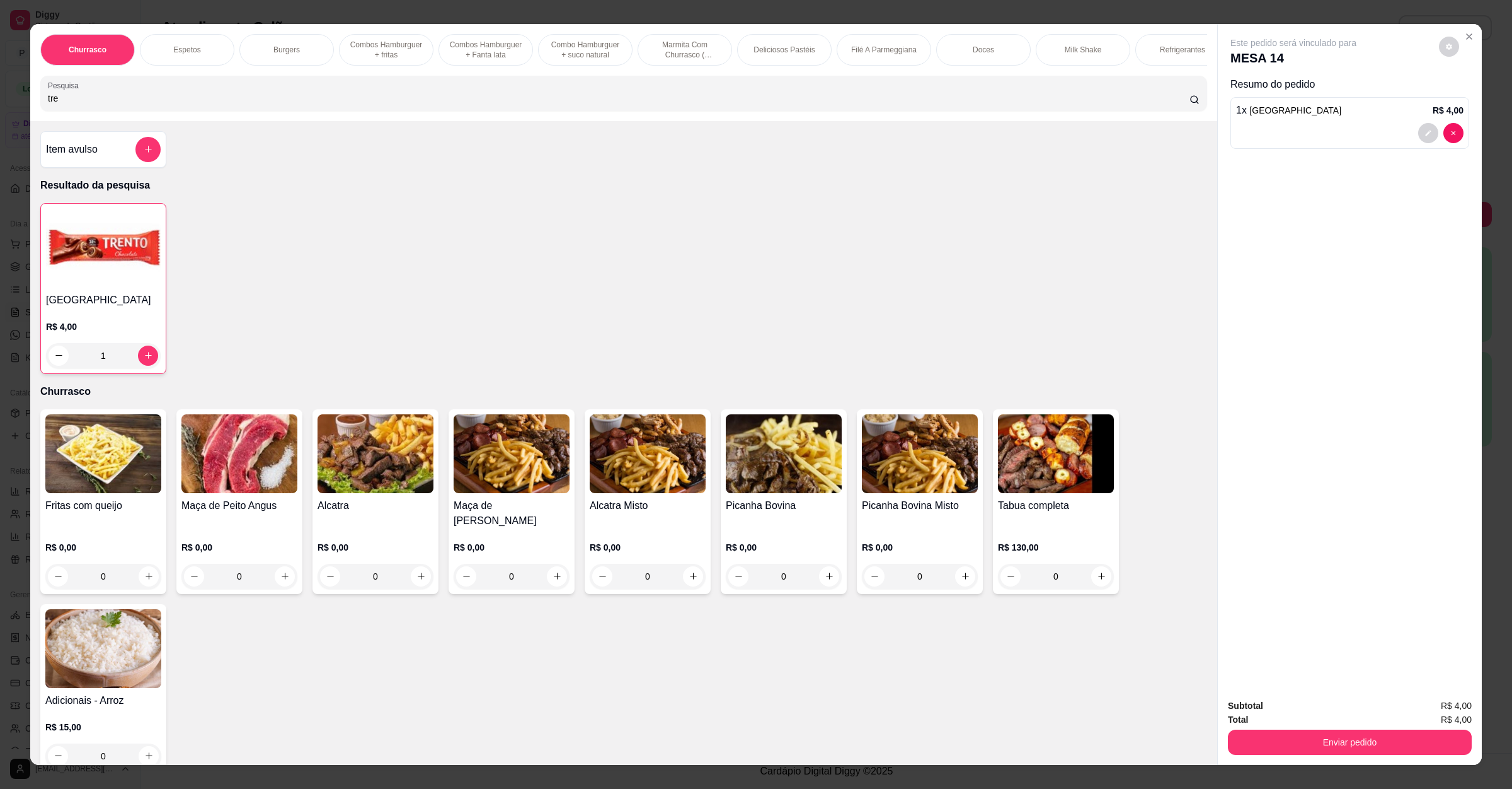
drag, startPoint x: 1297, startPoint y: 725, endPoint x: 1297, endPoint y: 738, distance: 13.0
click at [1297, 727] on div "Subtotal R$ 4,00 Total R$ 4,00 Enviar pedido" at bounding box center [1350, 727] width 244 height 57
click at [1297, 738] on button "Enviar pedido" at bounding box center [1350, 742] width 237 height 25
click at [1307, 717] on button "Não registrar e enviar pedido" at bounding box center [1306, 710] width 127 height 23
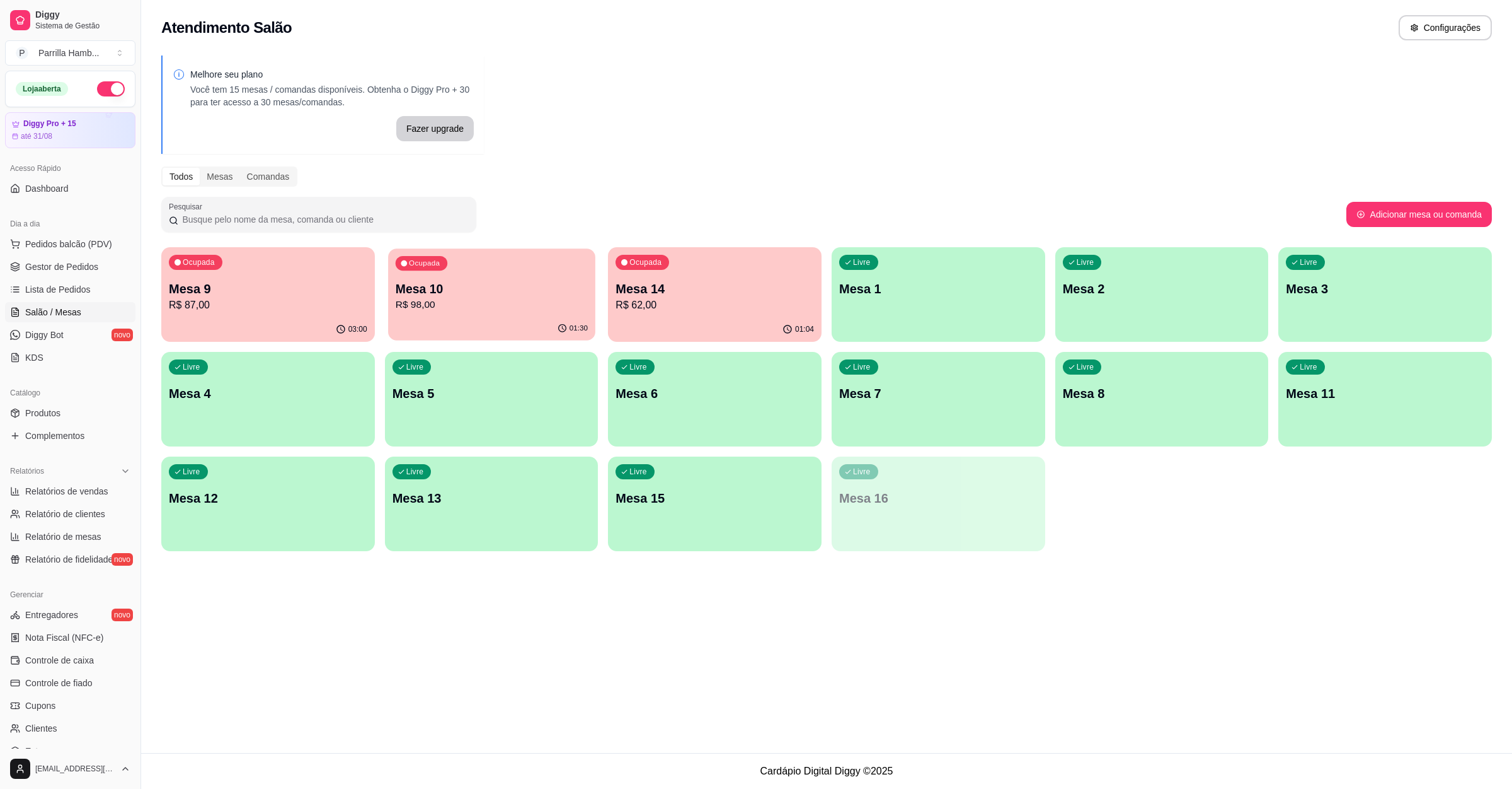
click at [479, 292] on p "Mesa 10" at bounding box center [491, 289] width 193 height 17
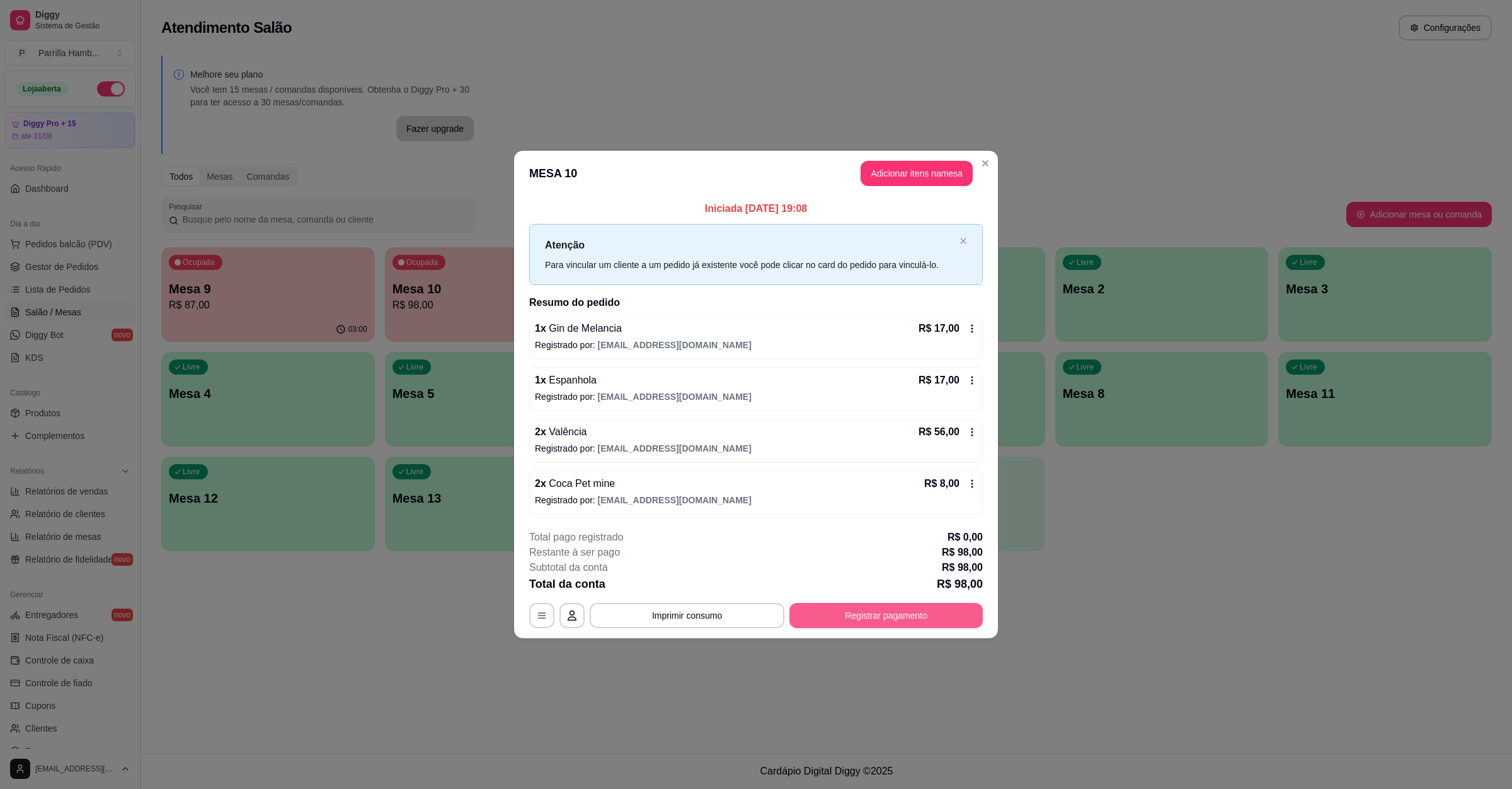
click at [851, 611] on button "Registrar pagamento" at bounding box center [886, 615] width 193 height 26
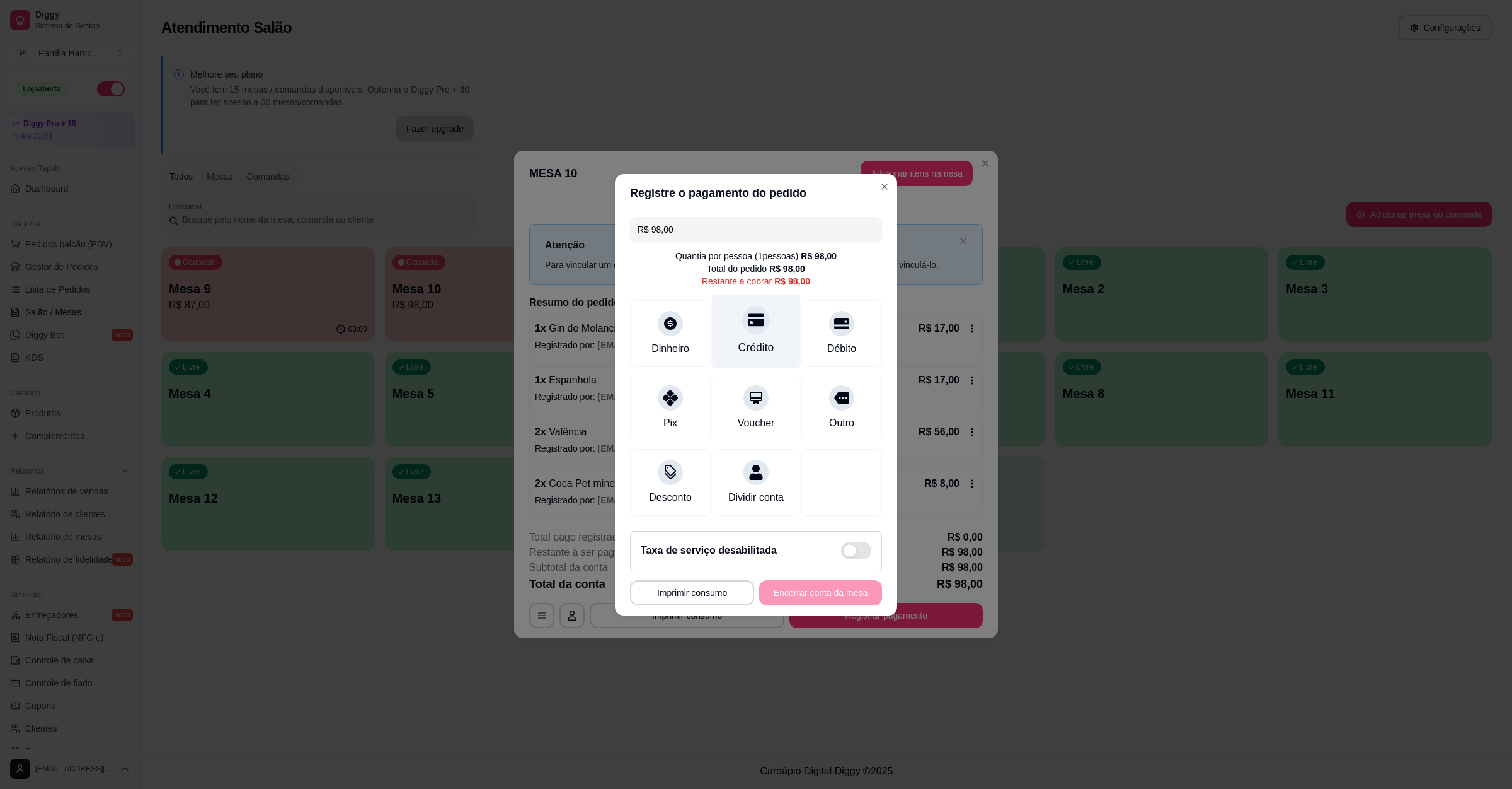
click at [748, 320] on icon at bounding box center [756, 319] width 17 height 17
type input "R$ 0,00"
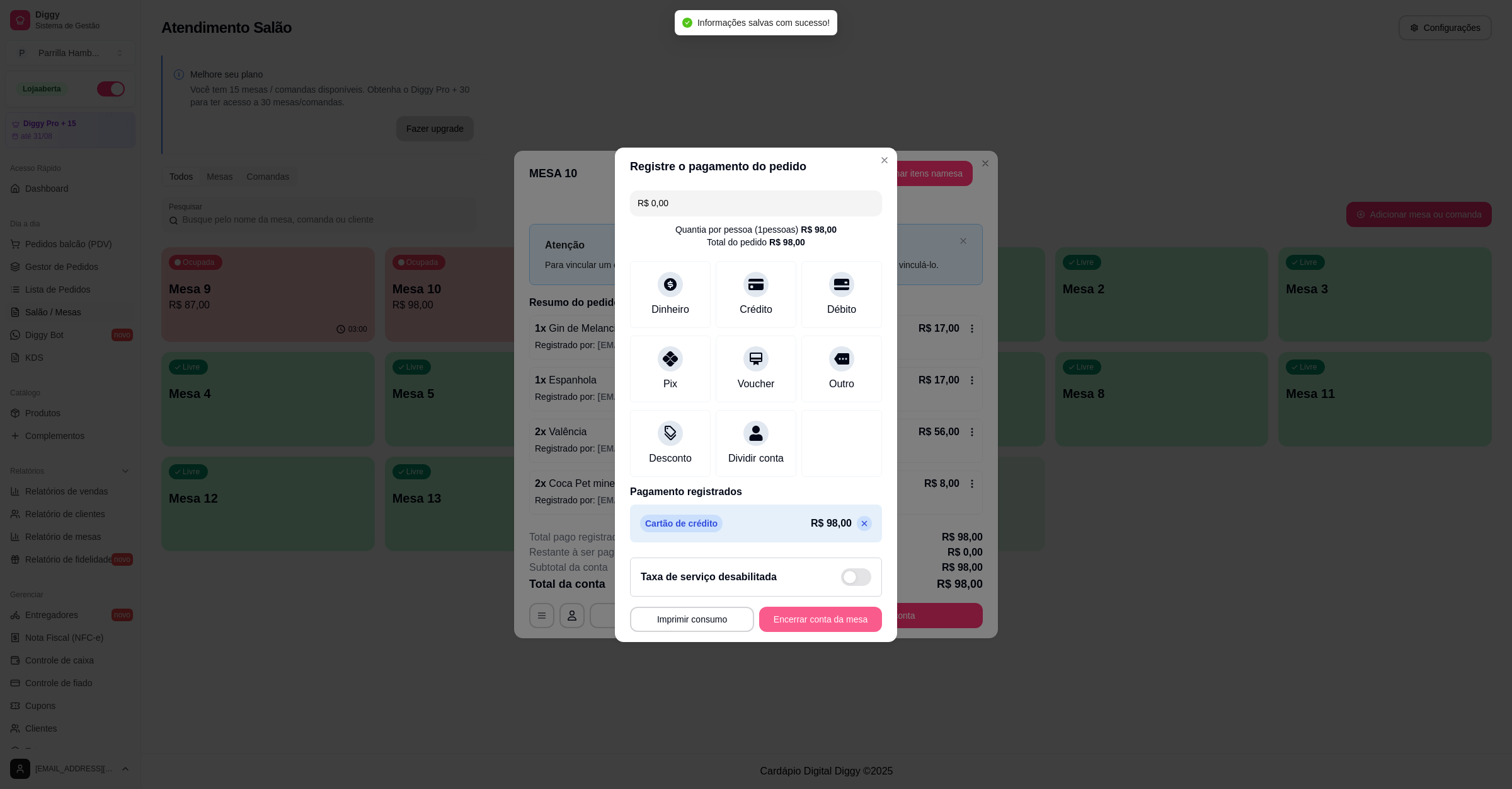
click at [823, 626] on button "Encerrar conta da mesa" at bounding box center [820, 618] width 123 height 26
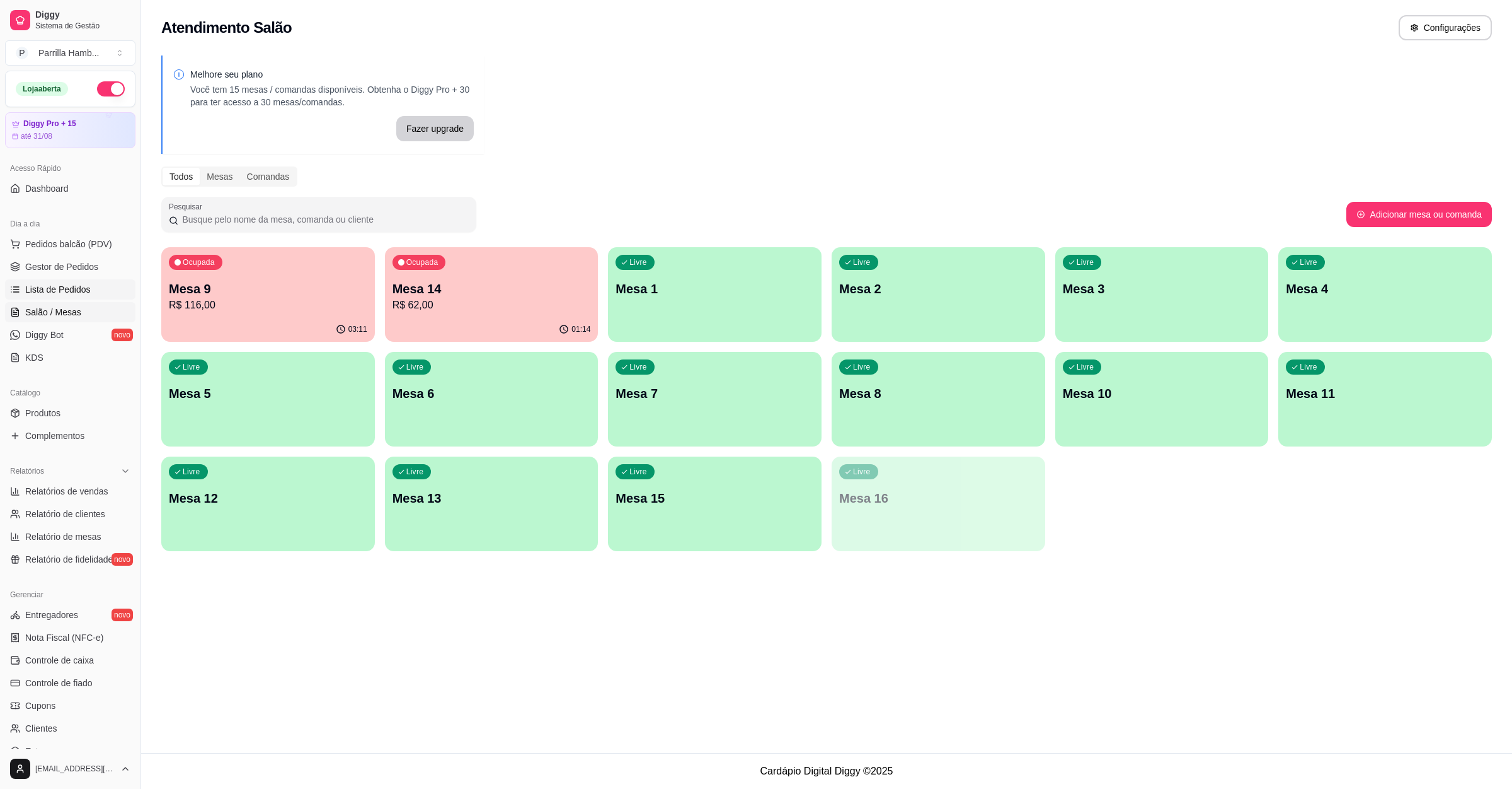
click at [72, 286] on span "Lista de Pedidos" at bounding box center [58, 289] width 65 height 12
click at [38, 288] on span "Lista de Pedidos" at bounding box center [58, 289] width 65 height 12
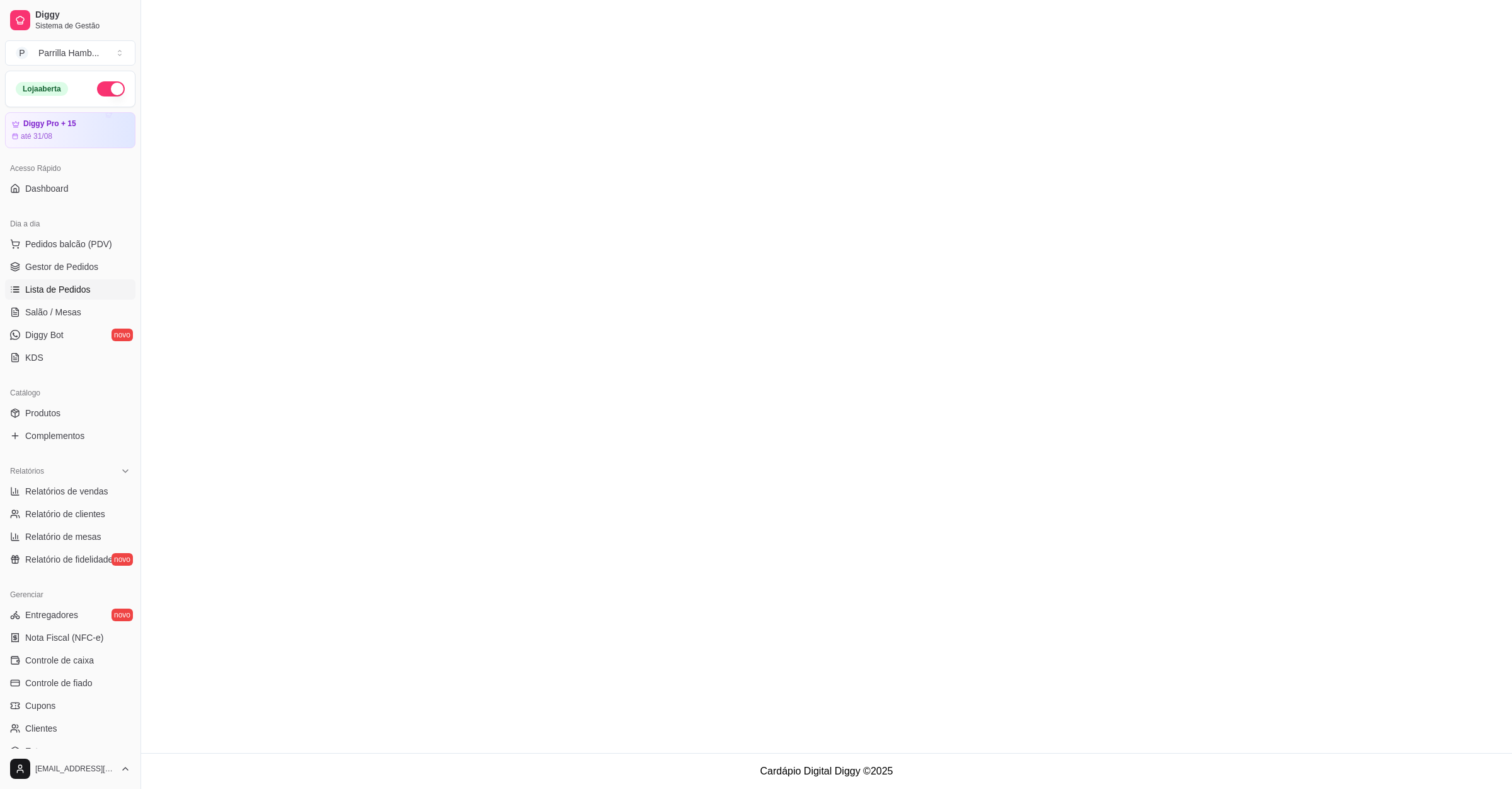
click at [38, 288] on span "Lista de Pedidos" at bounding box center [58, 289] width 65 height 12
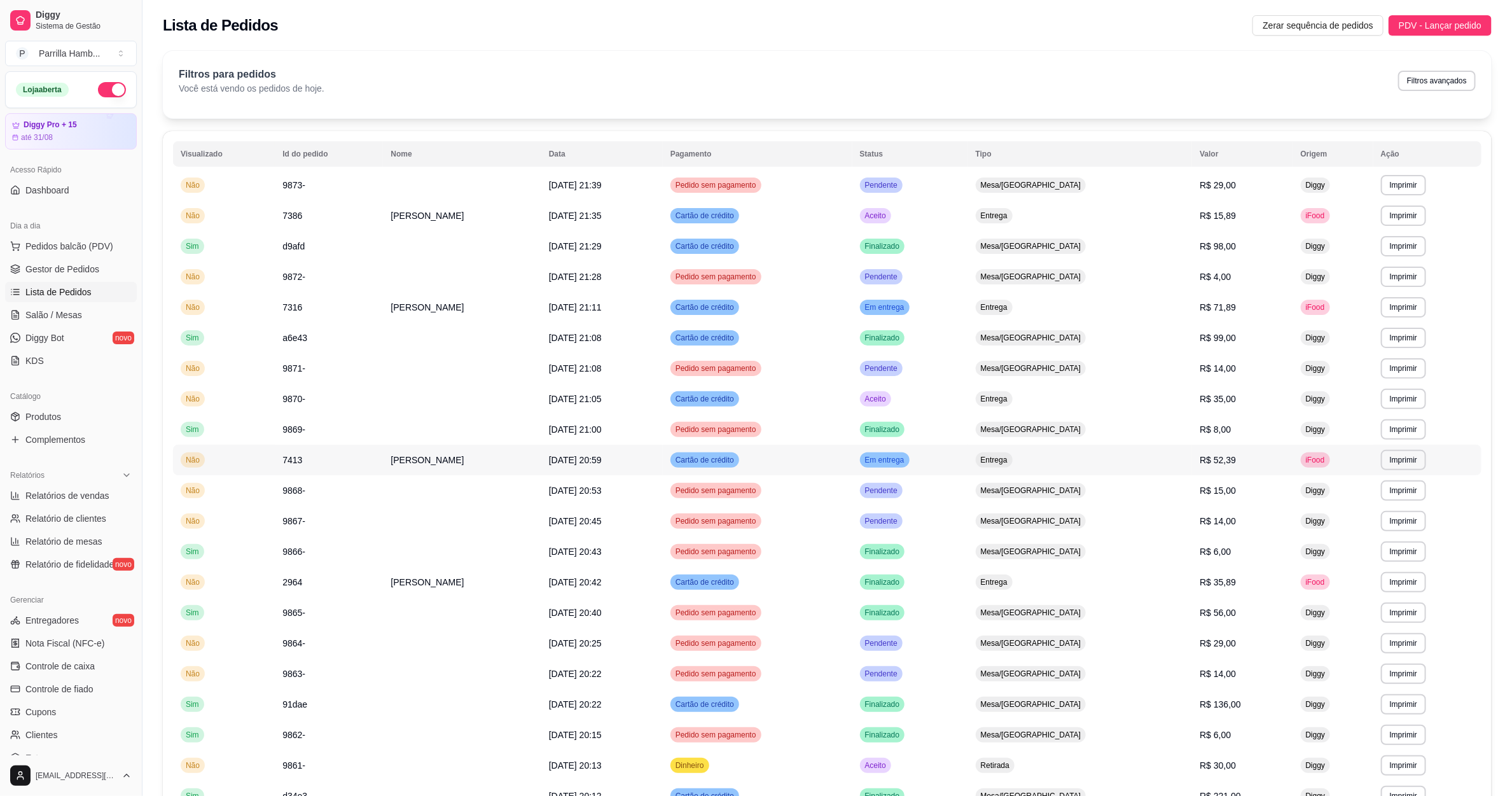
click at [1241, 458] on td "R$ 52,39" at bounding box center [1242, 460] width 101 height 30
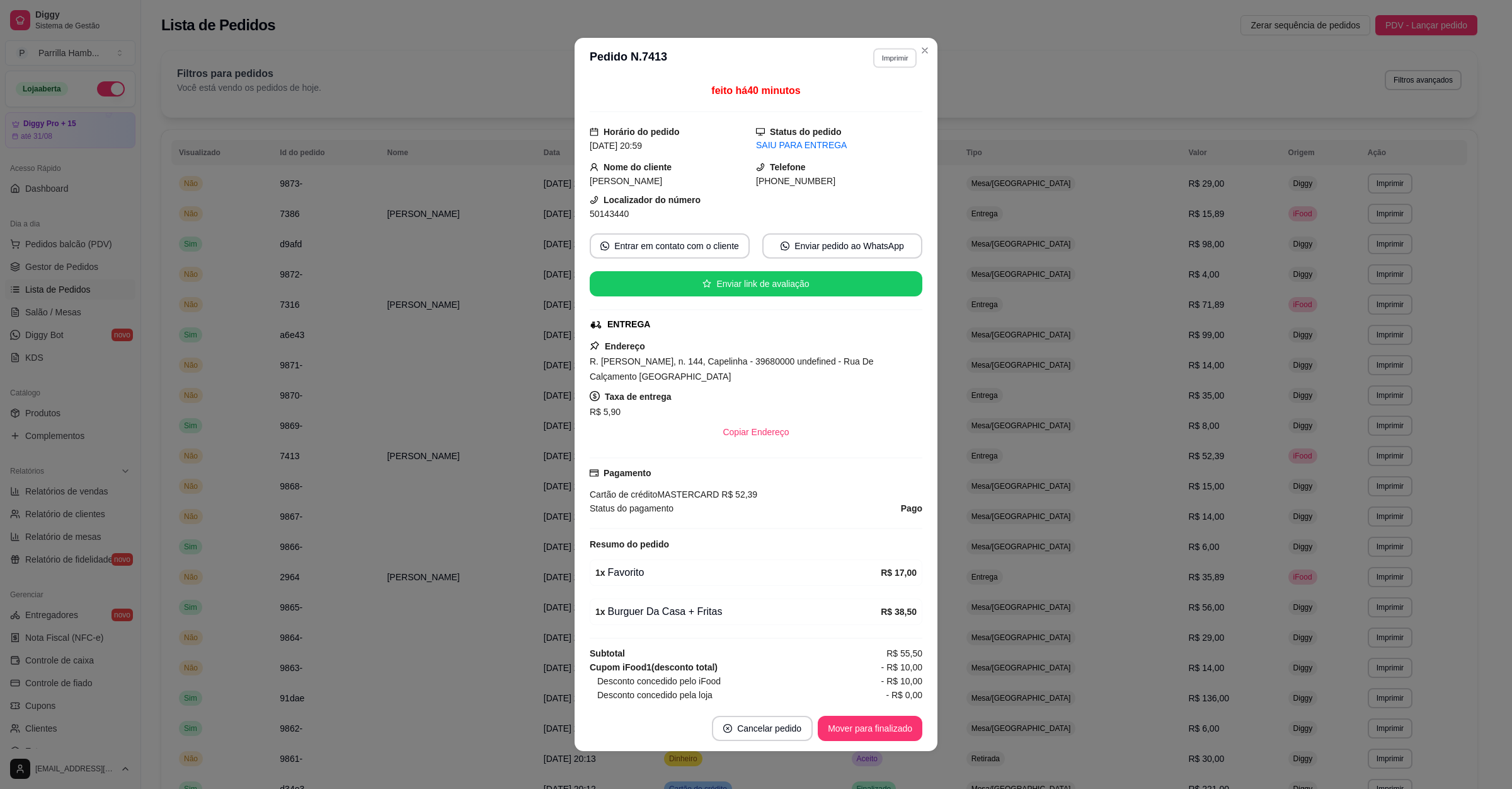
click at [896, 57] on button "Imprimir" at bounding box center [895, 57] width 43 height 19
click at [866, 102] on button "IMPRESSORA" at bounding box center [866, 102] width 88 height 19
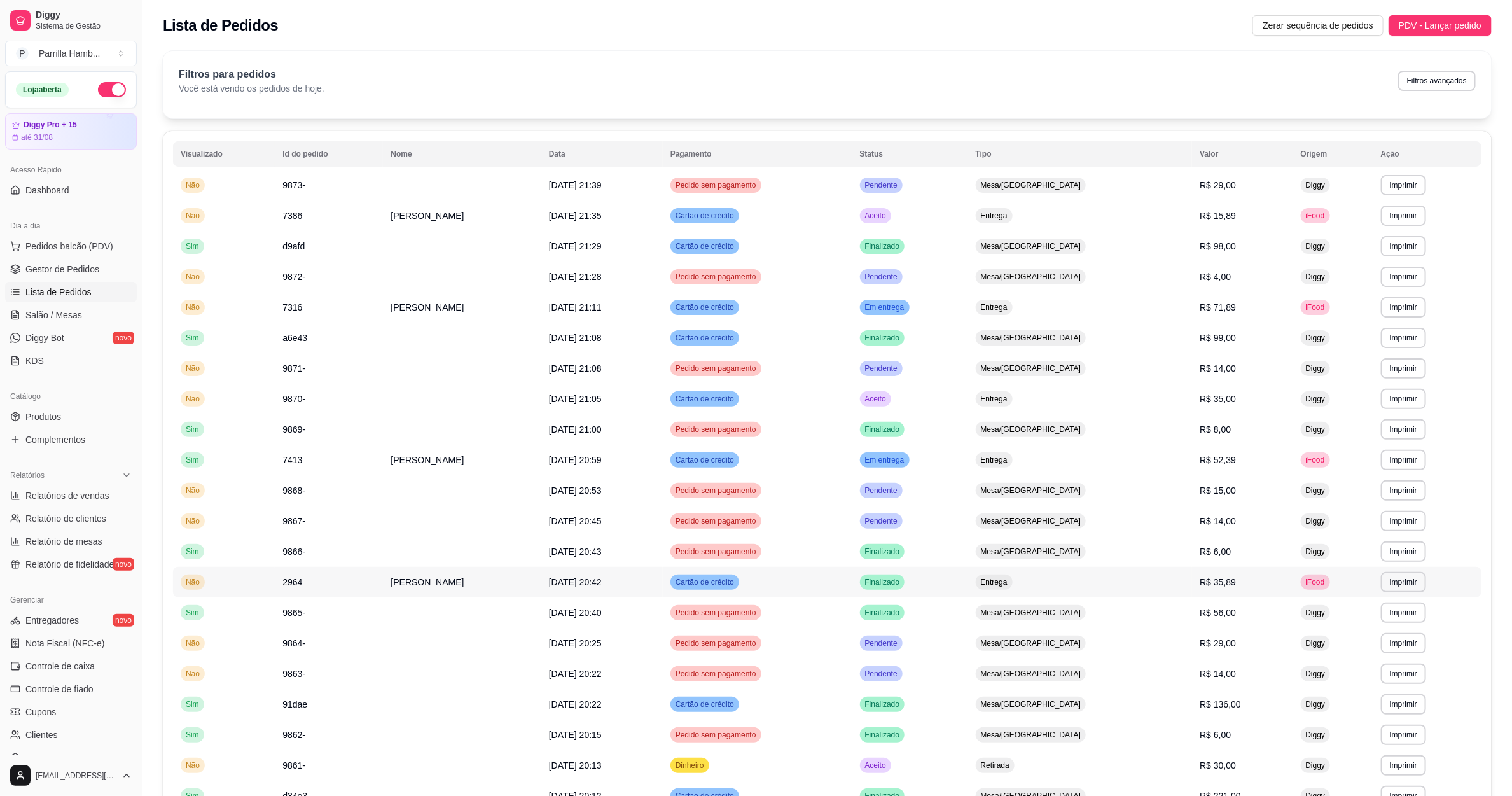
click at [1221, 580] on td "R$ 35,89" at bounding box center [1242, 582] width 101 height 30
click at [1222, 381] on td "R$ 14,00" at bounding box center [1242, 368] width 101 height 30
click at [1212, 397] on span "R$ 35,00" at bounding box center [1218, 398] width 37 height 10
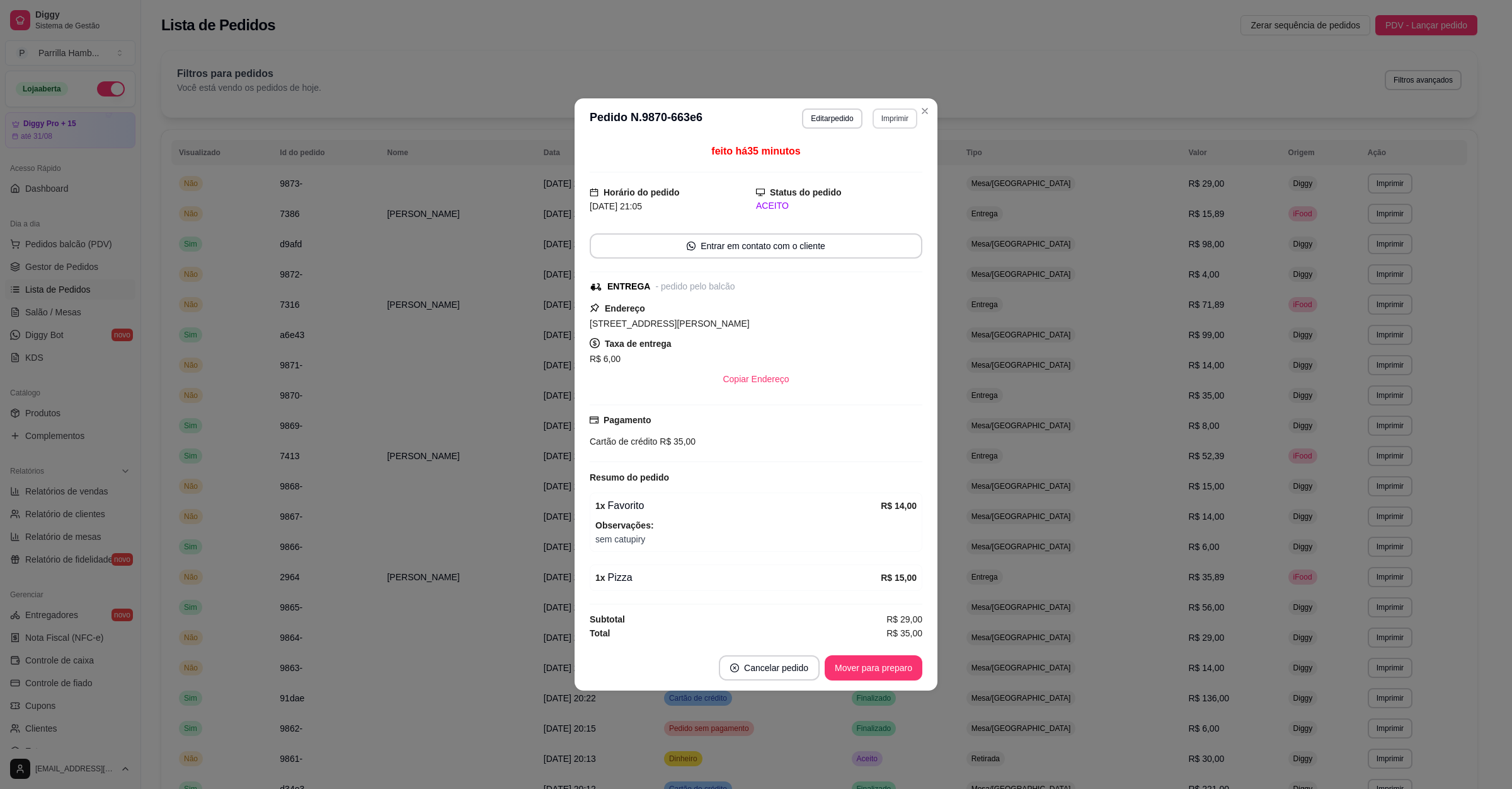
click at [881, 109] on button "Imprimir" at bounding box center [895, 118] width 45 height 20
click at [887, 166] on button "IMPRESSORA" at bounding box center [873, 160] width 88 height 19
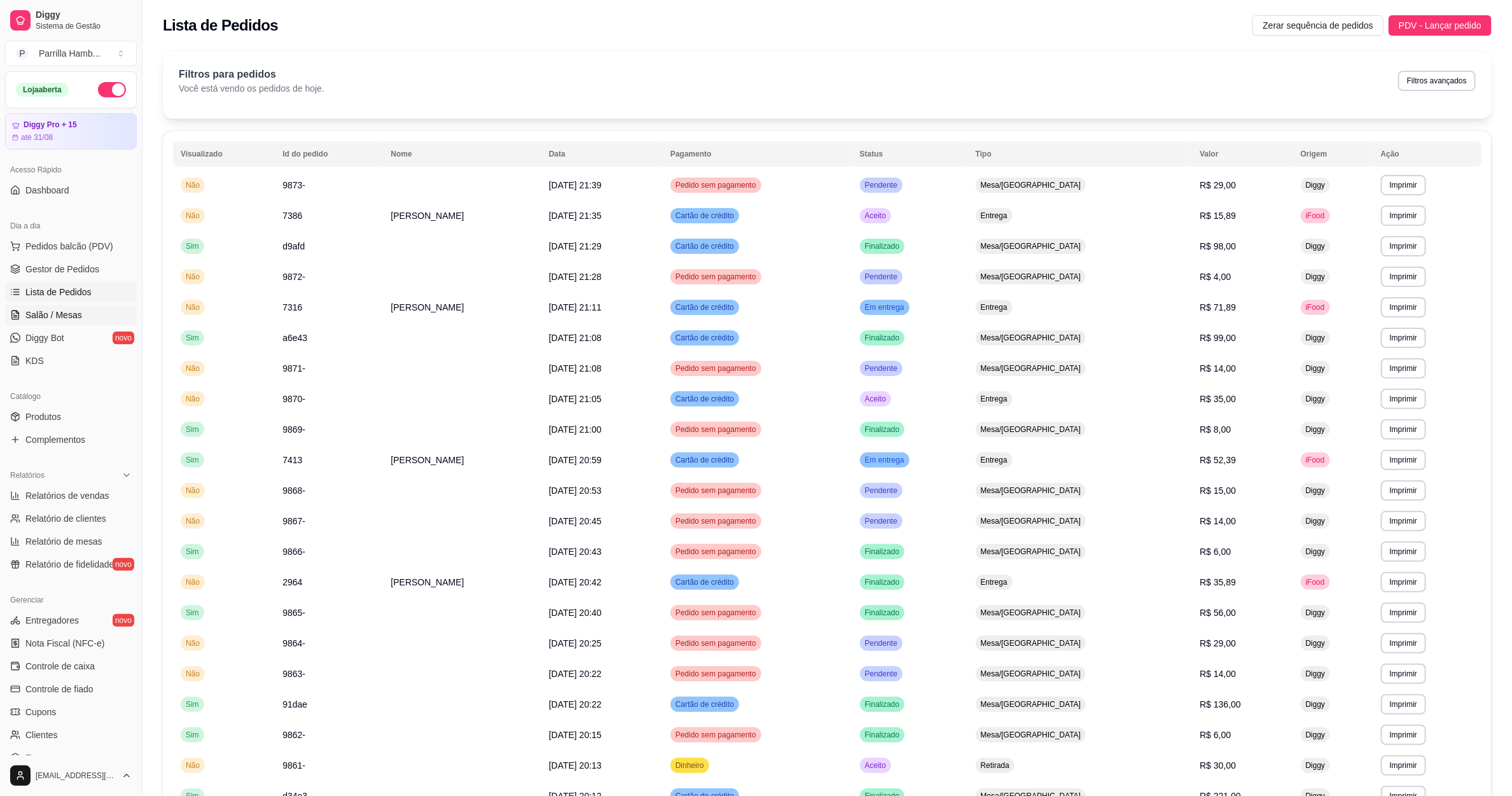
click at [77, 319] on span "Salão / Mesas" at bounding box center [54, 315] width 57 height 12
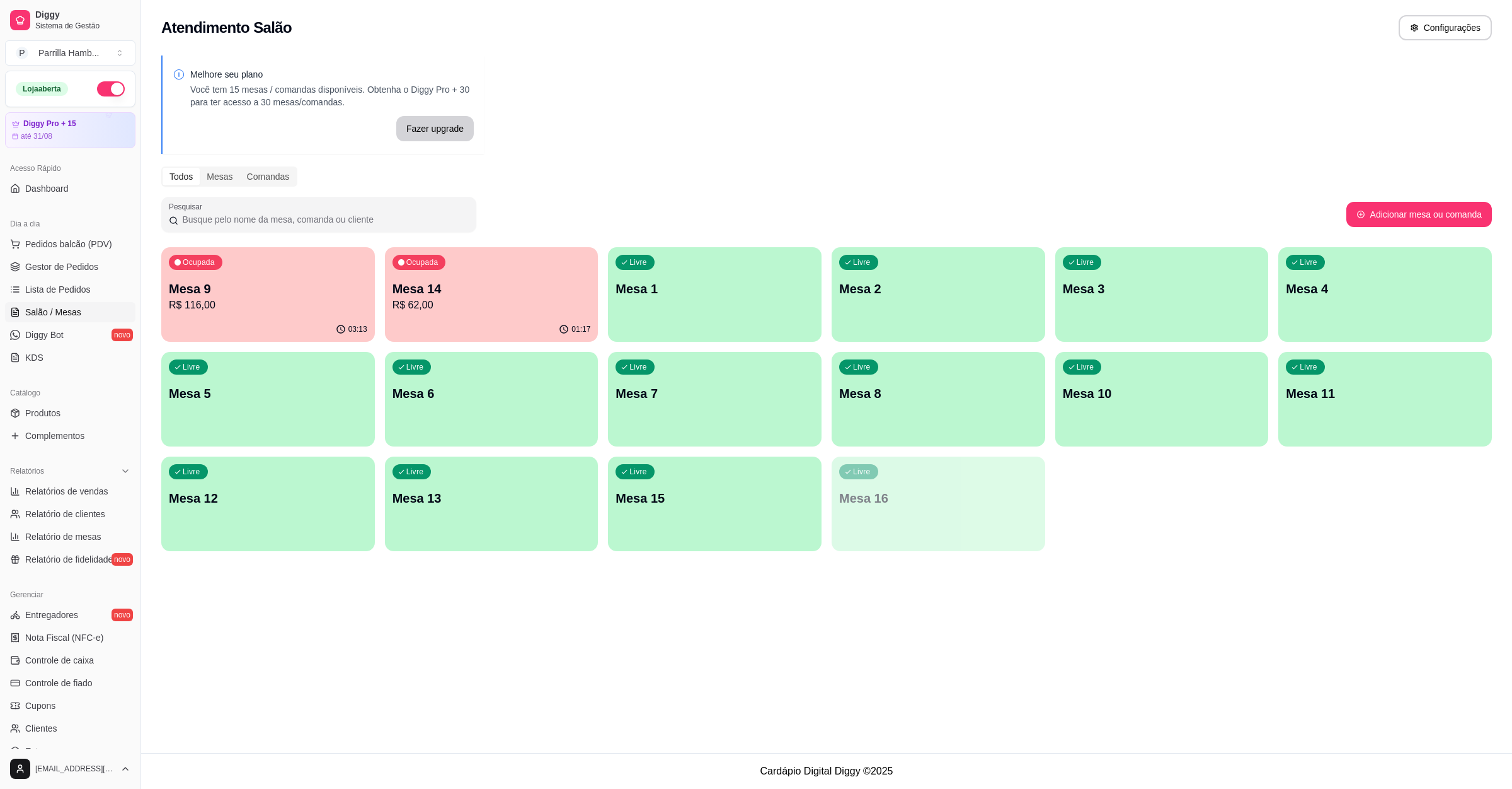
click at [1072, 406] on div "Livre Mesa 10" at bounding box center [1162, 391] width 214 height 80
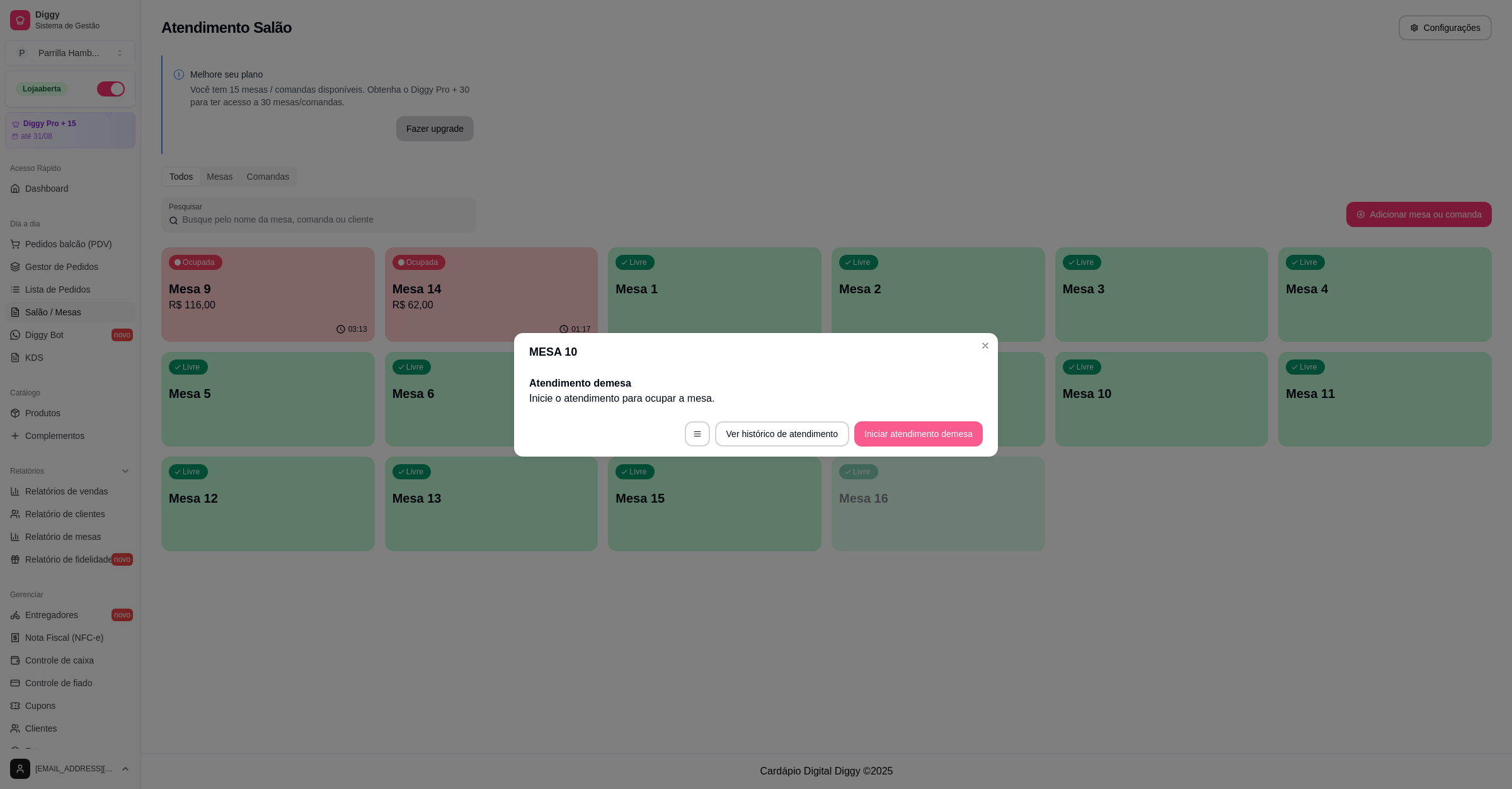
click at [919, 430] on button "Iniciar atendimento de mesa" at bounding box center [919, 434] width 129 height 26
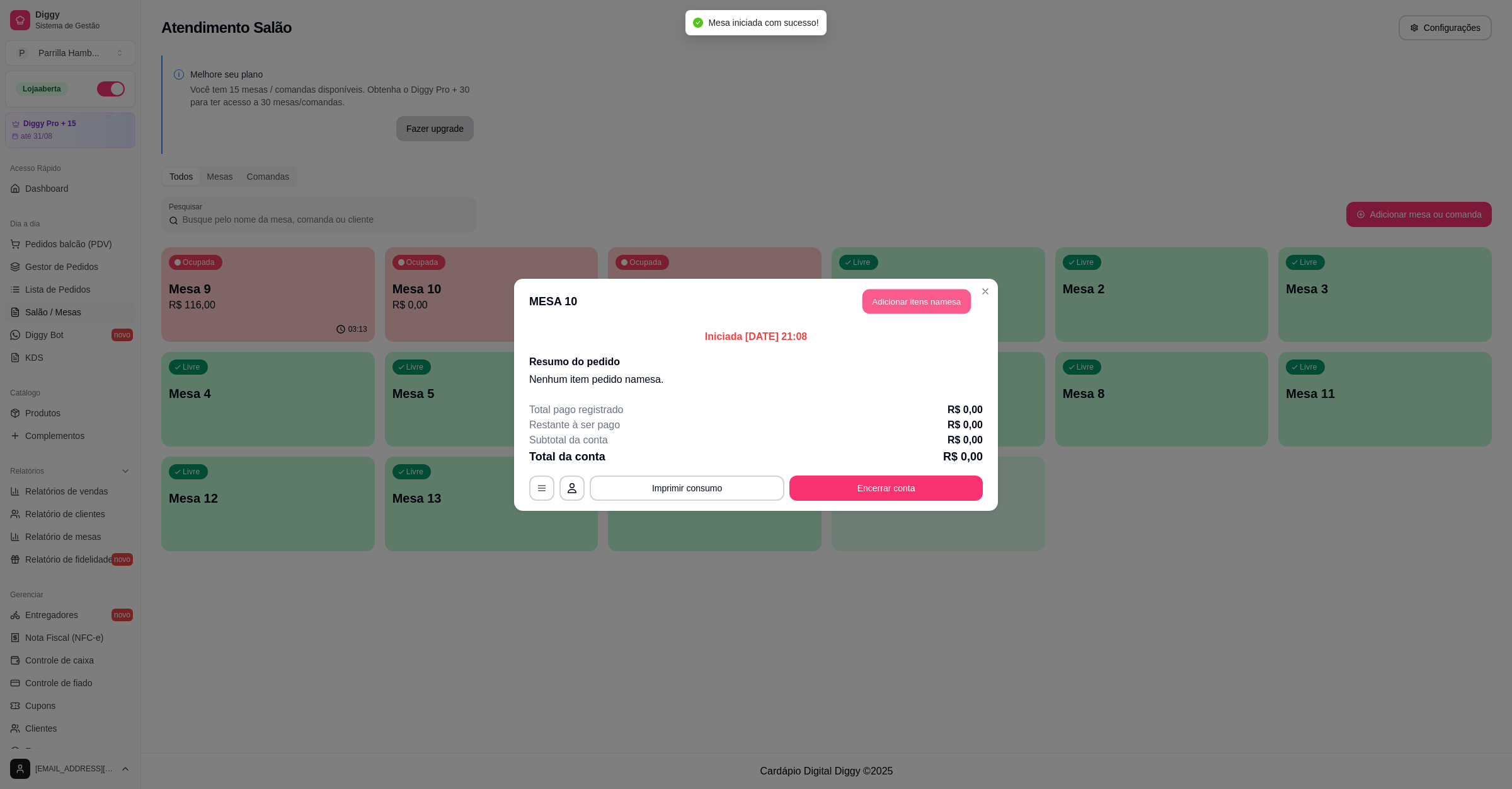
click at [917, 300] on button "Adicionar itens na mesa" at bounding box center [917, 301] width 109 height 25
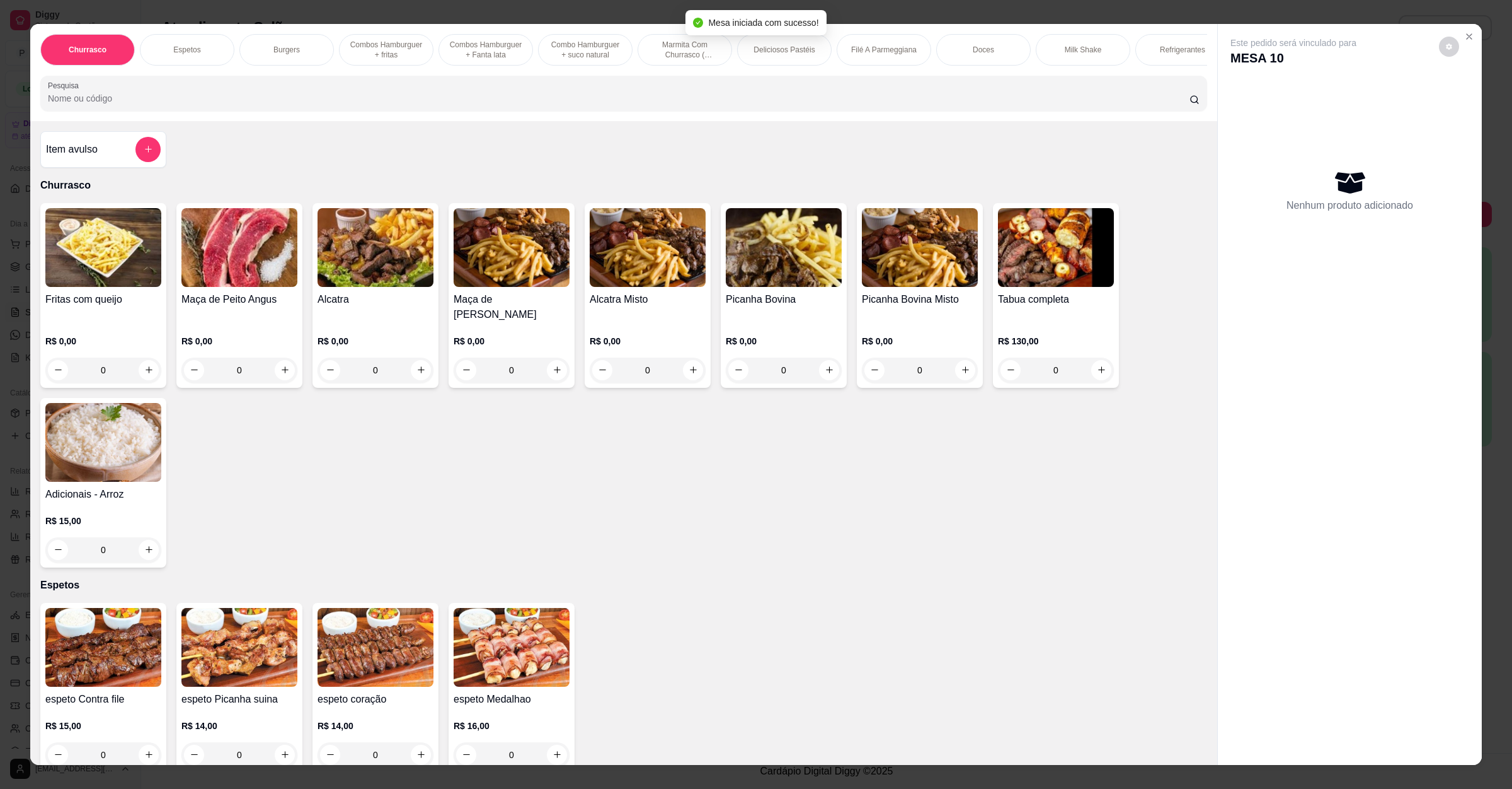
click at [375, 136] on div "Item avulso Churrasco Fritas com queijo R$ 0,00 0 Maça de Peito Angus R$ 0,00 0…" at bounding box center [624, 443] width 1187 height 644
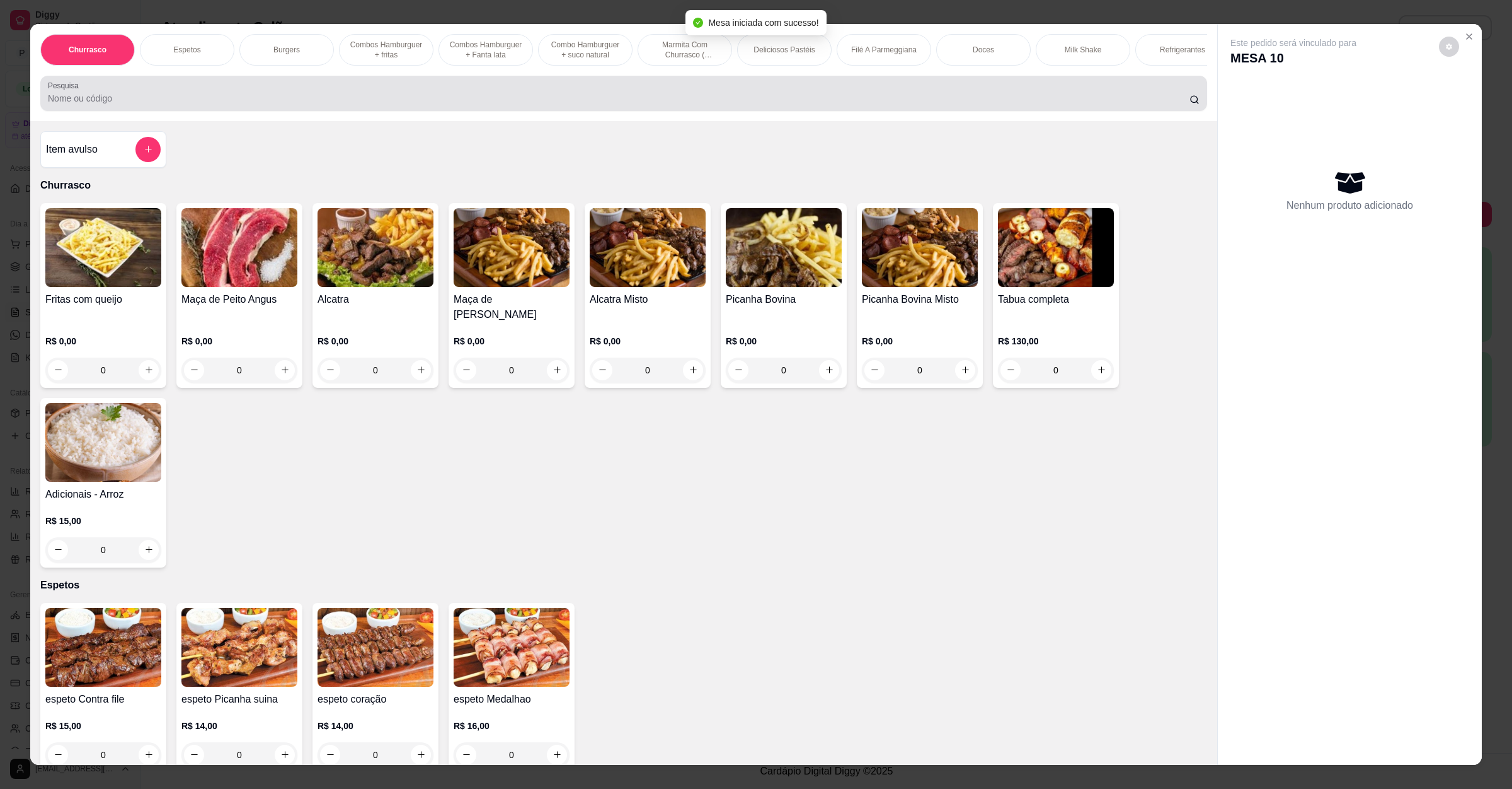
click at [382, 111] on div "Pesquisa" at bounding box center [624, 94] width 1167 height 35
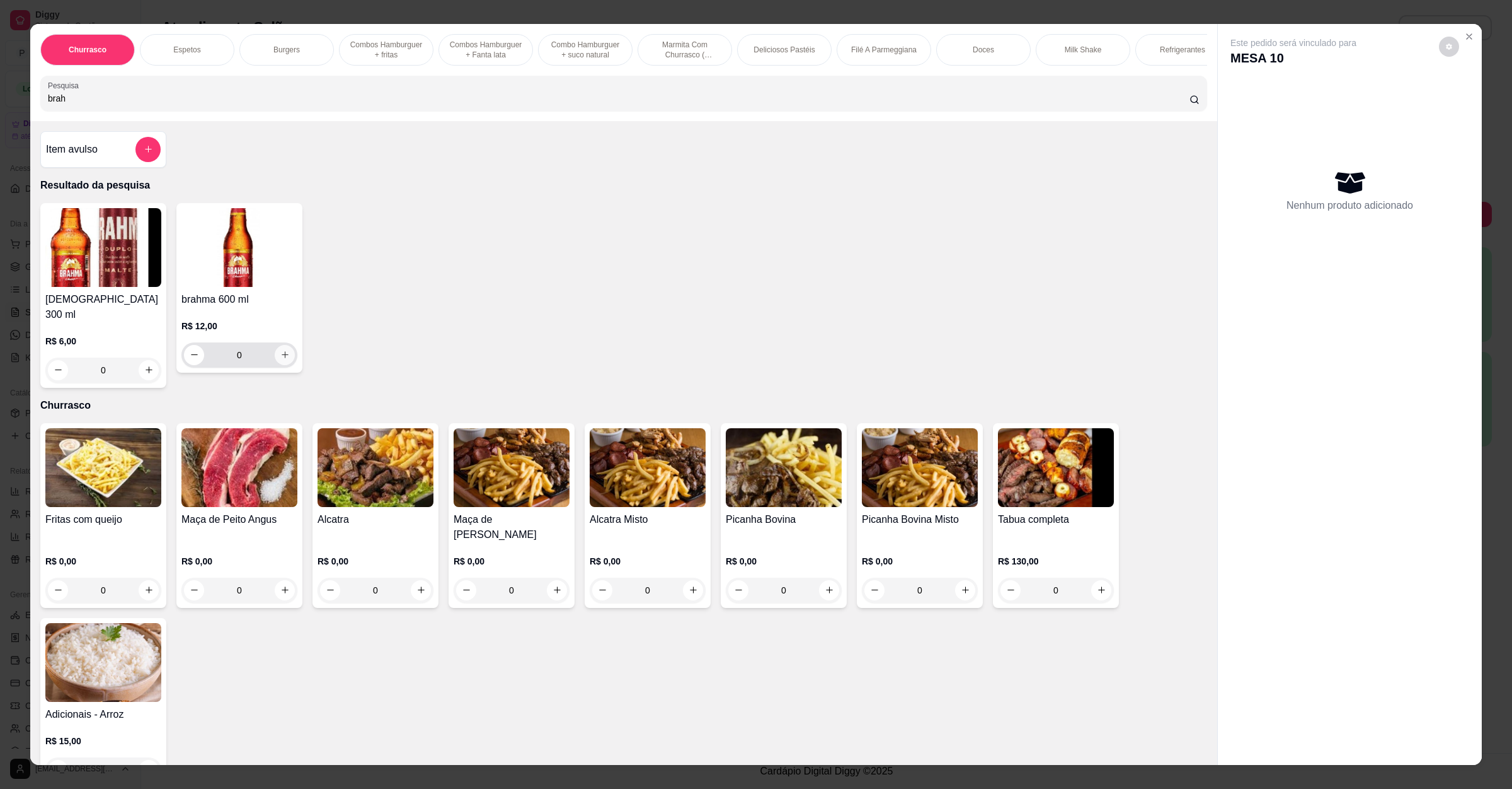
type input "brah"
click at [281, 360] on icon "increase-product-quantity" at bounding box center [285, 354] width 10 height 10
type input "1"
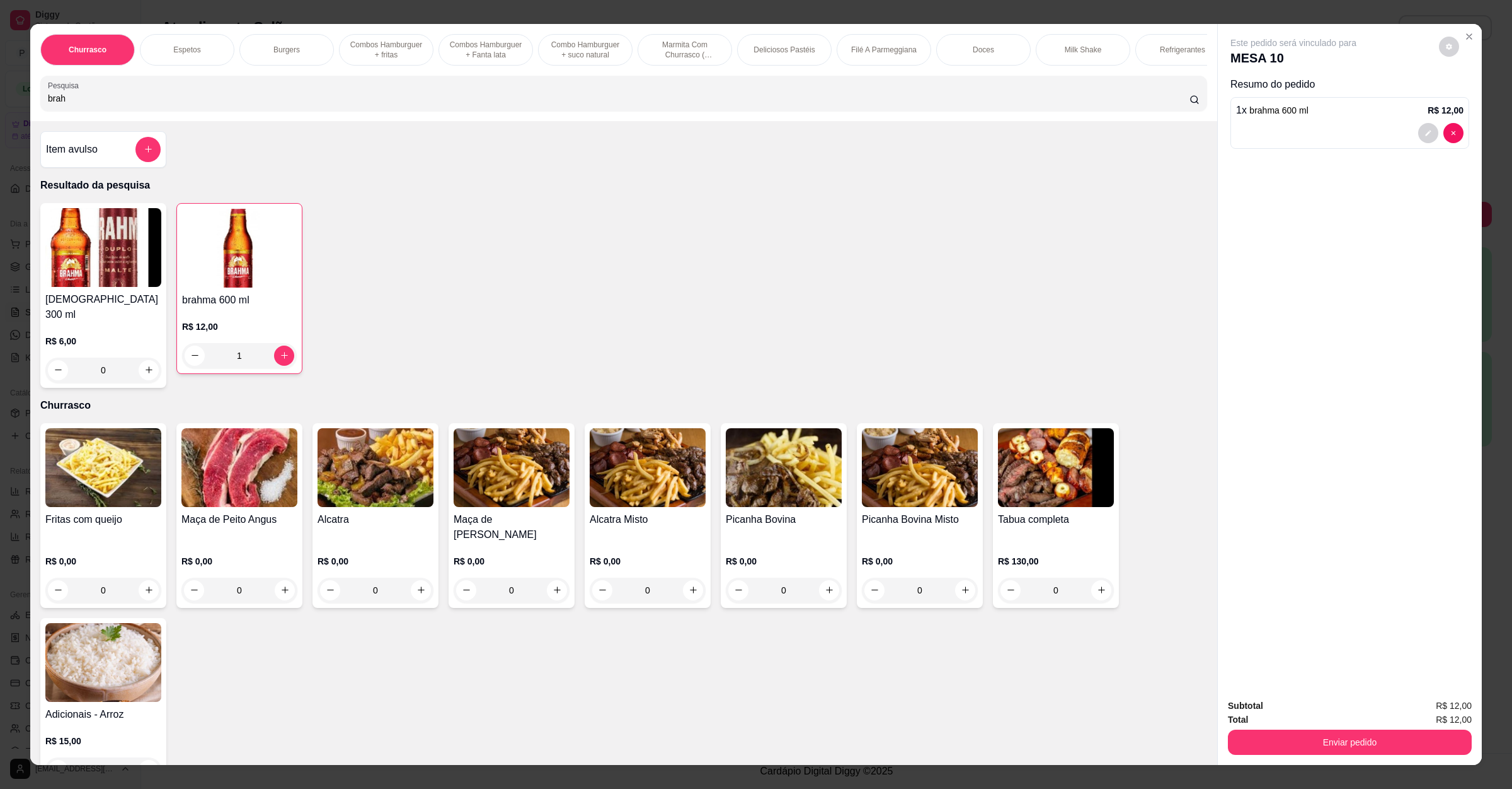
click at [1251, 742] on button "Enviar pedido" at bounding box center [1350, 742] width 244 height 26
click at [1266, 715] on button "Não registrar e enviar pedido" at bounding box center [1306, 710] width 127 height 23
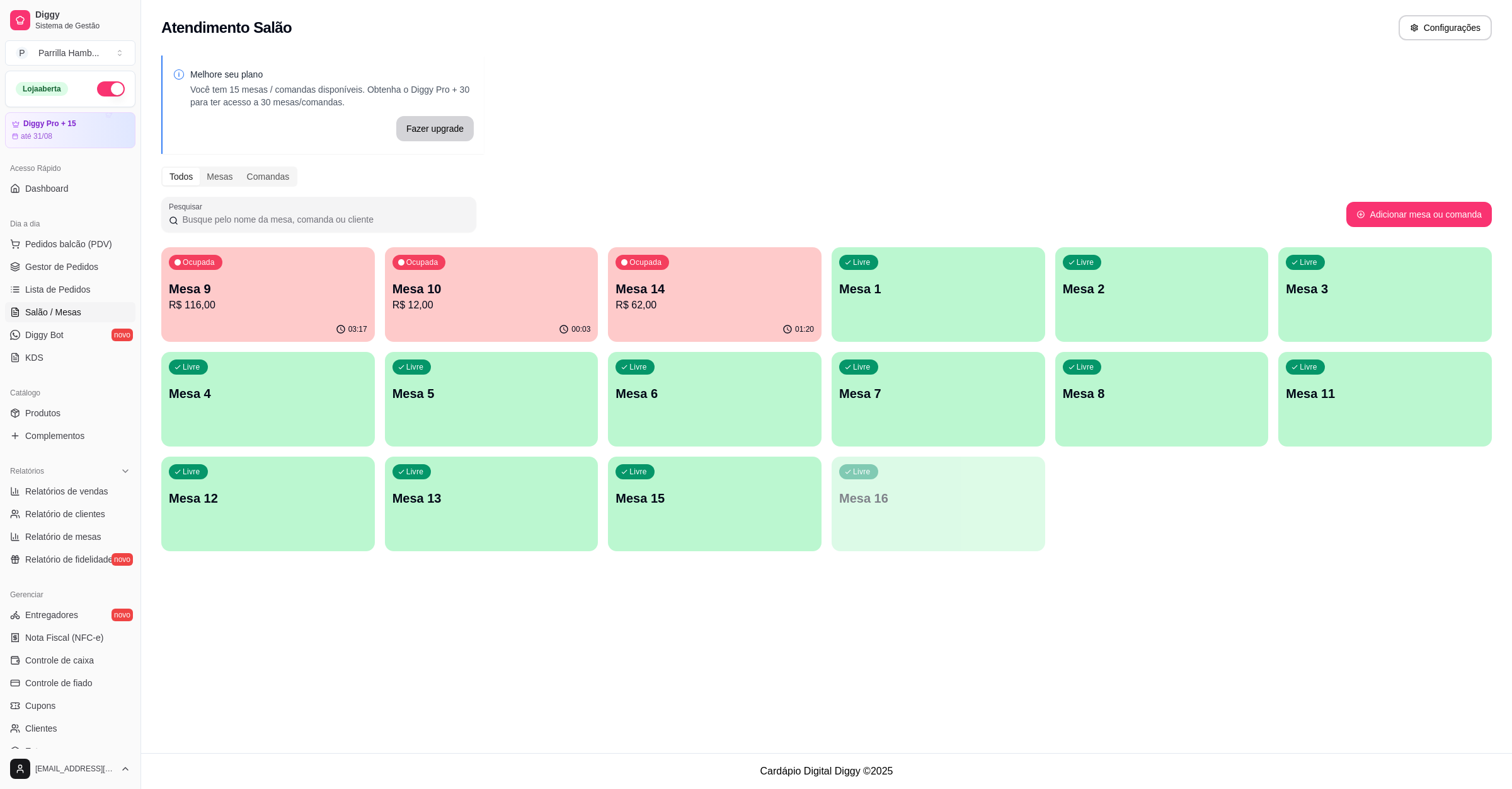
click at [525, 299] on p "R$ 12,00" at bounding box center [492, 305] width 199 height 15
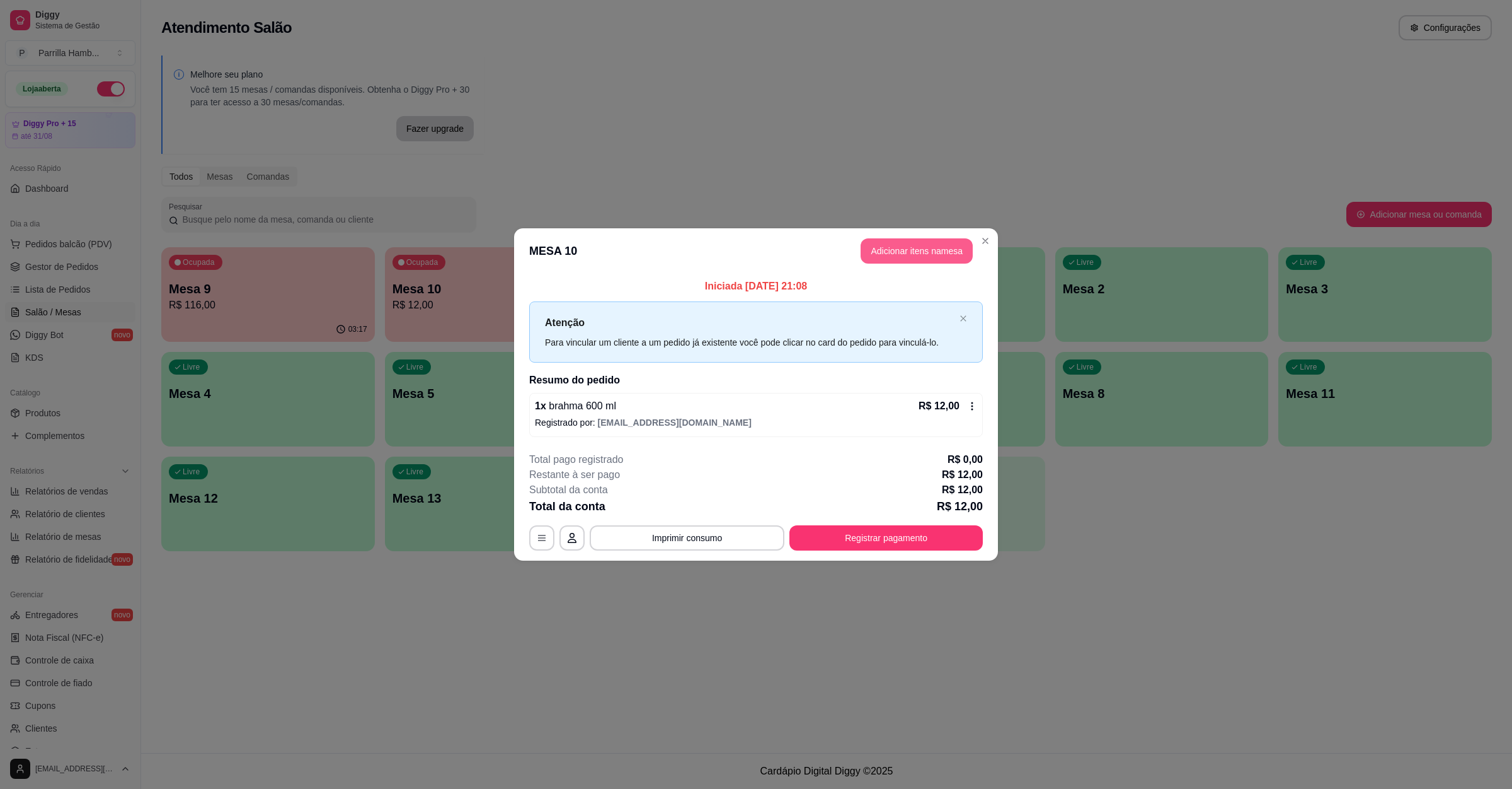
click at [892, 247] on button "Adicionar itens na mesa" at bounding box center [917, 251] width 112 height 26
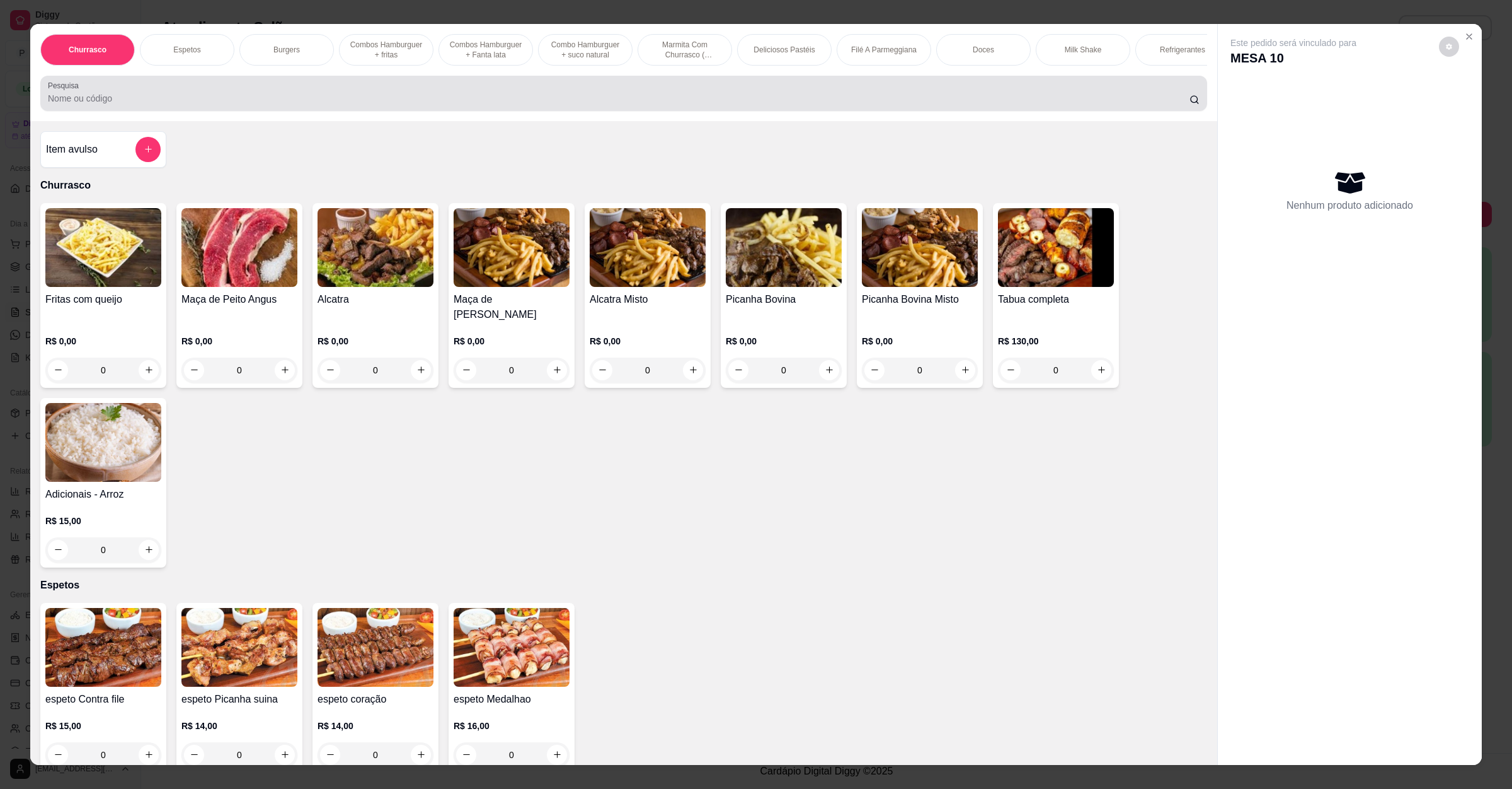
click at [507, 104] on input "Pesquisa" at bounding box center [618, 98] width 1142 height 12
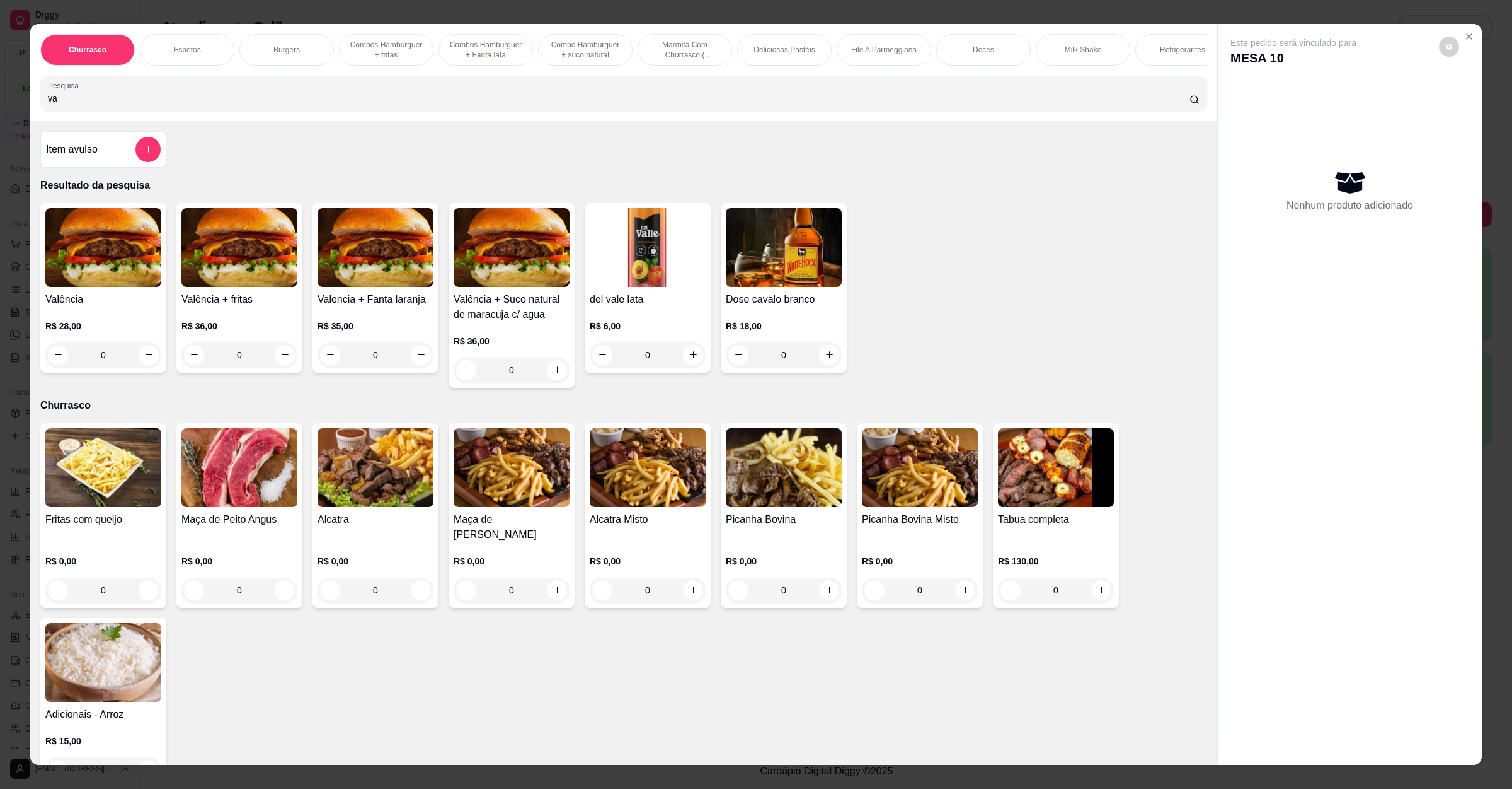
type input "va"
click at [142, 368] on div "0" at bounding box center [102, 354] width 116 height 26
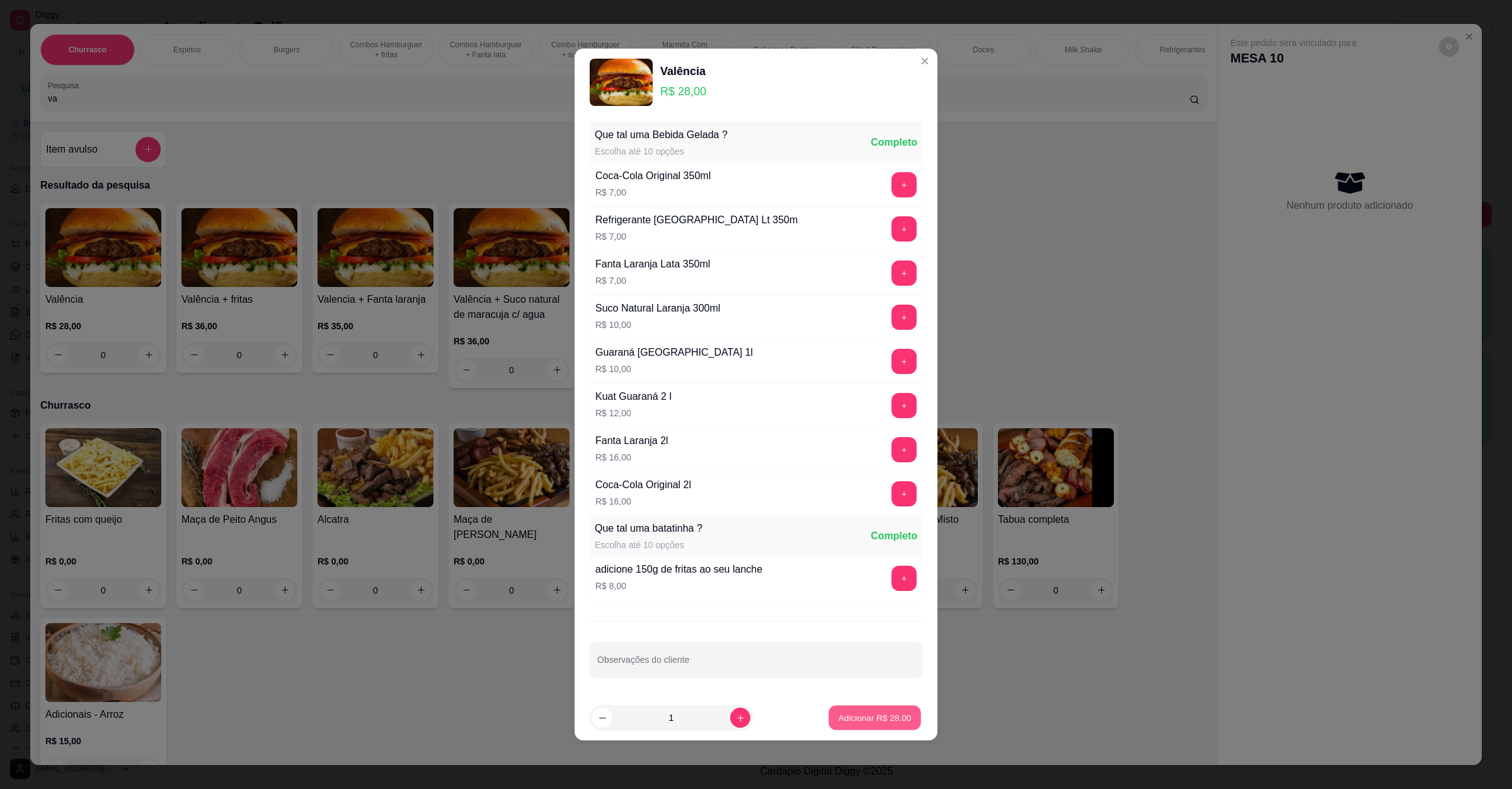
click at [875, 716] on p "Adicionar R$ 28,00" at bounding box center [875, 717] width 73 height 12
type input "1"
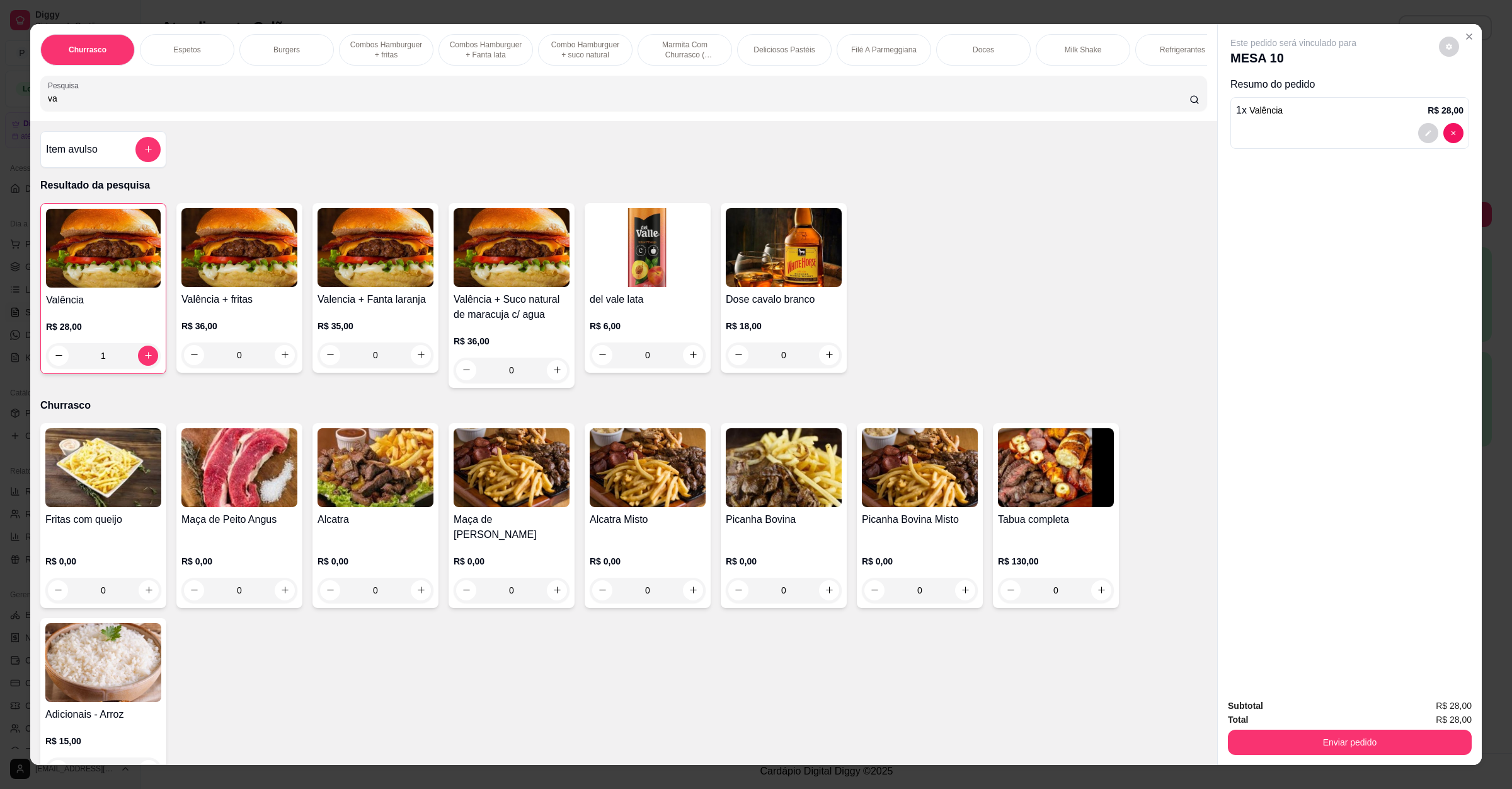
click at [1231, 734] on button "Enviar pedido" at bounding box center [1350, 742] width 244 height 26
click at [1258, 712] on button "Não registrar e enviar pedido" at bounding box center [1306, 710] width 131 height 24
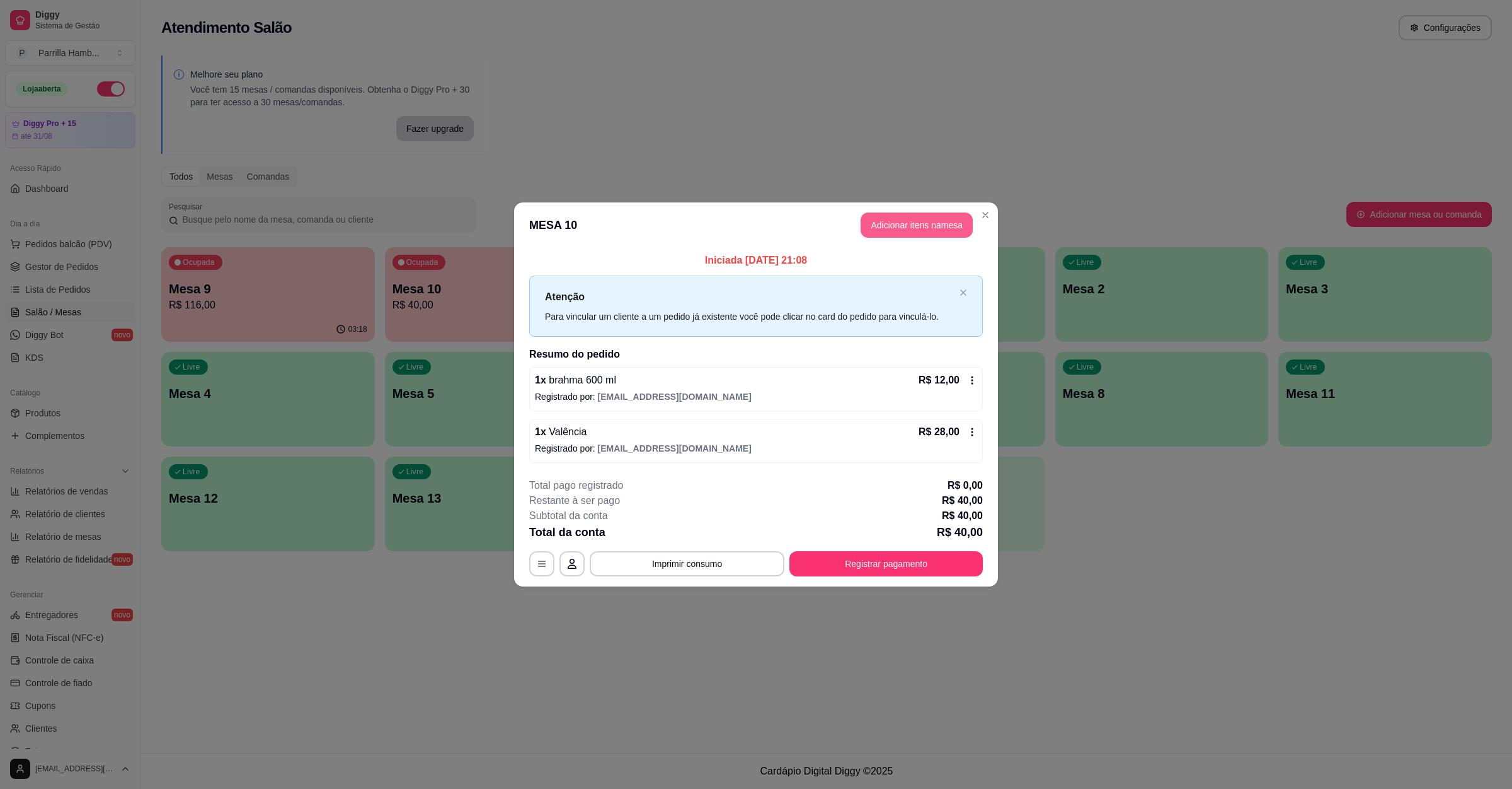
click at [938, 227] on button "Adicionar itens na mesa" at bounding box center [917, 224] width 112 height 26
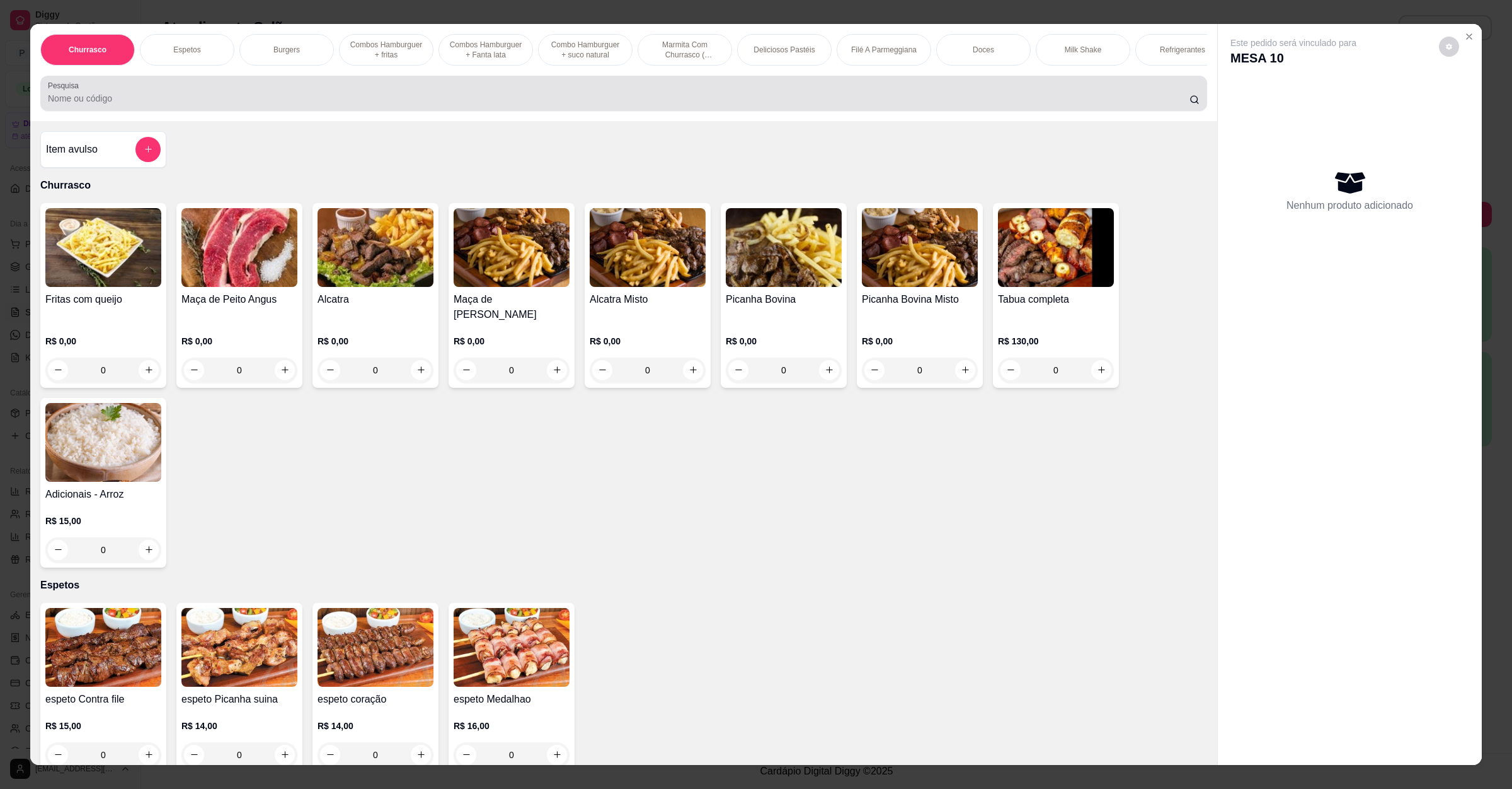
click at [261, 96] on div at bounding box center [624, 93] width 1152 height 26
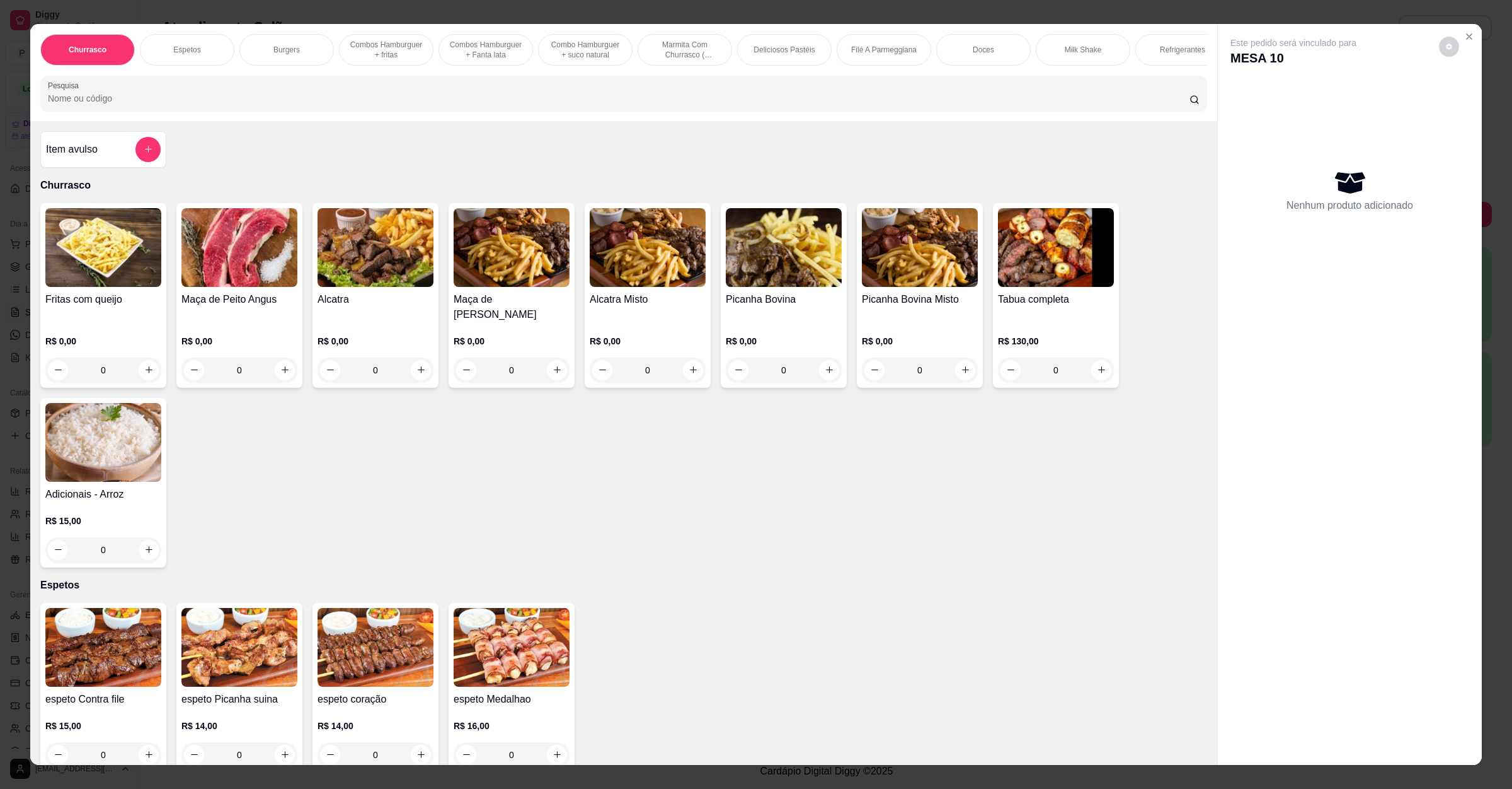
click at [160, 153] on div "Item avulso Churrasco Fritas com queijo R$ 0,00 0 Maça de Peito Angus R$ 0,00 0…" at bounding box center [624, 443] width 1187 height 644
click at [149, 162] on button "add-separate-item" at bounding box center [147, 149] width 26 height 26
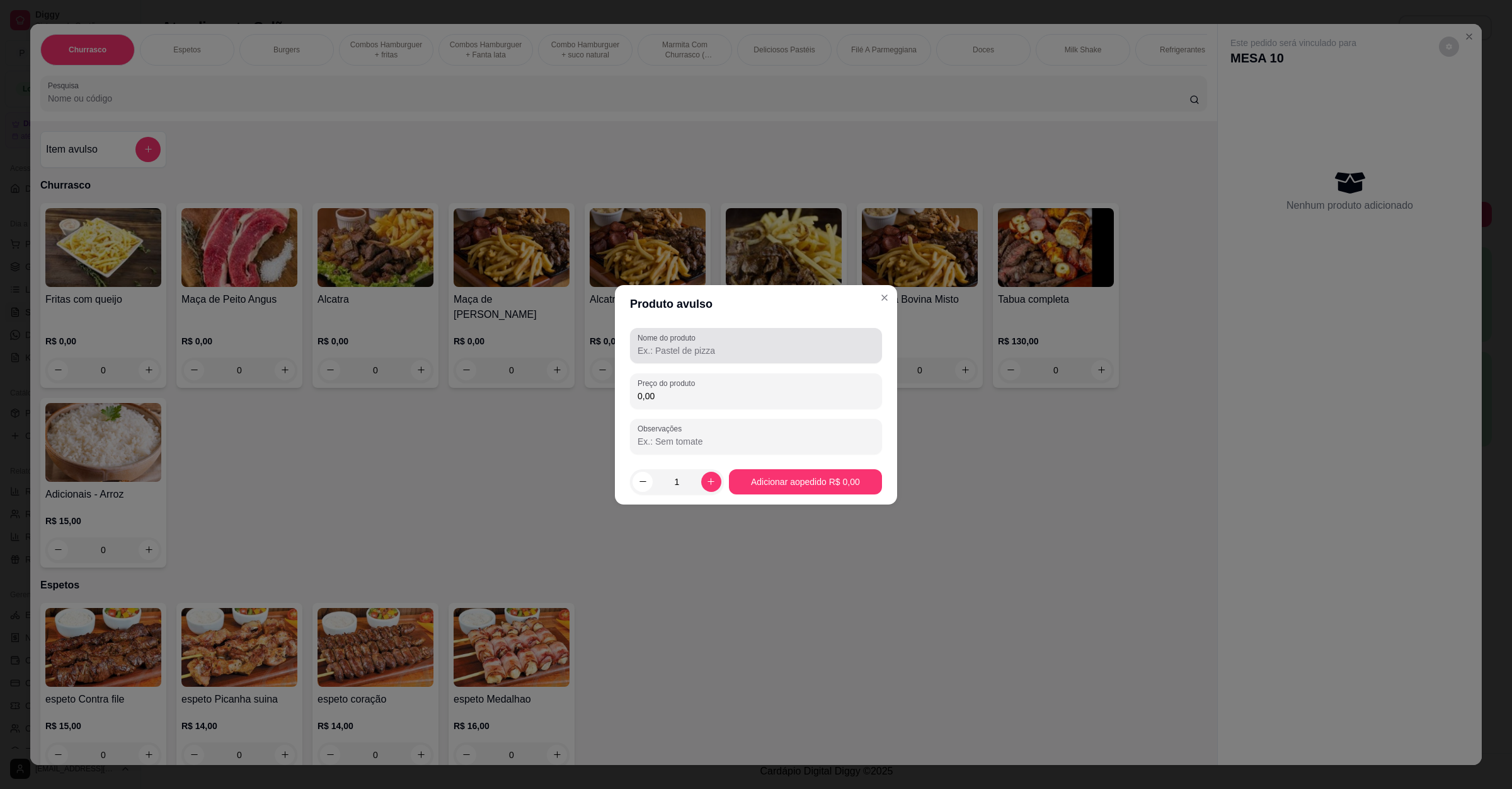
click at [686, 366] on div "Nome do produto Preço do produto 0,00 Observações" at bounding box center [756, 391] width 252 height 126
click at [686, 346] on input "Nome do produto" at bounding box center [756, 351] width 237 height 12
type input "fritas de 150g"
click at [718, 399] on input "0,00" at bounding box center [756, 396] width 237 height 12
type input "8,00"
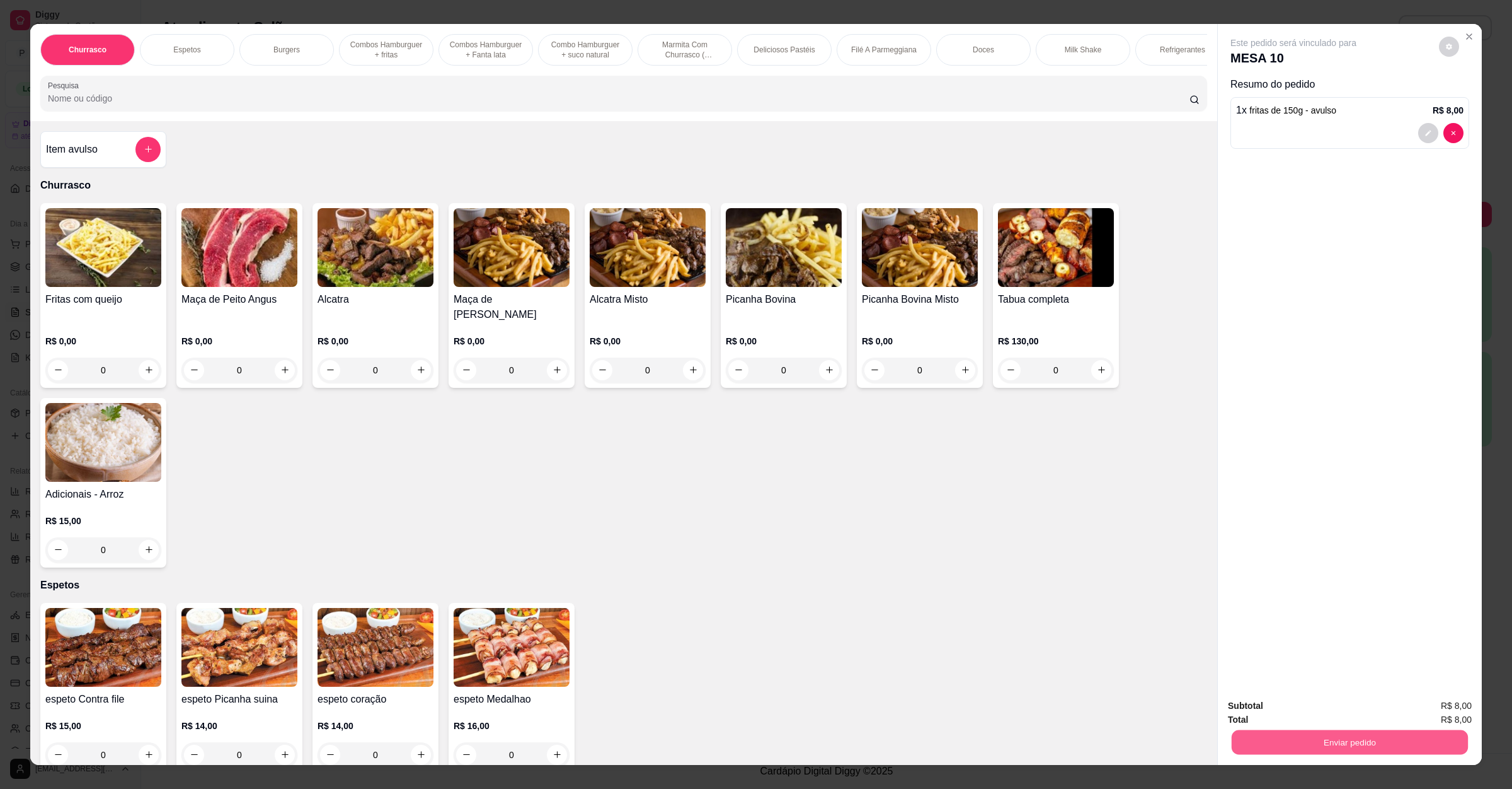
click at [1361, 732] on button "Enviar pedido" at bounding box center [1350, 742] width 237 height 25
click at [1327, 709] on button "Não registrar e enviar pedido" at bounding box center [1306, 710] width 131 height 24
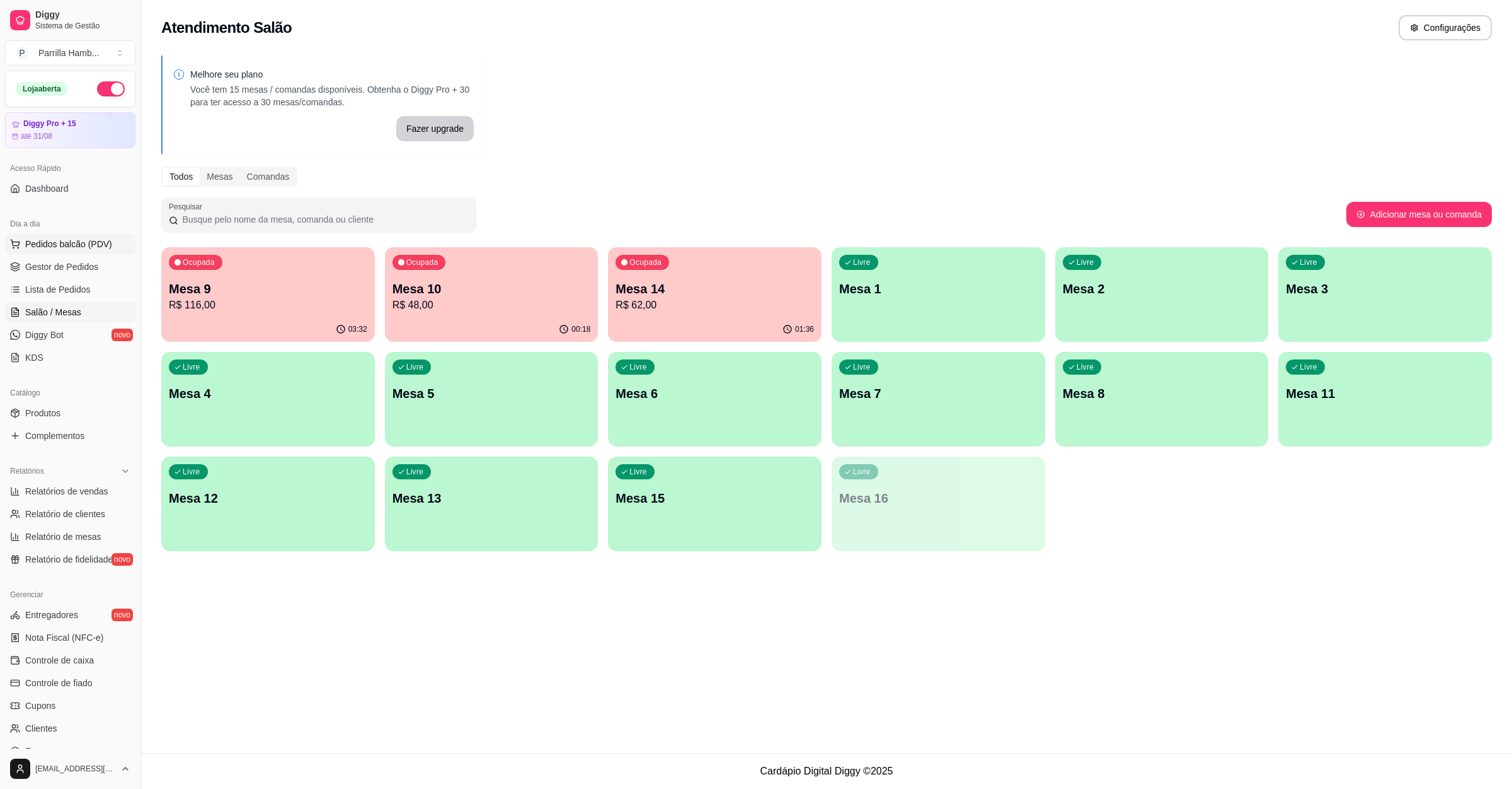
click at [60, 246] on span "Pedidos balcão (PDV)" at bounding box center [69, 244] width 87 height 12
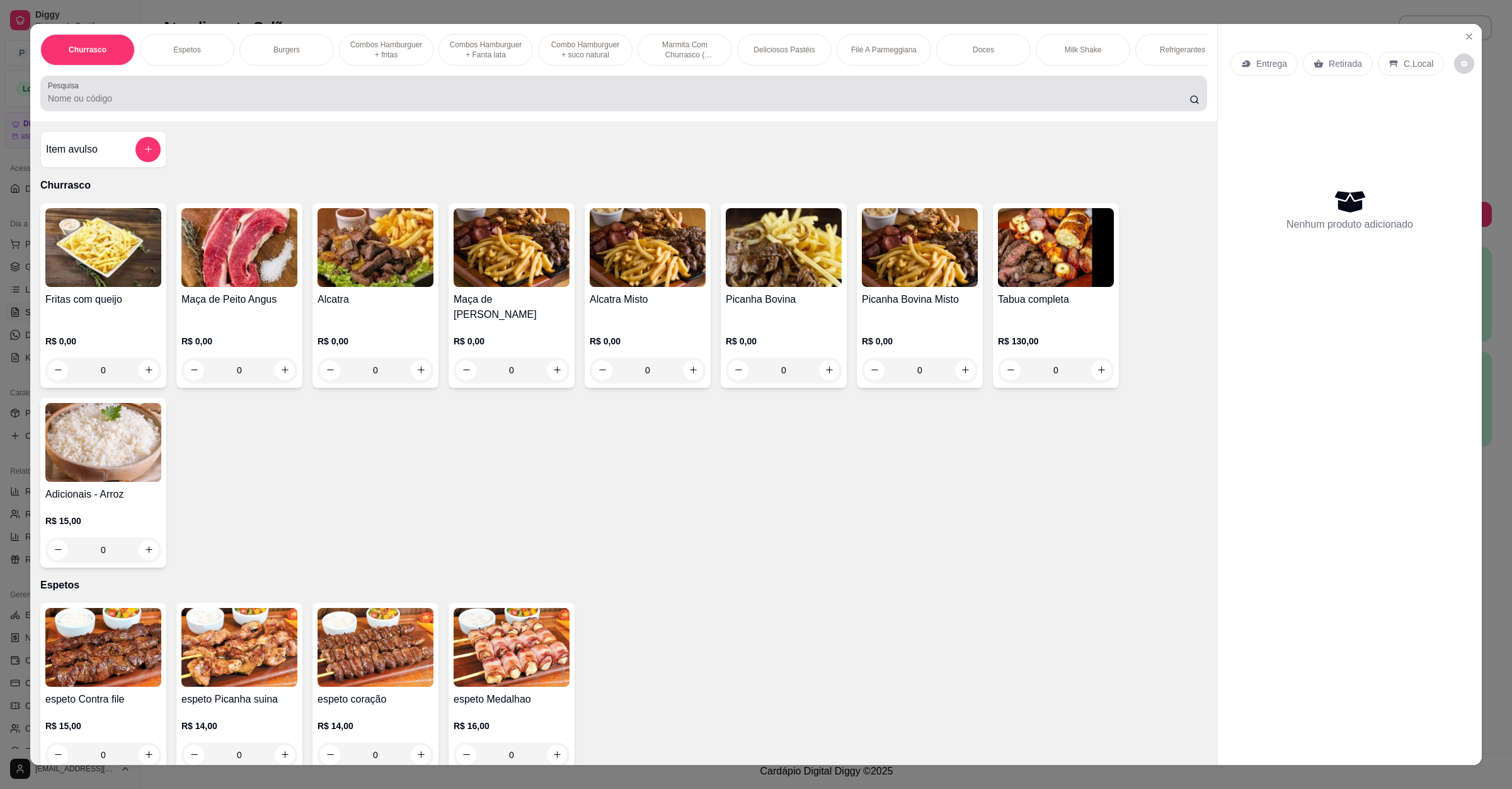
click at [593, 97] on div at bounding box center [624, 93] width 1152 height 26
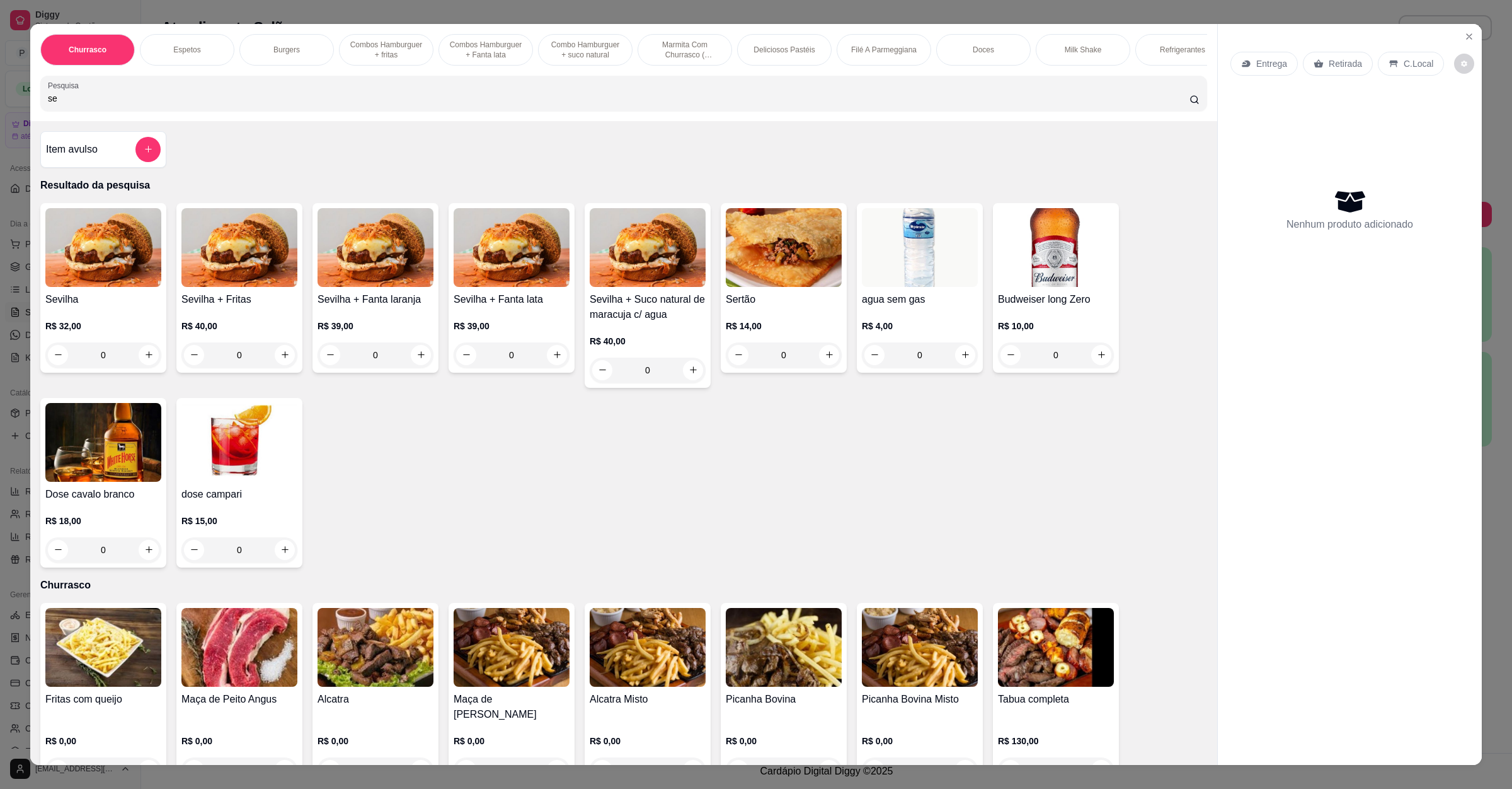
type input "se"
click at [811, 365] on div "0" at bounding box center [783, 354] width 116 height 26
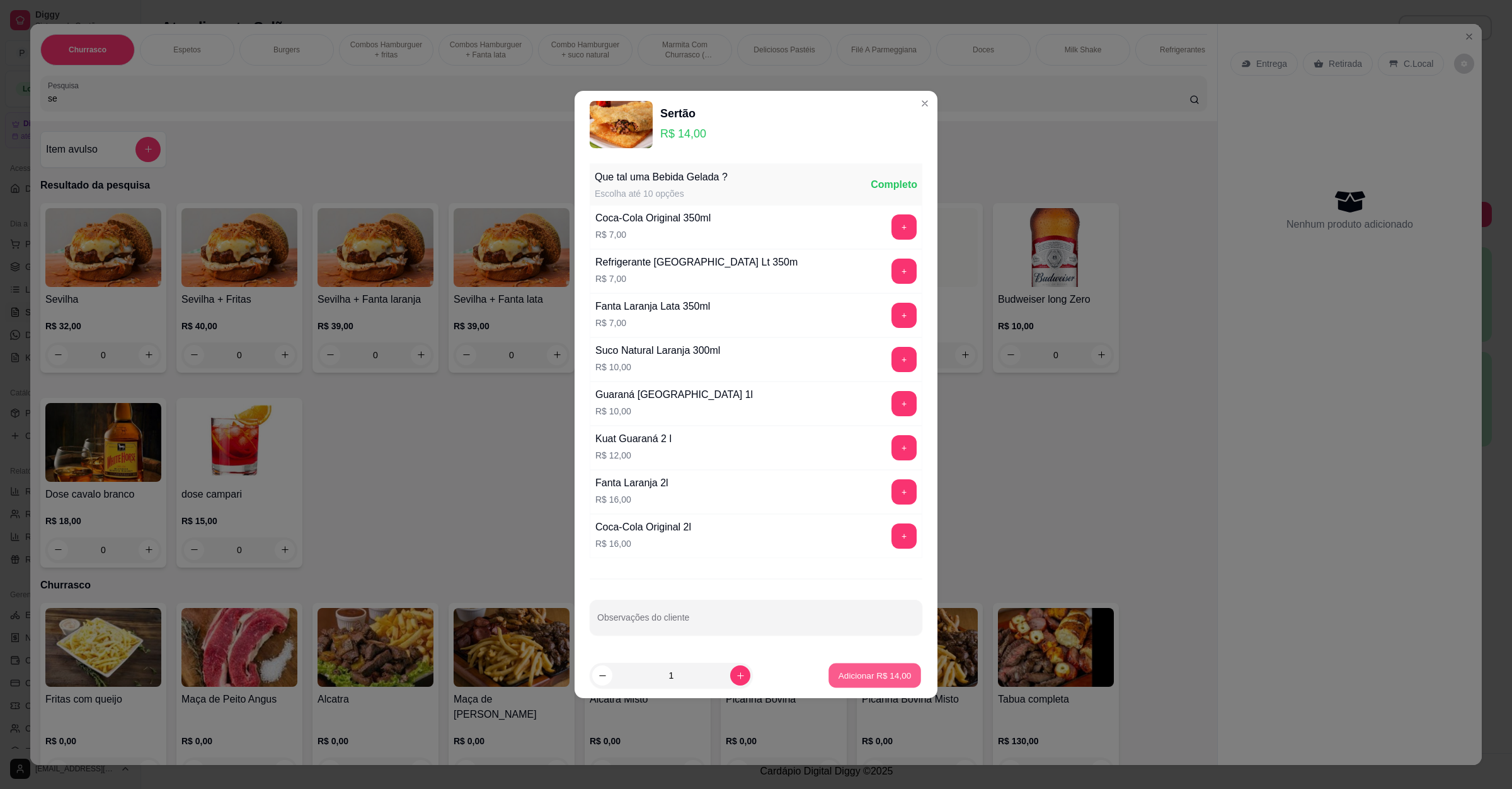
click at [847, 666] on button "Adicionar R$ 14,00" at bounding box center [874, 676] width 93 height 25
type input "1"
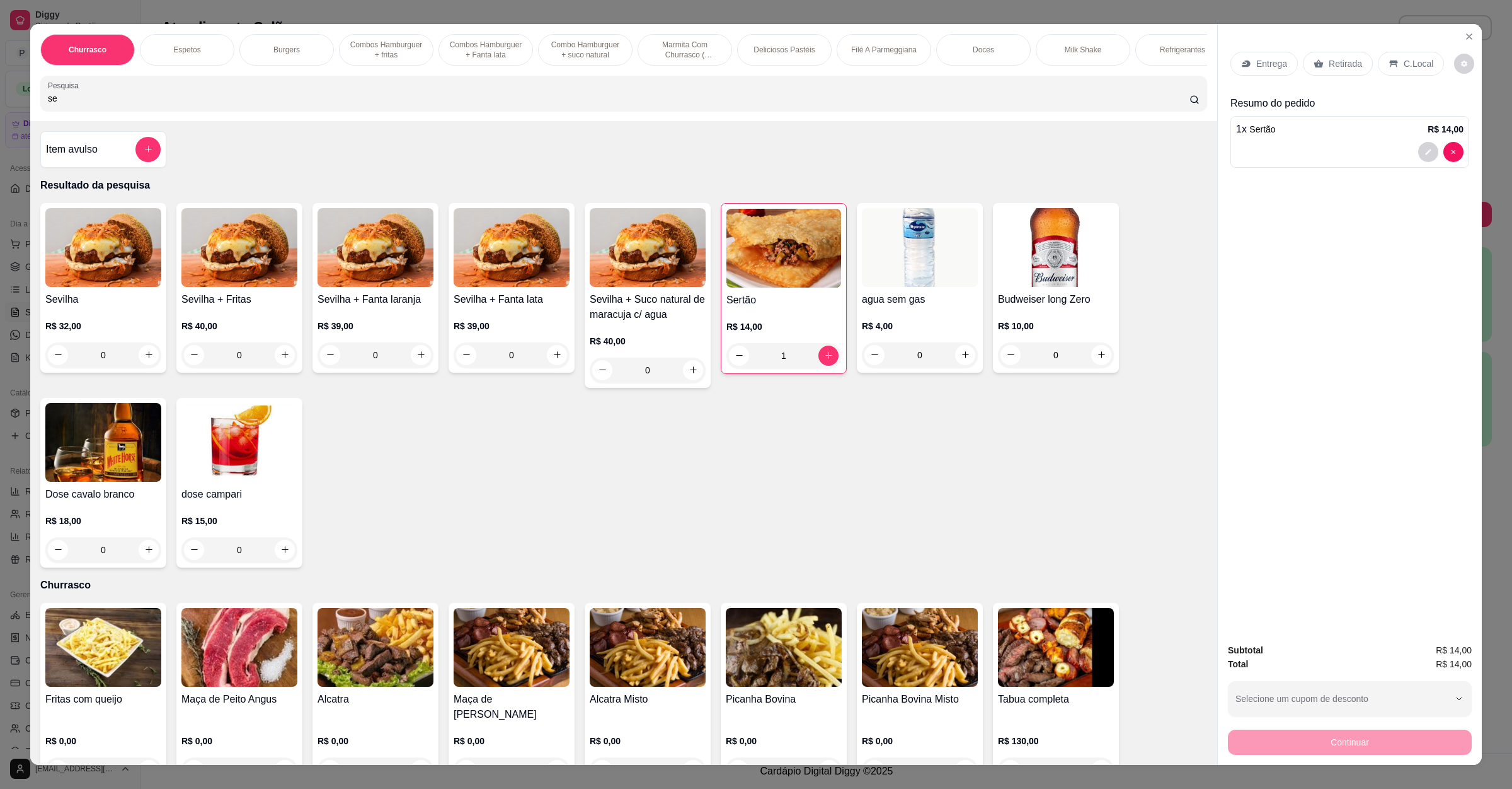
click at [1288, 66] on div "Entrega" at bounding box center [1265, 64] width 67 height 24
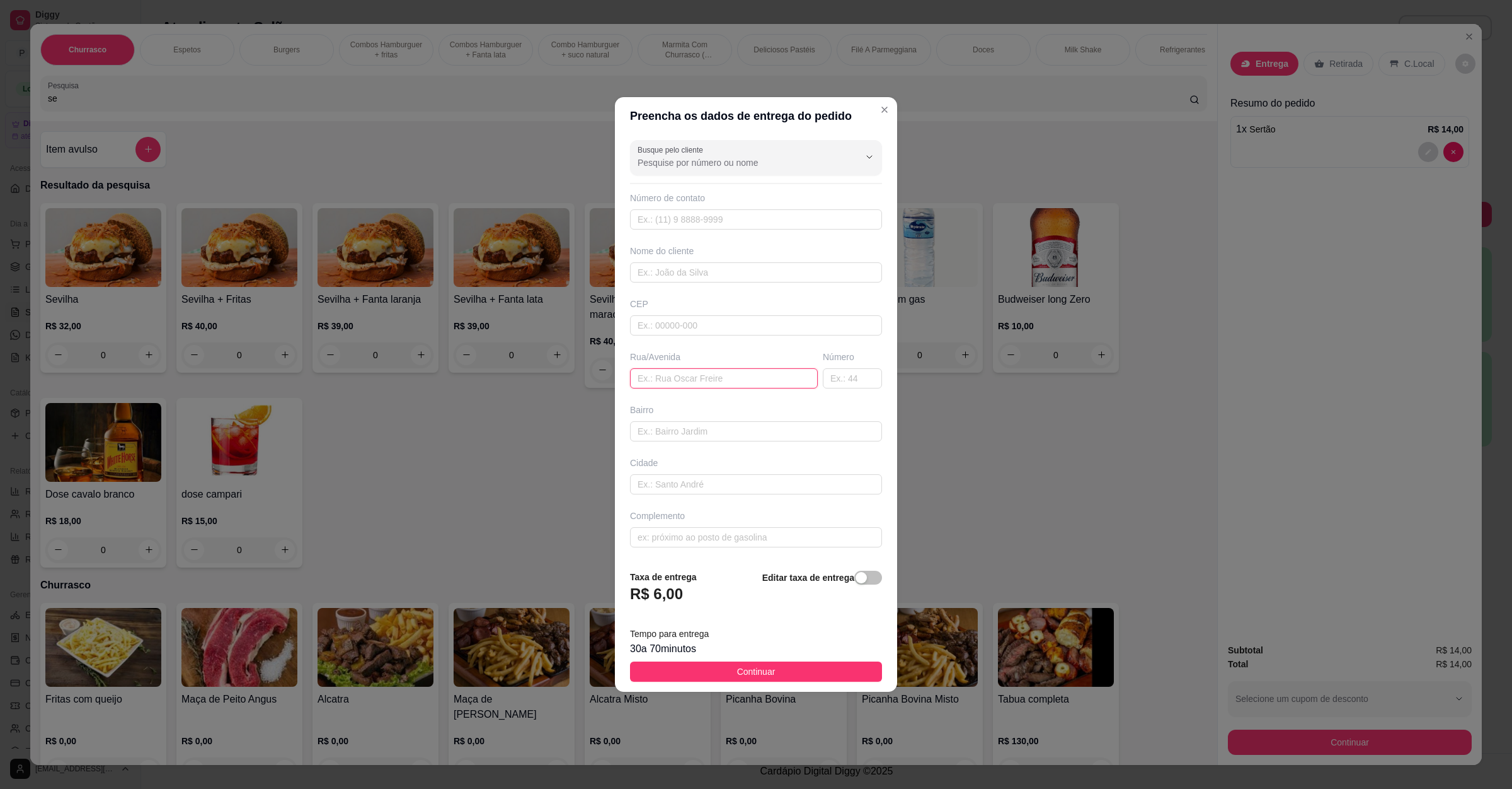
click at [782, 369] on input "text" at bounding box center [724, 378] width 188 height 20
paste input "859547"
drag, startPoint x: 741, startPoint y: 377, endPoint x: 0, endPoint y: 327, distance: 742.7
click at [0, 336] on div "Preencha os dados de entrega do pedido Busque pelo cliente Número de contato No…" at bounding box center [756, 394] width 1512 height 789
type input "bogota 67"
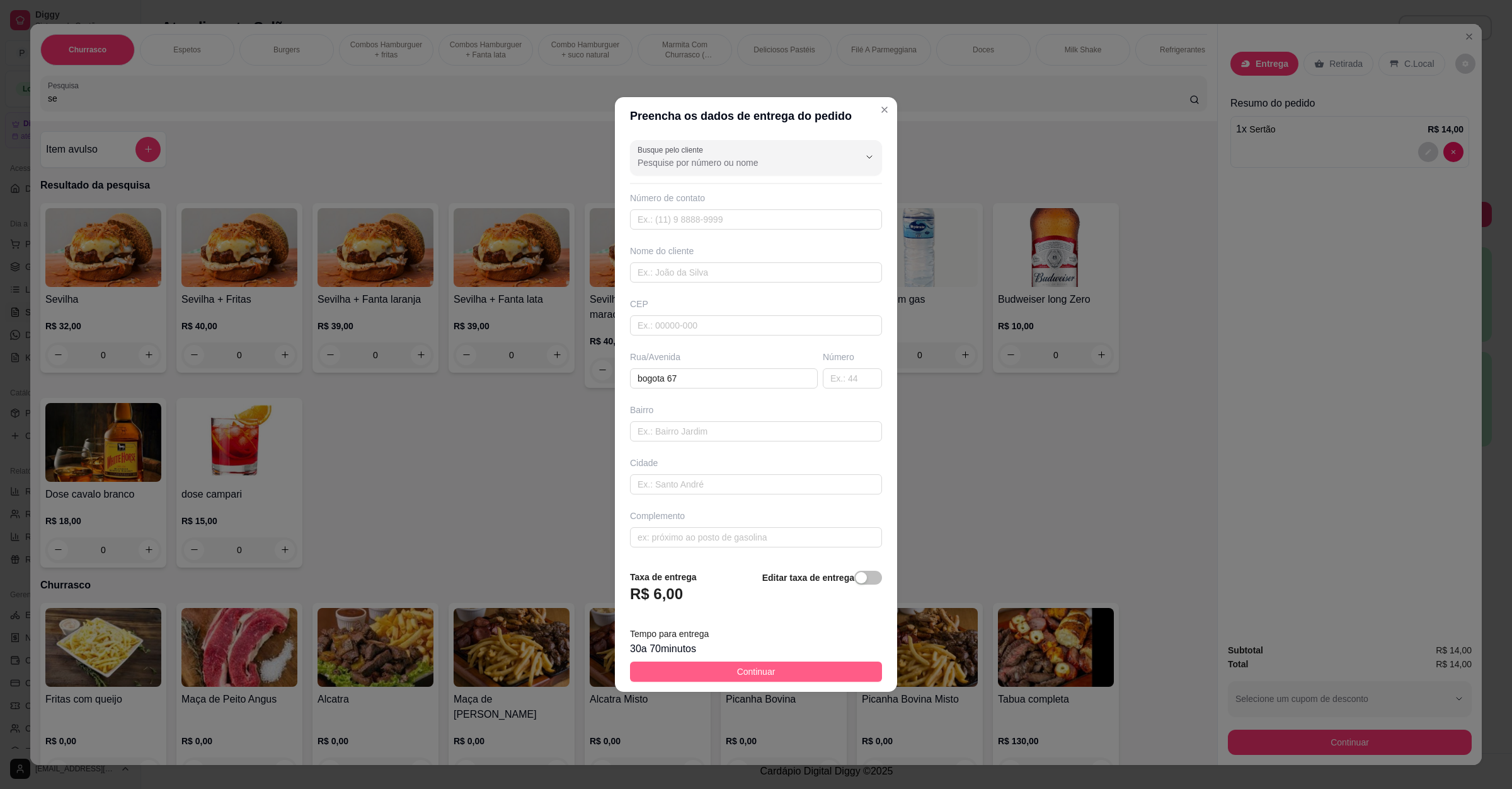
click at [804, 671] on button "Continuar" at bounding box center [756, 671] width 252 height 20
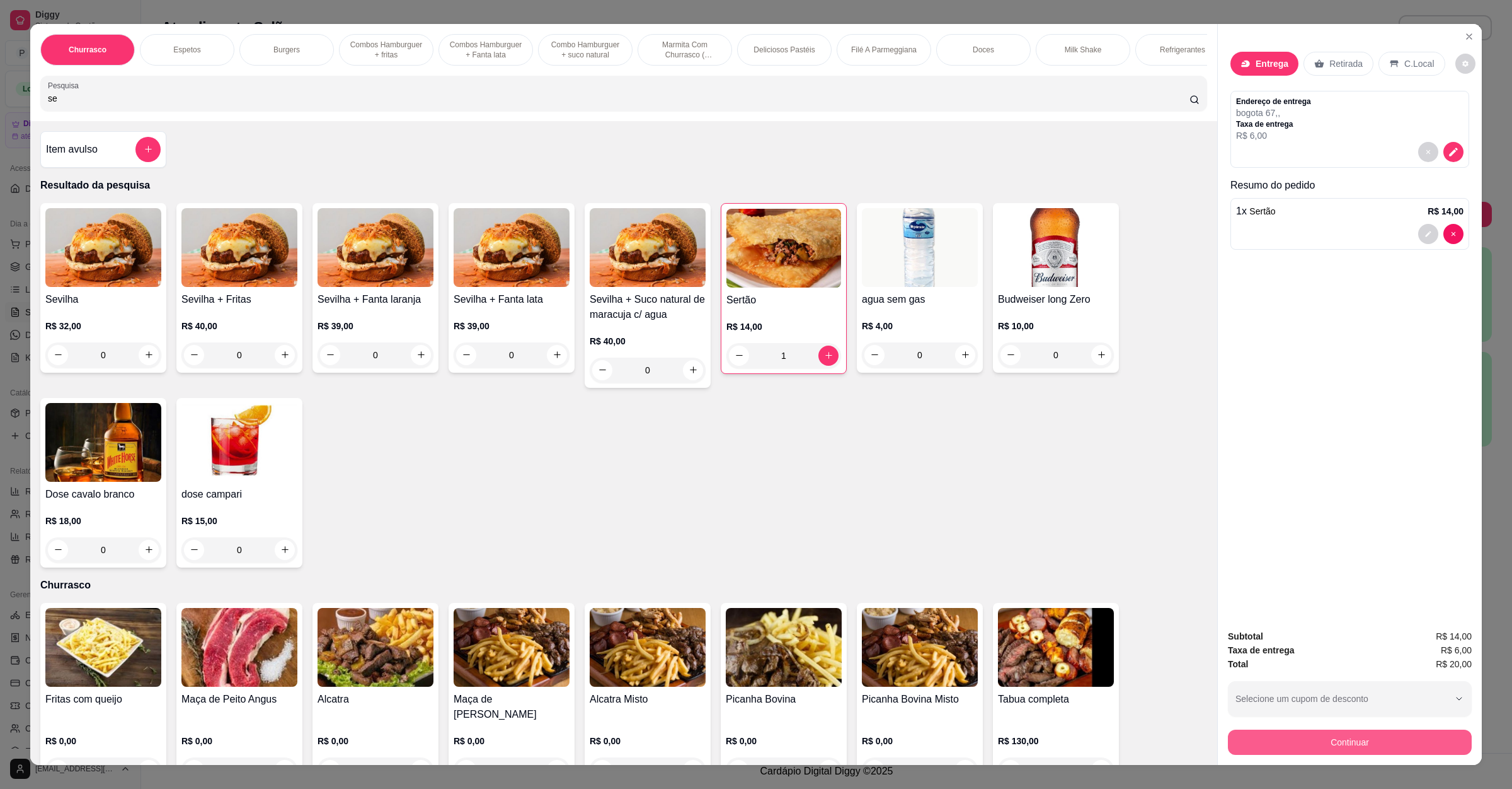
click at [1286, 740] on button "Continuar" at bounding box center [1350, 742] width 244 height 26
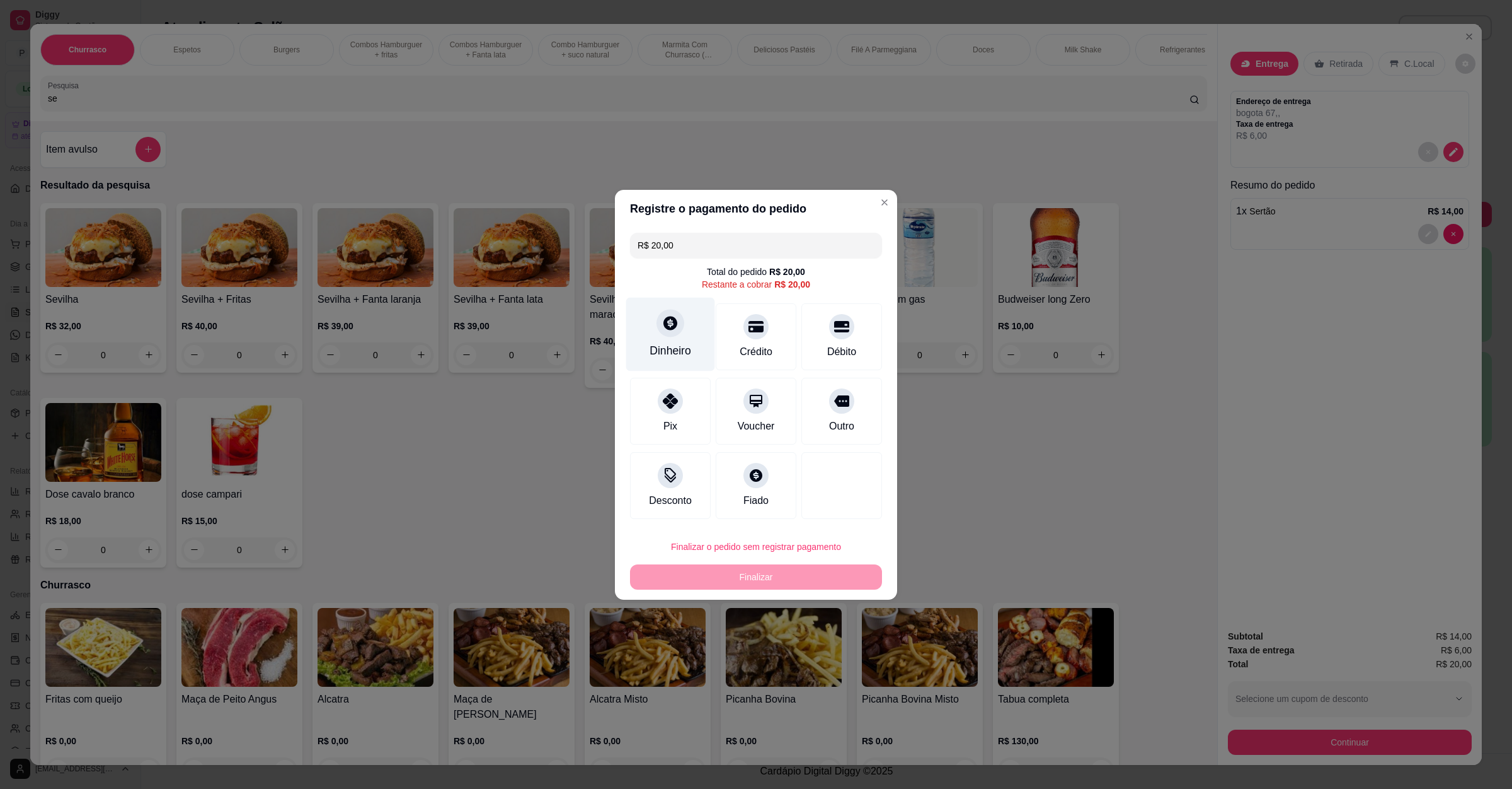
click at [676, 346] on div "Dinheiro" at bounding box center [670, 350] width 42 height 17
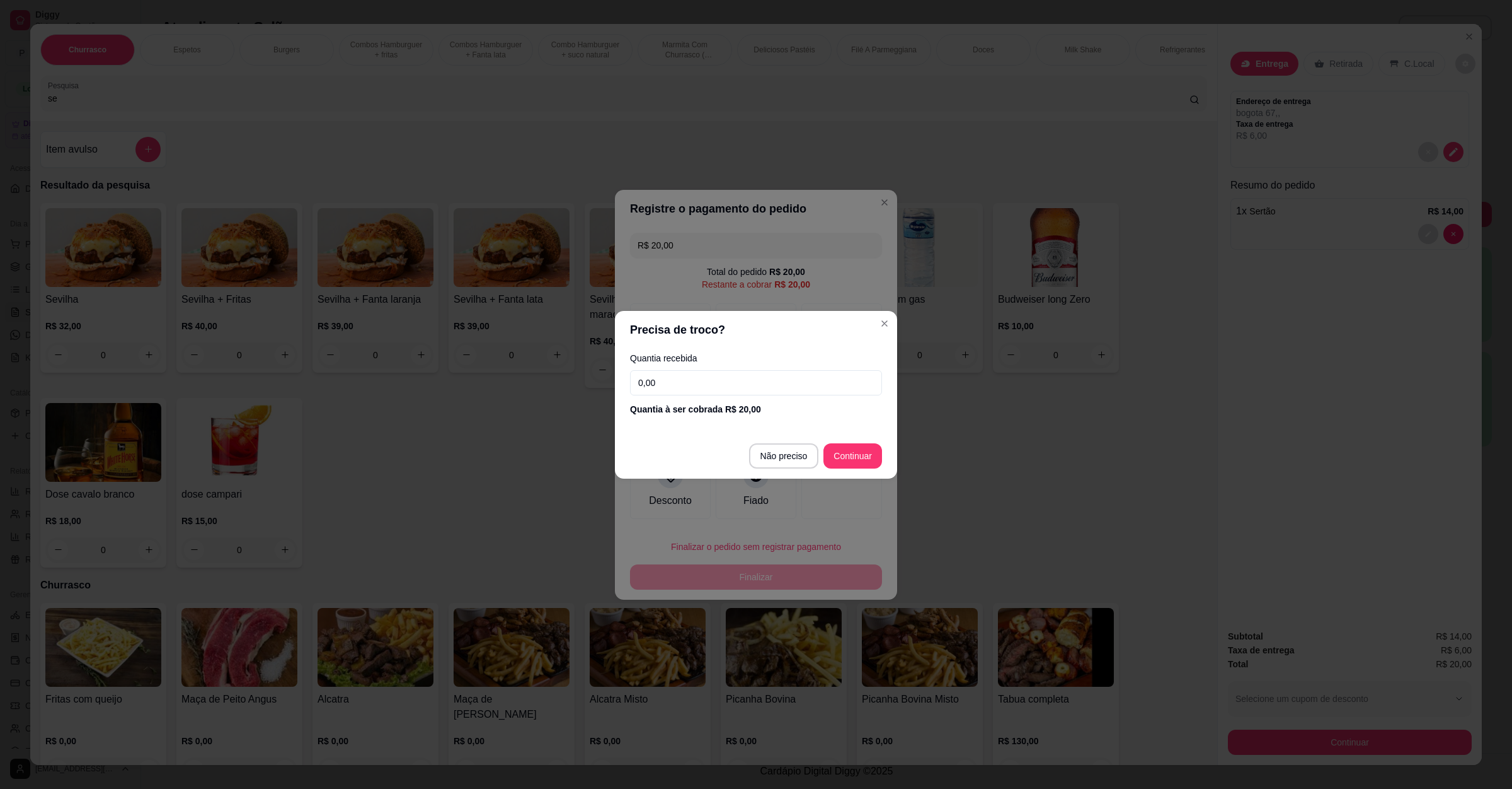
click at [694, 381] on input "0,00" at bounding box center [756, 383] width 252 height 26
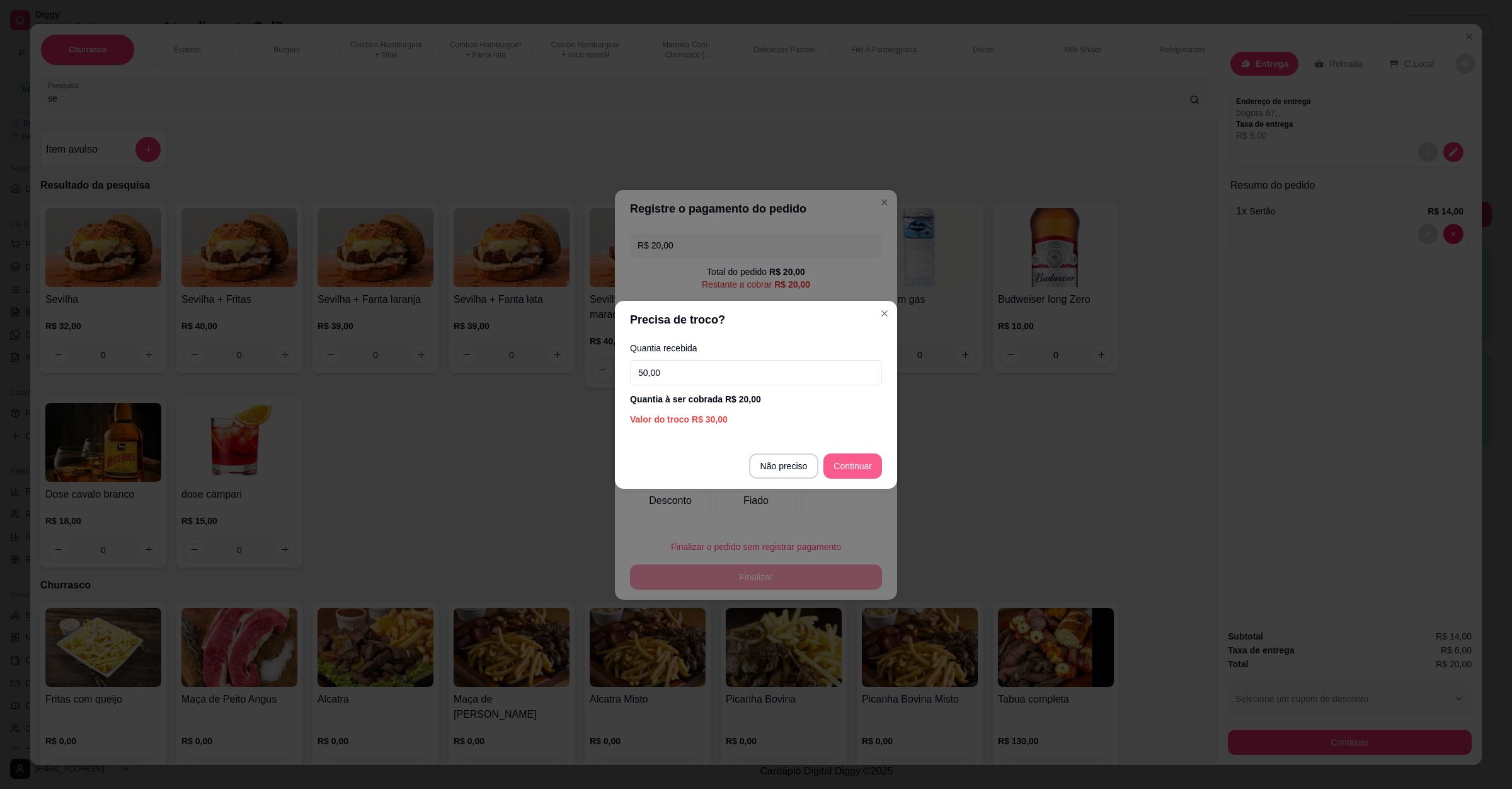
type input "50,00"
type input "R$ 0,00"
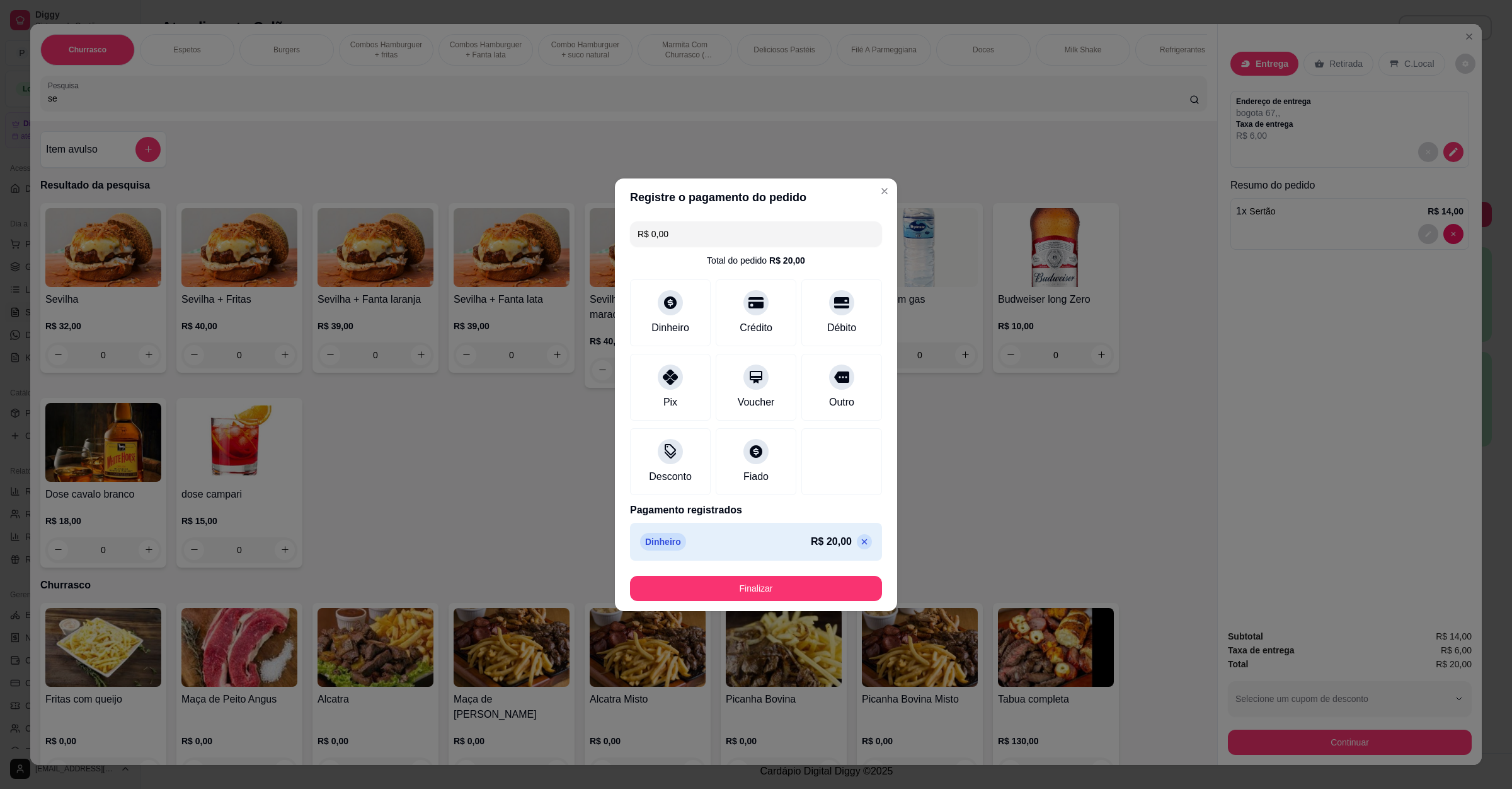
click at [785, 575] on footer "Finalizar" at bounding box center [756, 588] width 283 height 45
click at [786, 587] on button "Finalizar" at bounding box center [756, 588] width 252 height 26
type input "0"
type input "-R$ 20,00"
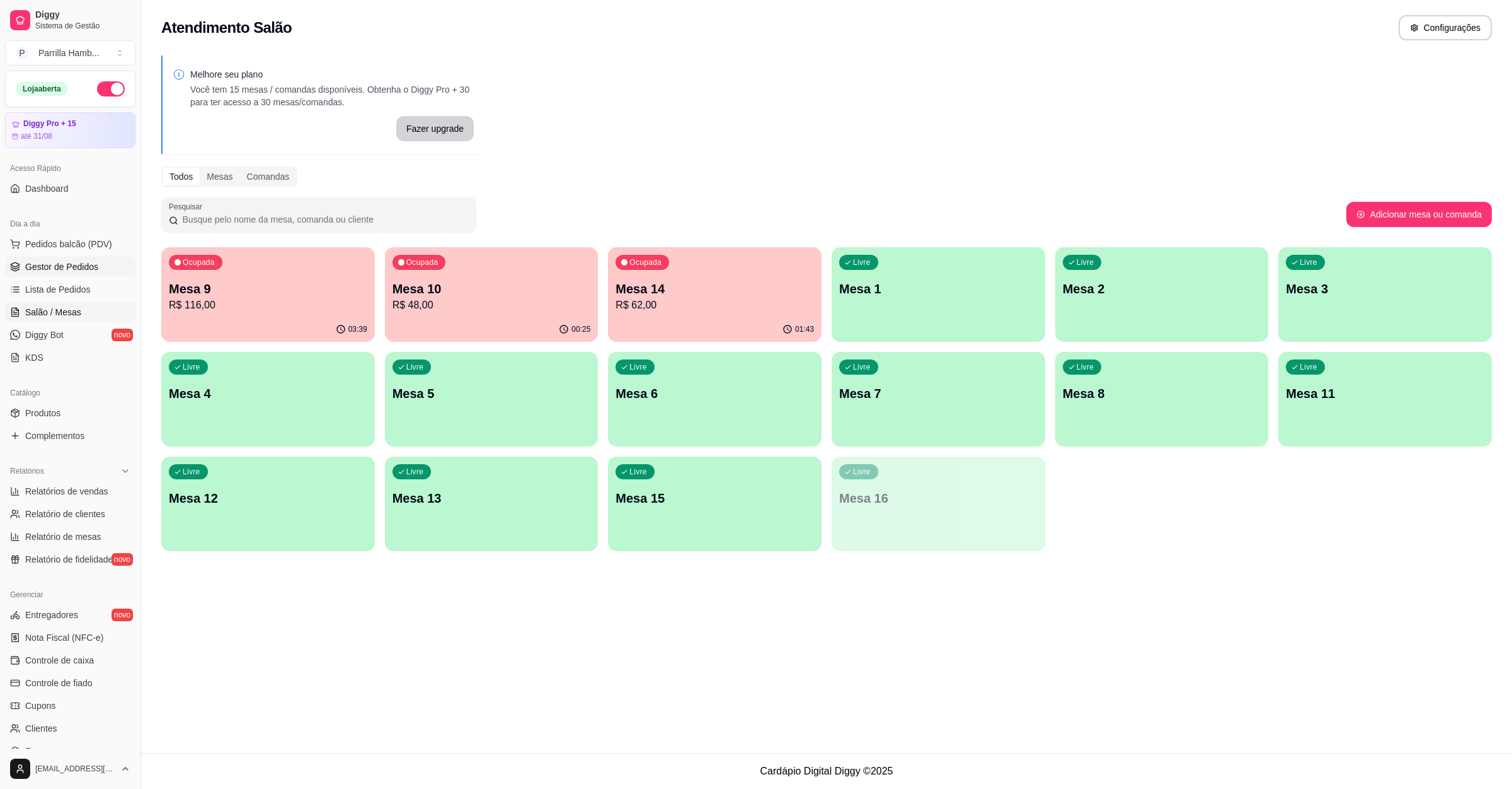
click at [76, 273] on span "Gestor de Pedidos" at bounding box center [62, 267] width 73 height 12
click at [57, 259] on link "Gestor de Pedidos" at bounding box center [71, 266] width 131 height 20
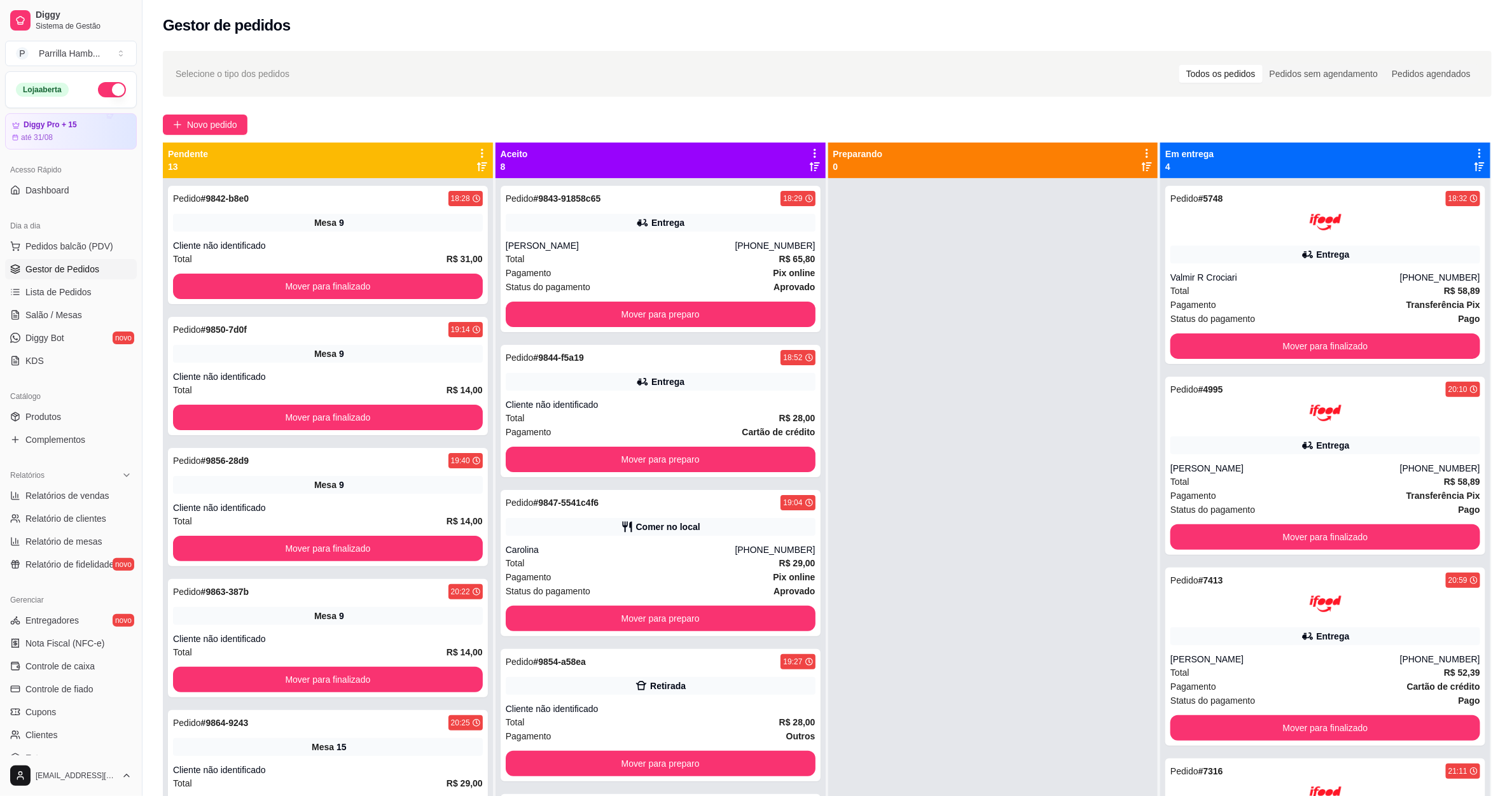
click at [476, 154] on icon at bounding box center [481, 153] width 12 height 12
click at [452, 175] on div "Mover pedidos de etapa Com essa opção você tem a opção de mover todos os pedido…" at bounding box center [380, 193] width 188 height 44
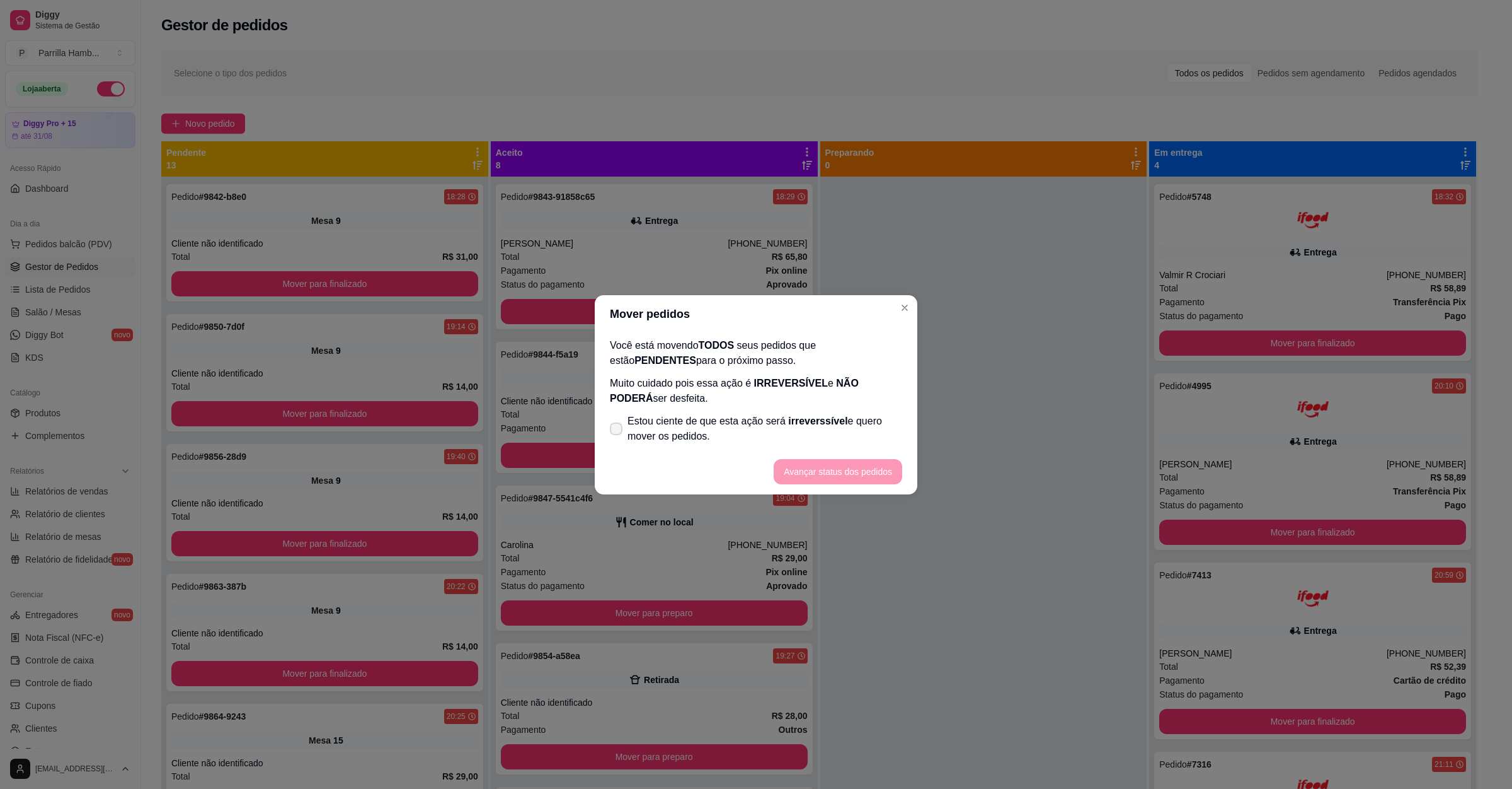
click at [696, 435] on span "Estou ciente de que esta ação será irreverssível e quero mover os pedidos." at bounding box center [765, 429] width 275 height 30
click at [617, 435] on input "Estou ciente de que esta ação será irreverssível e quero mover os pedidos." at bounding box center [613, 434] width 8 height 8
checkbox input "true"
click at [862, 462] on button "Avançar status dos pedidos" at bounding box center [838, 471] width 129 height 26
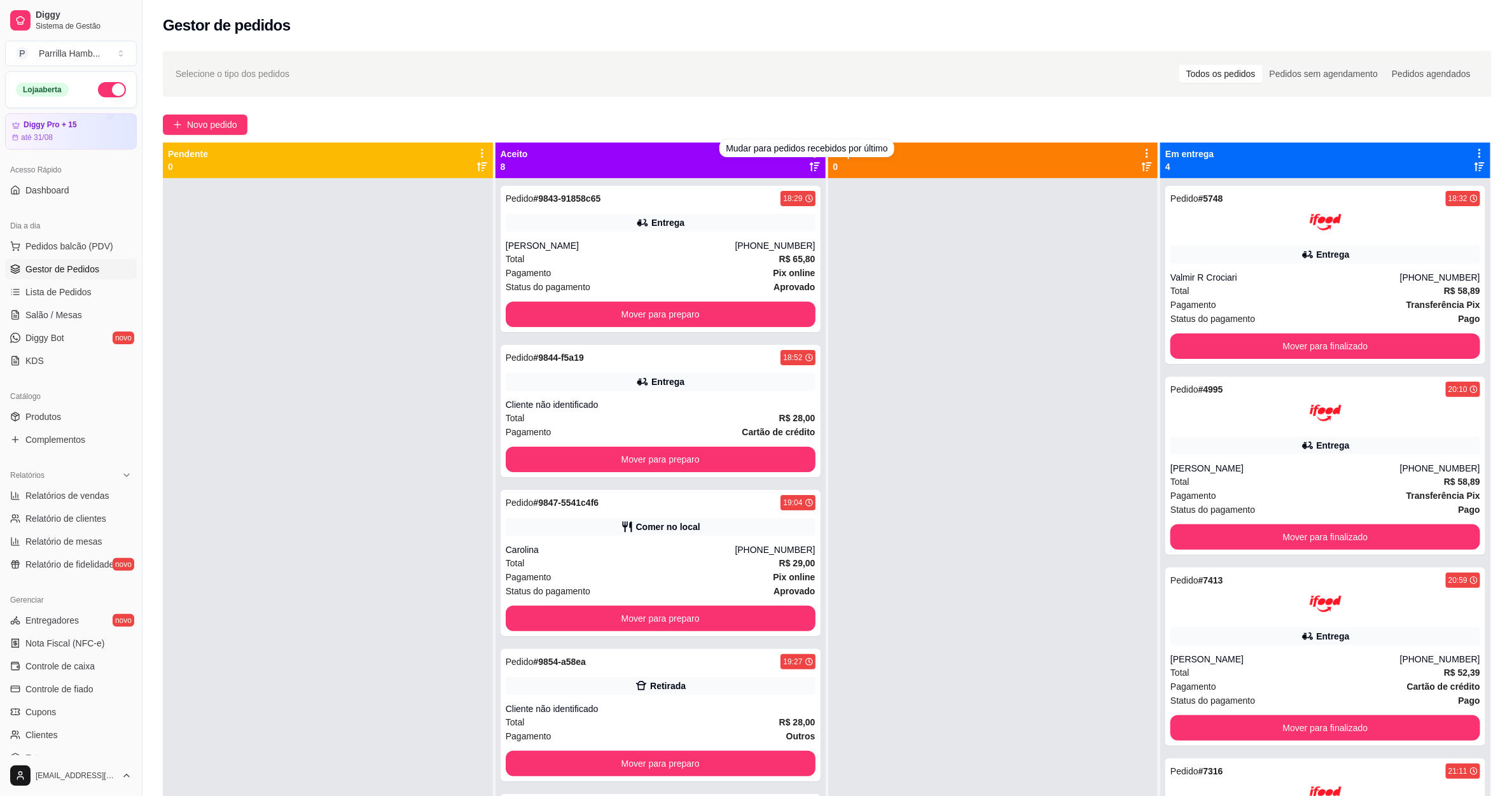
click at [694, 84] on div "Selecione o tipo dos pedidos Todos os pedidos Pedidos sem agendamento Pedidos a…" at bounding box center [827, 73] width 1329 height 45
click at [686, 90] on div "Selecione o tipo dos pedidos Todos os pedidos Pedidos sem agendamento Pedidos a…" at bounding box center [827, 73] width 1329 height 45
click at [821, 108] on div "Selecione o tipo dos pedidos Todos os pedidos Pedidos sem agendamento Pedidos a…" at bounding box center [827, 498] width 1369 height 910
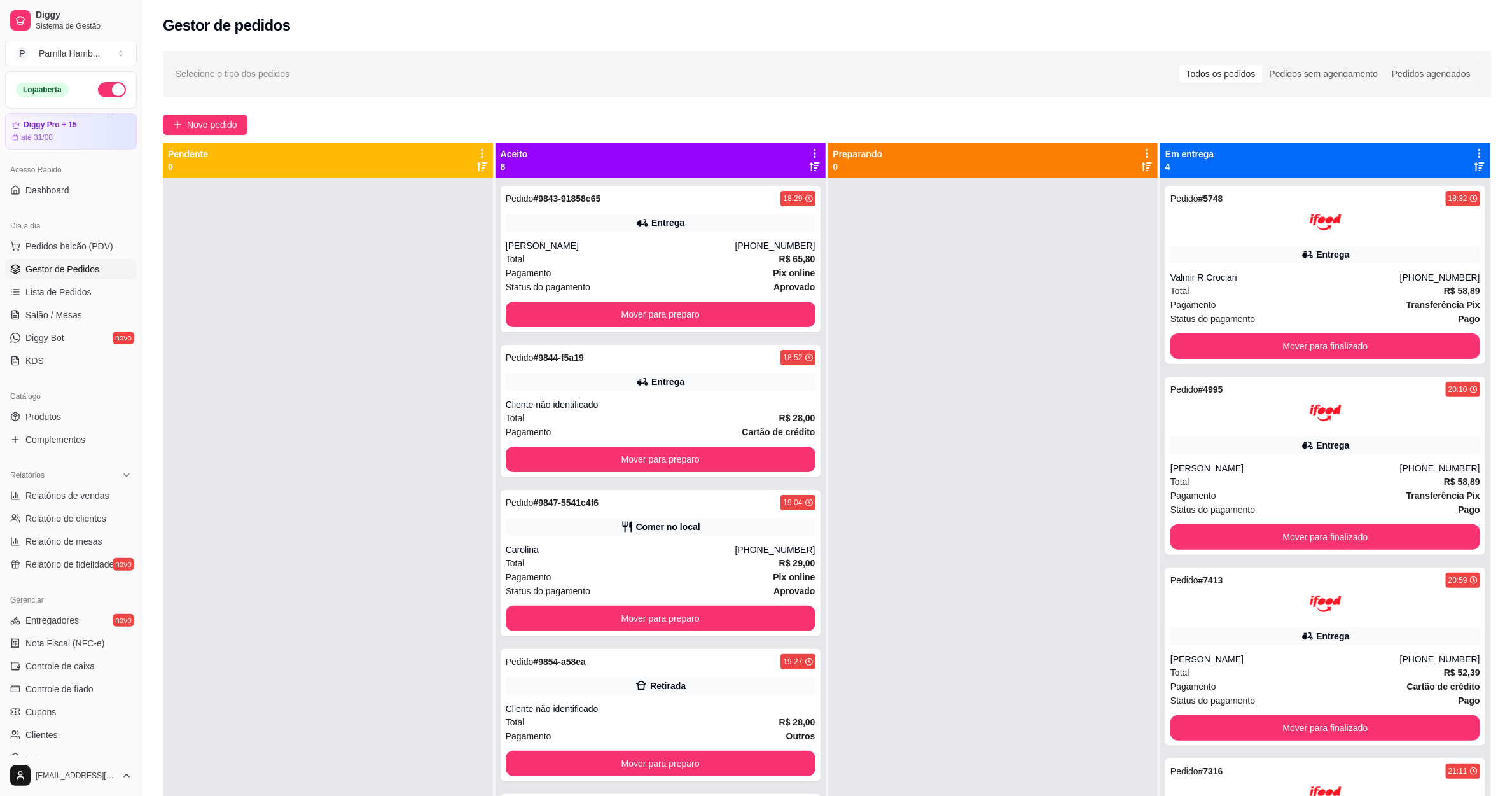
click at [816, 150] on div "Aceito 8" at bounding box center [661, 160] width 330 height 36
click at [809, 151] on icon at bounding box center [815, 153] width 12 height 12
click at [768, 176] on div "Mover pedidos de etapa Com essa opção você tem a opção de mover todos os pedido…" at bounding box center [709, 193] width 188 height 44
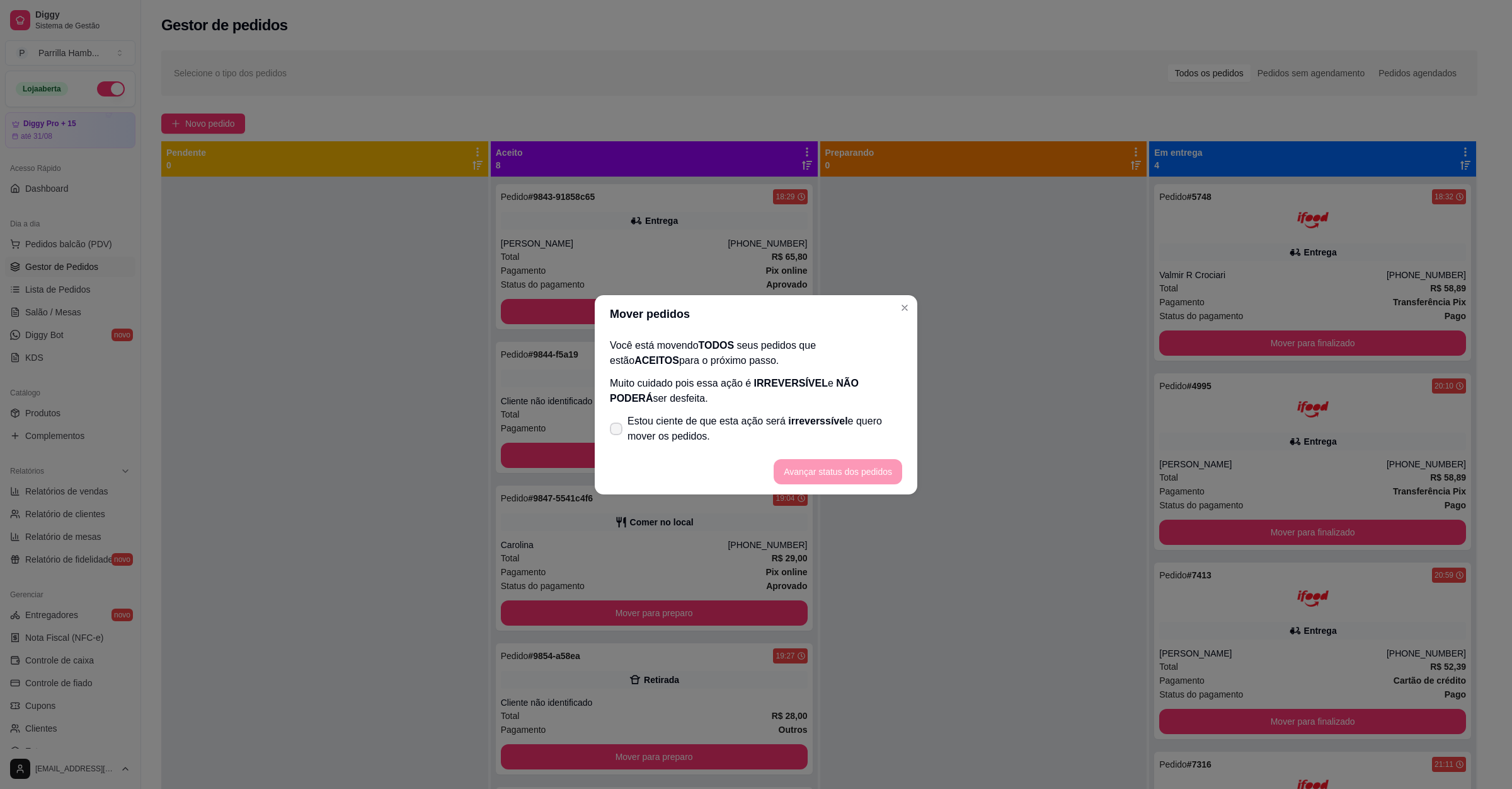
click at [700, 423] on span "Estou ciente de que esta ação será irreverssível e quero mover os pedidos." at bounding box center [765, 429] width 275 height 30
click at [617, 430] on input "Estou ciente de que esta ação será irreverssível e quero mover os pedidos." at bounding box center [613, 434] width 8 height 8
checkbox input "true"
click at [874, 474] on button "Avançar status dos pedidos" at bounding box center [837, 471] width 125 height 25
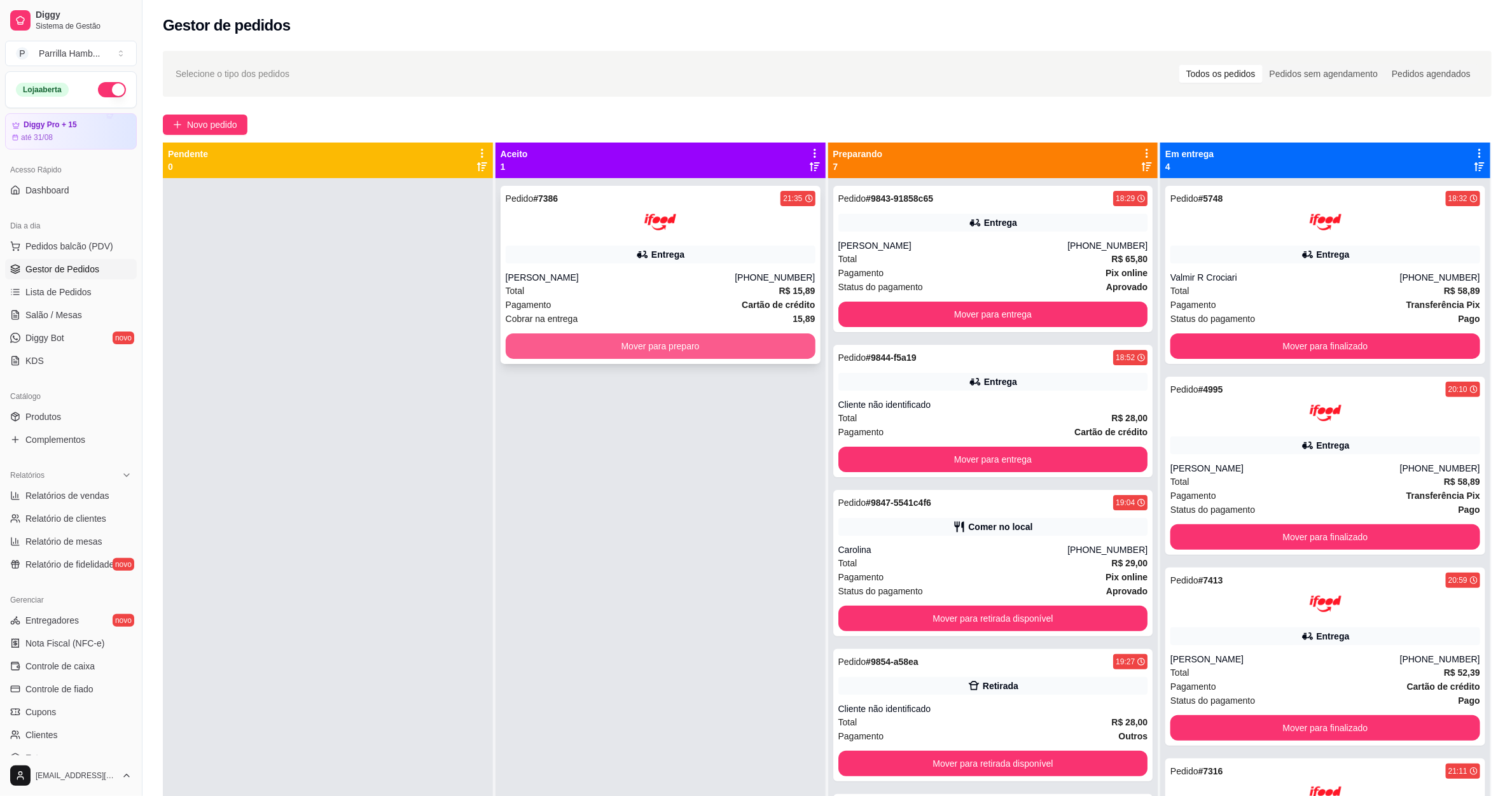
click at [669, 346] on button "Mover para preparo" at bounding box center [660, 346] width 309 height 26
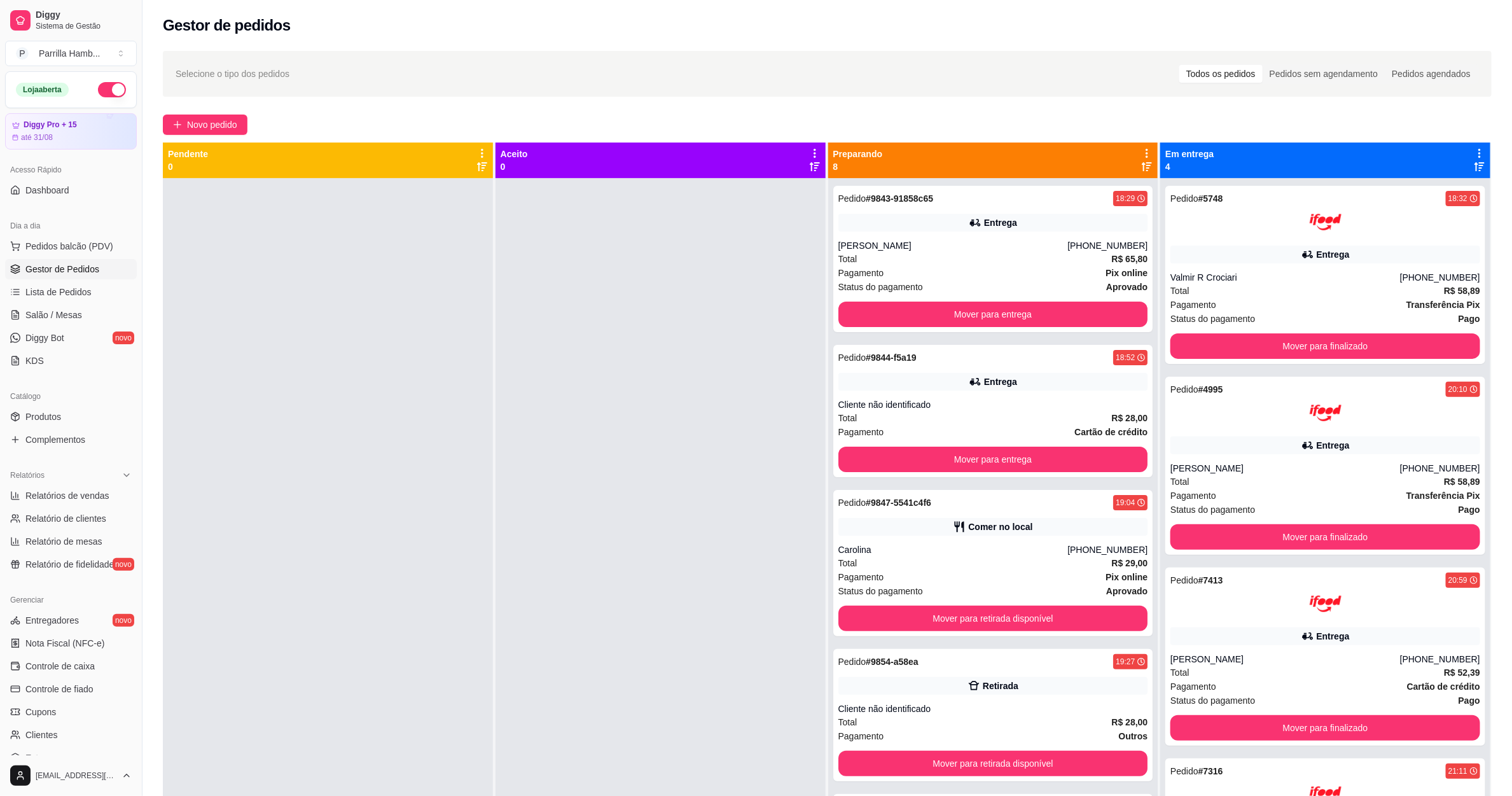
click at [1146, 152] on icon at bounding box center [1146, 153] width 3 height 9
click at [1077, 193] on span "Com essa opção você tem a opção de mover todos os pedidos que estão em uma etap…" at bounding box center [1038, 200] width 188 height 30
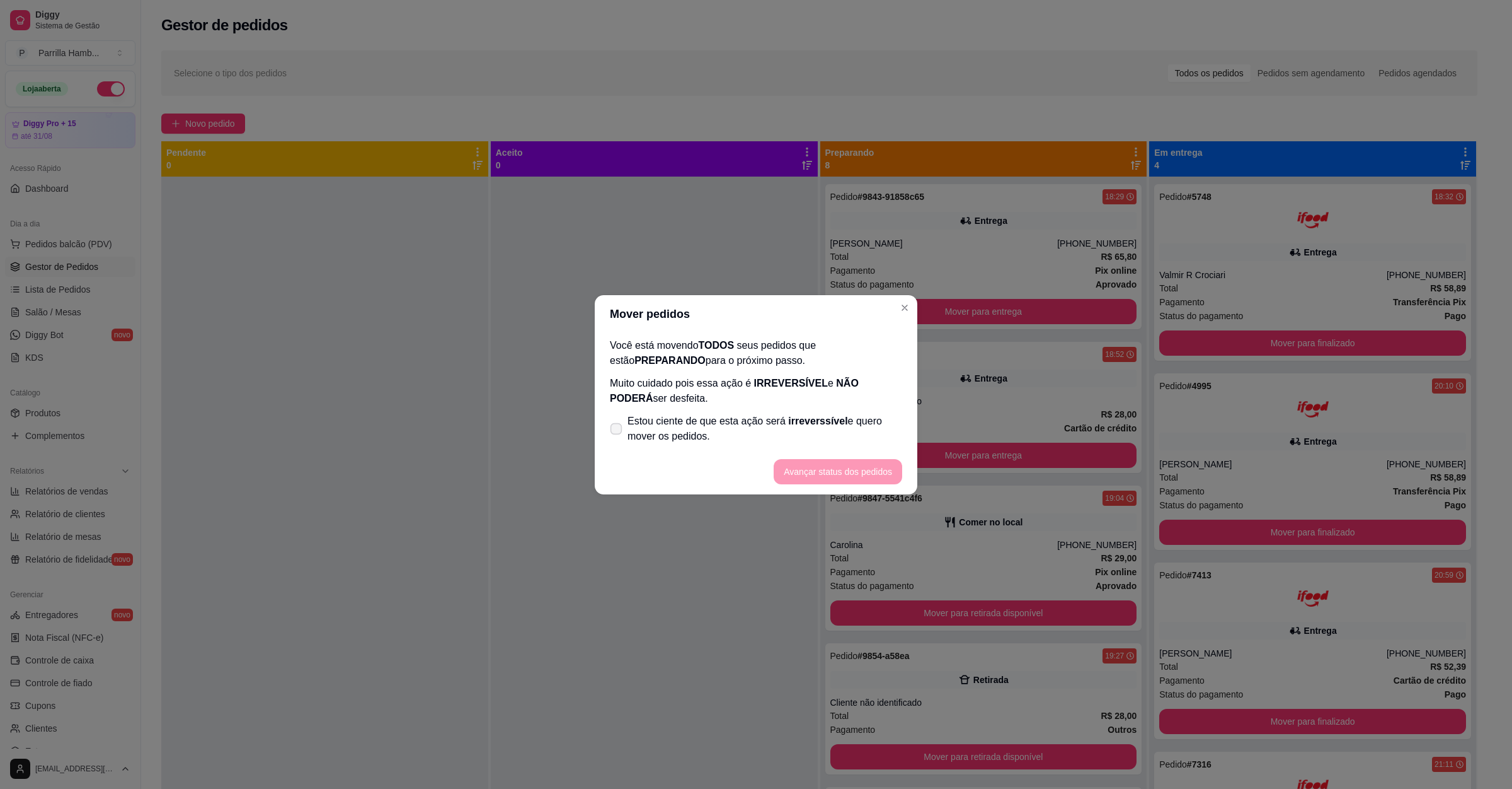
click at [782, 419] on span "Estou ciente de que esta ação será irreverssível e quero mover os pedidos." at bounding box center [765, 429] width 275 height 30
click at [617, 430] on input "Estou ciente de que esta ação será irreverssível e quero mover os pedidos." at bounding box center [613, 434] width 8 height 8
checkbox input "true"
click at [821, 460] on button "Avançar status dos pedidos" at bounding box center [838, 471] width 129 height 26
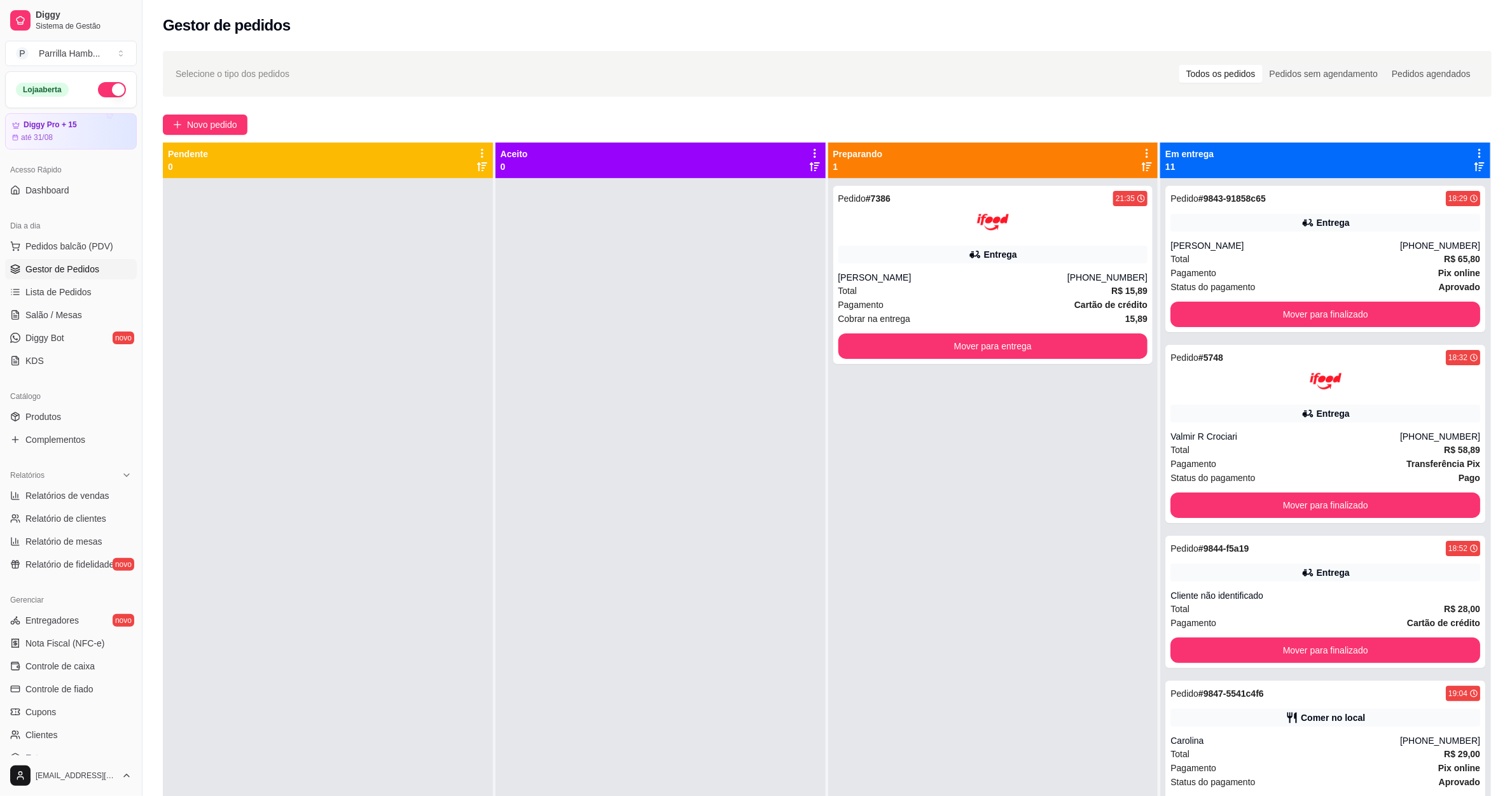
drag, startPoint x: 1034, startPoint y: 373, endPoint x: 1045, endPoint y: 357, distance: 19.4
click at [1033, 373] on div "Pedido # 7386 21:35 [PERSON_NAME] [PHONE_NUMBER] Total R$ 15,89 Pagamento Cartã…" at bounding box center [993, 576] width 330 height 796
click at [1048, 352] on button "Mover para entrega" at bounding box center [992, 346] width 309 height 26
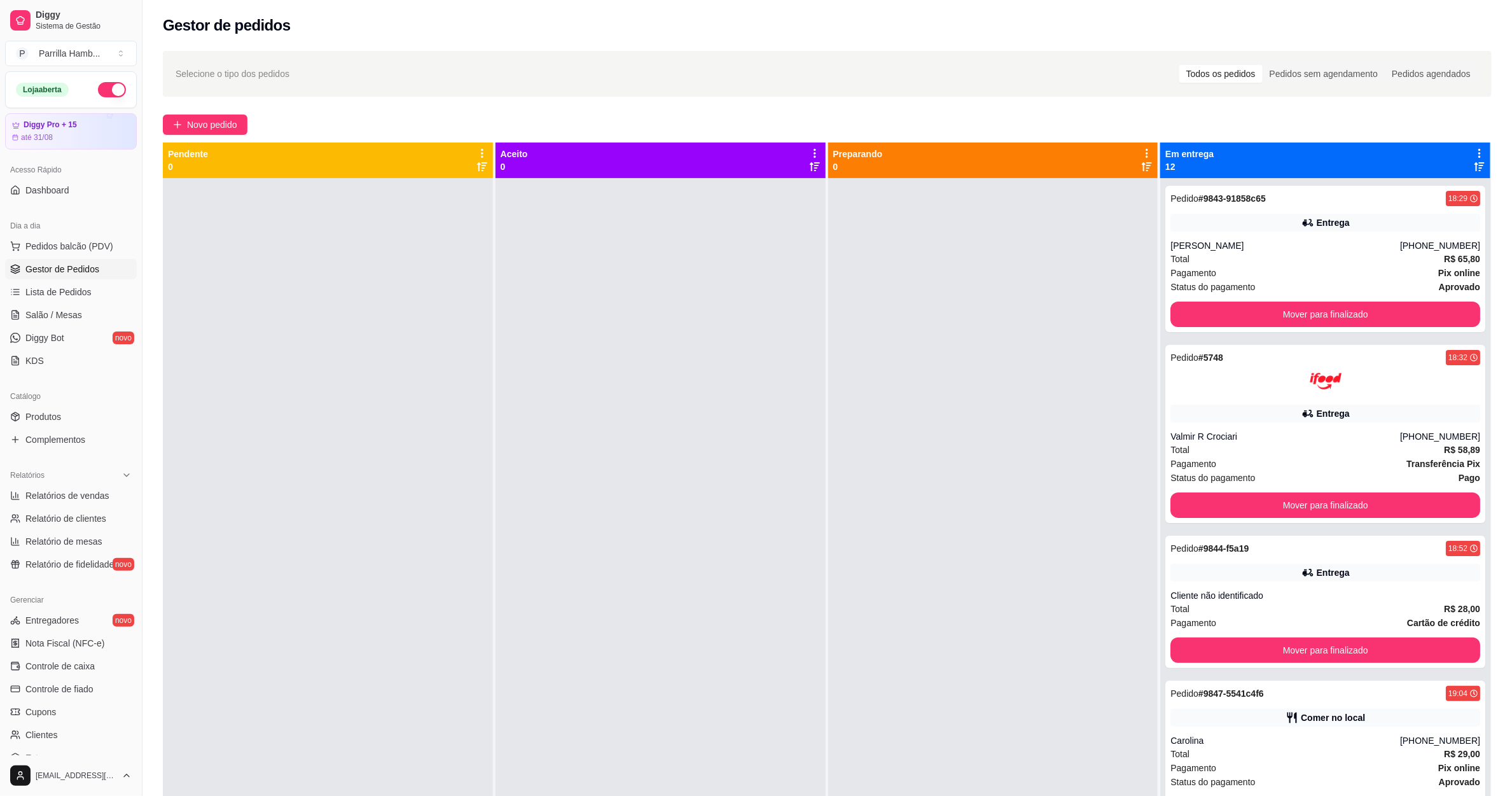
click at [1474, 152] on icon at bounding box center [1479, 153] width 12 height 12
click at [1400, 178] on div "Mover pedidos de etapa Com essa opção você tem a opção de mover todos os pedido…" at bounding box center [1388, 187] width 151 height 35
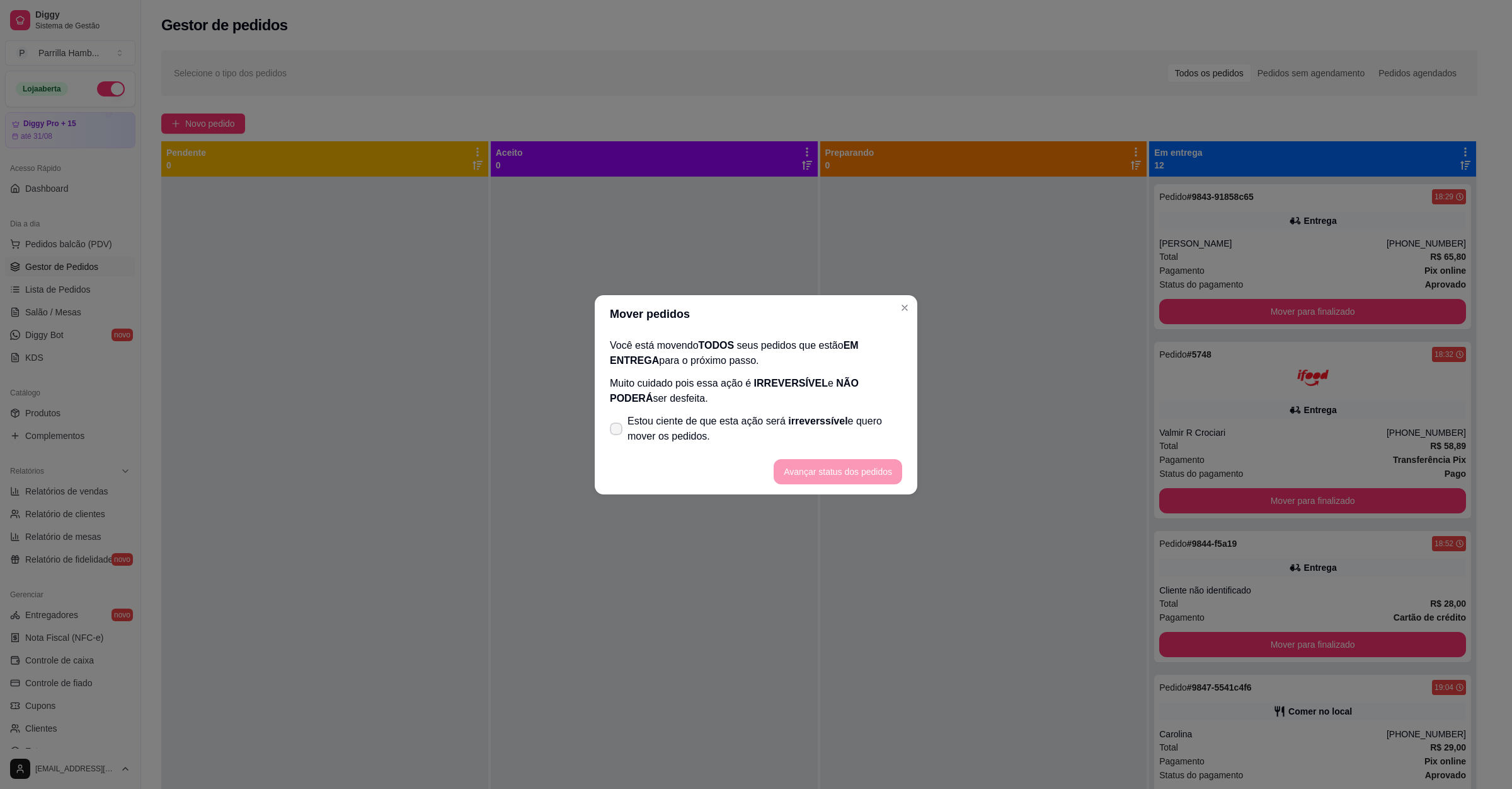
click at [762, 413] on label "Estou ciente de que esta ação será irreverssível e quero mover os pedidos." at bounding box center [756, 429] width 302 height 41
click at [617, 430] on input "Estou ciente de que esta ação será irreverssível e quero mover os pedidos." at bounding box center [613, 434] width 8 height 8
checkbox input "true"
click at [840, 476] on button "Avançar status dos pedidos" at bounding box center [838, 471] width 129 height 26
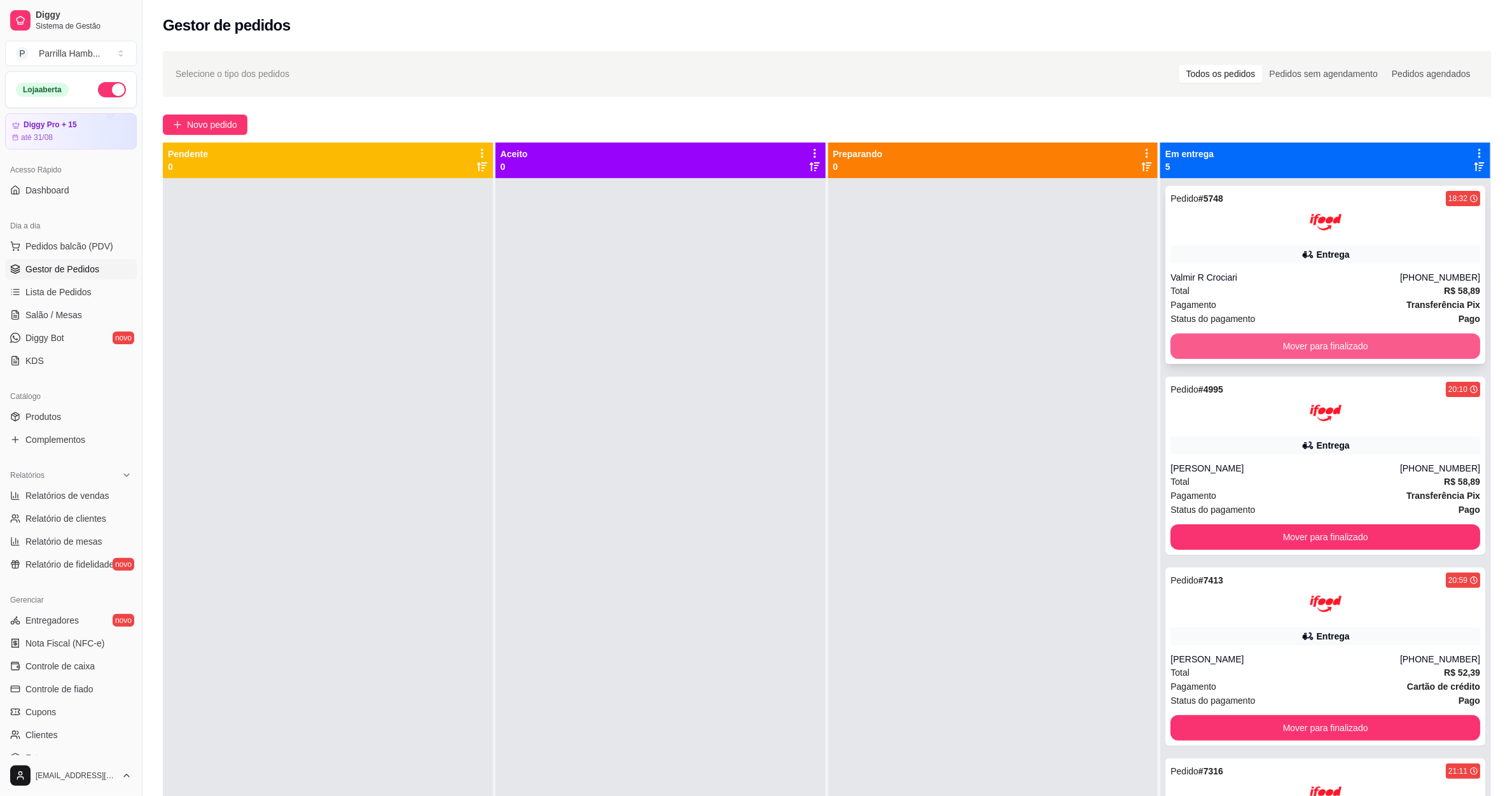
click at [1171, 334] on button "Mover para finalizado" at bounding box center [1325, 346] width 309 height 26
click at [1171, 524] on button "Mover para finalizado" at bounding box center [1325, 537] width 309 height 26
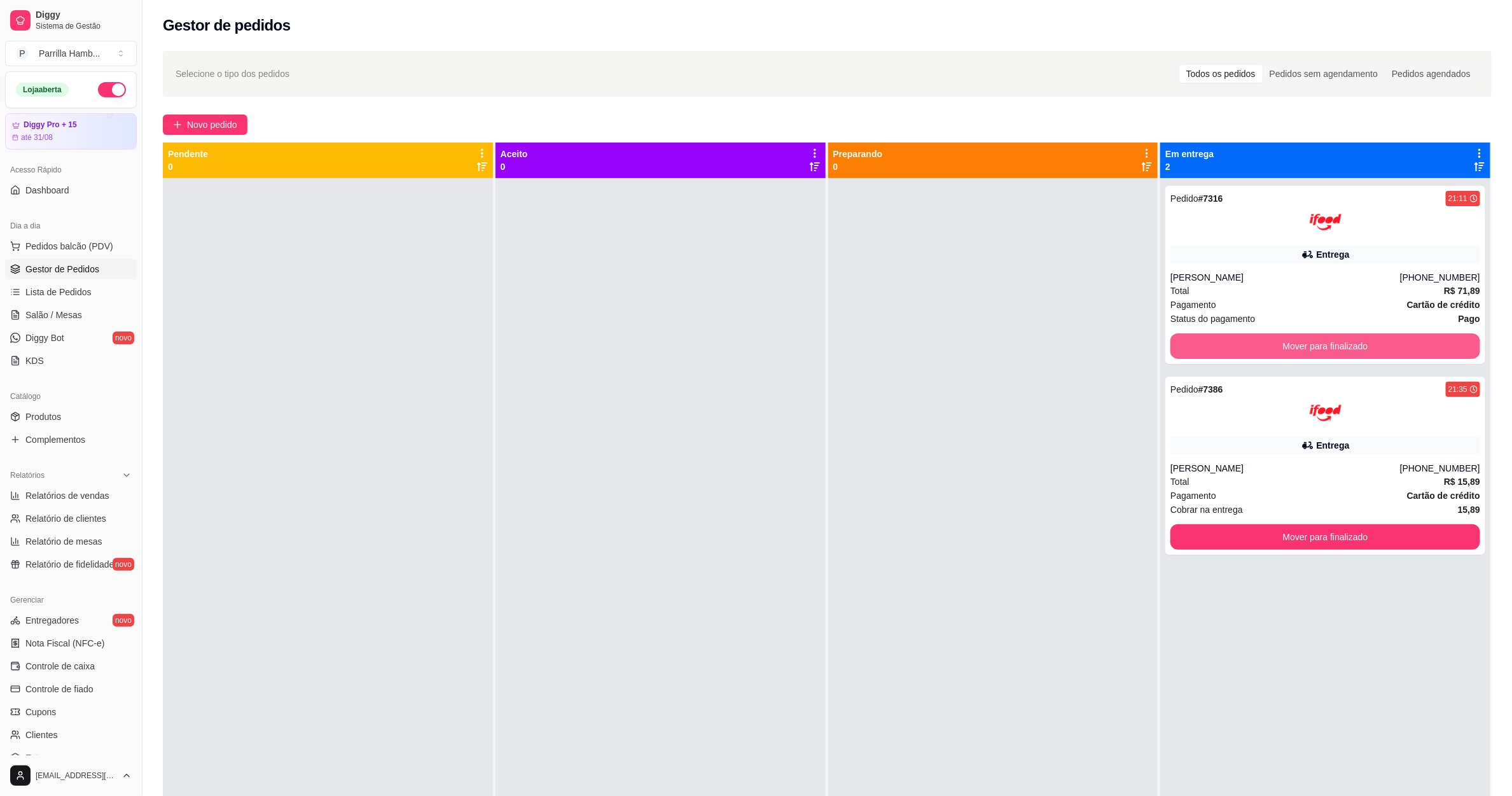
click at [1171, 334] on button "Mover para finalizado" at bounding box center [1325, 346] width 309 height 26
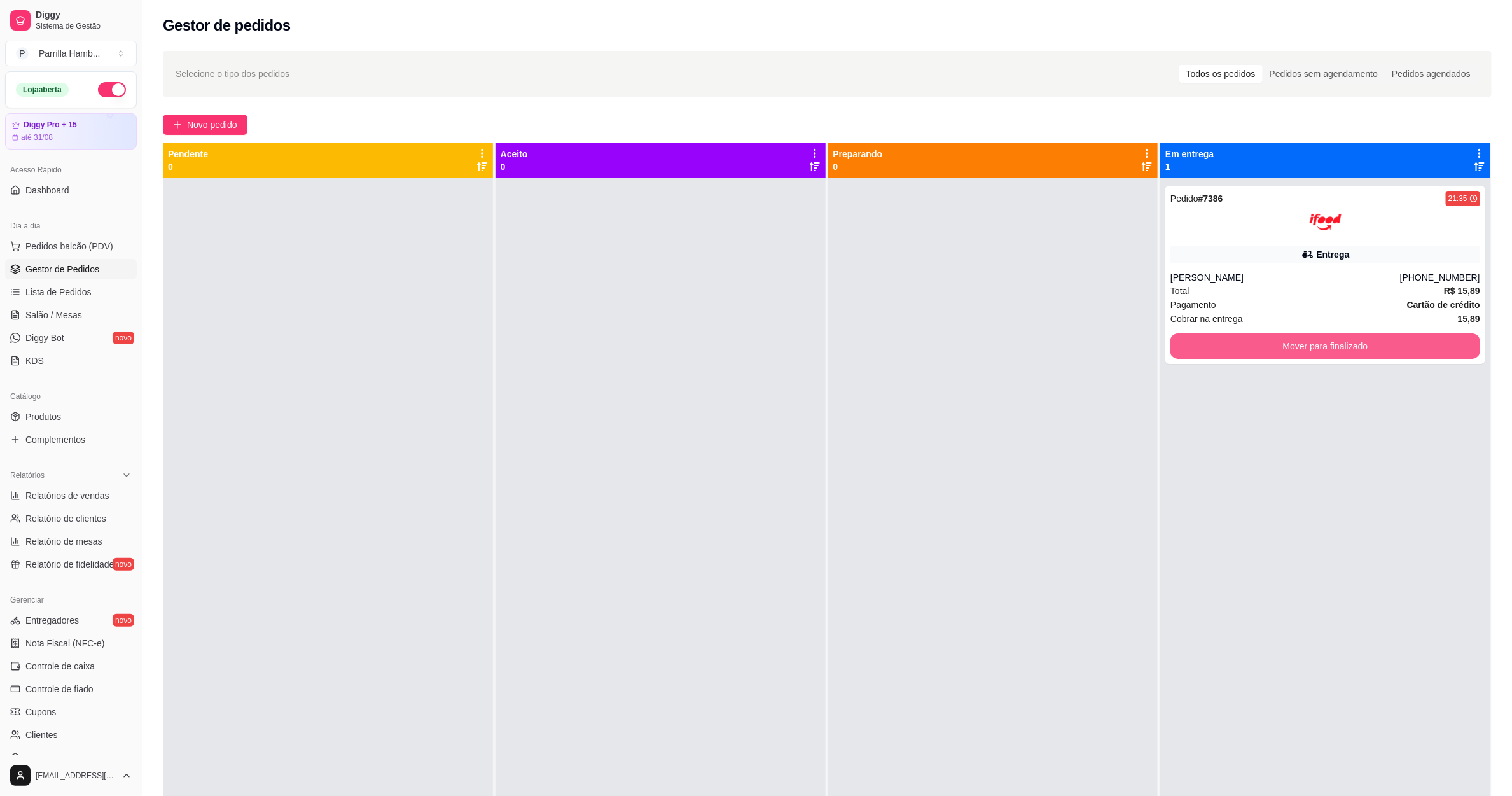
click at [1171, 334] on button "Mover para finalizado" at bounding box center [1325, 346] width 309 height 26
click at [1344, 331] on div "Pedido # 7386 21:35 [PERSON_NAME] [PHONE_NUMBER] Total R$ 15,89 Pagamento Cartã…" at bounding box center [1325, 275] width 320 height 178
click at [1309, 342] on button "Mover para finalizado" at bounding box center [1325, 346] width 309 height 26
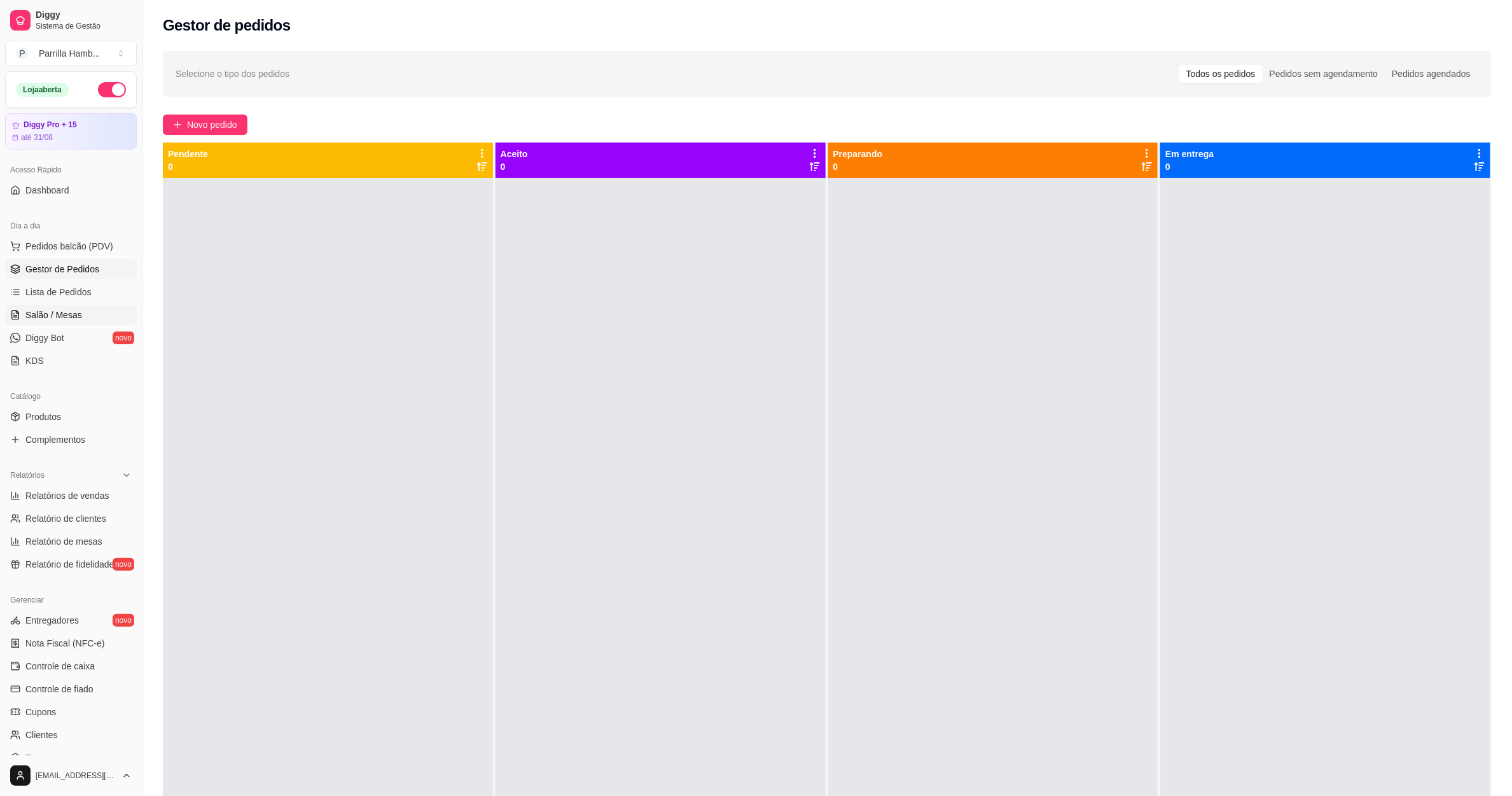
click at [78, 308] on link "Salão / Mesas" at bounding box center [71, 315] width 132 height 21
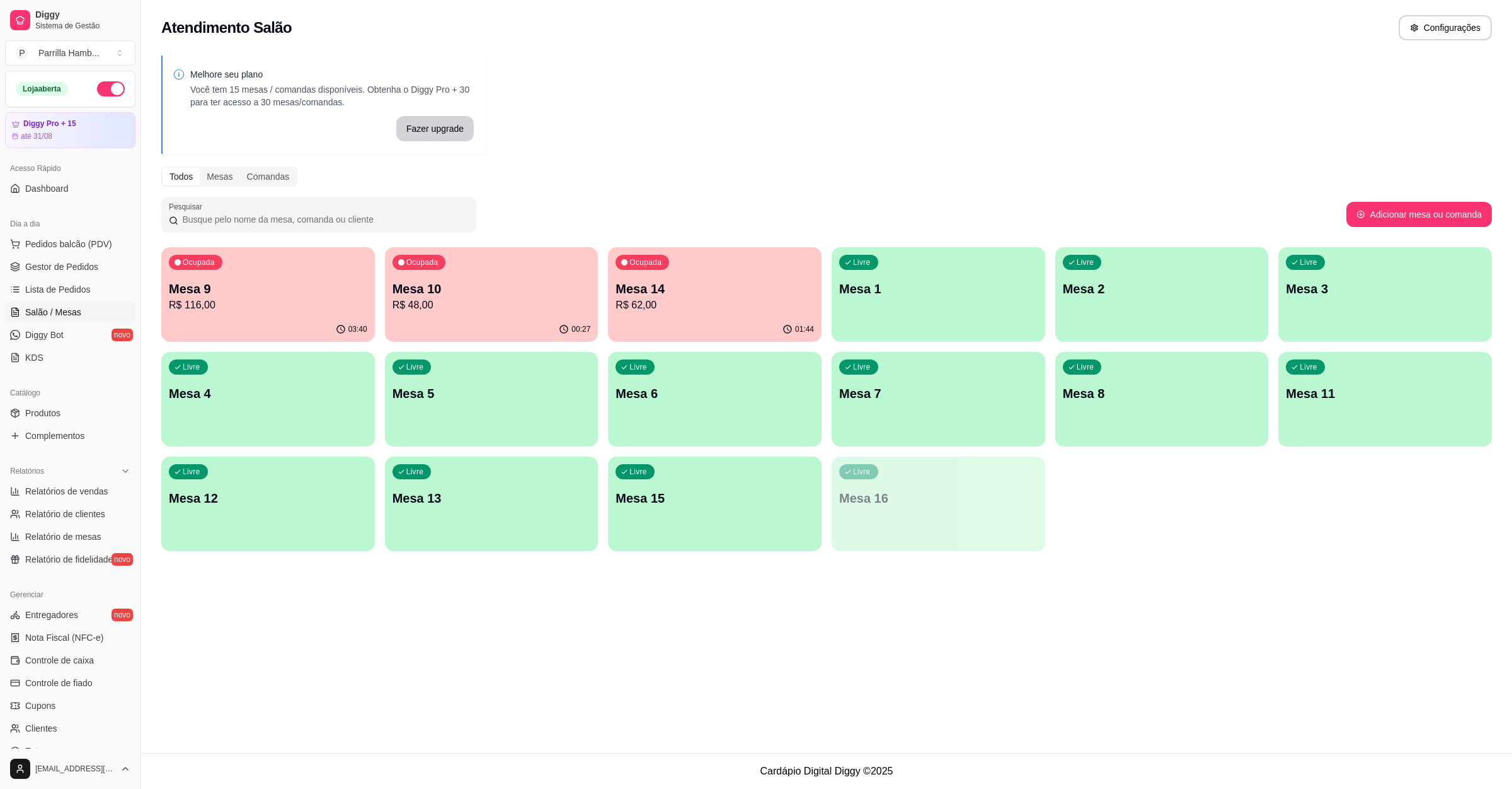
click at [919, 112] on div "Melhore seu plano Você tem 15 mesas / comandas disponíveis. Obtenha o Diggy Pro…" at bounding box center [827, 307] width 1372 height 519
click at [81, 476] on div "Relatórios" at bounding box center [71, 471] width 131 height 20
click at [81, 474] on div "Relatórios" at bounding box center [71, 471] width 131 height 20
click at [74, 487] on span "Relatórios de vendas" at bounding box center [67, 491] width 83 height 12
select select "ALL"
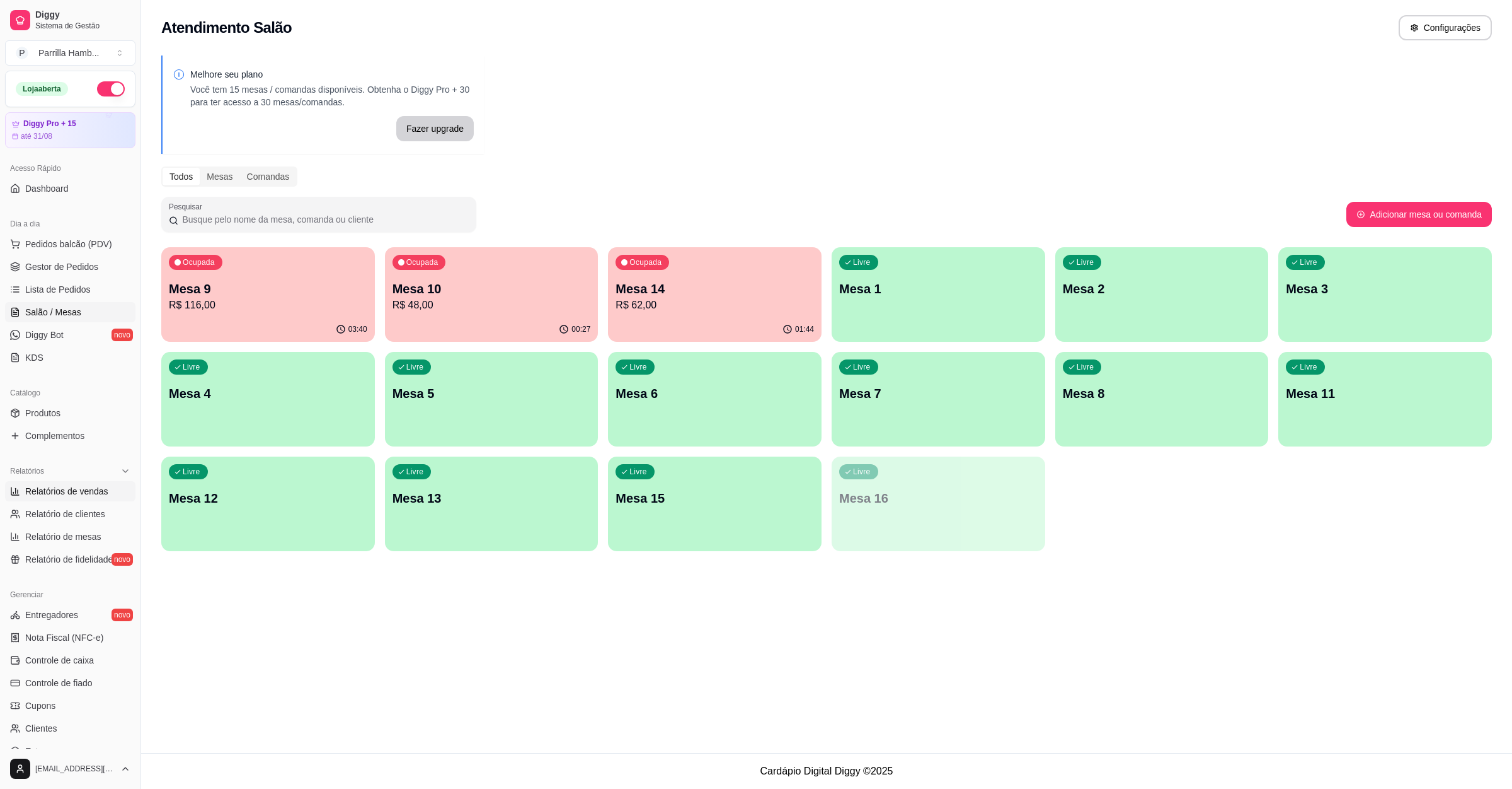
select select "ALL"
select select "0"
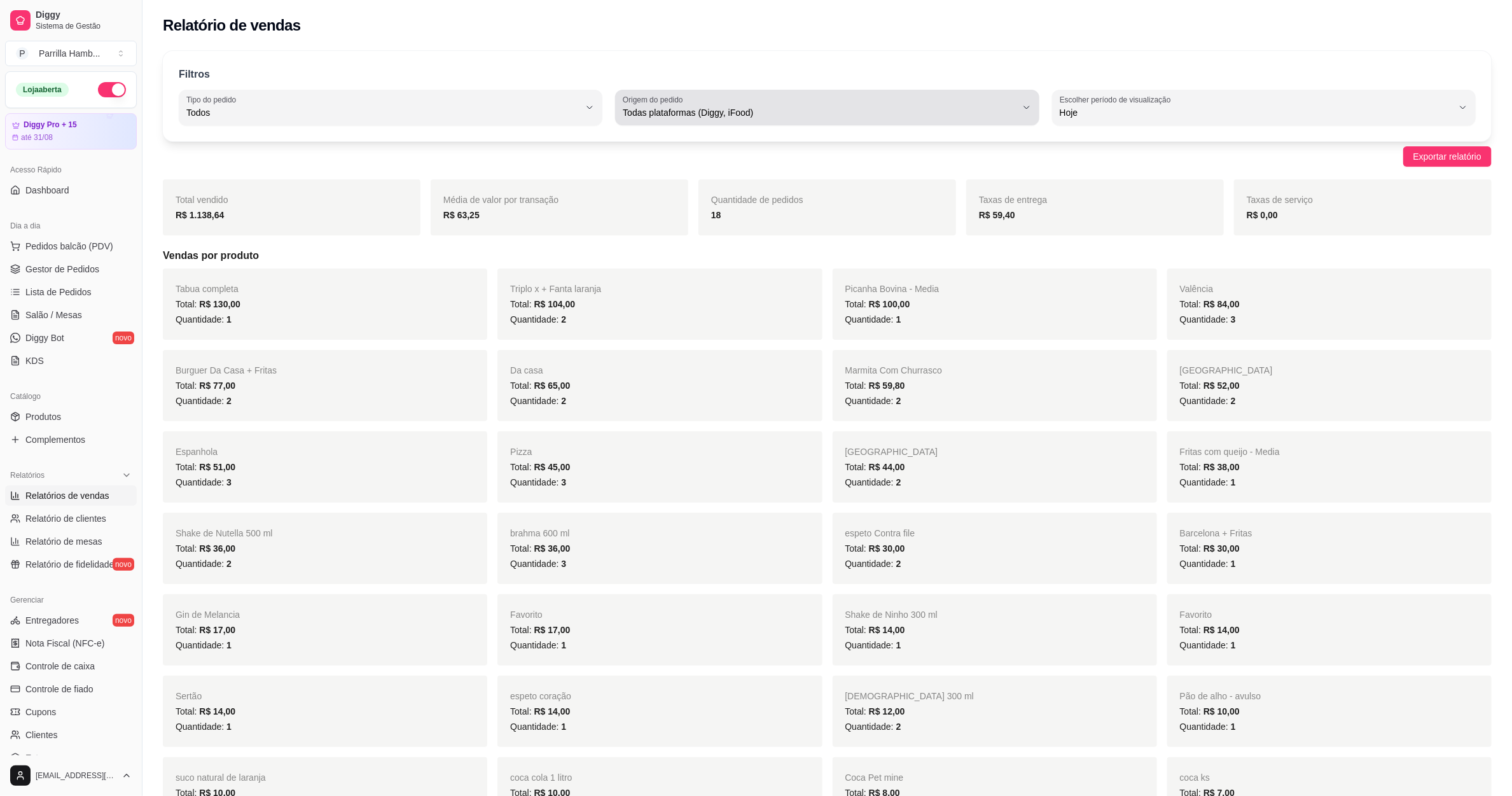
click at [825, 119] on div "Todas plataformas (Diggy, iFood)" at bounding box center [819, 107] width 393 height 26
click at [771, 159] on span "Diggy" at bounding box center [821, 164] width 375 height 12
type input "DIGGY"
select select "DIGGY"
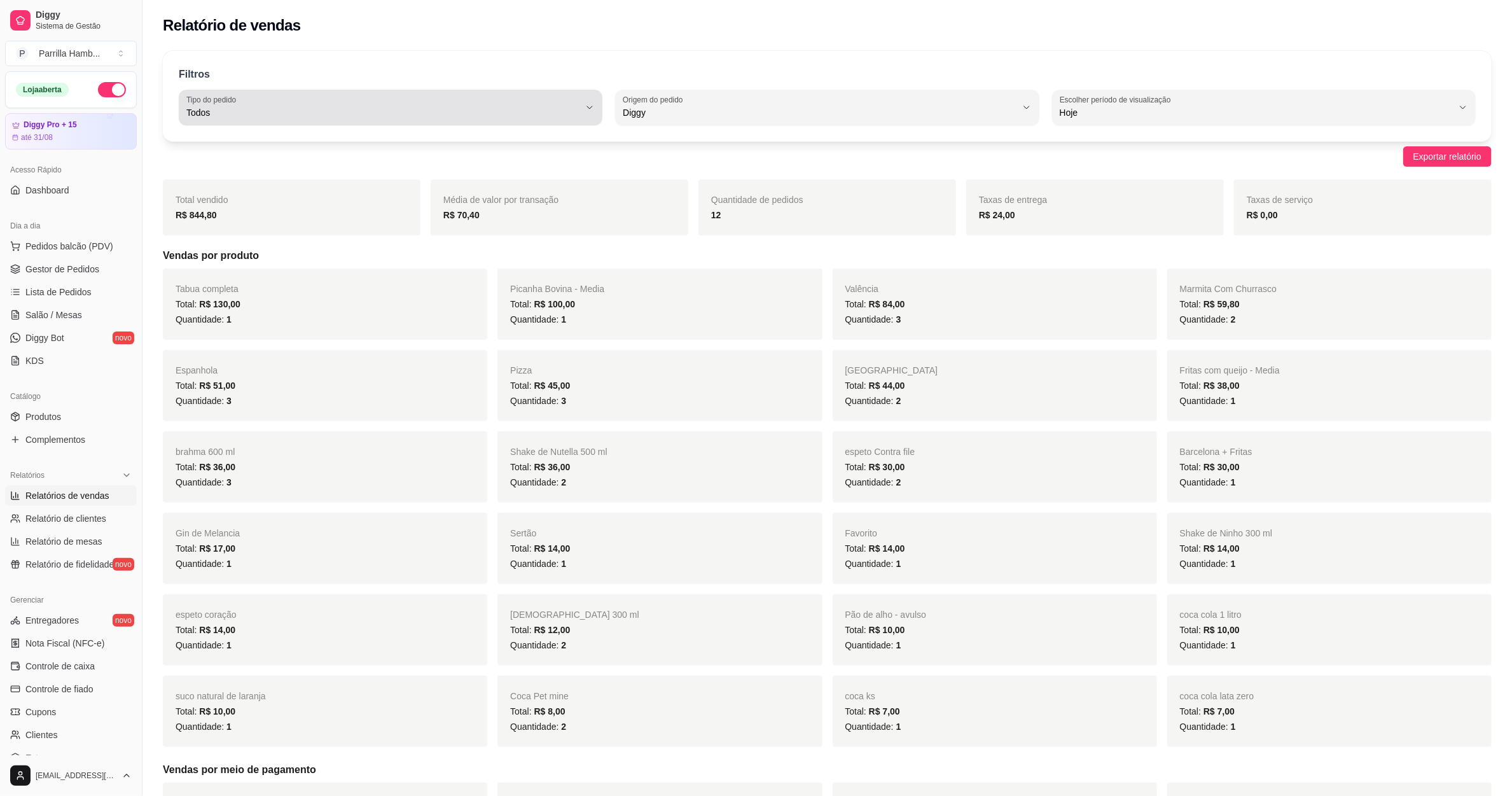
click at [497, 111] on span "Todos" at bounding box center [382, 112] width 393 height 12
click at [395, 157] on li "Entrega" at bounding box center [390, 164] width 397 height 20
type input "DELIVERY"
select select "DELIVERY"
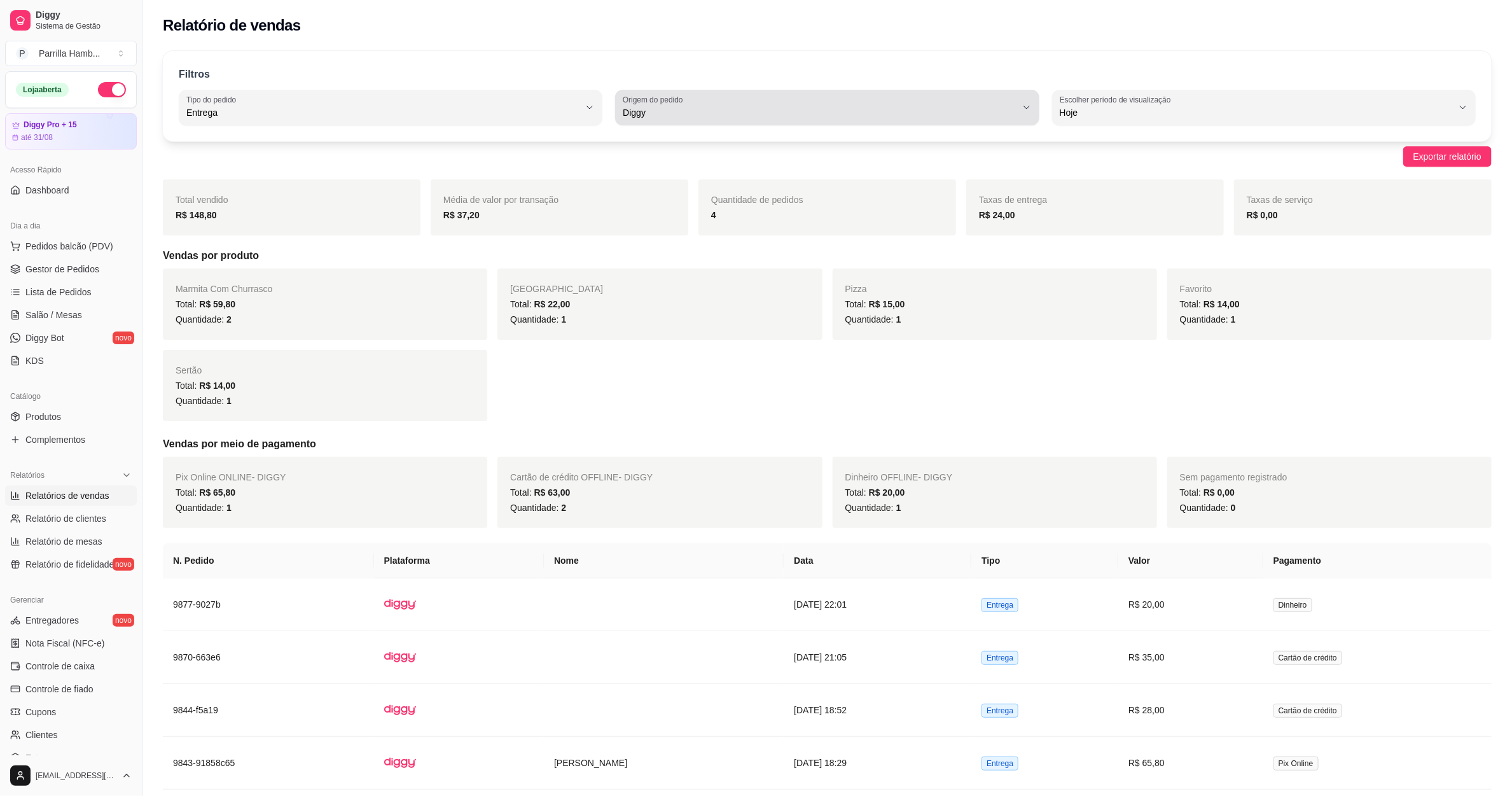
click at [684, 121] on button "Origem do pedido Diggy" at bounding box center [826, 108] width 423 height 36
click at [667, 152] on li "Todas plataformas (Diggy, iFood)" at bounding box center [827, 144] width 397 height 20
type input "ALL"
select select "ALL"
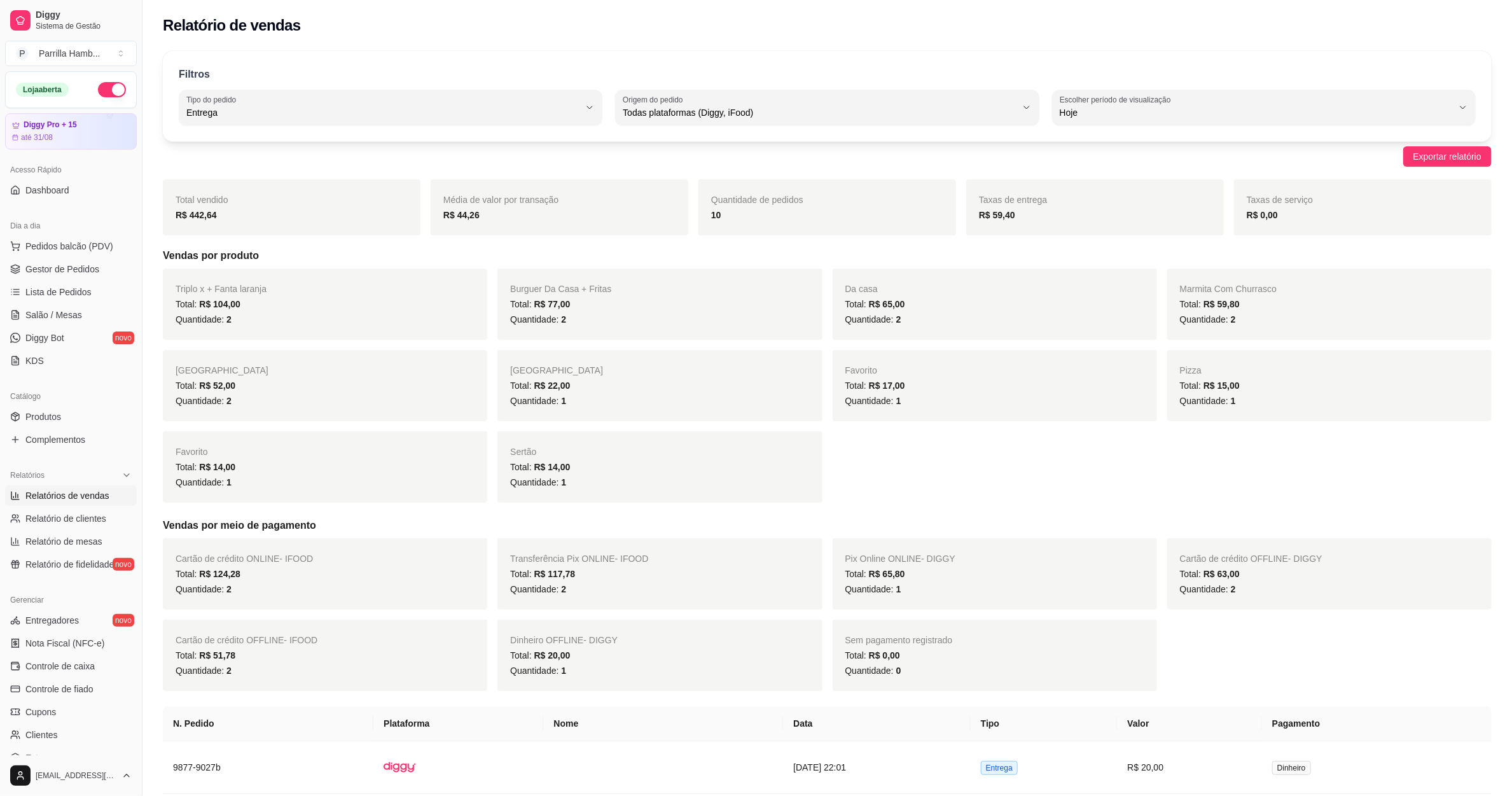
click at [722, 220] on div "10" at bounding box center [827, 215] width 232 height 15
click at [60, 316] on span "Salão / Mesas" at bounding box center [54, 315] width 57 height 12
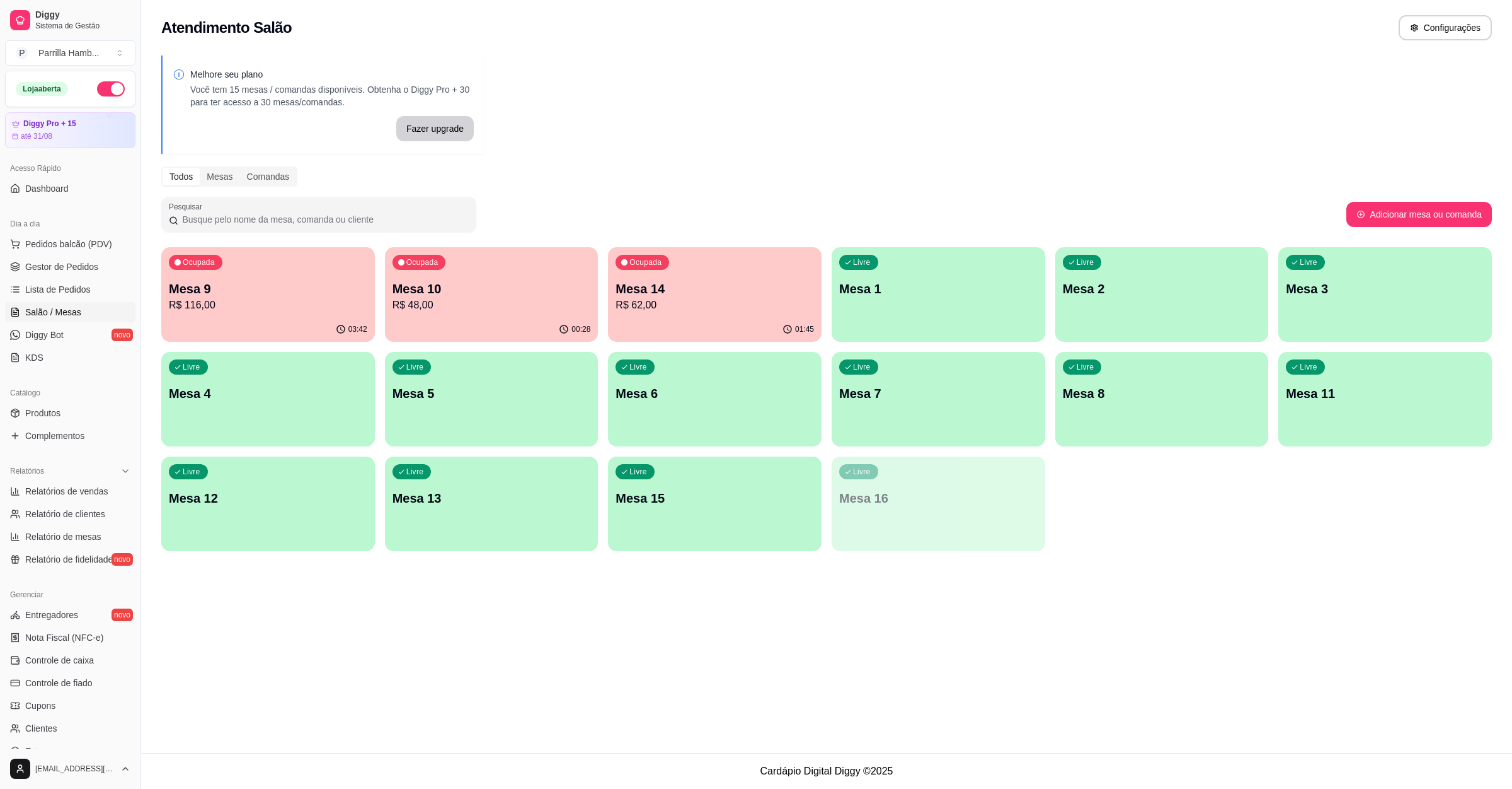
click at [649, 95] on div "Melhore seu plano Você tem 15 mesas / comandas disponíveis. Obtenha o Diggy Pro…" at bounding box center [827, 307] width 1372 height 519
click at [638, 298] on p "R$ 62,00" at bounding box center [715, 305] width 193 height 14
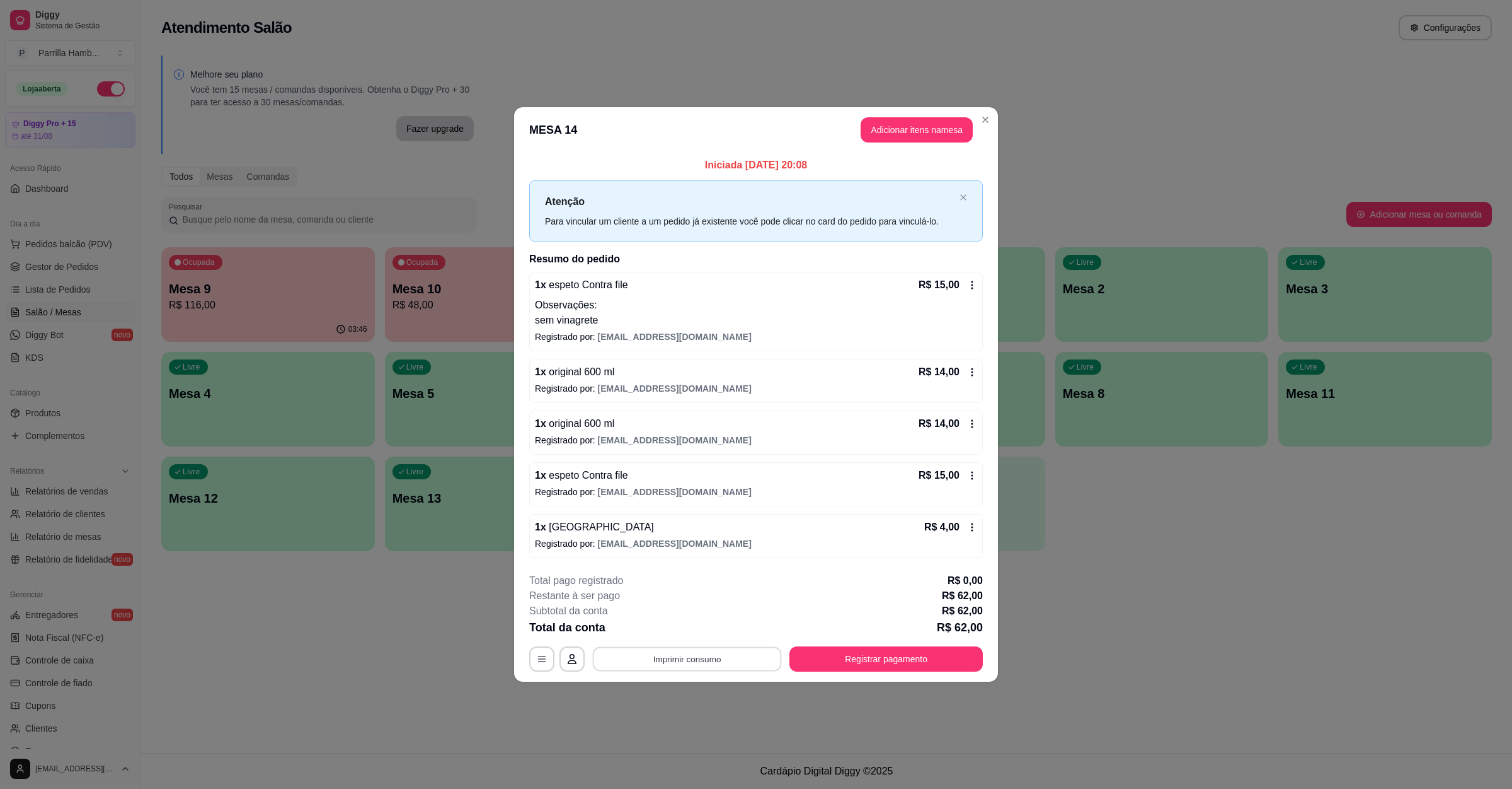
click at [690, 660] on button "Imprimir consumo" at bounding box center [687, 659] width 189 height 25
click at [669, 628] on button "IMPRESSORA" at bounding box center [691, 632] width 88 height 19
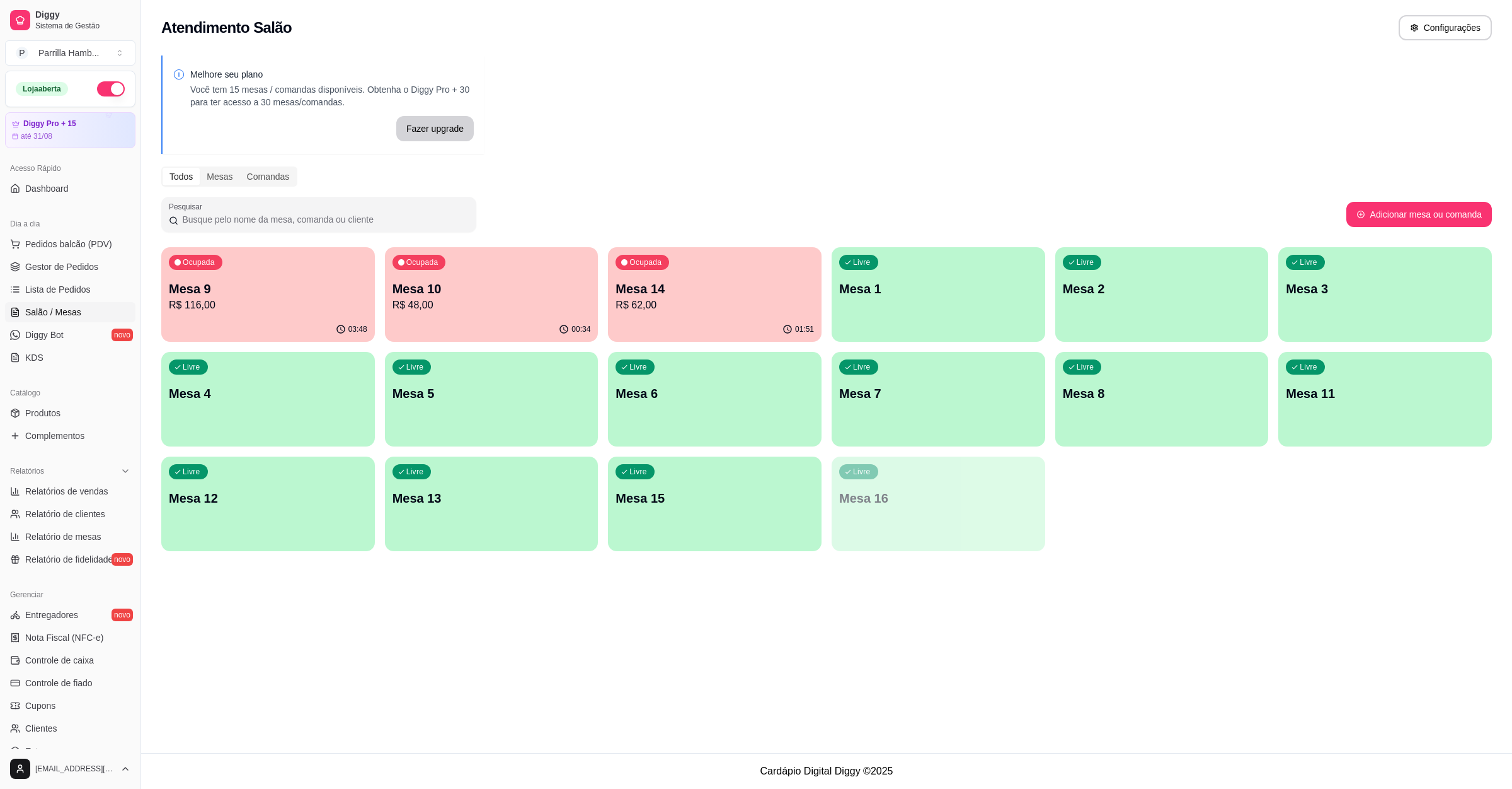
click at [706, 313] on div "Ocupada Mesa 14 R$ 62,00" at bounding box center [715, 282] width 214 height 70
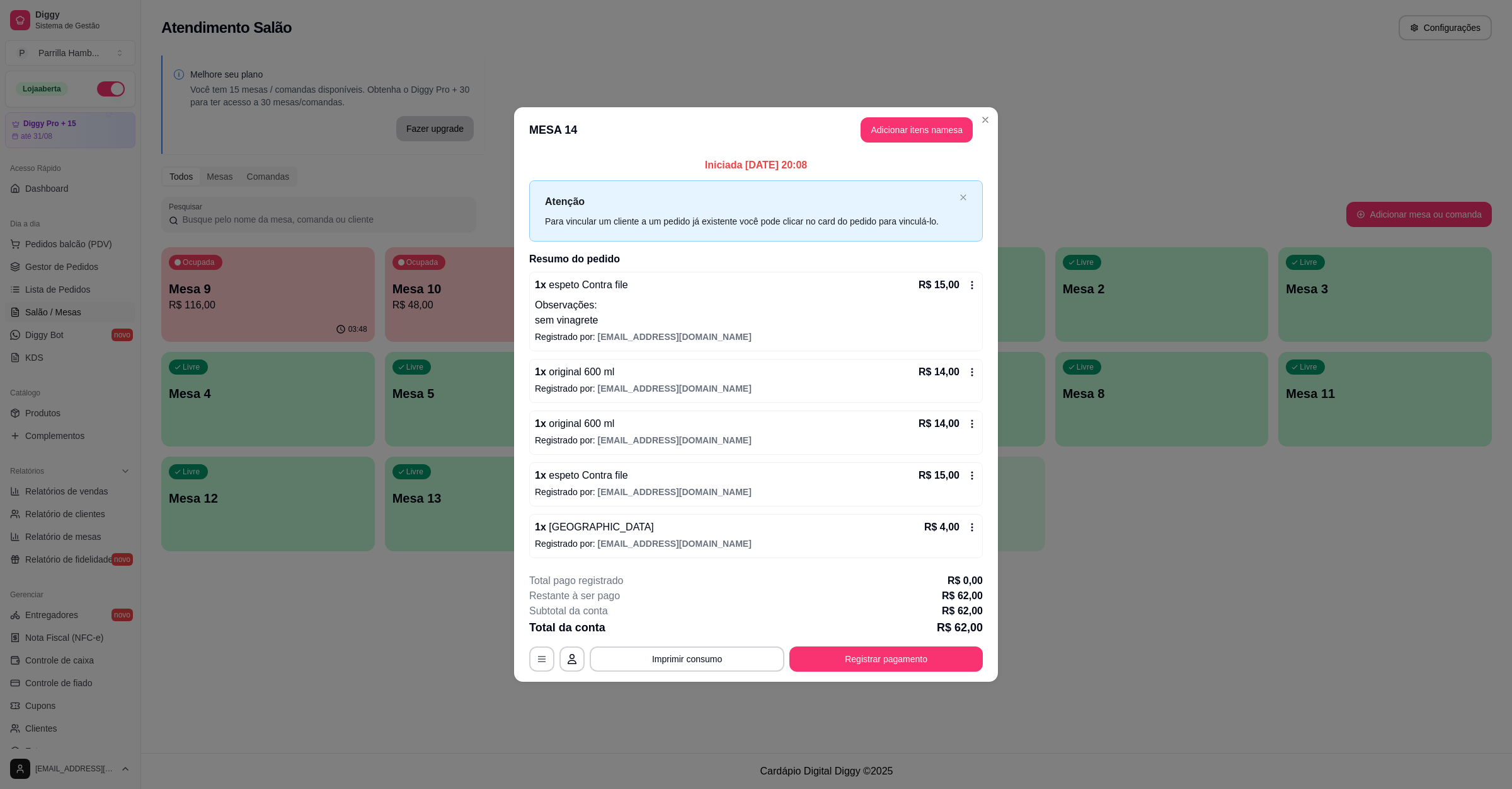
click at [843, 645] on div "**********" at bounding box center [756, 622] width 454 height 98
click at [847, 659] on button "Registrar pagamento" at bounding box center [887, 659] width 188 height 25
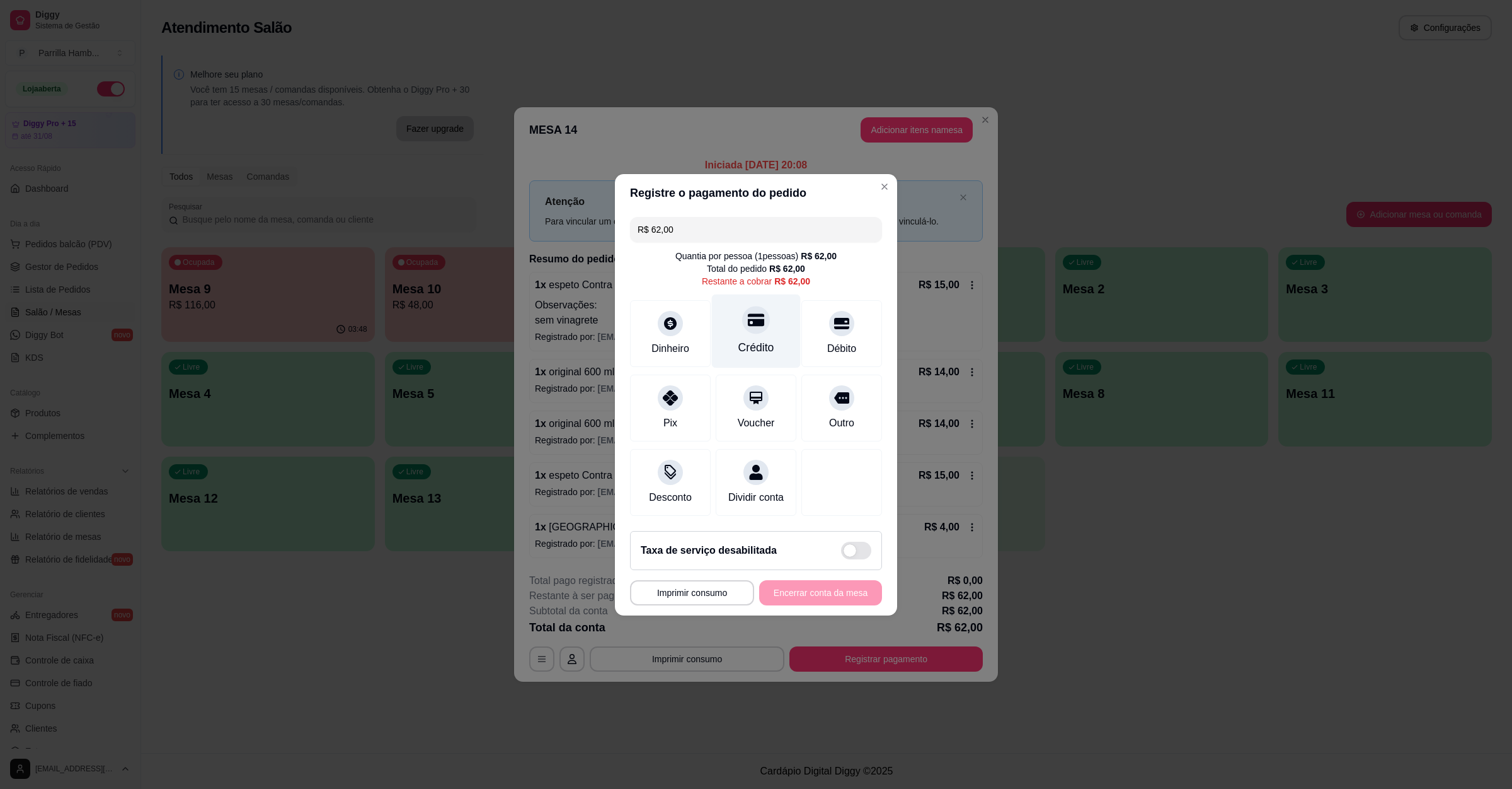
click at [748, 315] on icon at bounding box center [756, 319] width 17 height 17
type input "R$ 0,00"
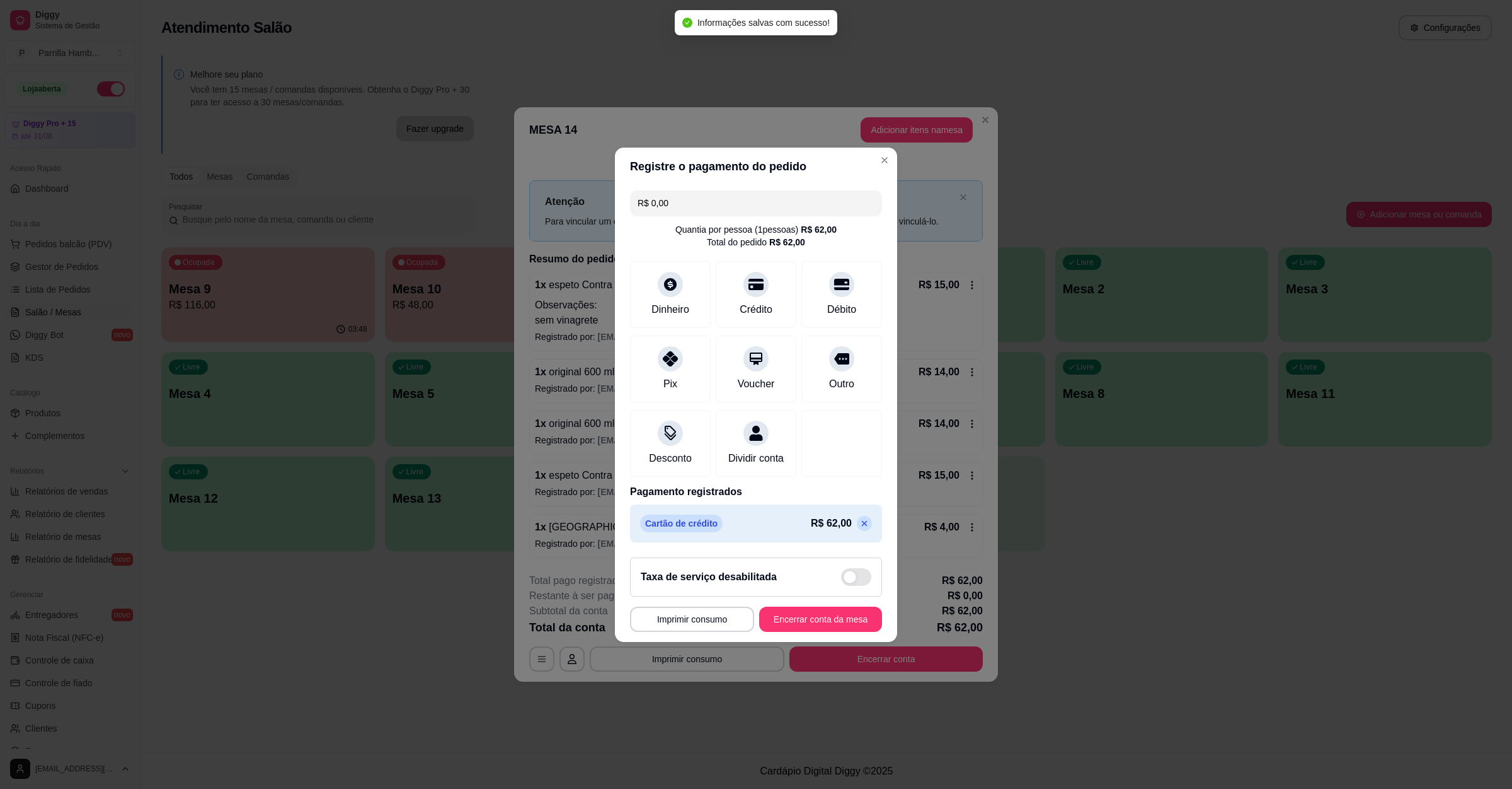
click at [850, 641] on footer "**********" at bounding box center [756, 594] width 283 height 95
click at [823, 621] on button "Encerrar conta da mesa" at bounding box center [820, 618] width 123 height 26
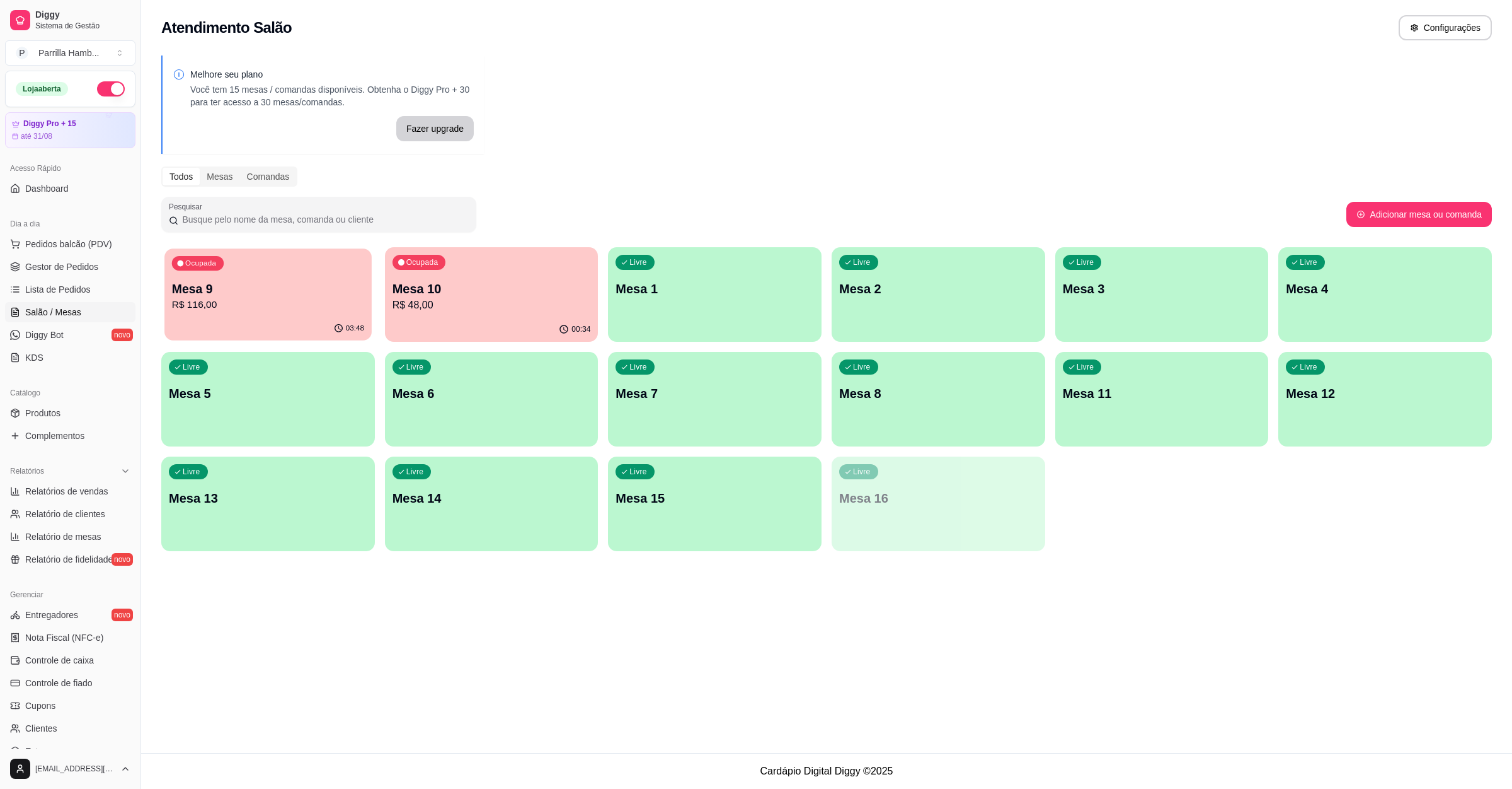
click at [290, 308] on p "R$ 116,00" at bounding box center [268, 305] width 193 height 14
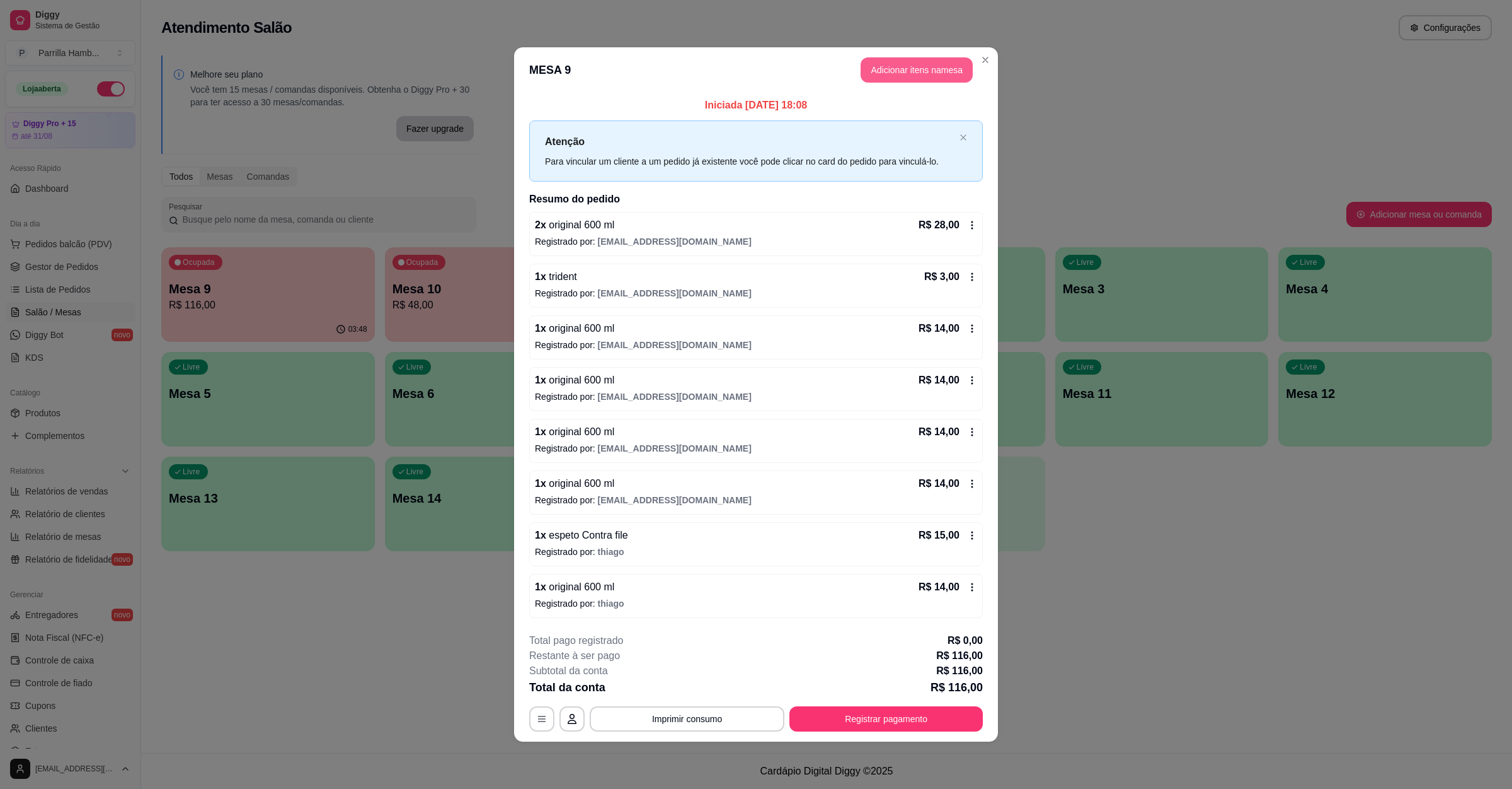
click at [904, 67] on button "Adicionar itens na mesa" at bounding box center [917, 70] width 112 height 26
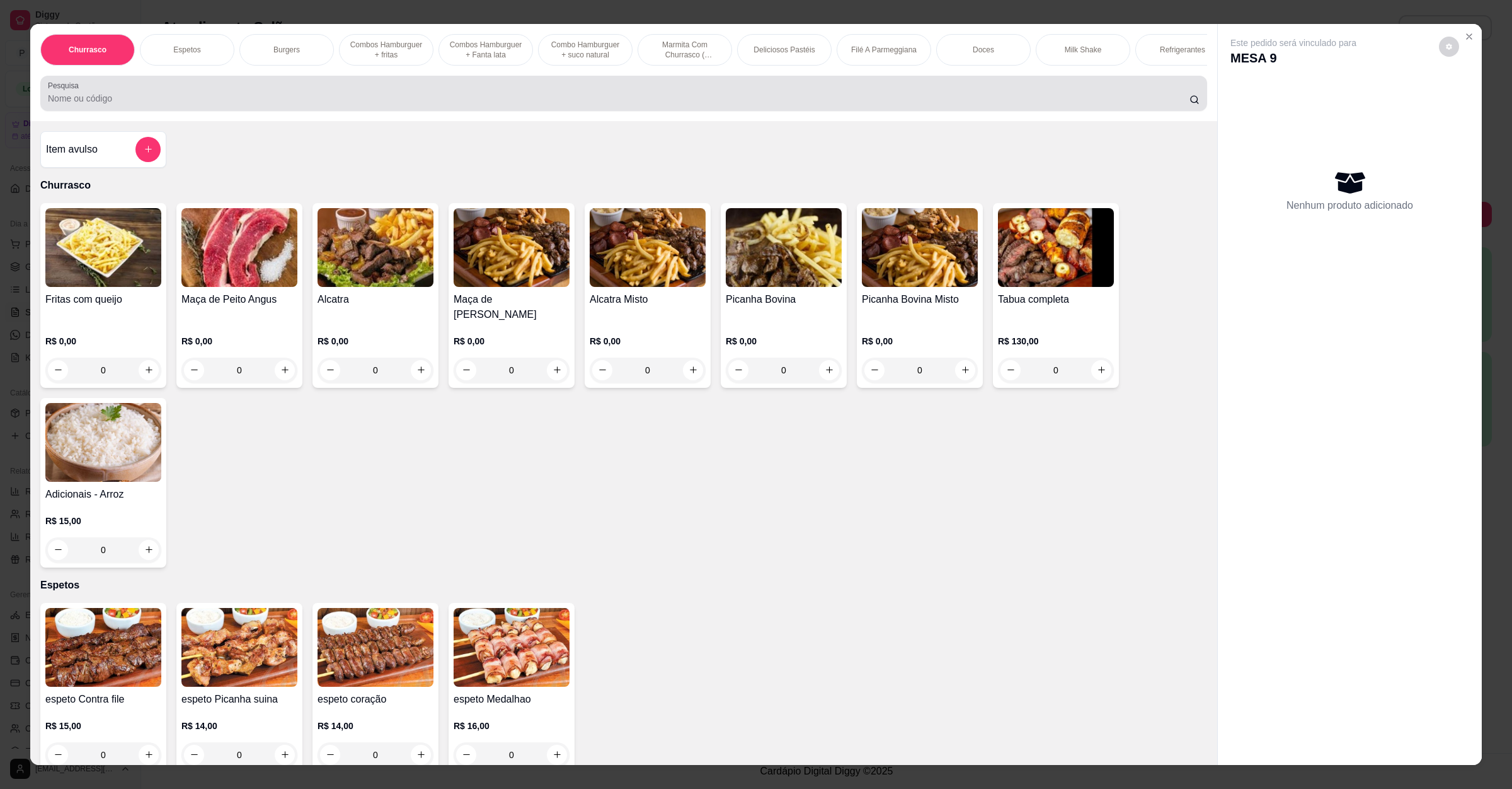
click at [529, 102] on div at bounding box center [624, 93] width 1152 height 26
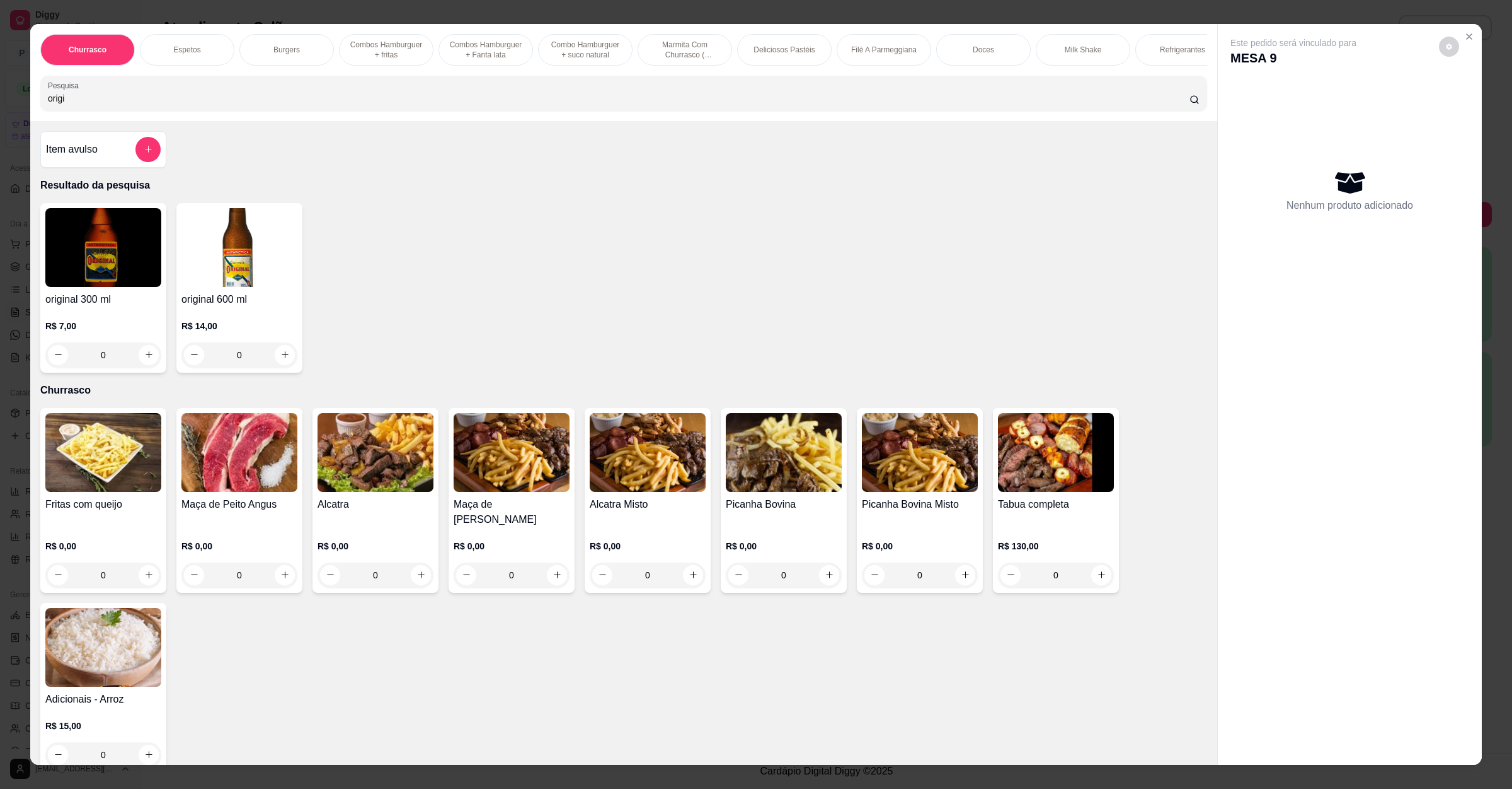
type input "origi"
click at [260, 283] on img at bounding box center [238, 247] width 116 height 79
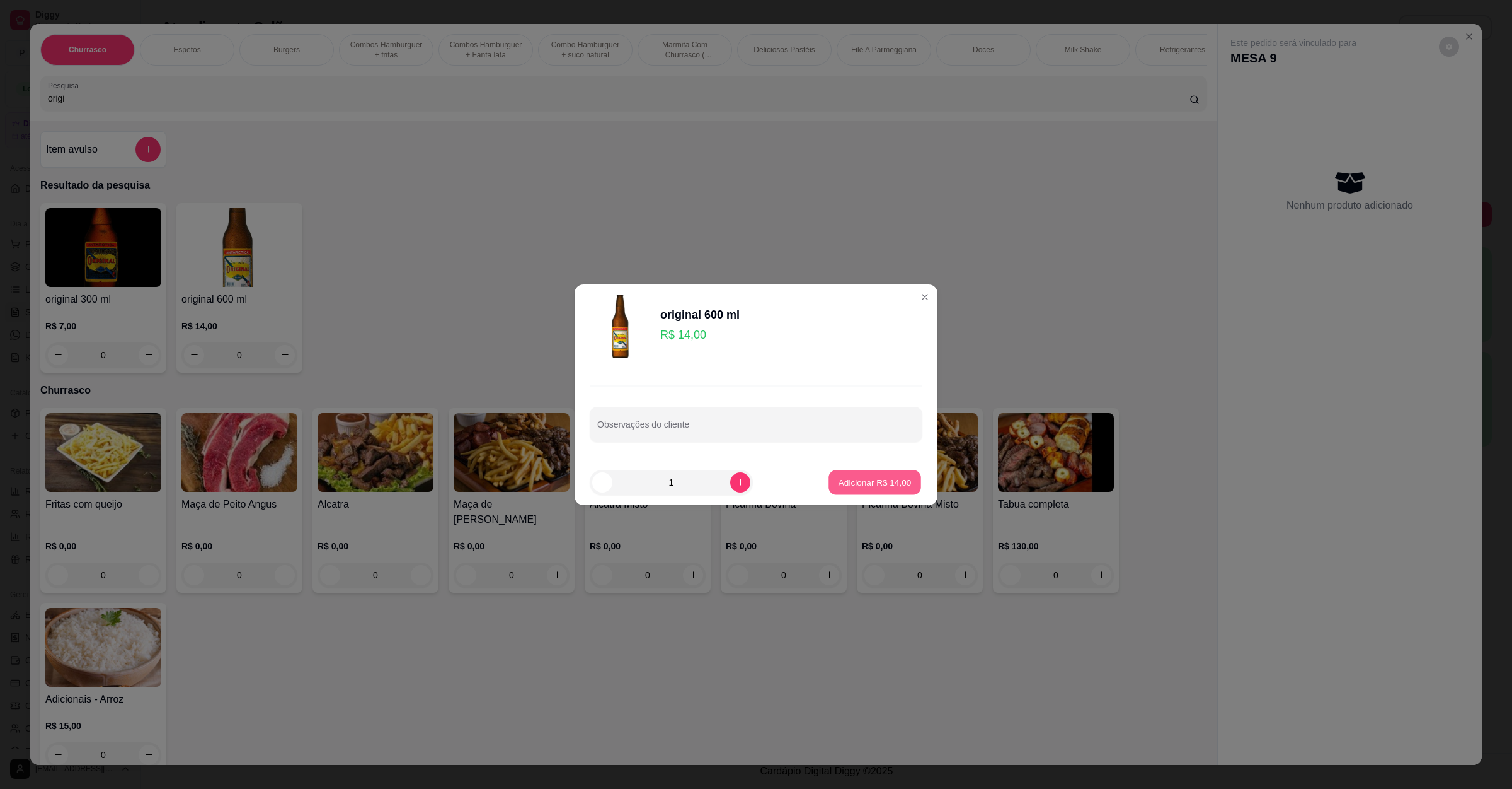
click at [888, 489] on button "Adicionar R$ 14,00" at bounding box center [874, 482] width 93 height 25
type input "1"
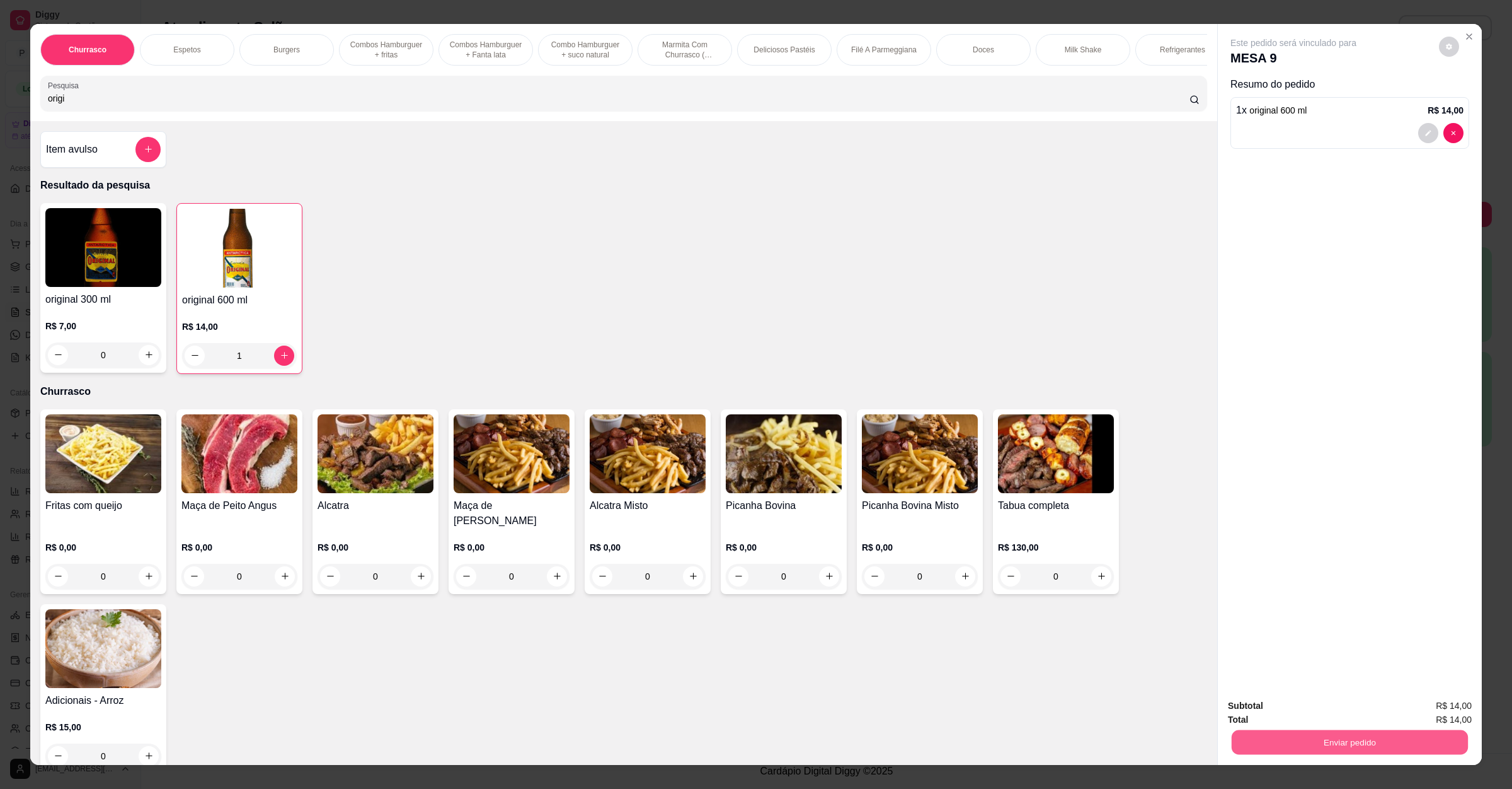
click at [1289, 742] on button "Enviar pedido" at bounding box center [1350, 742] width 237 height 25
click at [1279, 704] on button "Não registrar e enviar pedido" at bounding box center [1306, 710] width 131 height 24
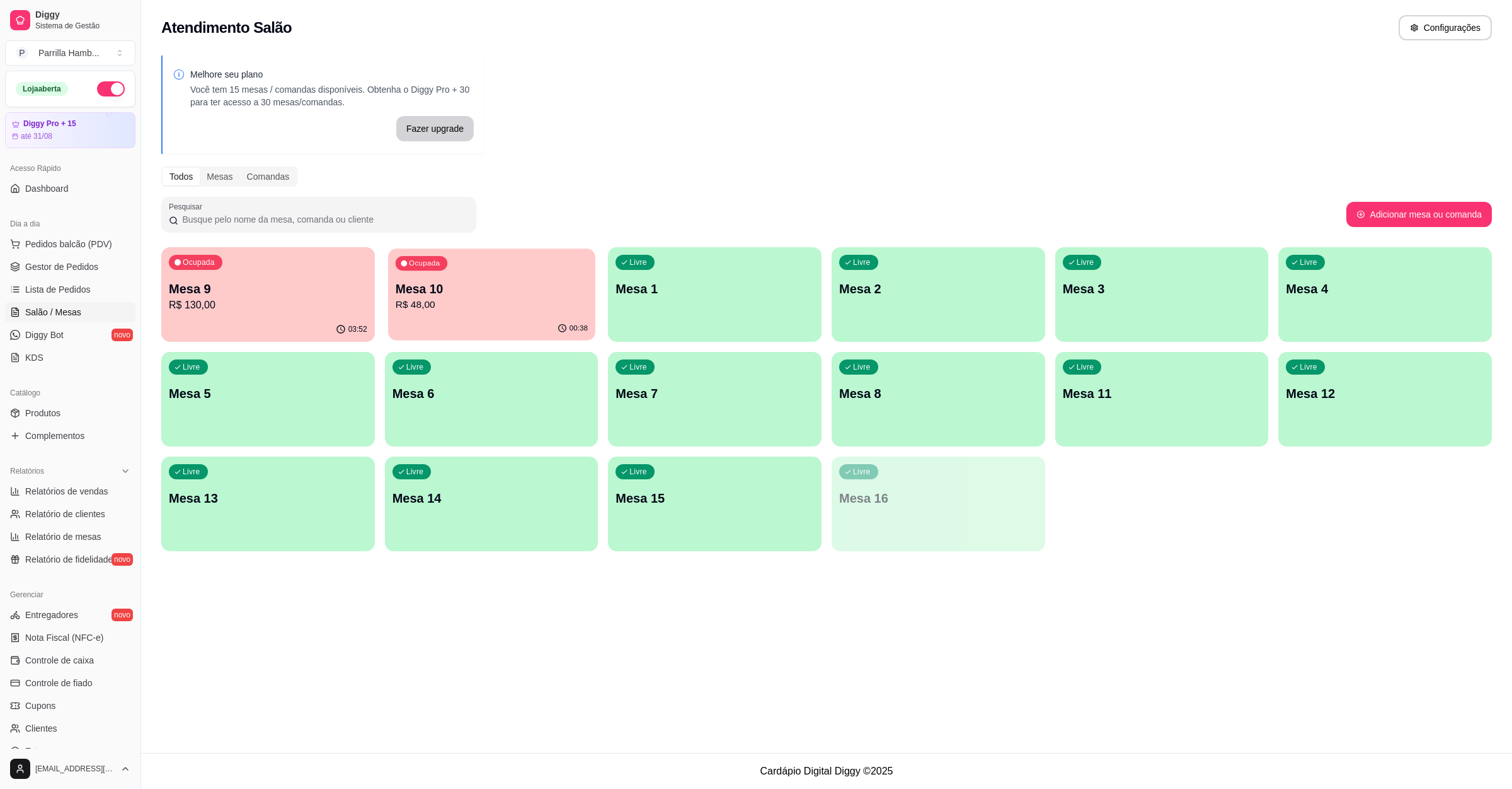
click at [505, 290] on p "Mesa 10" at bounding box center [491, 289] width 193 height 17
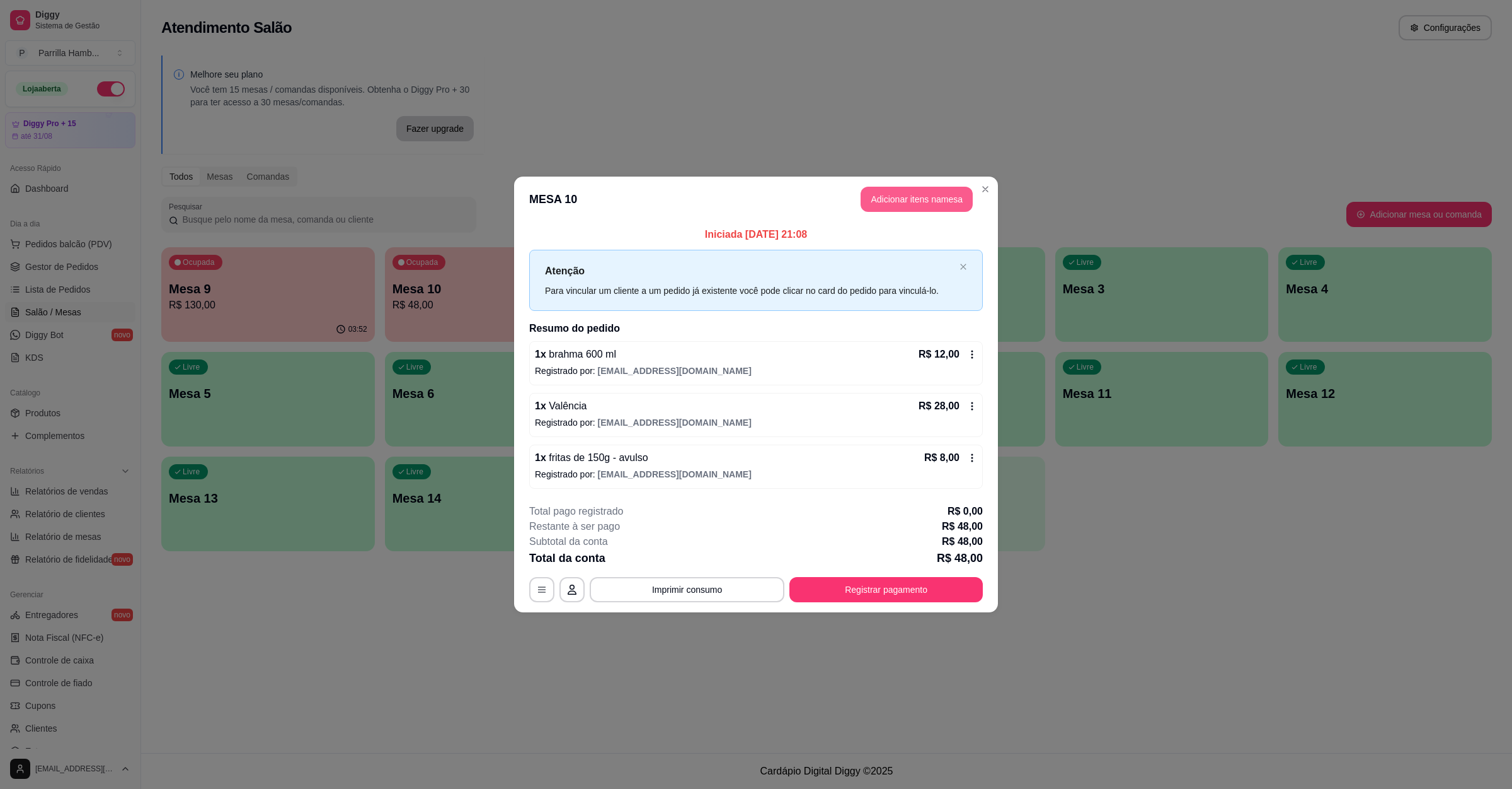
click at [901, 205] on button "Adicionar itens na mesa" at bounding box center [917, 199] width 112 height 26
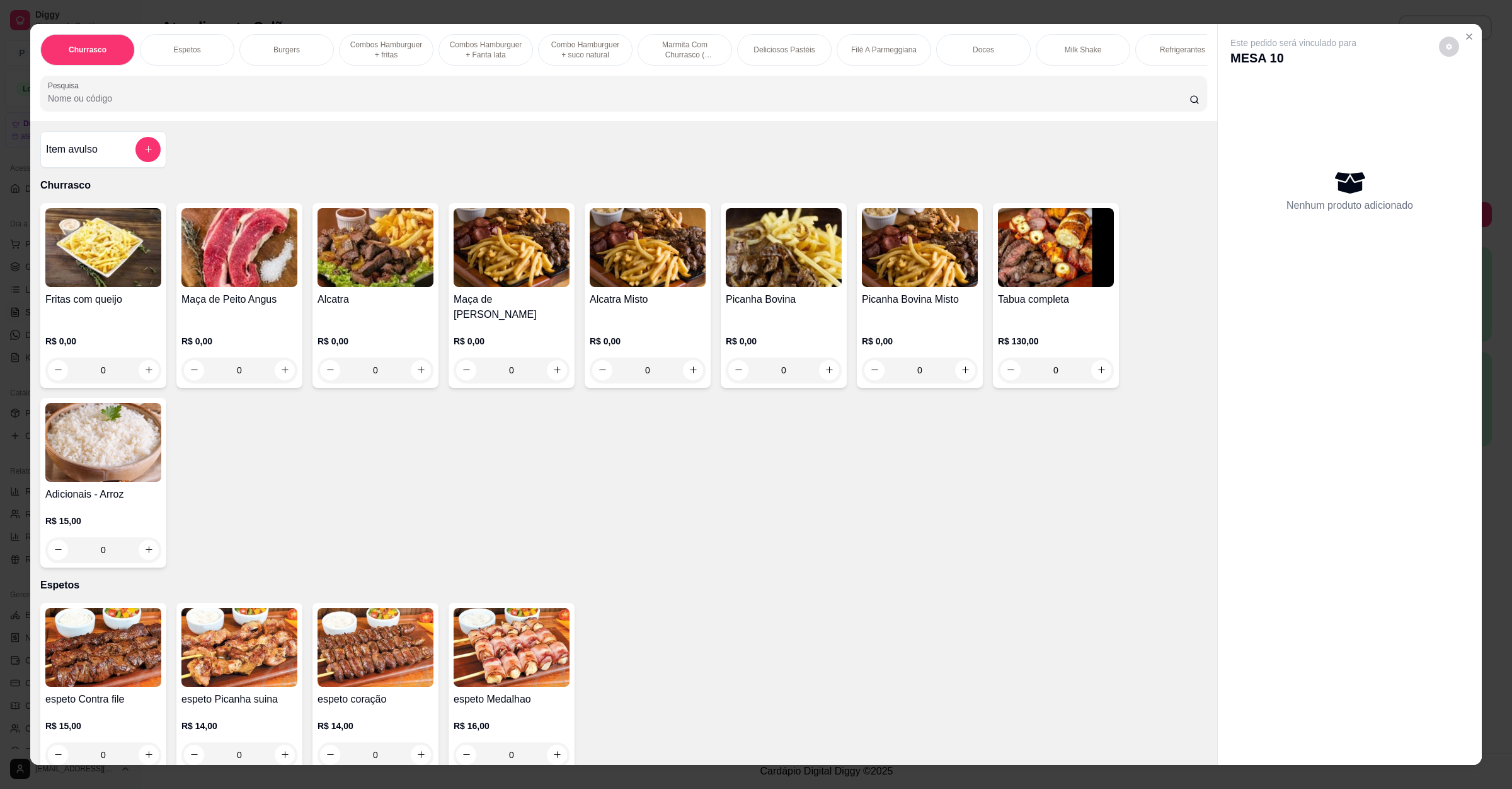
click at [465, 104] on input "Pesquisa" at bounding box center [618, 98] width 1142 height 12
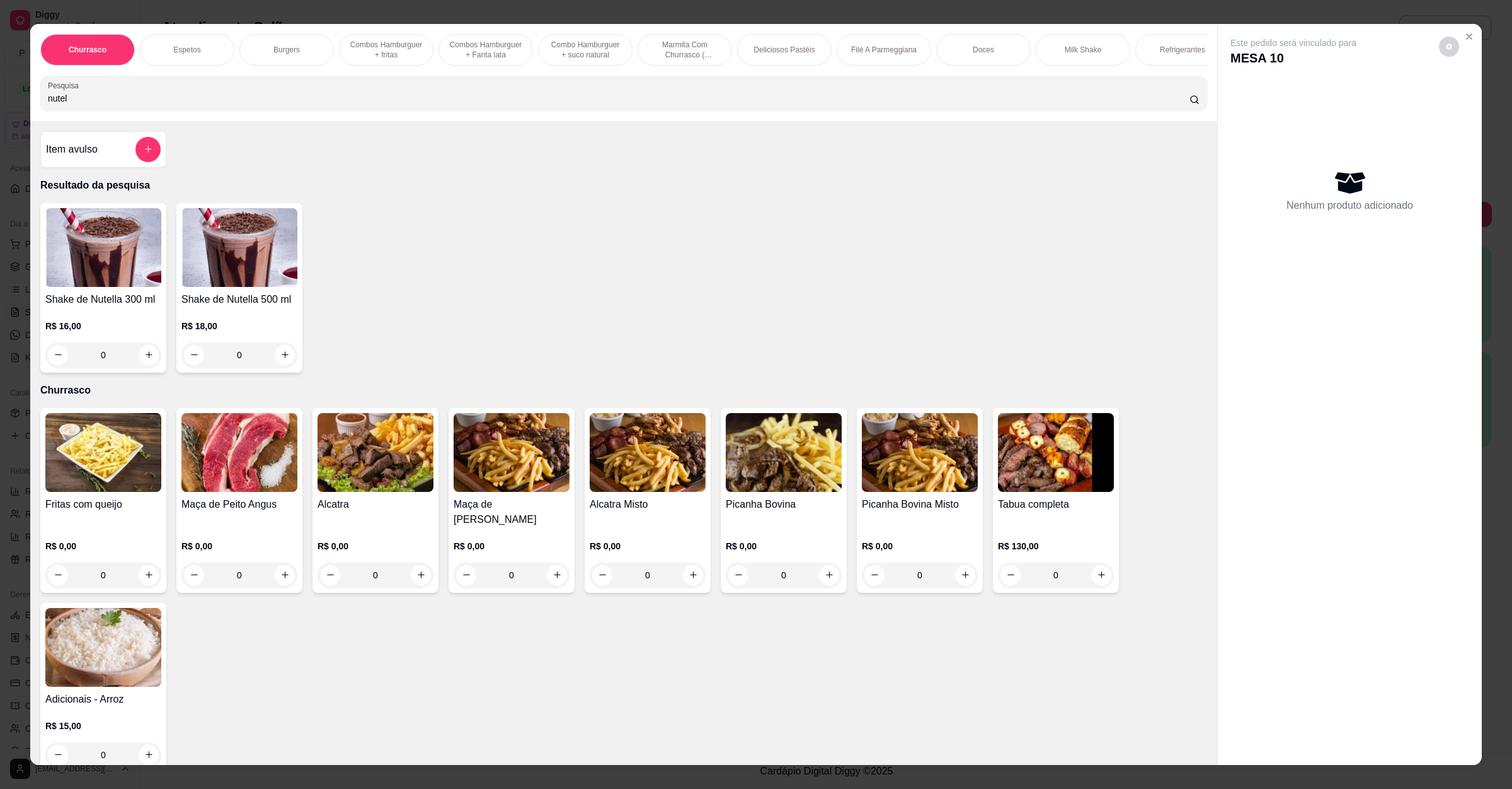
type input "nutel"
click at [131, 323] on div "R$ 16,00 0" at bounding box center [102, 337] width 116 height 60
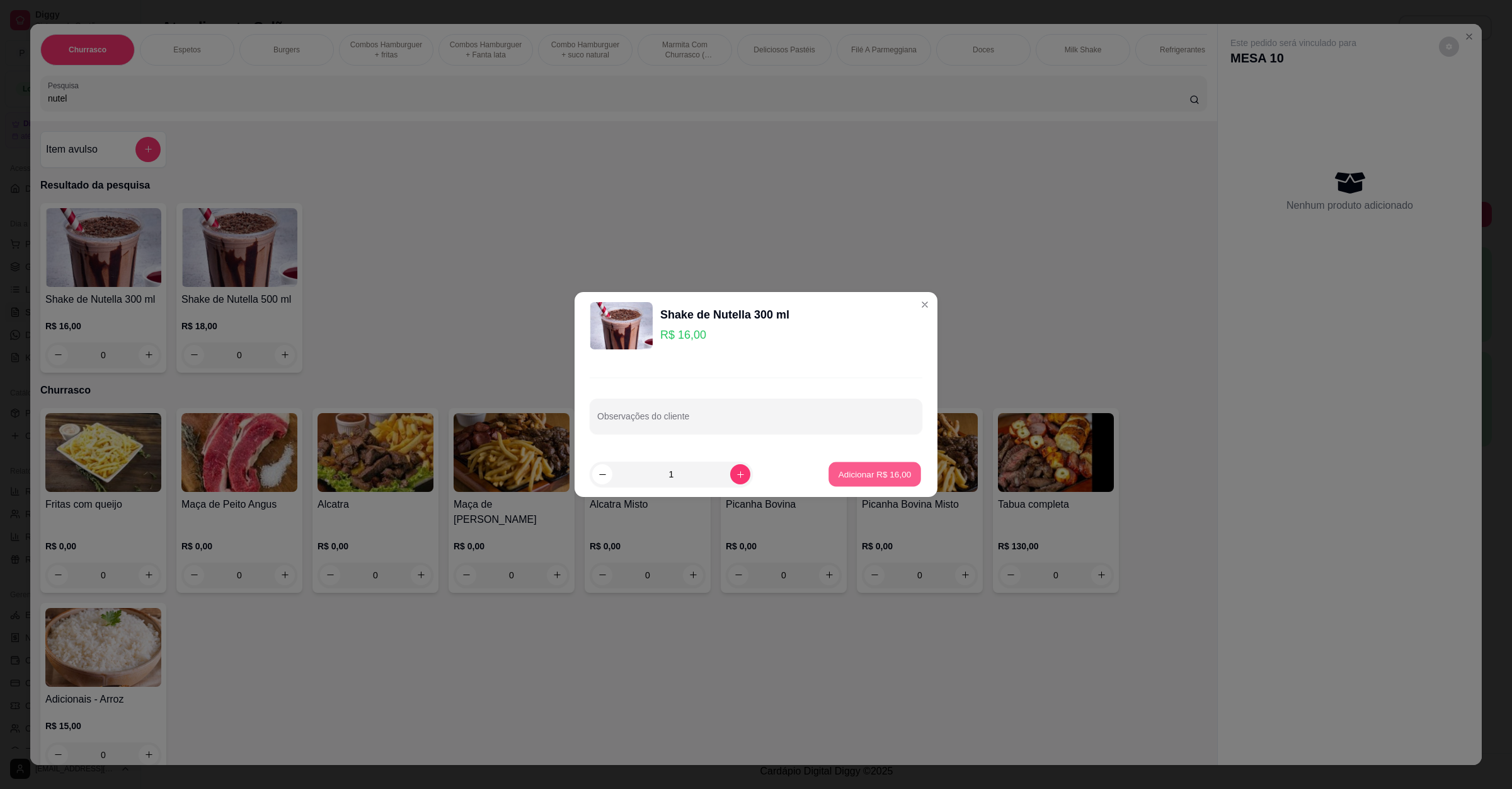
click at [857, 476] on p "Adicionar R$ 16,00" at bounding box center [875, 474] width 73 height 12
type input "1"
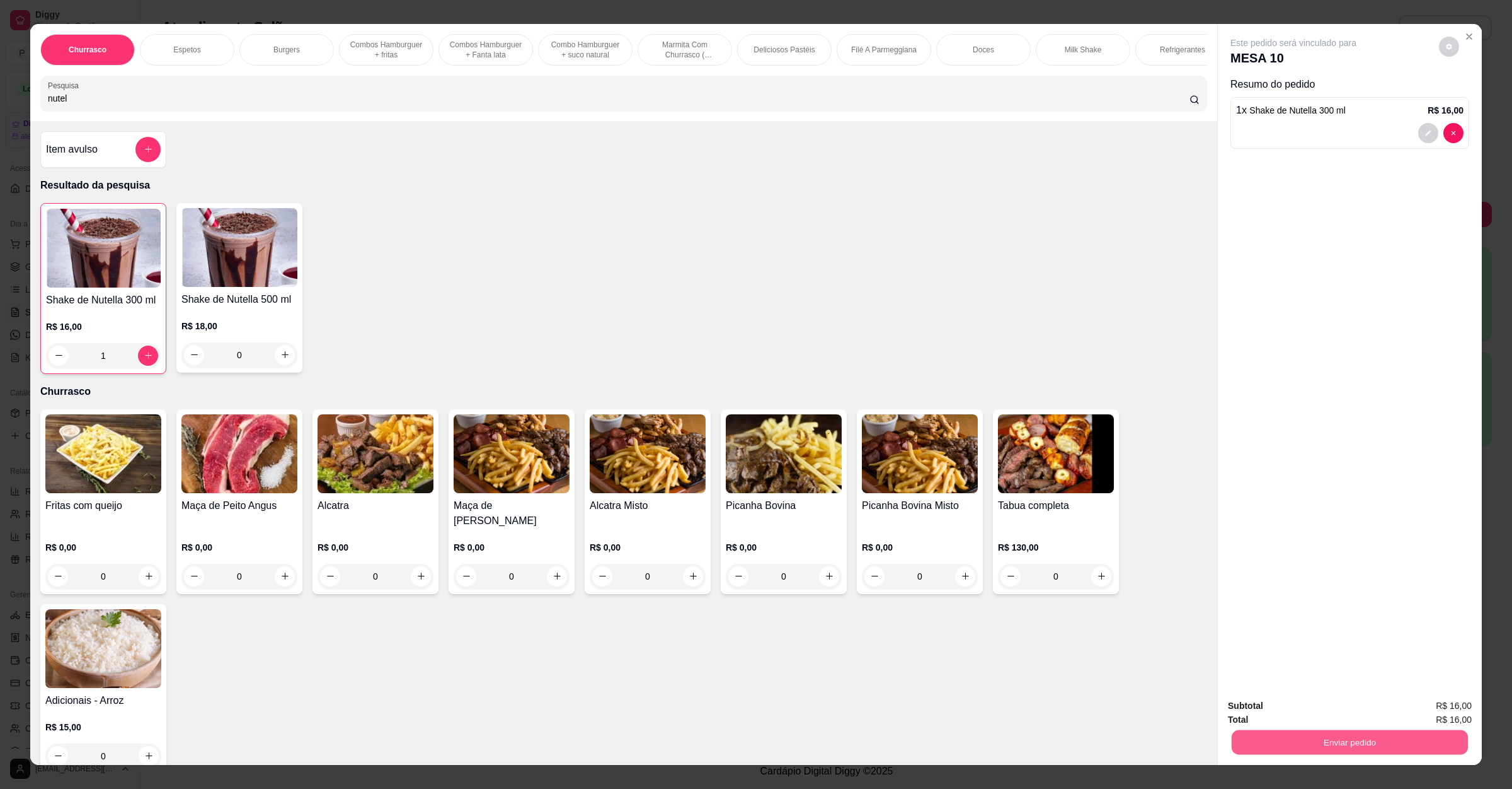
click at [1299, 730] on button "Enviar pedido" at bounding box center [1350, 742] width 237 height 25
click at [1253, 699] on button "Não registrar e enviar pedido" at bounding box center [1306, 710] width 131 height 24
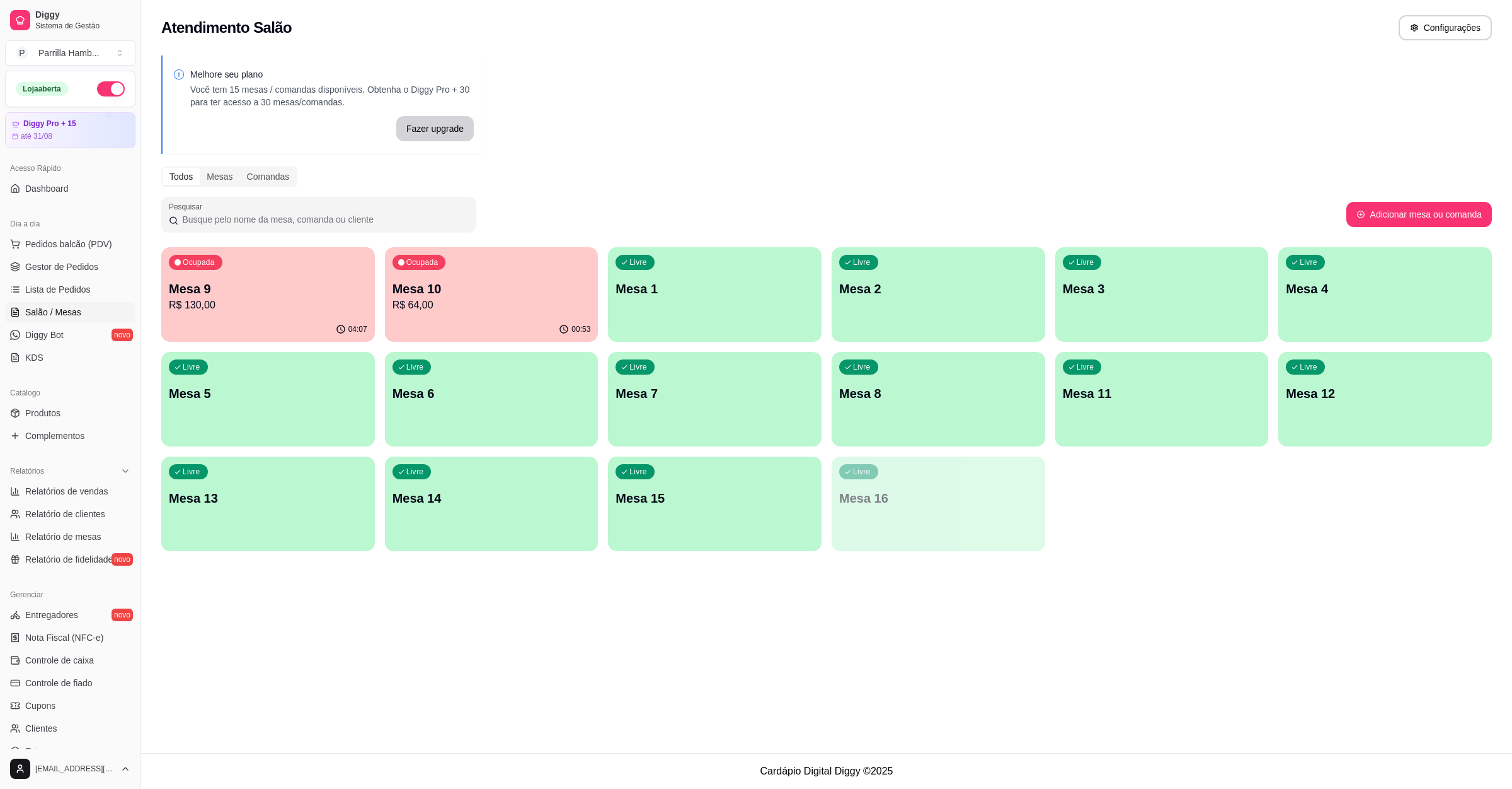
click at [457, 300] on p "R$ 64,00" at bounding box center [492, 305] width 199 height 15
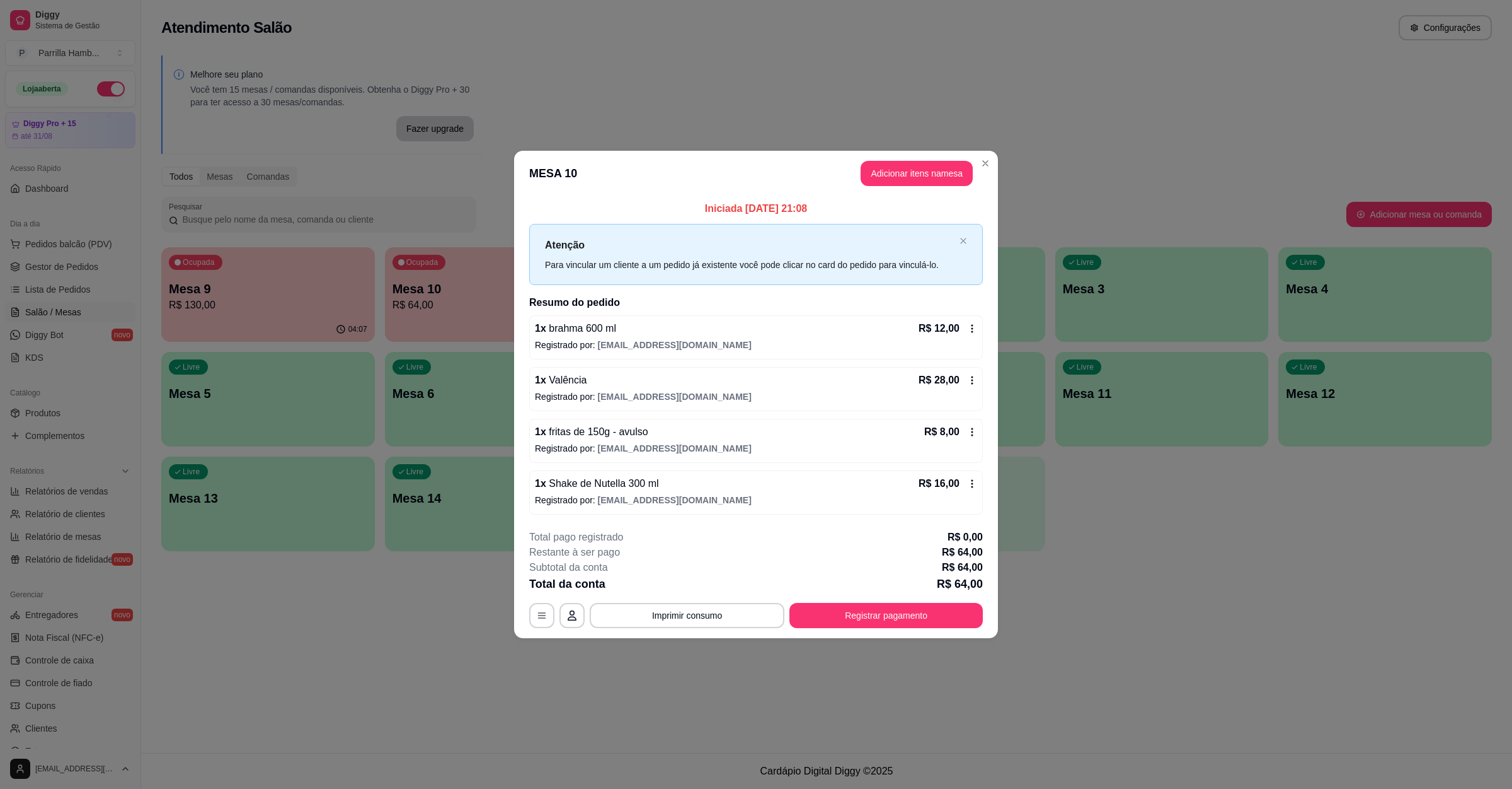
click at [739, 620] on button "Imprimir consumo" at bounding box center [687, 615] width 194 height 26
click at [671, 591] on button "IMPRESSORA" at bounding box center [691, 588] width 91 height 20
click at [858, 609] on button "Registrar pagamento" at bounding box center [886, 615] width 193 height 26
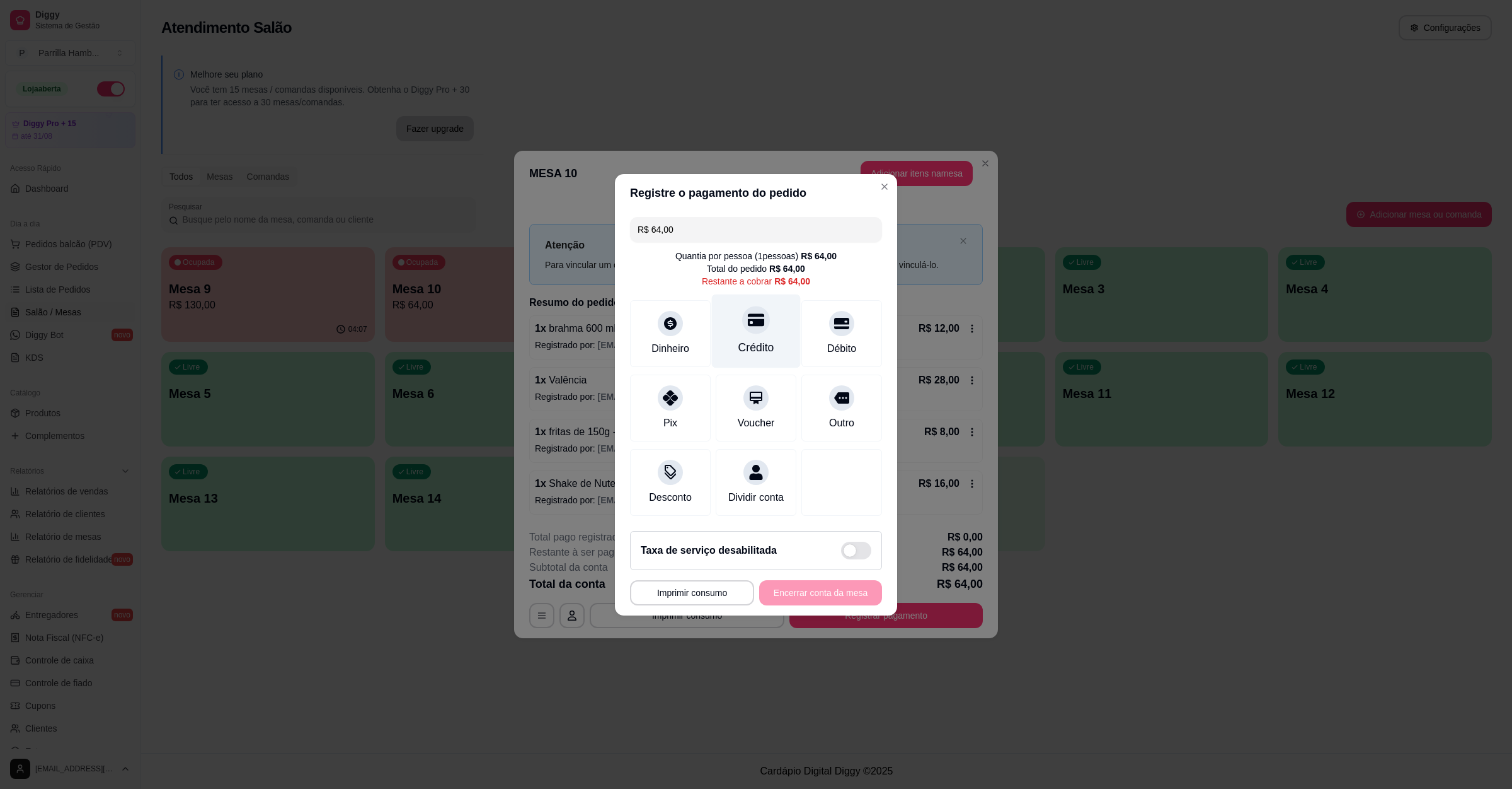
click at [767, 338] on div "Crédito" at bounding box center [756, 330] width 89 height 73
type input "R$ 0,00"
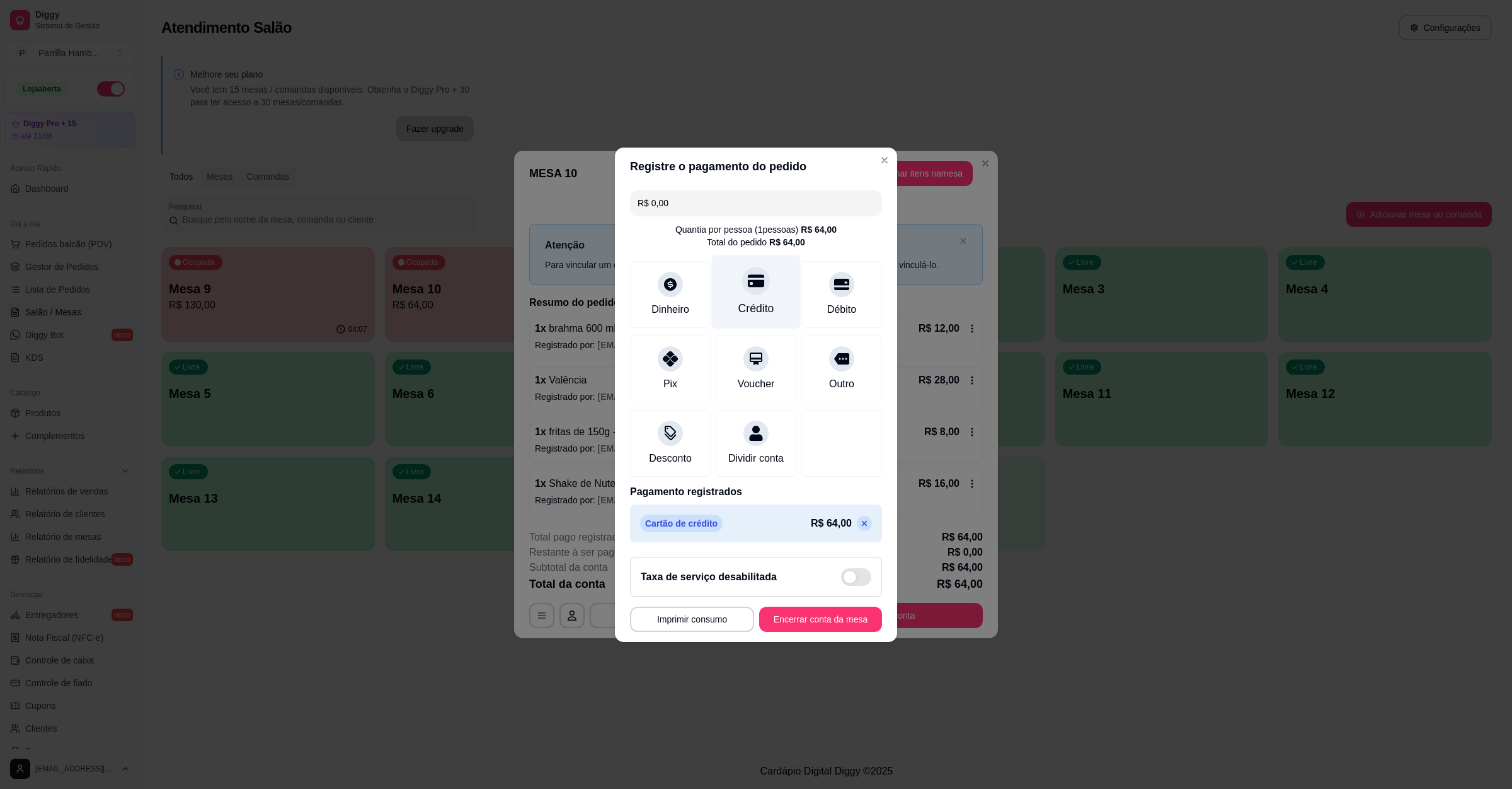
click at [752, 315] on div "Crédito" at bounding box center [756, 291] width 89 height 73
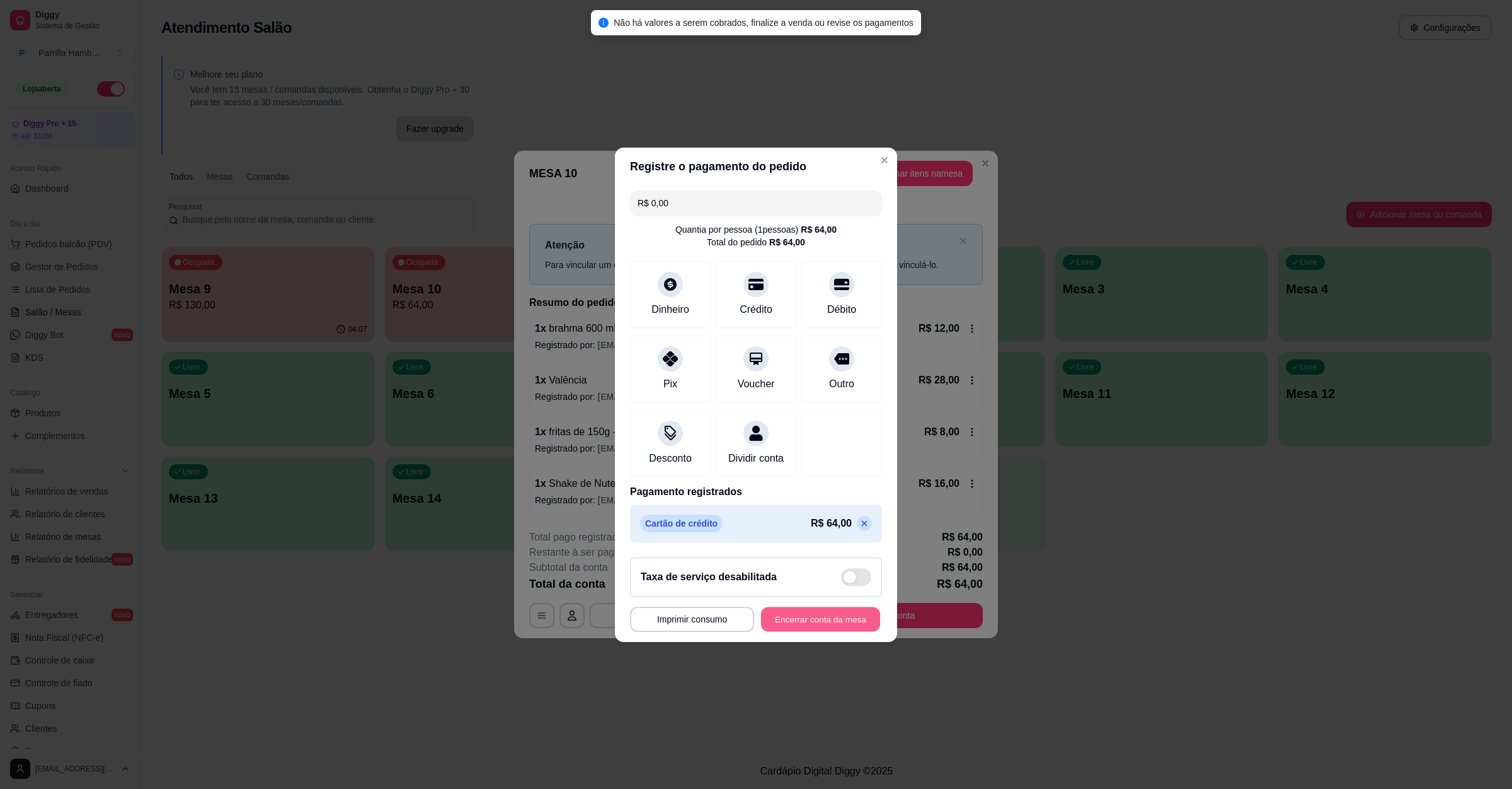
click at [813, 628] on button "Encerrar conta da mesa" at bounding box center [820, 618] width 119 height 25
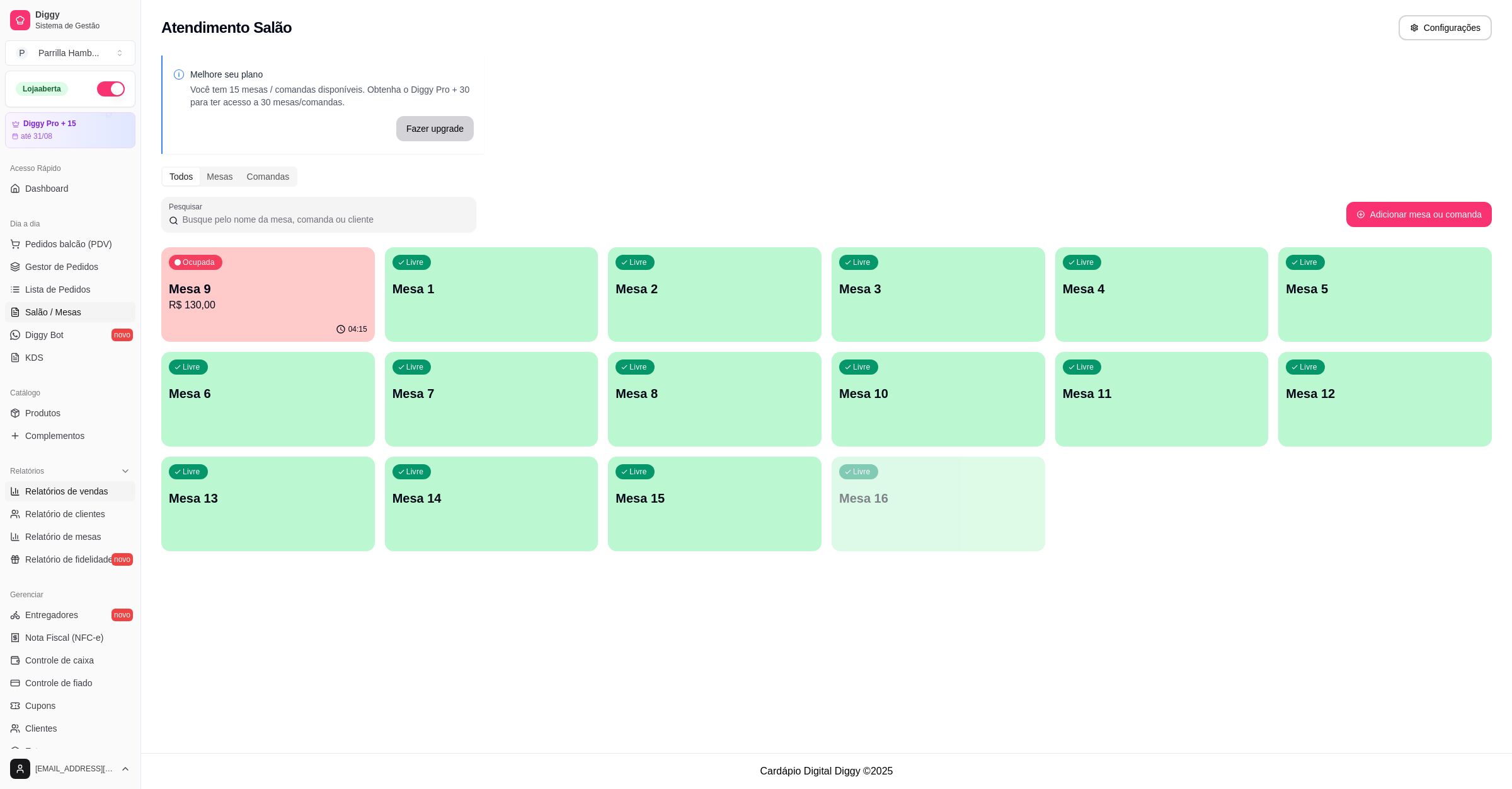
click at [89, 489] on span "Relatórios de vendas" at bounding box center [67, 491] width 83 height 12
select select "ALL"
select select "0"
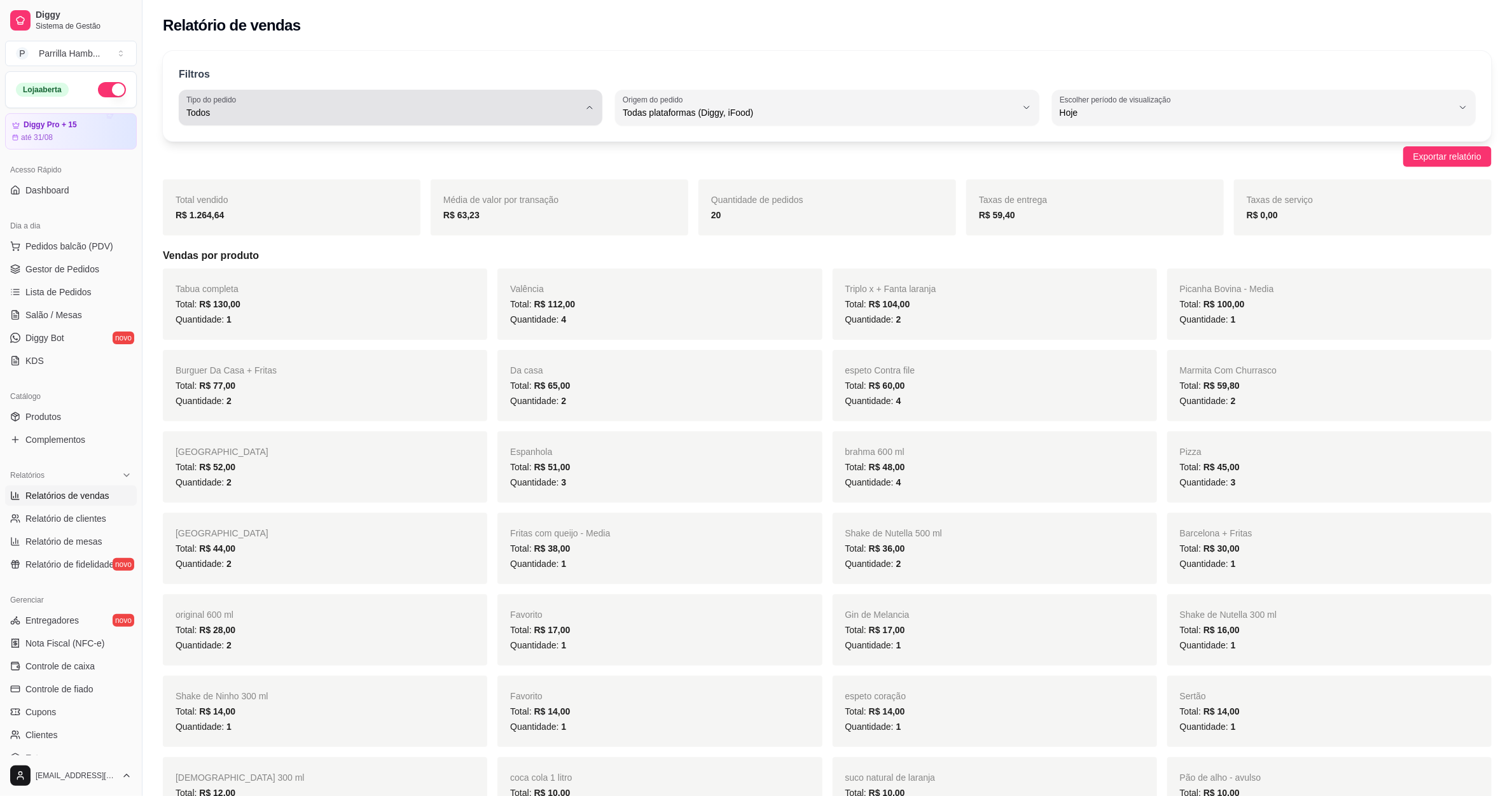
click at [361, 107] on span "Todos" at bounding box center [382, 112] width 393 height 12
click at [502, 73] on div "Filtros" at bounding box center [826, 74] width 1297 height 15
click at [445, 99] on div "Todos" at bounding box center [382, 107] width 393 height 26
click at [267, 159] on span "Entrega" at bounding box center [384, 164] width 375 height 12
type input "DELIVERY"
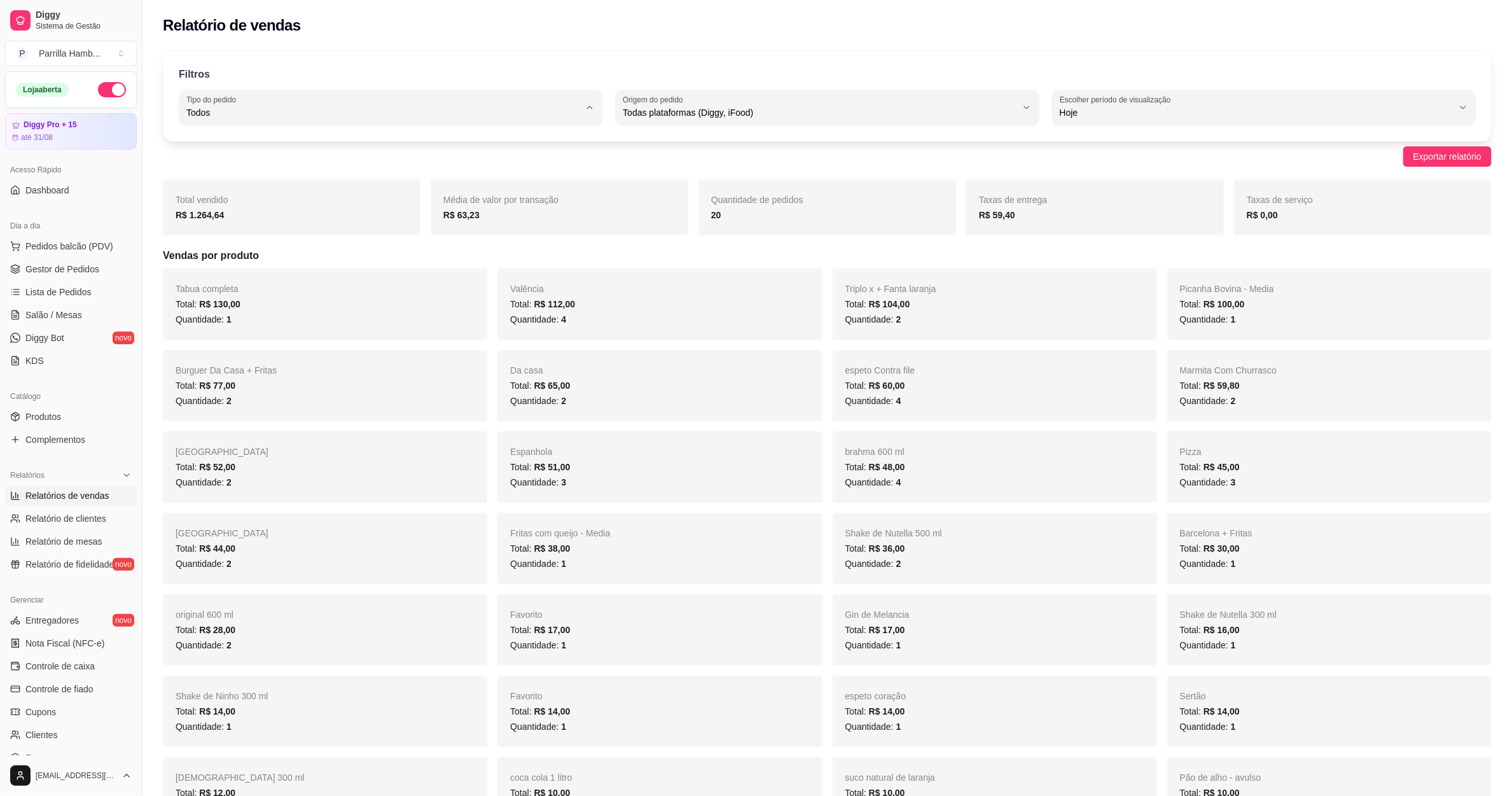
select select "DELIVERY"
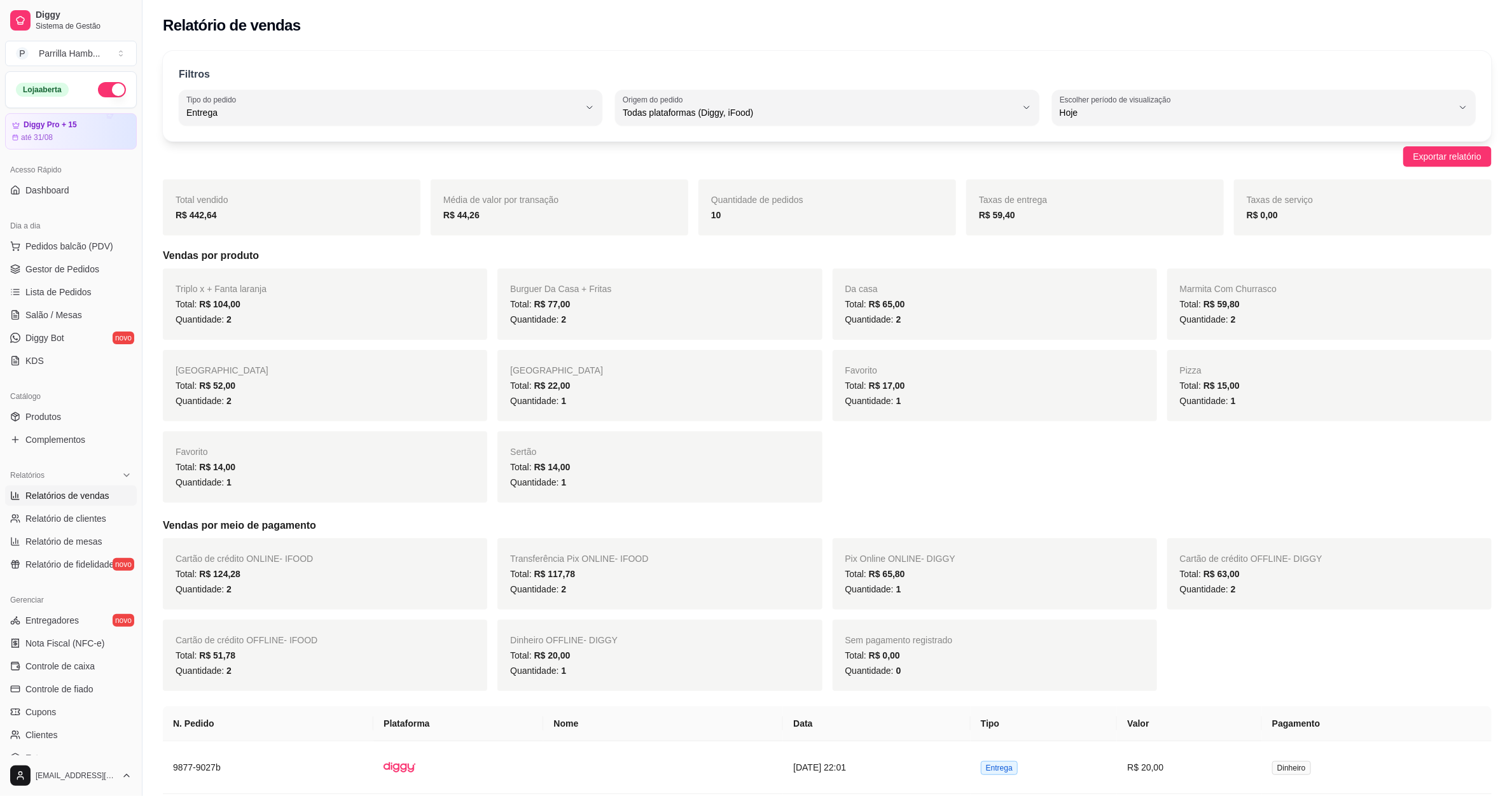
click at [723, 212] on div "10" at bounding box center [827, 215] width 232 height 15
click at [1225, 327] on div "Quantidade: 2" at bounding box center [1329, 319] width 299 height 15
click at [57, 316] on span "Salão / Mesas" at bounding box center [54, 315] width 57 height 12
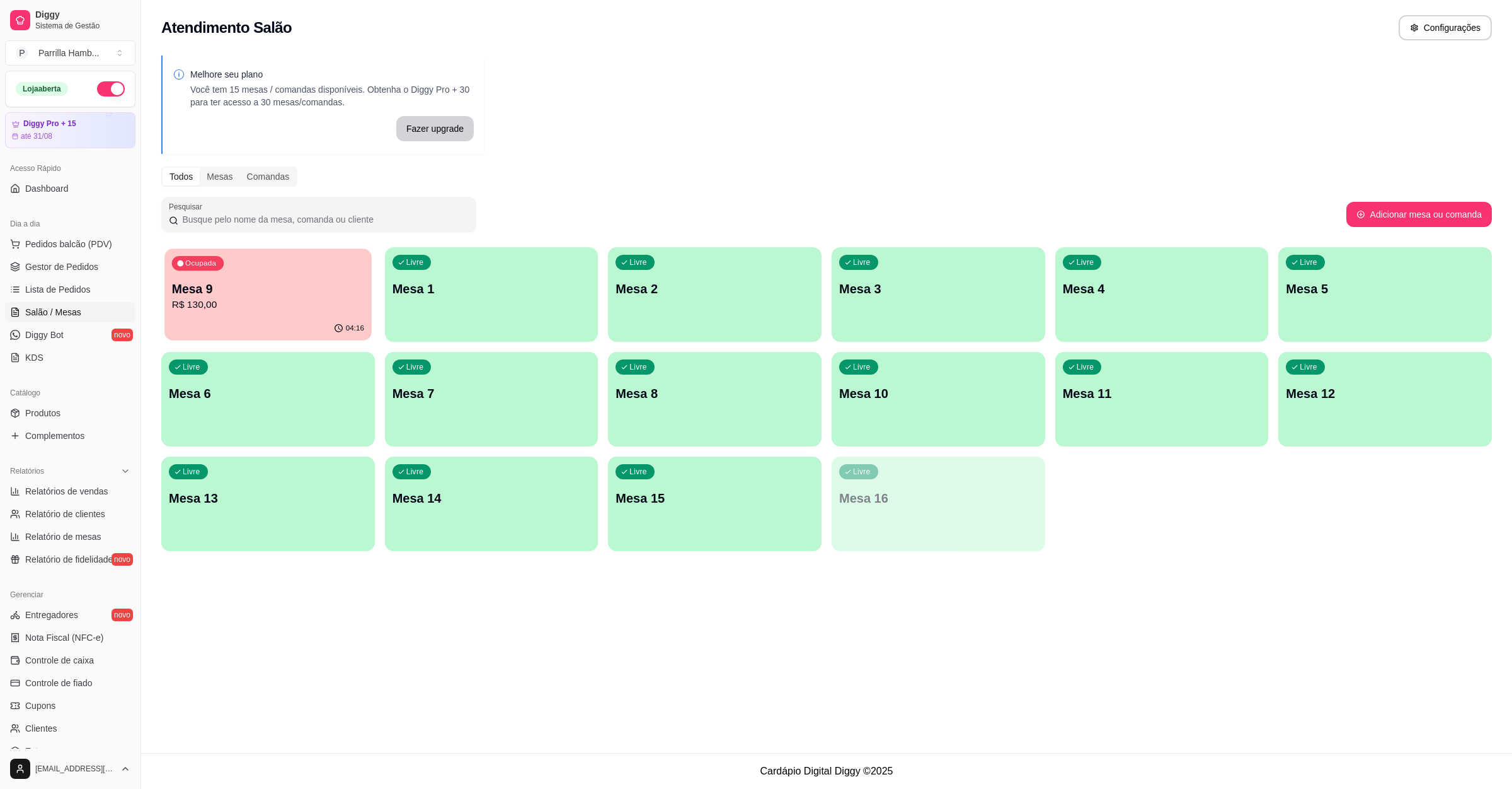
click at [257, 301] on p "R$ 130,00" at bounding box center [268, 305] width 193 height 14
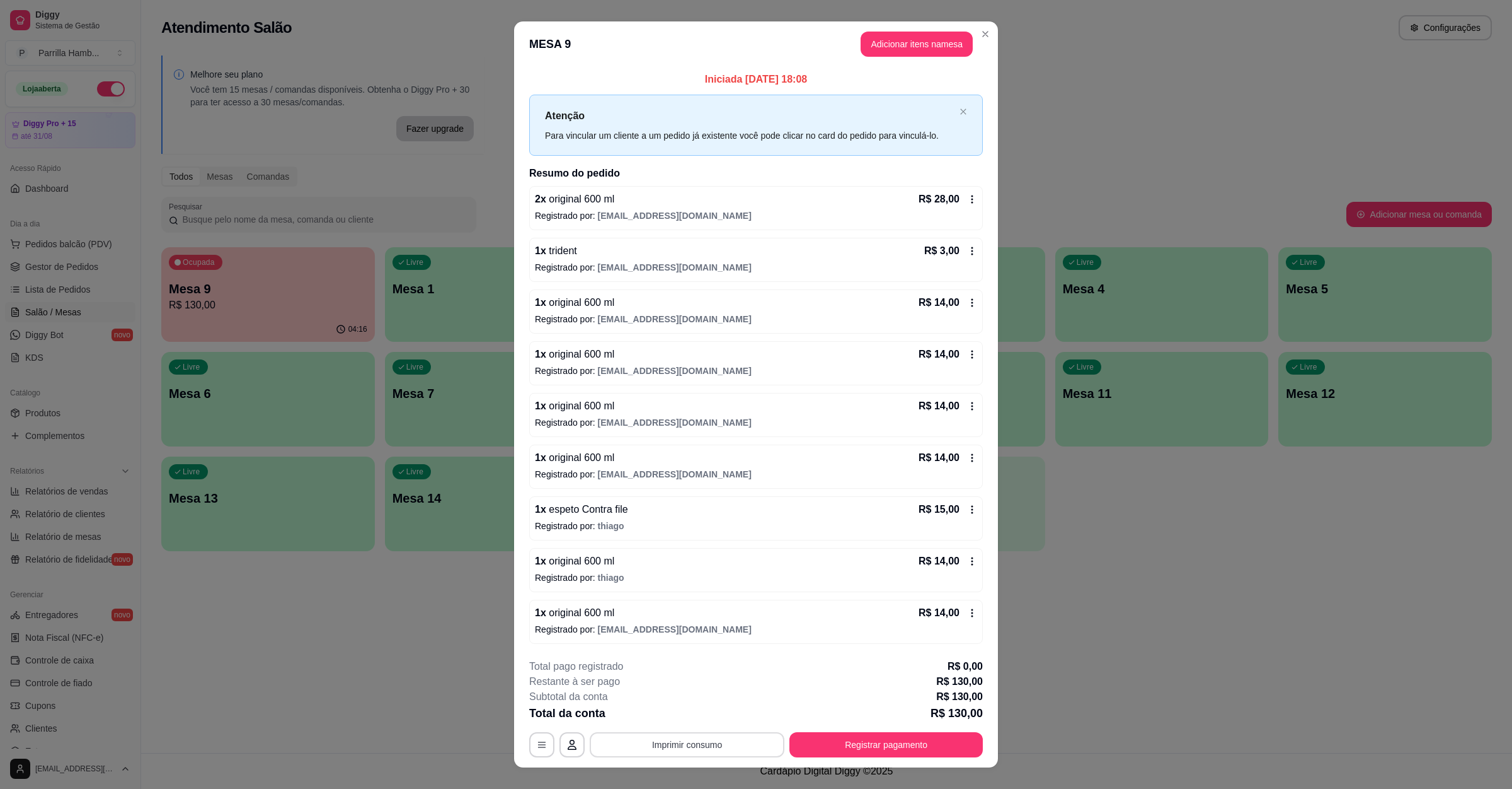
click at [702, 753] on button "Imprimir consumo" at bounding box center [687, 744] width 194 height 26
click at [669, 723] on button "IMPRESSORA" at bounding box center [684, 718] width 91 height 20
click at [836, 761] on footer "**********" at bounding box center [756, 708] width 484 height 118
click at [838, 757] on button "Registrar pagamento" at bounding box center [886, 744] width 193 height 26
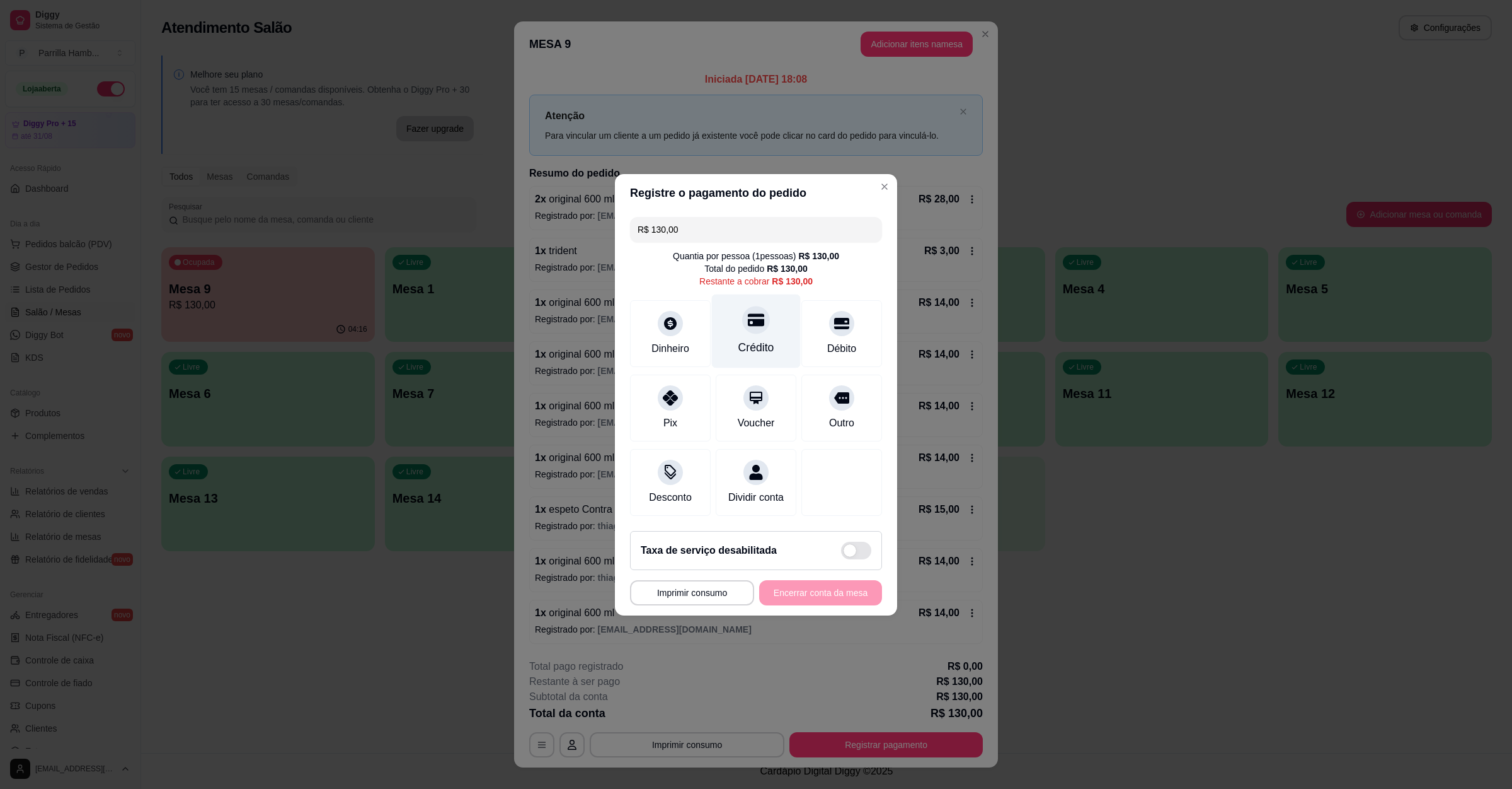
click at [777, 346] on div "Crédito" at bounding box center [756, 330] width 89 height 73
type input "R$ 0,00"
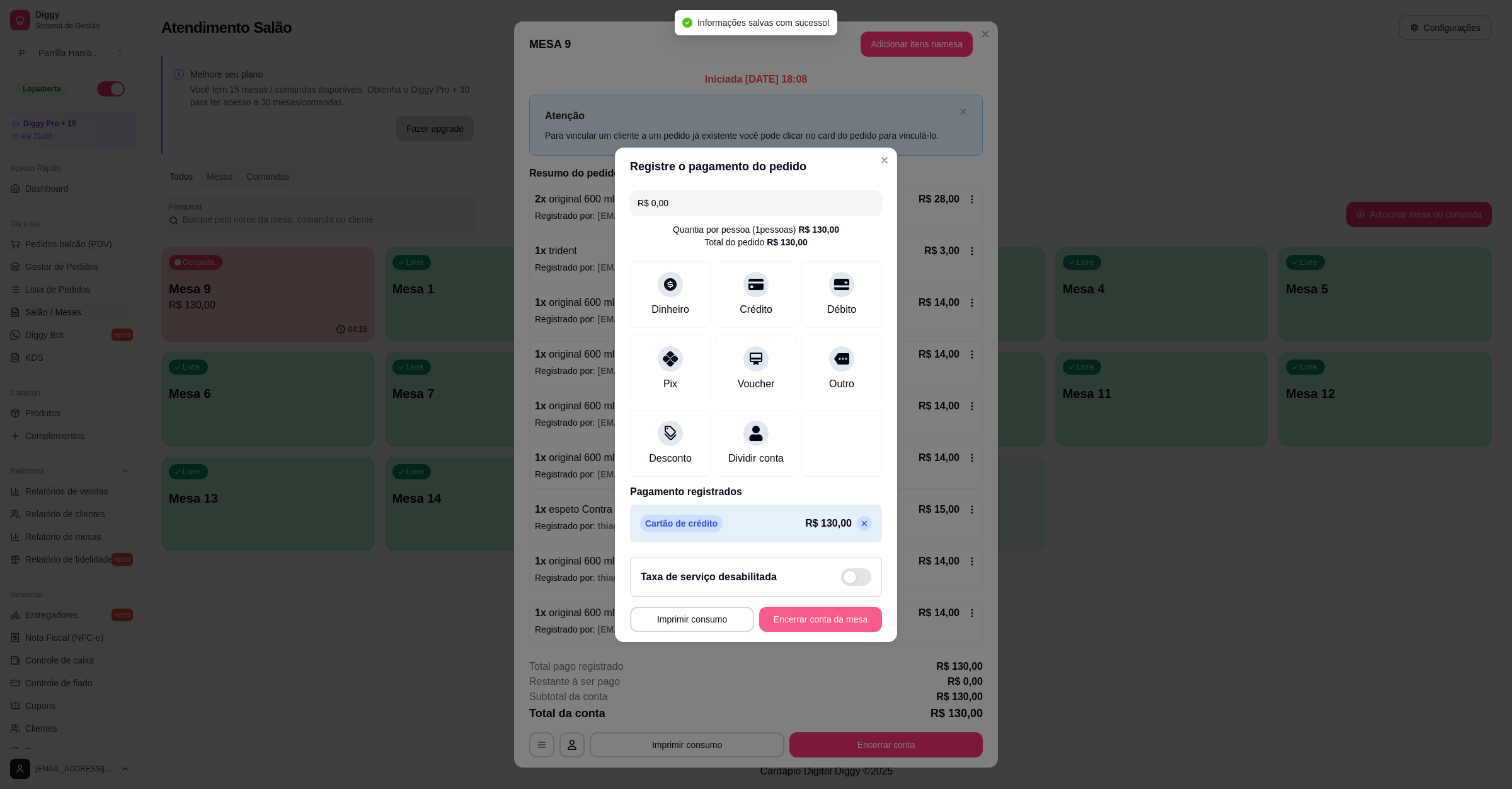
click at [793, 628] on button "Encerrar conta da mesa" at bounding box center [820, 618] width 123 height 26
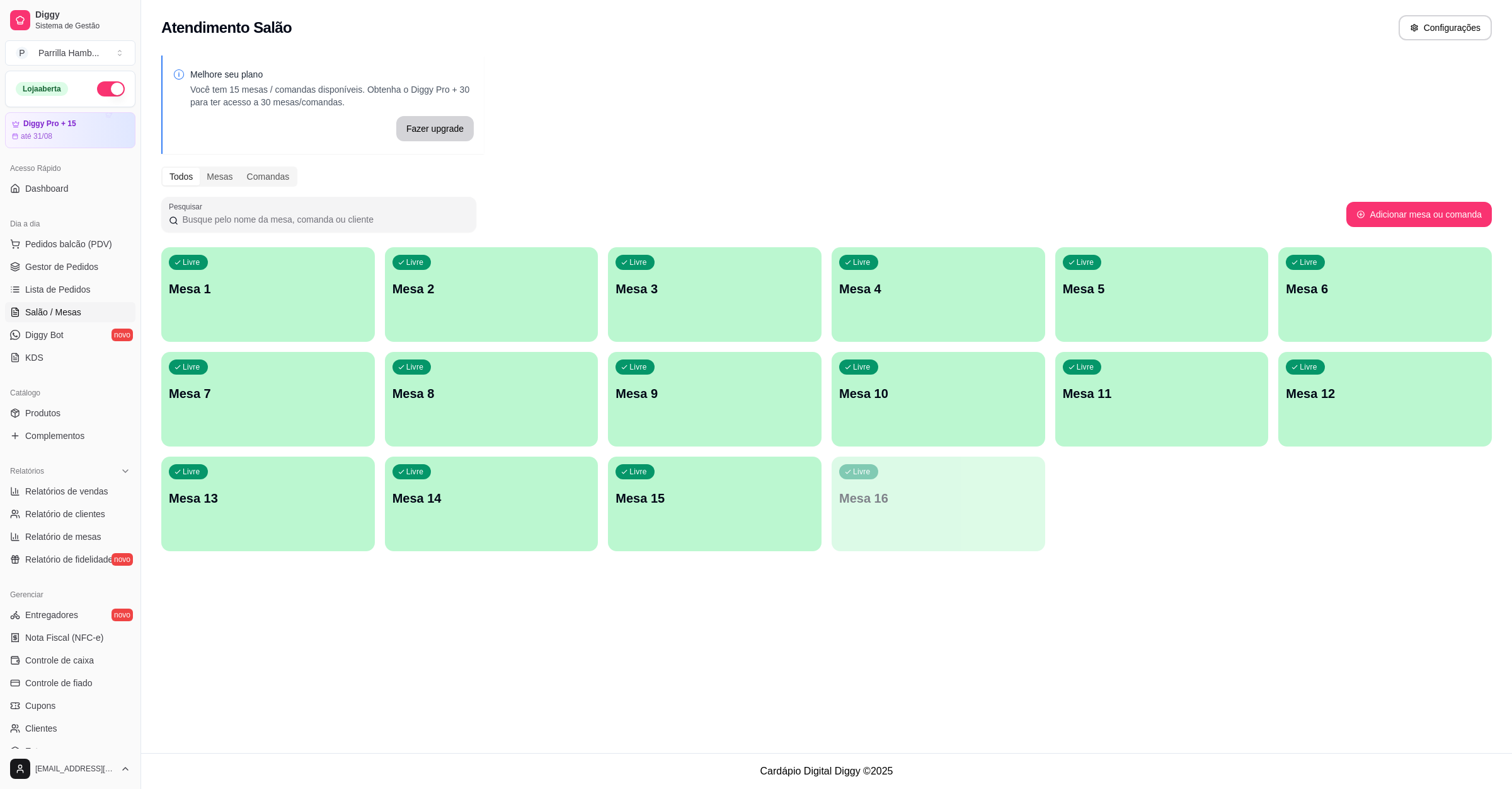
click at [108, 91] on button "button" at bounding box center [110, 88] width 27 height 15
click at [78, 265] on span "Gestor de Pedidos" at bounding box center [62, 267] width 73 height 12
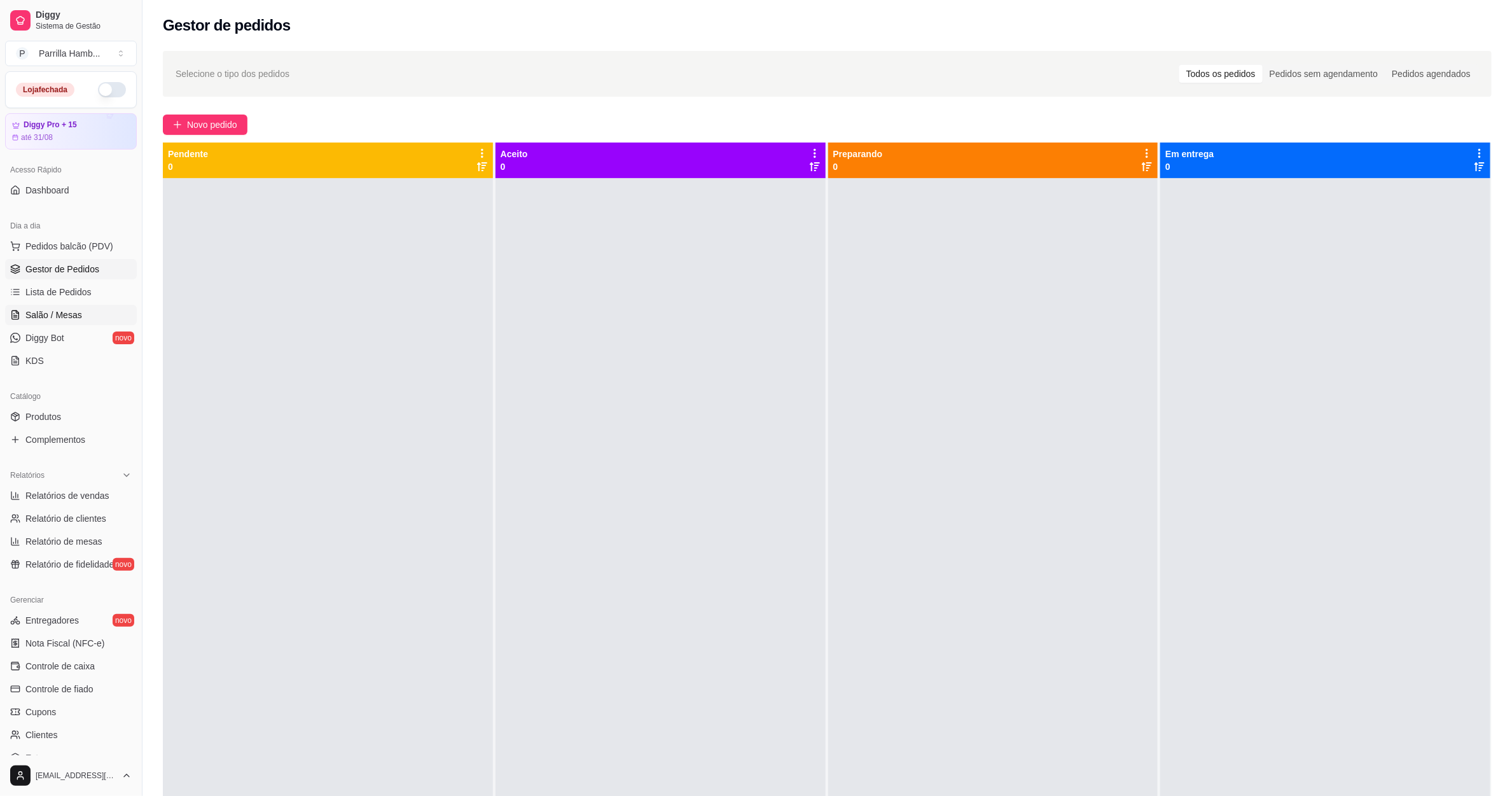
click at [68, 311] on span "Salão / Mesas" at bounding box center [54, 315] width 57 height 12
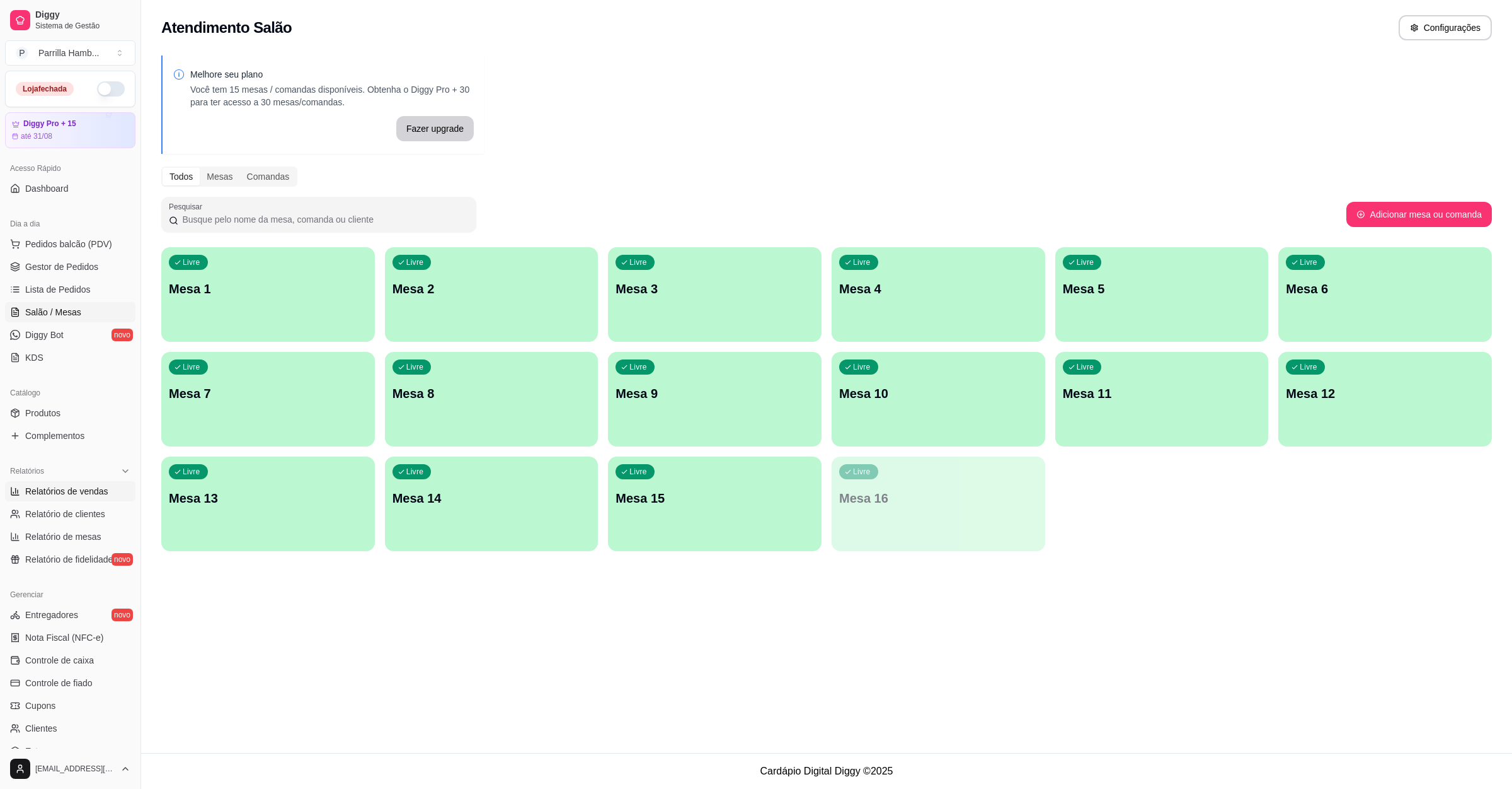
click at [73, 497] on span "Relatórios de vendas" at bounding box center [67, 491] width 83 height 12
select select "ALL"
select select "0"
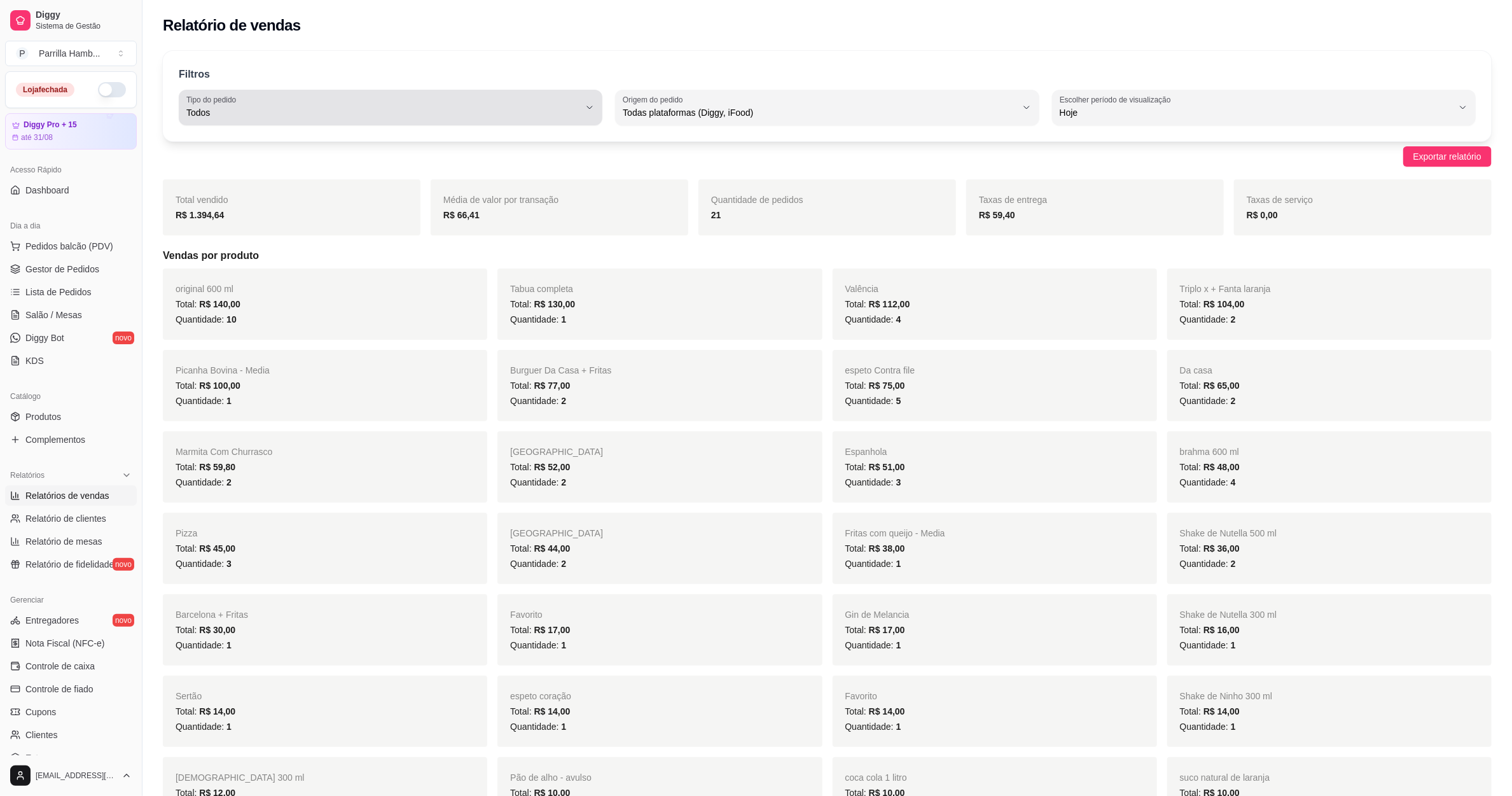
click at [443, 92] on button "Tipo do pedido Todos" at bounding box center [390, 108] width 423 height 36
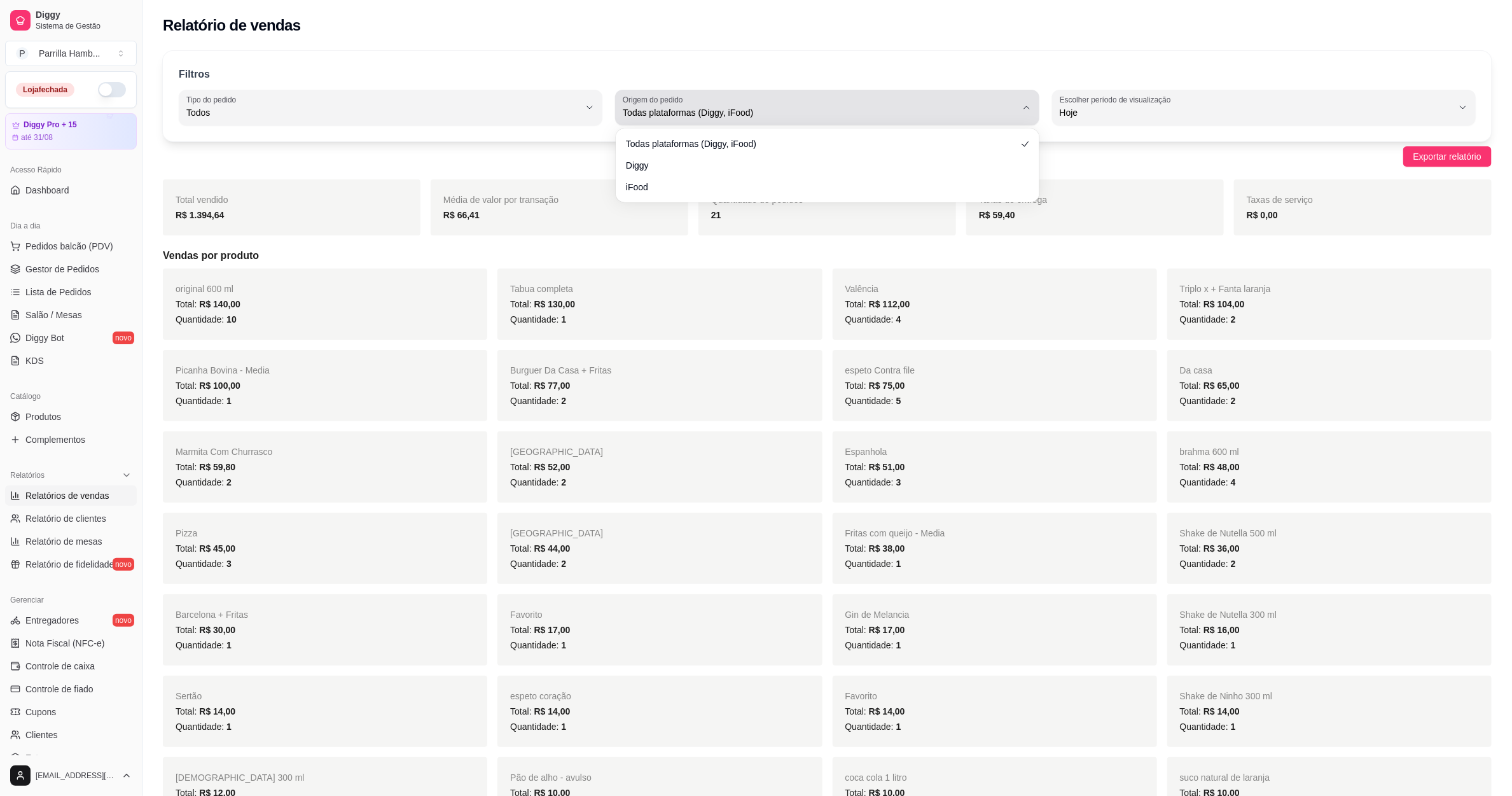
click at [694, 111] on span "Todas plataformas (Diggy, iFood)" at bounding box center [819, 112] width 393 height 12
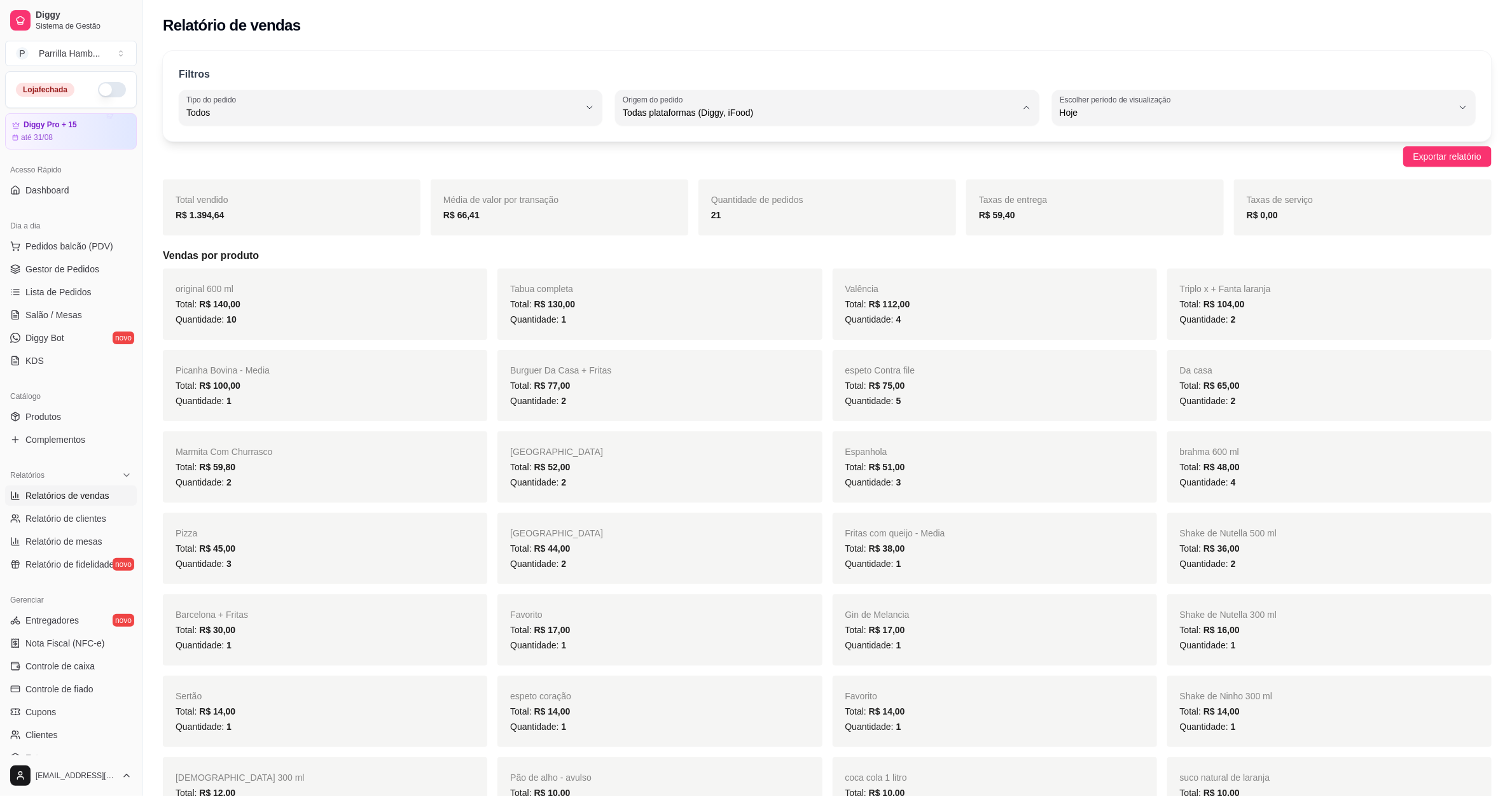
click at [643, 168] on span "Diggy" at bounding box center [821, 164] width 375 height 12
type input "DIGGY"
select select "DIGGY"
